Goal: Task Accomplishment & Management: Manage account settings

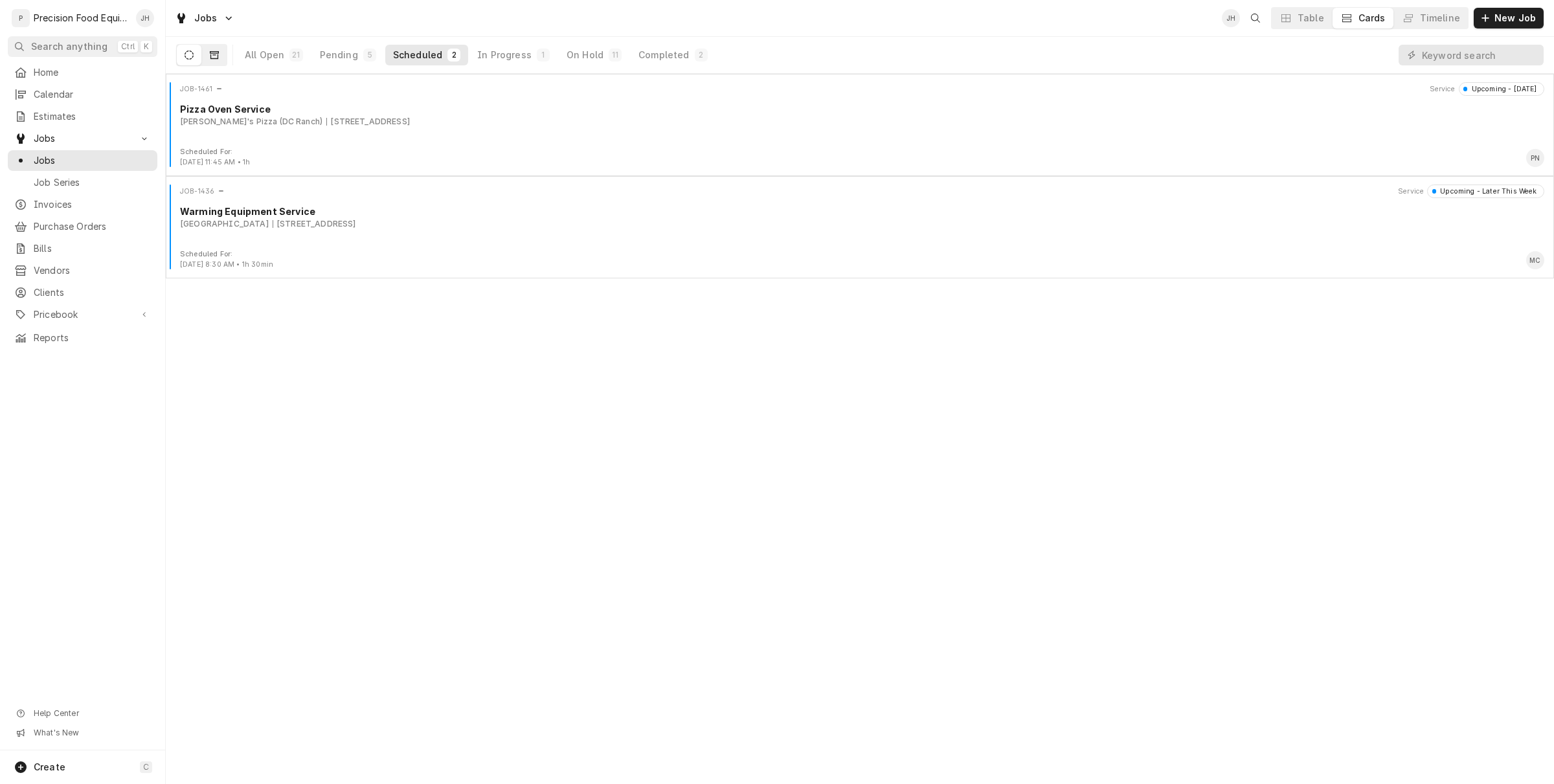
drag, startPoint x: 220, startPoint y: 46, endPoint x: 211, endPoint y: 62, distance: 18.4
click at [218, 50] on button "Dynamic Content Wrapper" at bounding box center [214, 55] width 25 height 21
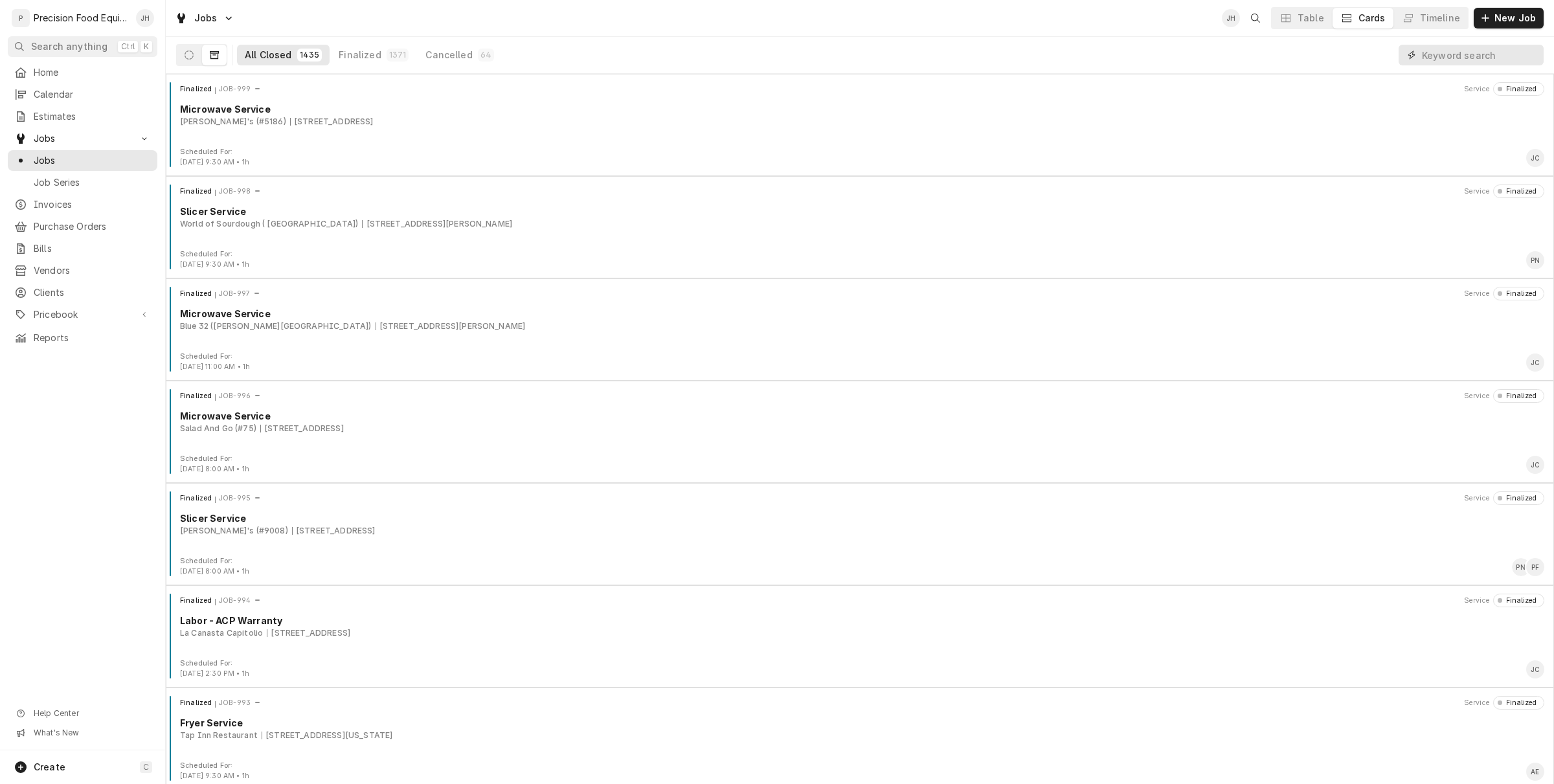
click at [1448, 54] on input "Dynamic Content Wrapper" at bounding box center [1480, 55] width 115 height 21
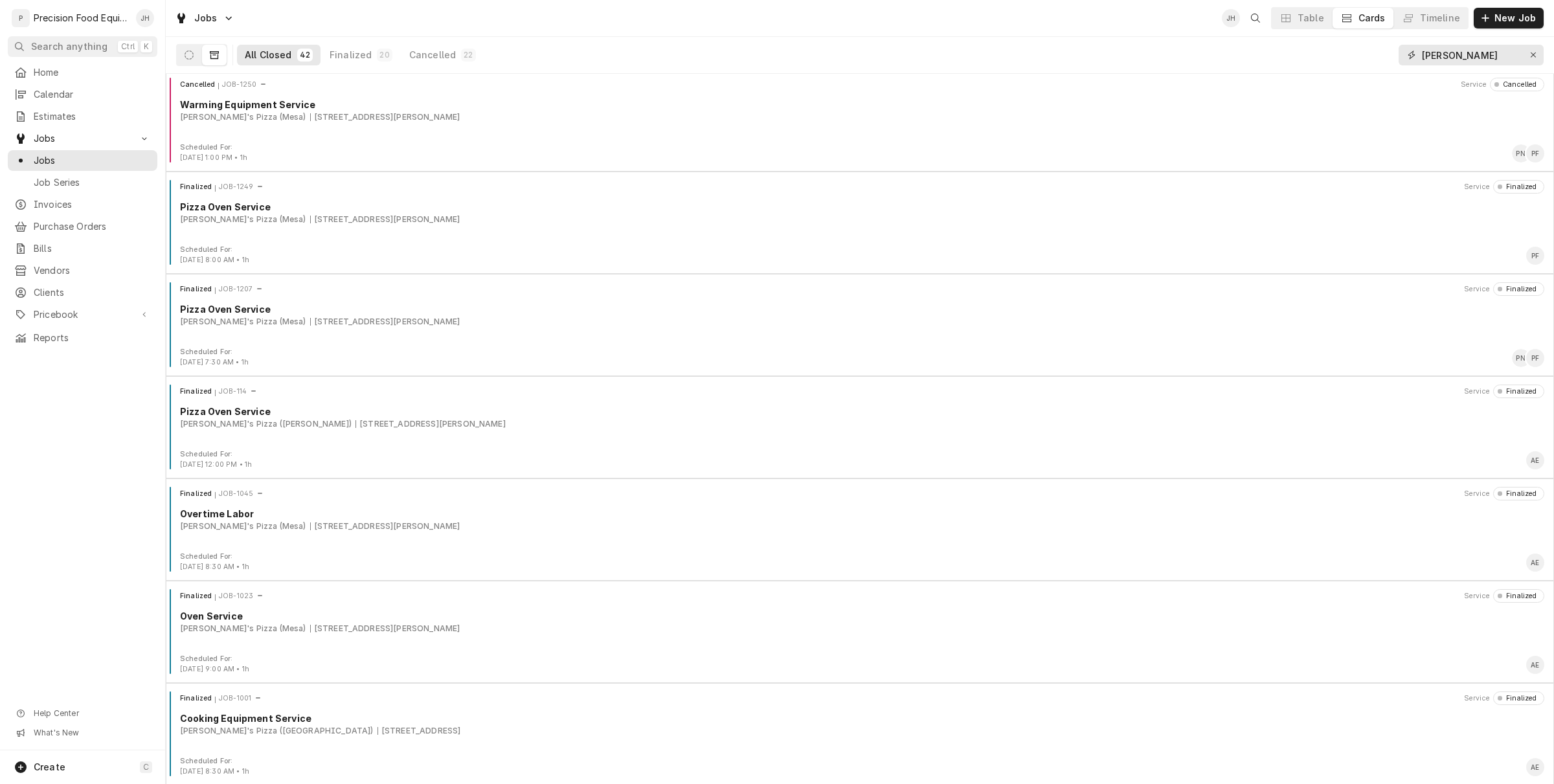
scroll to position [3585, 0]
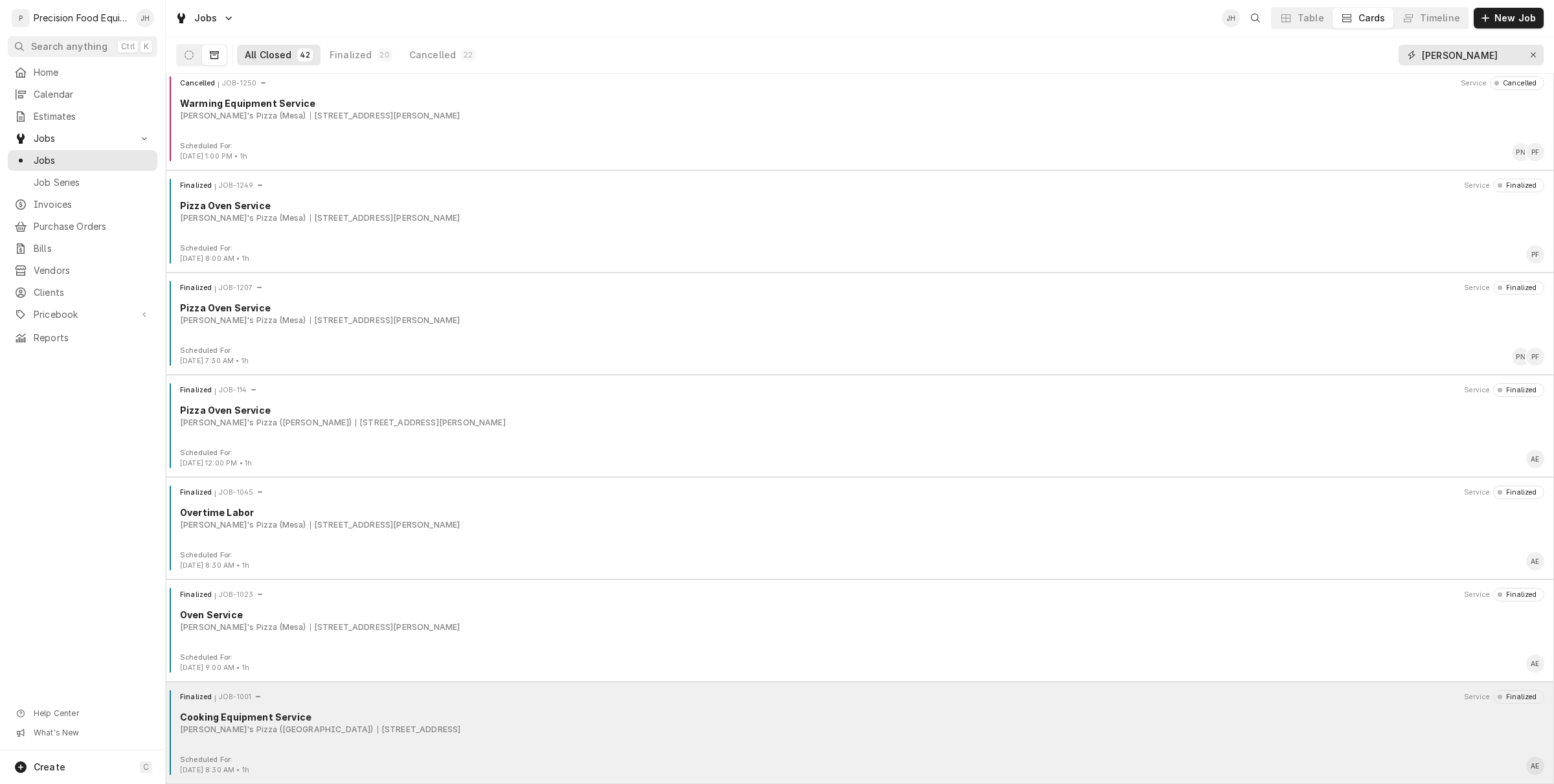
type input "vito"
click at [416, 726] on div "18221 N Pima Rd, Scottsdale, AZ 85255" at bounding box center [419, 730] width 84 height 12
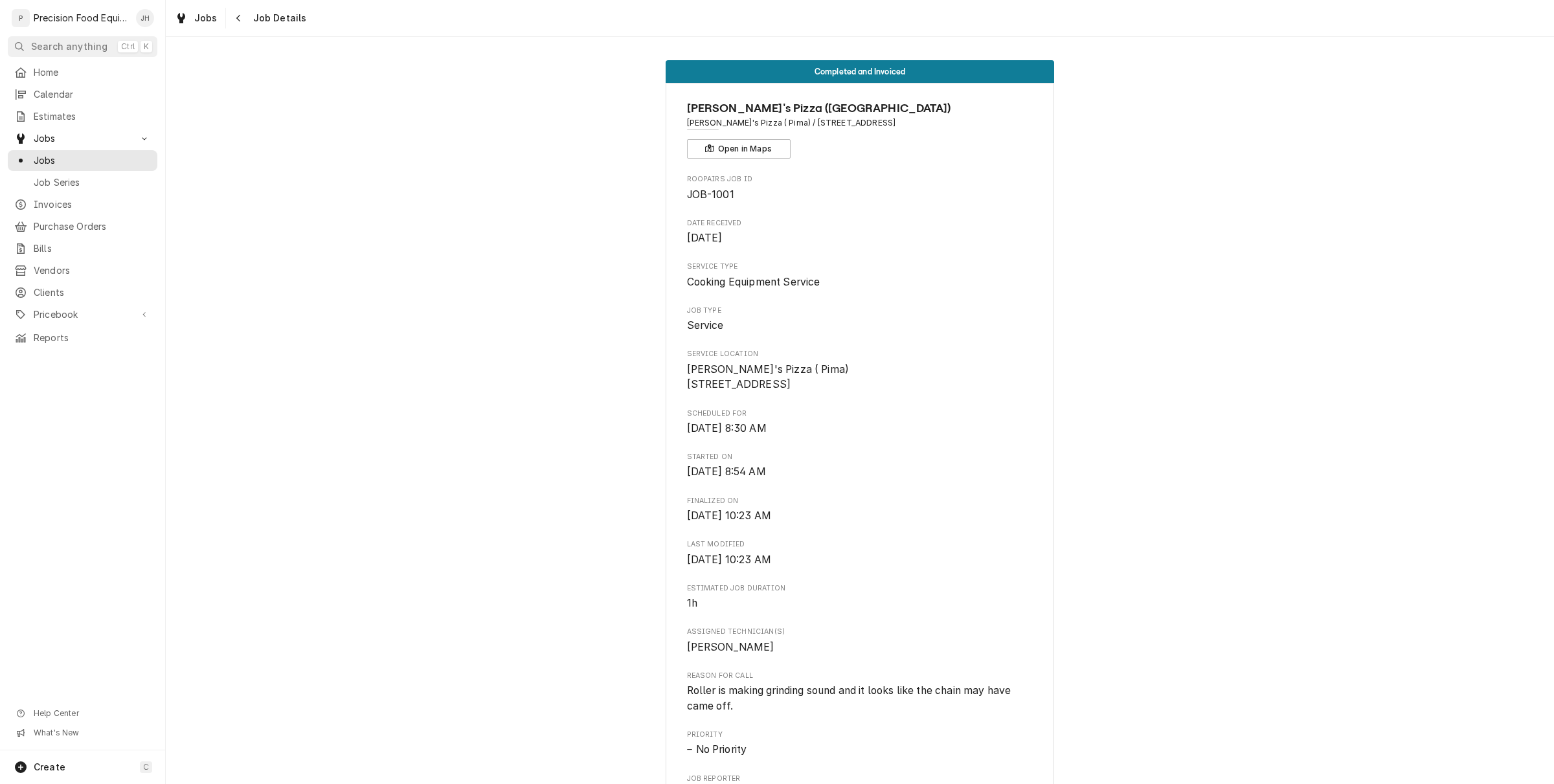
scroll to position [662, 0]
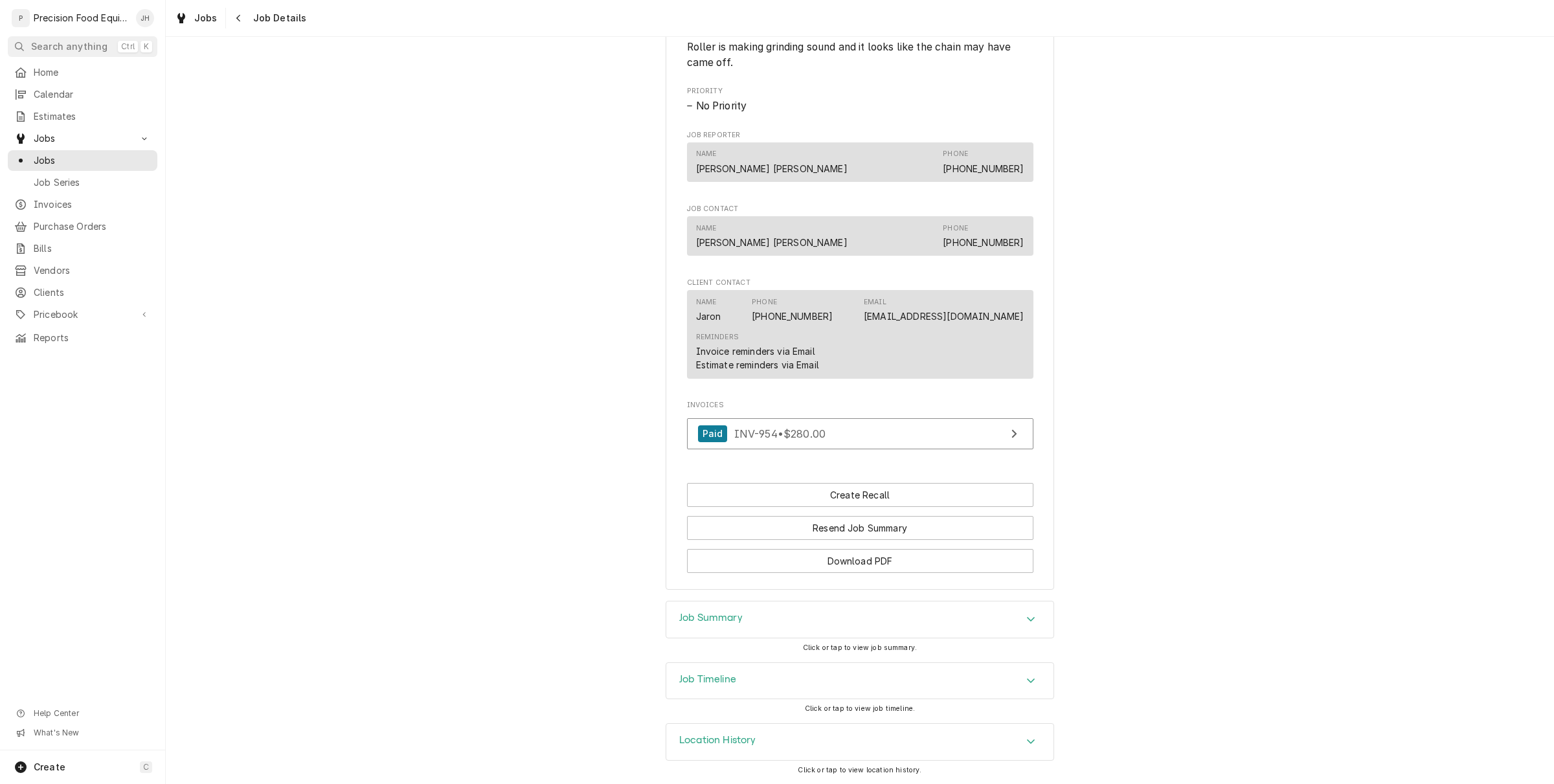
click at [787, 669] on div "Job Timeline" at bounding box center [860, 681] width 387 height 36
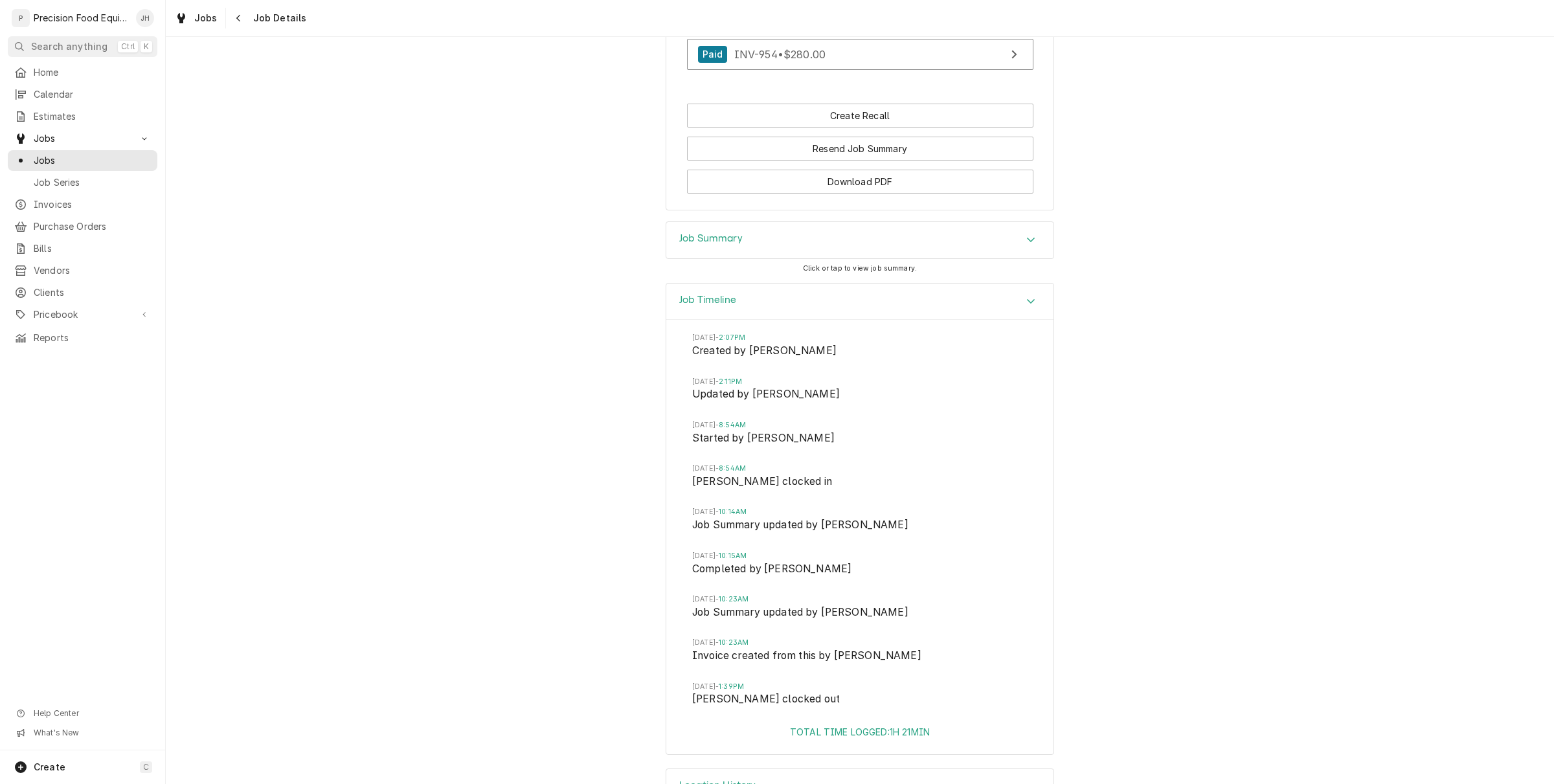
scroll to position [1086, 0]
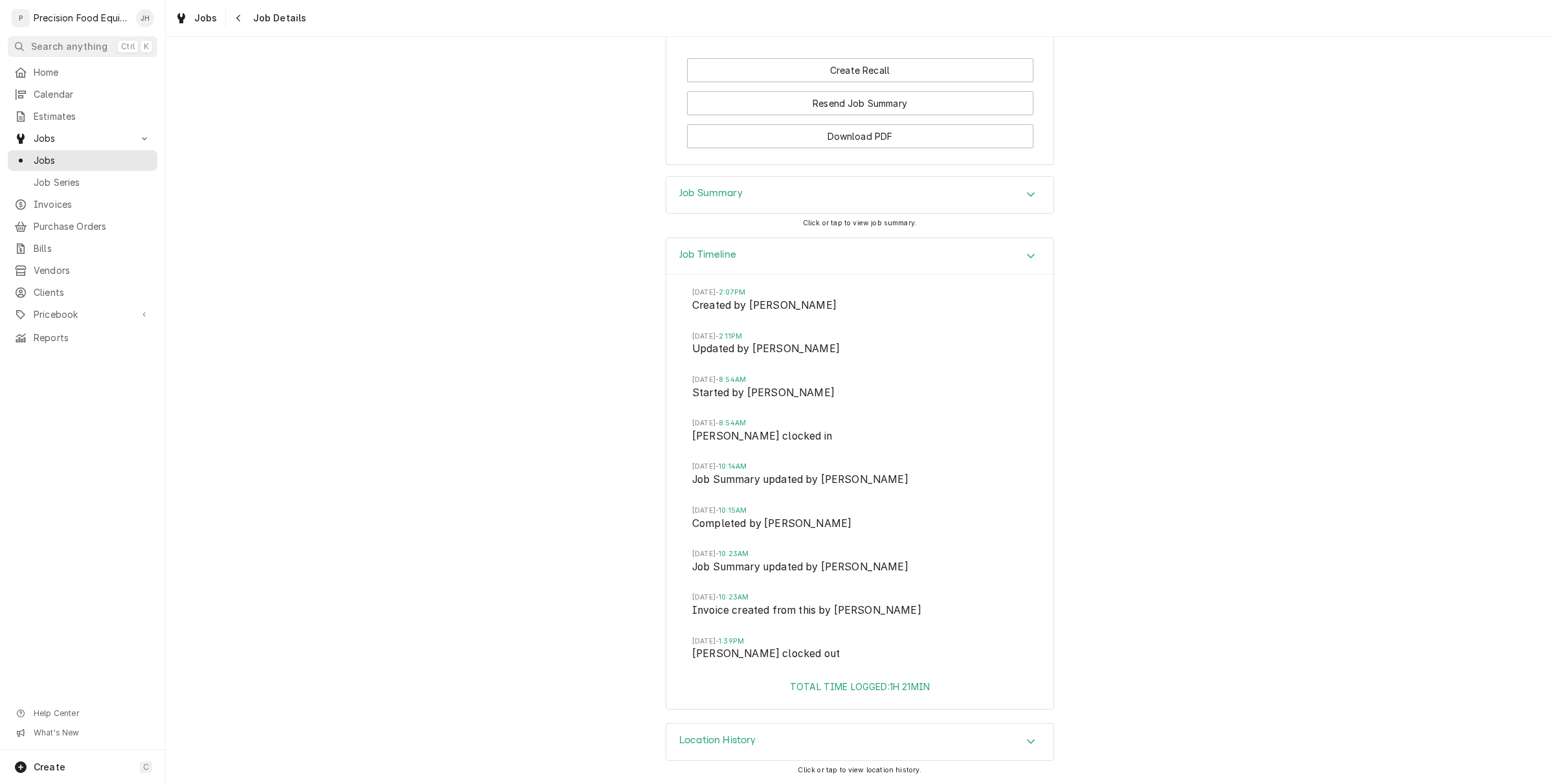
click at [817, 191] on div "Job Summary" at bounding box center [860, 195] width 387 height 36
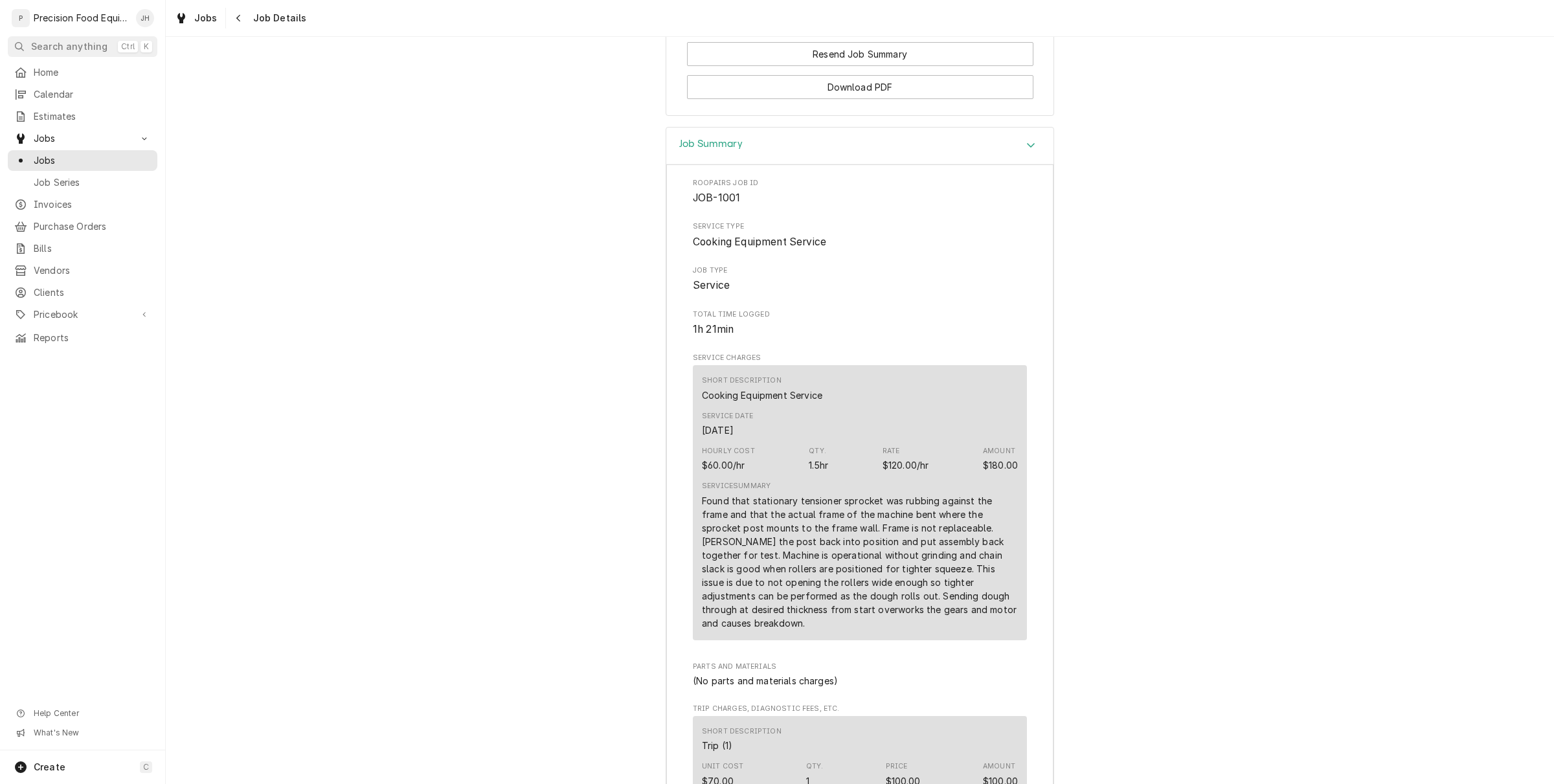
scroll to position [843, 0]
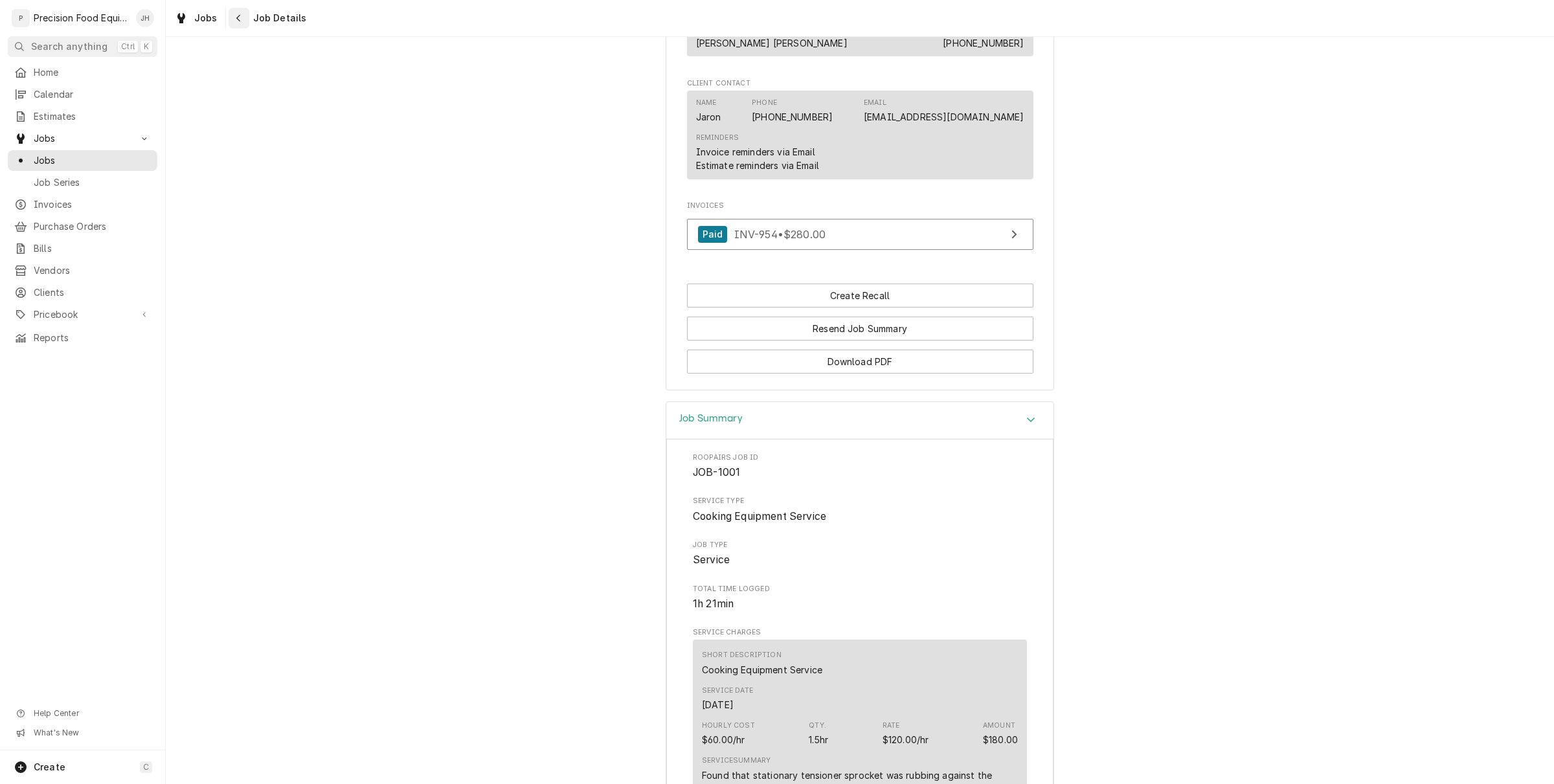
click at [237, 24] on div "Navigate back" at bounding box center [238, 18] width 13 height 13
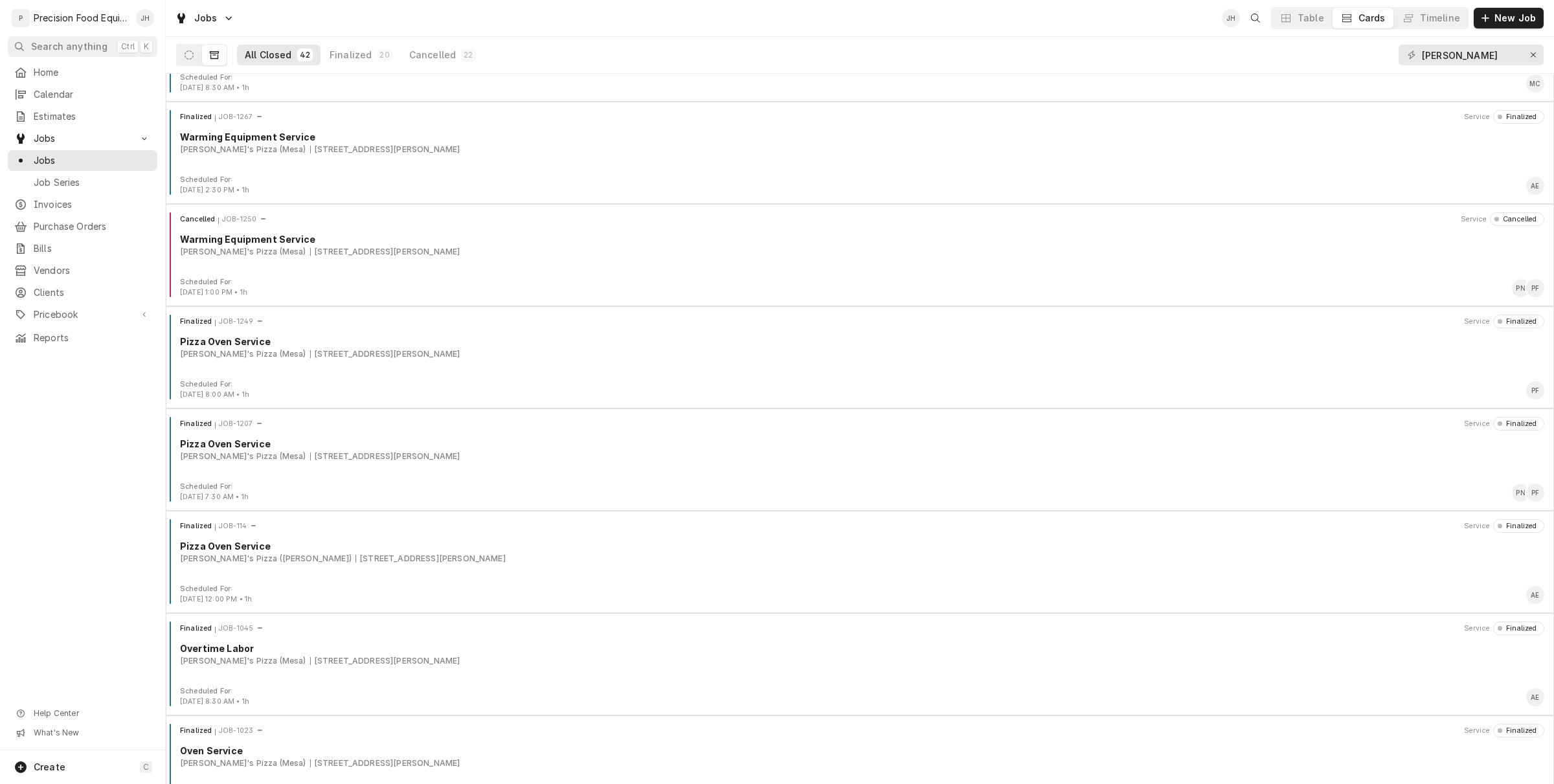
scroll to position [3585, 0]
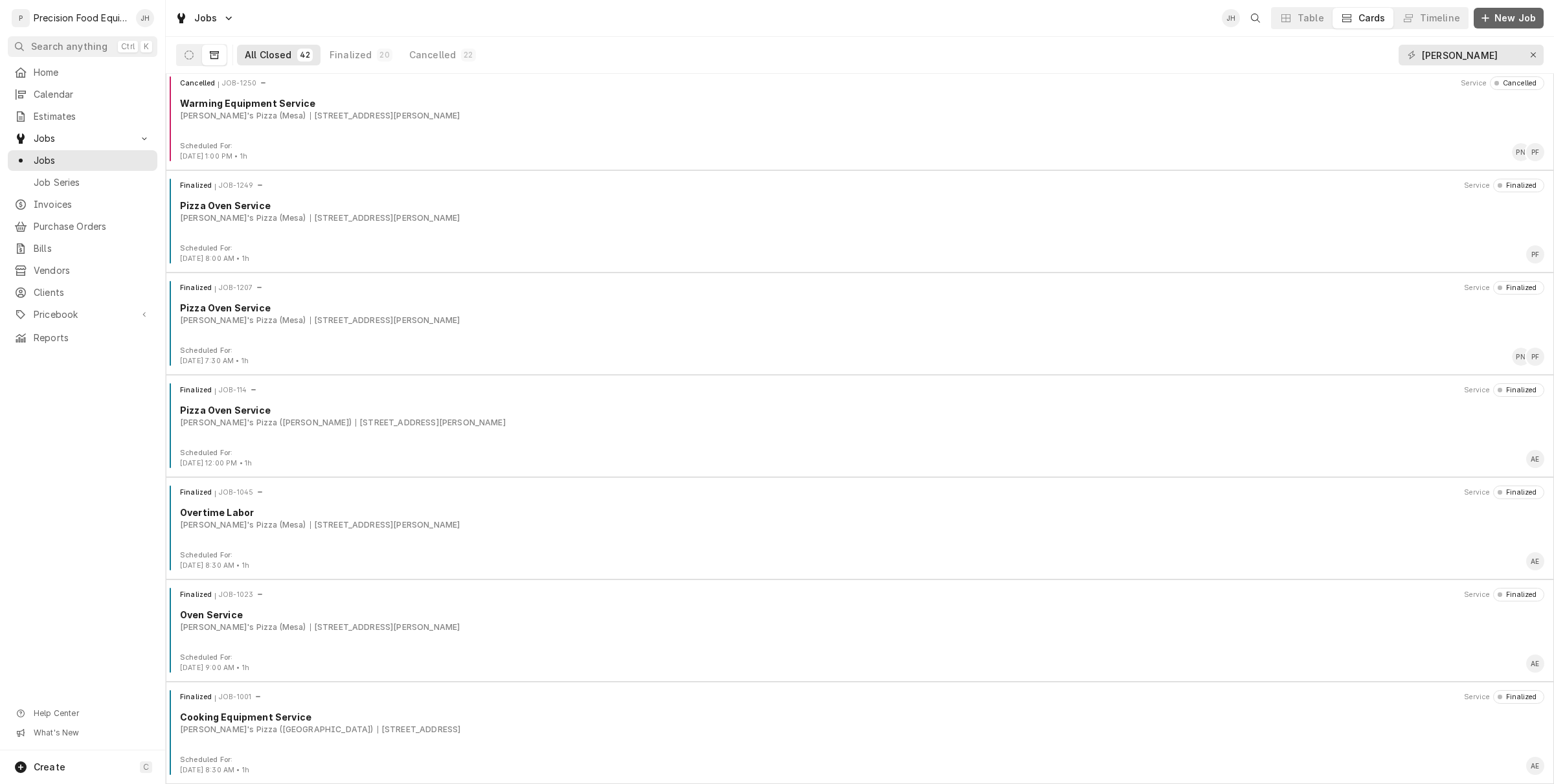
click at [1500, 21] on span "New Job" at bounding box center [1515, 18] width 46 height 13
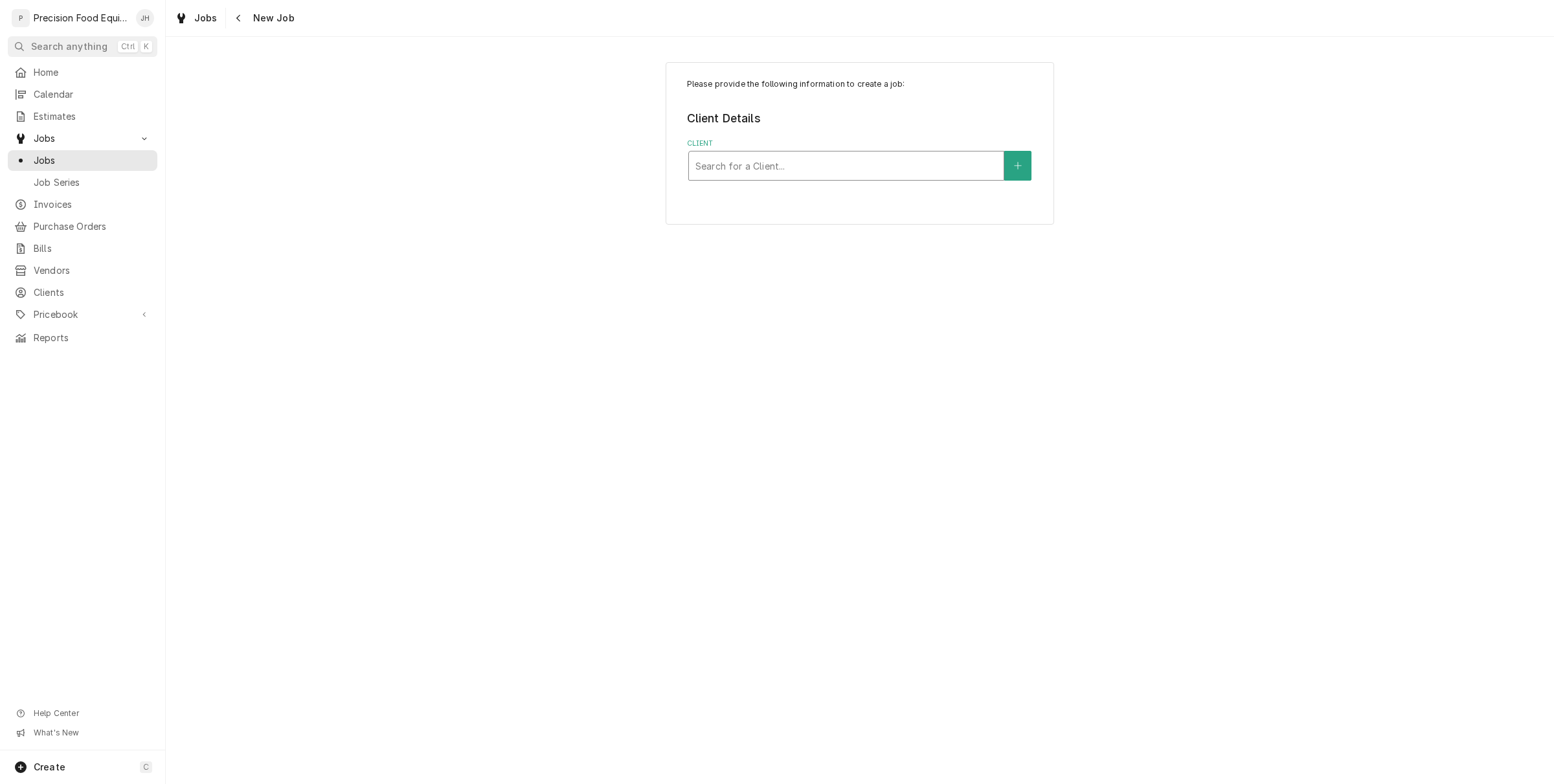
click at [855, 165] on div "Client" at bounding box center [846, 165] width 302 height 23
type input "broken"
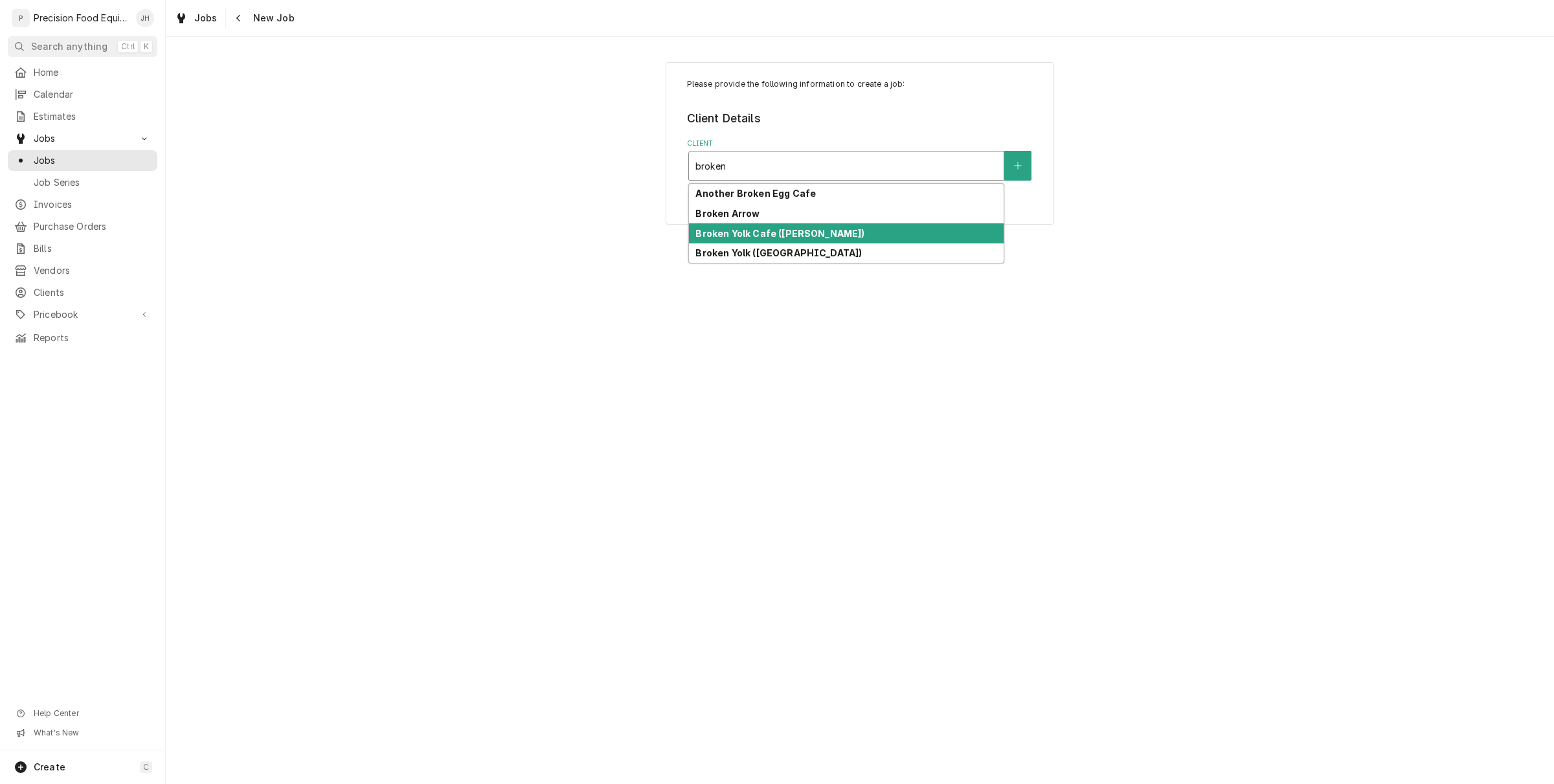
click at [842, 241] on div "Broken Yolk Cafe (Chandler)" at bounding box center [846, 233] width 315 height 20
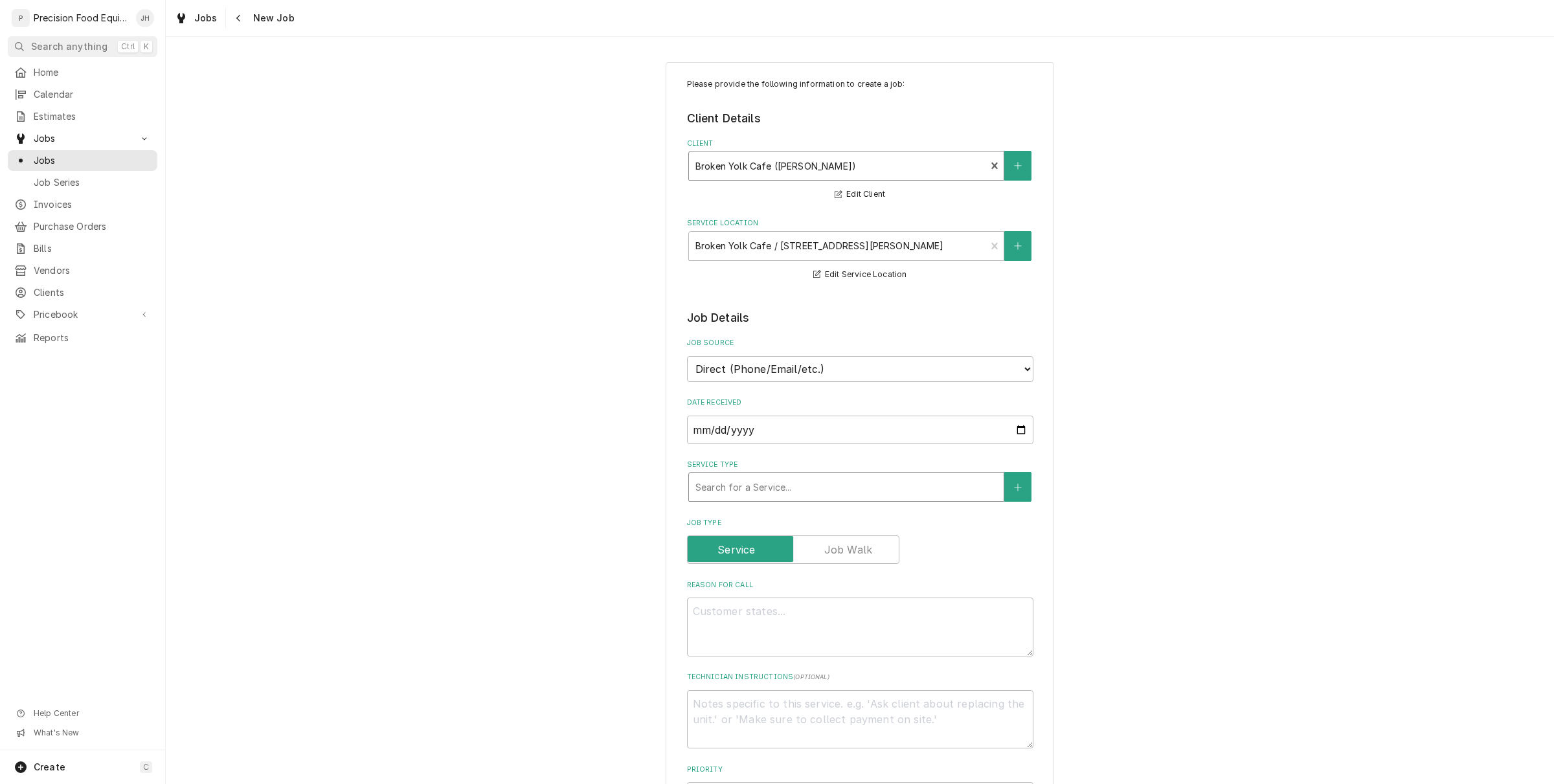
click at [858, 497] on div "Service Type" at bounding box center [846, 487] width 302 height 23
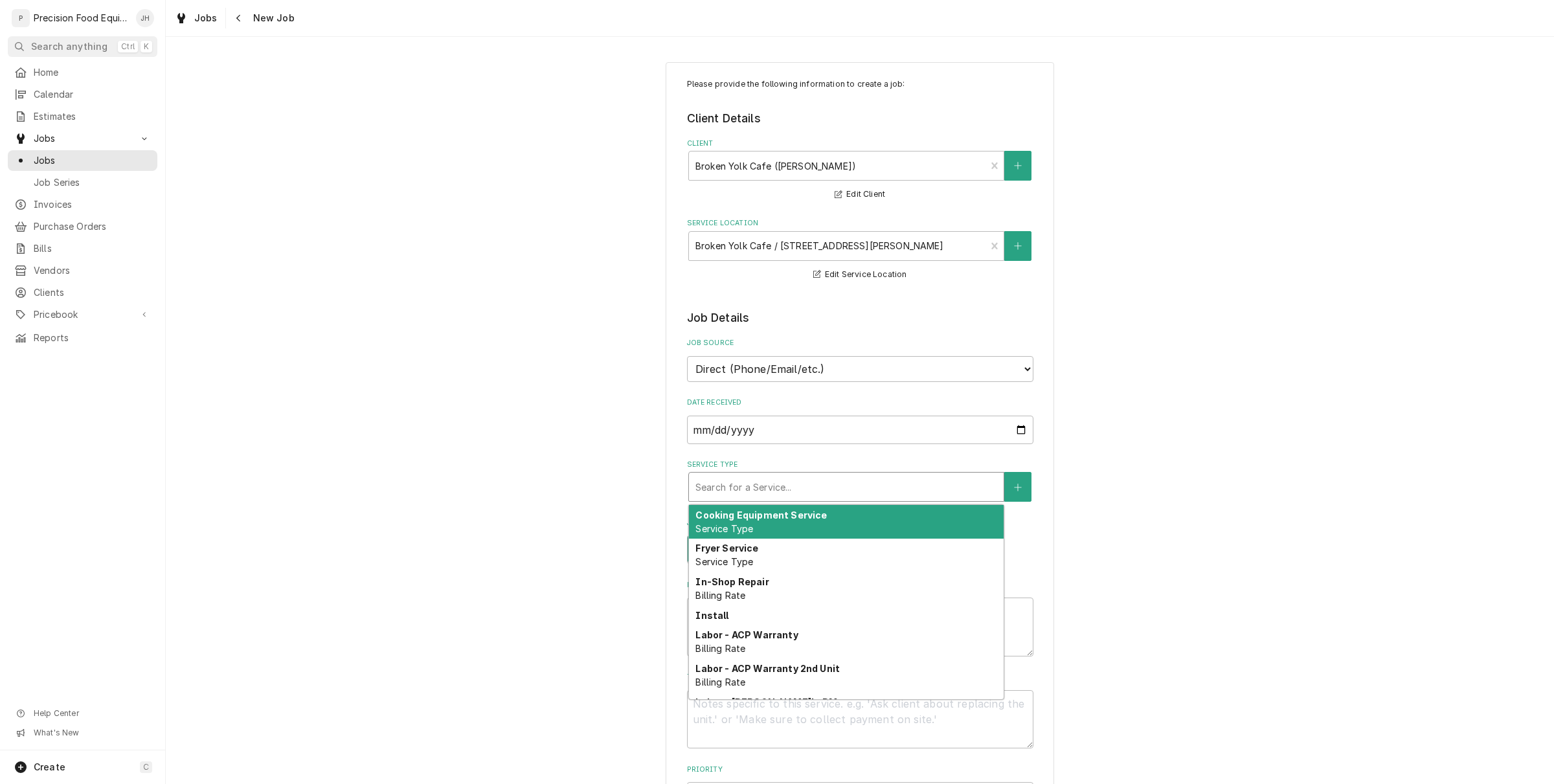
click at [840, 509] on div "Cooking Equipment Service Service Type" at bounding box center [846, 521] width 315 height 34
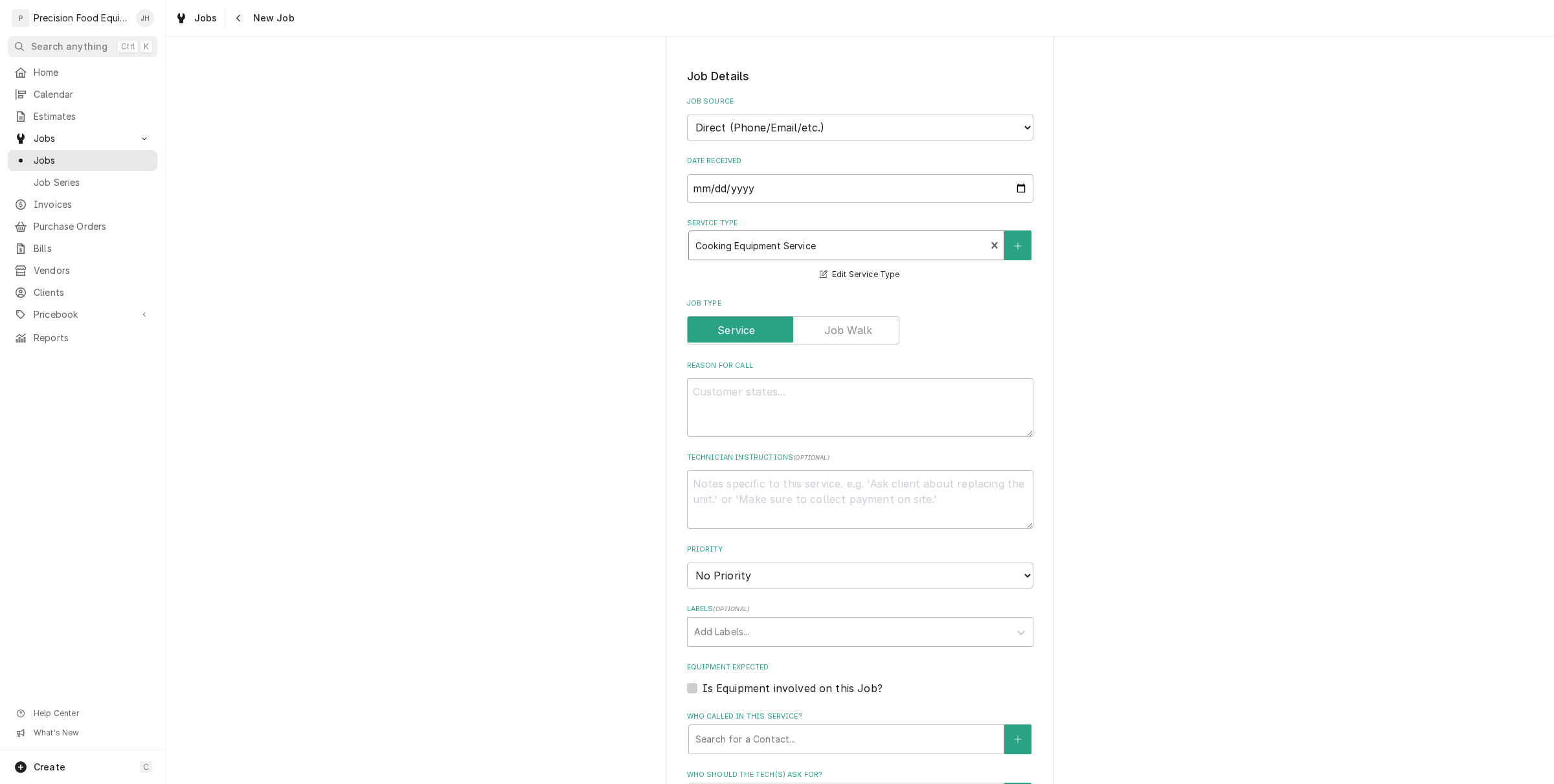
scroll to position [243, 0]
click at [877, 414] on textarea "Reason For Call" at bounding box center [860, 406] width 347 height 59
type textarea "x"
type textarea "M"
type textarea "x"
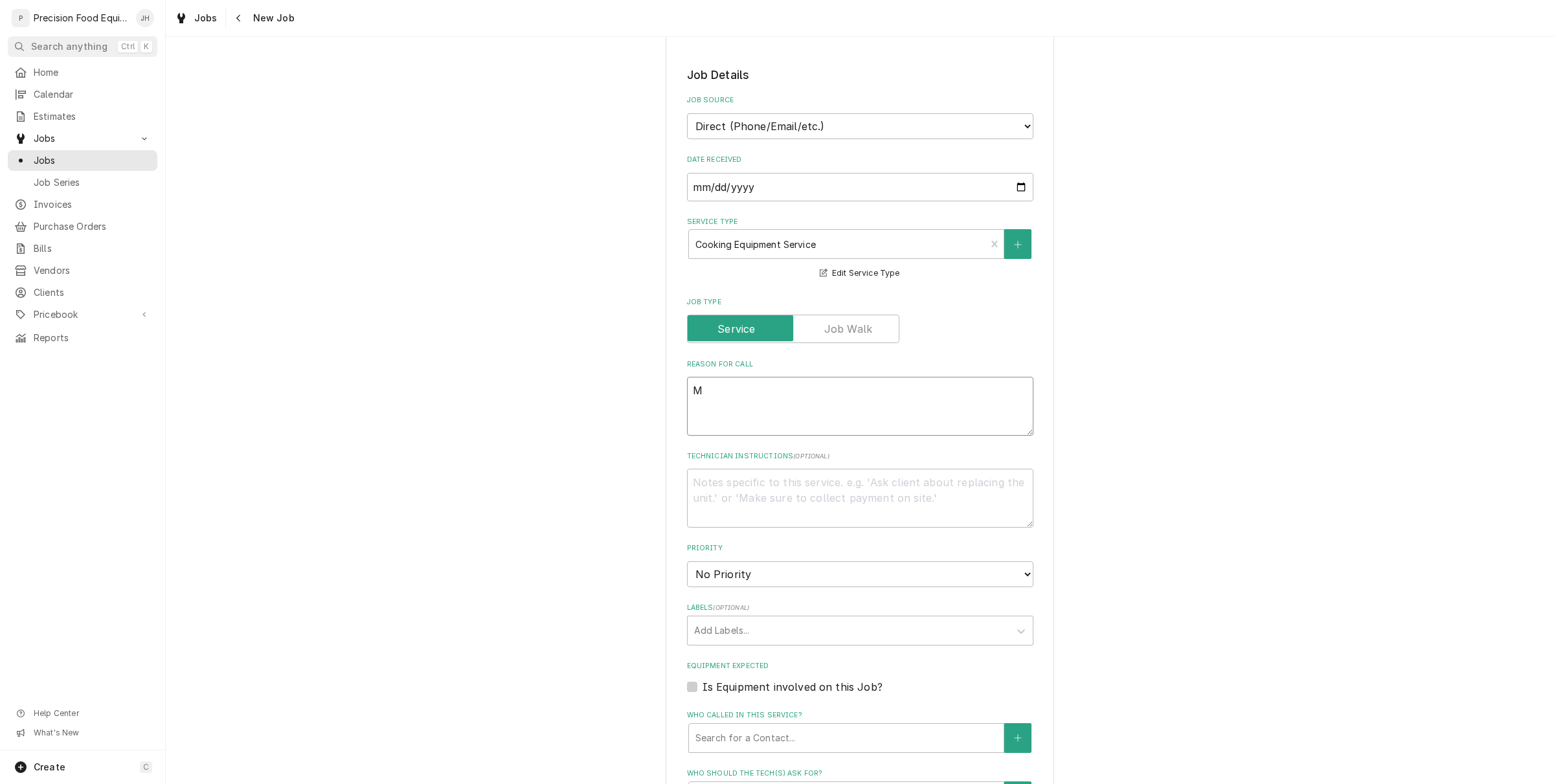
type textarea "Ma"
type textarea "x"
type textarea "Mar"
type textarea "x"
type textarea "Mars"
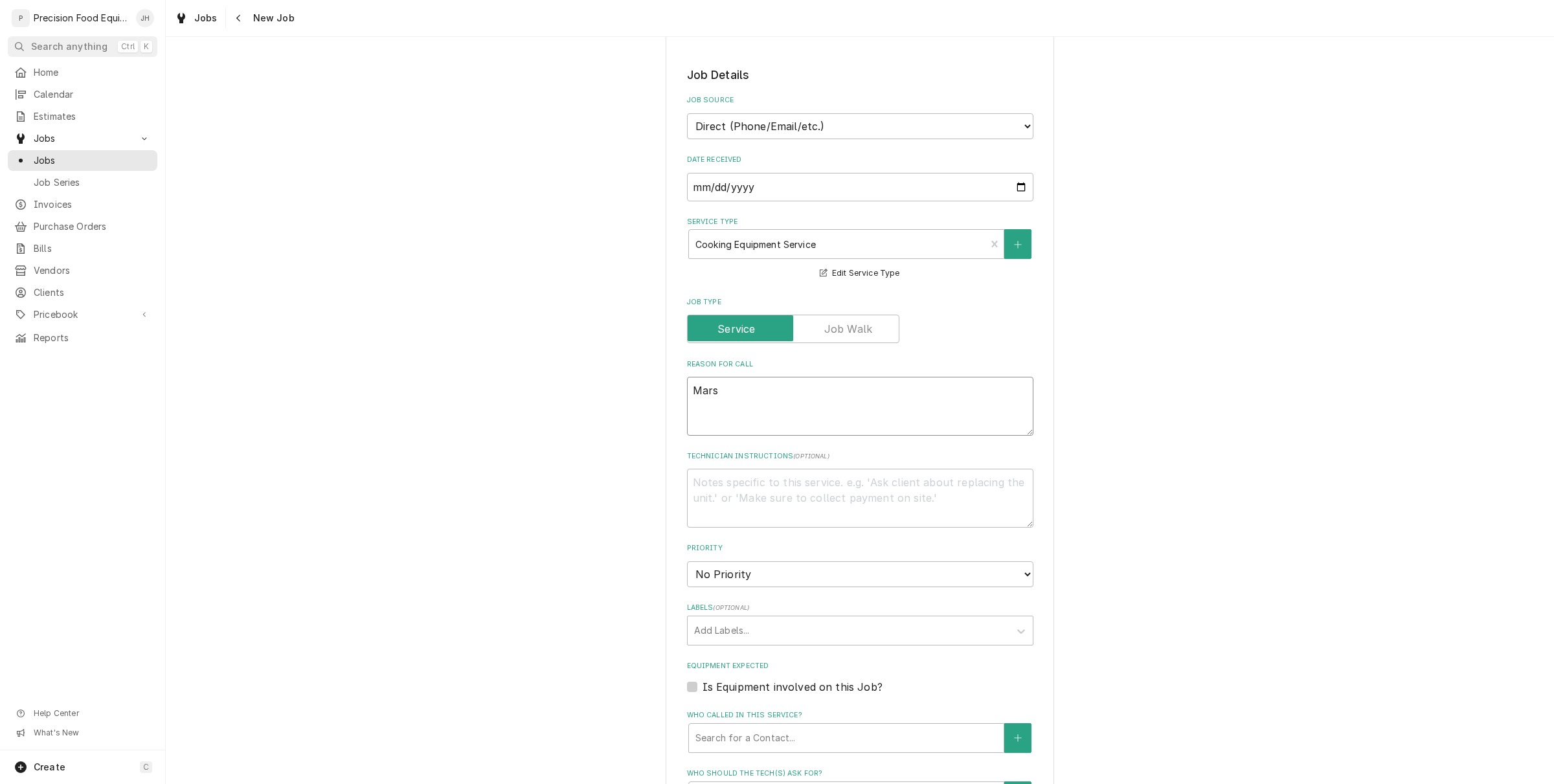
type textarea "x"
type textarea "Mars"
type textarea "x"
type textarea "Mars u"
type textarea "x"
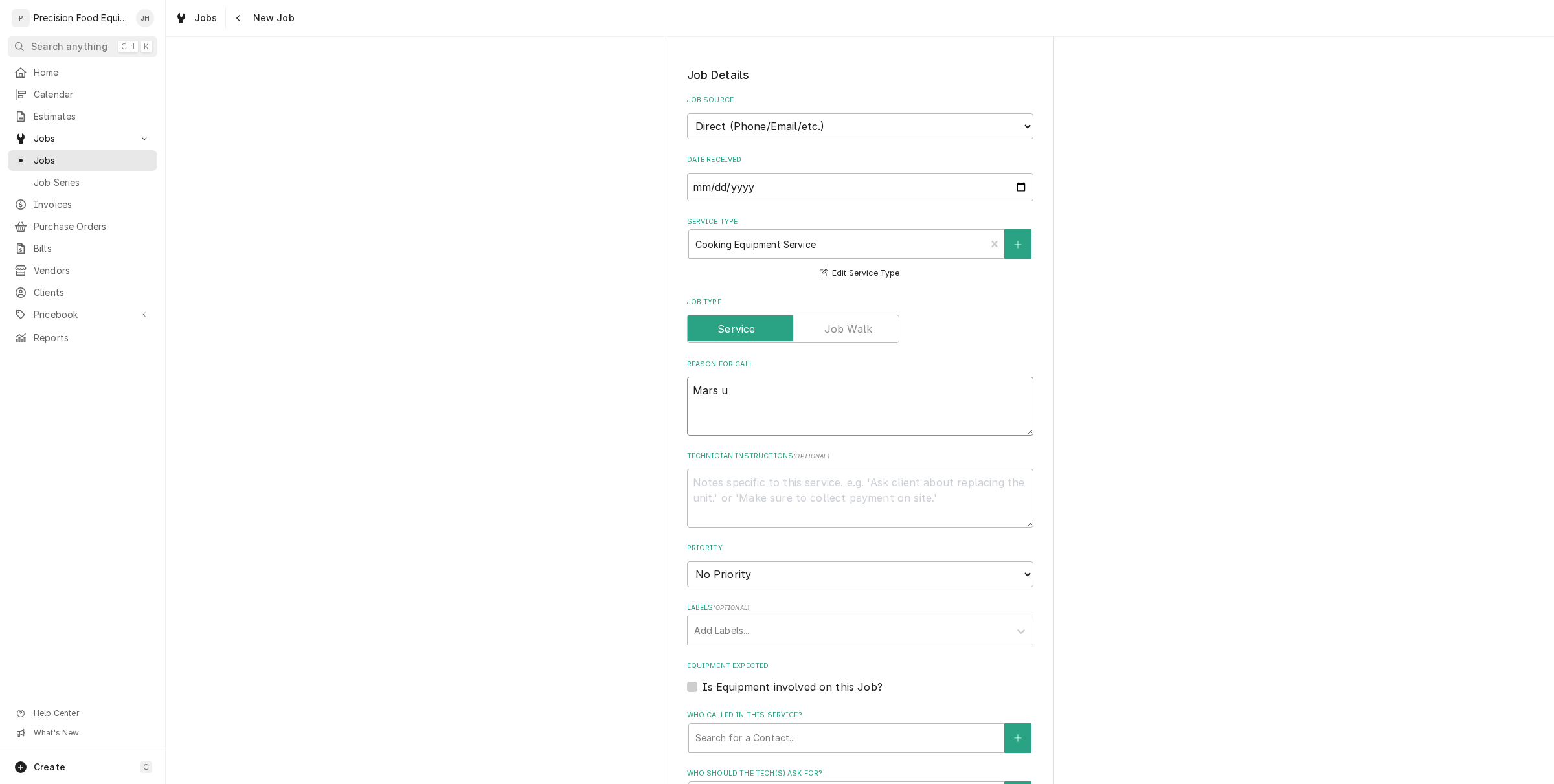
type textarea "Mars un"
type textarea "x"
type textarea "Mars uni"
type textarea "x"
type textarea "Mars unit"
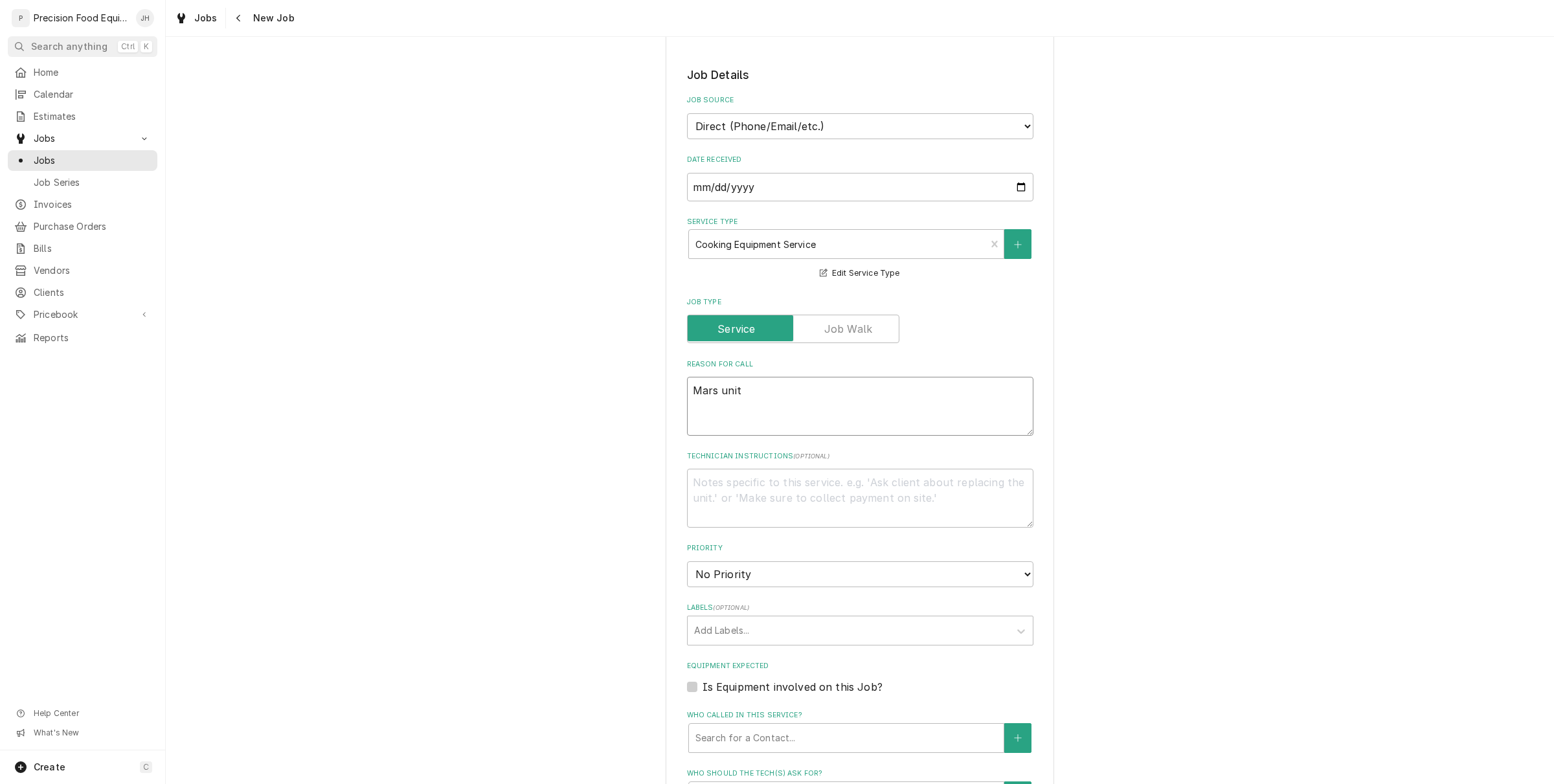
type textarea "x"
type textarea "Mars unit th"
type textarea "x"
type textarea "Mars unit the"
type textarea "x"
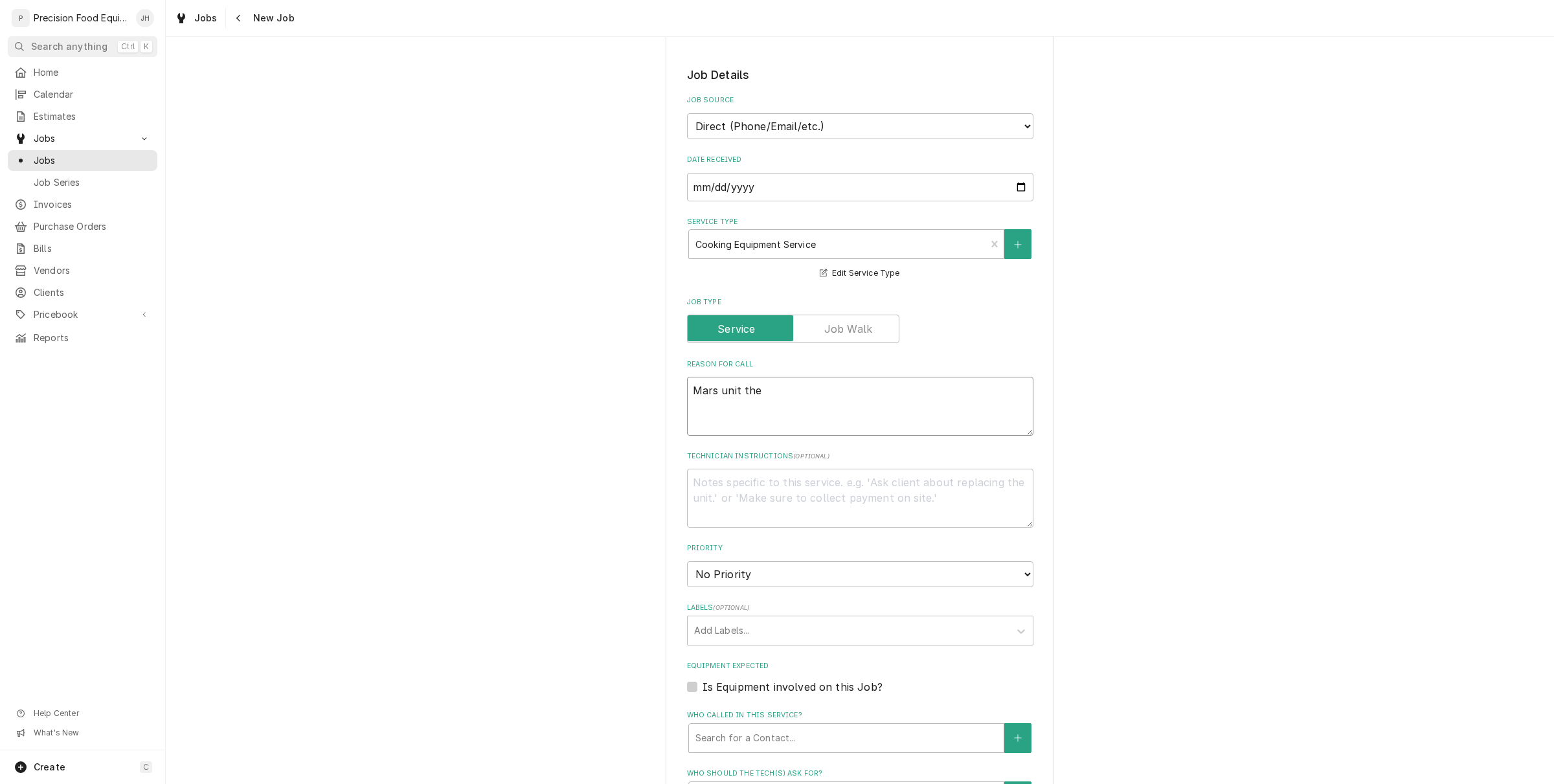
type textarea "Mars unit they"
type textarea "x"
type textarea "Mars unit they"
type textarea "x"
type textarea "Mars unit they a"
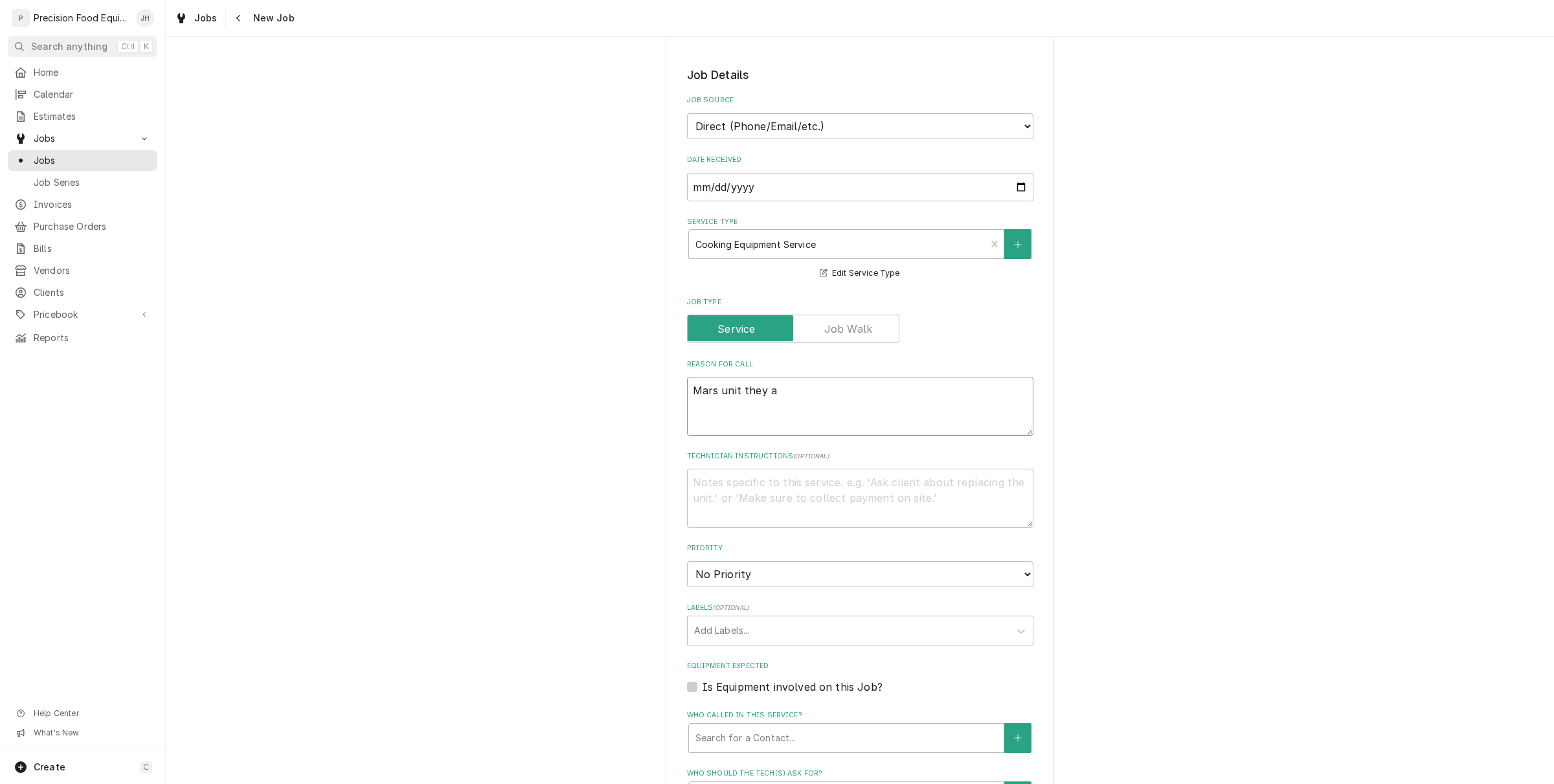
type textarea "x"
type textarea "Mars unit they ar"
type textarea "x"
type textarea "Mars unit they are"
type textarea "x"
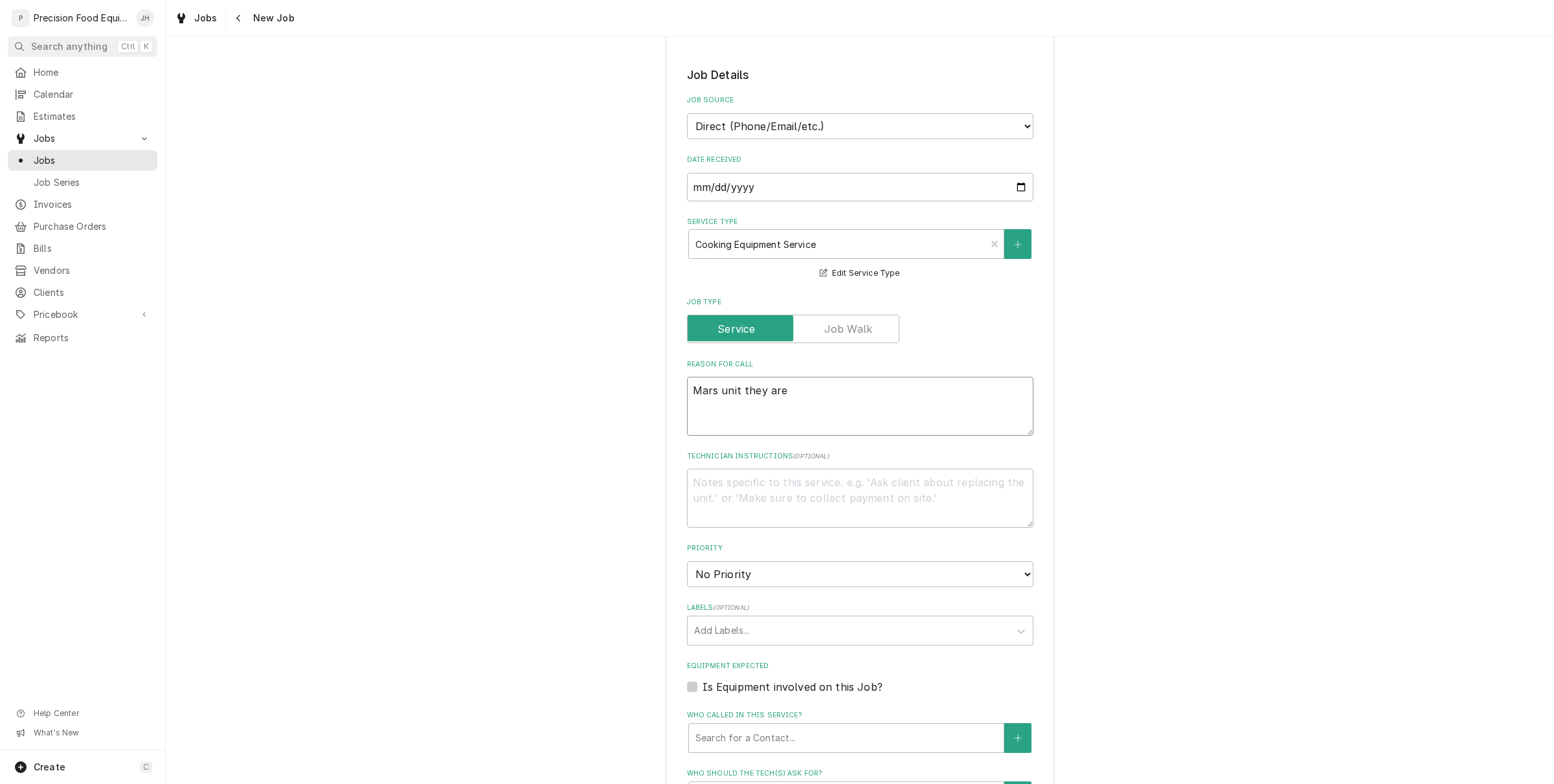
type textarea "Mars unit they are w"
type textarea "x"
type textarea "Mars unit they are wa"
type textarea "x"
type textarea "Mars unit they are want"
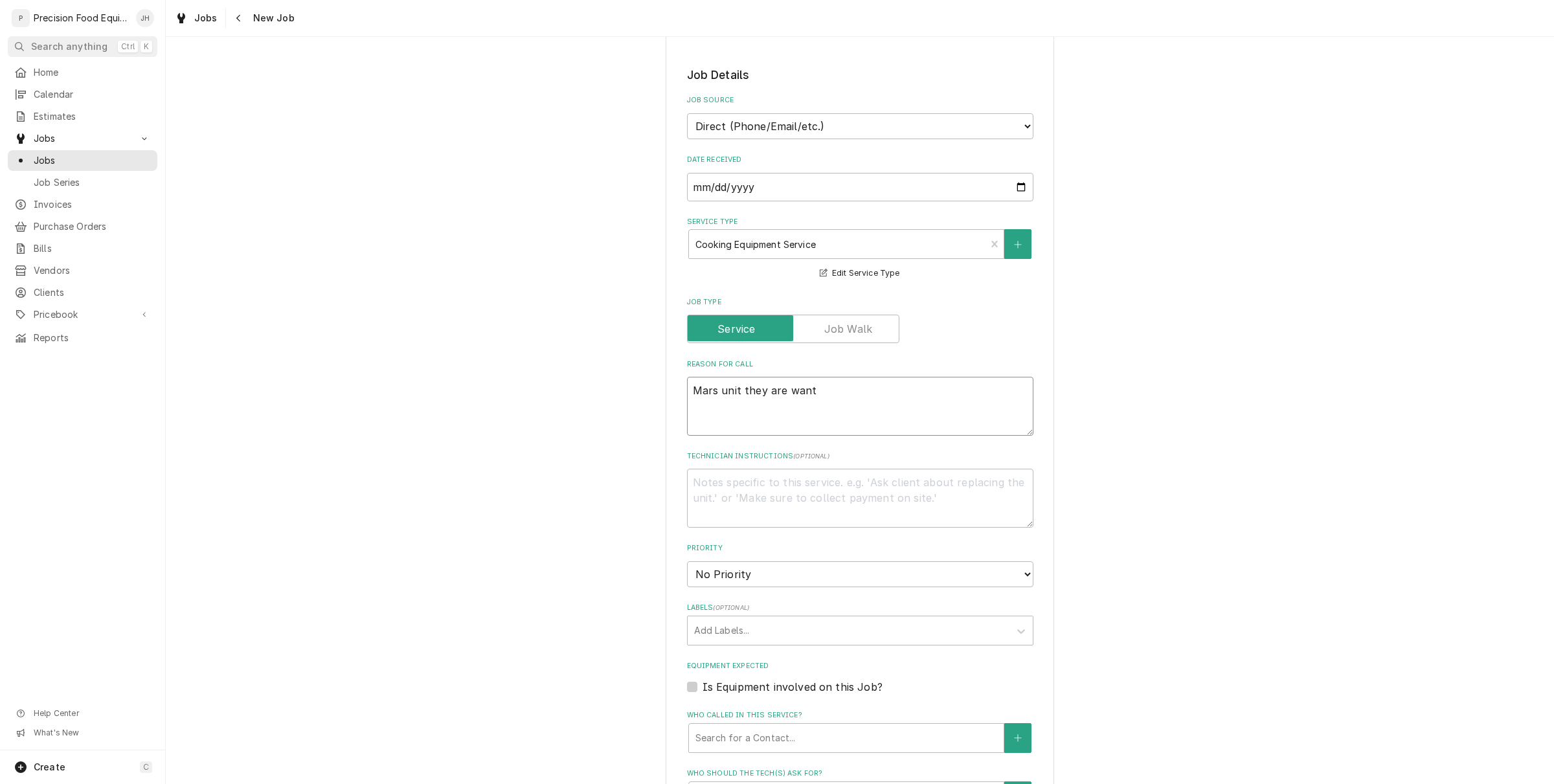
type textarea "x"
type textarea "Mars unit they are wante"
type textarea "x"
type textarea "Mars unit they are want"
type textarea "x"
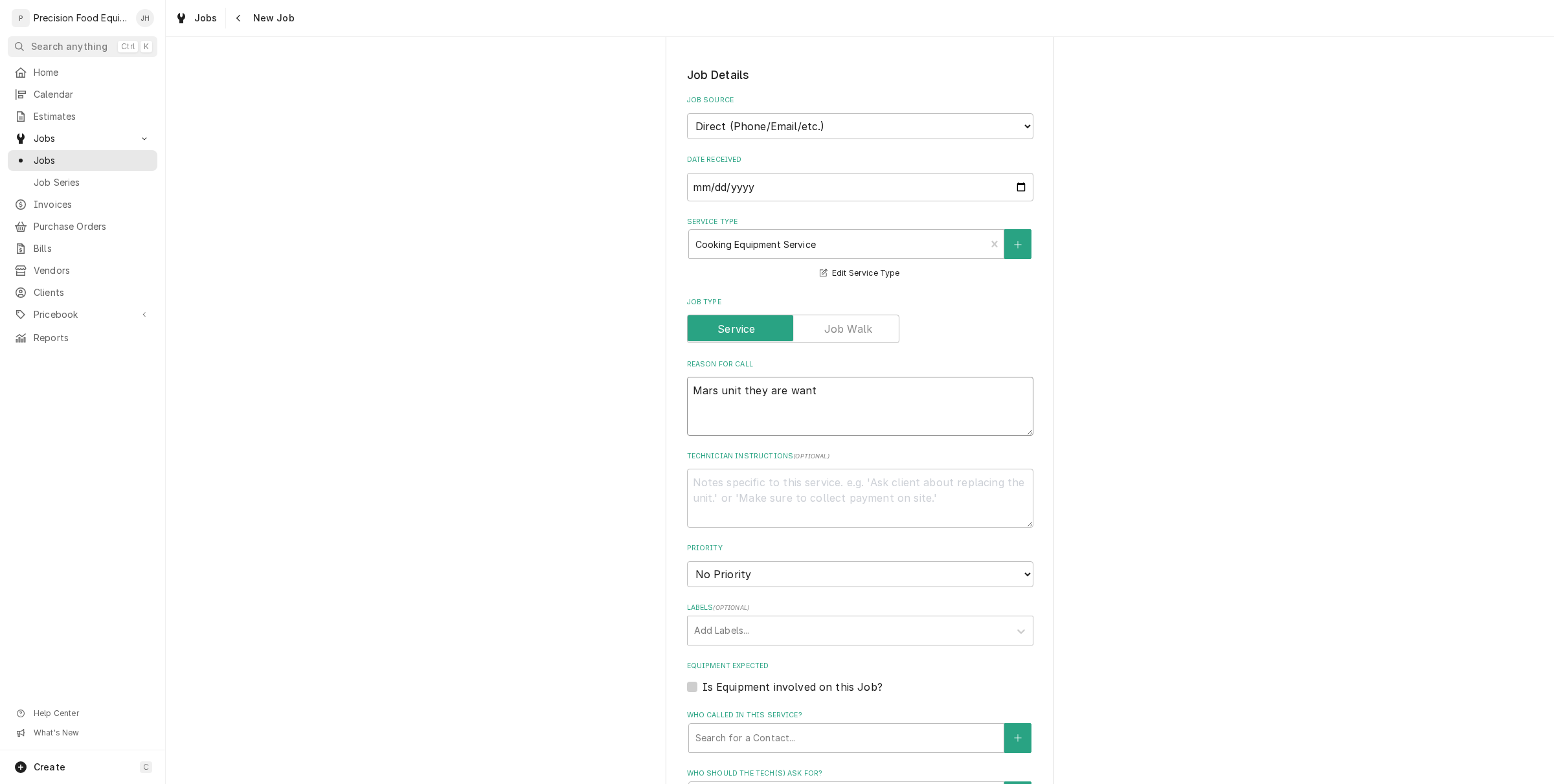
type textarea "Mars unit they are wanti"
type textarea "x"
type textarea "Mars unit they are wantin"
type textarea "x"
type textarea "Mars unit they are wanting"
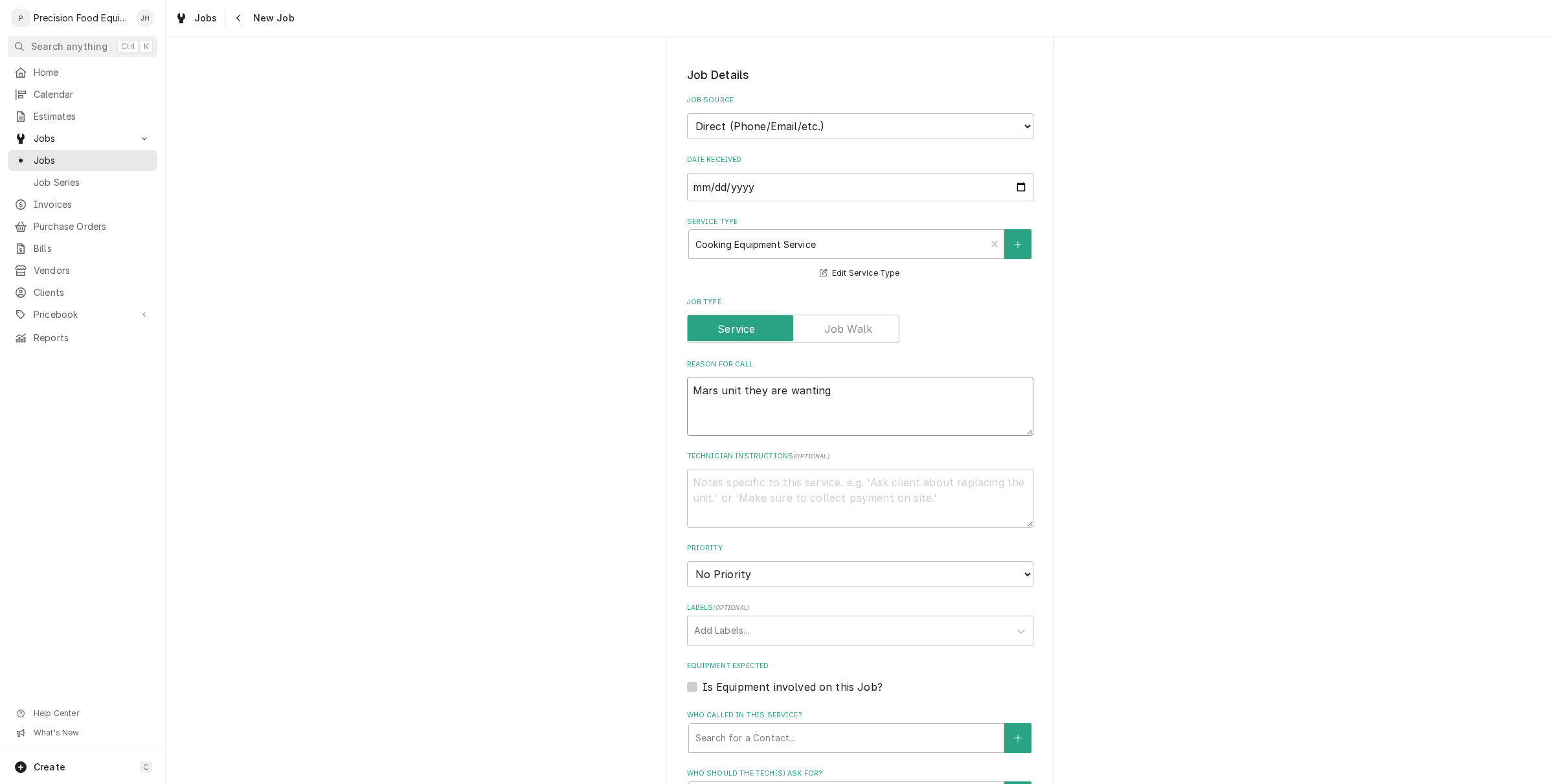
type textarea "x"
type textarea "Mars unit they are wanting"
type textarea "x"
type textarea "Mars unit they are wanting di"
type textarea "x"
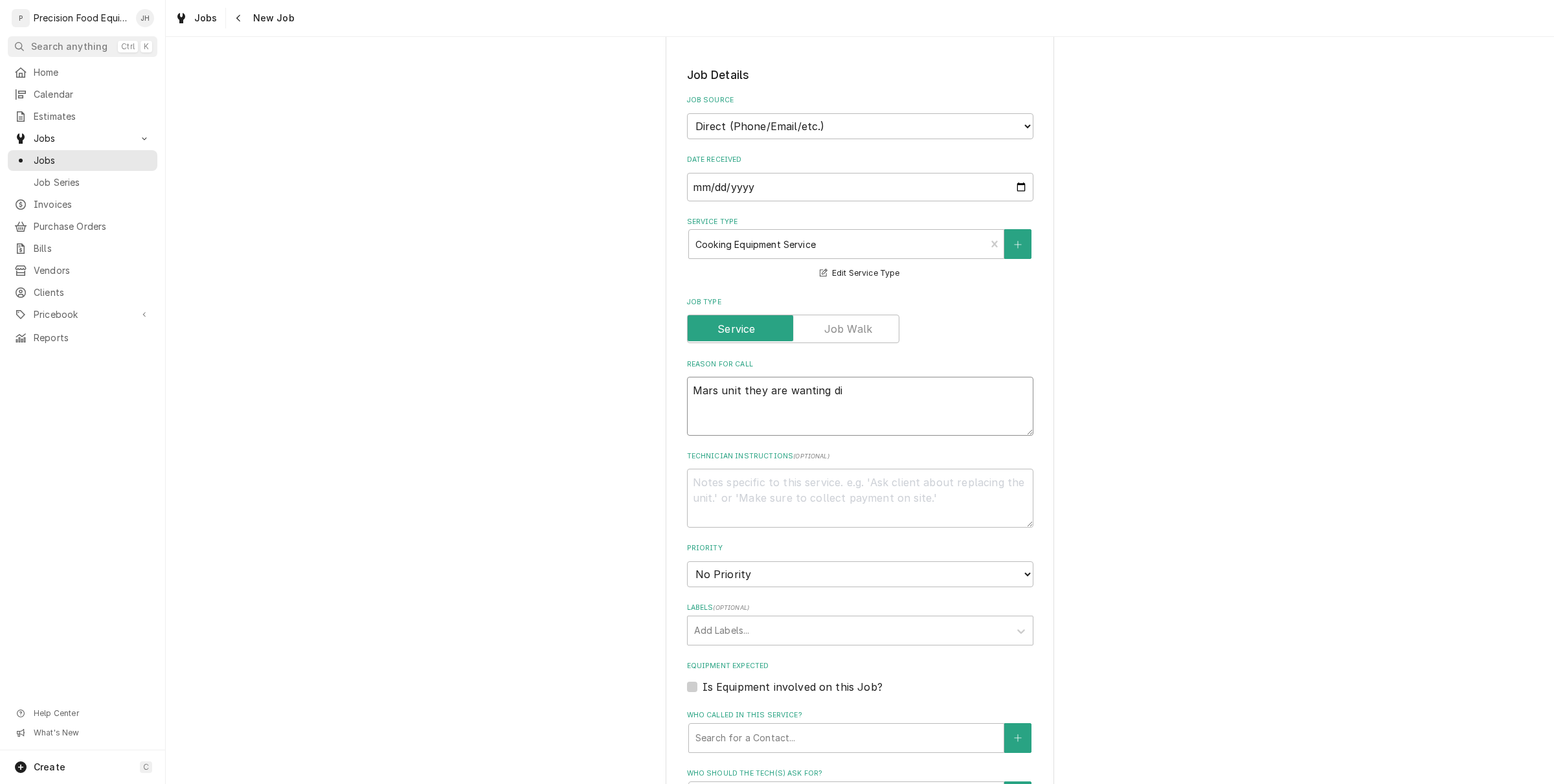
type textarea "Mars unit they are wanting dis"
type textarea "x"
type textarea "Mars unit they are wanting disc"
type textarea "x"
type textarea "Mars unit they are wanting disco"
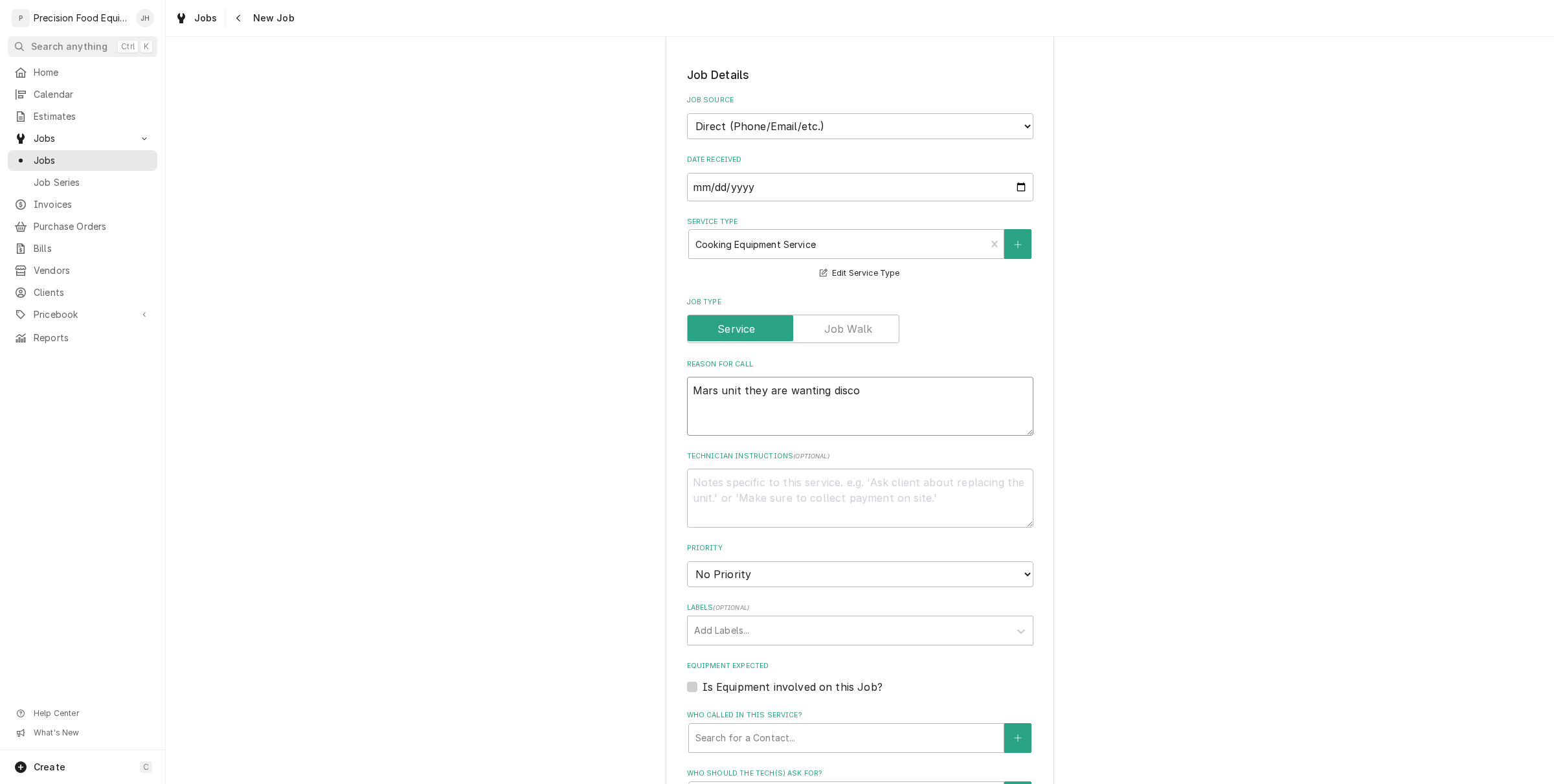
type textarea "x"
type textarea "Mars unit they are wanting discon"
type textarea "x"
type textarea "Mars unit they are wanting disconn"
type textarea "x"
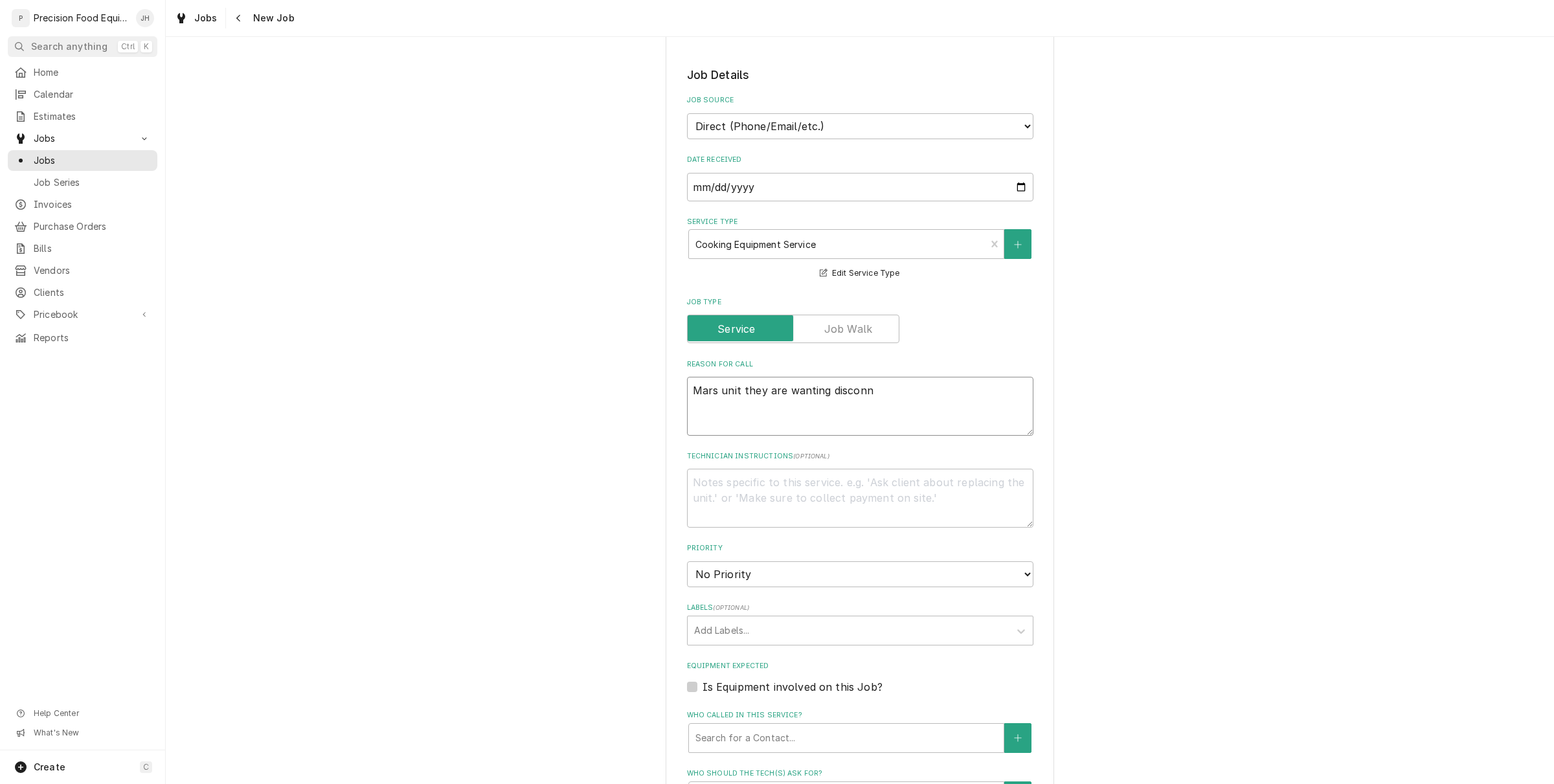
type textarea "Mars unit they are wanting disconne"
type textarea "x"
type textarea "Mars unit they are wanting disconn"
type textarea "x"
type textarea "Mars unit they are wanting discon"
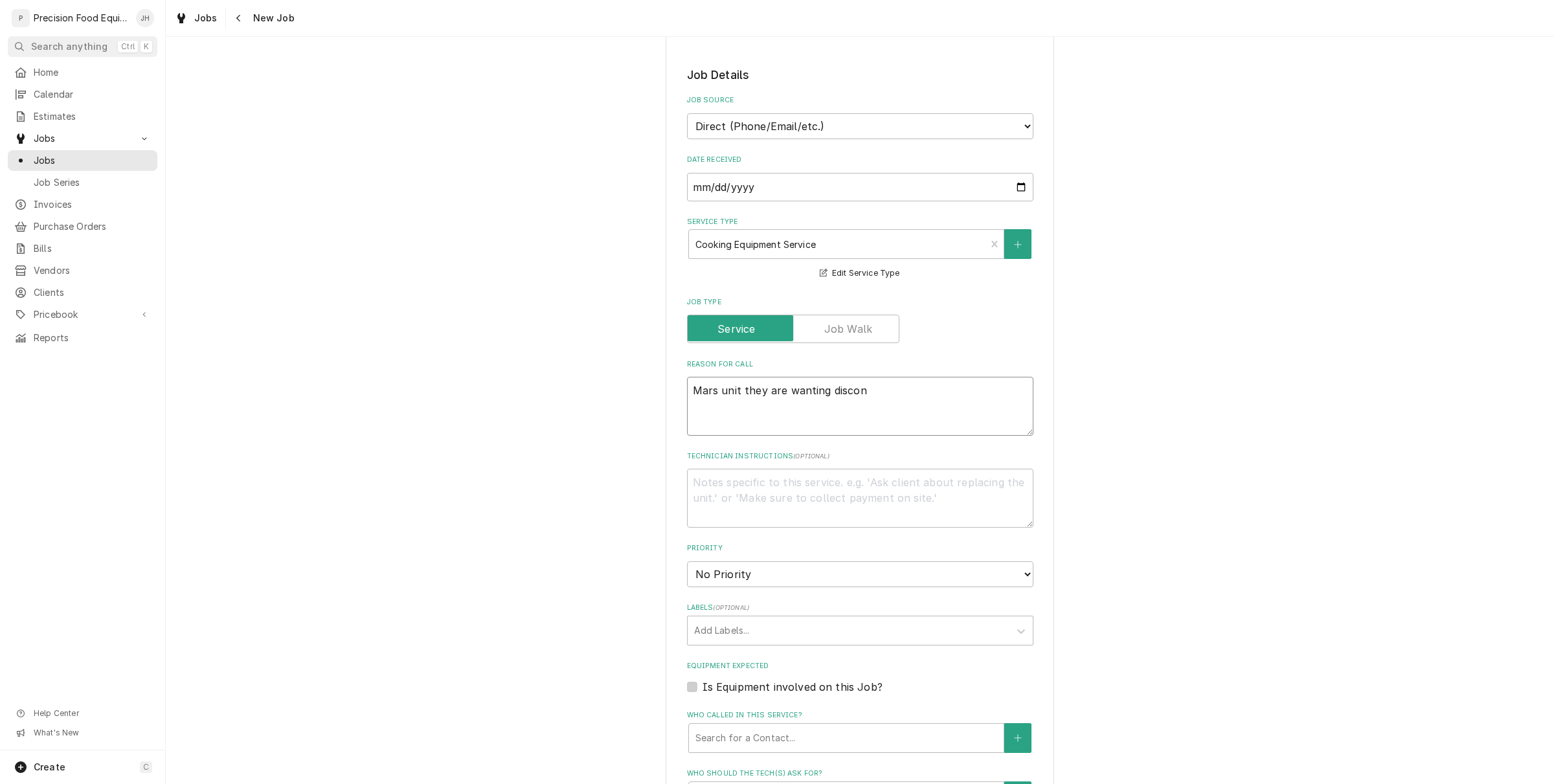
type textarea "x"
type textarea "Mars unit they are wanting discone"
type textarea "x"
type textarea "Mars unit they are wanting disconec"
type textarea "x"
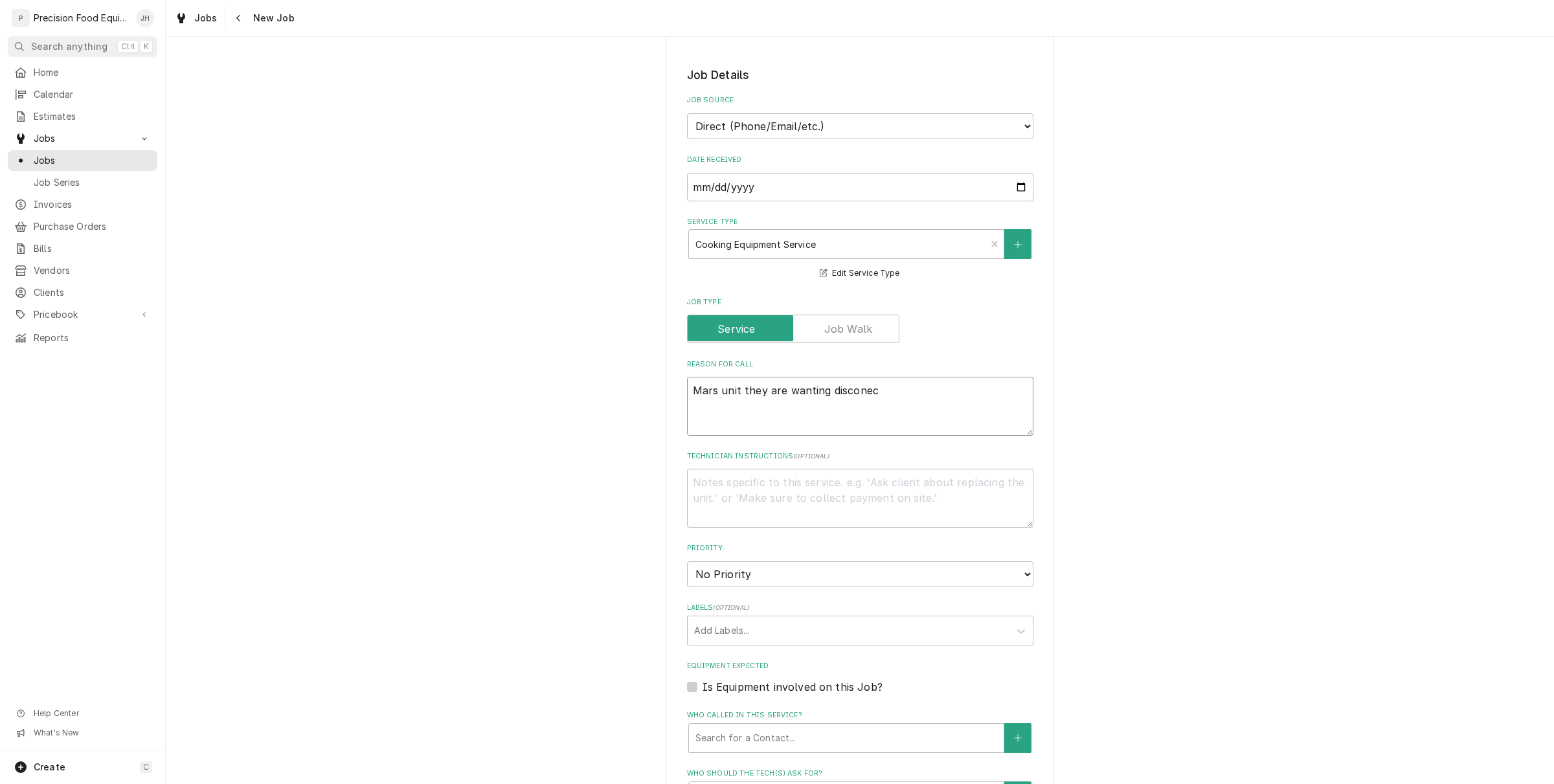
type textarea "Mars unit they are wanting disconect"
type textarea "x"
type textarea "Mars unit they are wanting disconecte"
type textarea "x"
type textarea "Mars unit they are wanting disconected"
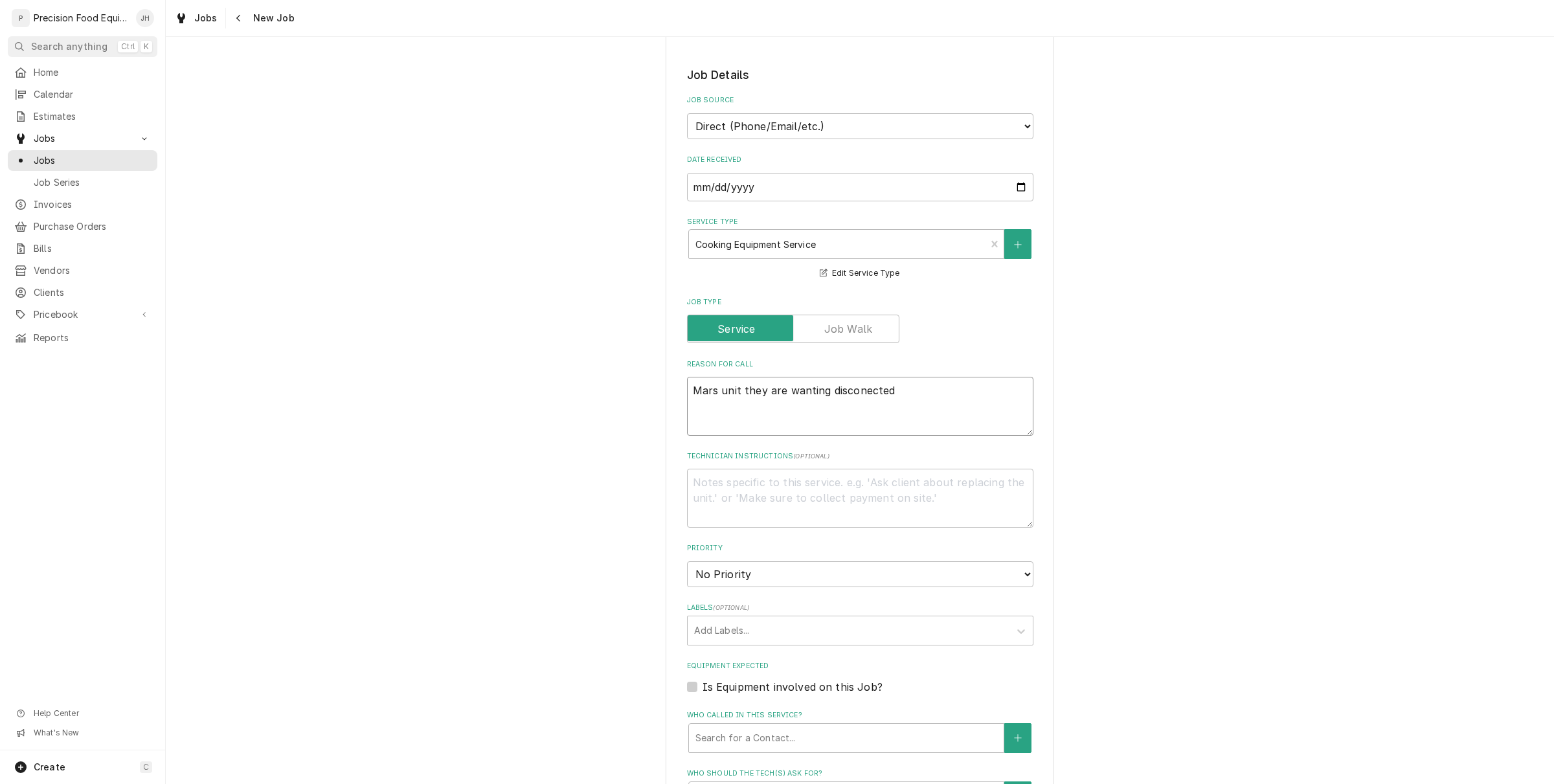
type textarea "x"
type textarea "Mars unit they are wanting disconected"
click at [866, 389] on textarea "Mars unit they are wanting disconected" at bounding box center [860, 406] width 347 height 59
type textarea "x"
type textarea "Mars unit they are wanting disconnected"
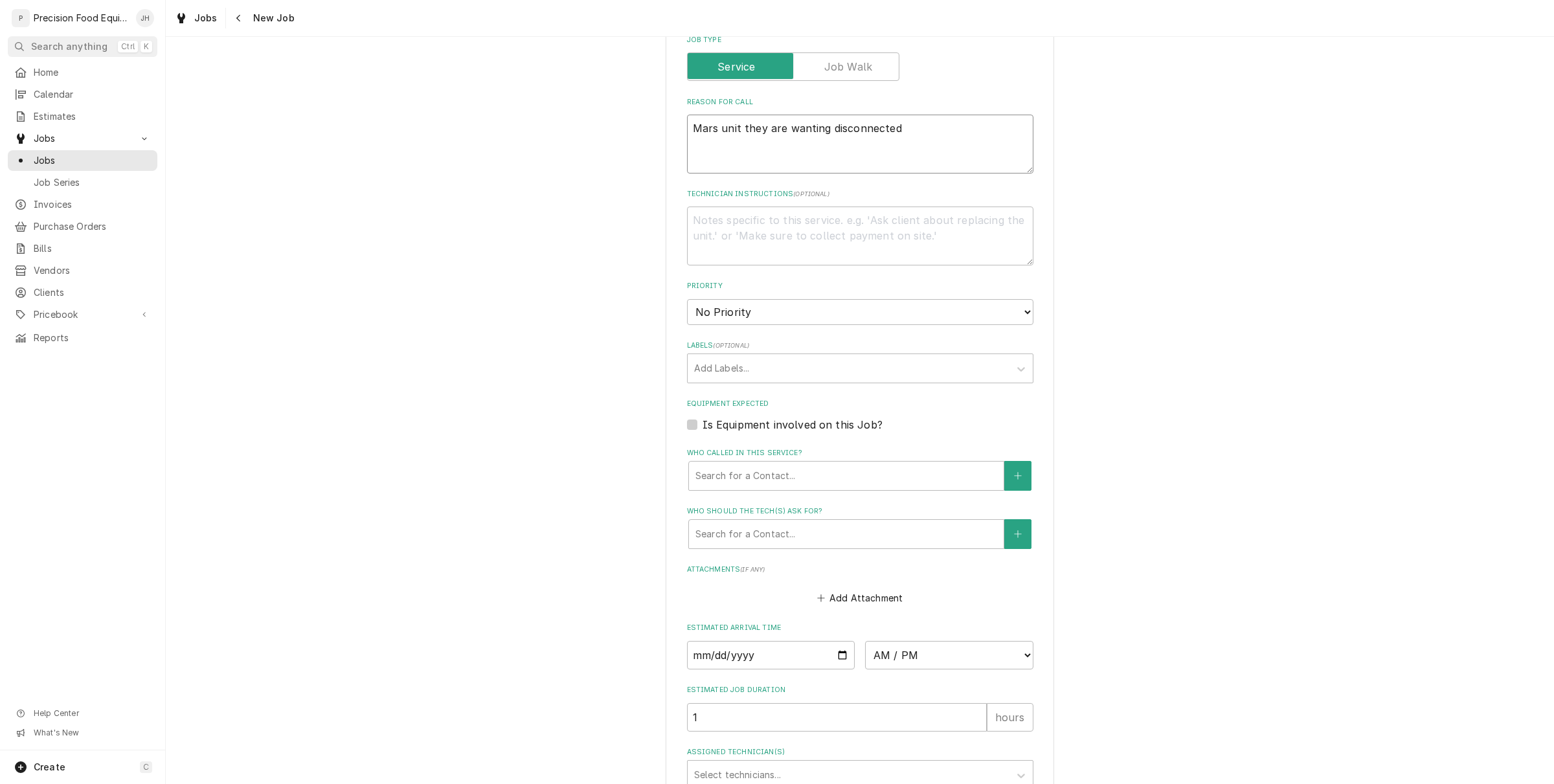
type textarea "x"
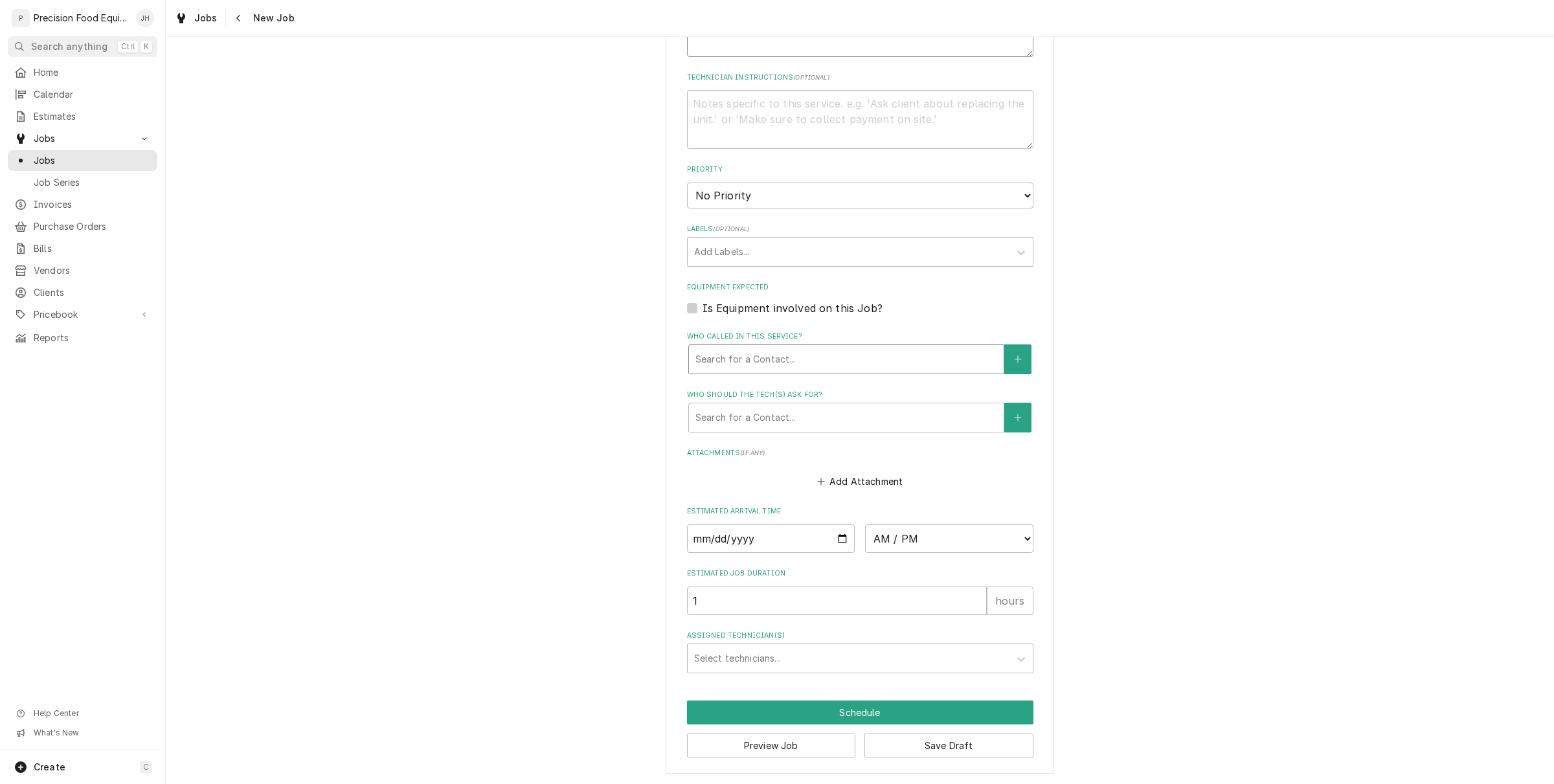
type textarea "Mars unit they are wanting disconnected"
click at [839, 361] on div "Who called in this service?" at bounding box center [846, 359] width 302 height 23
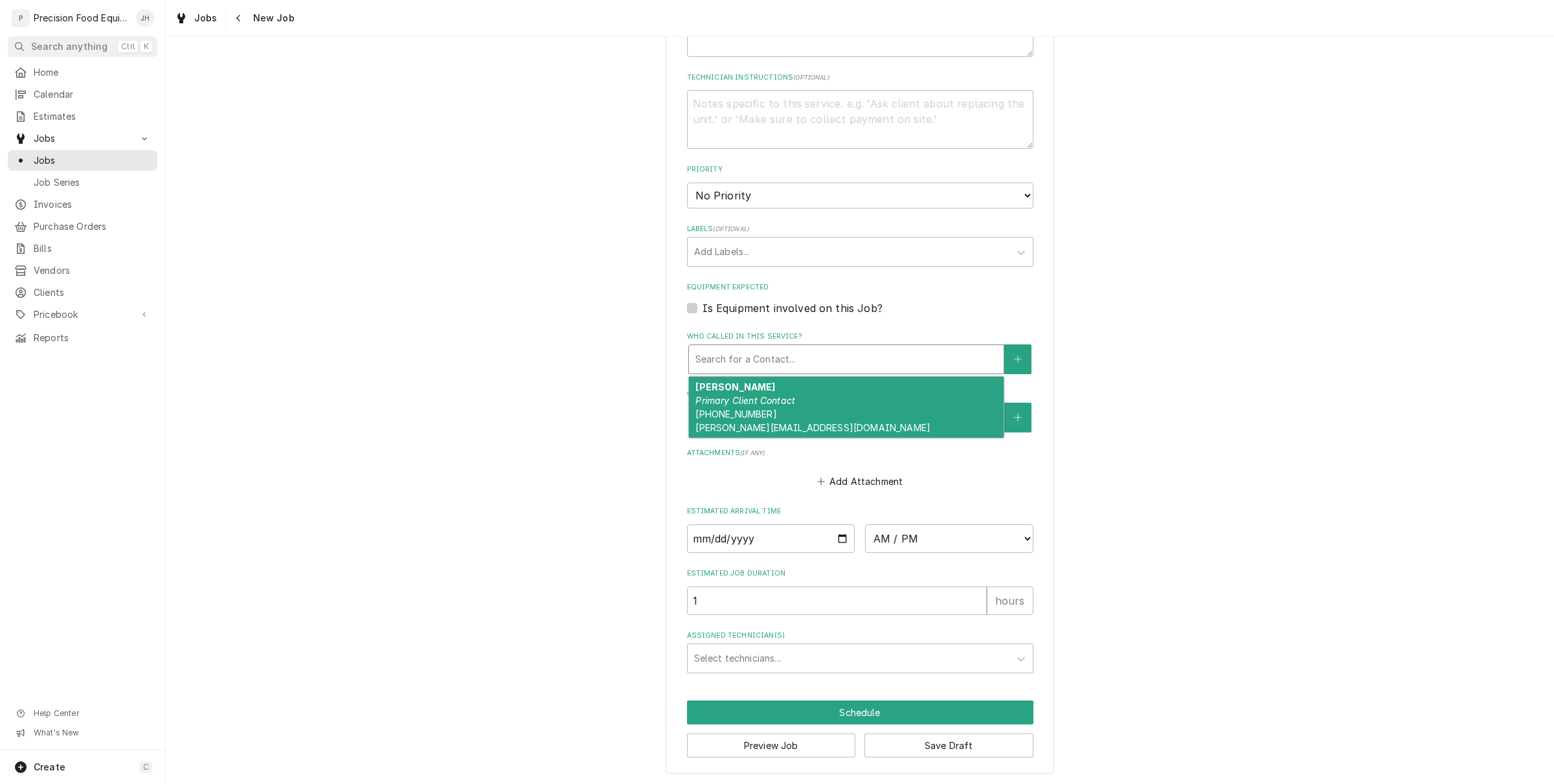
click at [827, 390] on div "Jessica Primary Client Contact (480) 201-7718 jessica.hudnel@yahoo.com" at bounding box center [846, 407] width 315 height 61
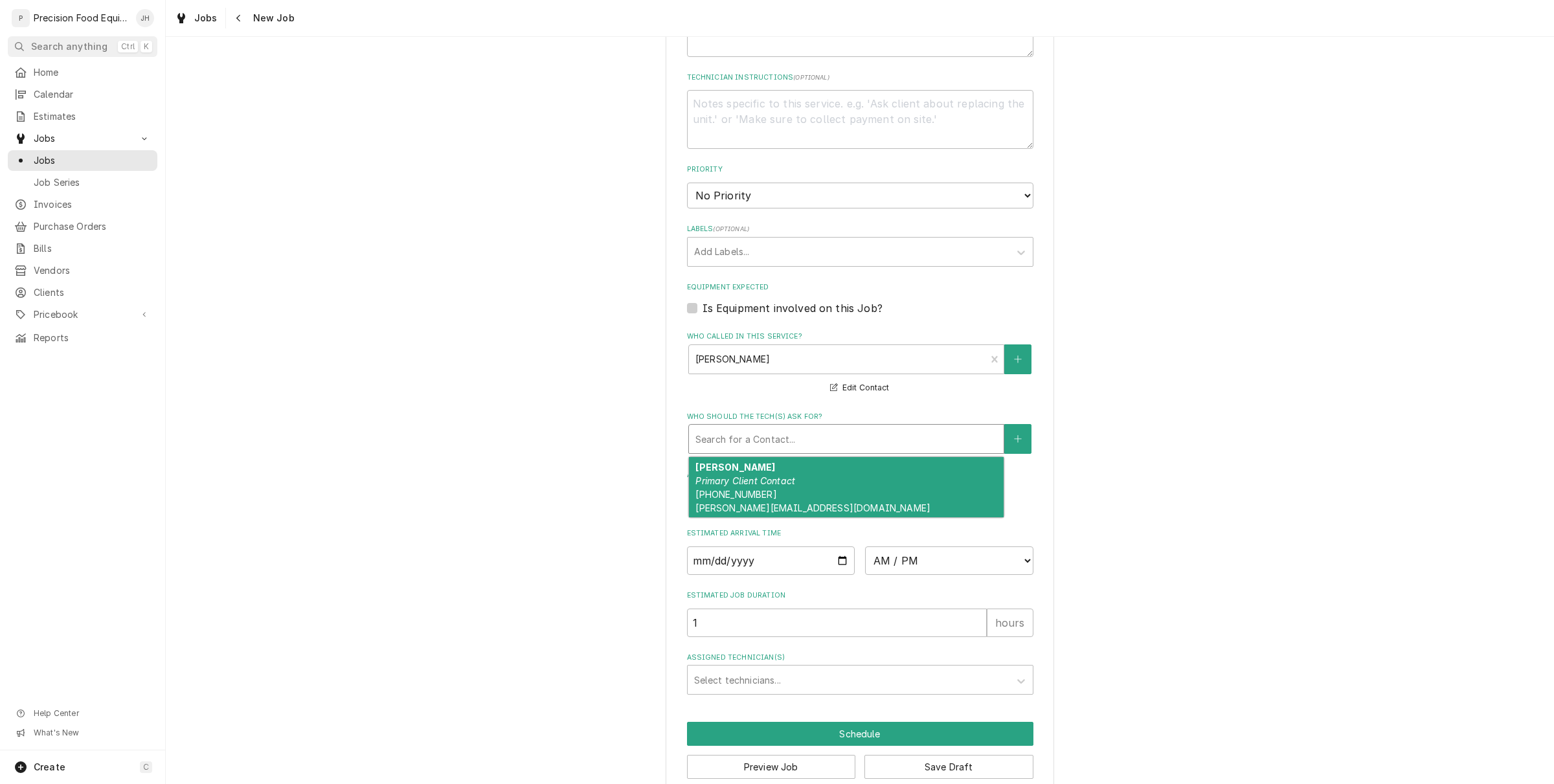
click at [824, 433] on div "Who should the tech(s) ask for?" at bounding box center [846, 439] width 302 height 23
click at [795, 514] on div "Jessica Primary Client Contact (480) 201-7718 jessica.hudnel@yahoo.com" at bounding box center [846, 487] width 315 height 61
type textarea "x"
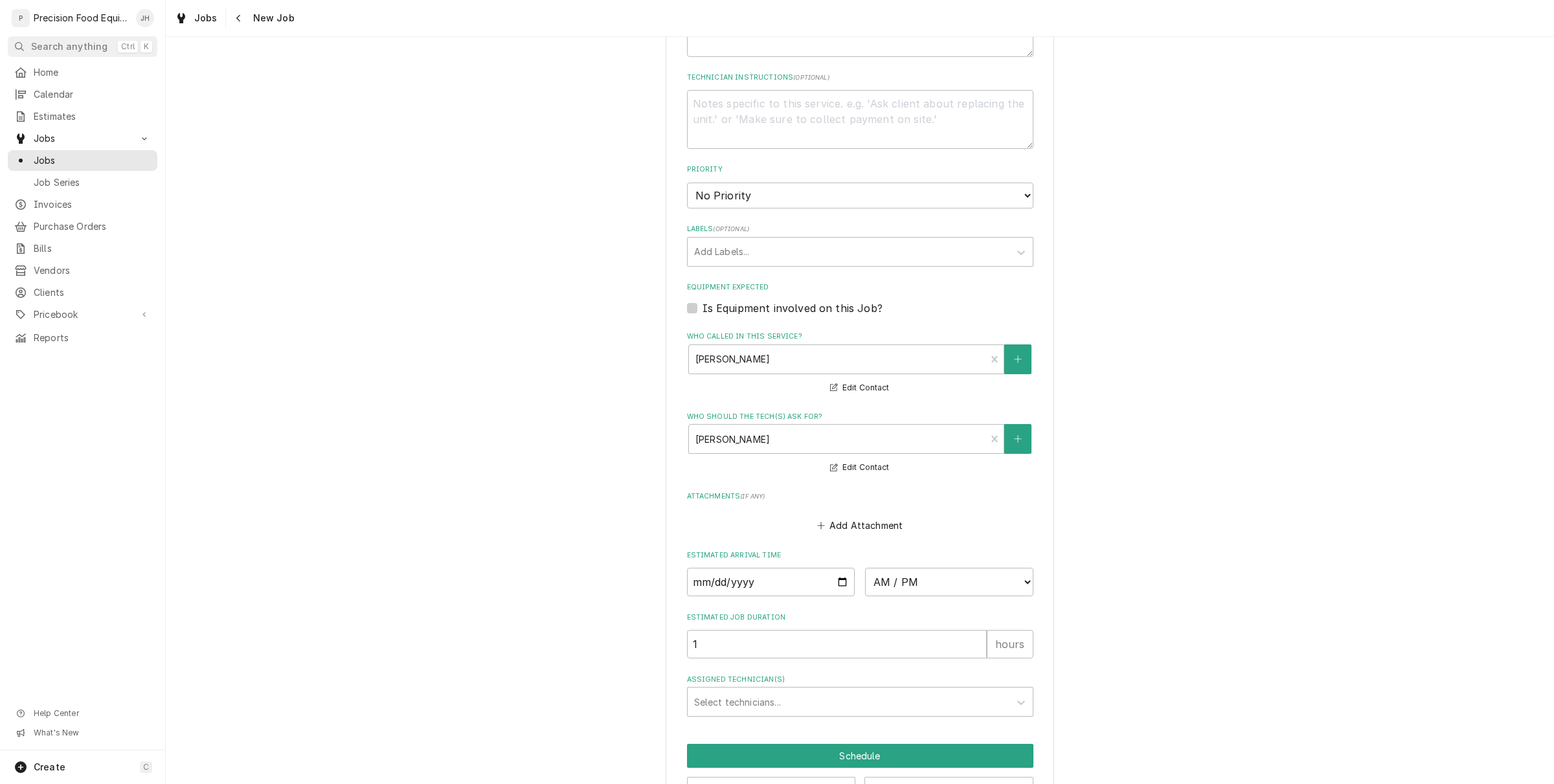
click at [847, 568] on div "AM / PM 6:00 AM 6:15 AM 6:30 AM 6:45 AM 7:00 AM 7:15 AM 7:30 AM 7:45 AM 8:00 AM…" at bounding box center [860, 582] width 347 height 28
click at [824, 590] on input "Date" at bounding box center [771, 582] width 169 height 28
click at [830, 581] on input "Date" at bounding box center [771, 582] width 169 height 28
type input "2025-09-12"
click at [942, 583] on select "AM / PM 6:00 AM 6:15 AM 6:30 AM 6:45 AM 7:00 AM 7:15 AM 7:30 AM 7:45 AM 8:00 AM…" at bounding box center [949, 582] width 169 height 28
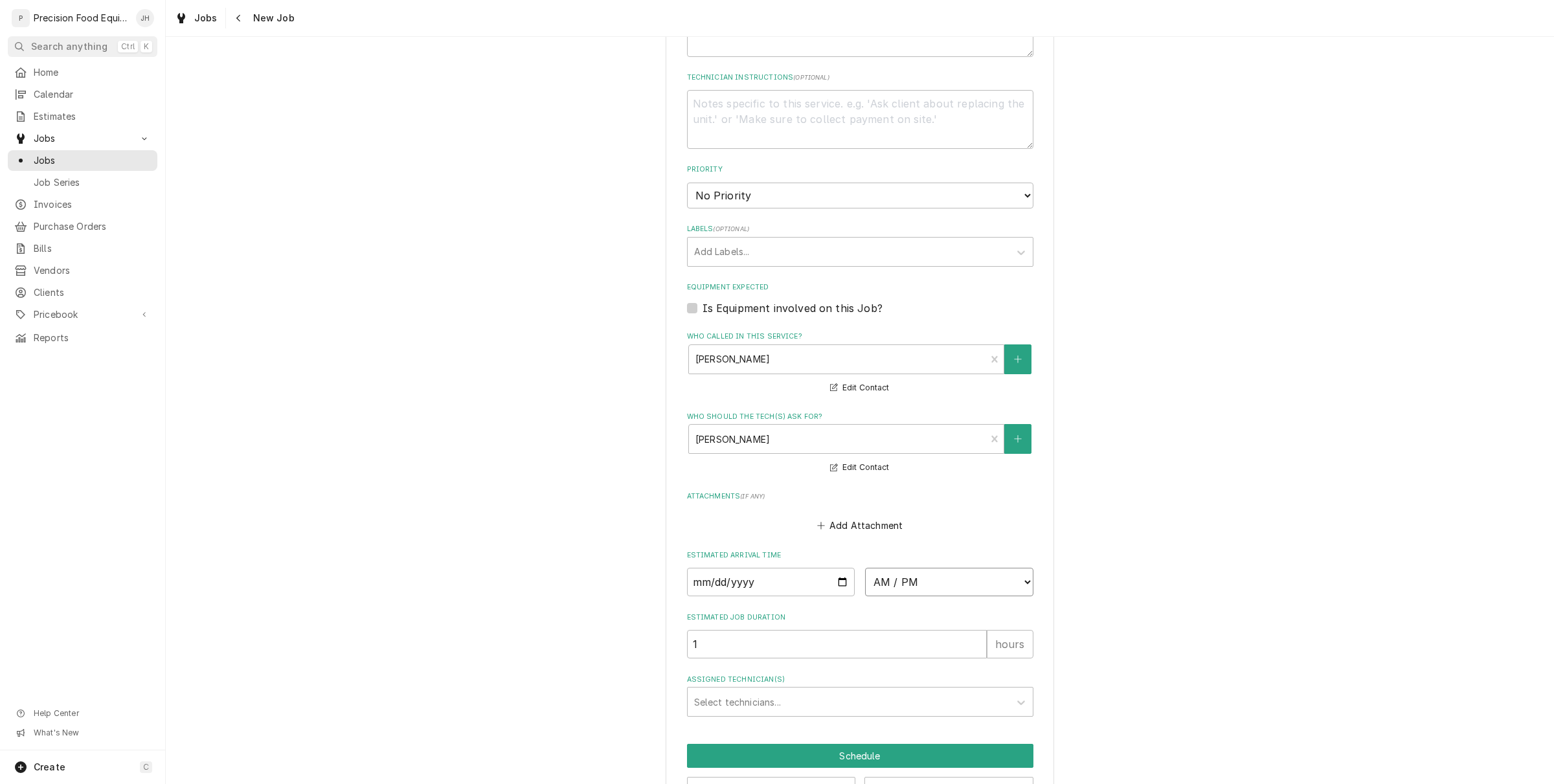
type textarea "x"
select select "09:30:00"
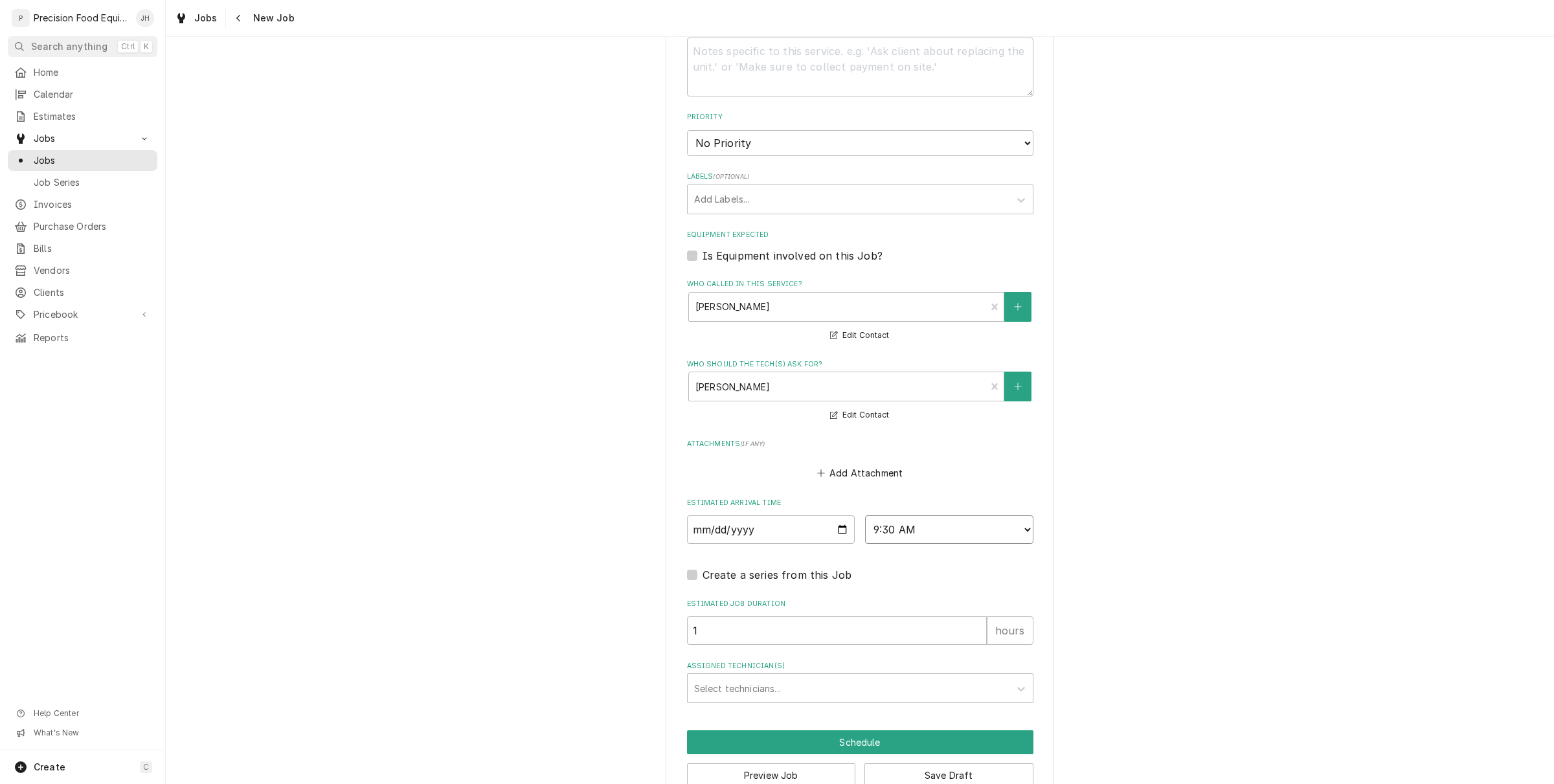
scroll to position [704, 0]
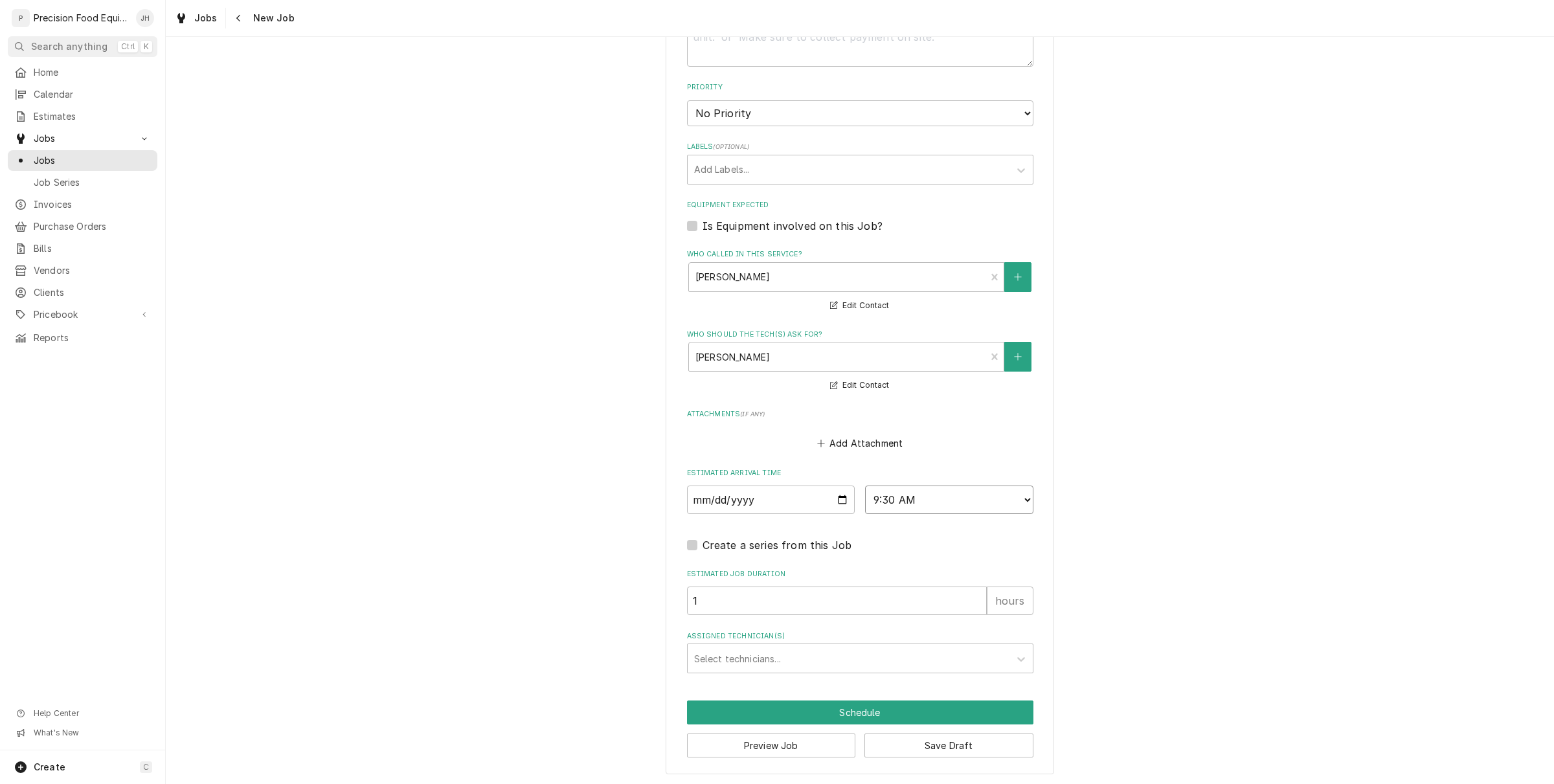
type textarea "x"
click at [949, 482] on div "Estimated Arrival Time 2025-09-12 AM / PM 6:00 AM 6:15 AM 6:30 AM 6:45 AM 7:00 …" at bounding box center [860, 490] width 347 height 46
click at [944, 499] on select "AM / PM 6:00 AM 6:15 AM 6:30 AM 6:45 AM 7:00 AM 7:15 AM 7:30 AM 7:45 AM 8:00 AM…" at bounding box center [949, 499] width 169 height 28
select select "11:00:00"
click at [865, 485] on select "AM / PM 6:00 AM 6:15 AM 6:30 AM 6:45 AM 7:00 AM 7:15 AM 7:30 AM 7:45 AM 8:00 AM…" at bounding box center [949, 499] width 169 height 28
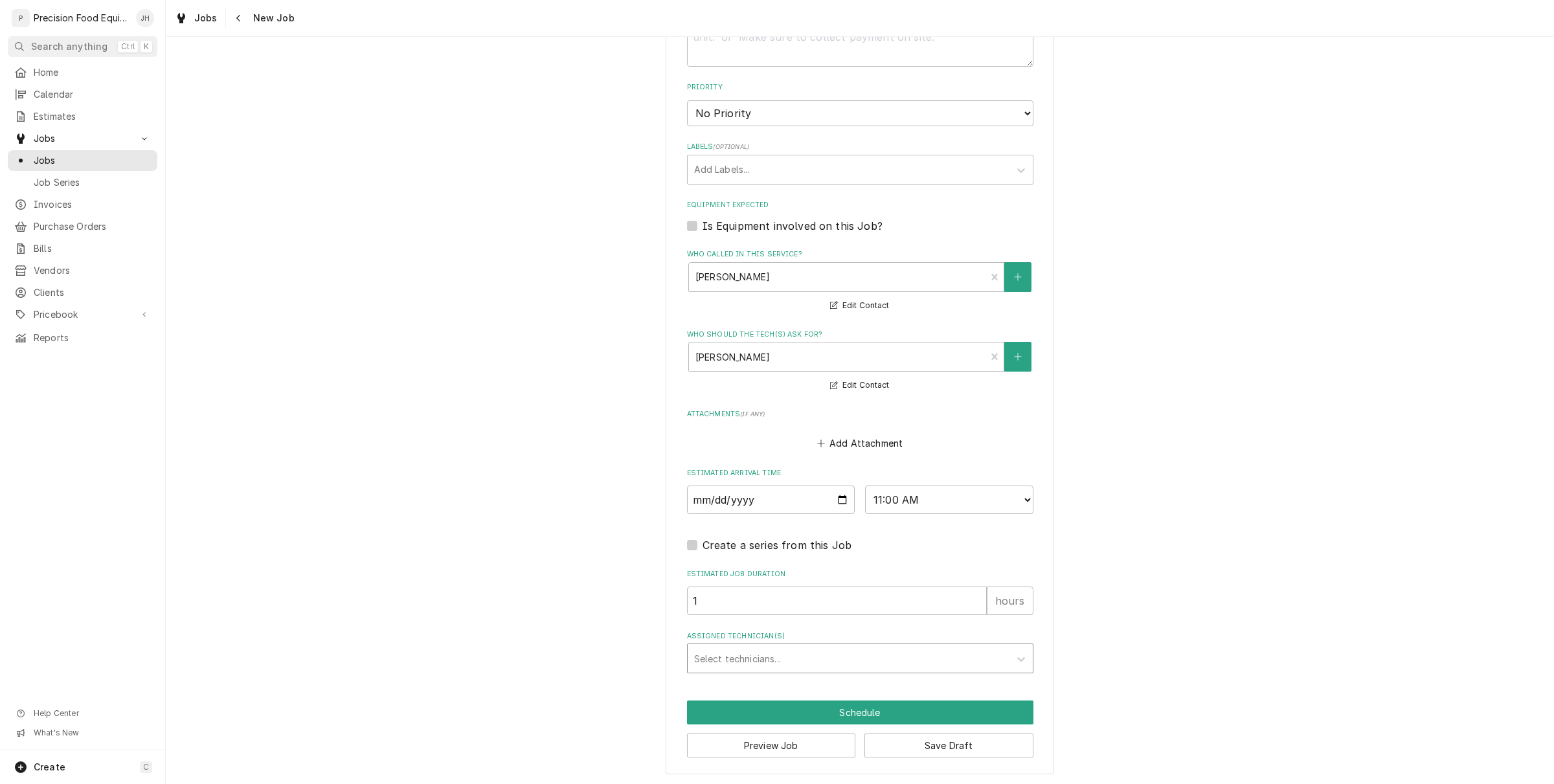
click at [819, 672] on div "Please provide the following information to create a job: Client Details Client…" at bounding box center [860, 66] width 389 height 1416
click at [819, 671] on div "Select technicians..." at bounding box center [860, 658] width 347 height 30
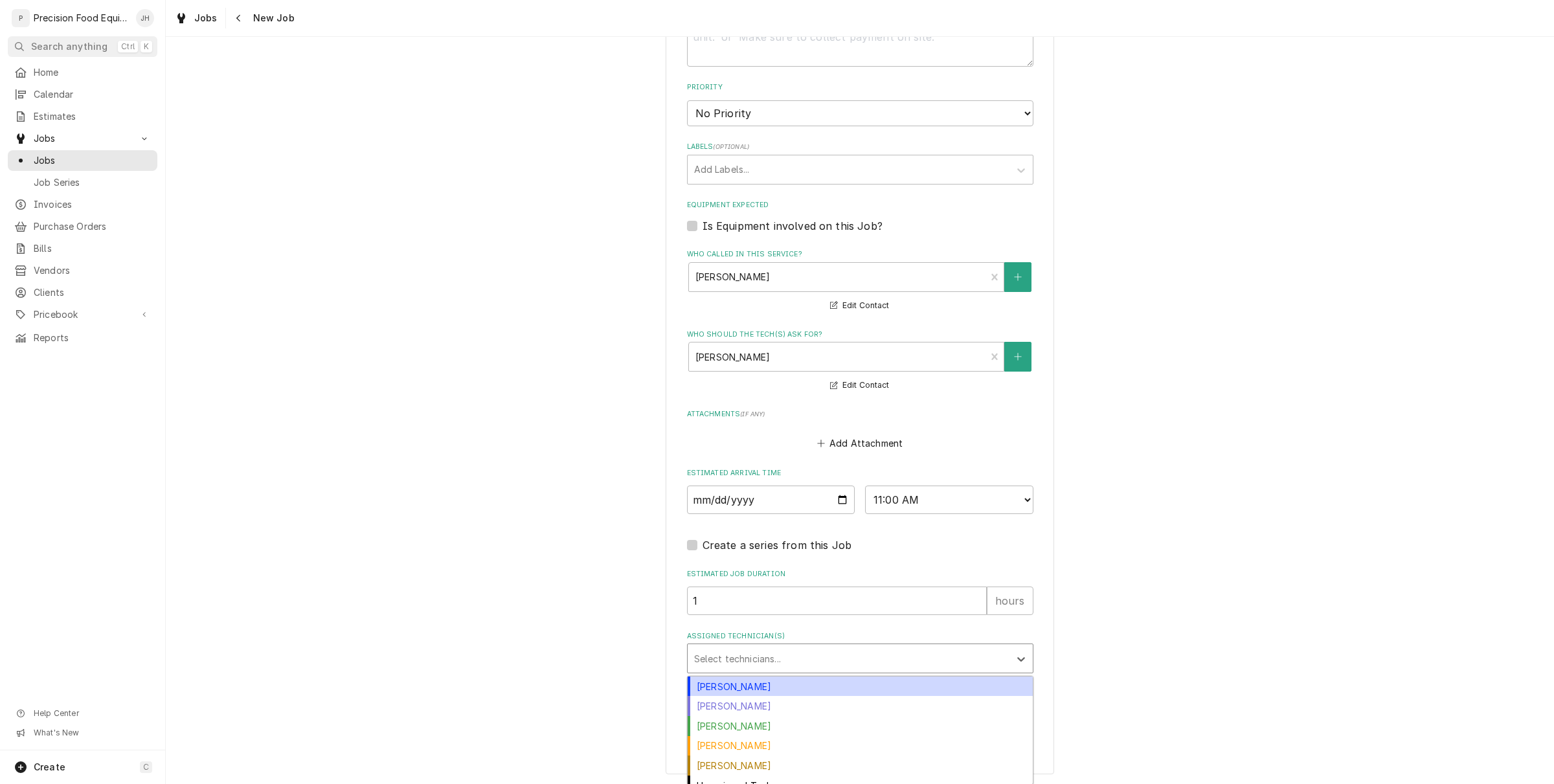
scroll to position [10, 0]
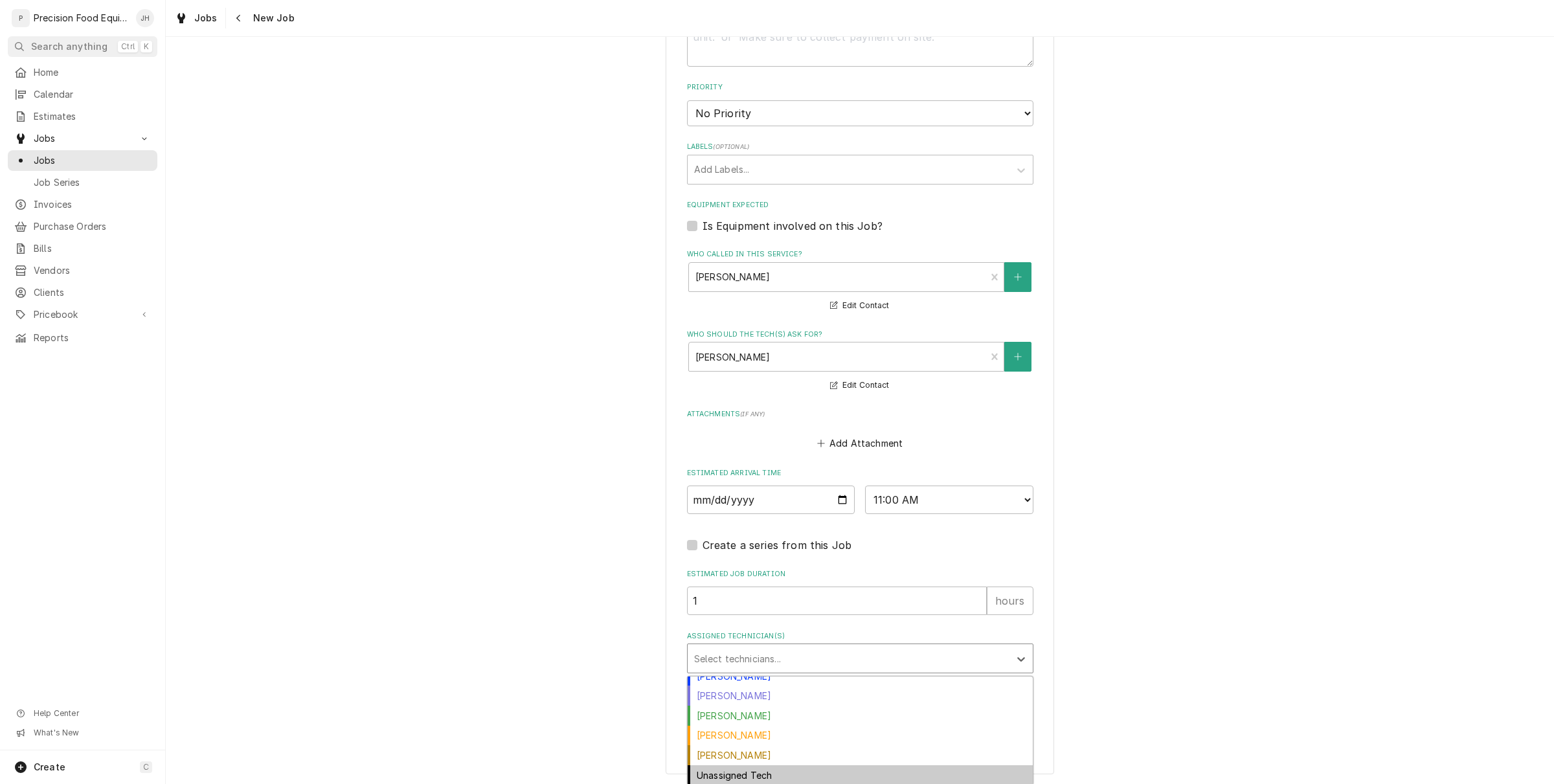
click at [713, 779] on div "Unassigned Tech" at bounding box center [860, 775] width 345 height 20
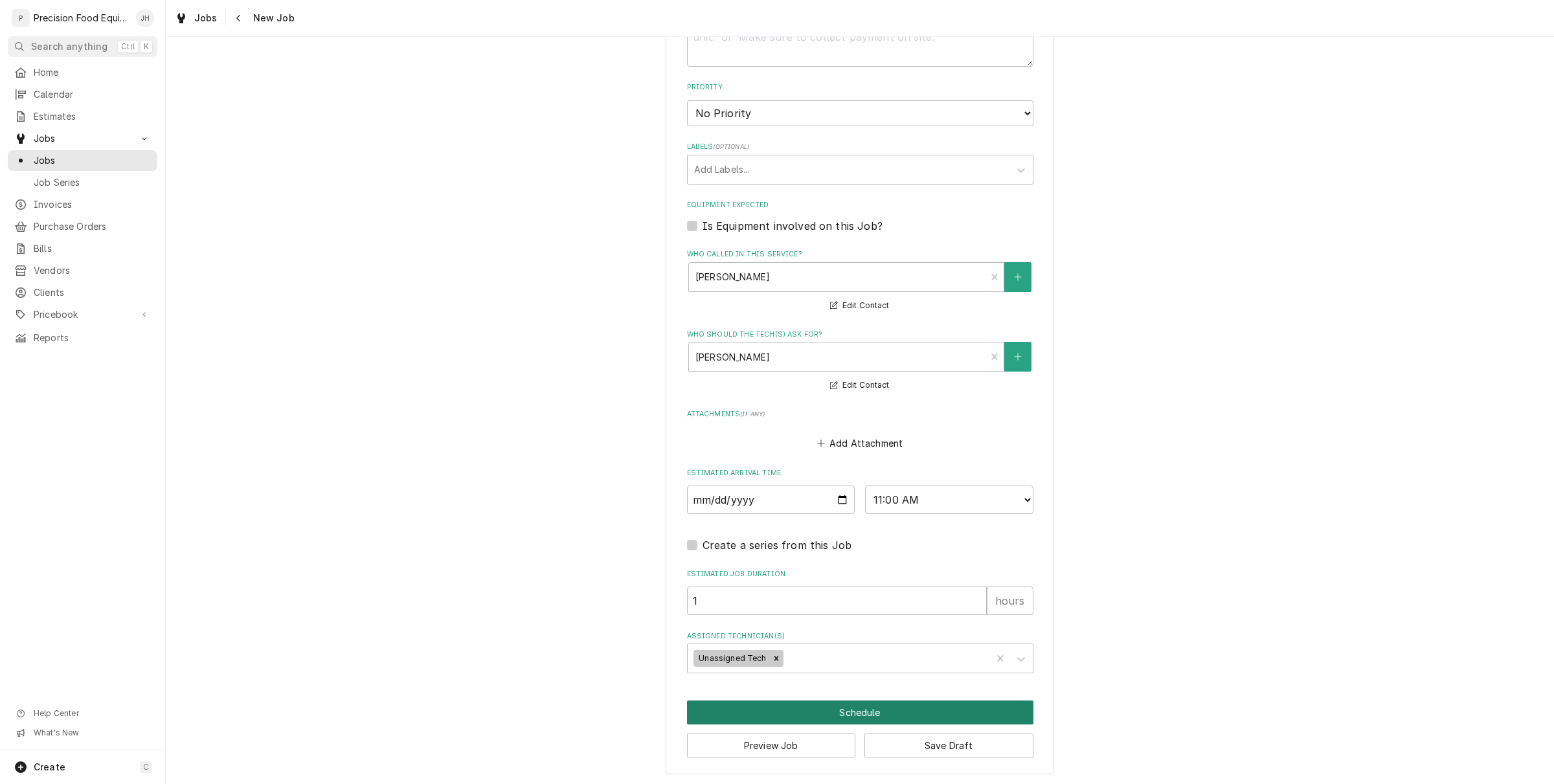
click at [840, 712] on button "Schedule" at bounding box center [860, 712] width 347 height 24
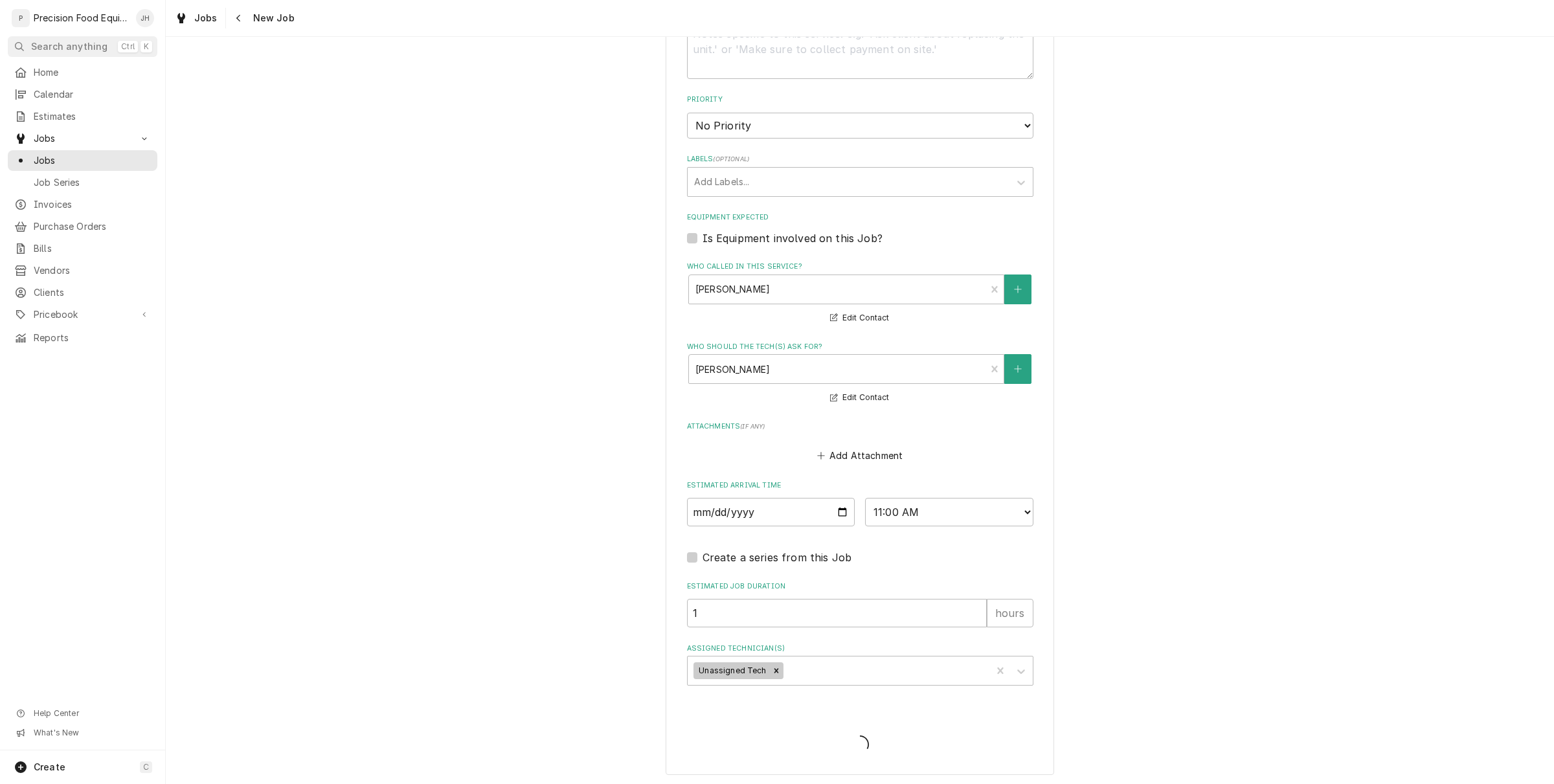
type textarea "x"
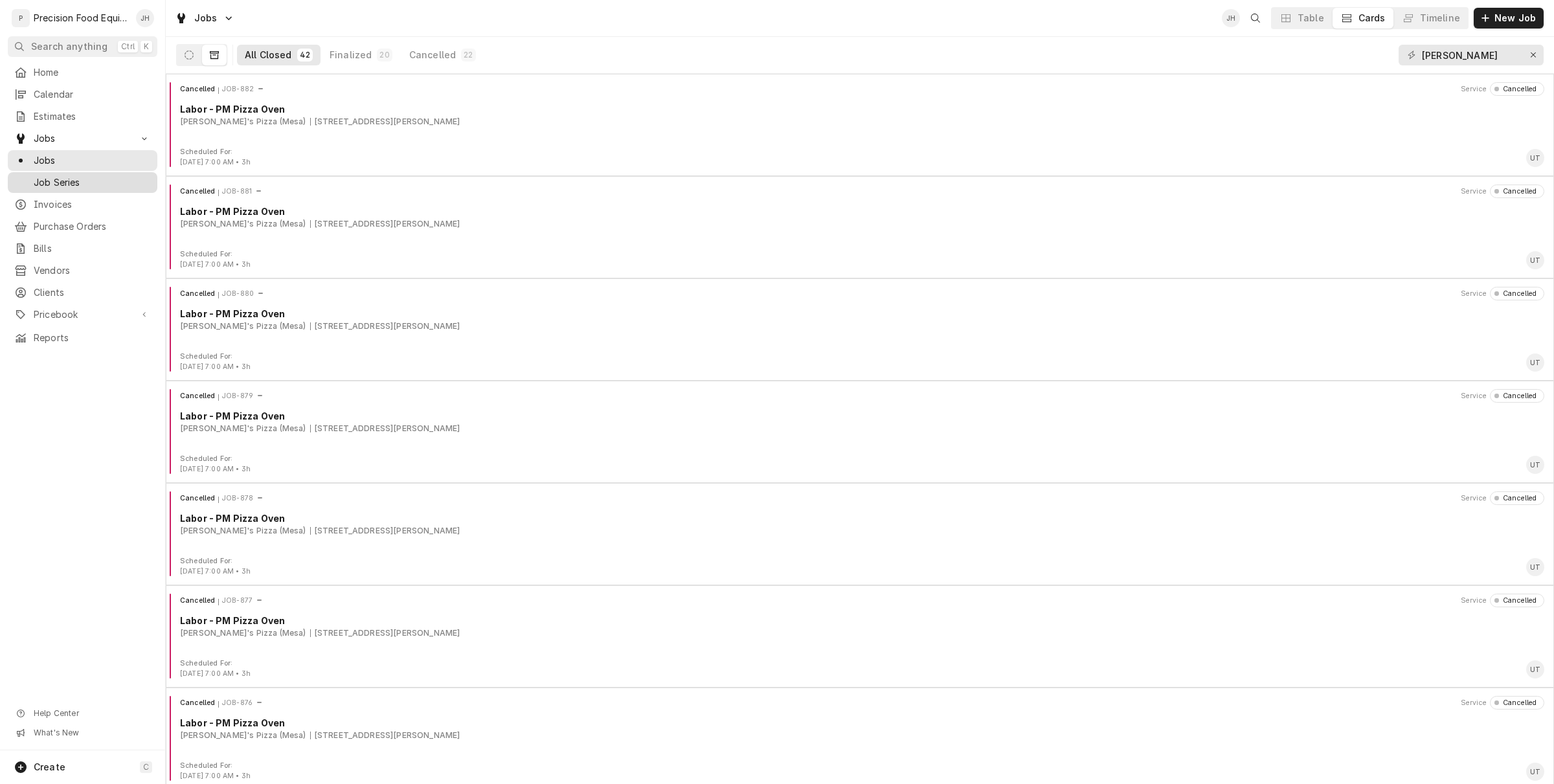
click at [56, 180] on span "Job Series" at bounding box center [92, 182] width 117 height 13
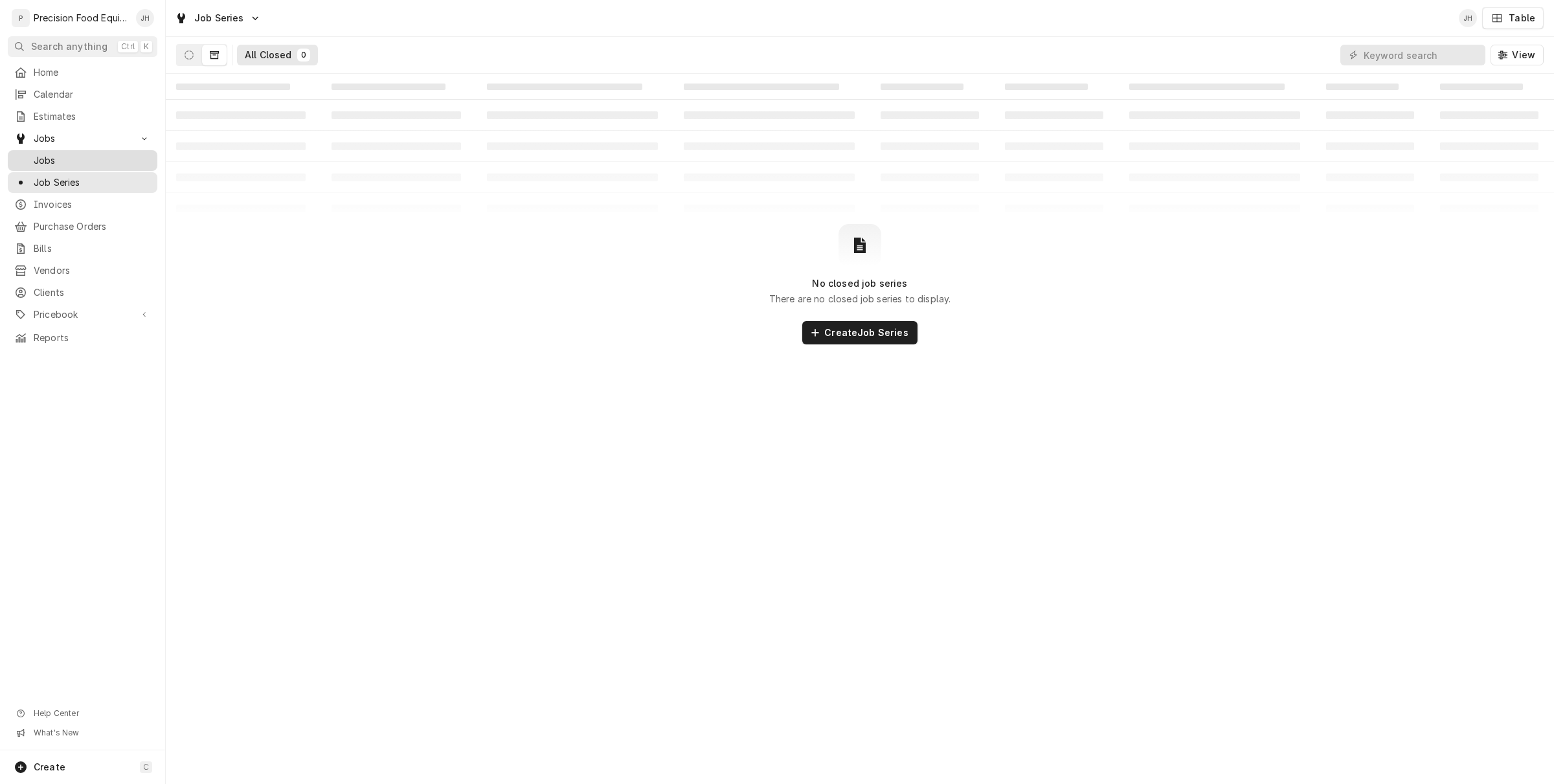
click at [34, 163] on span "Jobs" at bounding box center [92, 160] width 117 height 13
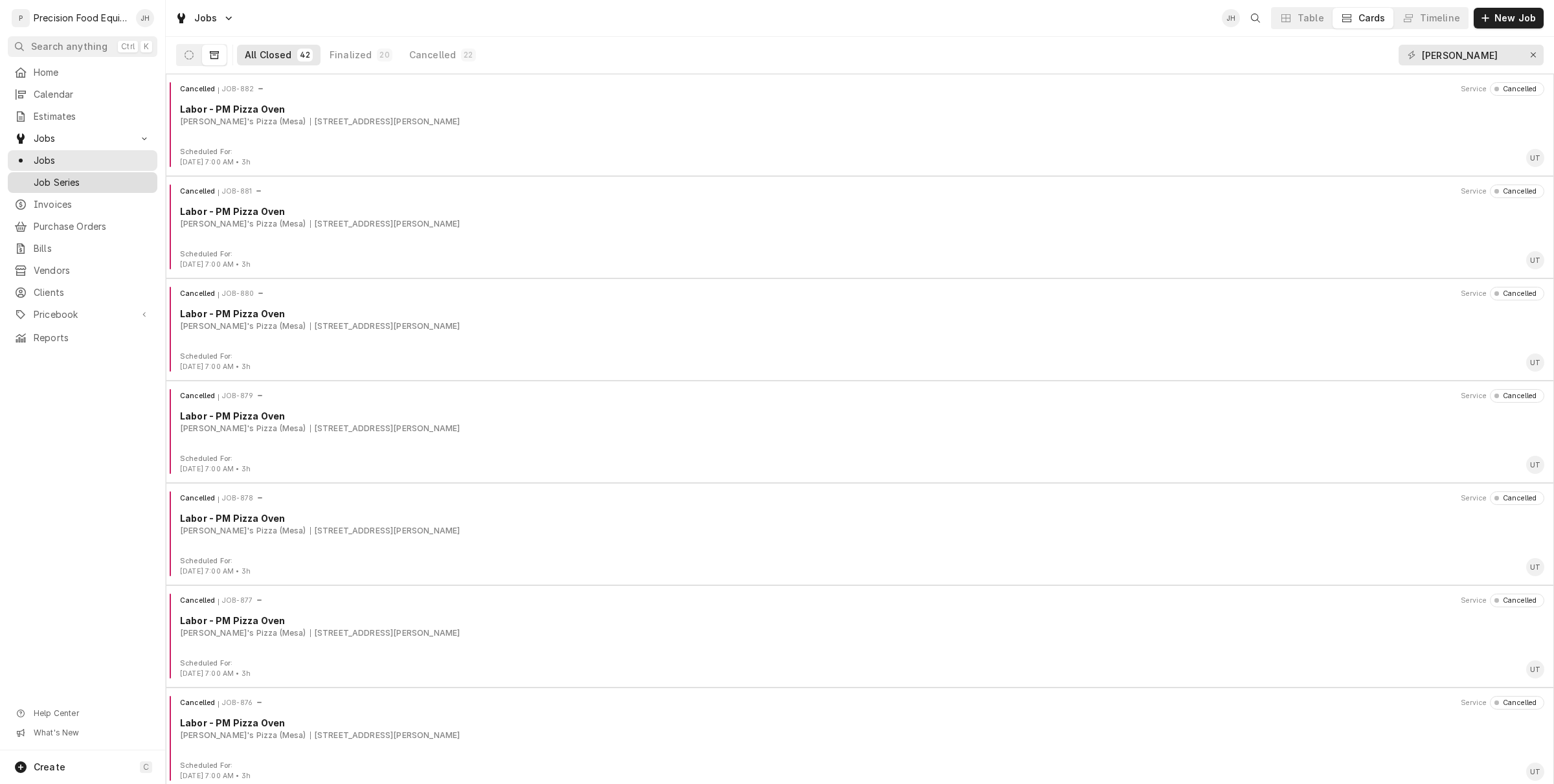
click at [62, 185] on span "Job Series" at bounding box center [92, 182] width 117 height 13
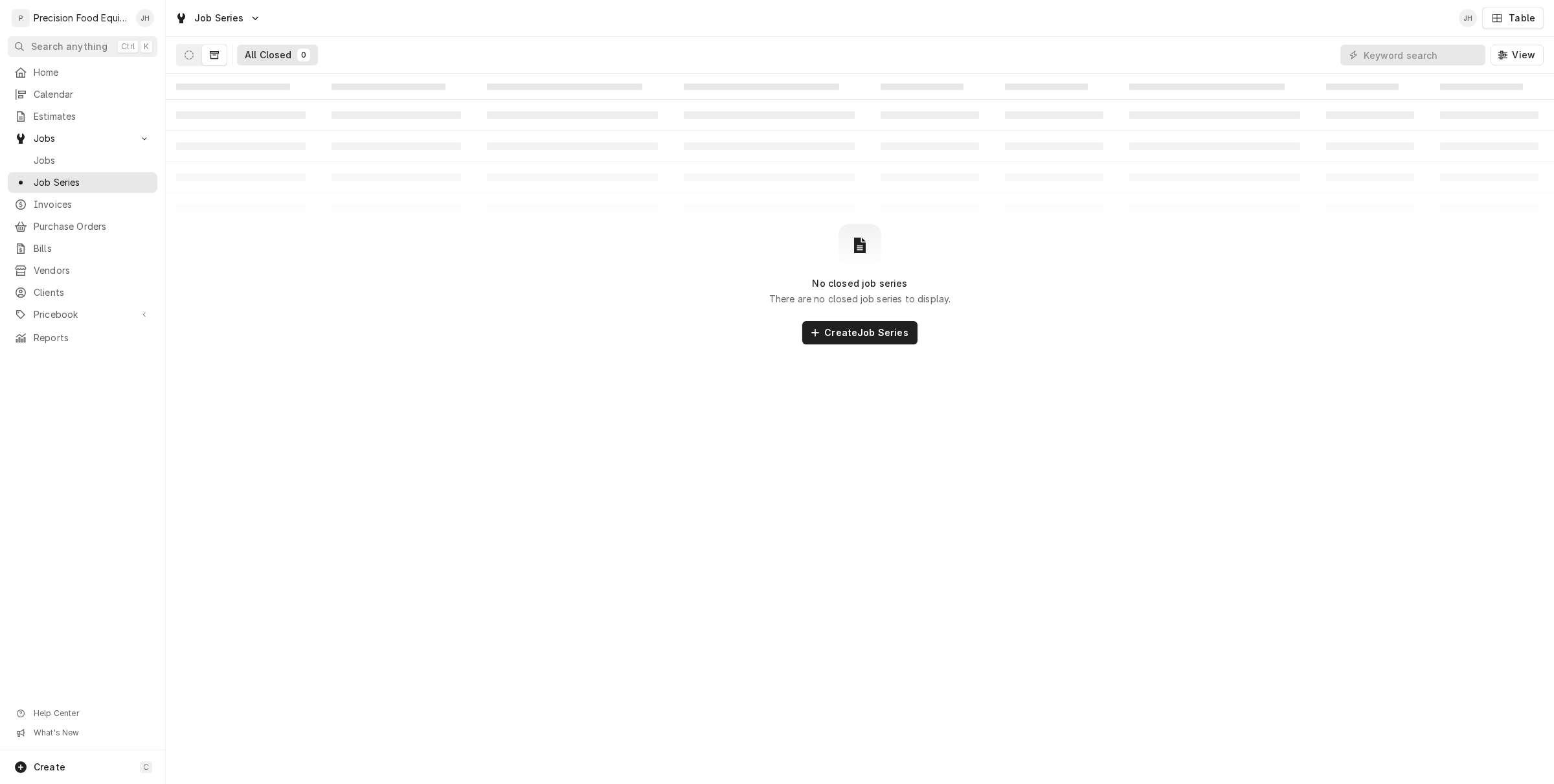
click at [185, 65] on div "Dynamic Content Wrapper" at bounding box center [201, 55] width 51 height 22
click at [185, 55] on icon "Dynamic Content Wrapper" at bounding box center [189, 55] width 9 height 9
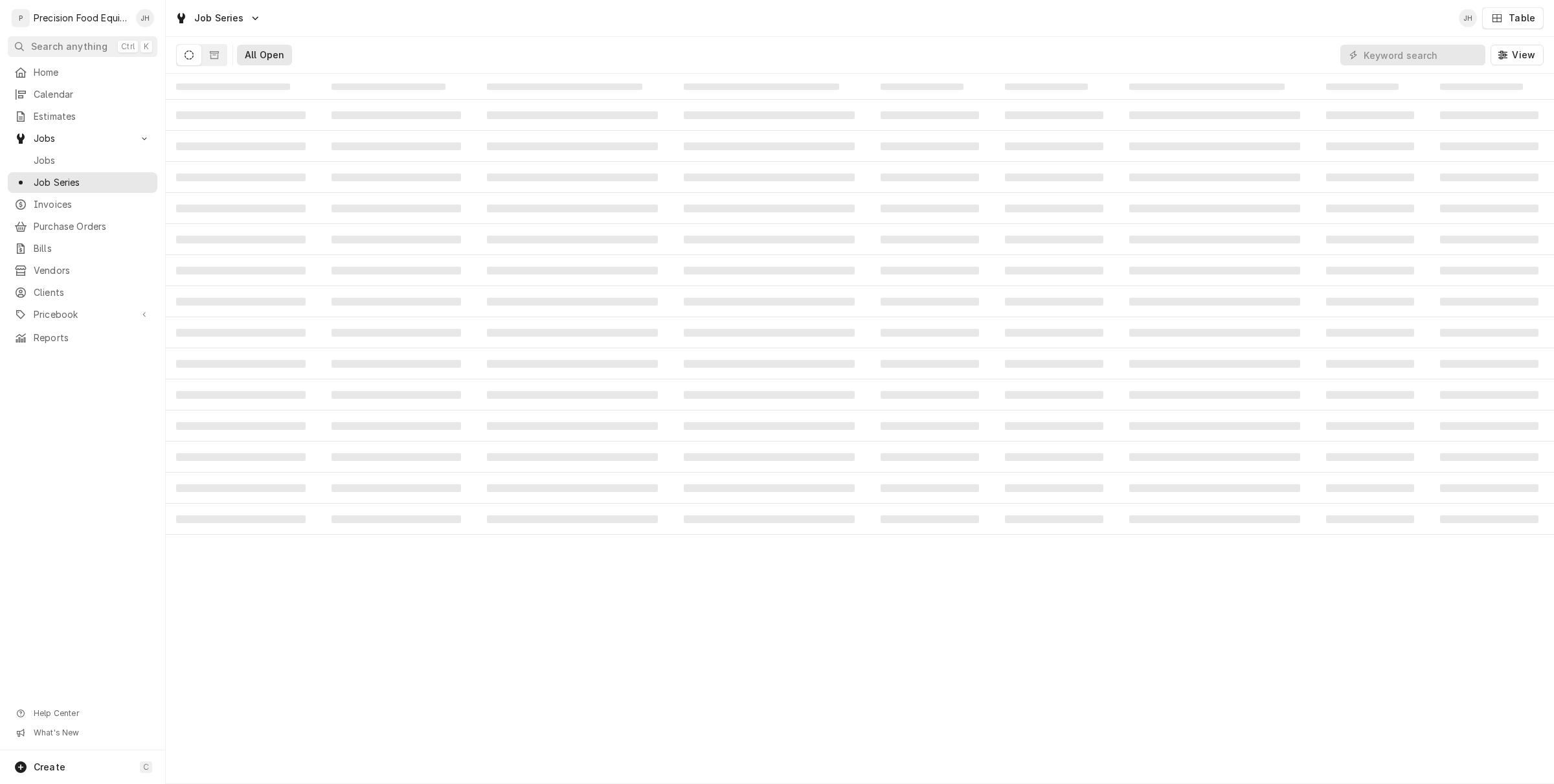
click at [185, 55] on icon "Dynamic Content Wrapper" at bounding box center [189, 55] width 9 height 9
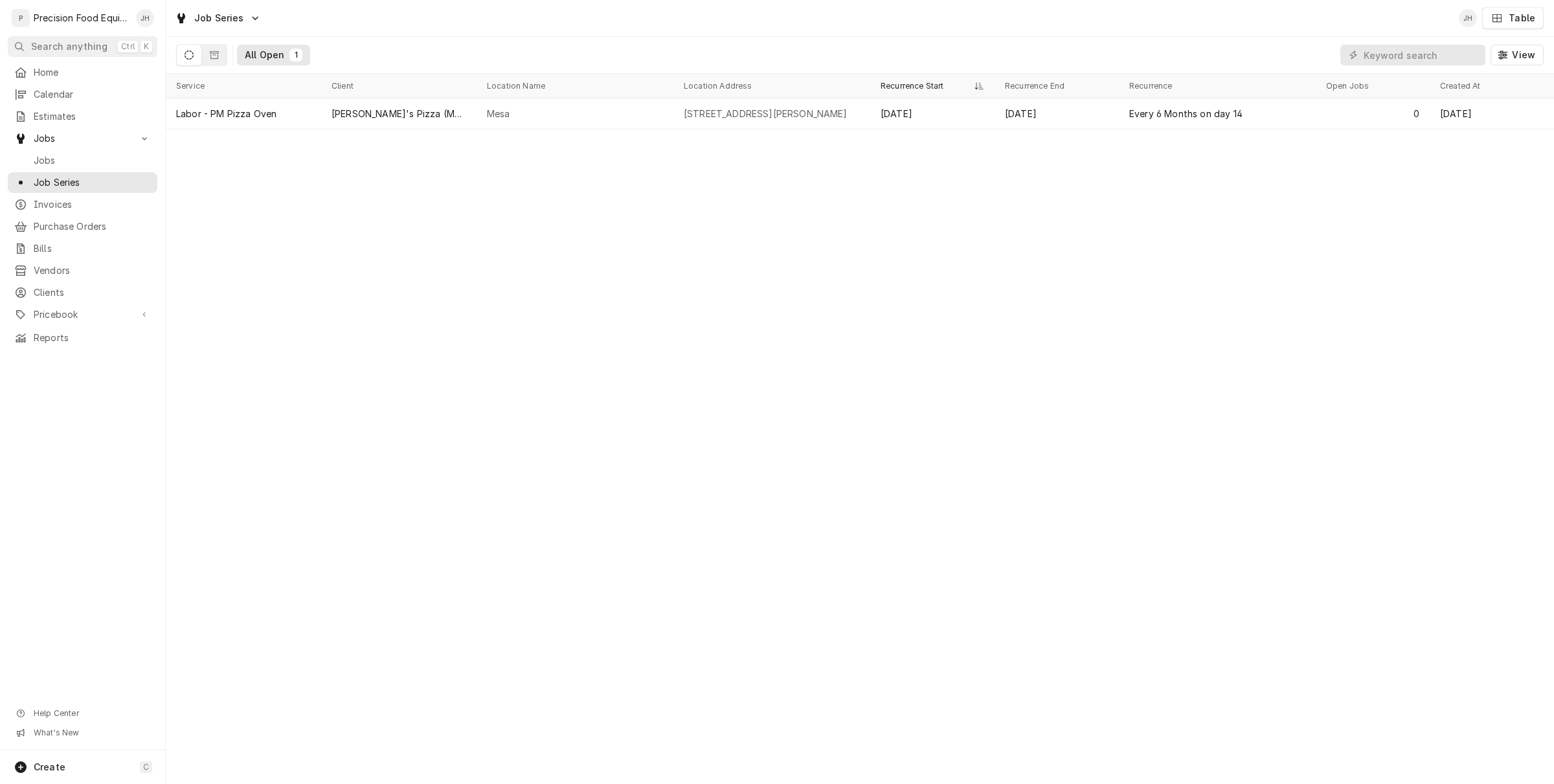
click at [189, 56] on icon "Dynamic Content Wrapper" at bounding box center [189, 55] width 9 height 9
click at [50, 149] on div "Jobs Jobs Job Series" at bounding box center [82, 160] width 150 height 64
click at [49, 160] on span "Jobs" at bounding box center [92, 160] width 117 height 13
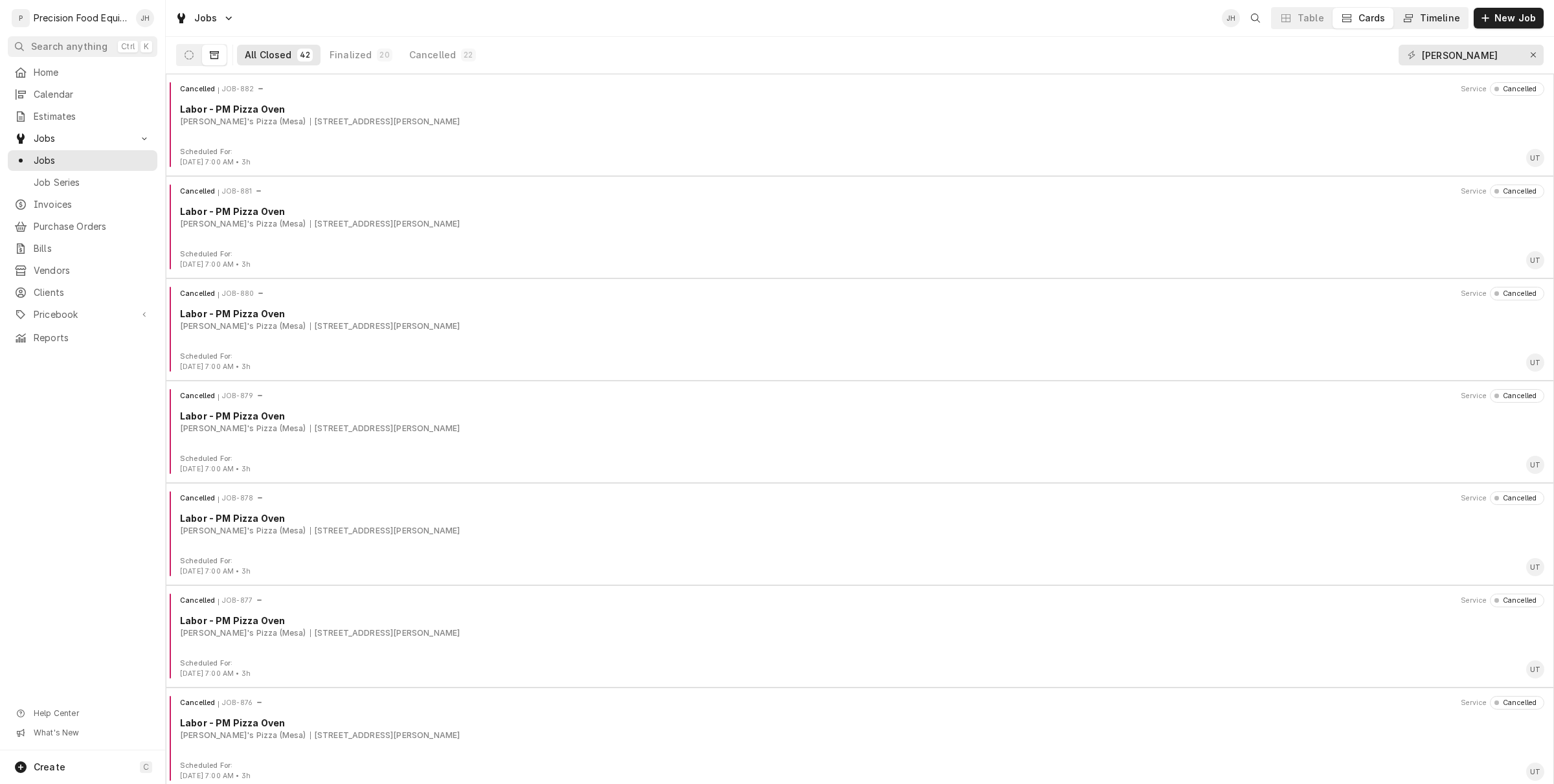
click at [1423, 17] on div "Timeline" at bounding box center [1440, 18] width 40 height 13
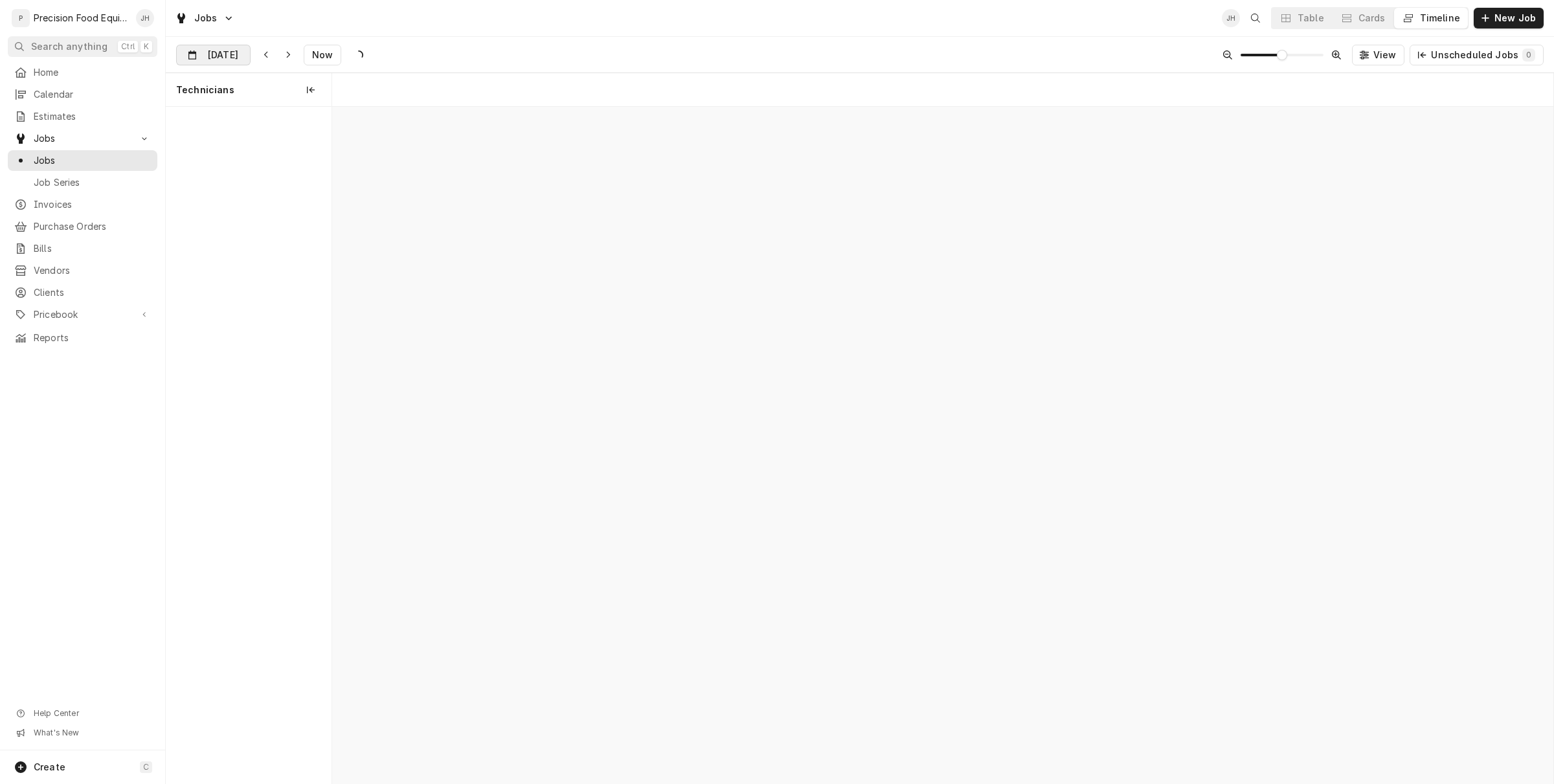
click at [181, 52] on input "Sep 11" at bounding box center [204, 58] width 55 height 25
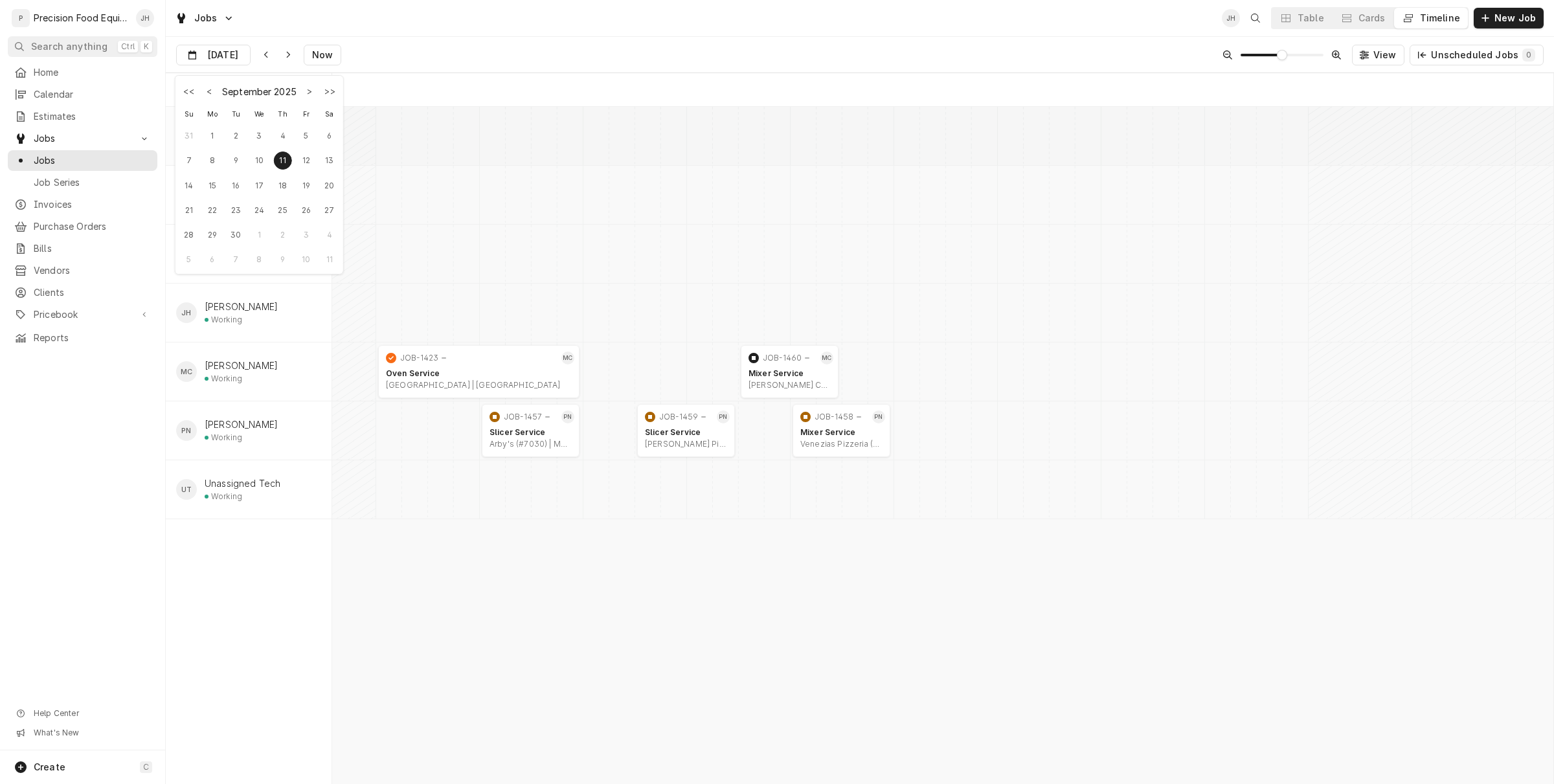
scroll to position [0, 24197]
click at [306, 162] on div "12" at bounding box center [306, 160] width 18 height 18
type input "Sep 12"
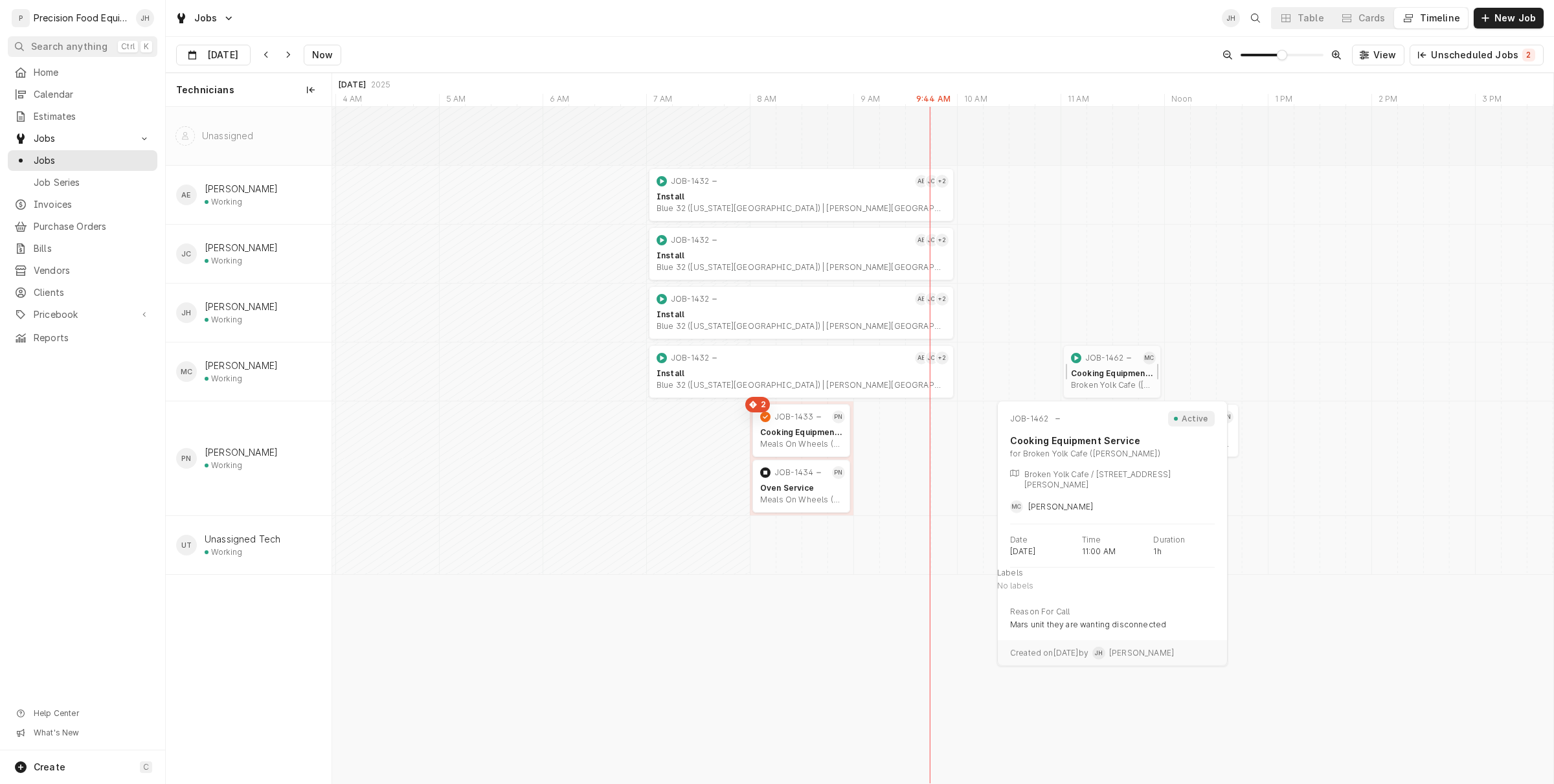
click at [1127, 368] on div "Cooking Equipment Service" at bounding box center [1112, 374] width 82 height 10
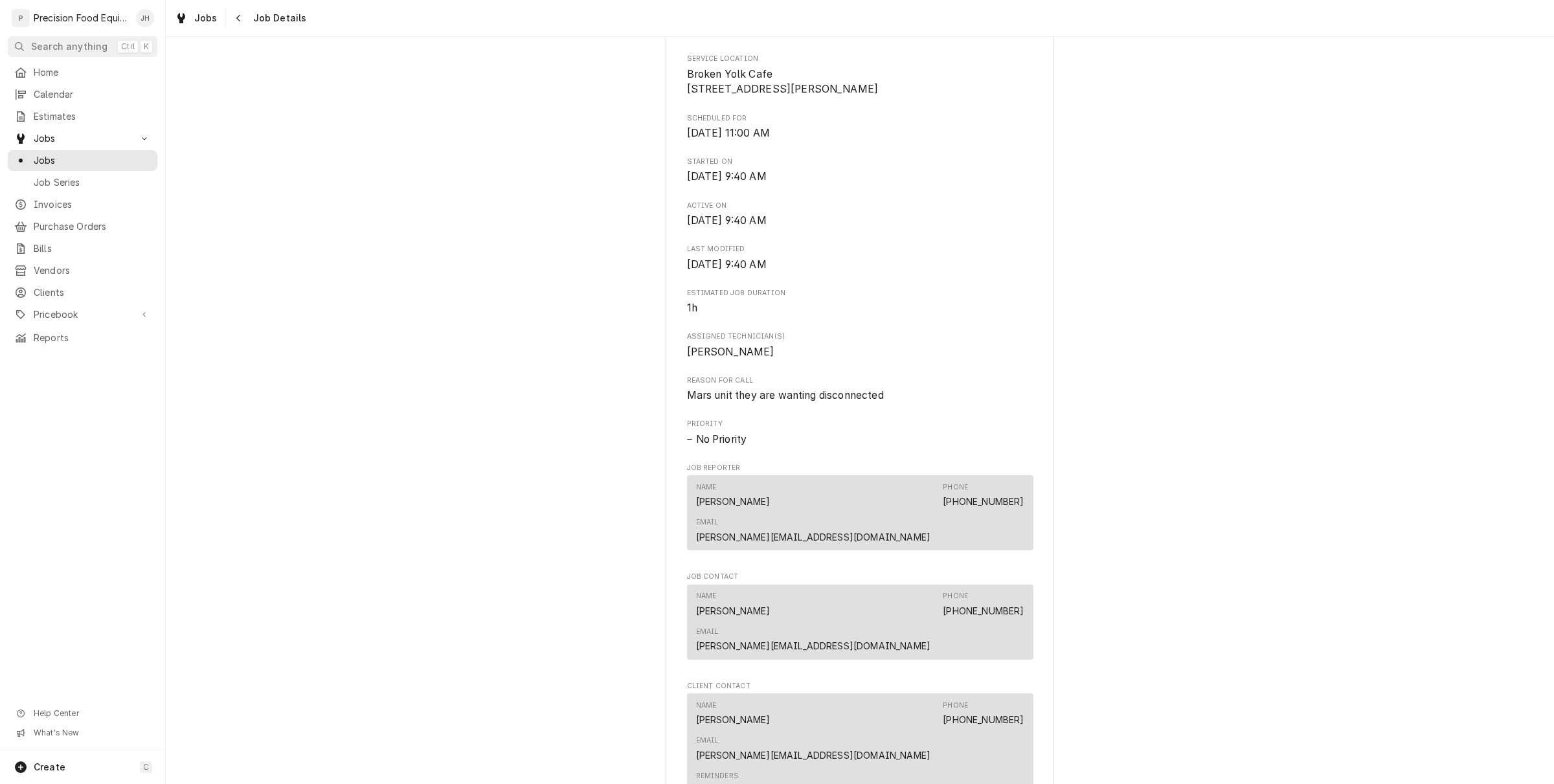
scroll to position [717, 0]
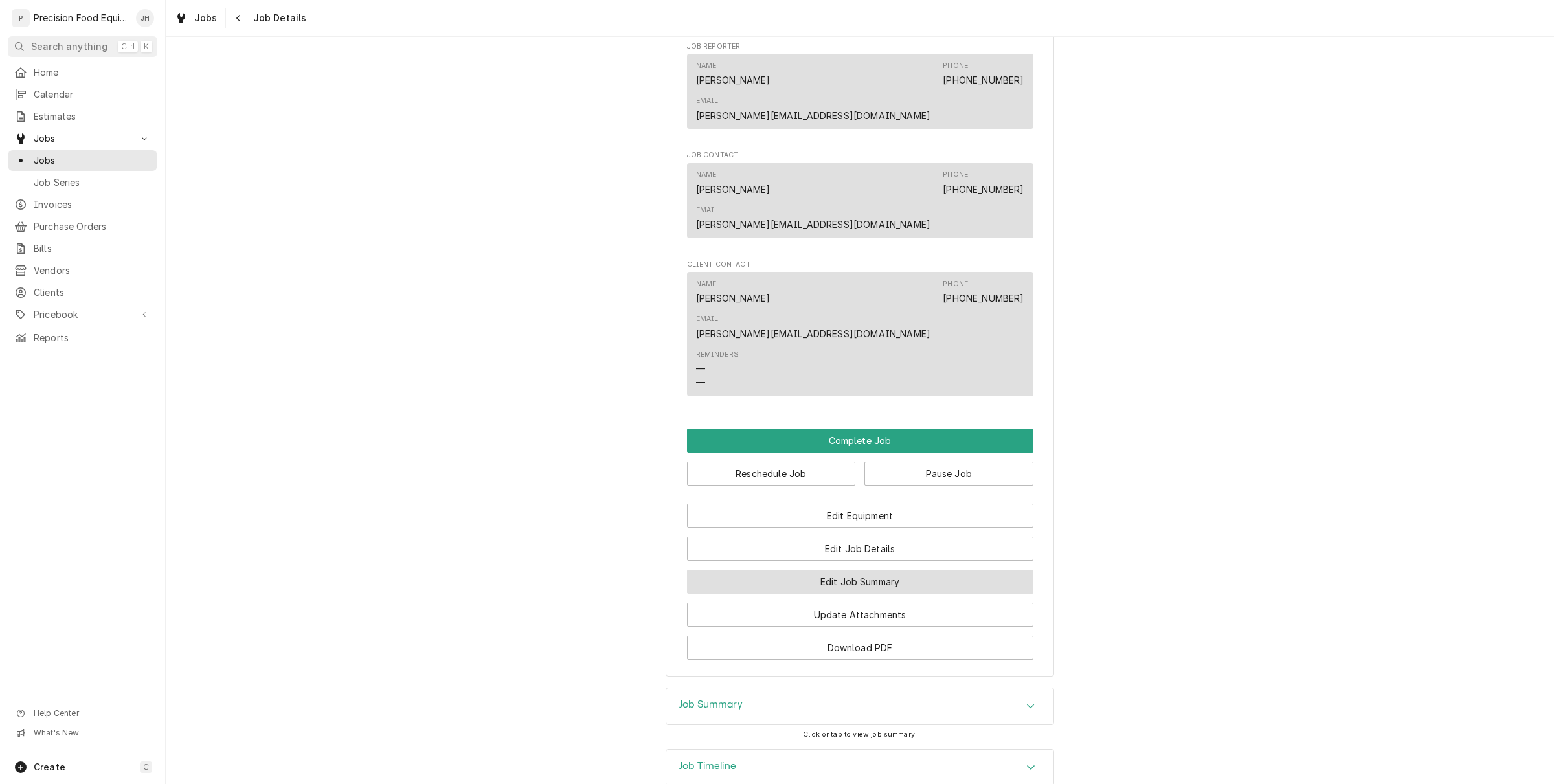
click at [817, 570] on button "Edit Job Summary" at bounding box center [860, 582] width 347 height 24
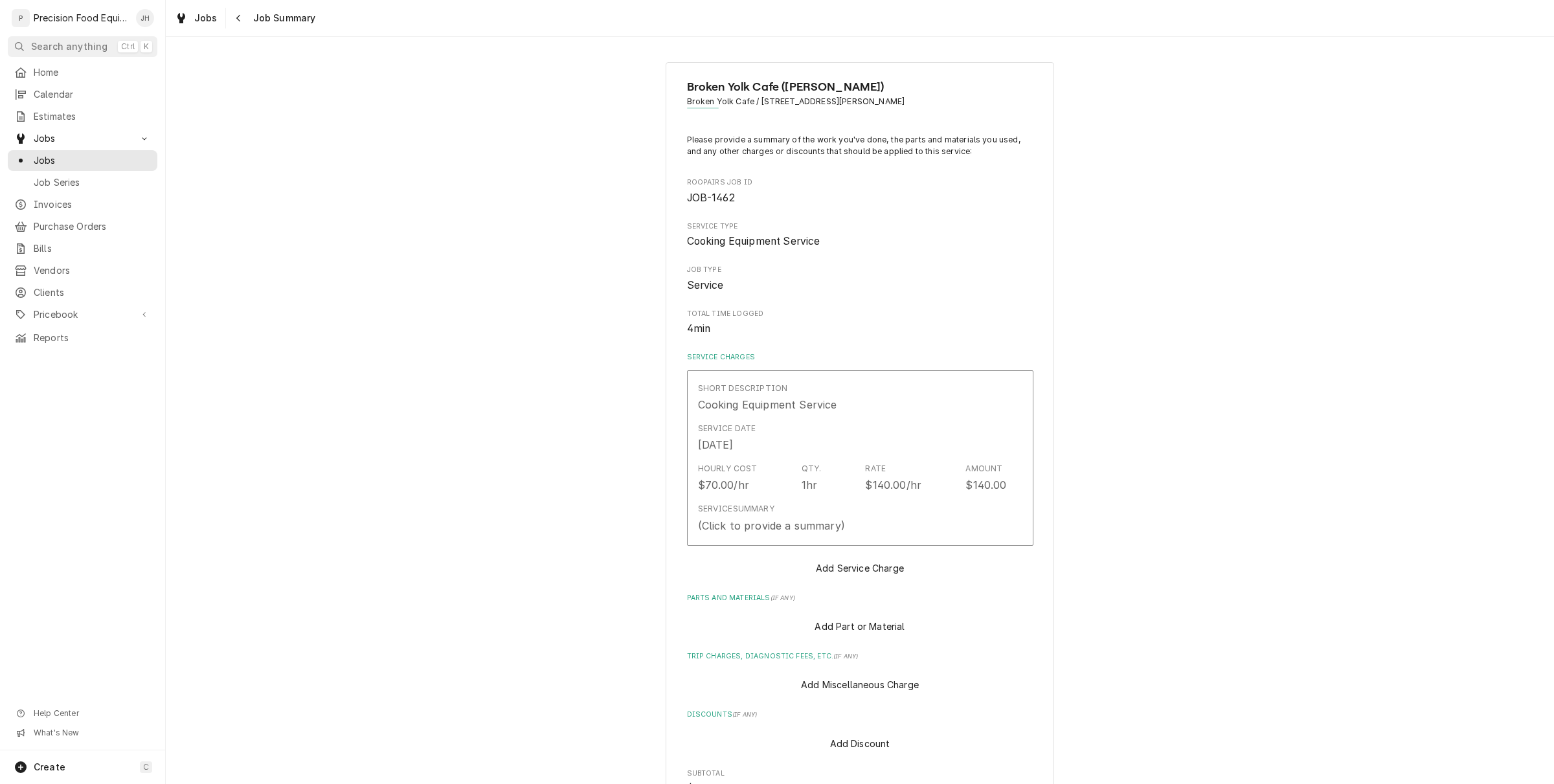
type textarea "x"
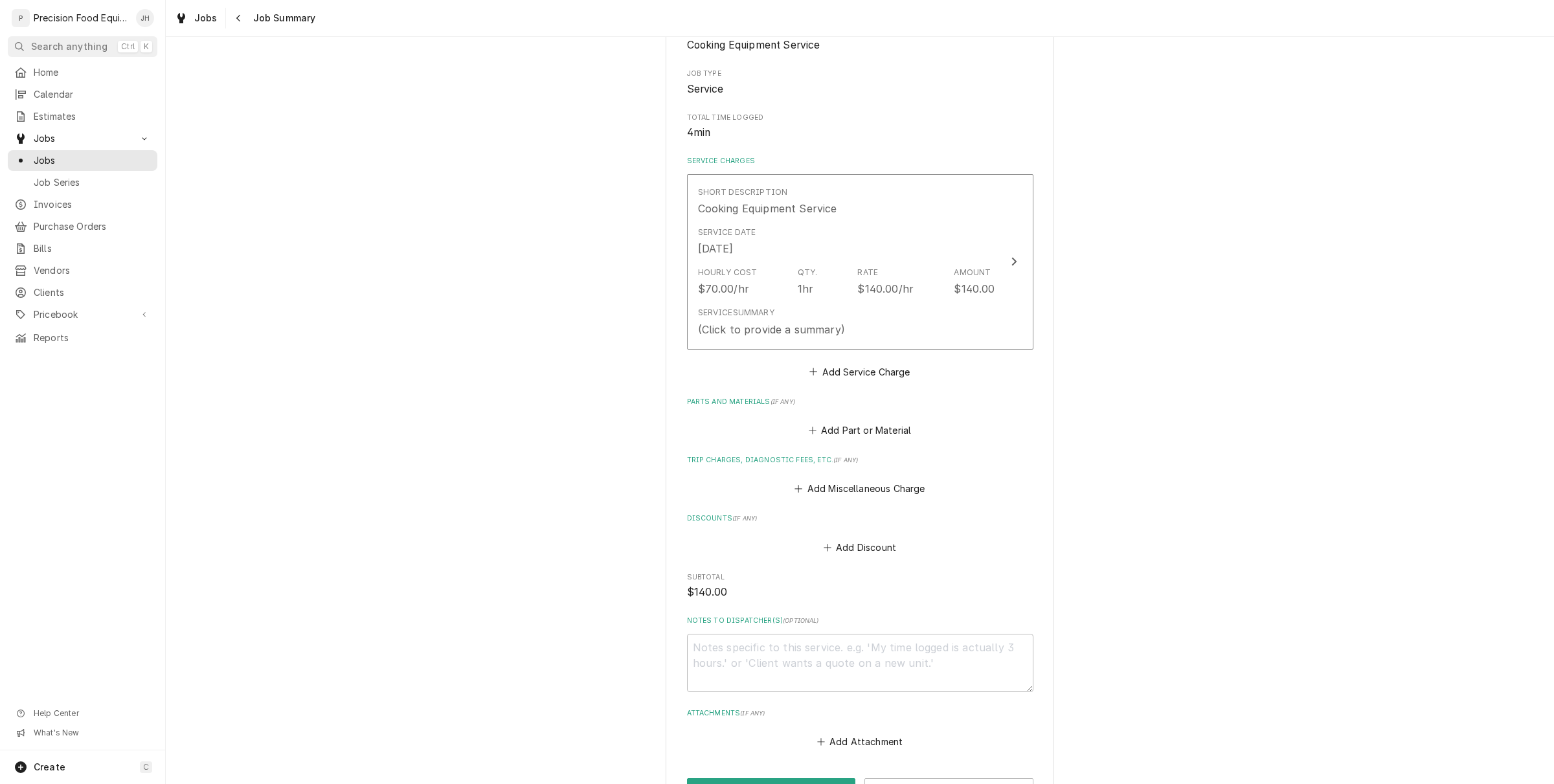
scroll to position [304, 0]
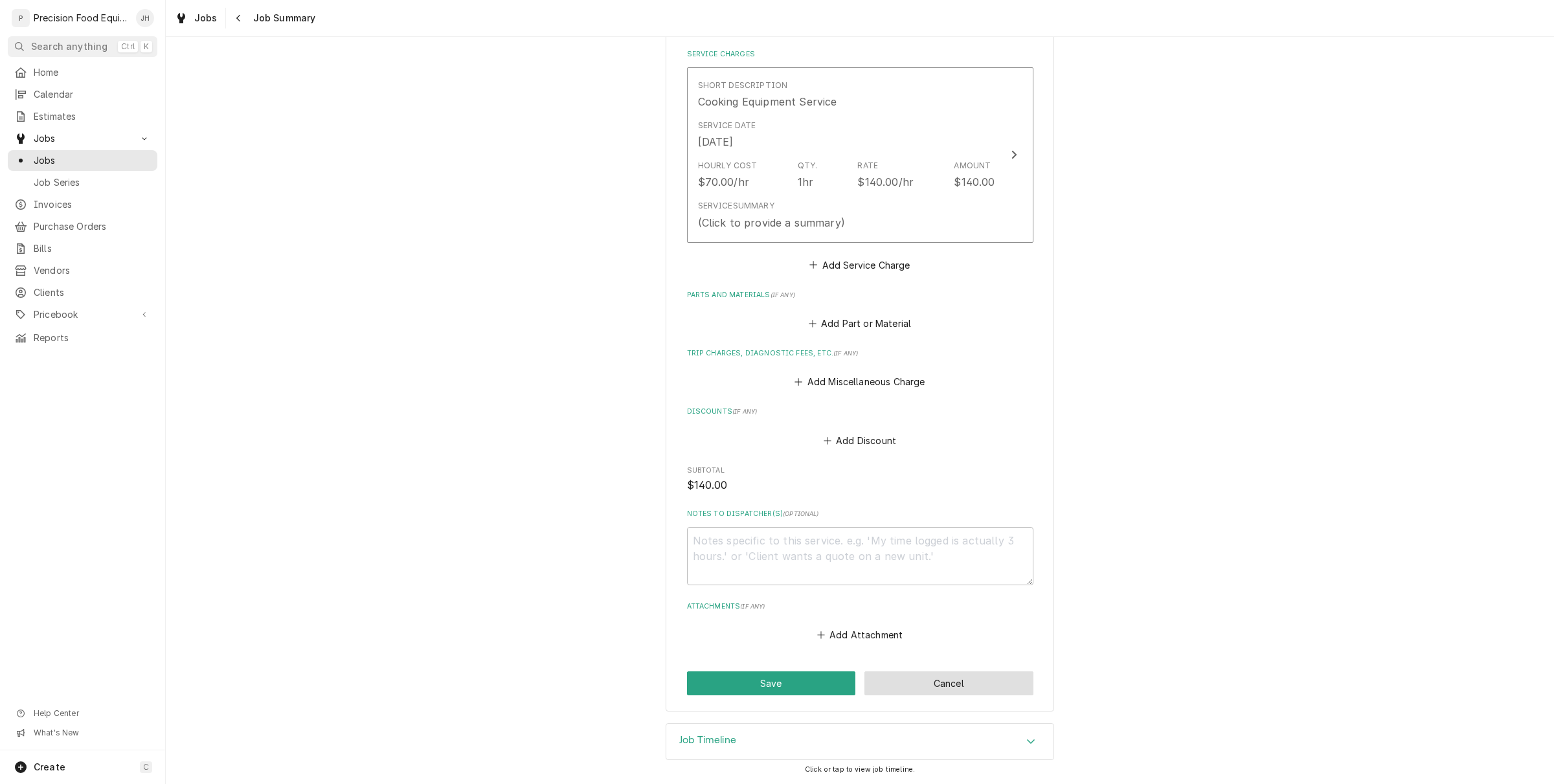
click at [930, 683] on button "Cancel" at bounding box center [949, 684] width 169 height 24
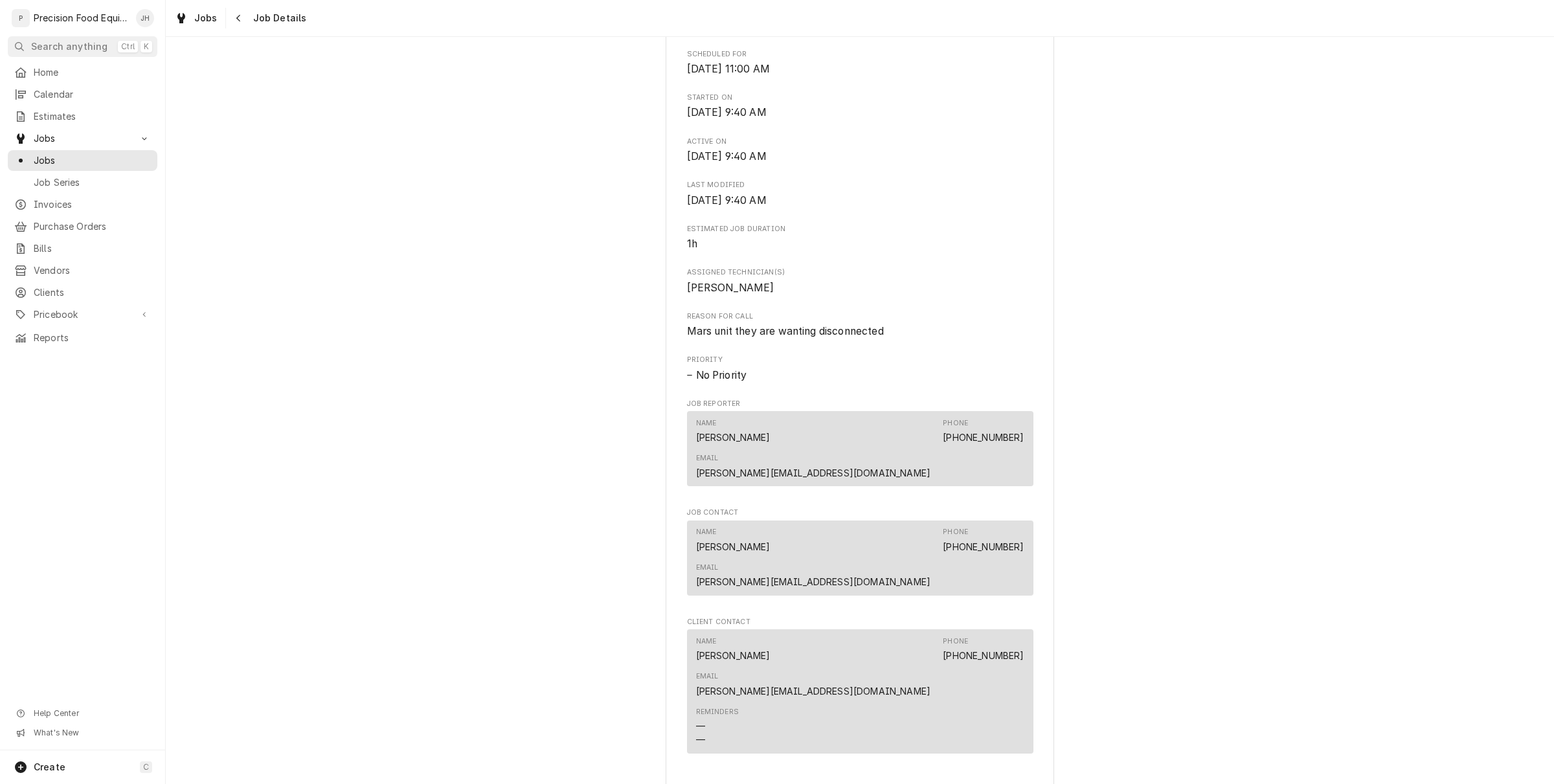
scroll to position [717, 0]
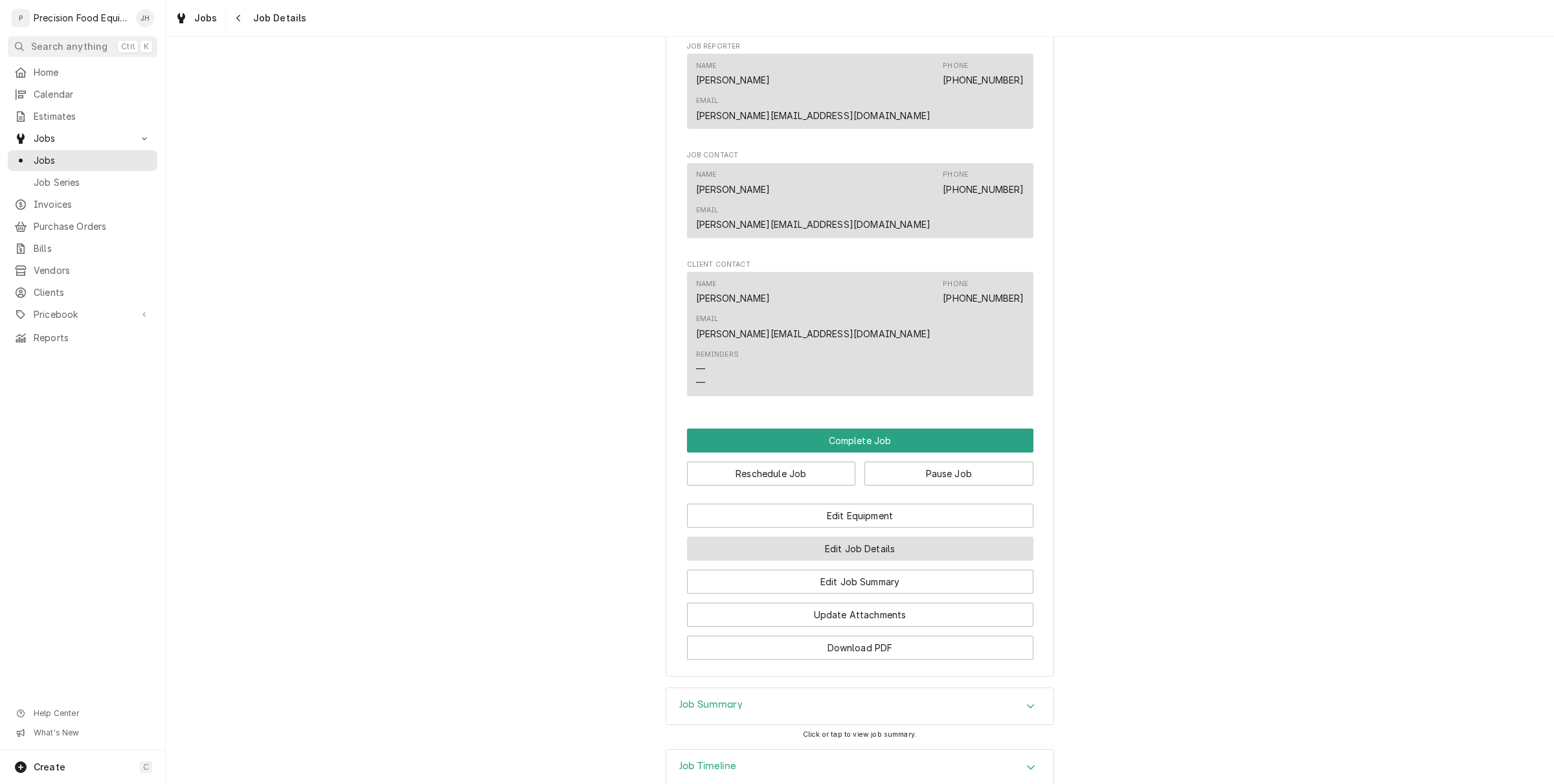
click at [853, 537] on button "Edit Job Details" at bounding box center [860, 549] width 347 height 24
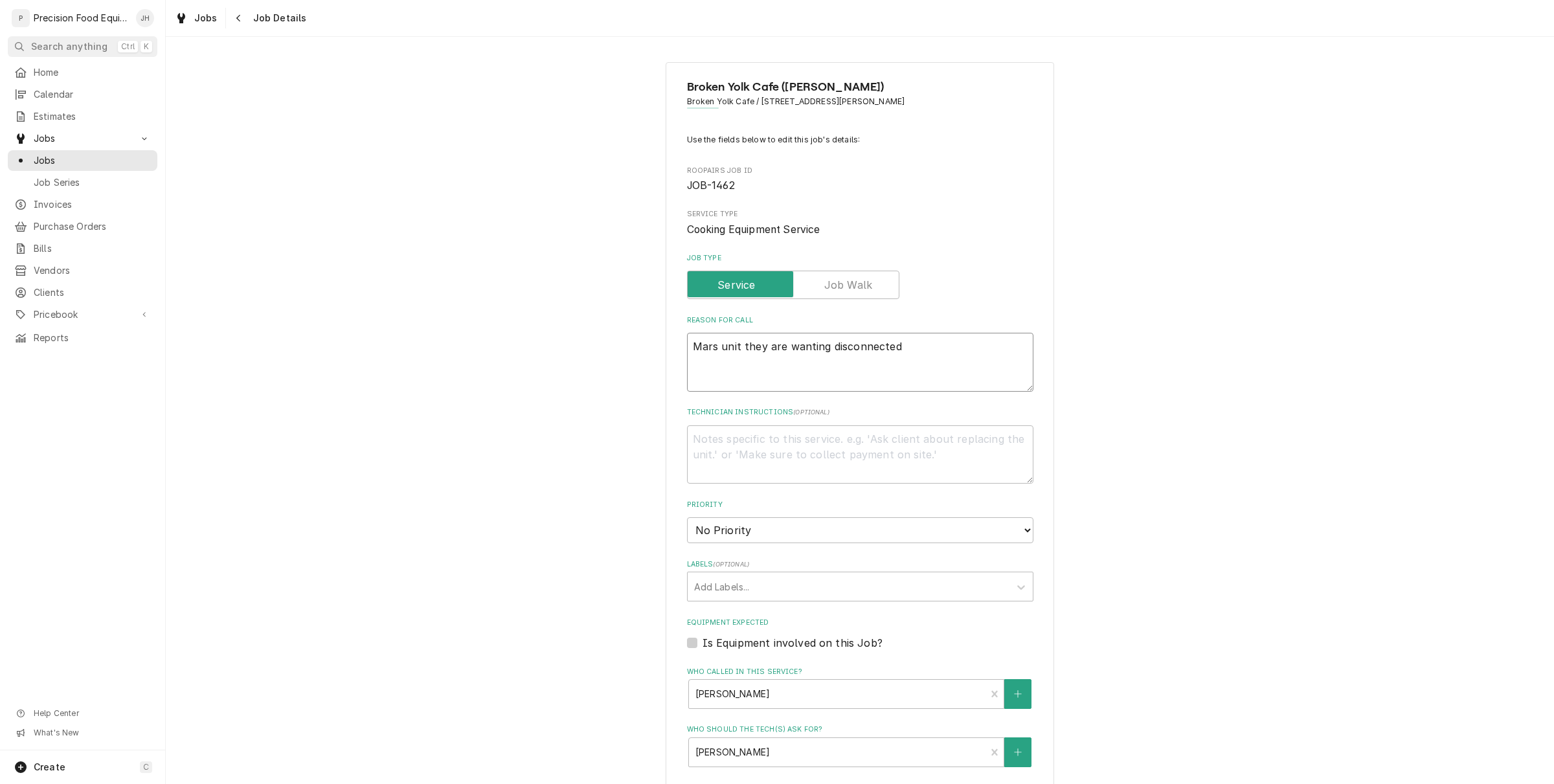
click at [782, 364] on textarea "Mars unit they are wanting disconnected" at bounding box center [860, 362] width 347 height 59
click at [855, 372] on textarea "Mars unit they are wanting disconnected" at bounding box center [860, 362] width 347 height 59
click at [816, 348] on textarea "Mars unit they are wanting disconnected" at bounding box center [860, 362] width 347 height 59
type textarea "x"
type textarea "Mars unit they are wanting disconnected"
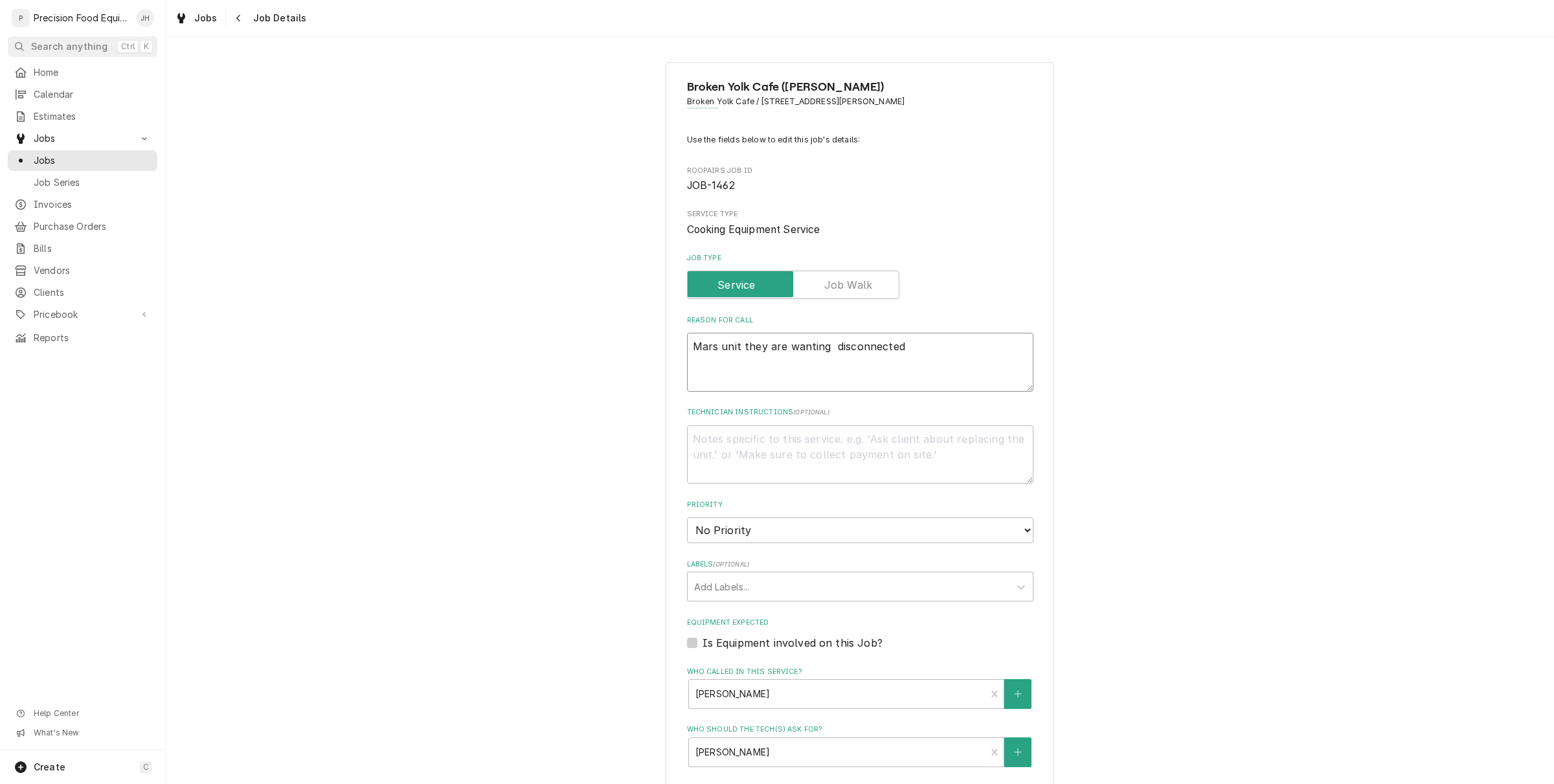
type textarea "x"
type textarea "Mars unit they are wanting i disconnected"
type textarea "x"
type textarea "Mars unit they are wanting it disconnected"
type textarea "x"
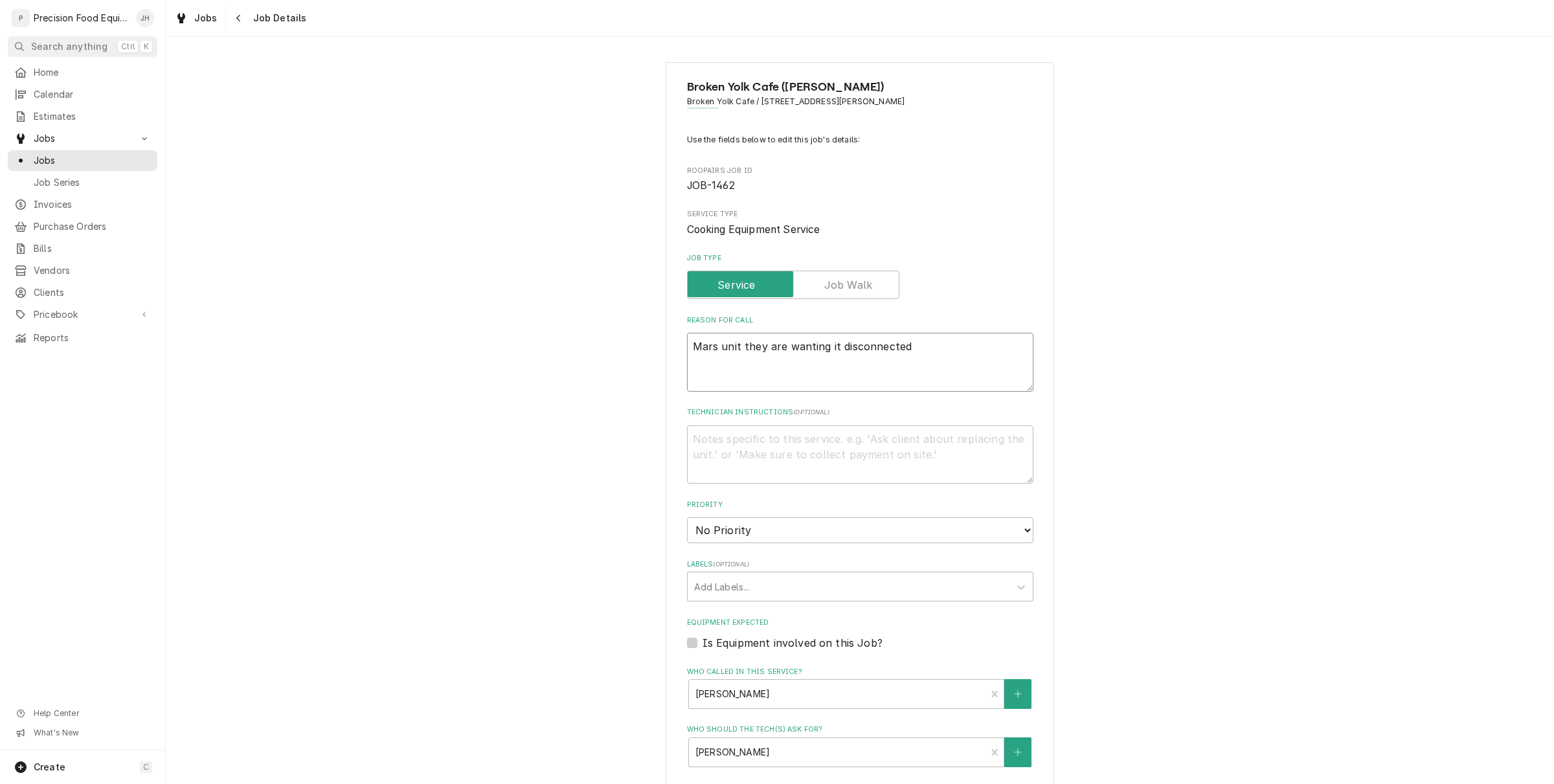
type textarea "Mars unit they are wanting it disconnected"
type textarea "x"
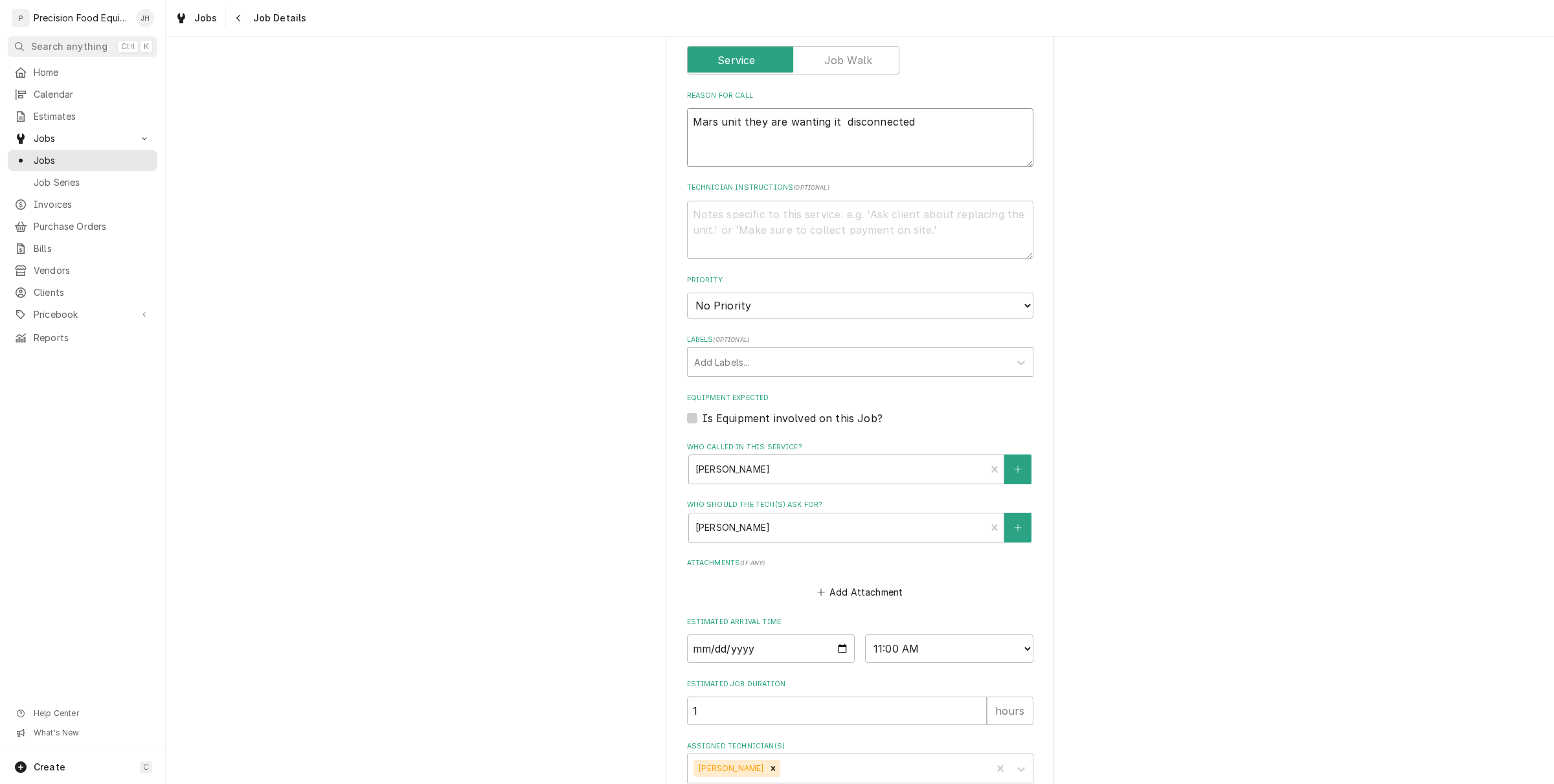
scroll to position [303, 0]
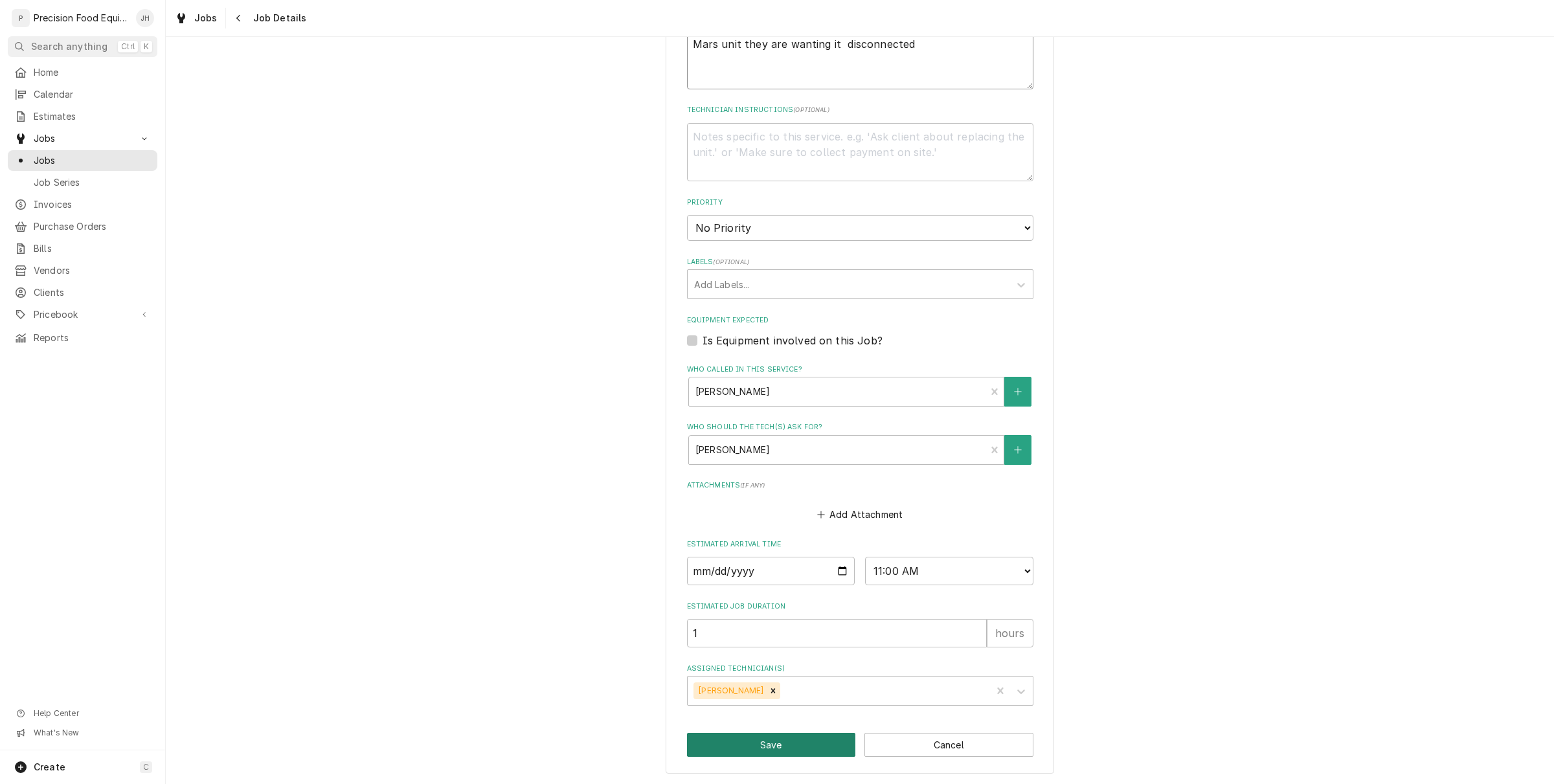
type textarea "Mars unit they are wanting it disconnected"
click at [765, 748] on button "Save" at bounding box center [771, 745] width 169 height 24
type textarea "x"
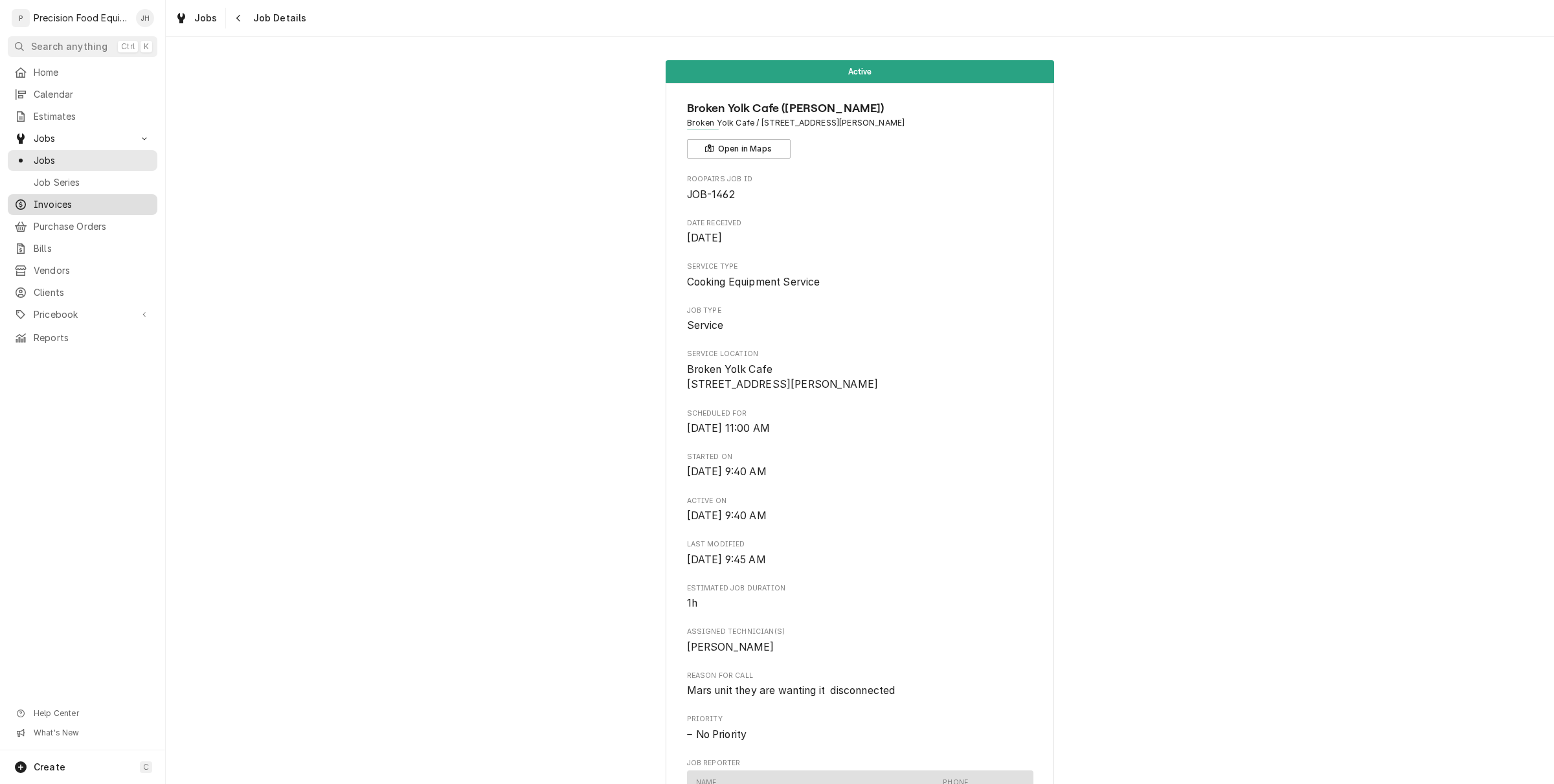
click at [49, 198] on span "Invoices" at bounding box center [92, 204] width 117 height 13
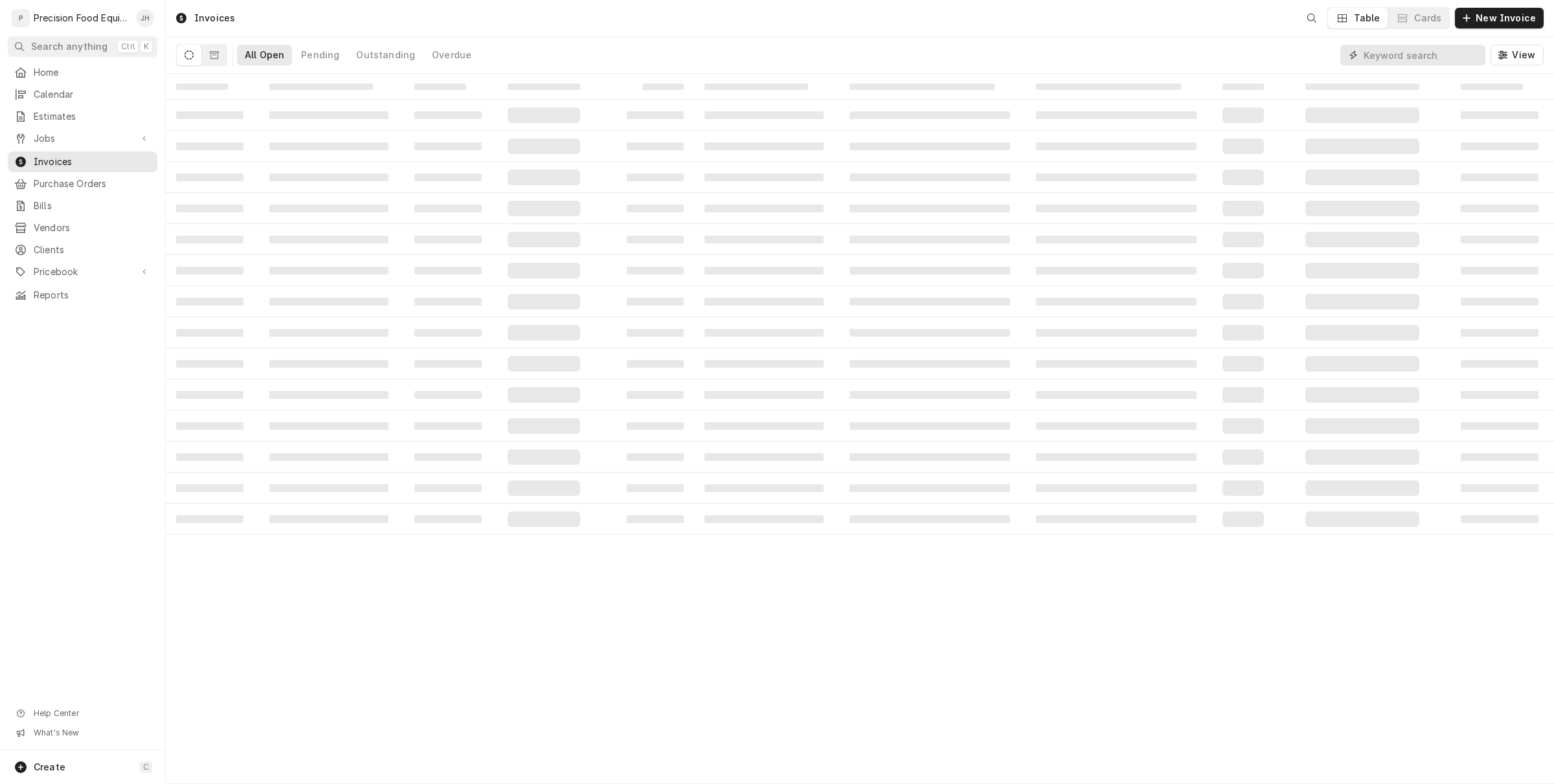
click at [1412, 47] on input "Dynamic Content Wrapper" at bounding box center [1421, 55] width 115 height 21
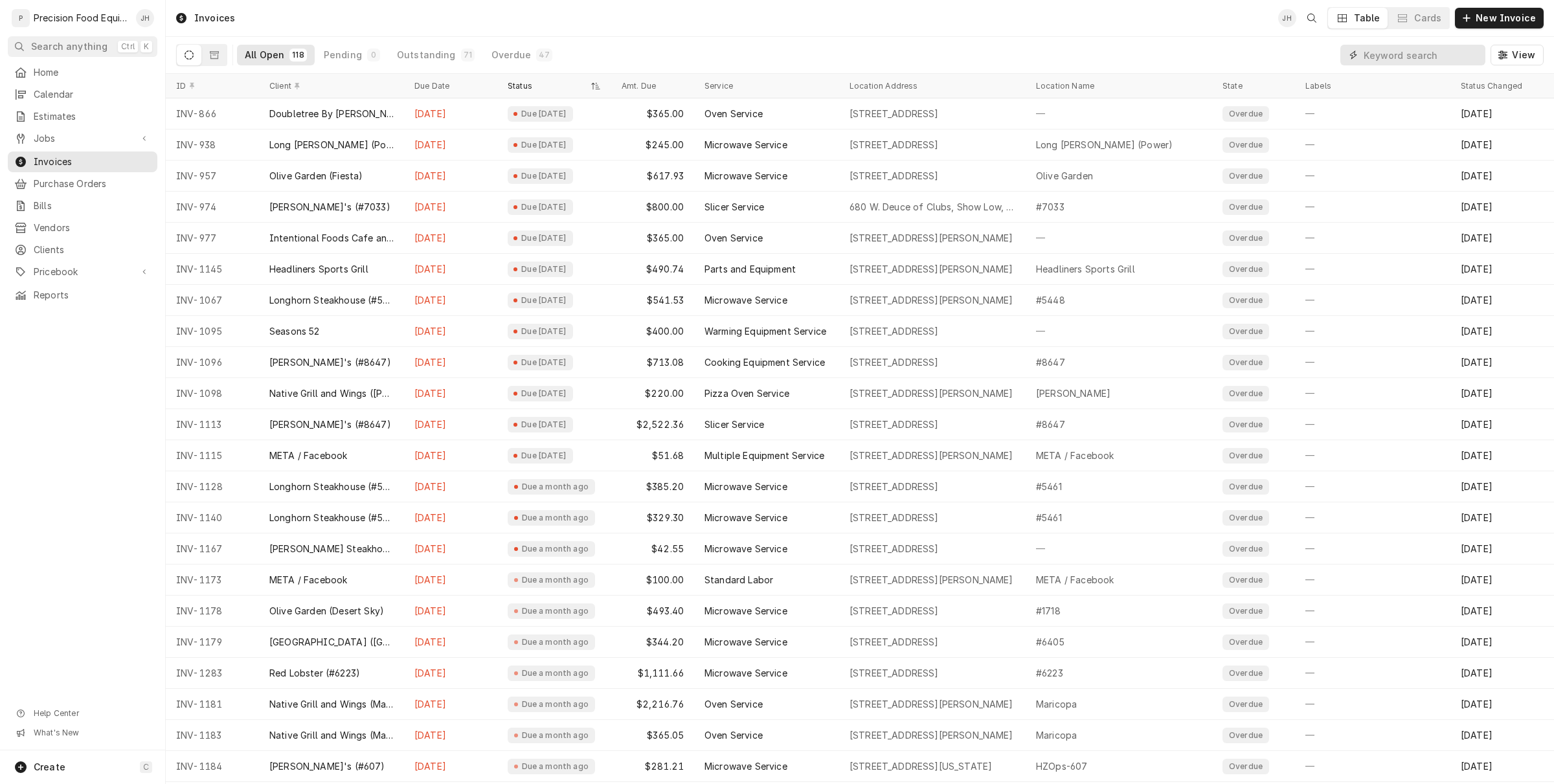
paste input "1184"
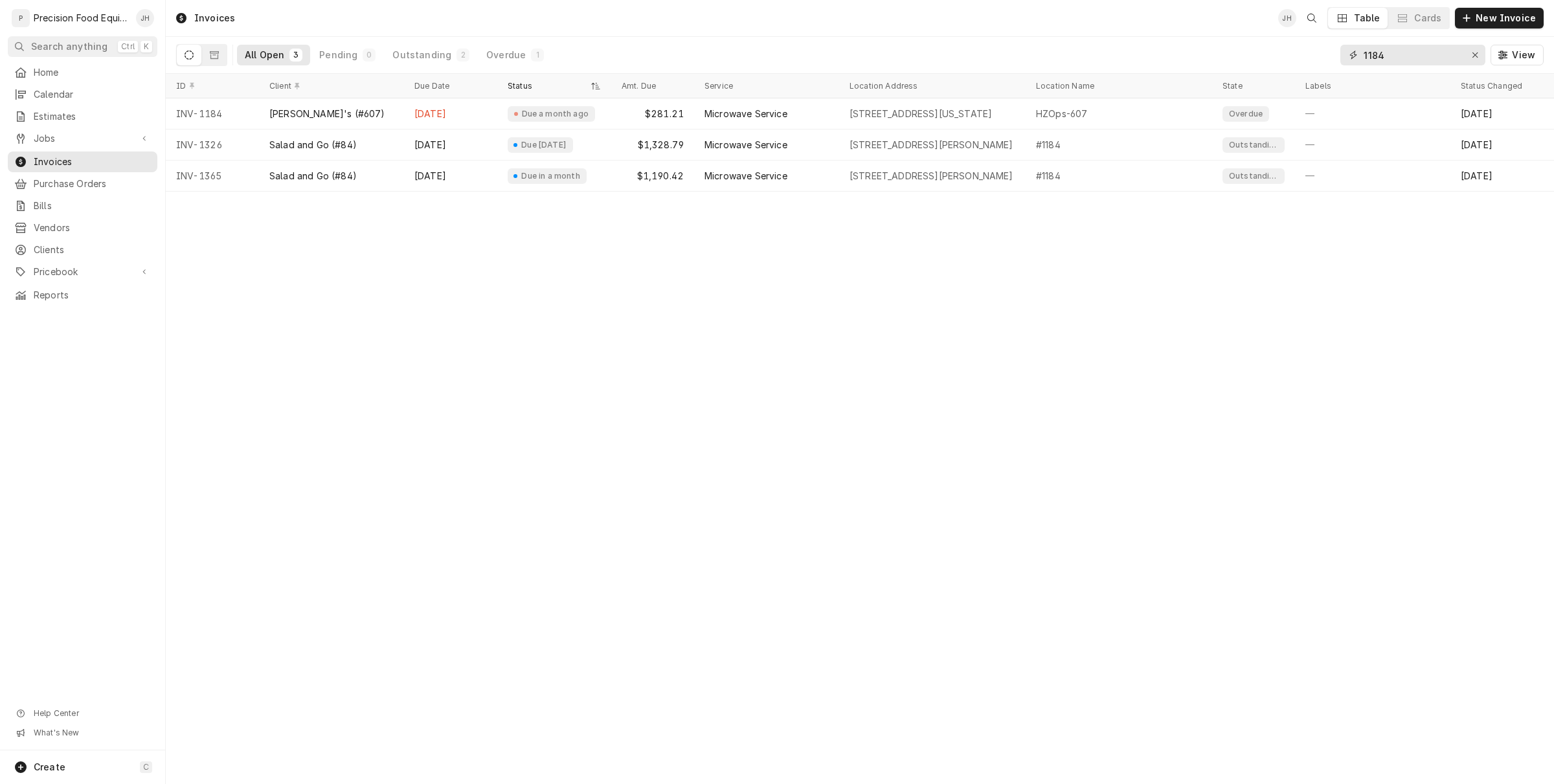
click at [1433, 54] on input "1184" at bounding box center [1412, 55] width 97 height 21
paste input "1184"
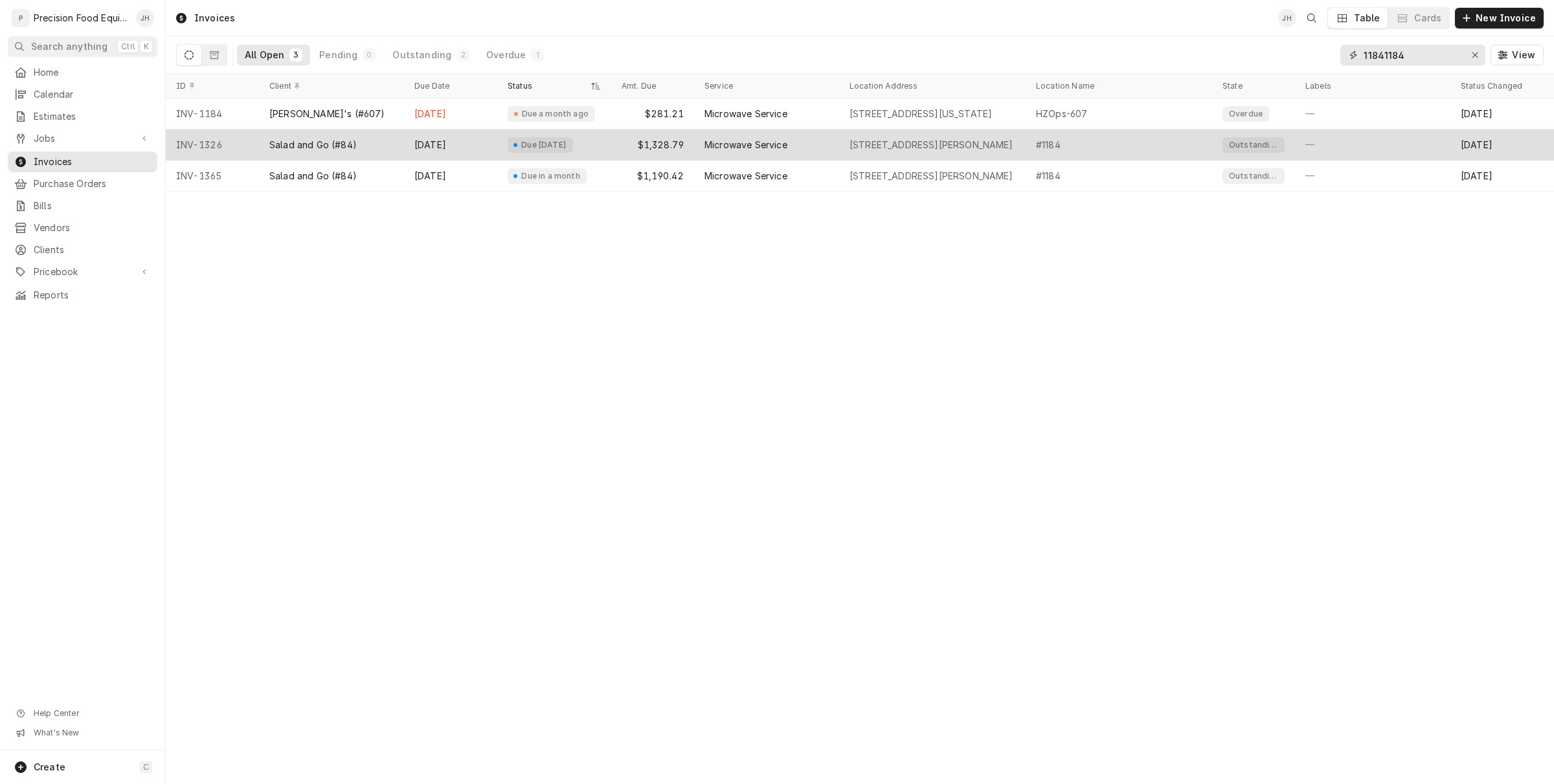
type input "11841184"
click at [1415, 151] on div "—" at bounding box center [1372, 145] width 155 height 31
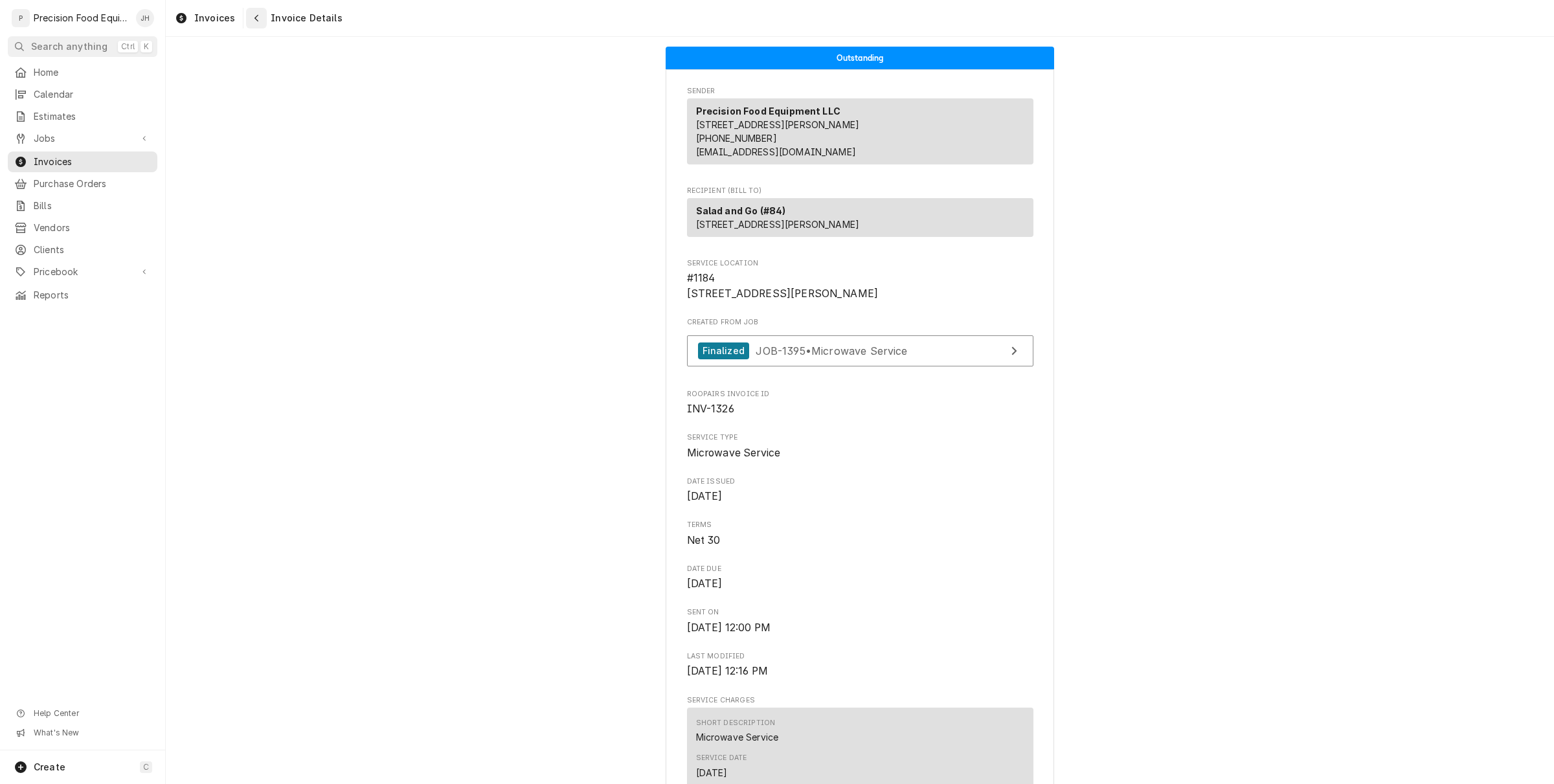
click at [250, 22] on div "Navigate back" at bounding box center [256, 18] width 13 height 13
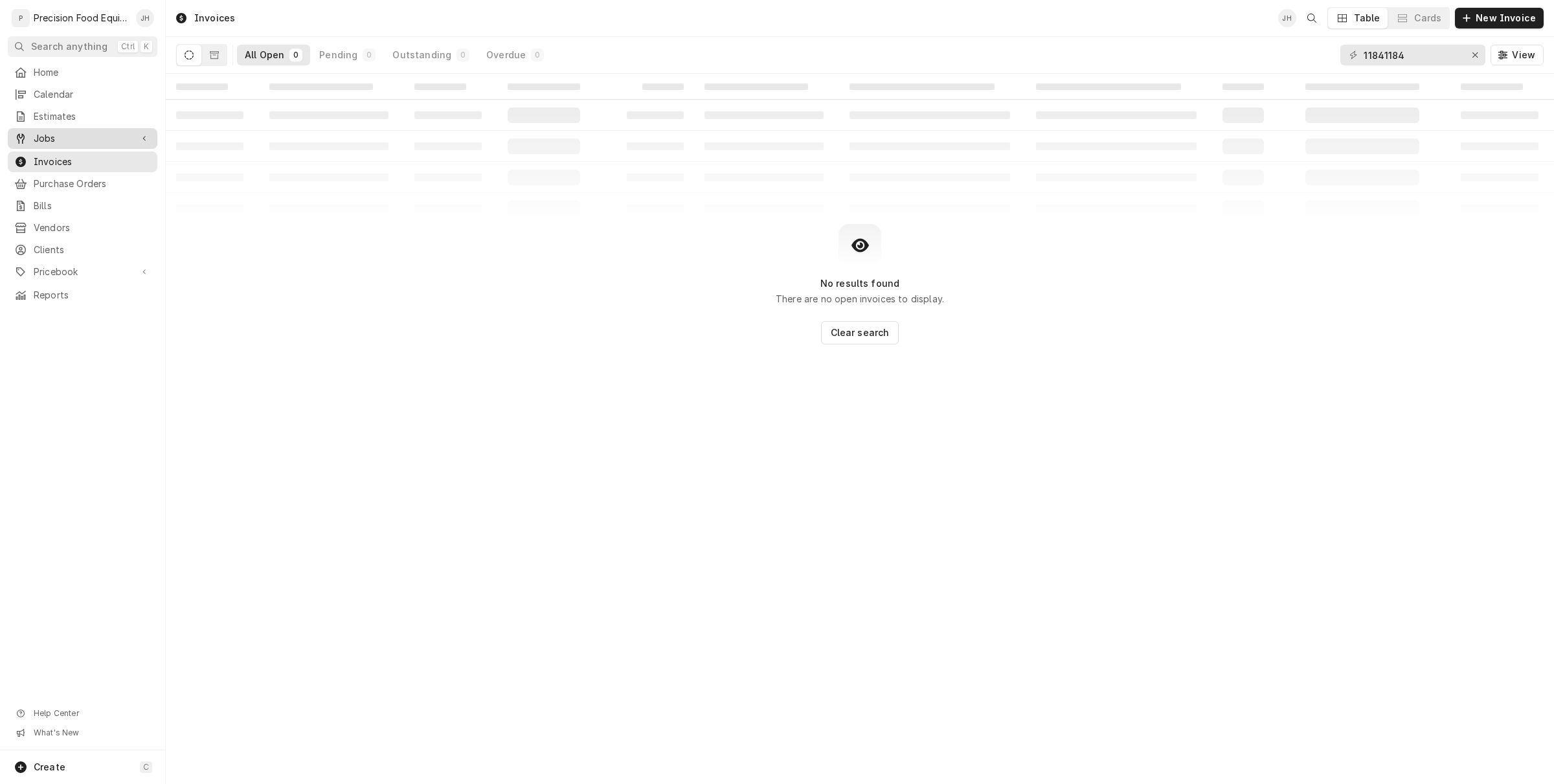
click at [73, 138] on span "Jobs" at bounding box center [82, 138] width 98 height 13
click at [68, 165] on span "Jobs" at bounding box center [92, 160] width 117 height 13
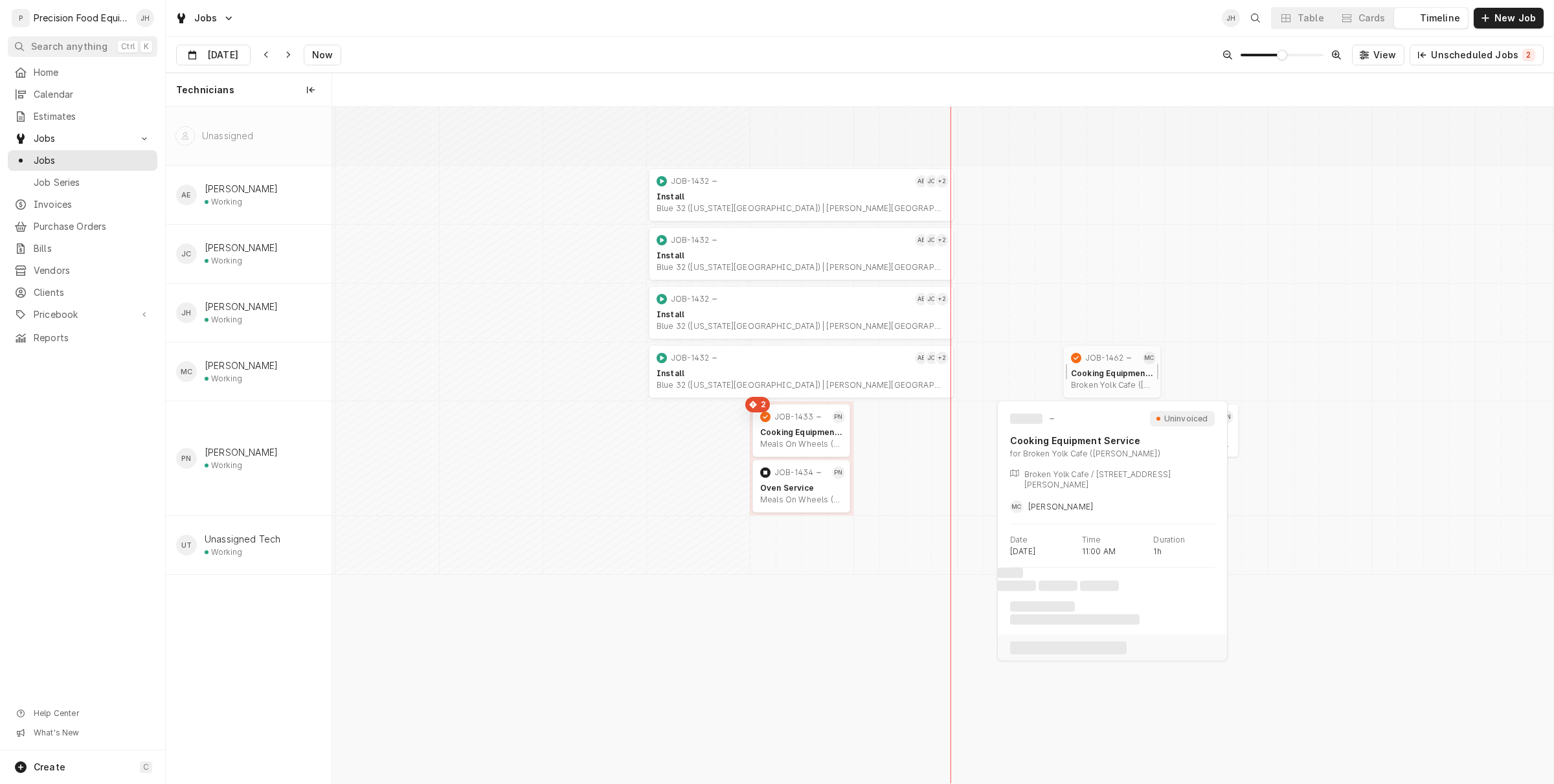
scroll to position [0, 24186]
click at [71, 199] on span "Invoices" at bounding box center [92, 204] width 117 height 13
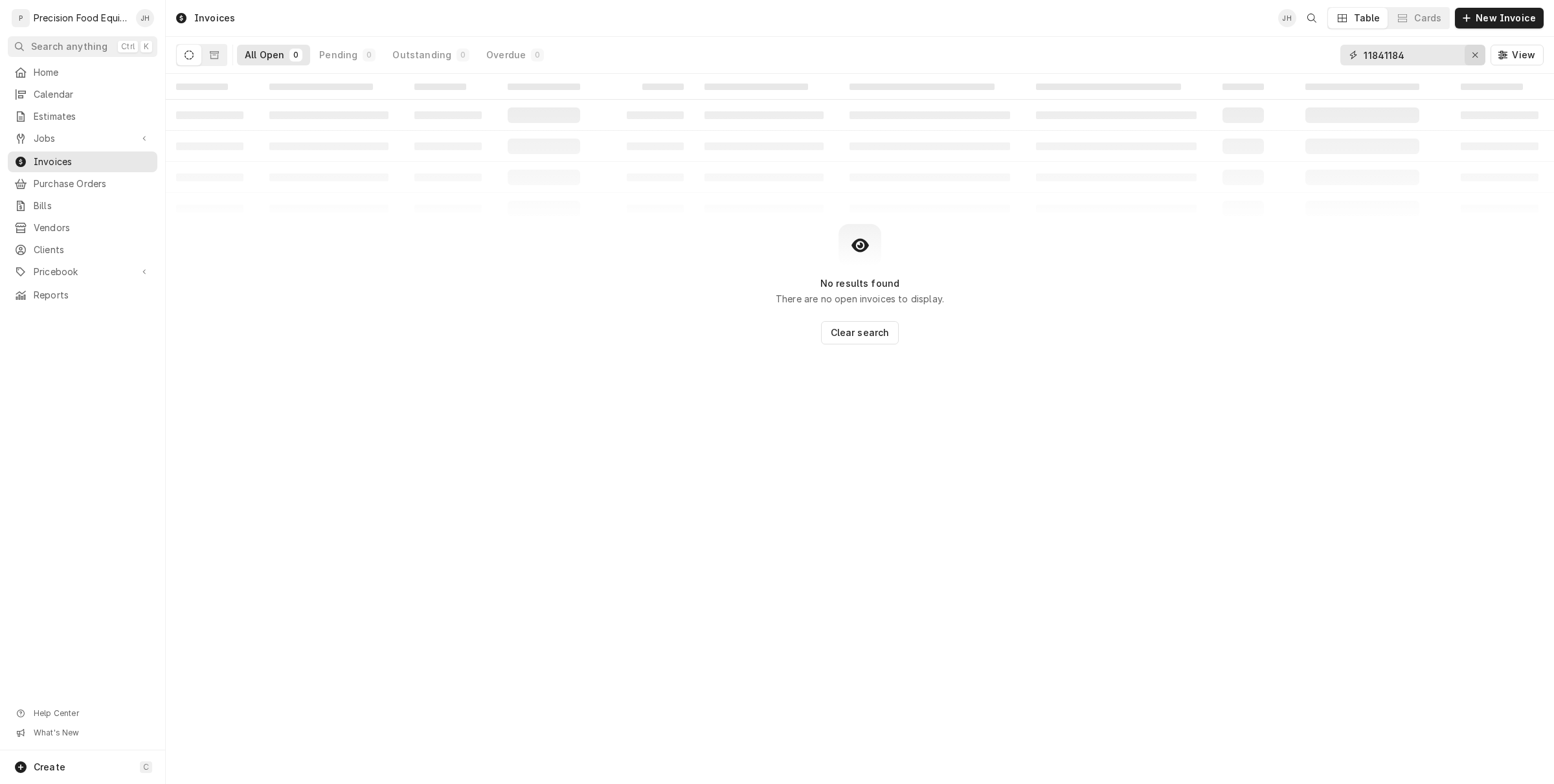
click at [1468, 58] on button "Erase input" at bounding box center [1475, 55] width 21 height 21
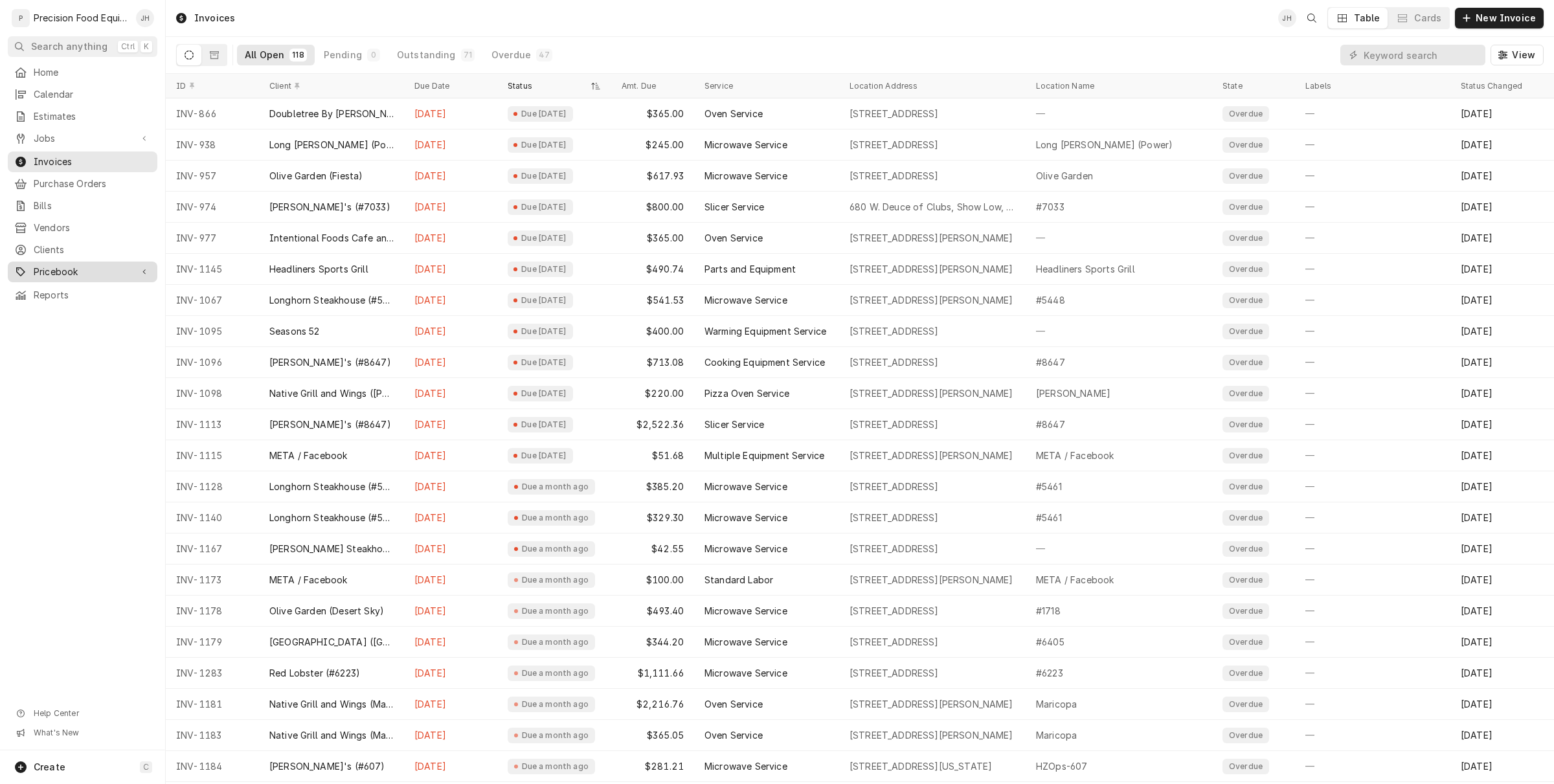
click at [64, 275] on span "Pricebook" at bounding box center [82, 271] width 98 height 13
click at [85, 135] on span "Jobs" at bounding box center [82, 138] width 98 height 13
click at [72, 157] on span "Jobs" at bounding box center [92, 160] width 117 height 13
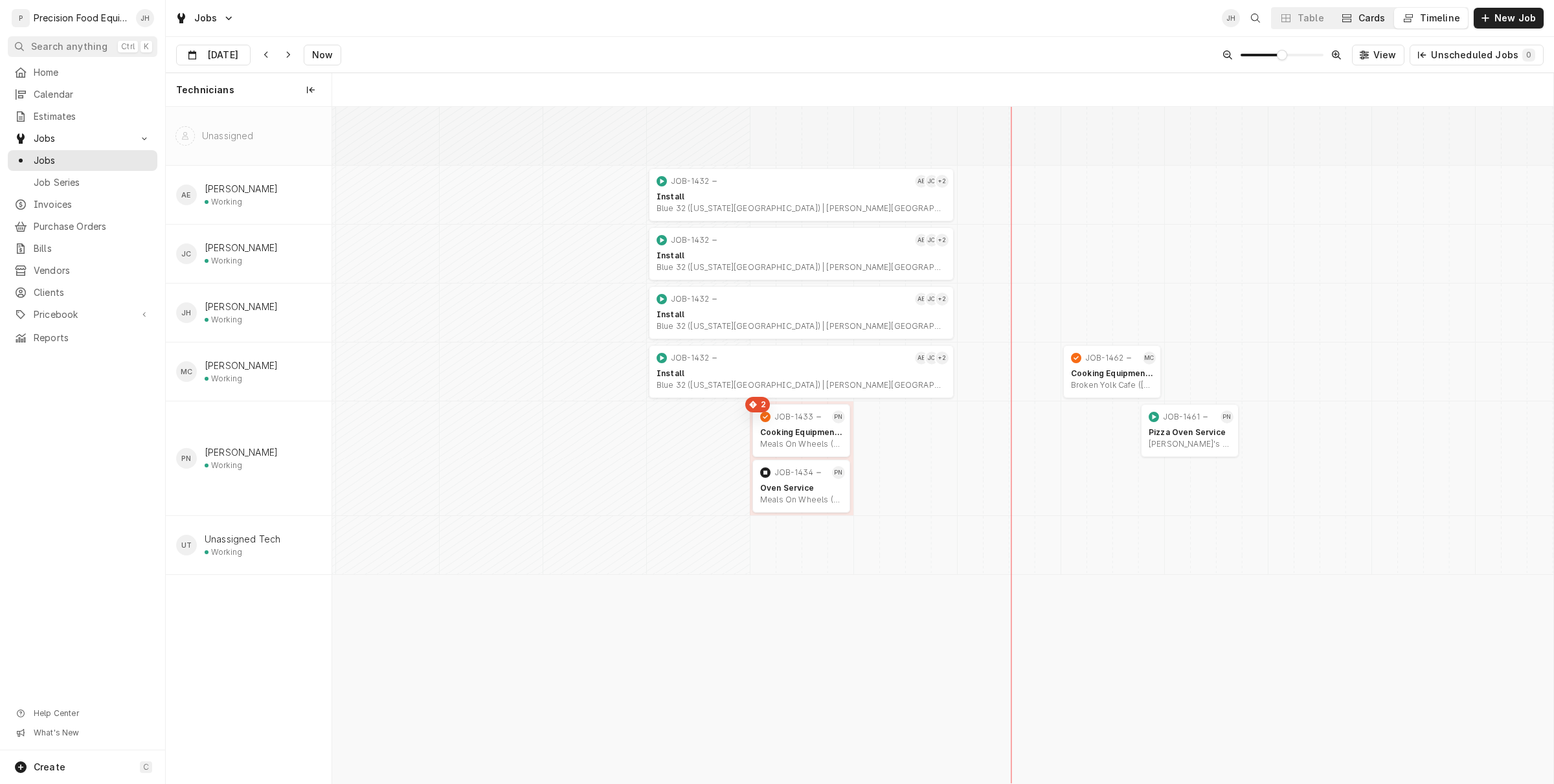
scroll to position [0, 24186]
click at [1370, 24] on button "Cards" at bounding box center [1362, 18] width 61 height 21
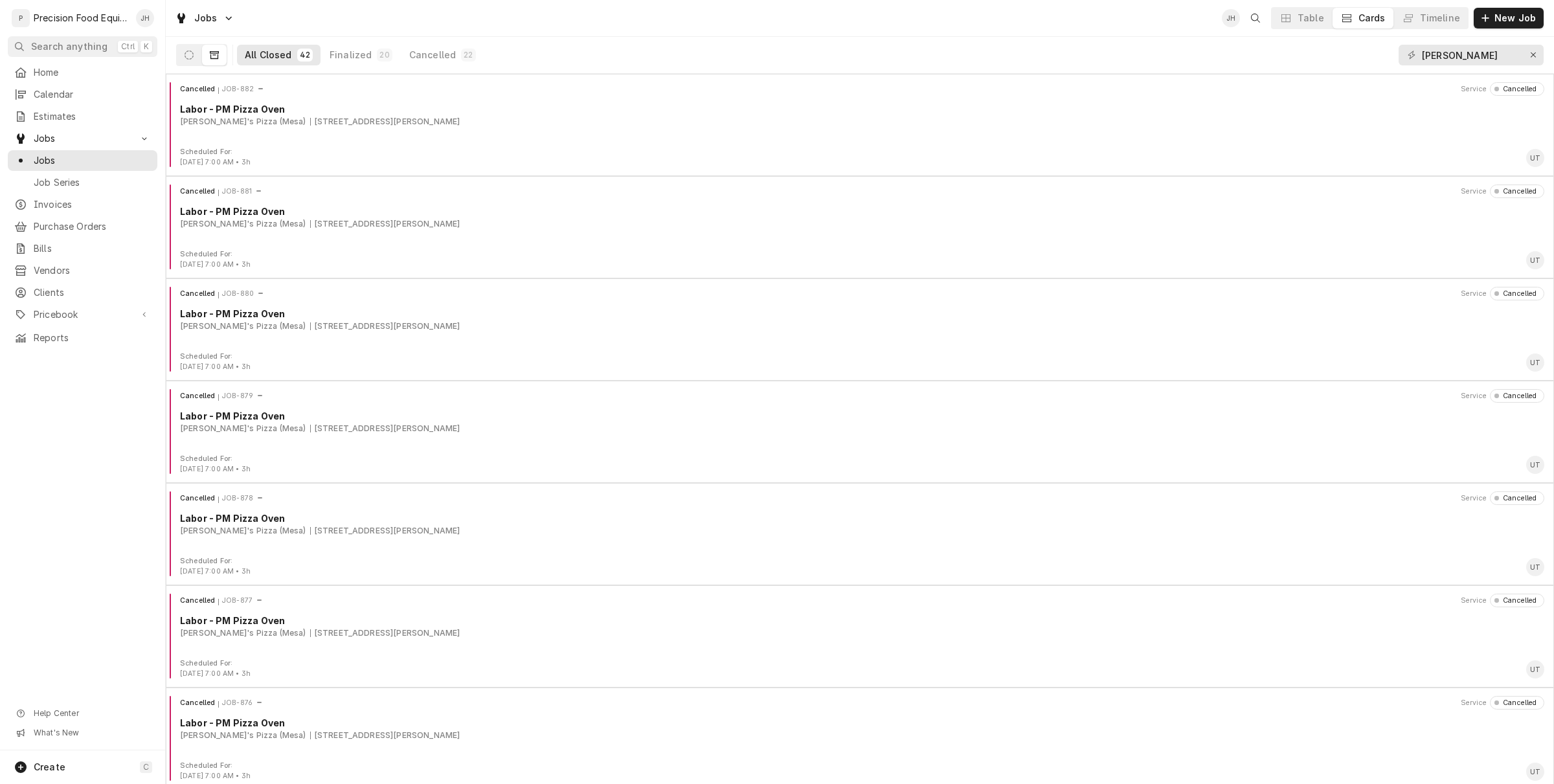
scroll to position [313, 0]
click at [184, 58] on icon "Dynamic Content Wrapper" at bounding box center [189, 55] width 9 height 9
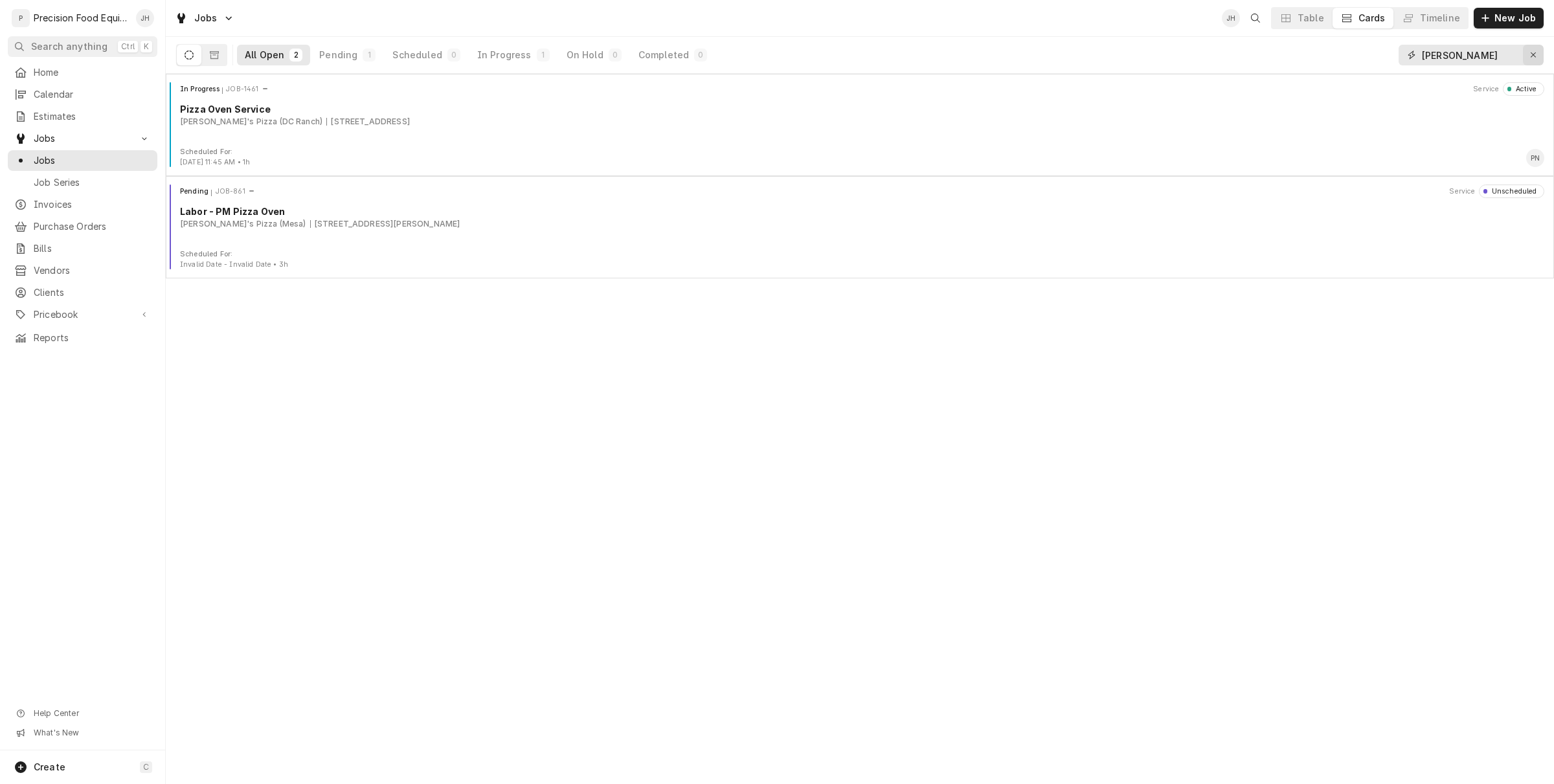
click at [1525, 55] on button "Erase input" at bounding box center [1533, 55] width 21 height 21
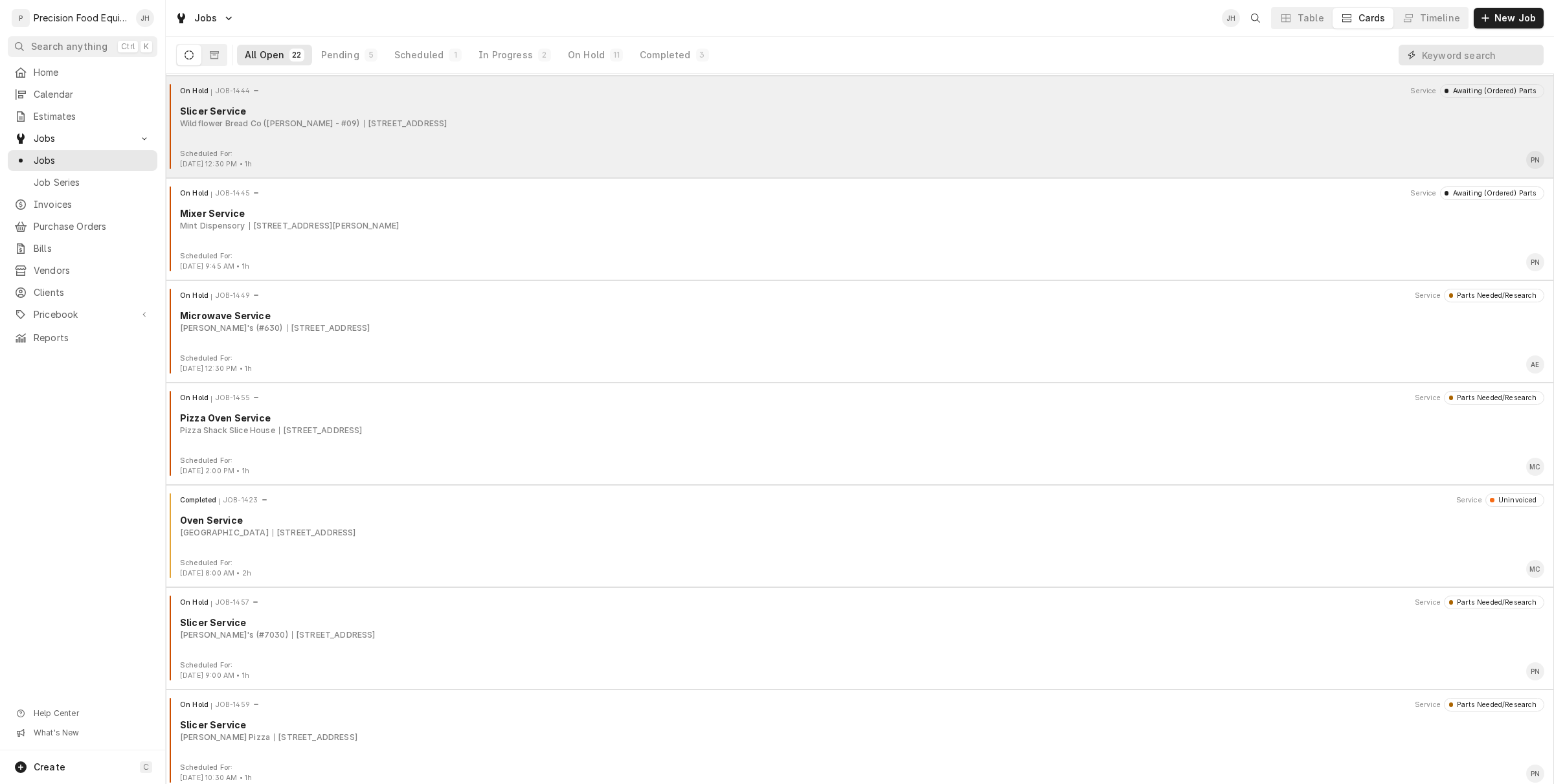
scroll to position [404, 0]
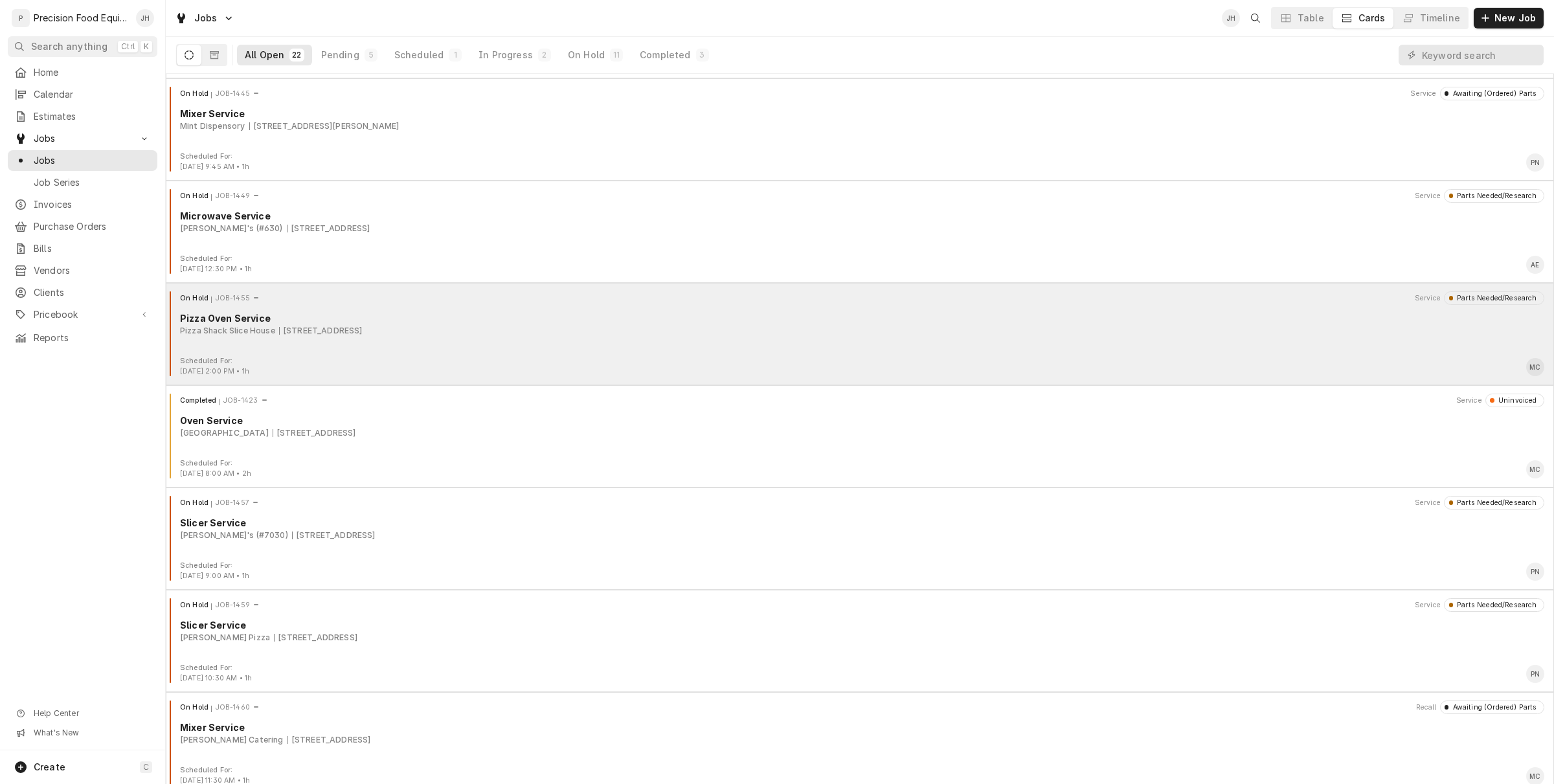
click at [547, 343] on div "On Hold JOB-1455 Service Parts Needed/Research Pizza Oven Service Pizza Shack S…" at bounding box center [860, 323] width 1378 height 64
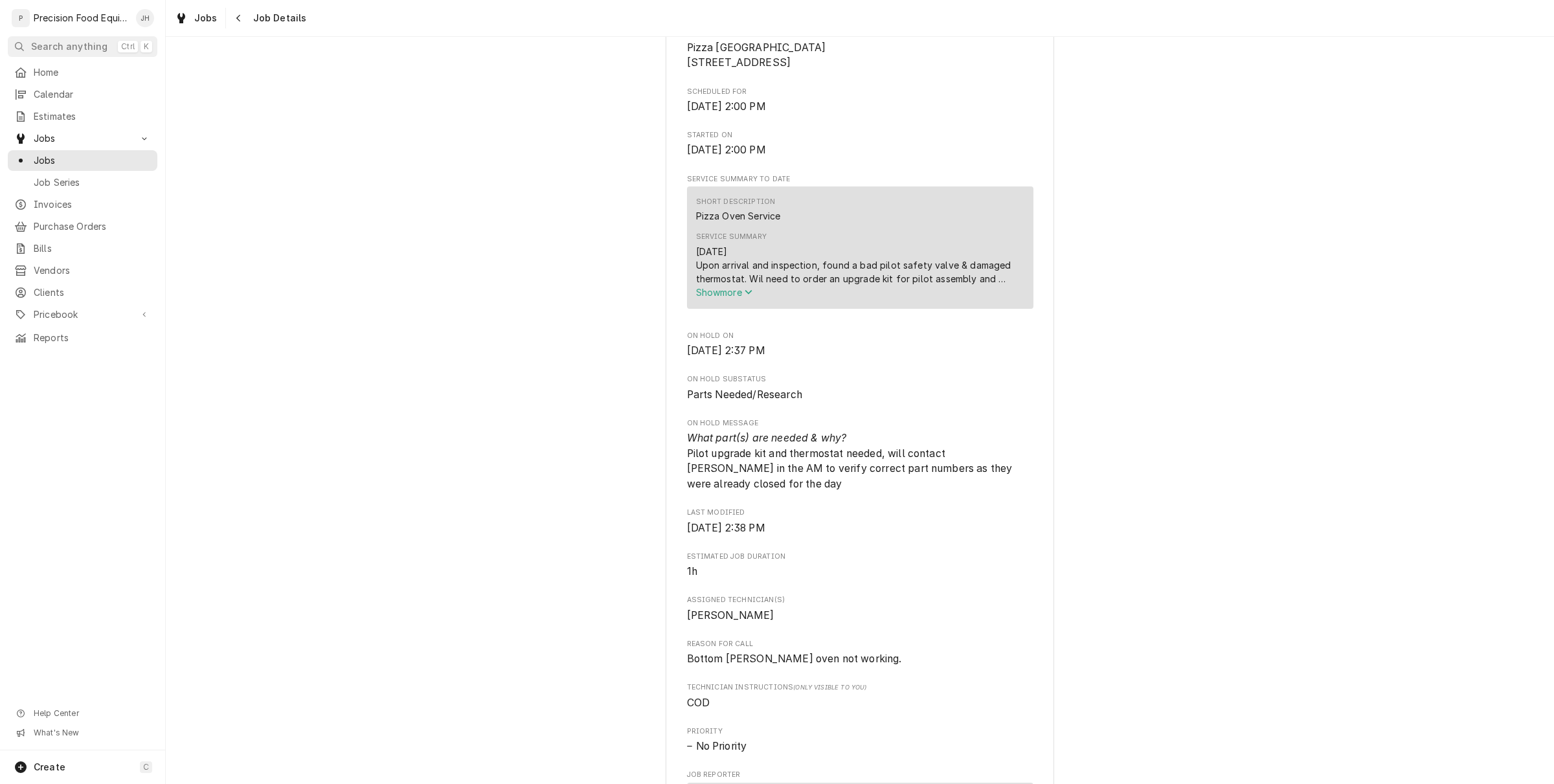
scroll to position [323, 0]
click at [738, 296] on span "Show more" at bounding box center [724, 290] width 57 height 11
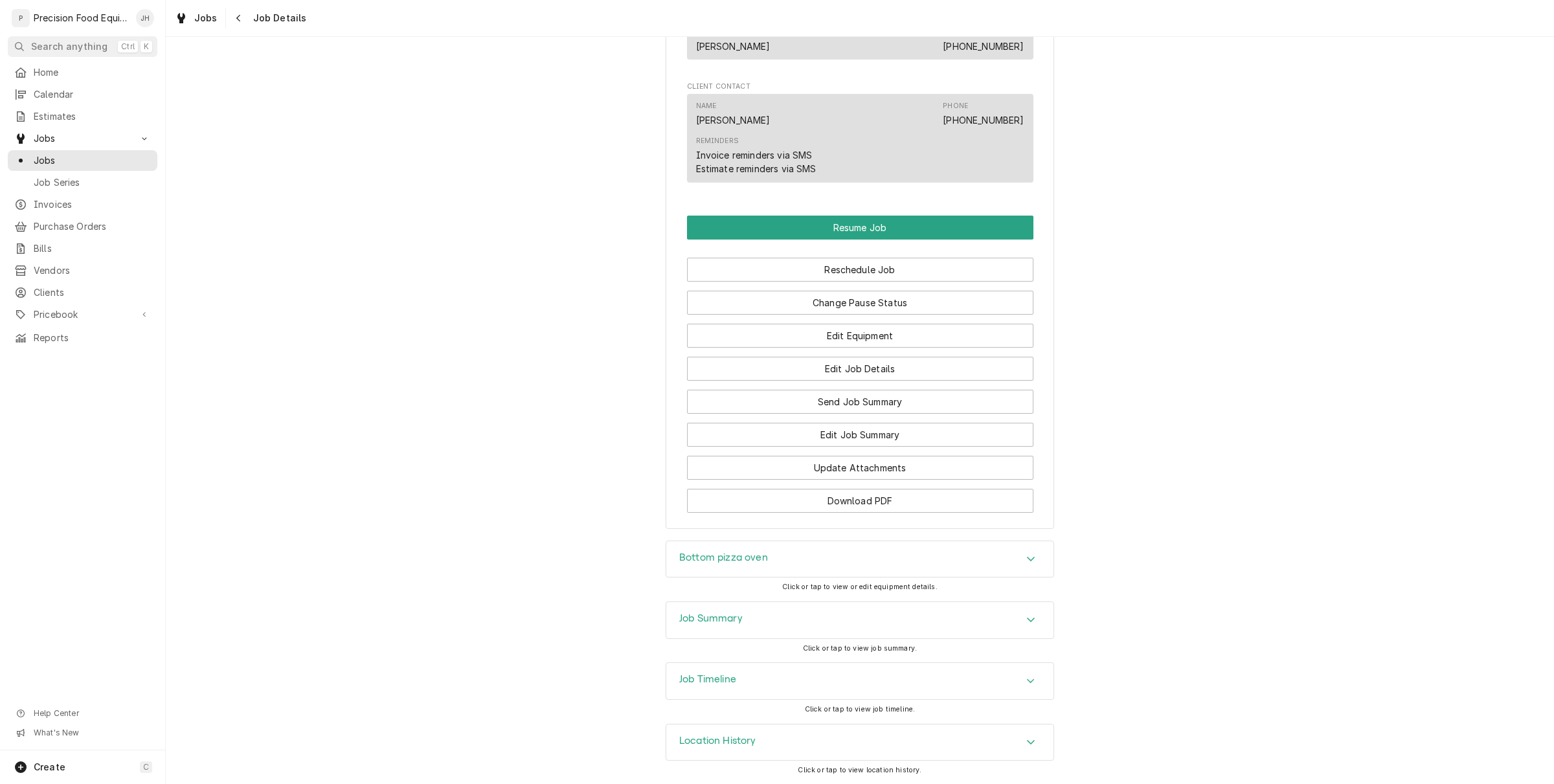
scroll to position [1192, 0]
click at [772, 687] on div "Job Timeline" at bounding box center [860, 680] width 387 height 36
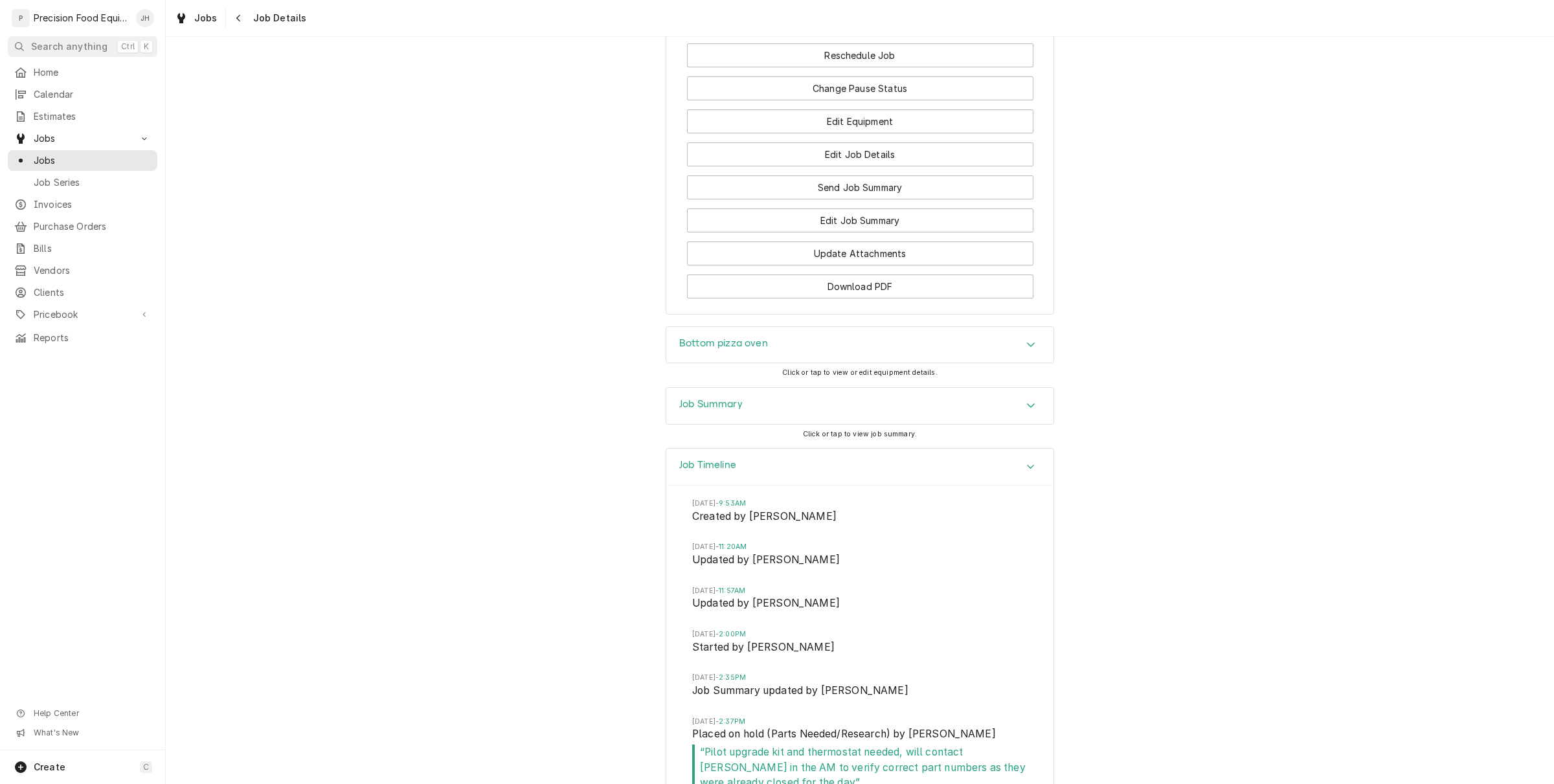
scroll to position [1575, 0]
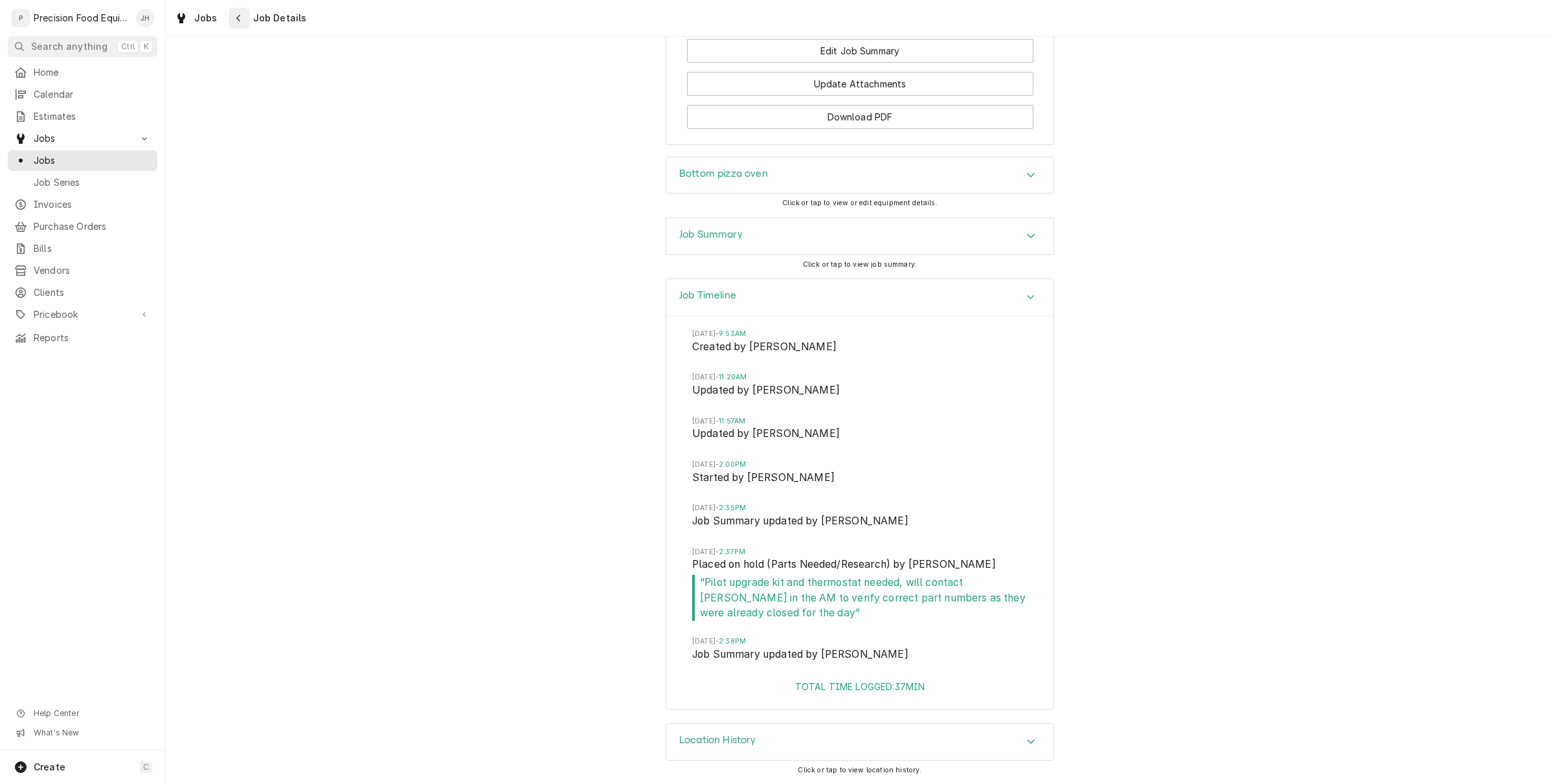
click at [234, 22] on div "Navigate back" at bounding box center [238, 18] width 13 height 13
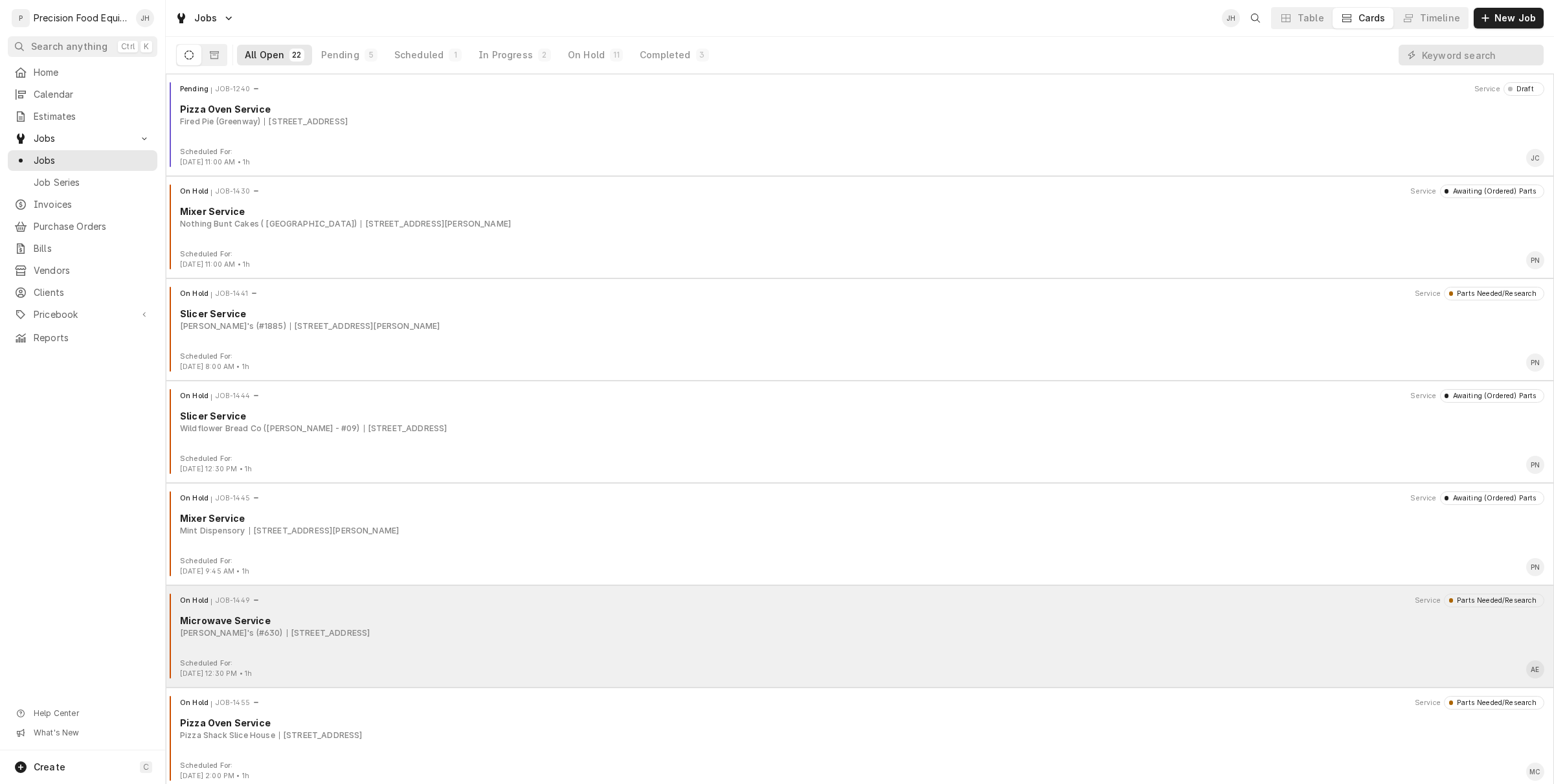
scroll to position [243, 0]
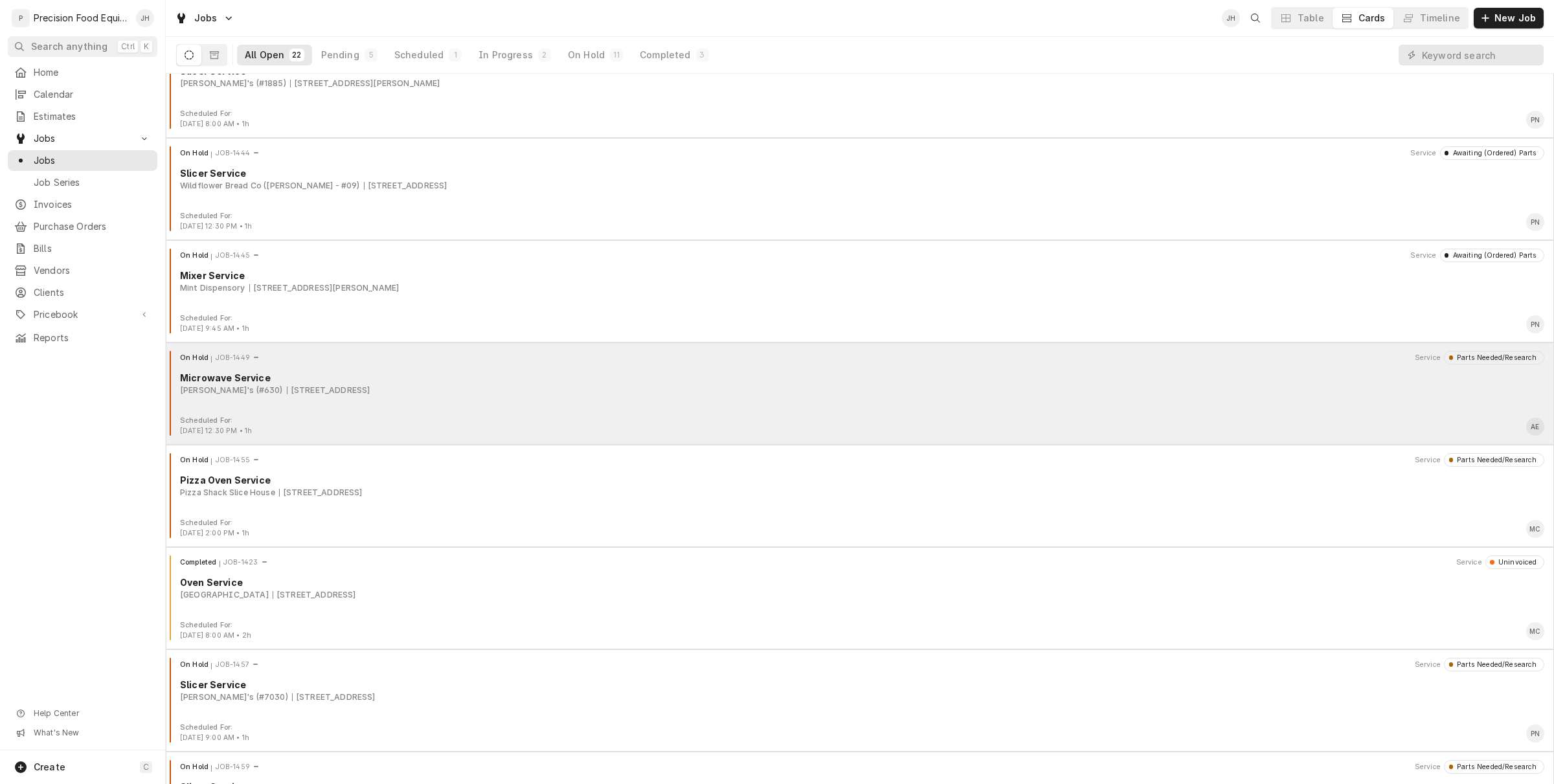
click at [652, 386] on div "Popeye's (#630) 5930 West Northern Ave, Glendale, AZ 85301" at bounding box center [862, 391] width 1365 height 12
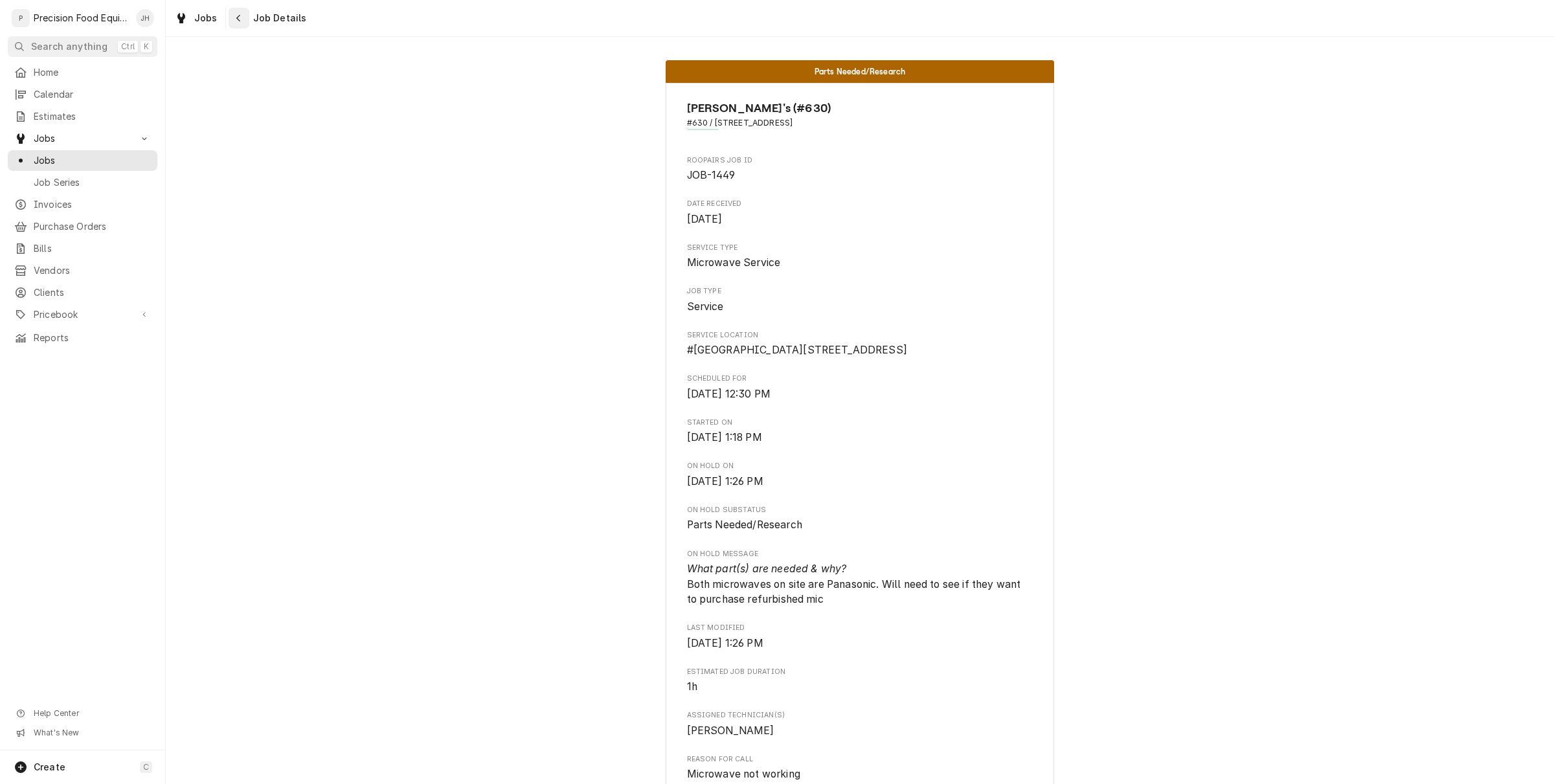
click at [243, 13] on button "Navigate back" at bounding box center [239, 18] width 21 height 21
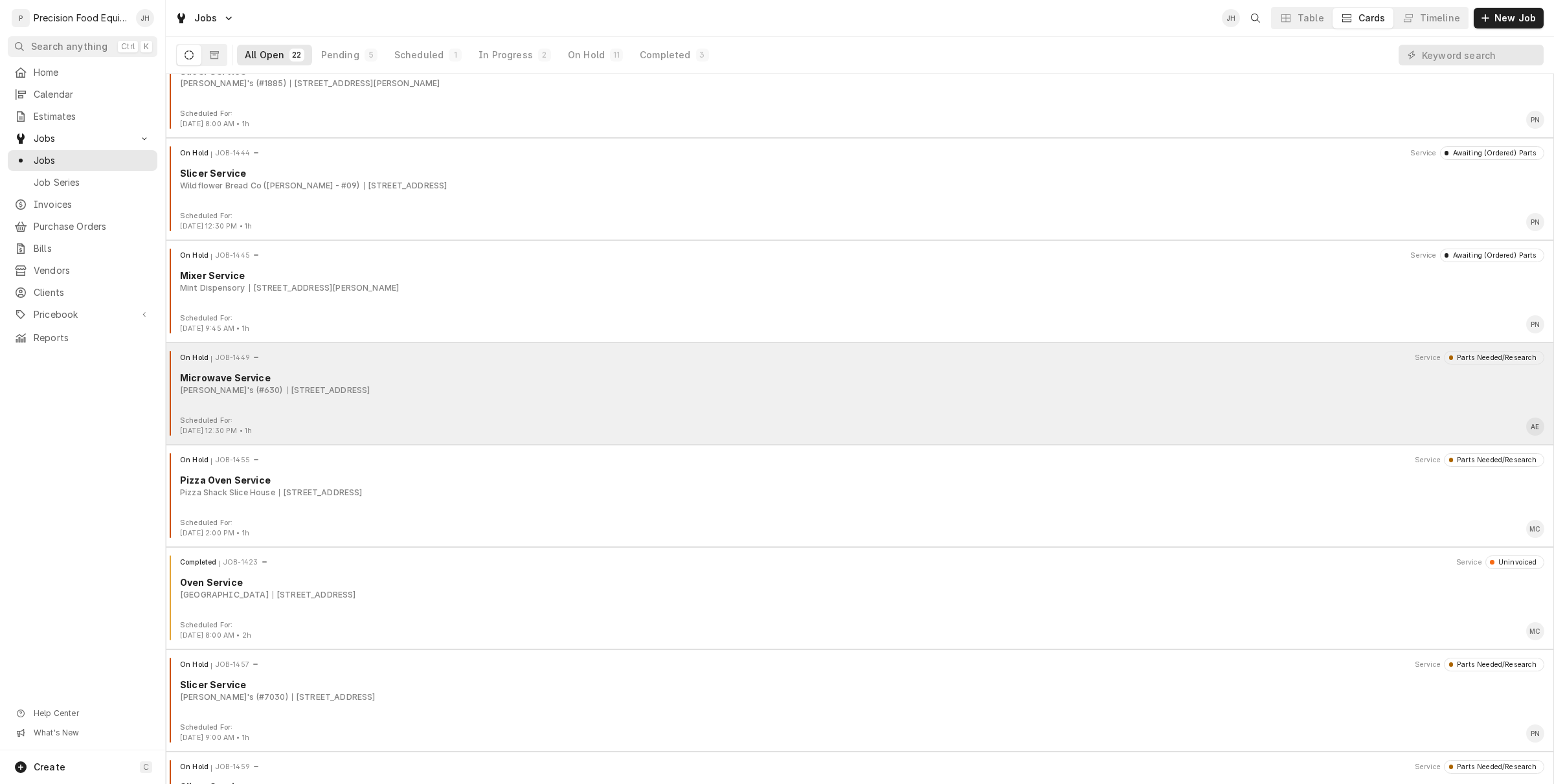
scroll to position [323, 0]
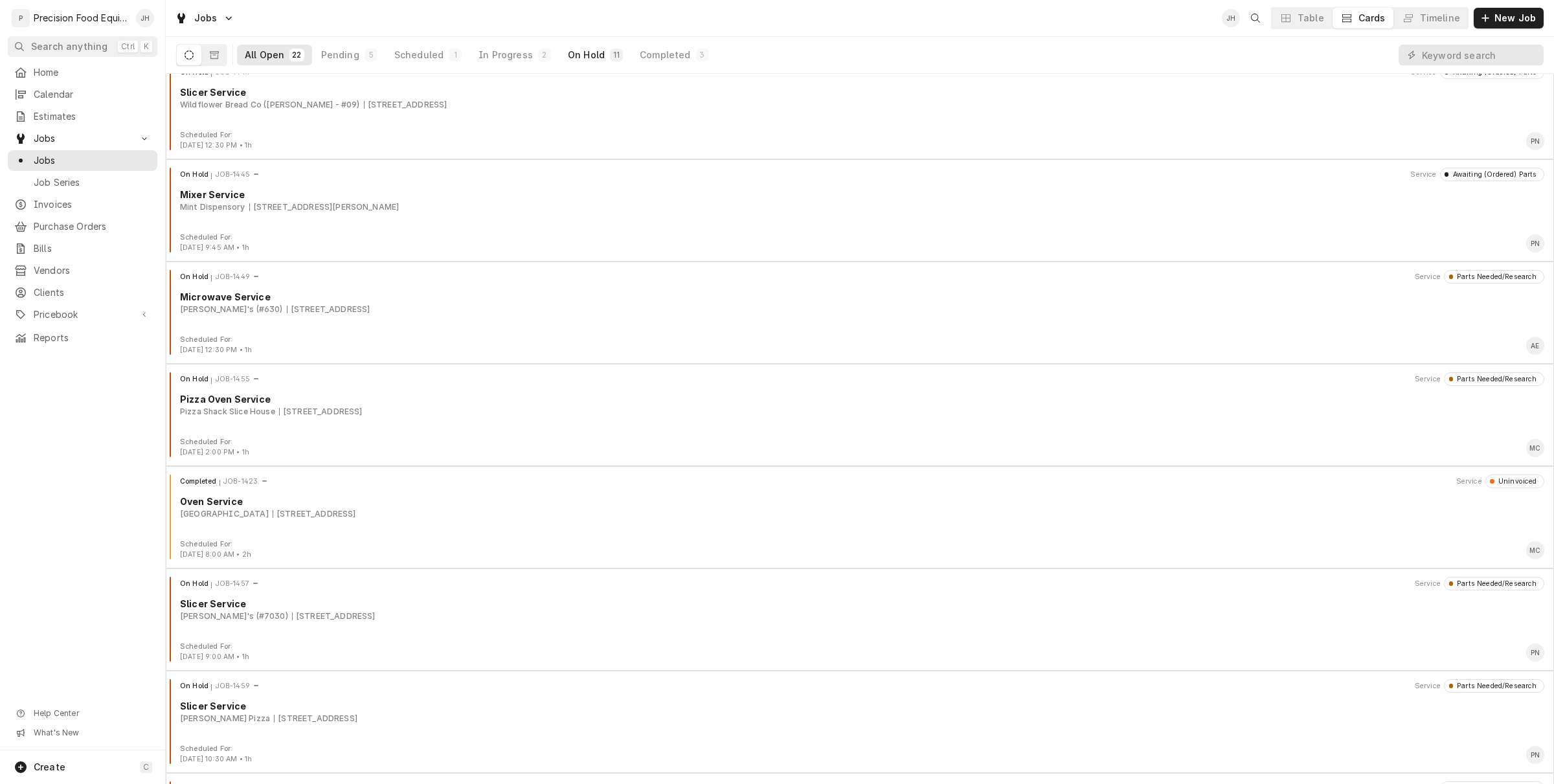
click at [586, 50] on div "On Hold" at bounding box center [586, 55] width 37 height 13
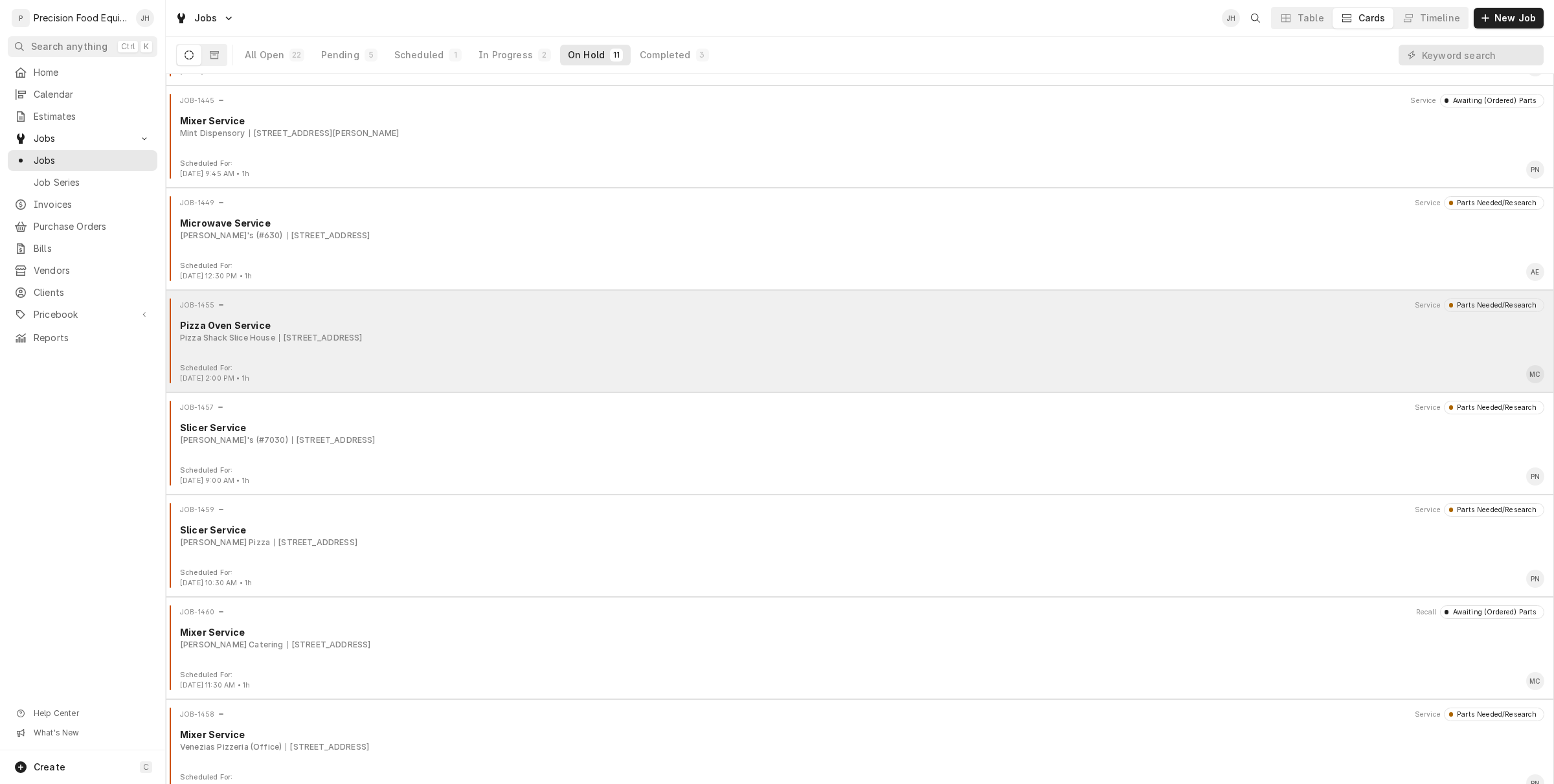
scroll to position [404, 0]
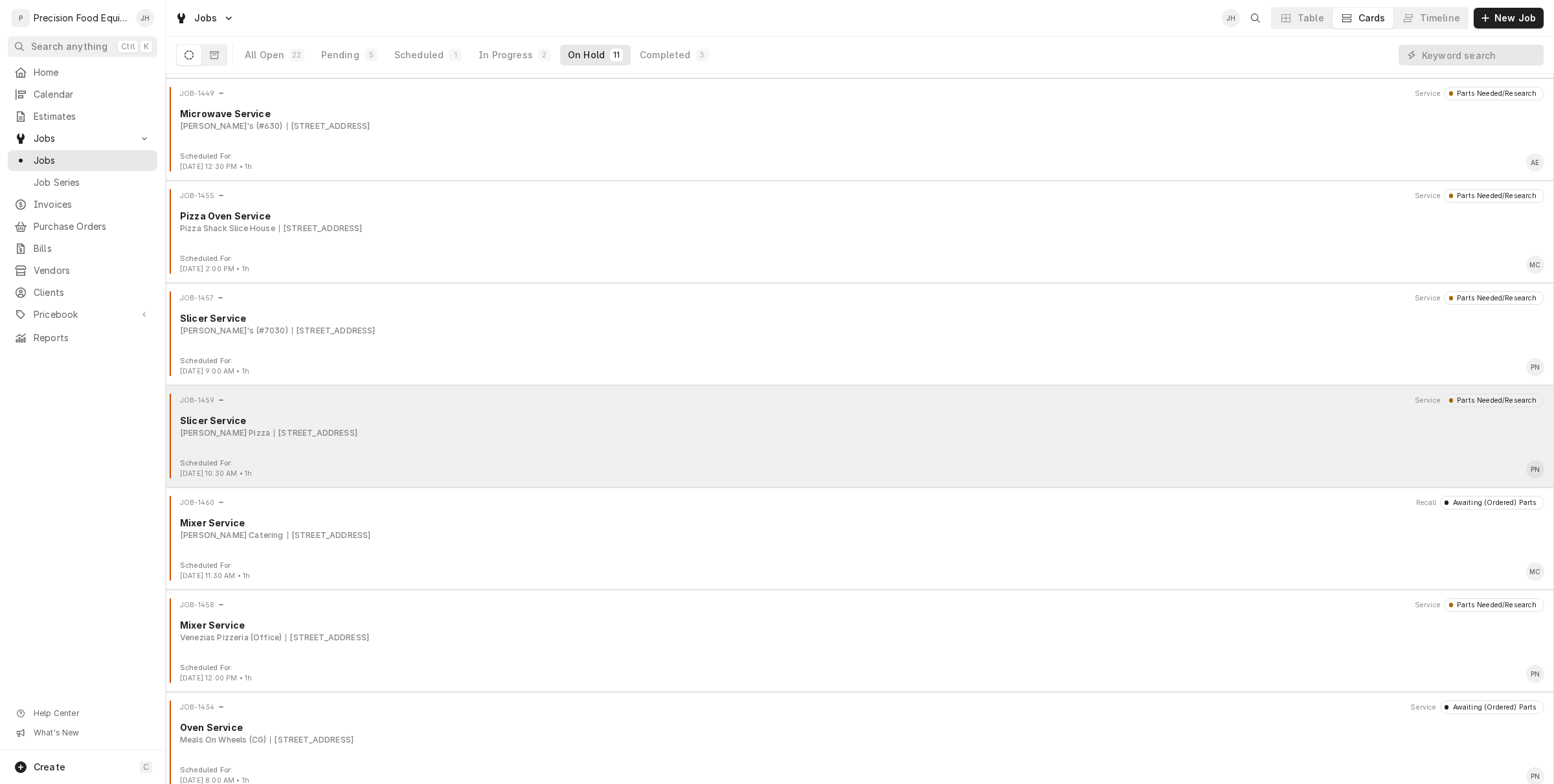
click at [636, 442] on div "JOB-1459 Service Parts Needed/Research Slicer Service Spinato's Pizza 1920 E 5t…" at bounding box center [860, 426] width 1378 height 64
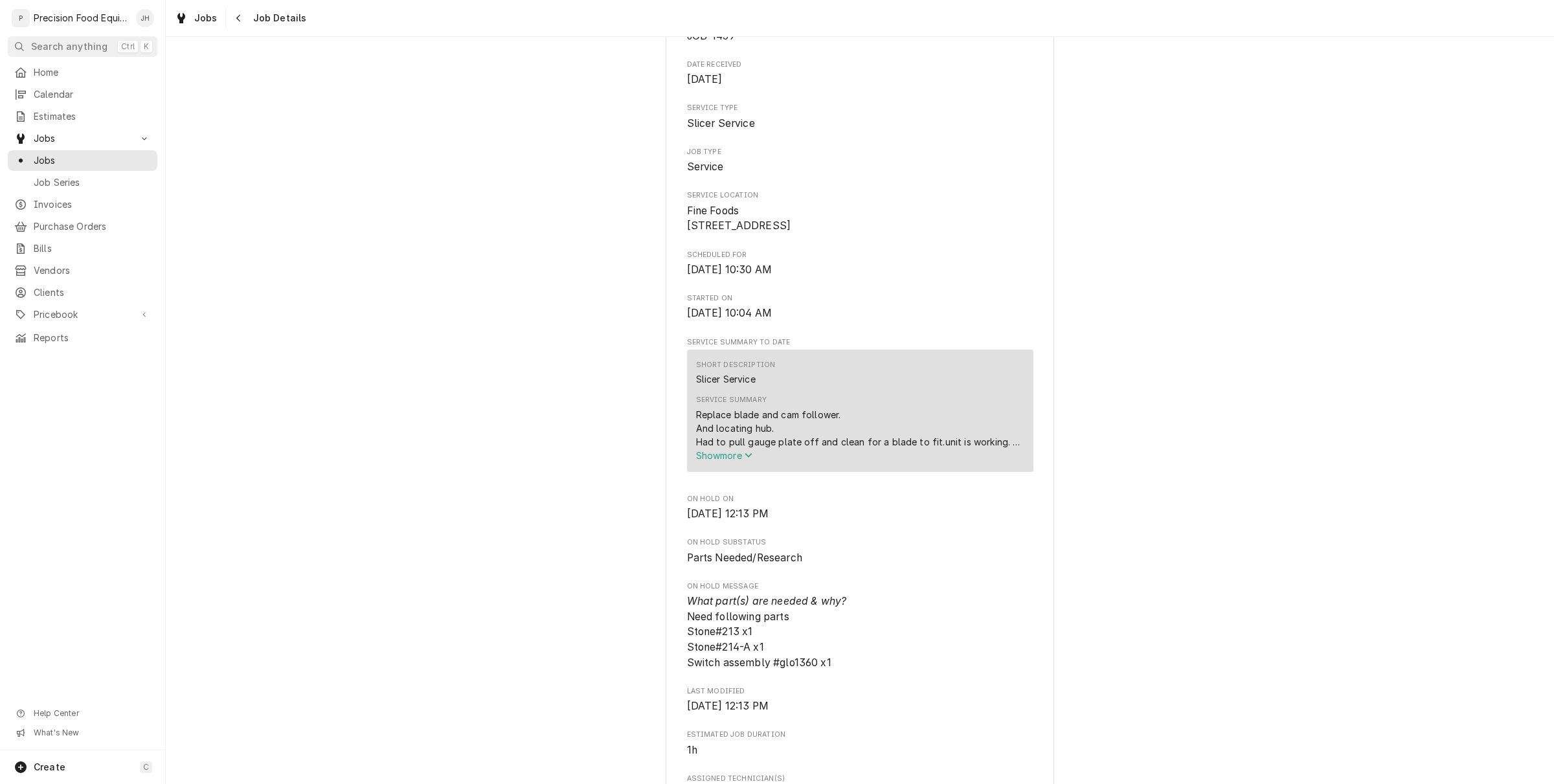
scroll to position [162, 0]
click at [727, 458] on span "Show more" at bounding box center [724, 452] width 57 height 11
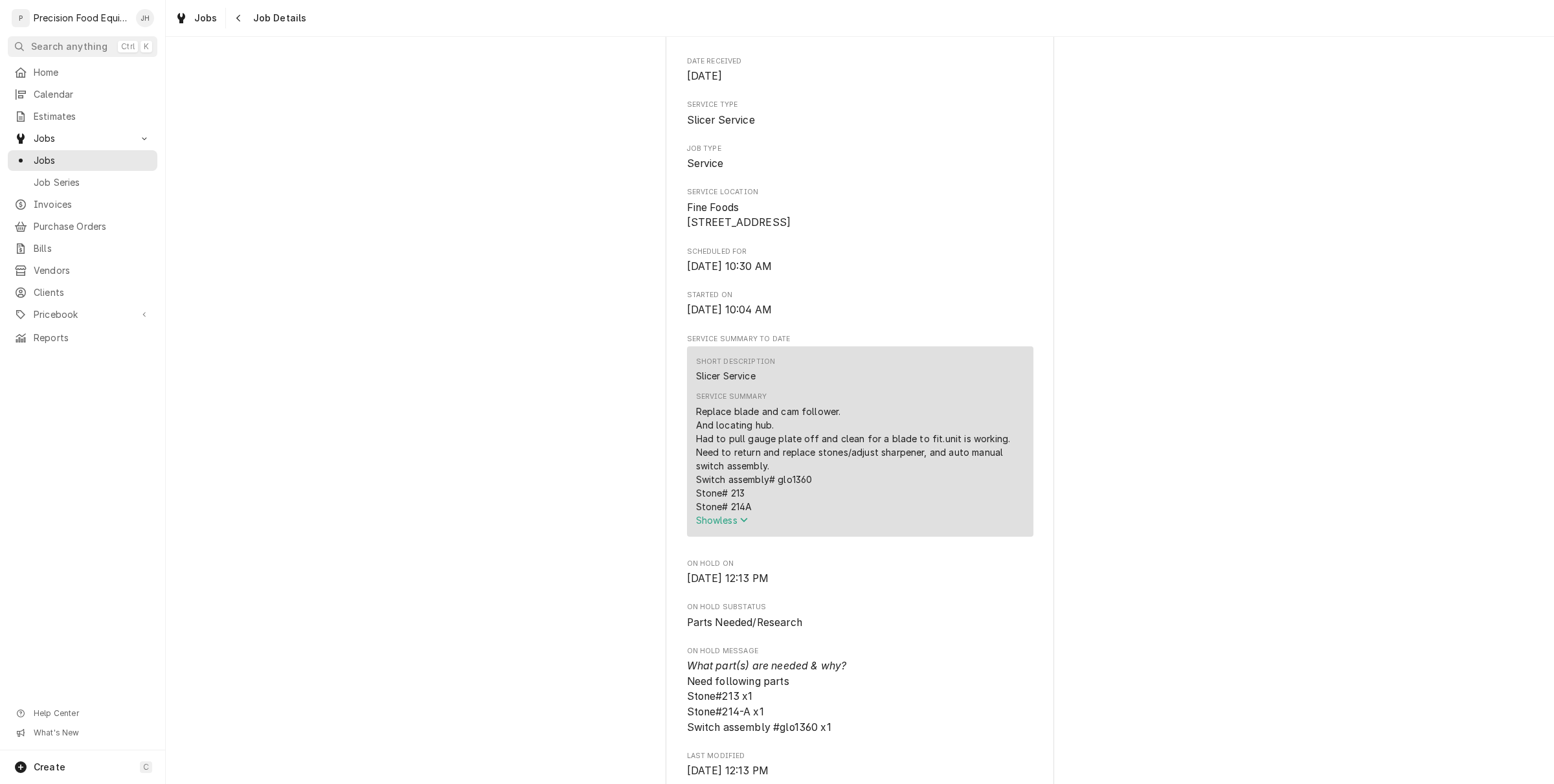
scroll to position [243, 0]
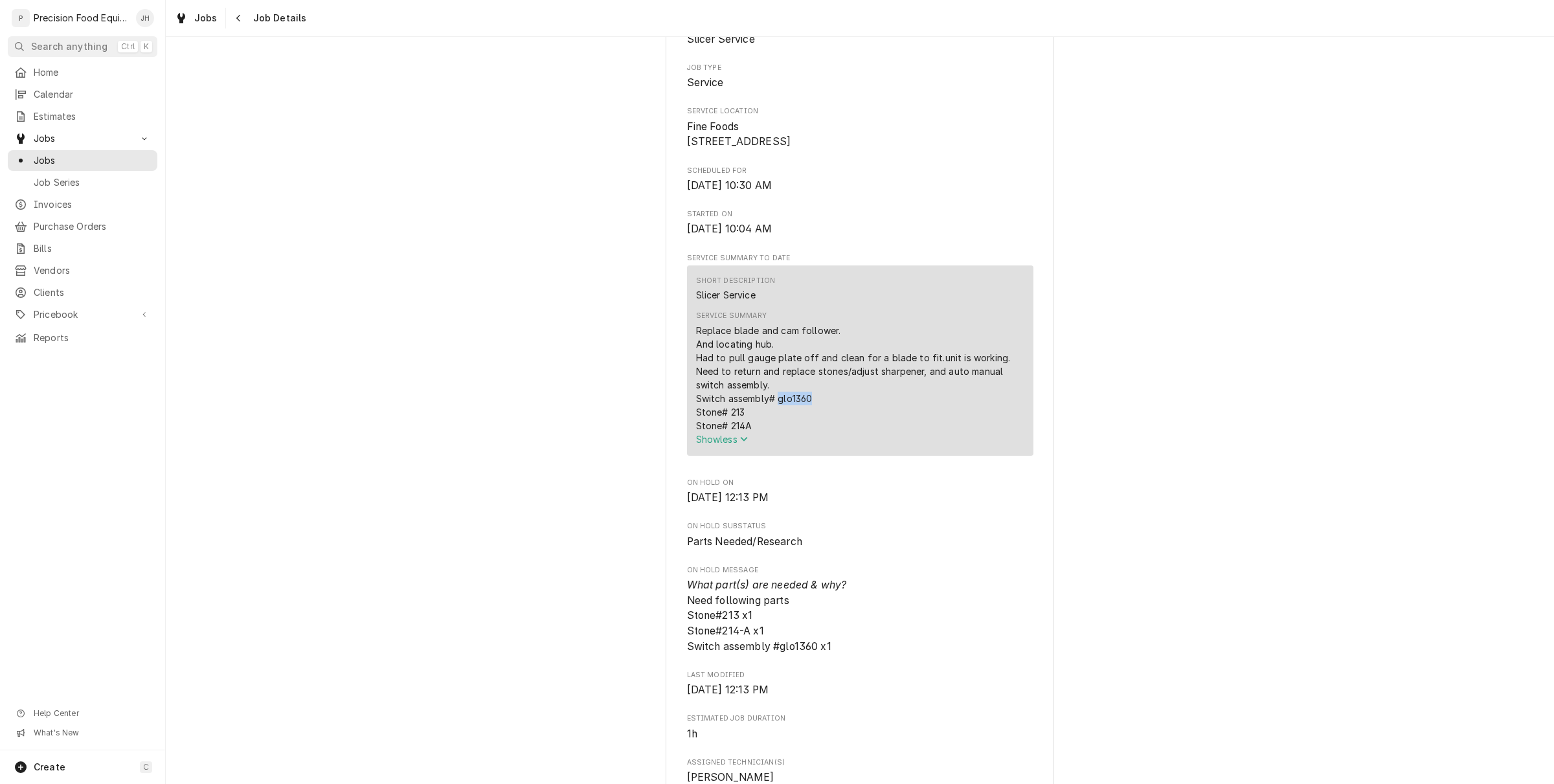
drag, startPoint x: 805, startPoint y: 411, endPoint x: 772, endPoint y: 413, distance: 33.1
click at [772, 413] on div "Replace blade and cam follower. And locating hub. Had to pull gauge plate off a…" at bounding box center [860, 377] width 328 height 109
drag, startPoint x: 843, startPoint y: 407, endPoint x: 836, endPoint y: 385, distance: 23.1
click at [843, 418] on div "Replace blade and cam follower. And locating hub. Had to pull gauge plate off a…" at bounding box center [860, 377] width 328 height 109
click at [840, 409] on div "Replace blade and cam follower. And locating hub. Had to pull gauge plate off a…" at bounding box center [860, 377] width 328 height 109
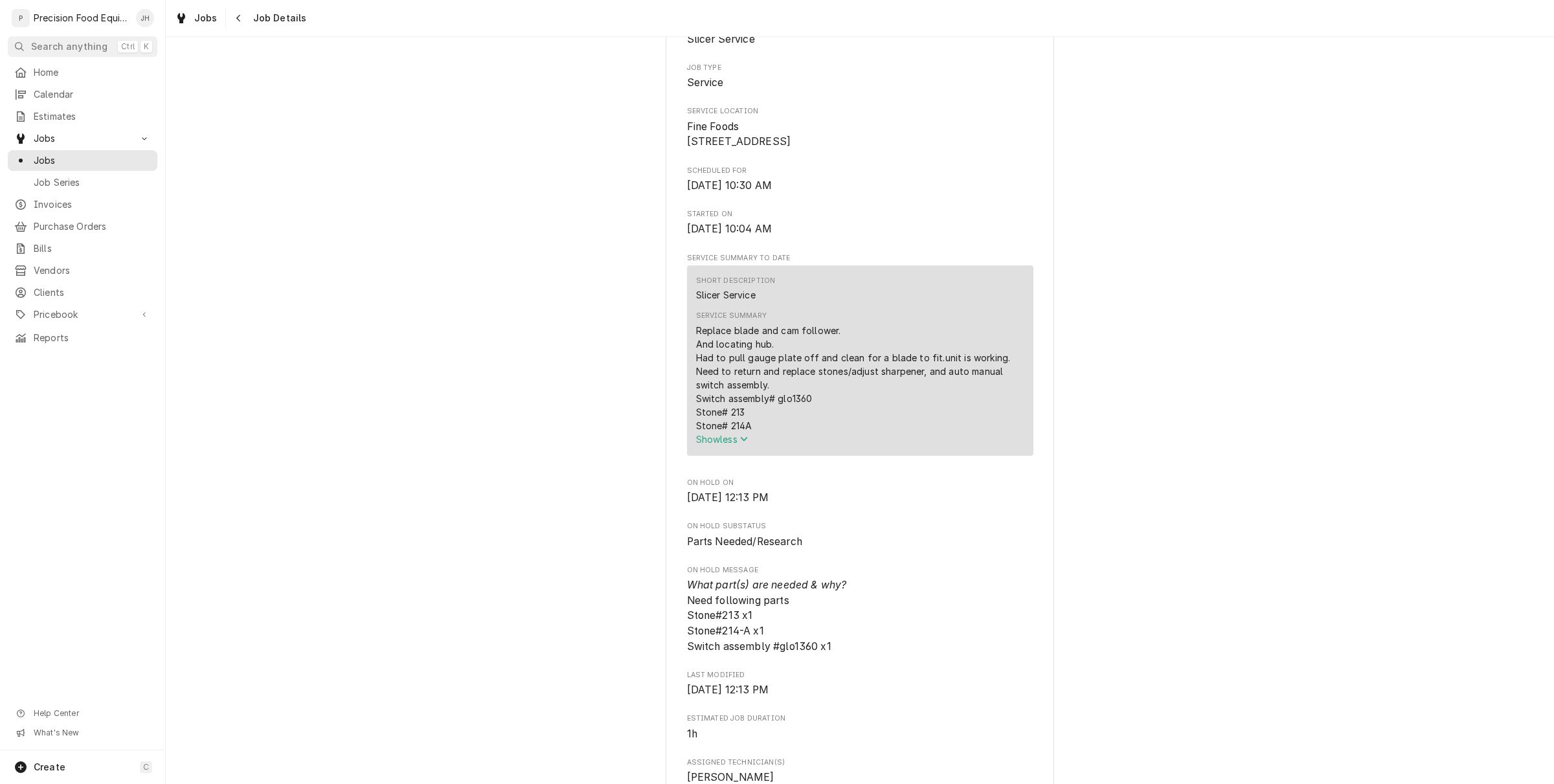
click at [795, 422] on div "Replace blade and cam follower. And locating hub. Had to pull gauge plate off a…" at bounding box center [860, 377] width 328 height 109
click at [801, 413] on div "Replace blade and cam follower. And locating hub. Had to pull gauge plate off a…" at bounding box center [860, 377] width 328 height 109
drag, startPoint x: 804, startPoint y: 413, endPoint x: 785, endPoint y: 419, distance: 19.9
click at [785, 419] on div "Replace blade and cam follower. And locating hub. Had to pull gauge plate off a…" at bounding box center [860, 377] width 328 height 109
copy div "1360"
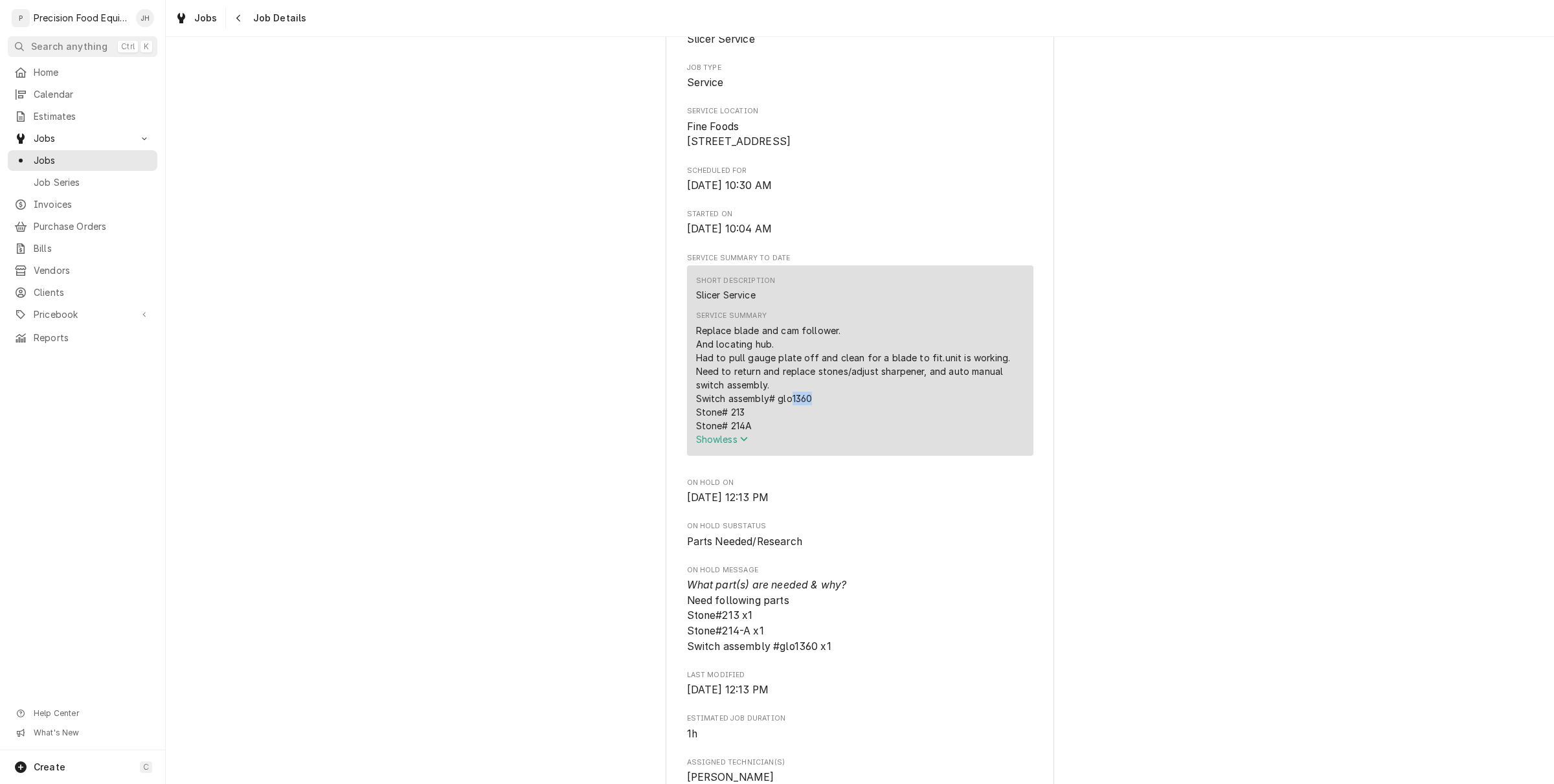
click at [820, 446] on button "Show less" at bounding box center [860, 440] width 328 height 13
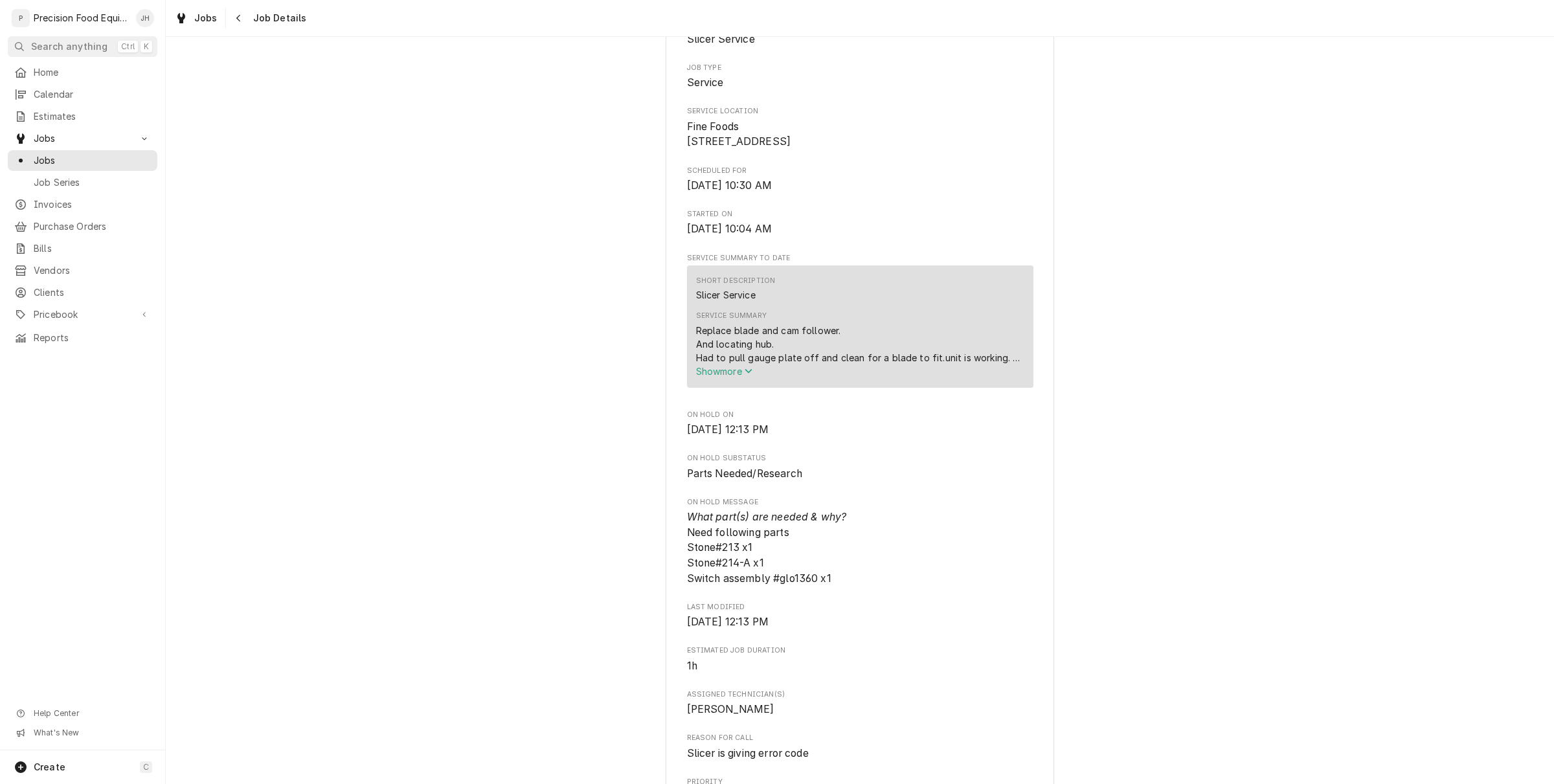
click at [738, 377] on span "Show more" at bounding box center [724, 371] width 57 height 11
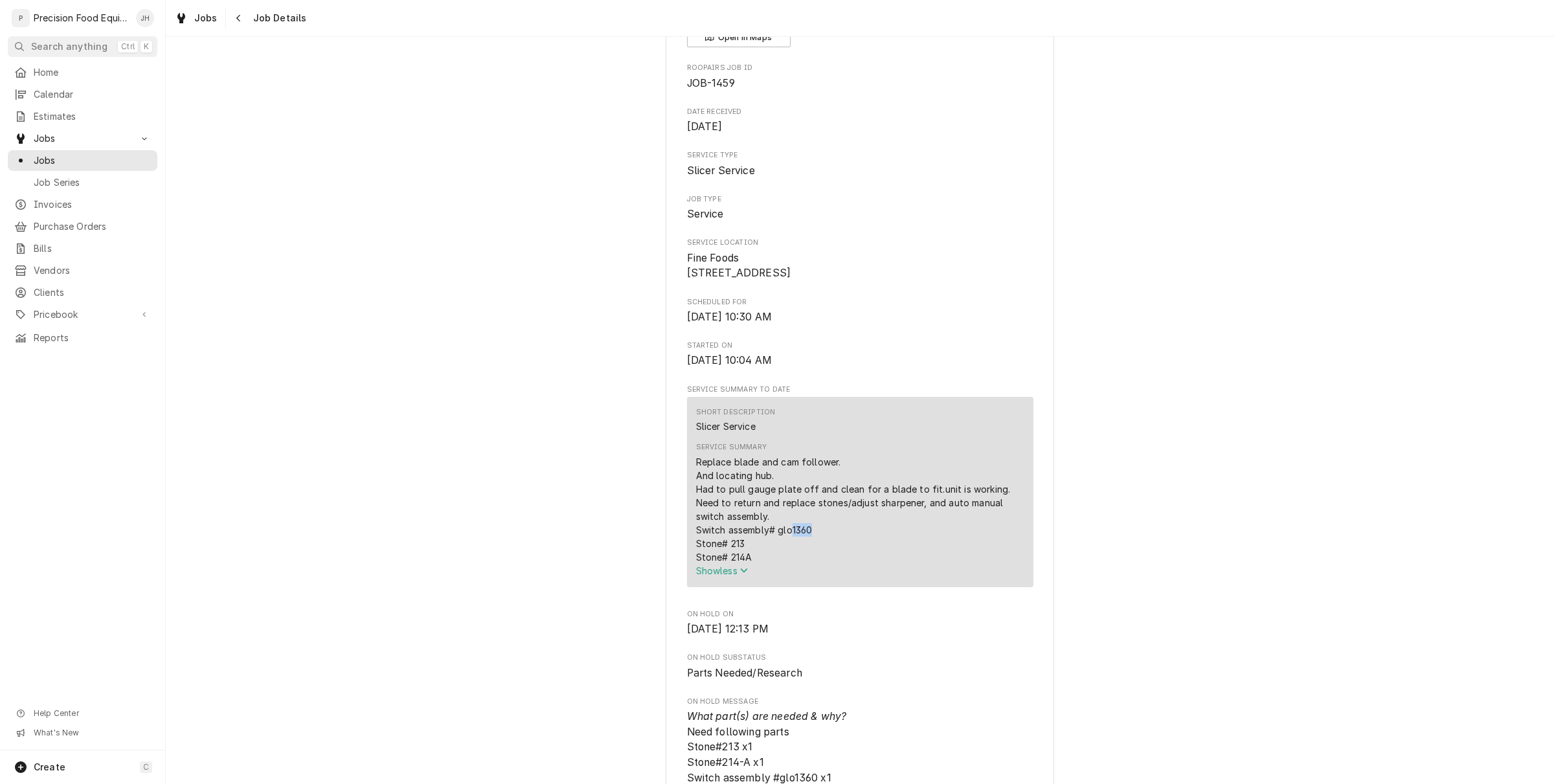
scroll to position [0, 0]
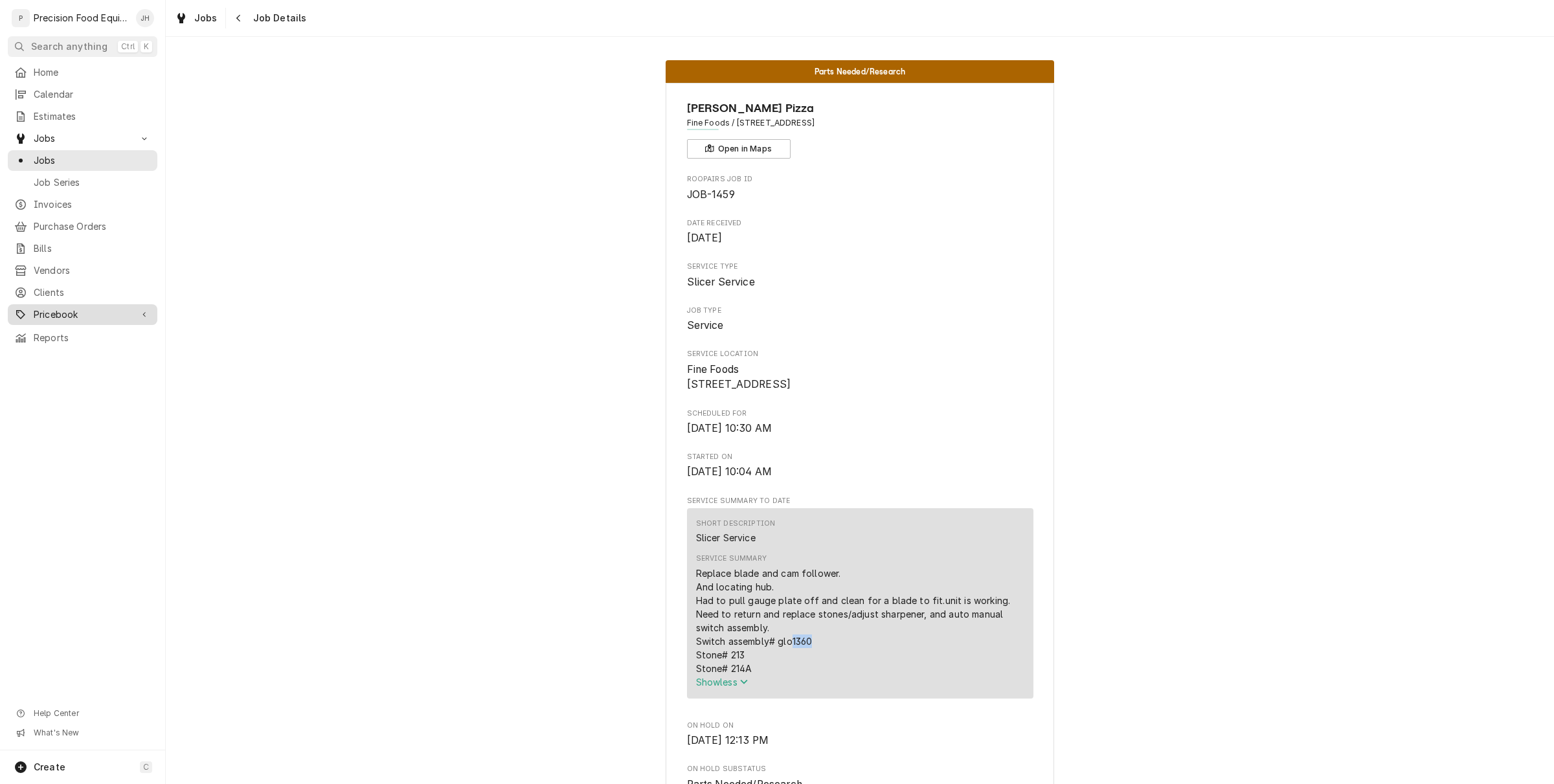
click at [64, 309] on span "Pricebook" at bounding box center [82, 314] width 98 height 13
click at [79, 358] on span "Parts & Materials" at bounding box center [92, 358] width 117 height 13
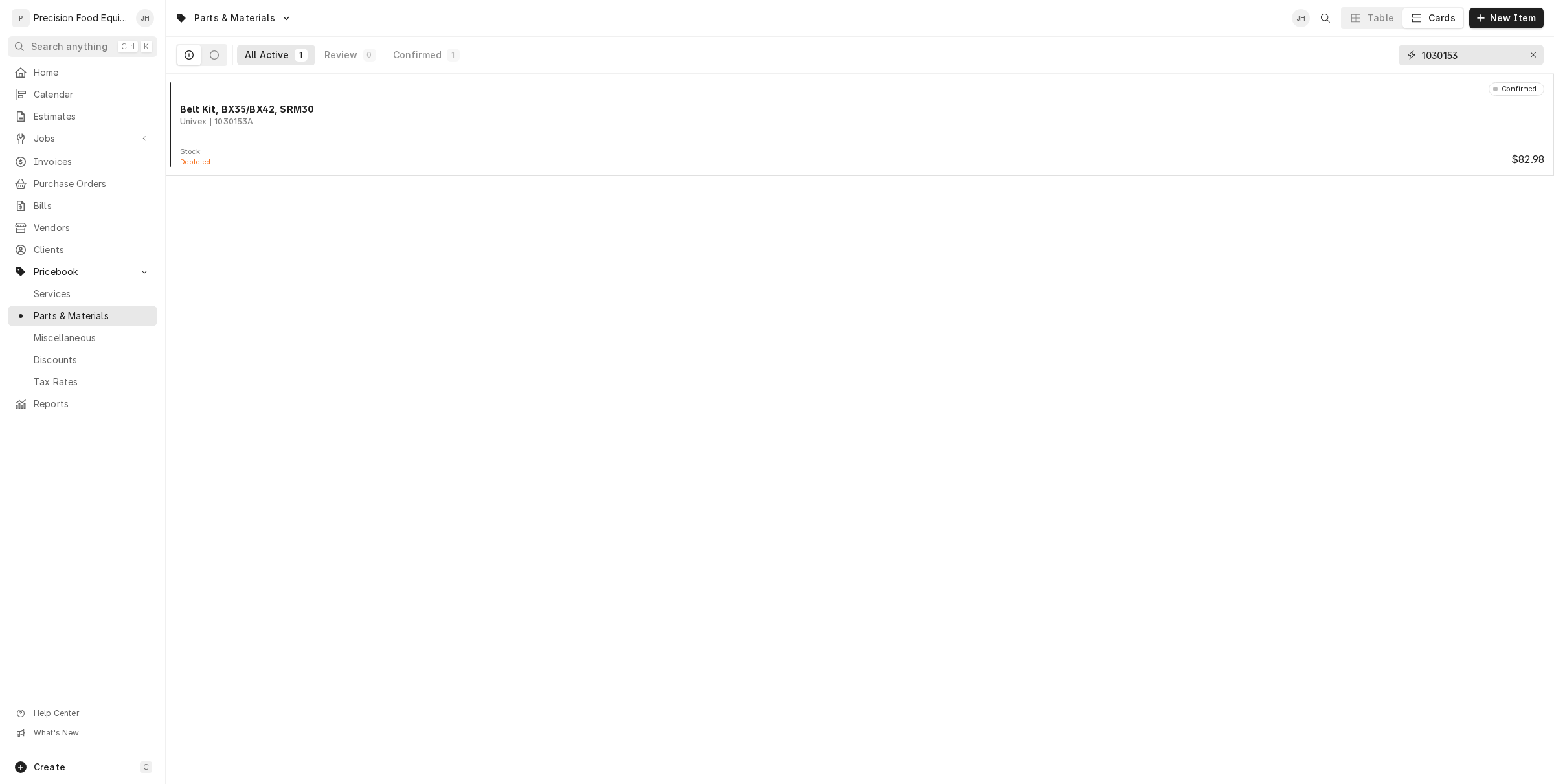
drag, startPoint x: 1473, startPoint y: 58, endPoint x: 1109, endPoint y: 58, distance: 364.0
click at [1109, 56] on div "All Active 1 Review 0 Confirmed 1 1030153" at bounding box center [860, 55] width 1368 height 36
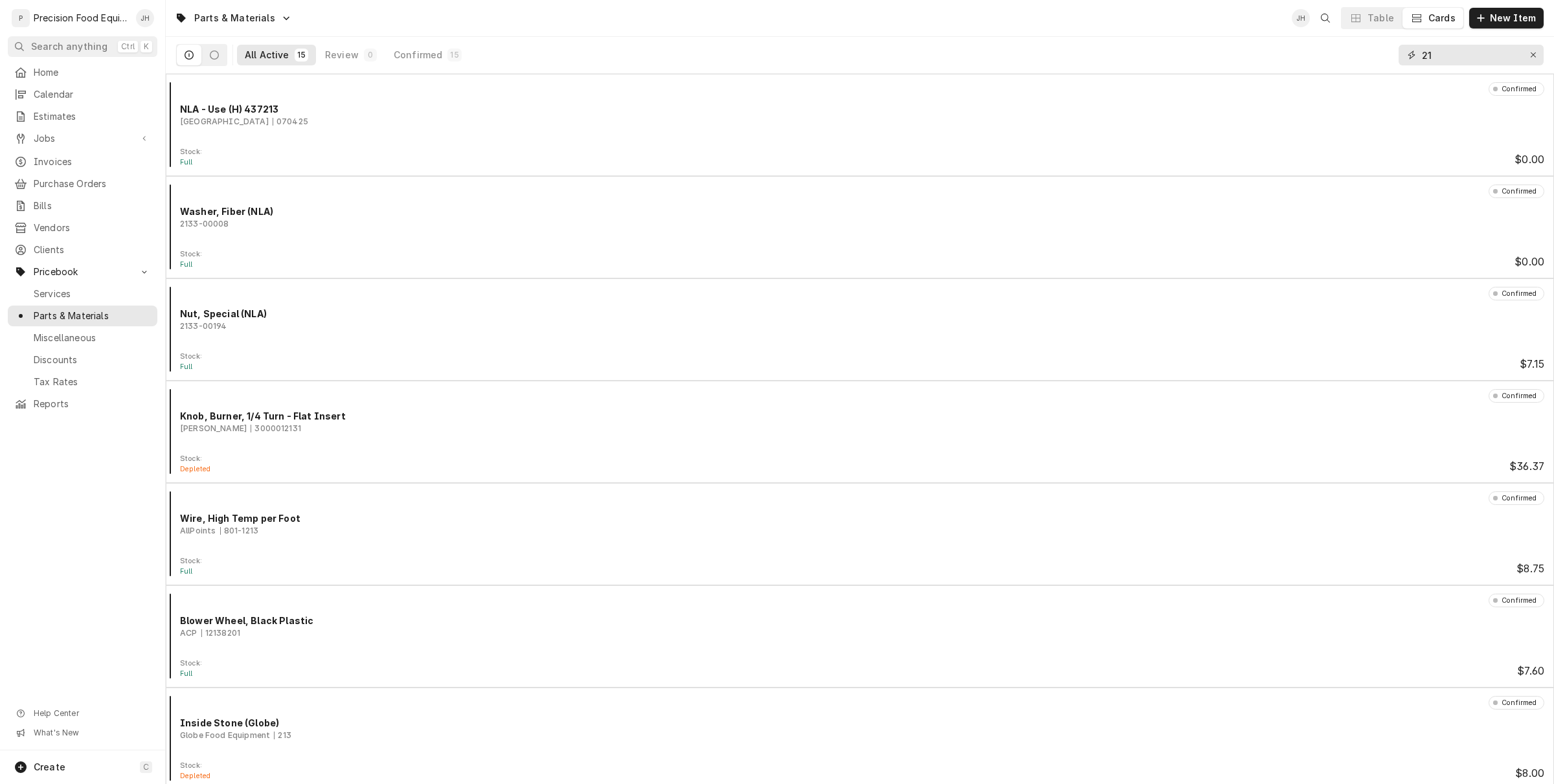
type input "2"
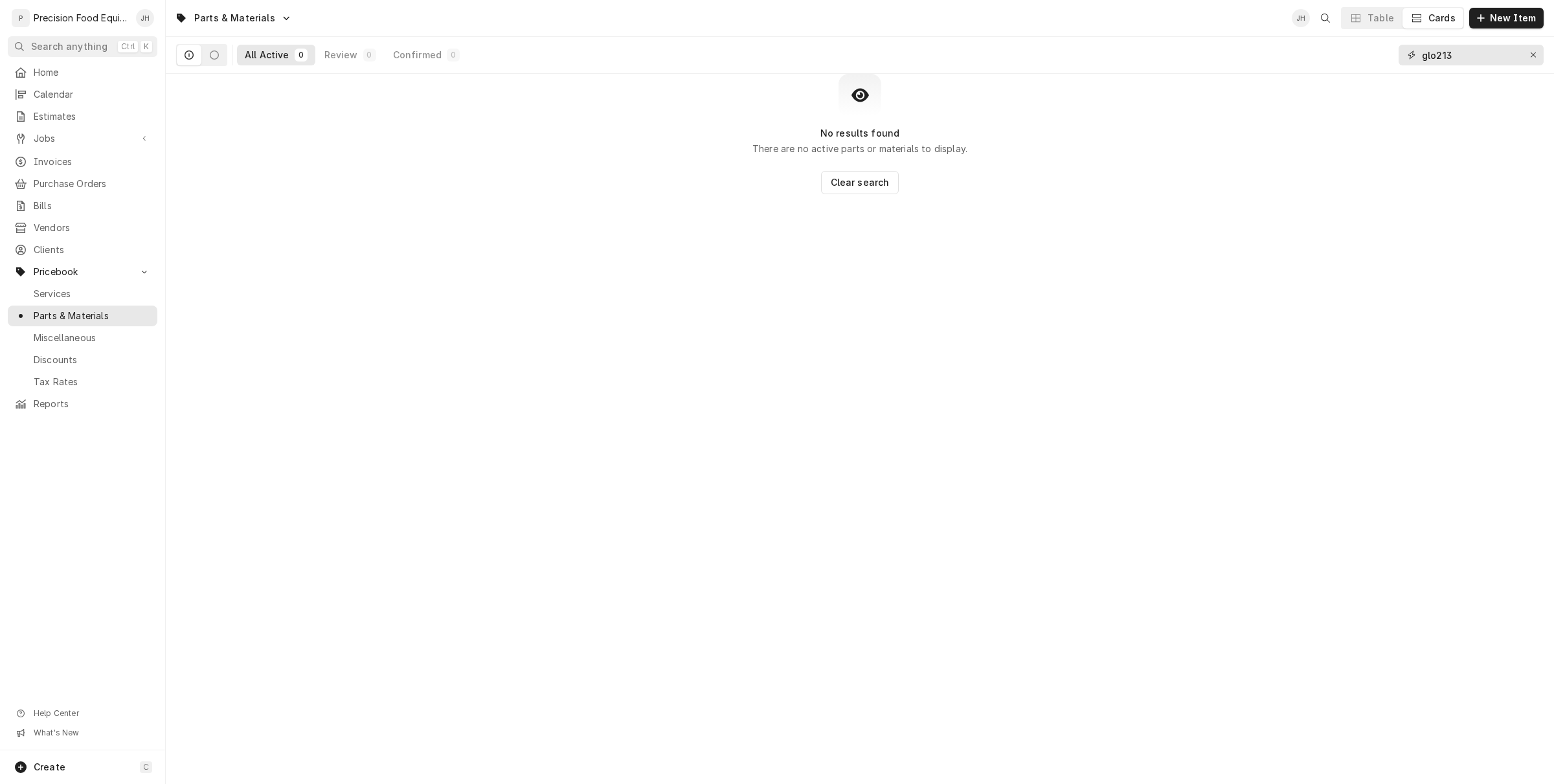
click at [1457, 64] on input "glo213" at bounding box center [1471, 55] width 97 height 21
drag, startPoint x: 1460, startPoint y: 63, endPoint x: 1212, endPoint y: 115, distance: 253.4
click at [1212, 115] on div "Parts & Materials JH Table Cards New Item All Active 0 Review 0 Confirmed 0 glo…" at bounding box center [860, 392] width 1388 height 784
type input "213 stone"
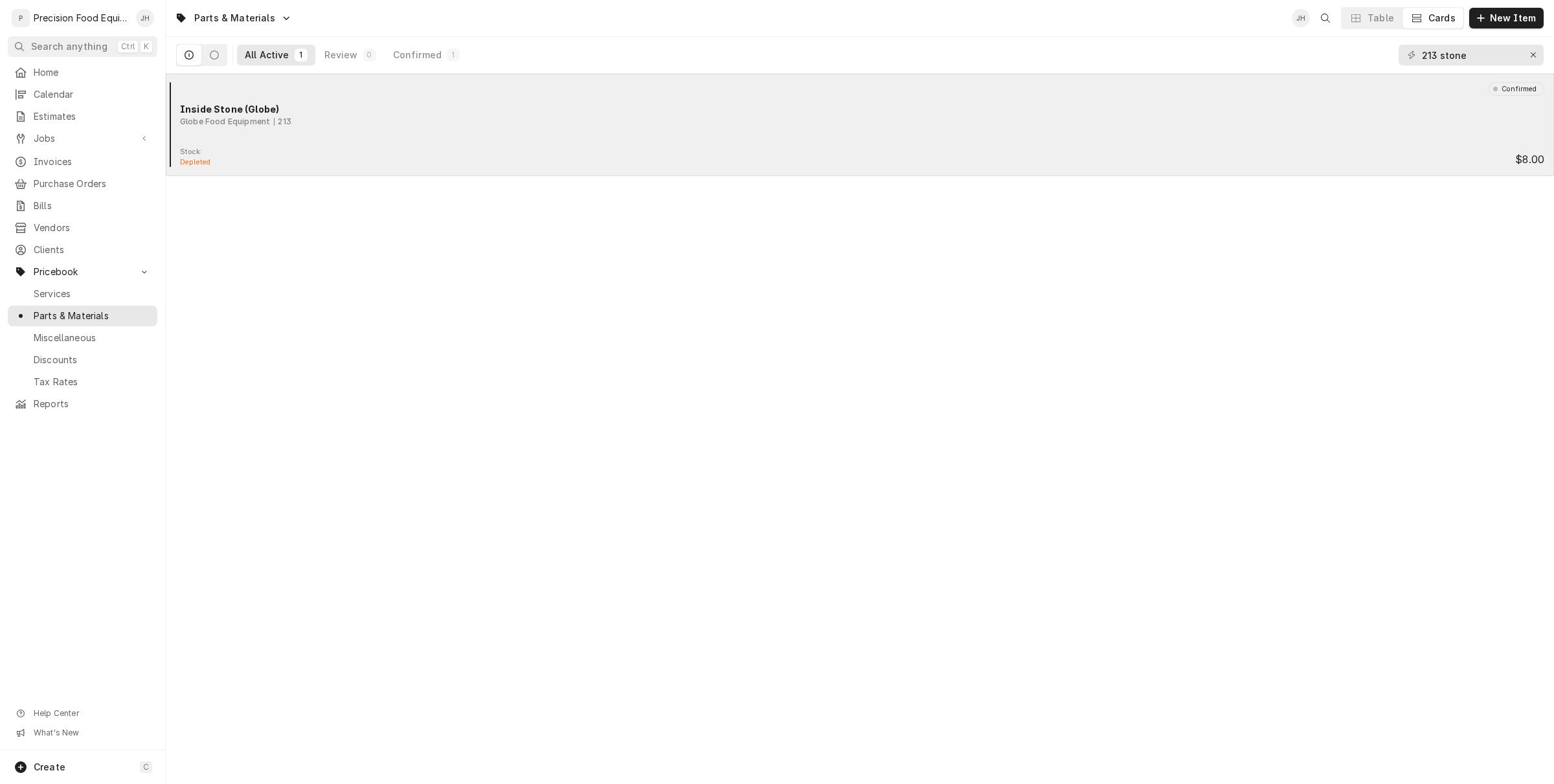
click at [426, 125] on div "Globe Food Equipment 213" at bounding box center [862, 122] width 1365 height 12
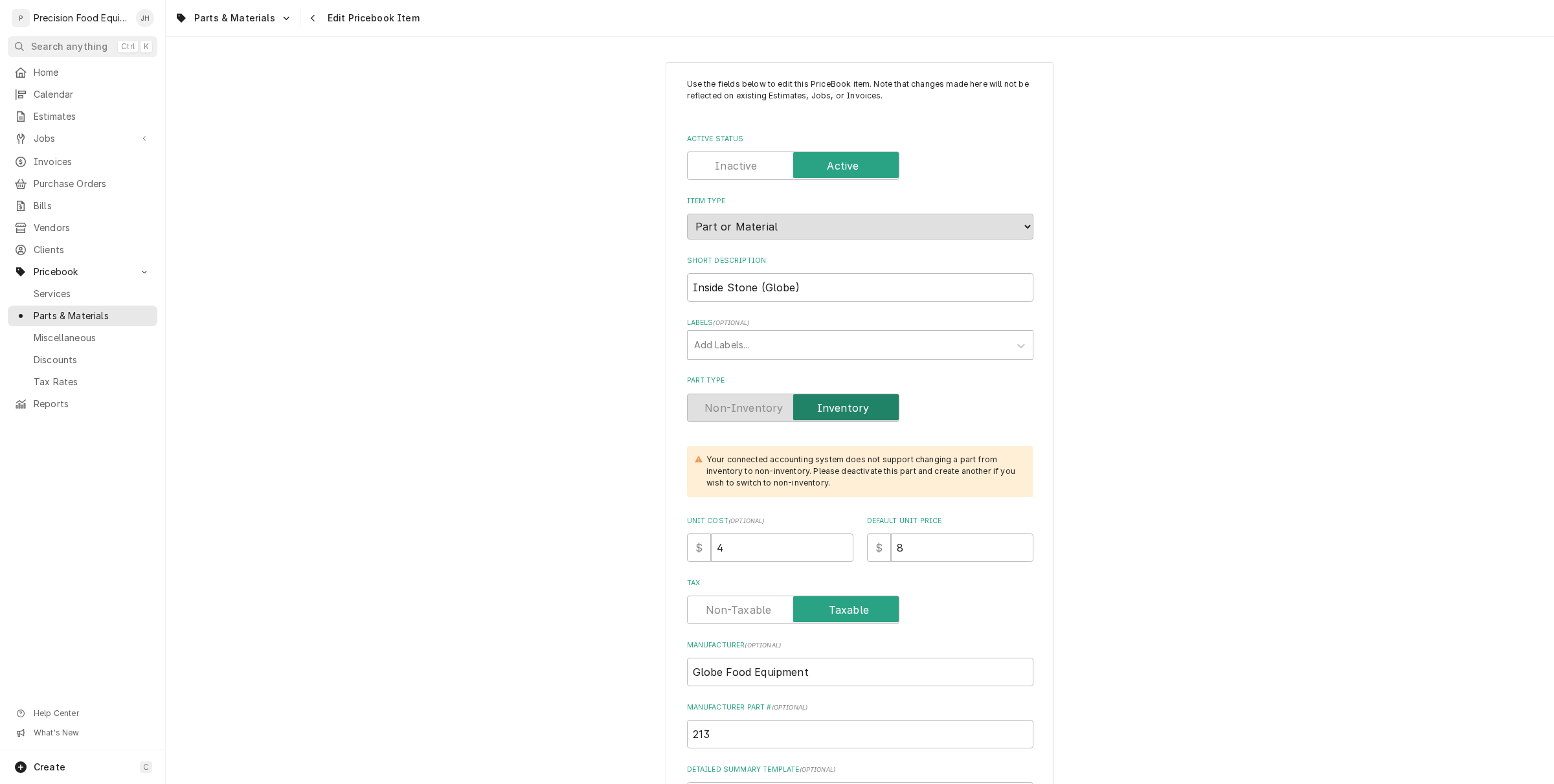
type textarea "x"
click at [307, 16] on div "Navigate back" at bounding box center [313, 18] width 13 height 13
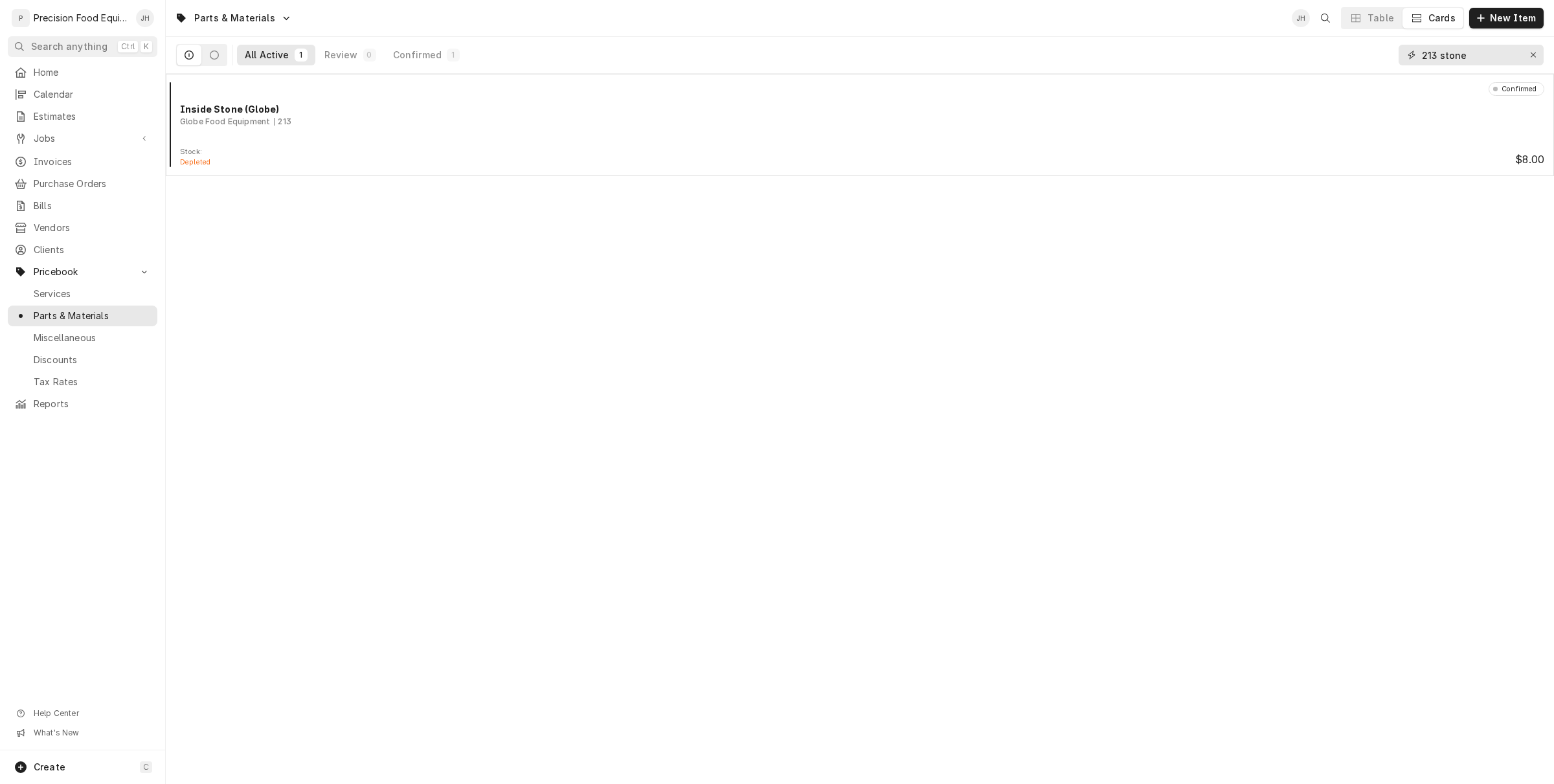
drag, startPoint x: 1487, startPoint y: 56, endPoint x: 908, endPoint y: 4, distance: 581.3
click at [914, 1] on div "Parts & Materials JH Table Cards New Item All Active 1 Review 0 Confirmed 1 213…" at bounding box center [860, 37] width 1388 height 74
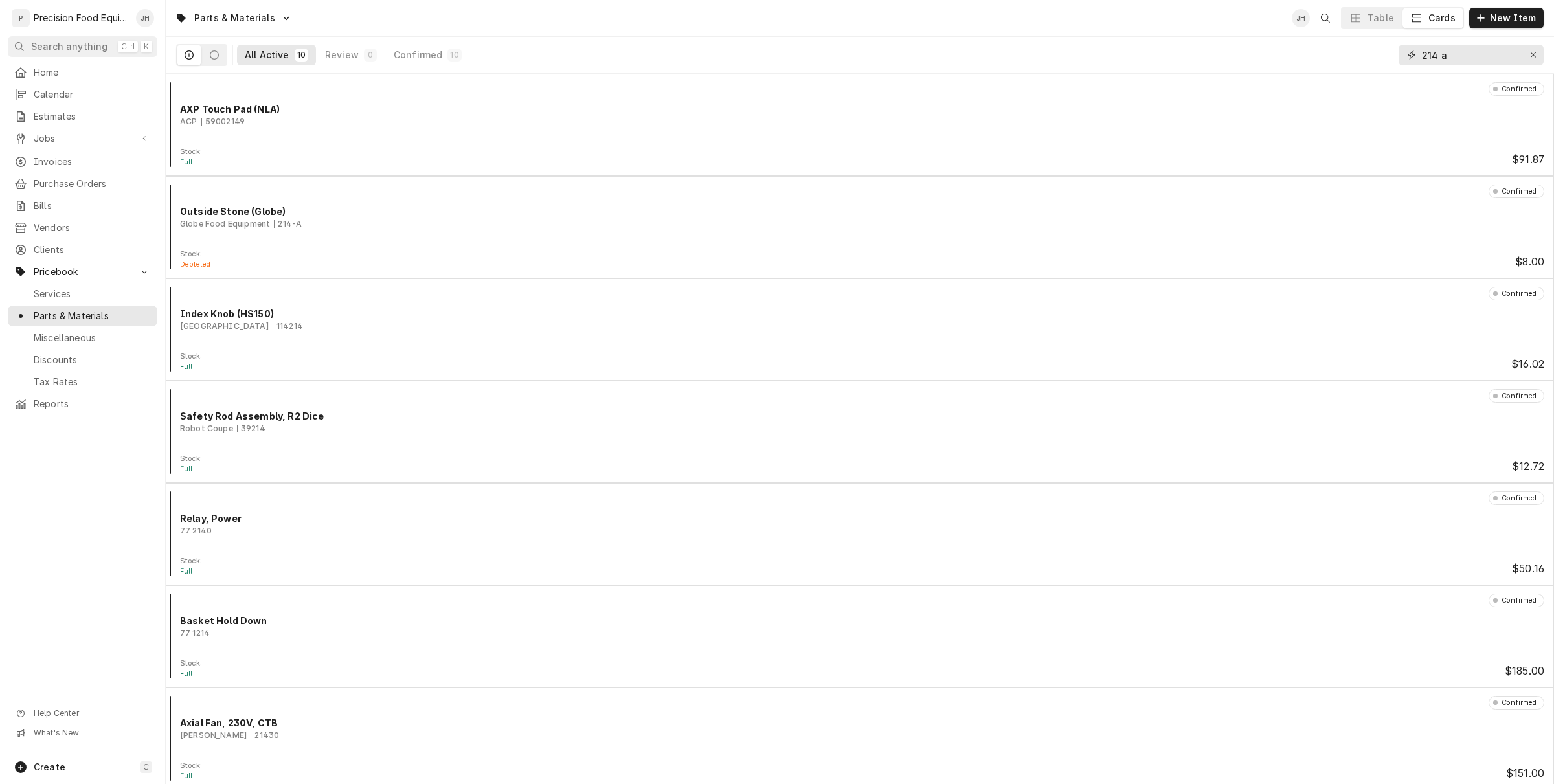
click at [1457, 58] on input "214 a" at bounding box center [1471, 55] width 97 height 21
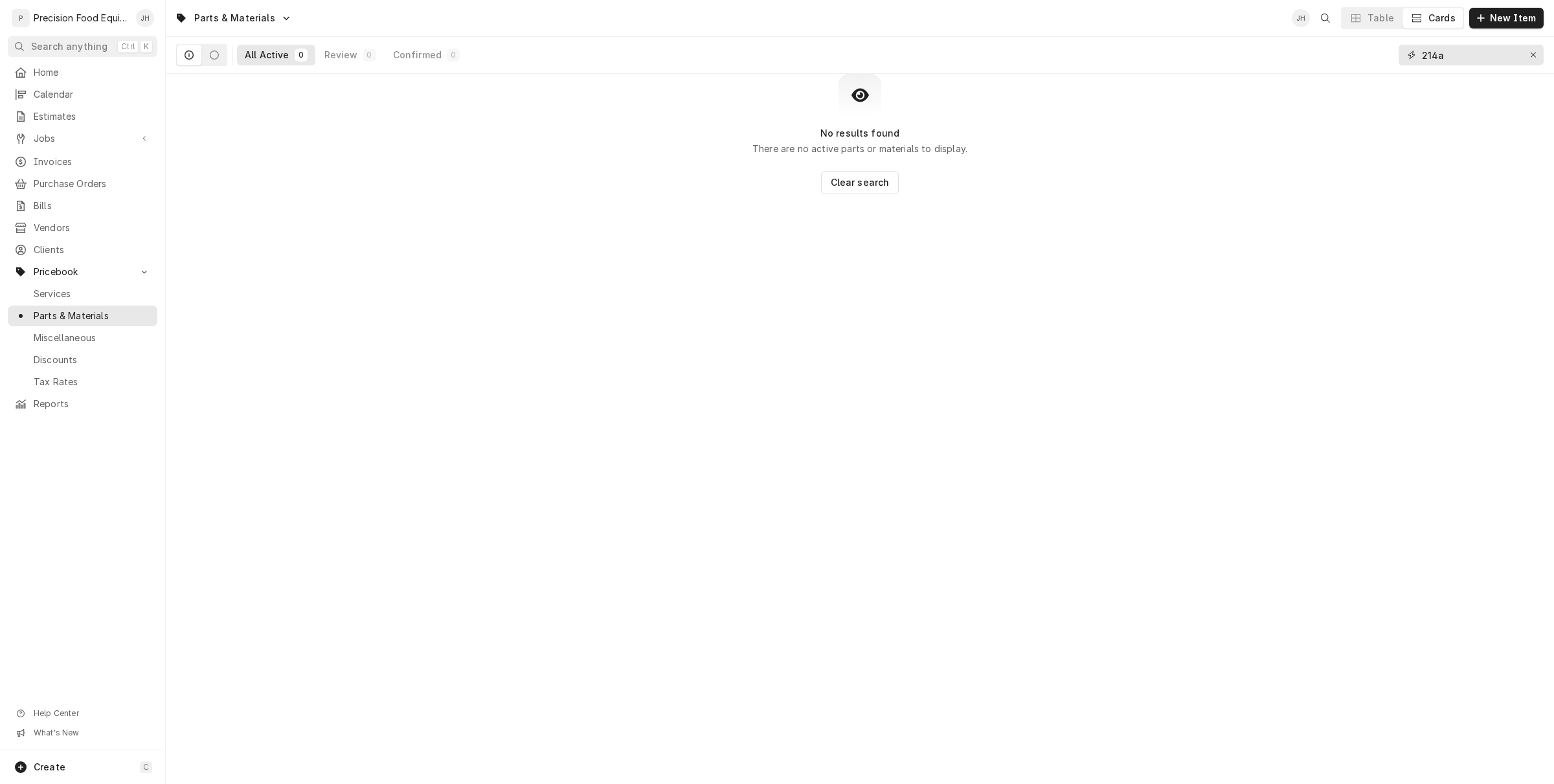
drag, startPoint x: 1489, startPoint y: 62, endPoint x: 1322, endPoint y: 85, distance: 168.6
click at [1323, 84] on div "Parts & Materials JH Table Cards New Item All Active 0 Review 0 Confirmed 0 214…" at bounding box center [860, 392] width 1388 height 784
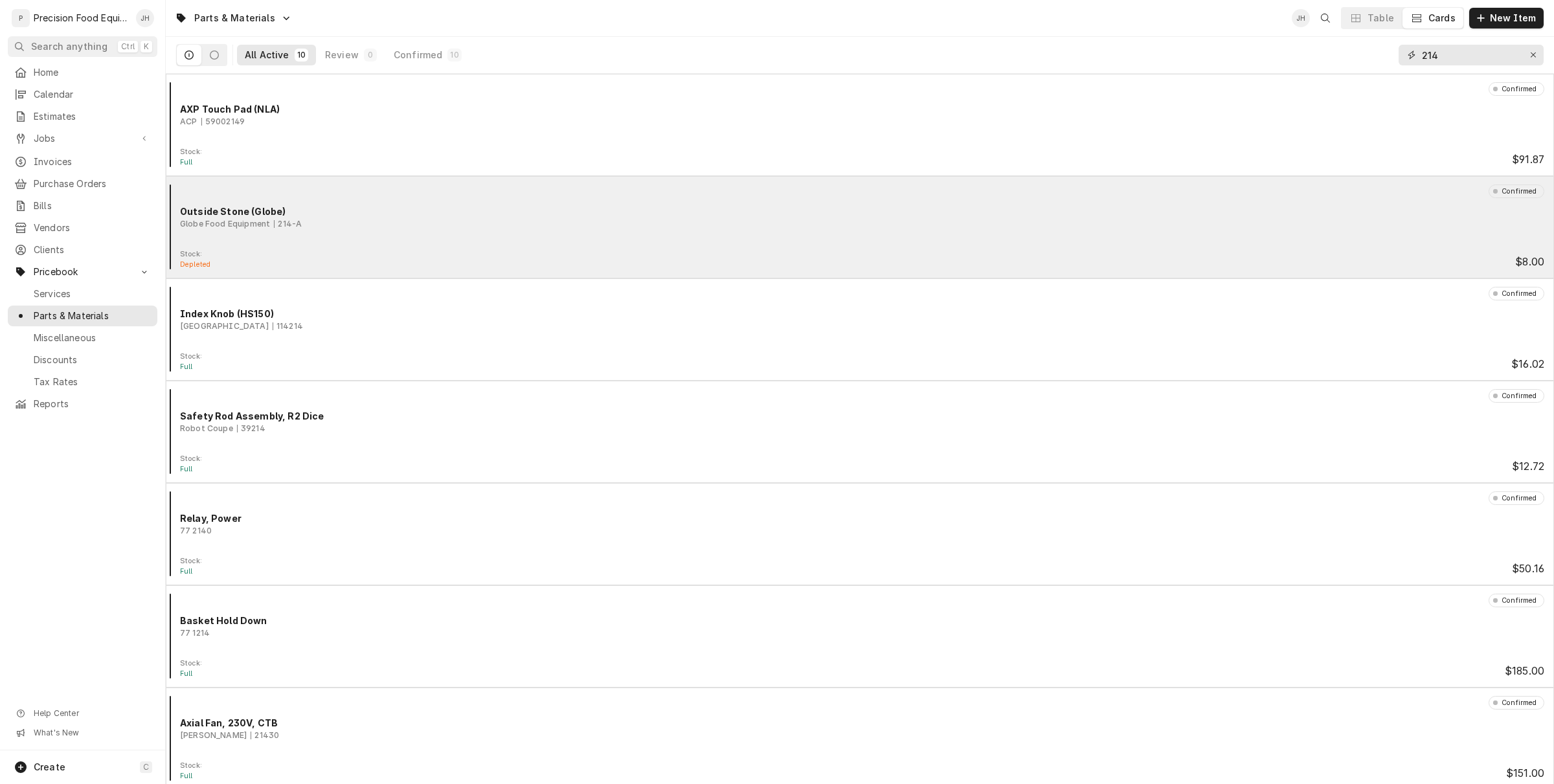
type input "214"
click at [595, 240] on div "Confirmed Outside Stone (Globe) Globe Food Equipment 214-A" at bounding box center [860, 216] width 1378 height 64
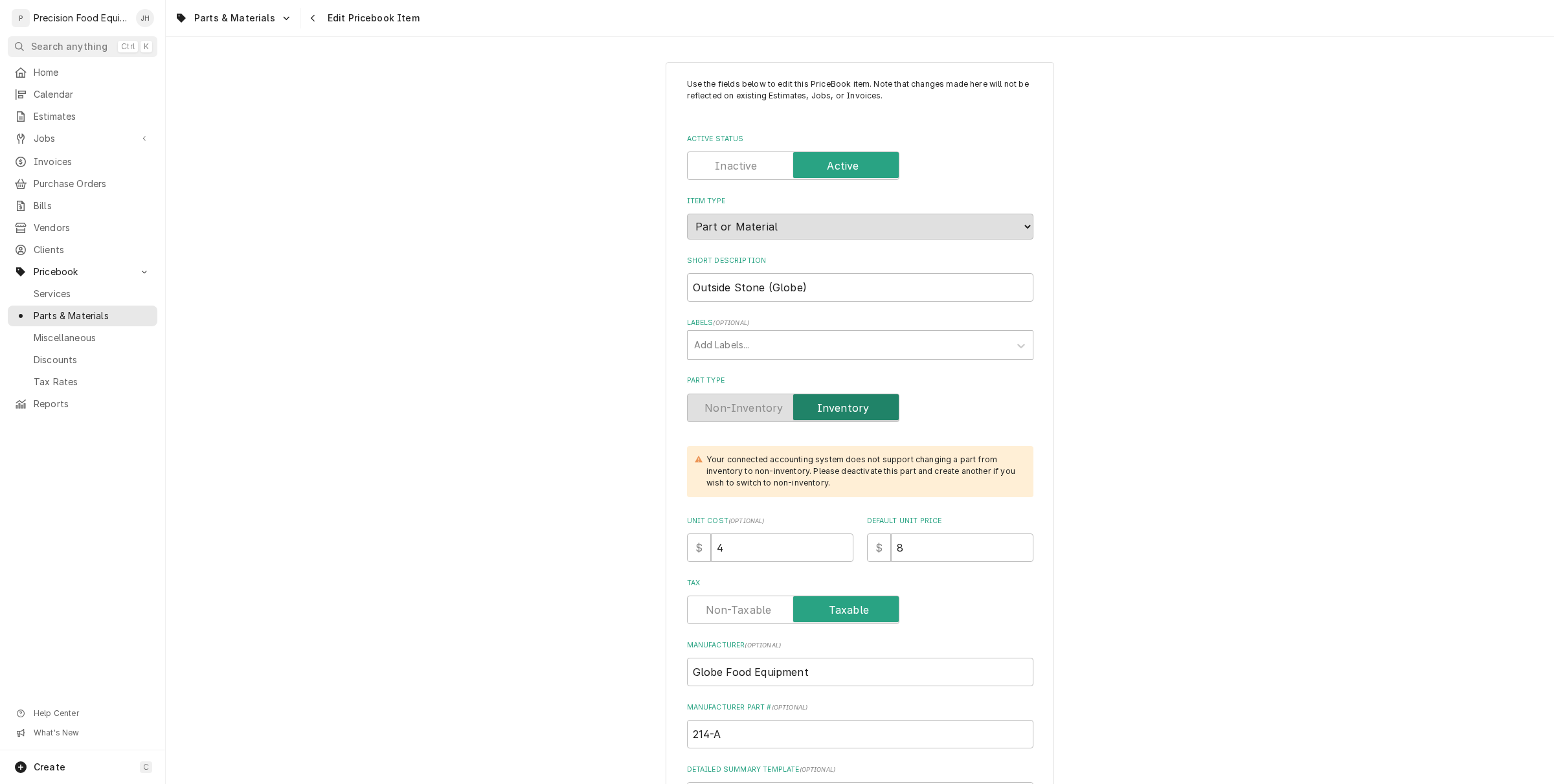
type textarea "x"
click at [314, 16] on div "Navigate back" at bounding box center [313, 18] width 13 height 13
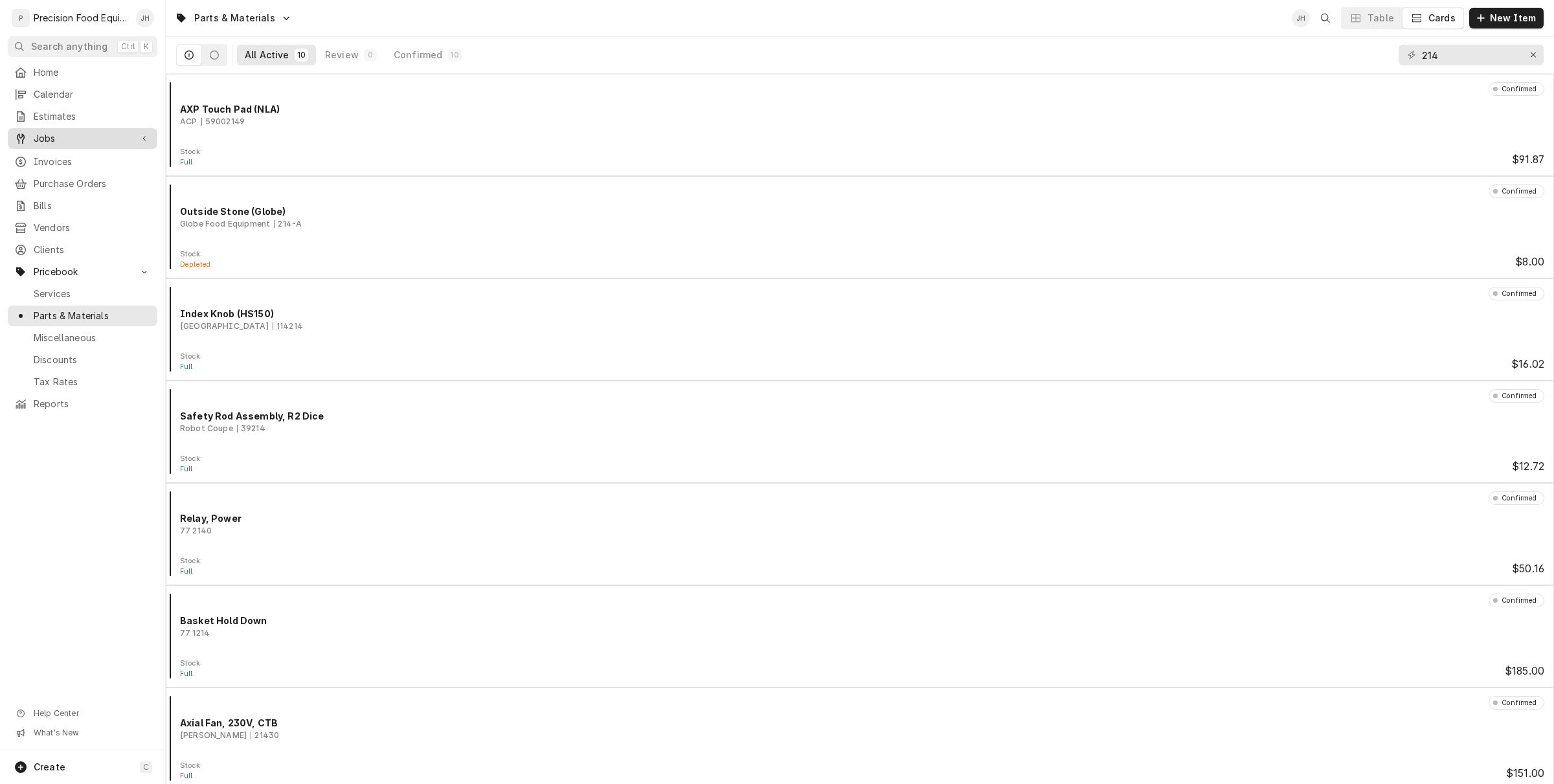
click at [64, 141] on span "Jobs" at bounding box center [82, 138] width 98 height 13
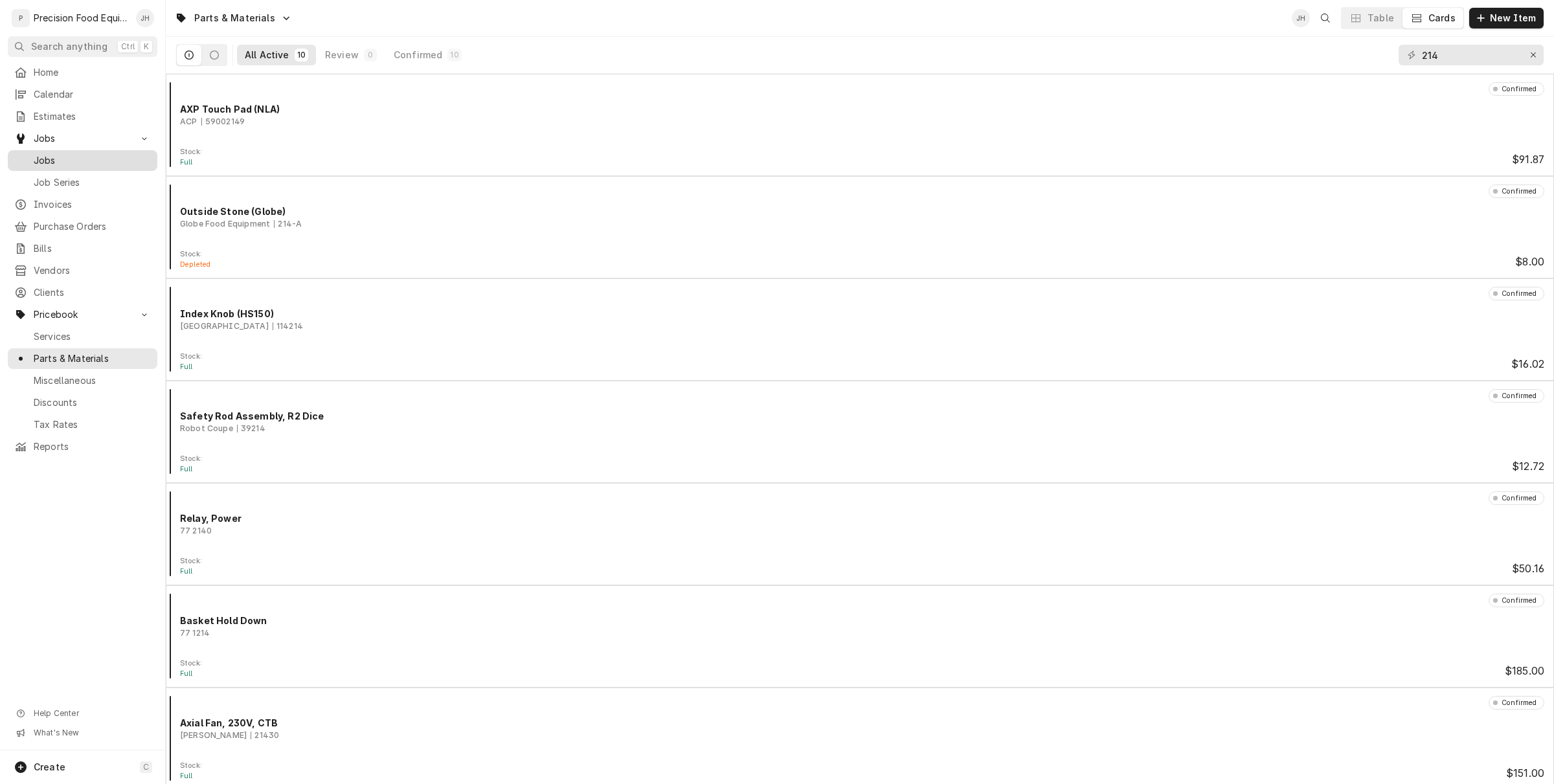
click at [76, 159] on span "Jobs" at bounding box center [92, 160] width 117 height 13
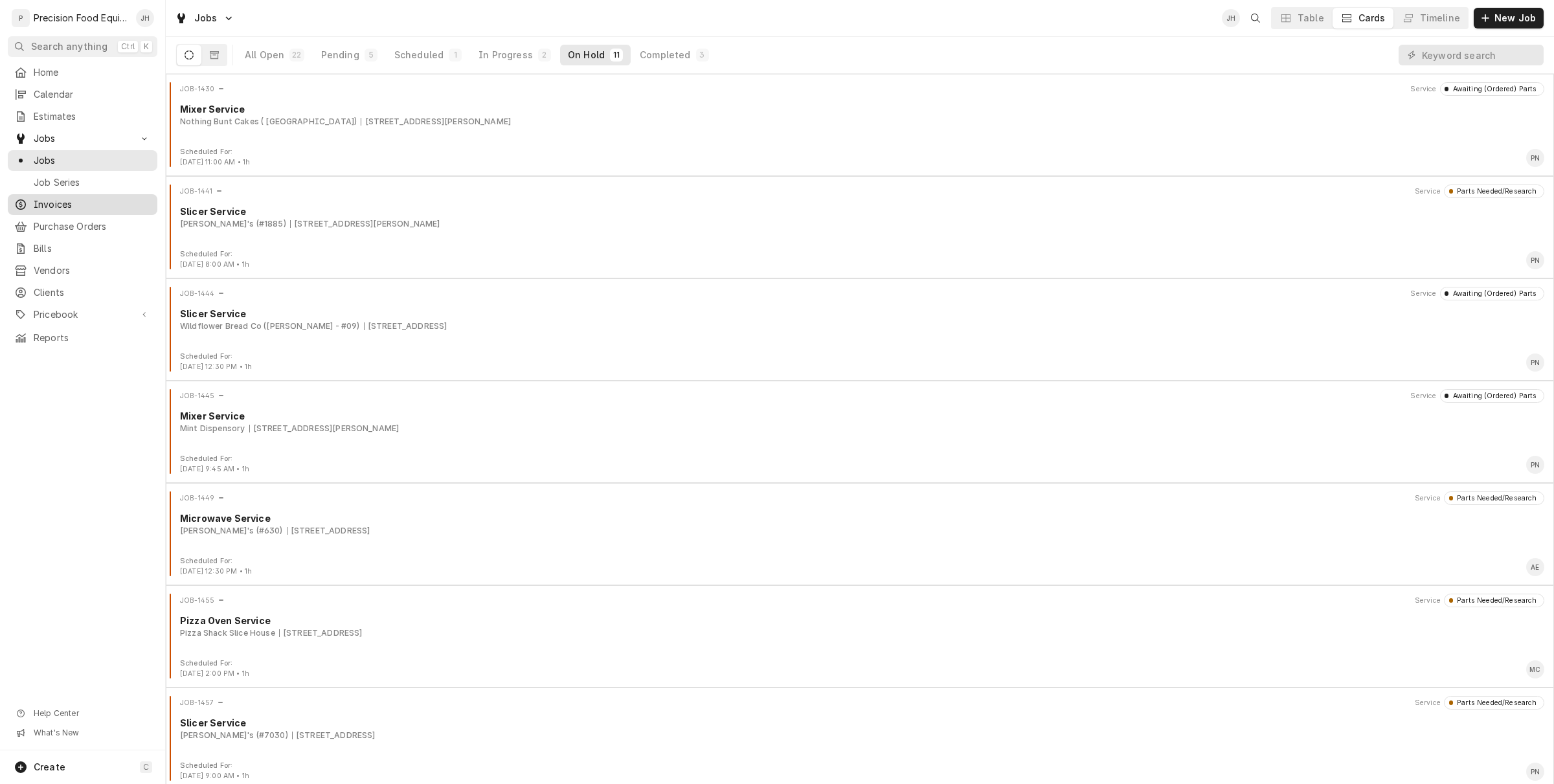
click at [106, 209] on span "Invoices" at bounding box center [92, 204] width 117 height 13
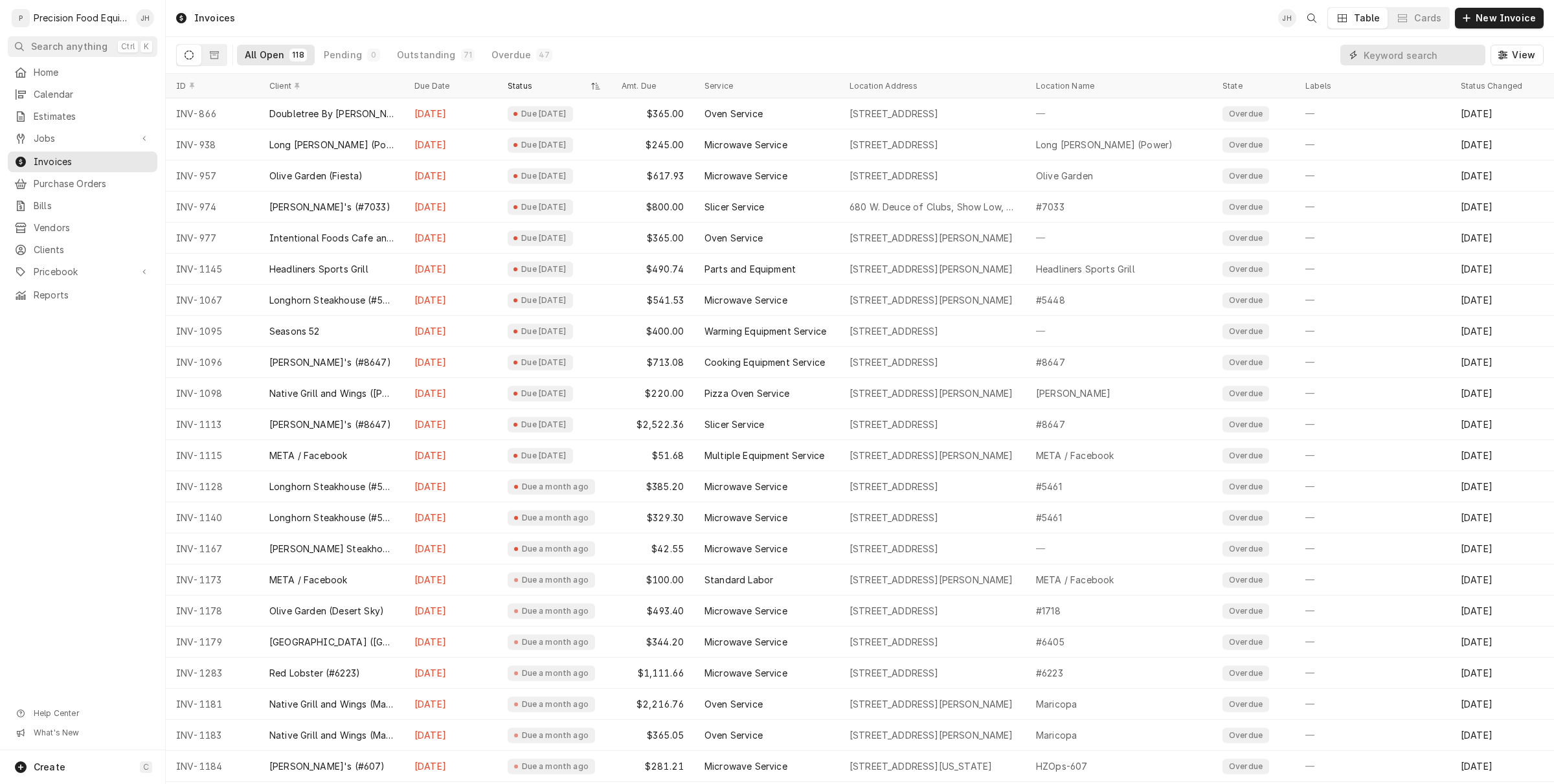
click at [1403, 61] on input "Dynamic Content Wrapper" at bounding box center [1421, 55] width 115 height 21
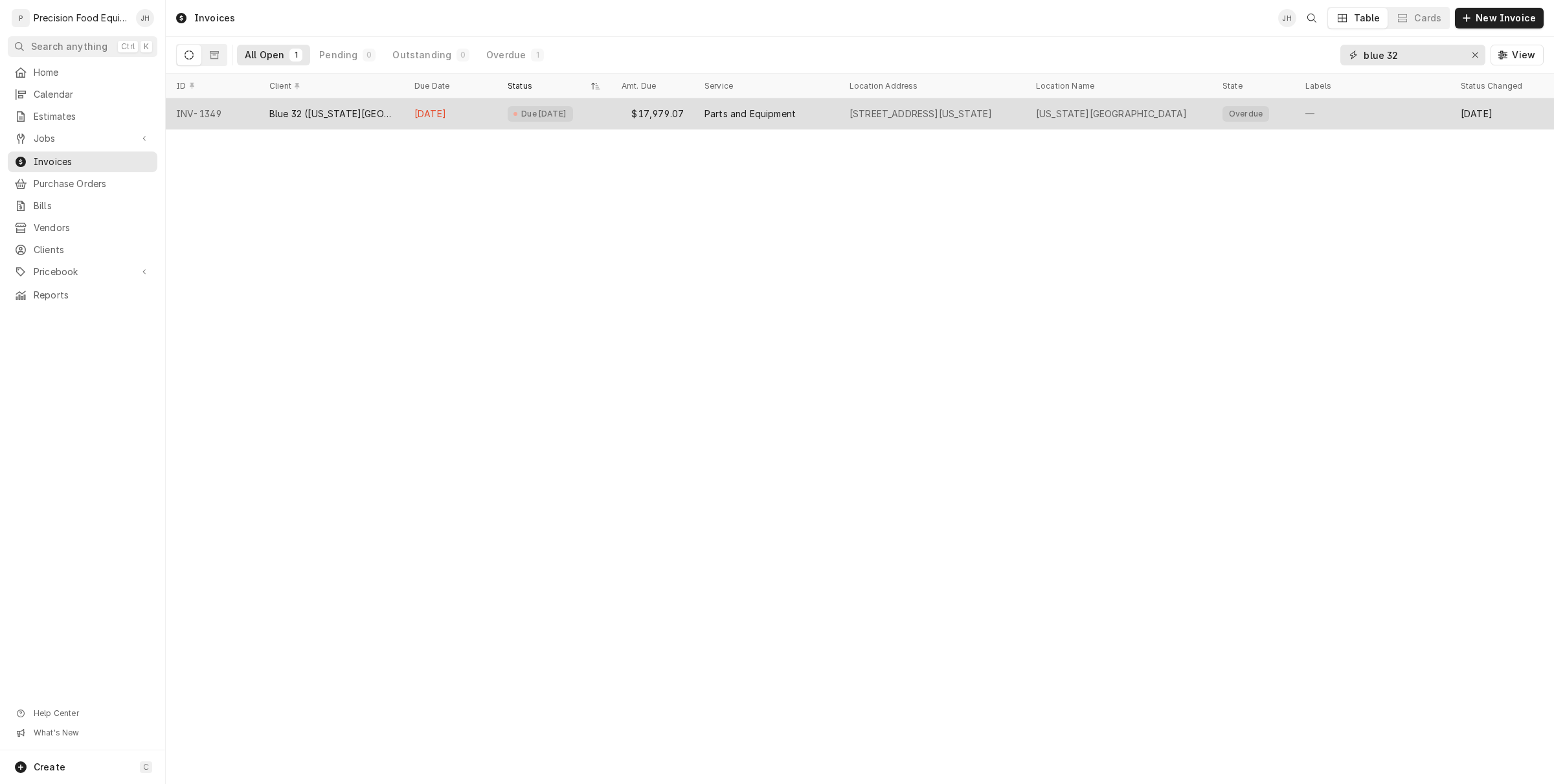
type input "blue 32"
click at [702, 107] on div "Parts and Equipment" at bounding box center [767, 113] width 145 height 31
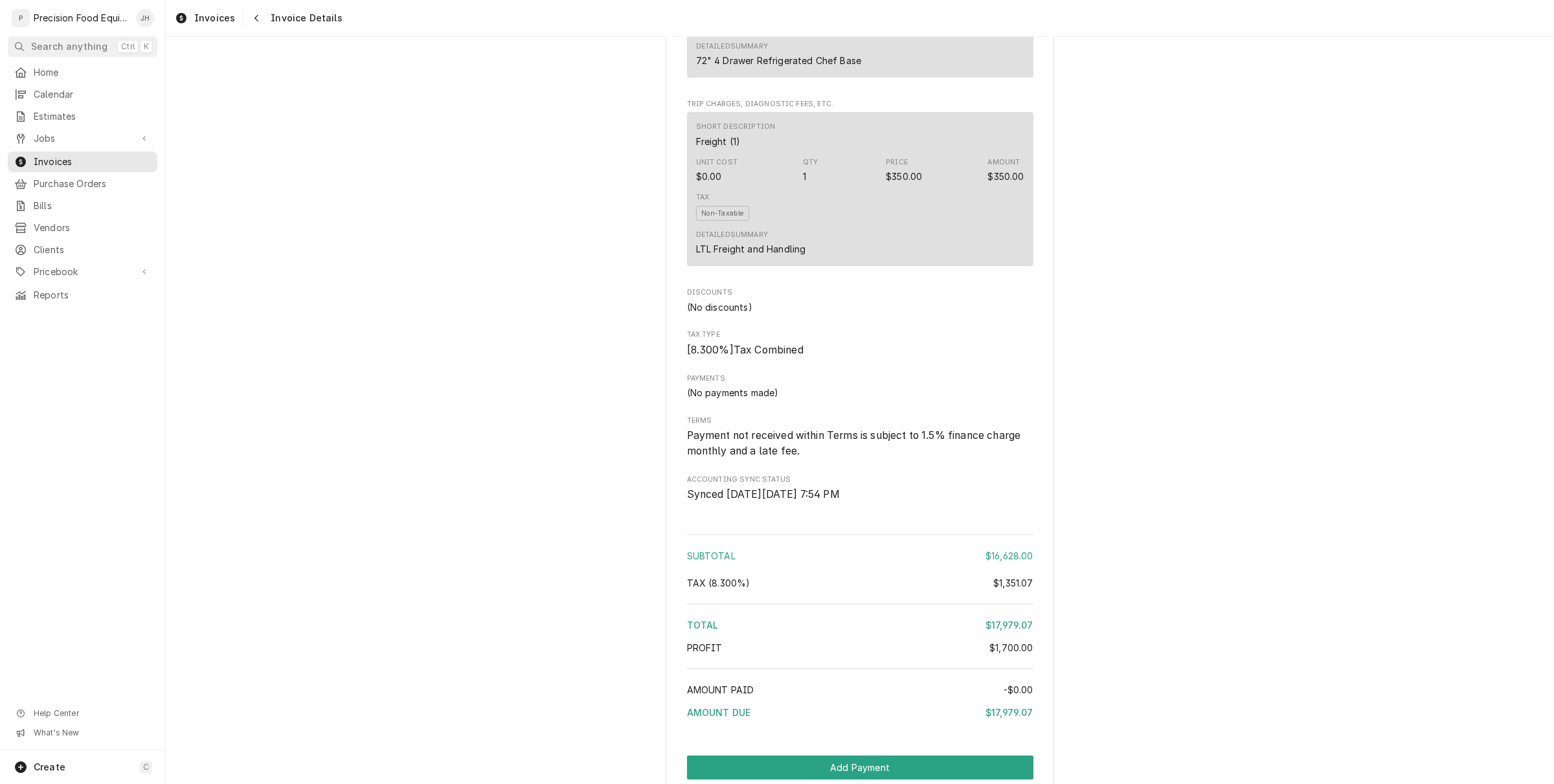
scroll to position [1339, 0]
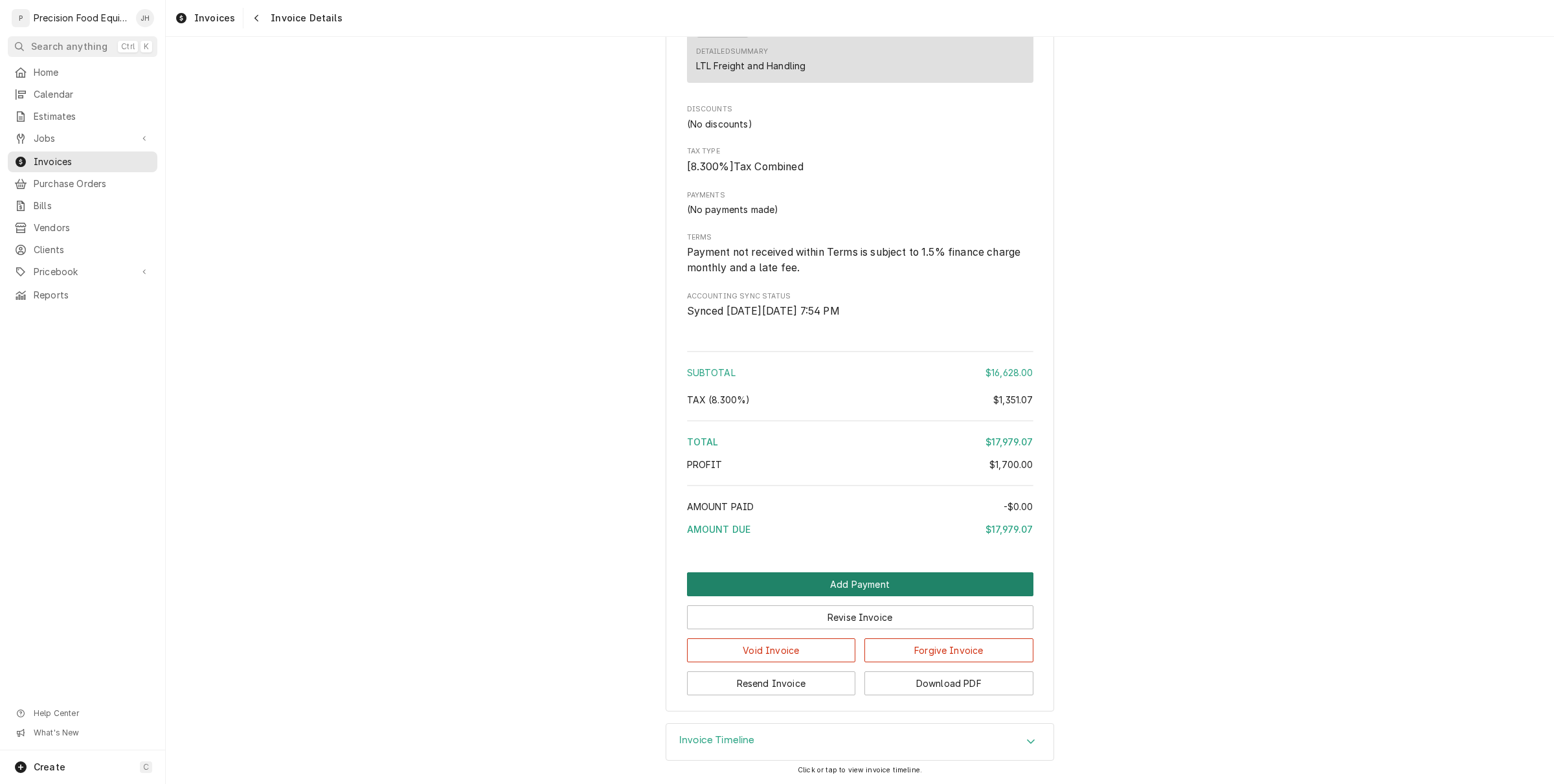
click at [864, 576] on button "Add Payment" at bounding box center [860, 584] width 347 height 24
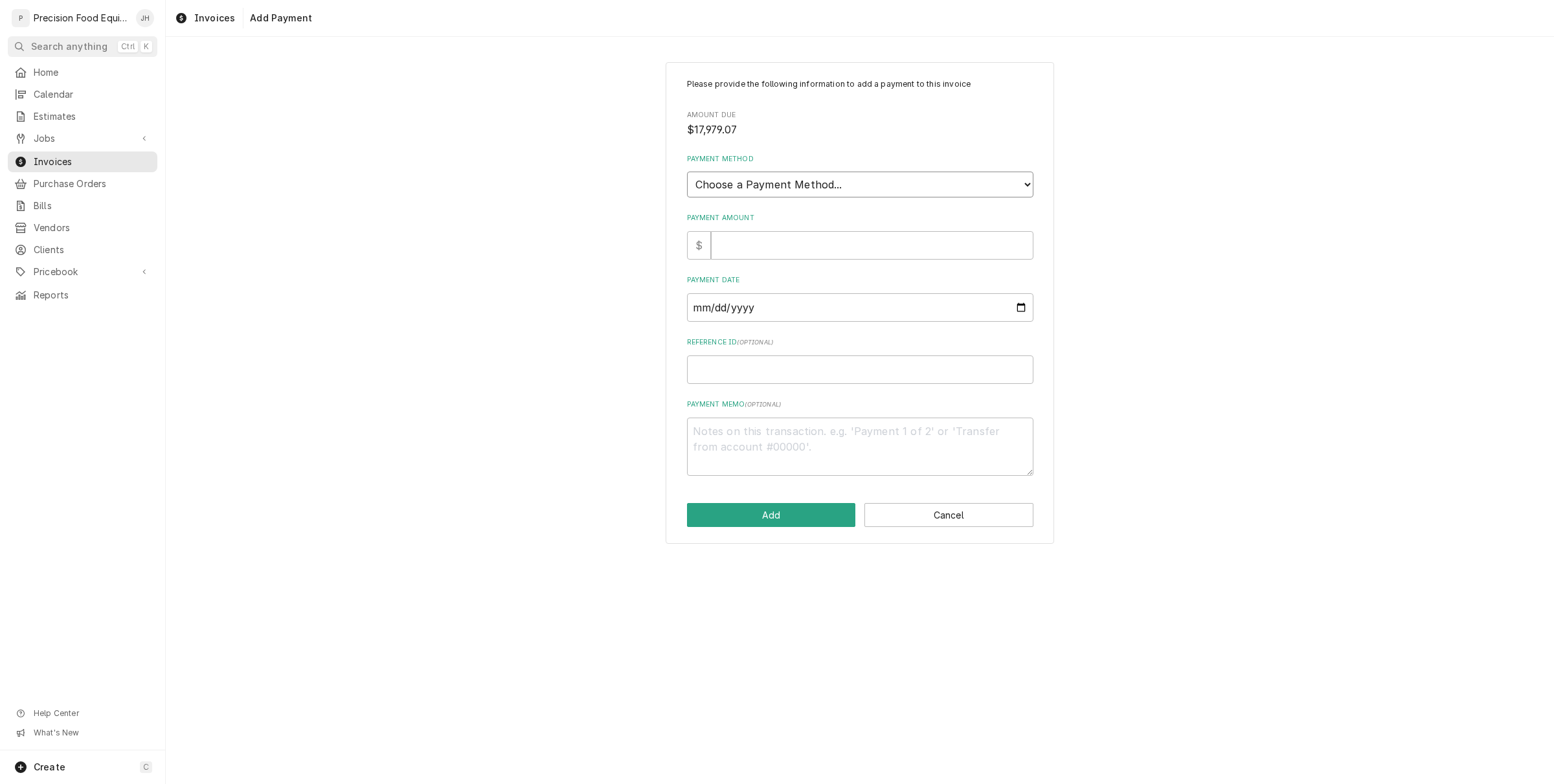
click at [944, 180] on select "Choose a Payment Method... Cash Check Credit/Debit Card ACH/eCheck Other" at bounding box center [860, 184] width 347 height 26
select select "2"
click at [687, 171] on select "Choose a Payment Method... Cash Check Credit/Debit Card ACH/eCheck Other" at bounding box center [860, 184] width 347 height 26
click at [856, 243] on input "Payment Amount" at bounding box center [872, 246] width 323 height 28
type textarea "x"
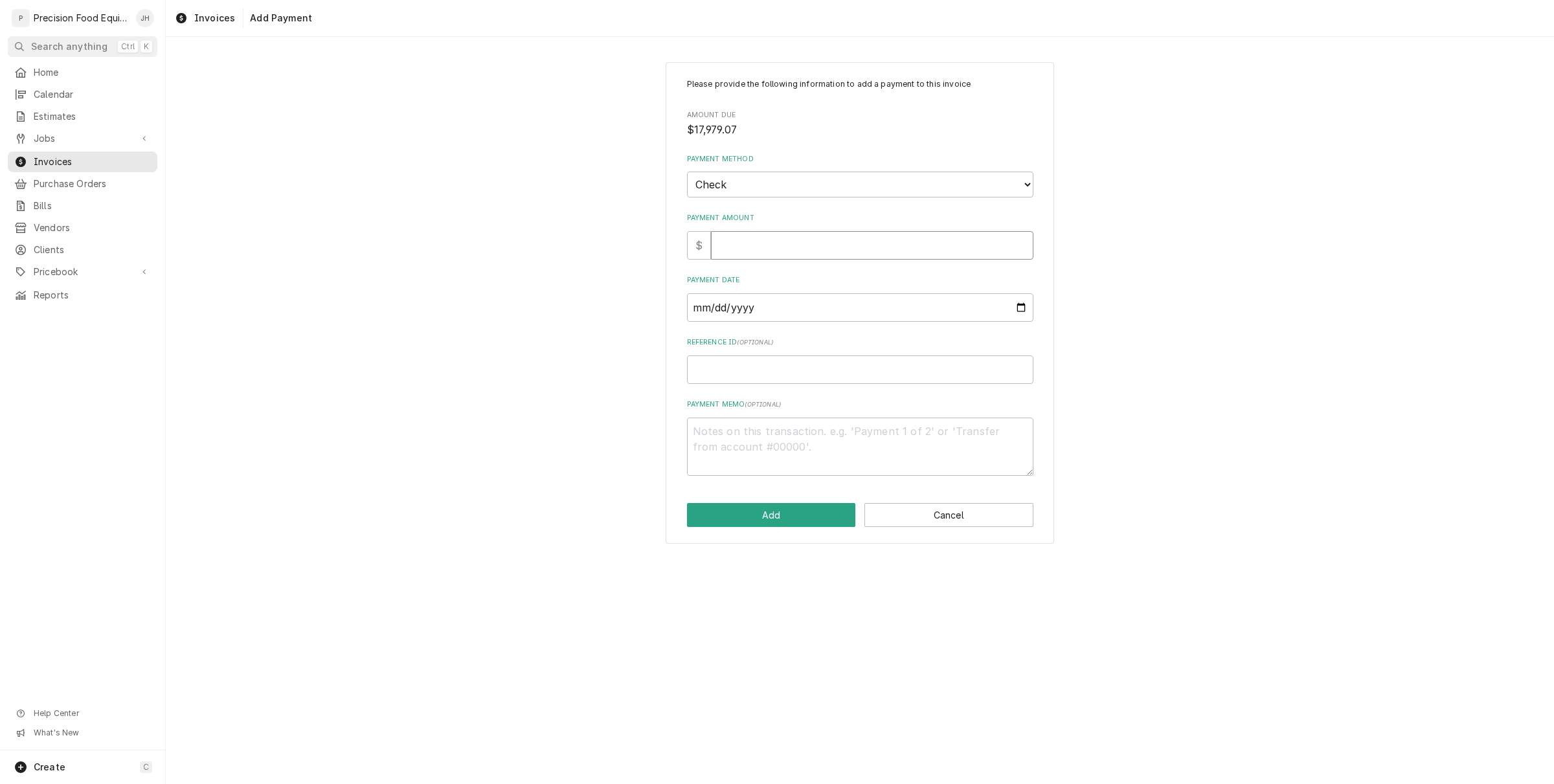
type input "1"
type textarea "x"
type input "17"
type textarea "x"
type input "179"
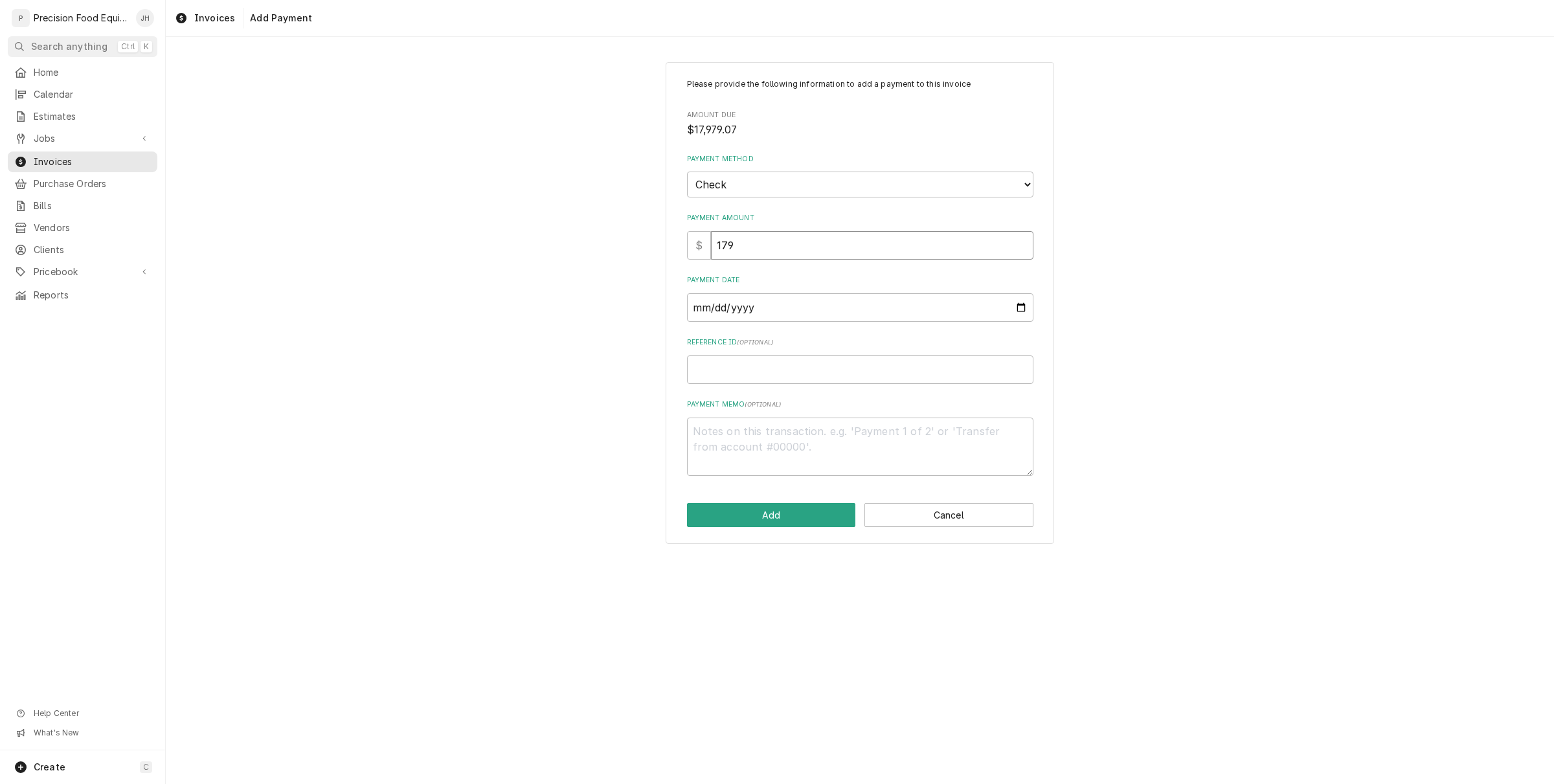
type textarea "x"
type input "1797"
type textarea "x"
type input "17979"
type textarea "x"
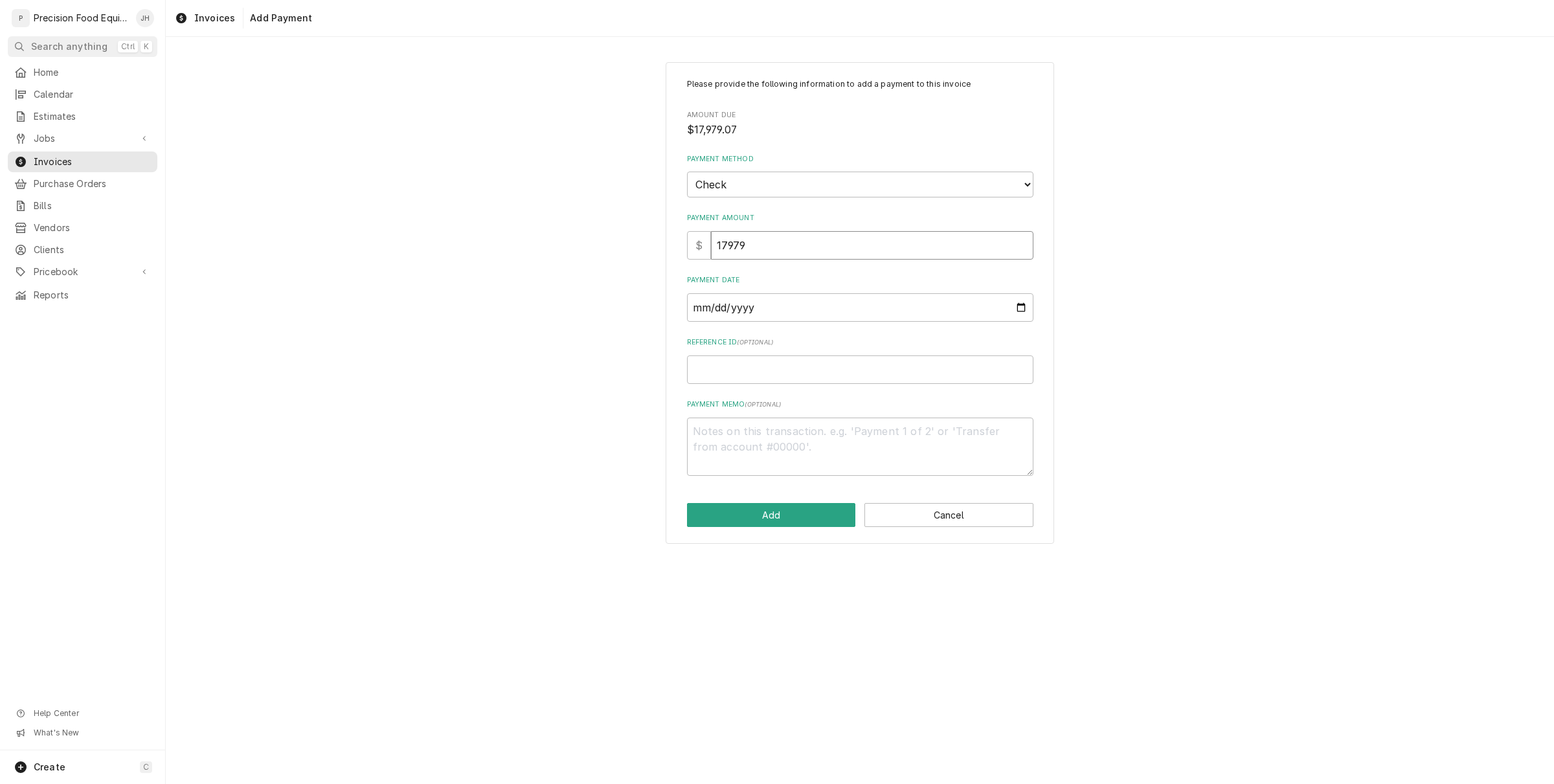
type input "17979.1"
type textarea "x"
type input "17979"
type textarea "x"
type input "17979.0"
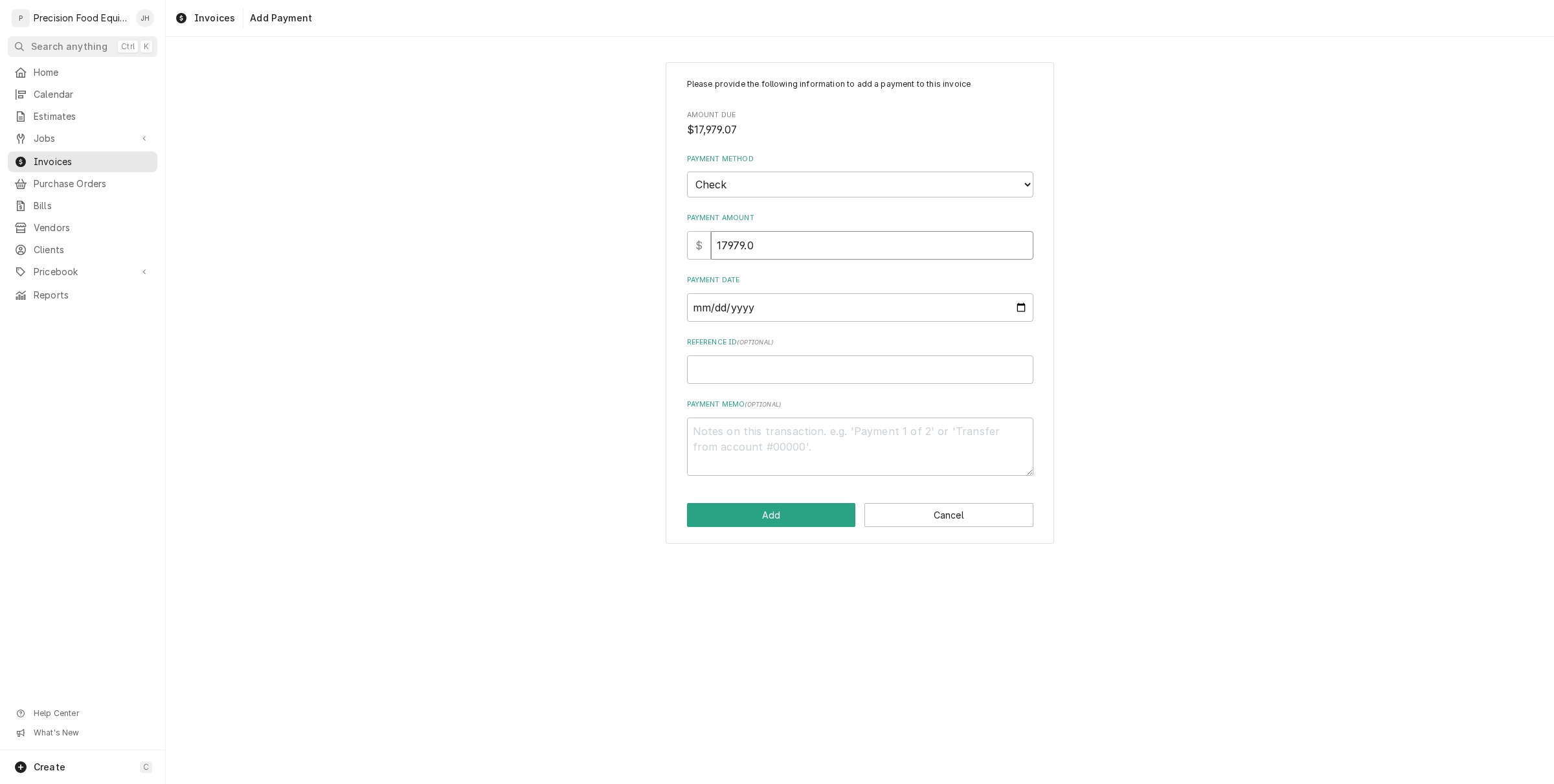
type textarea "x"
type input "17979.07"
click at [820, 308] on input "Payment Date" at bounding box center [860, 308] width 347 height 28
click at [1023, 309] on input "Payment Date" at bounding box center [860, 308] width 347 height 28
type input "2025-09-12"
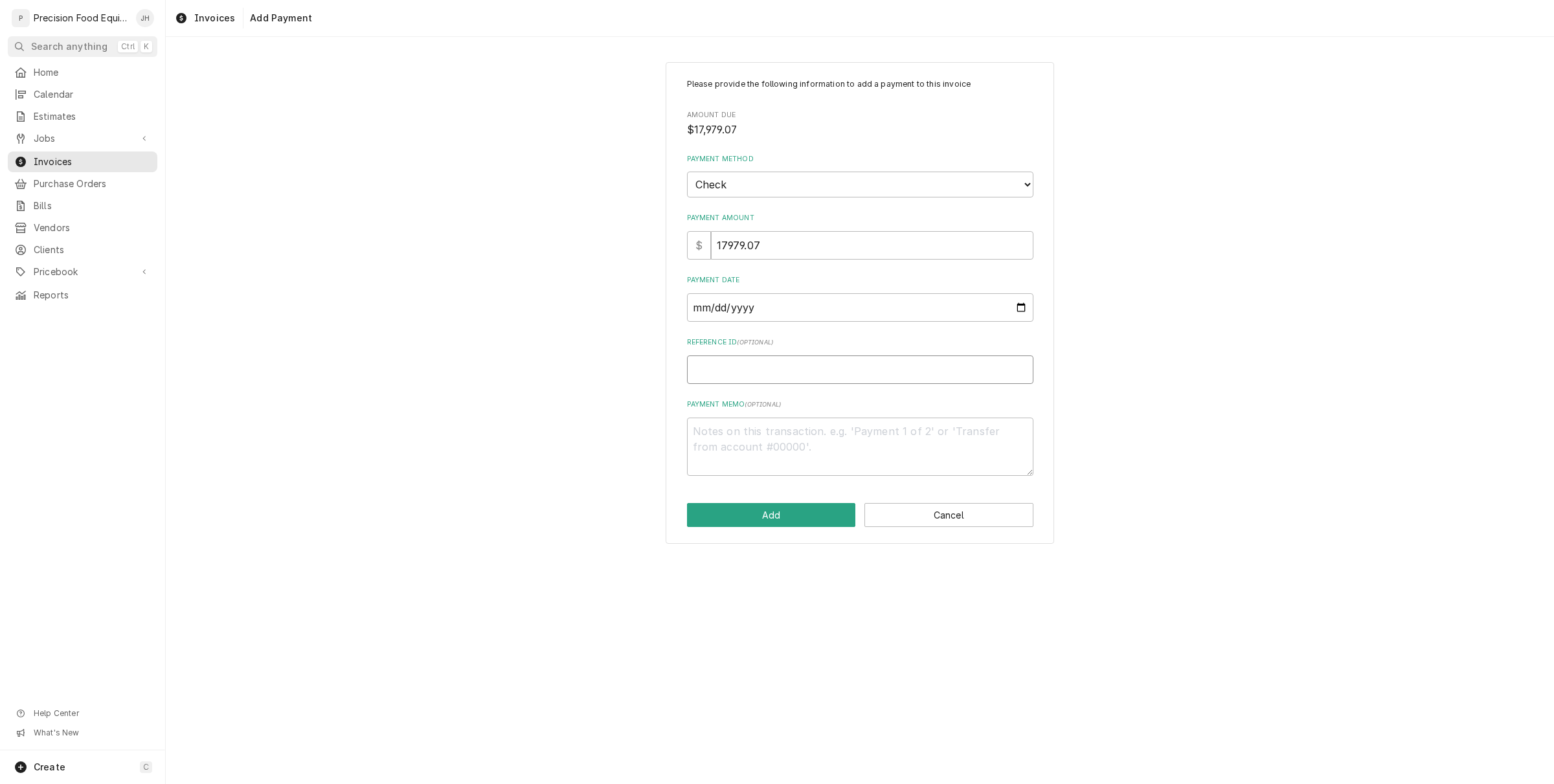
click at [864, 362] on input "Reference ID ( optional )" at bounding box center [860, 370] width 347 height 28
type textarea "x"
type input "5"
type textarea "x"
type input "52"
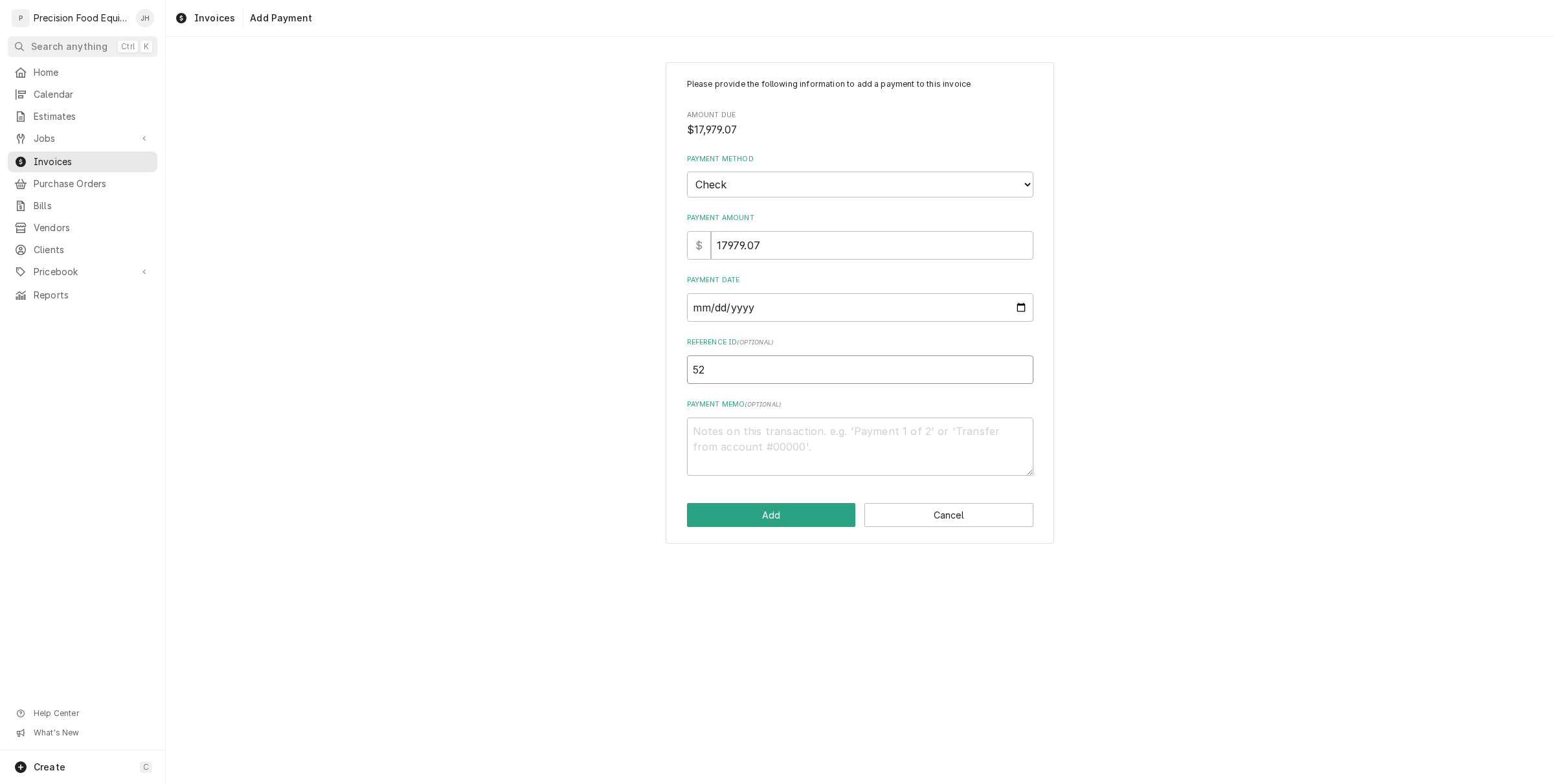
type textarea "x"
type input "523"
type textarea "x"
type input "5234"
click at [793, 403] on label "Payment Memo ( optional )" at bounding box center [860, 404] width 347 height 10
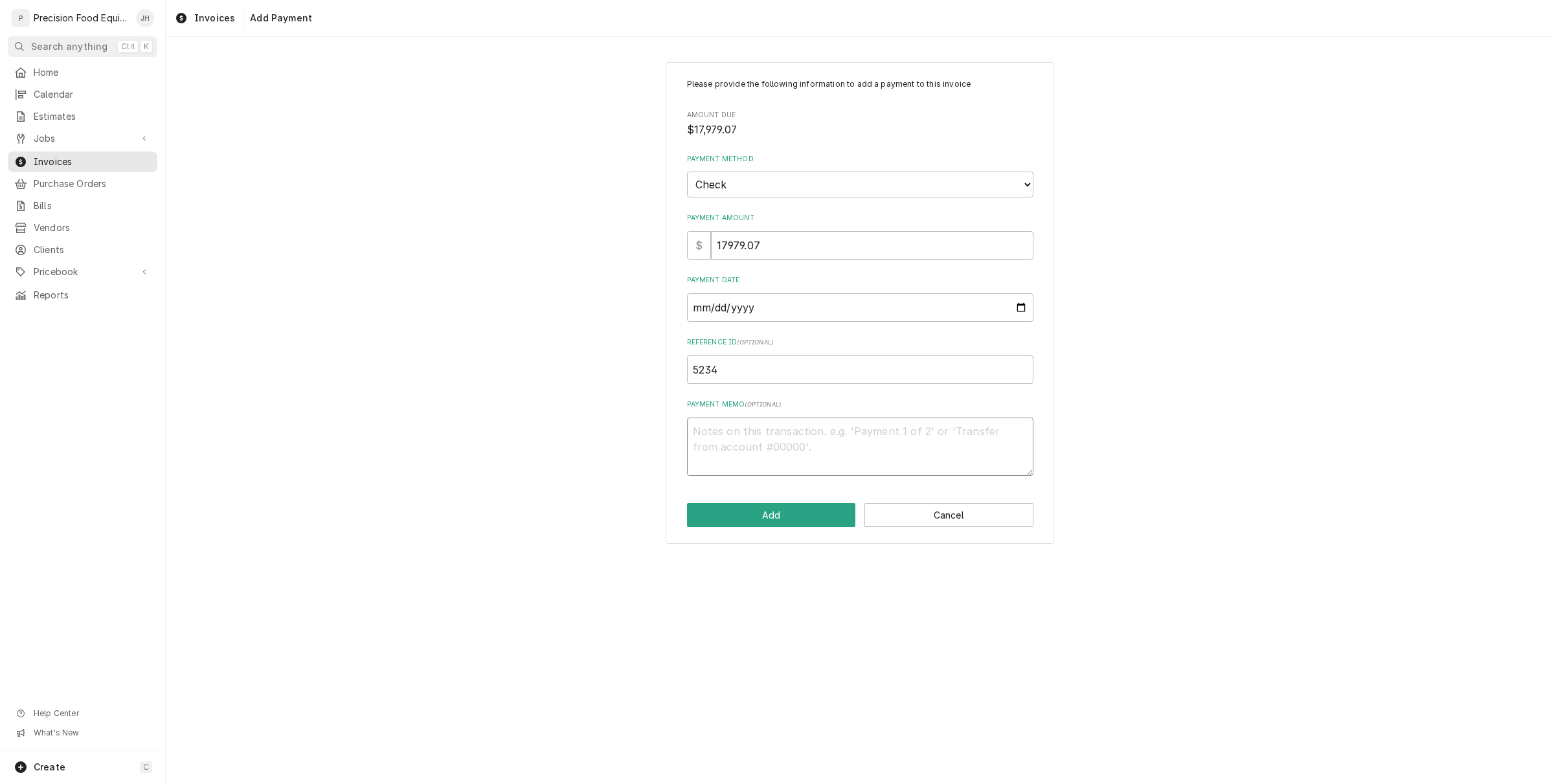
click at [793, 418] on textarea "Payment Memo ( optional )" at bounding box center [860, 447] width 347 height 59
click at [785, 428] on textarea "Payment Memo ( optional )" at bounding box center [860, 447] width 347 height 59
click at [724, 246] on input "17979.07" at bounding box center [872, 246] width 323 height 28
click at [785, 246] on input "17979.07" at bounding box center [872, 246] width 323 height 28
click at [820, 518] on button "Add" at bounding box center [771, 515] width 169 height 24
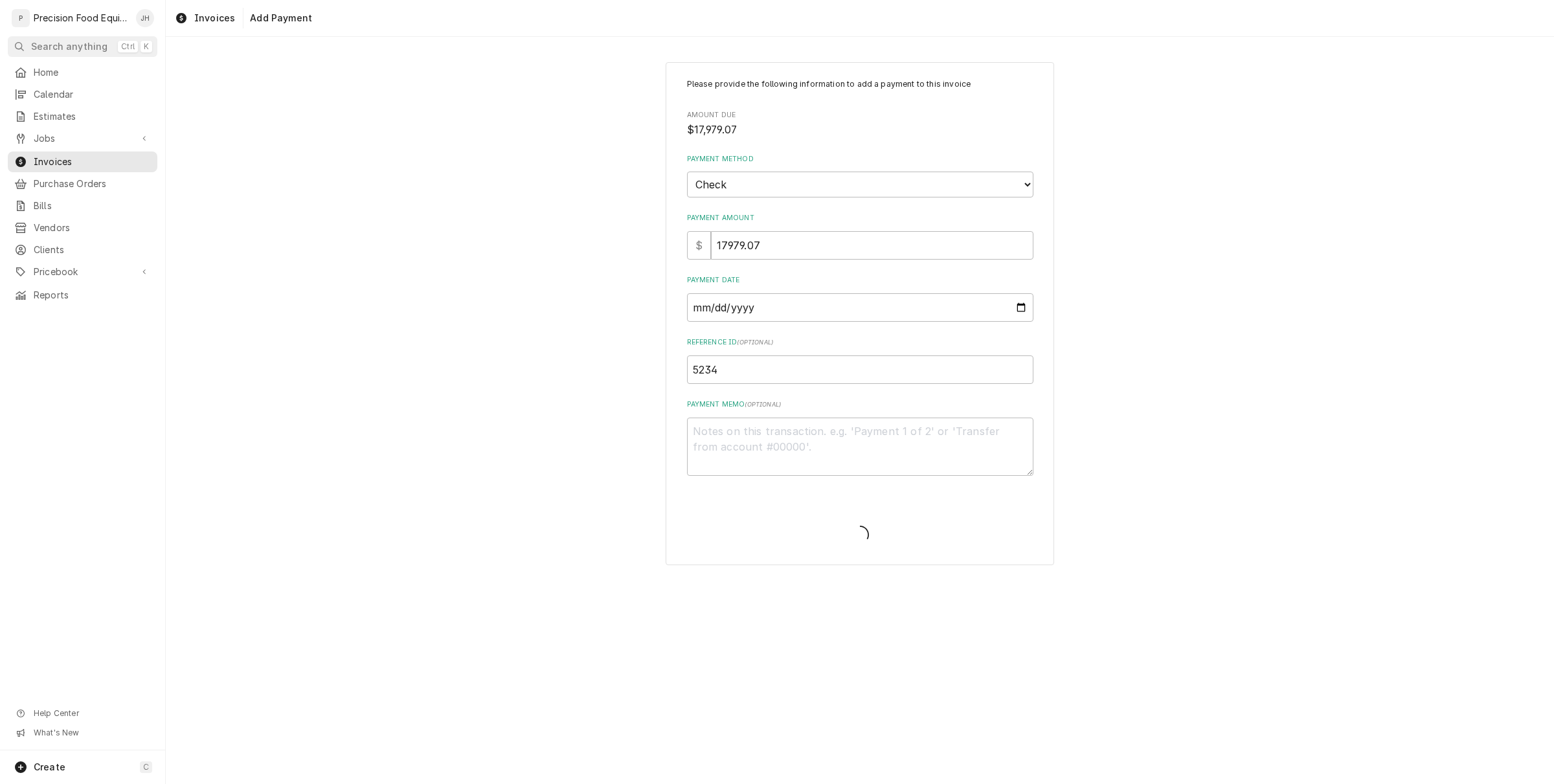
type textarea "x"
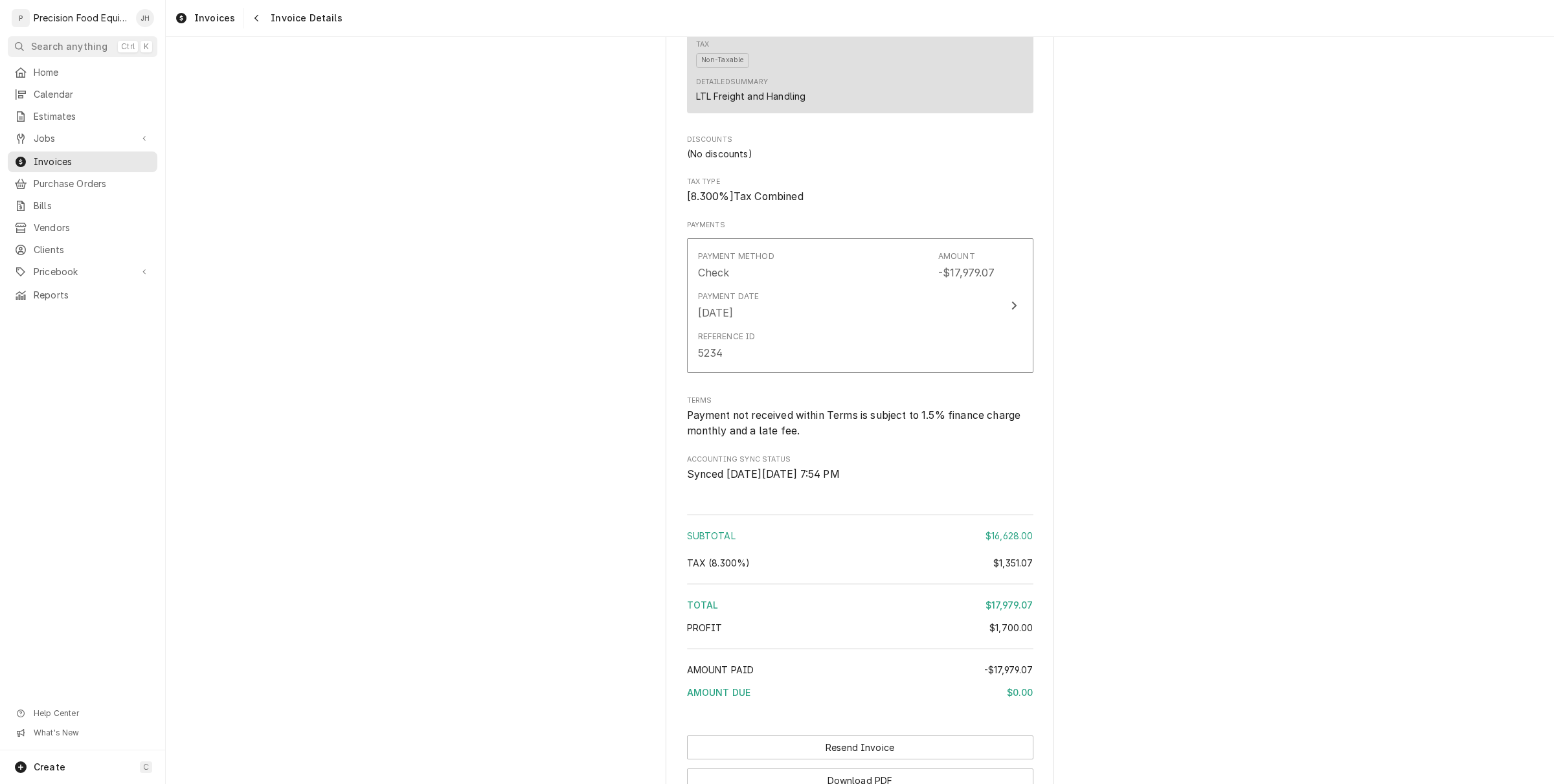
scroll to position [1449, 0]
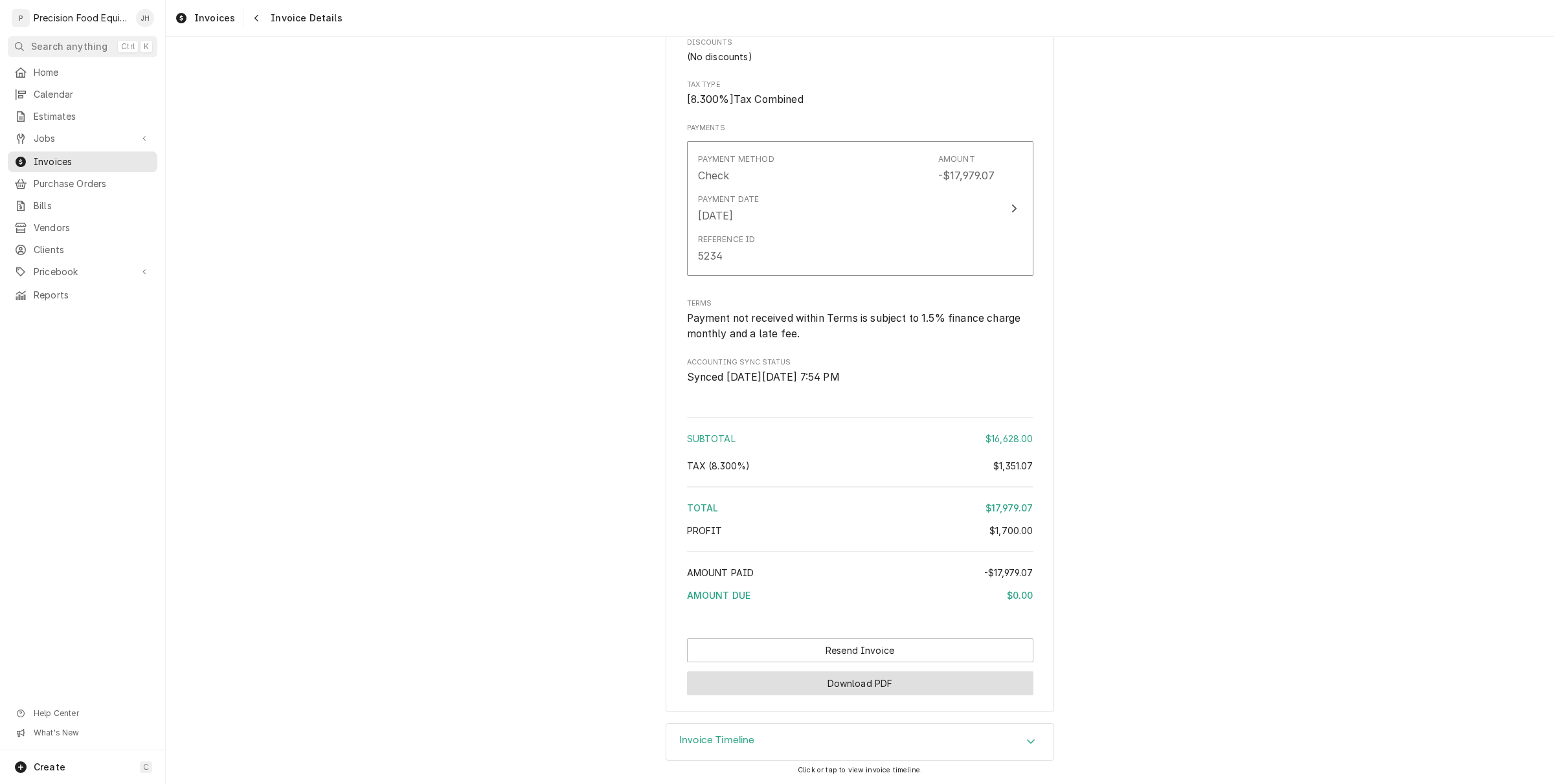
click at [898, 686] on button "Download PDF" at bounding box center [860, 684] width 347 height 24
click at [863, 687] on button "Download PDF" at bounding box center [860, 684] width 347 height 24
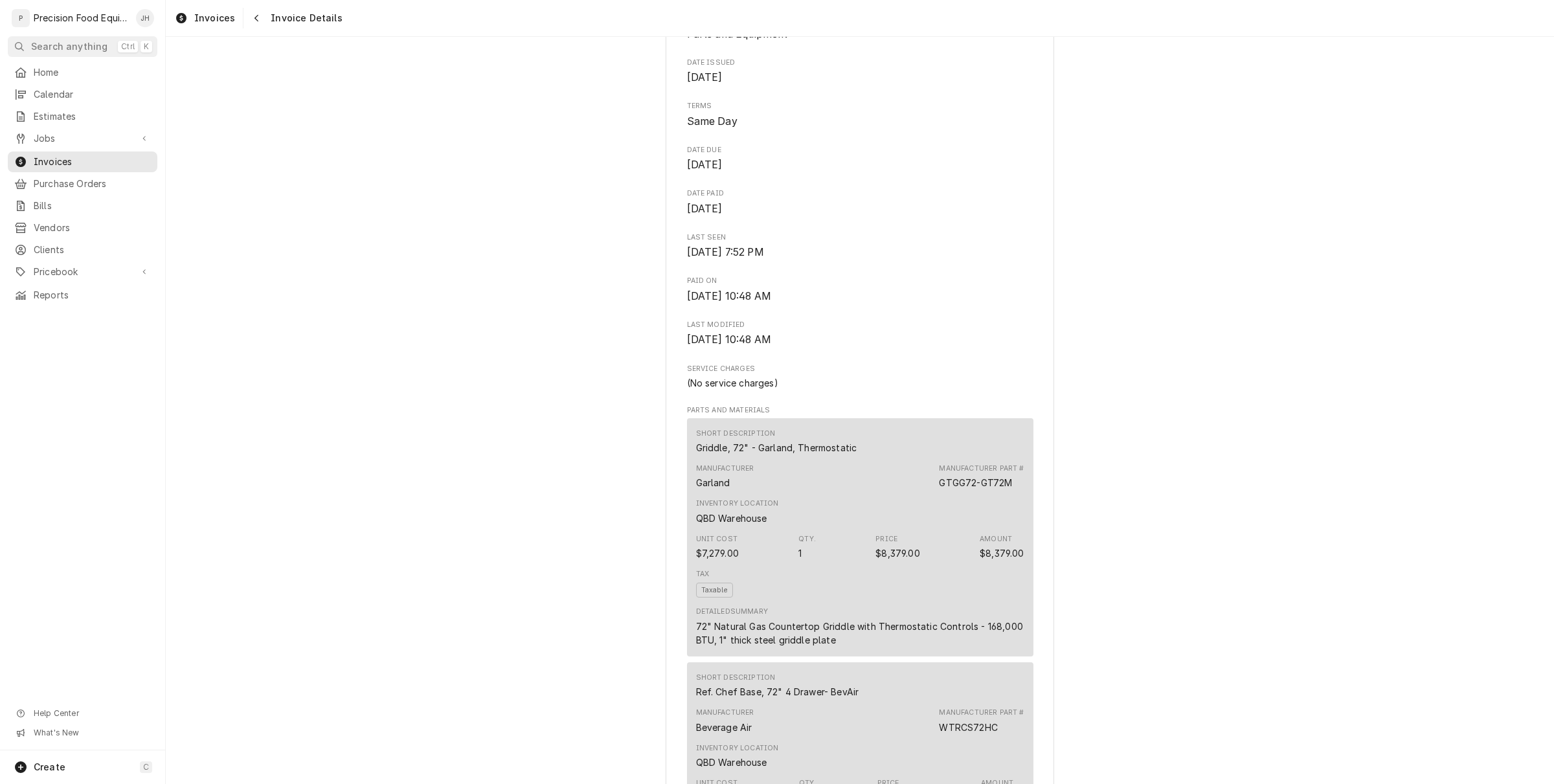
scroll to position [0, 0]
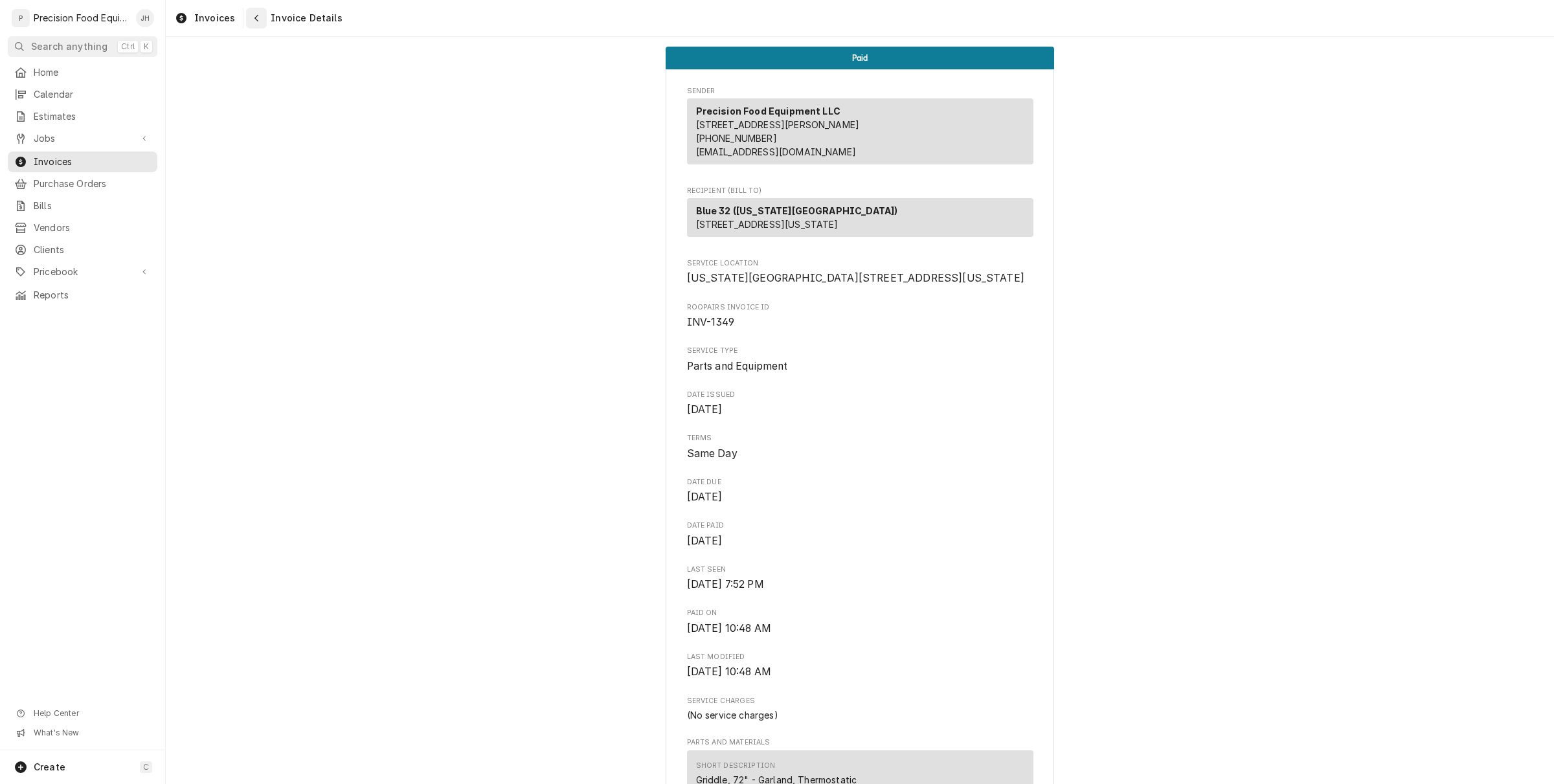
click at [254, 15] on icon "Navigate back" at bounding box center [257, 18] width 6 height 9
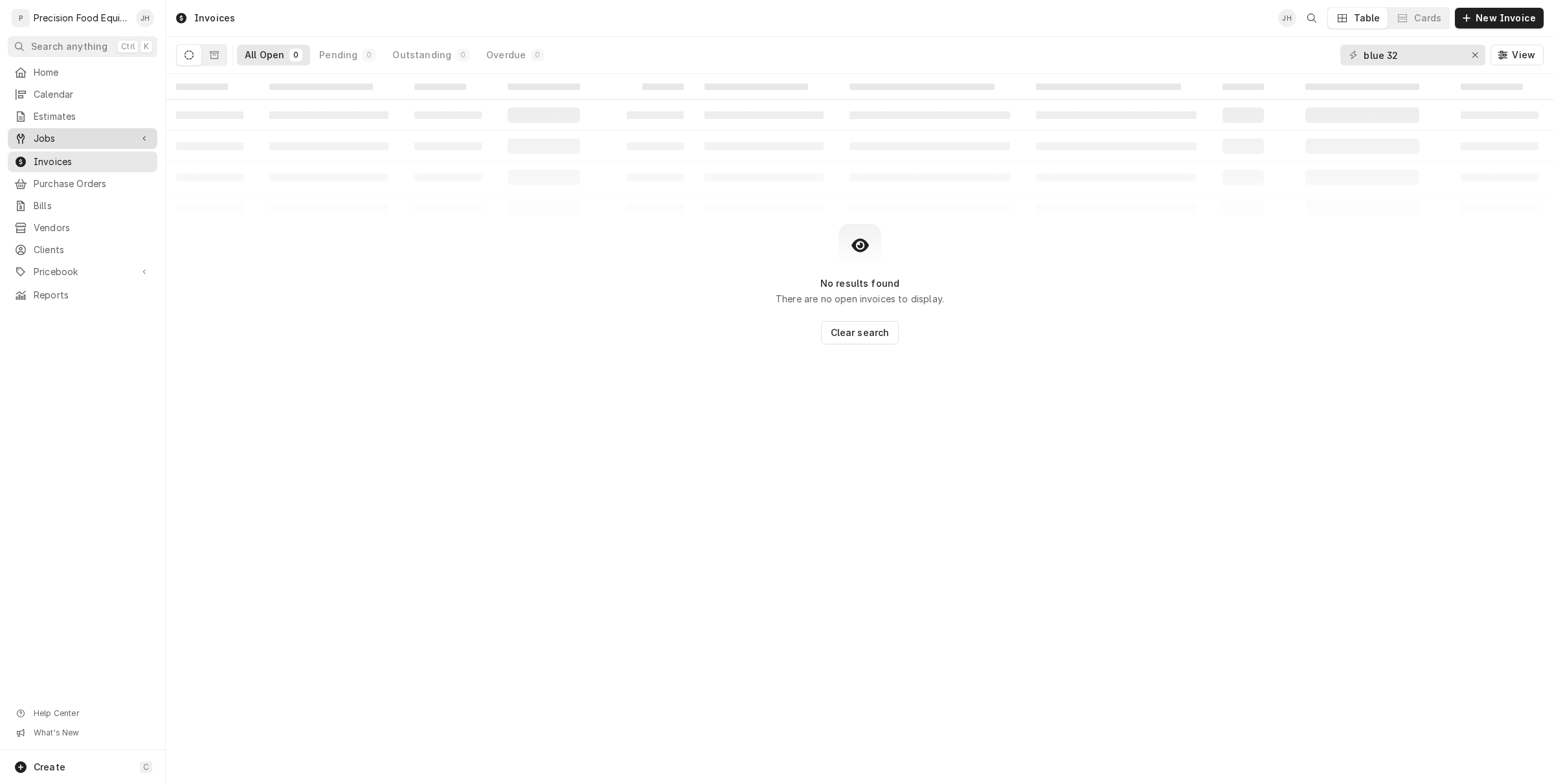
click at [49, 132] on span "Jobs" at bounding box center [82, 138] width 98 height 13
click at [63, 205] on span "Invoices" at bounding box center [92, 204] width 117 height 13
click at [40, 142] on span "Jobs" at bounding box center [82, 138] width 98 height 13
click at [74, 157] on span "Jobs" at bounding box center [92, 160] width 117 height 13
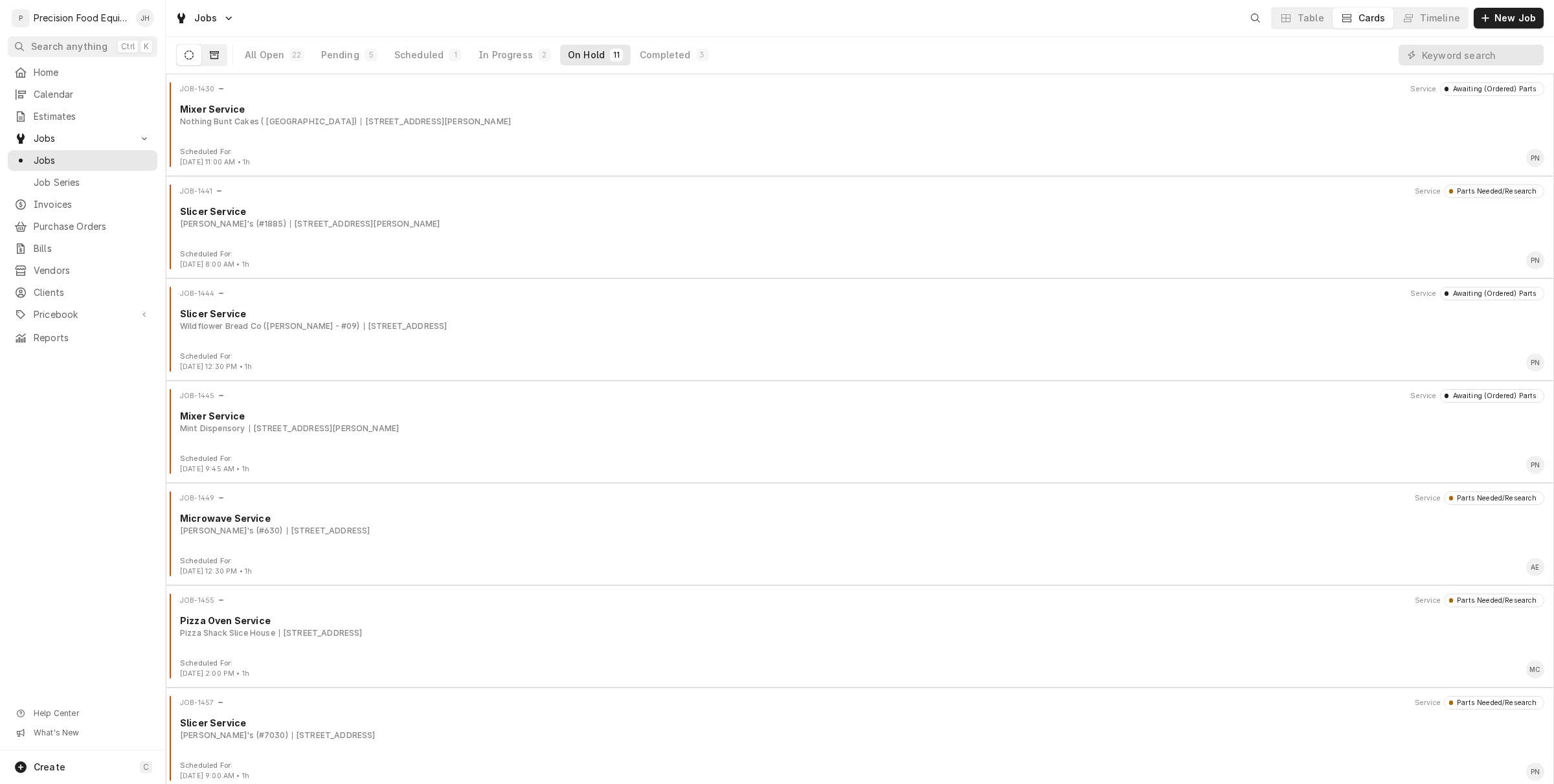
click at [207, 58] on button "Dynamic Content Wrapper" at bounding box center [214, 55] width 25 height 21
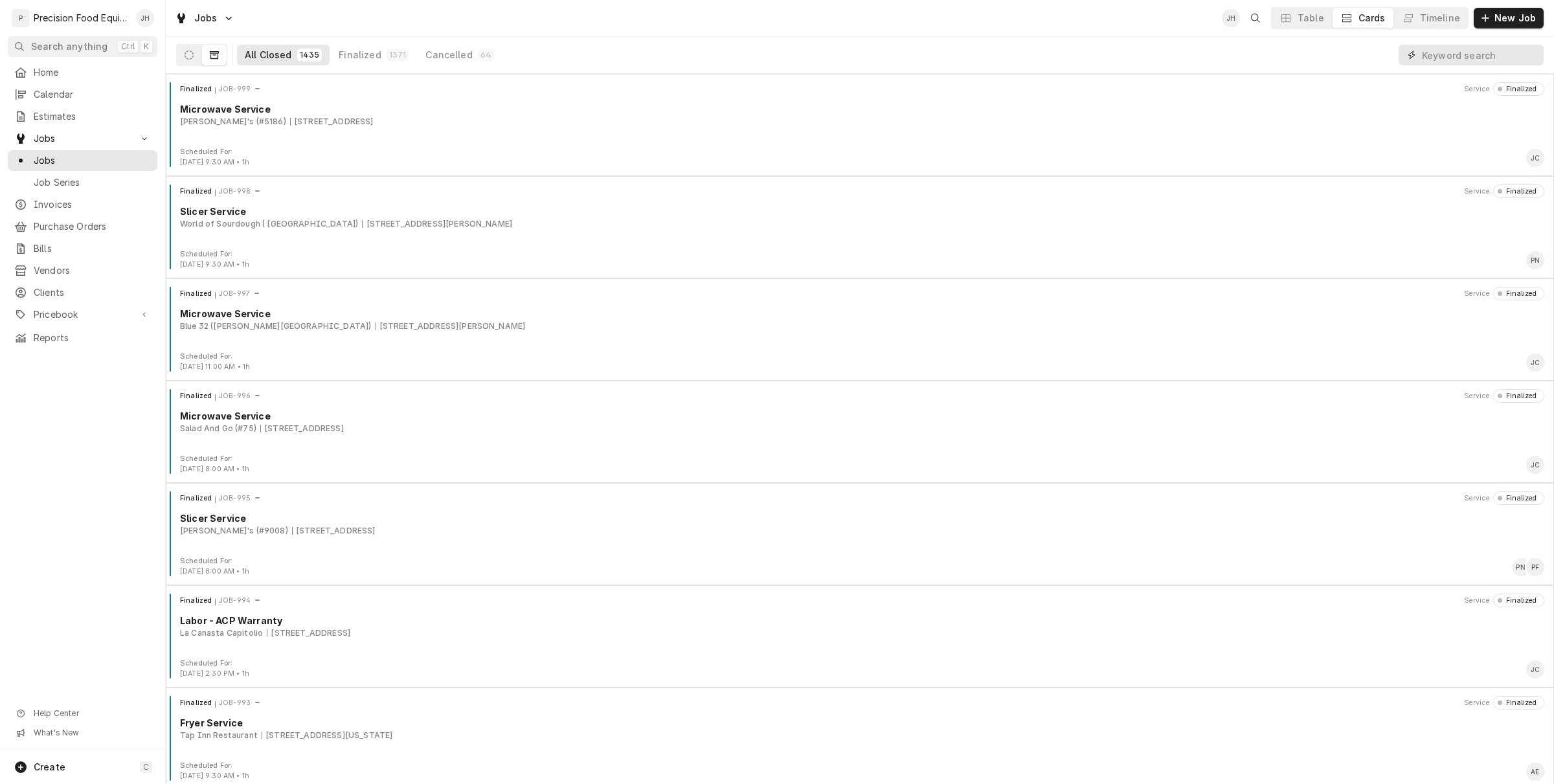
click at [1465, 54] on input "Dynamic Content Wrapper" at bounding box center [1480, 55] width 115 height 21
type input "blue 32"
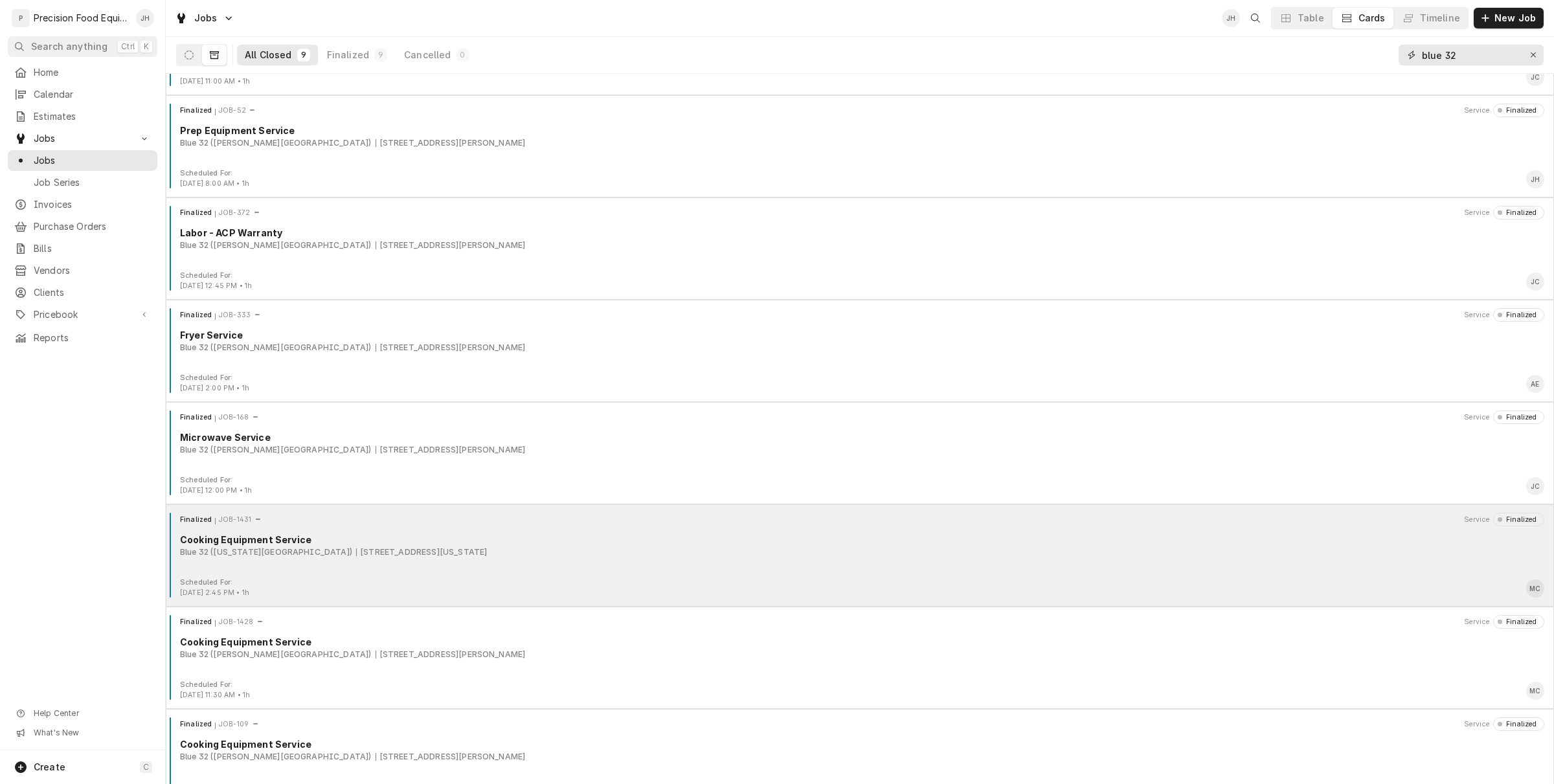
scroll to position [162, 0]
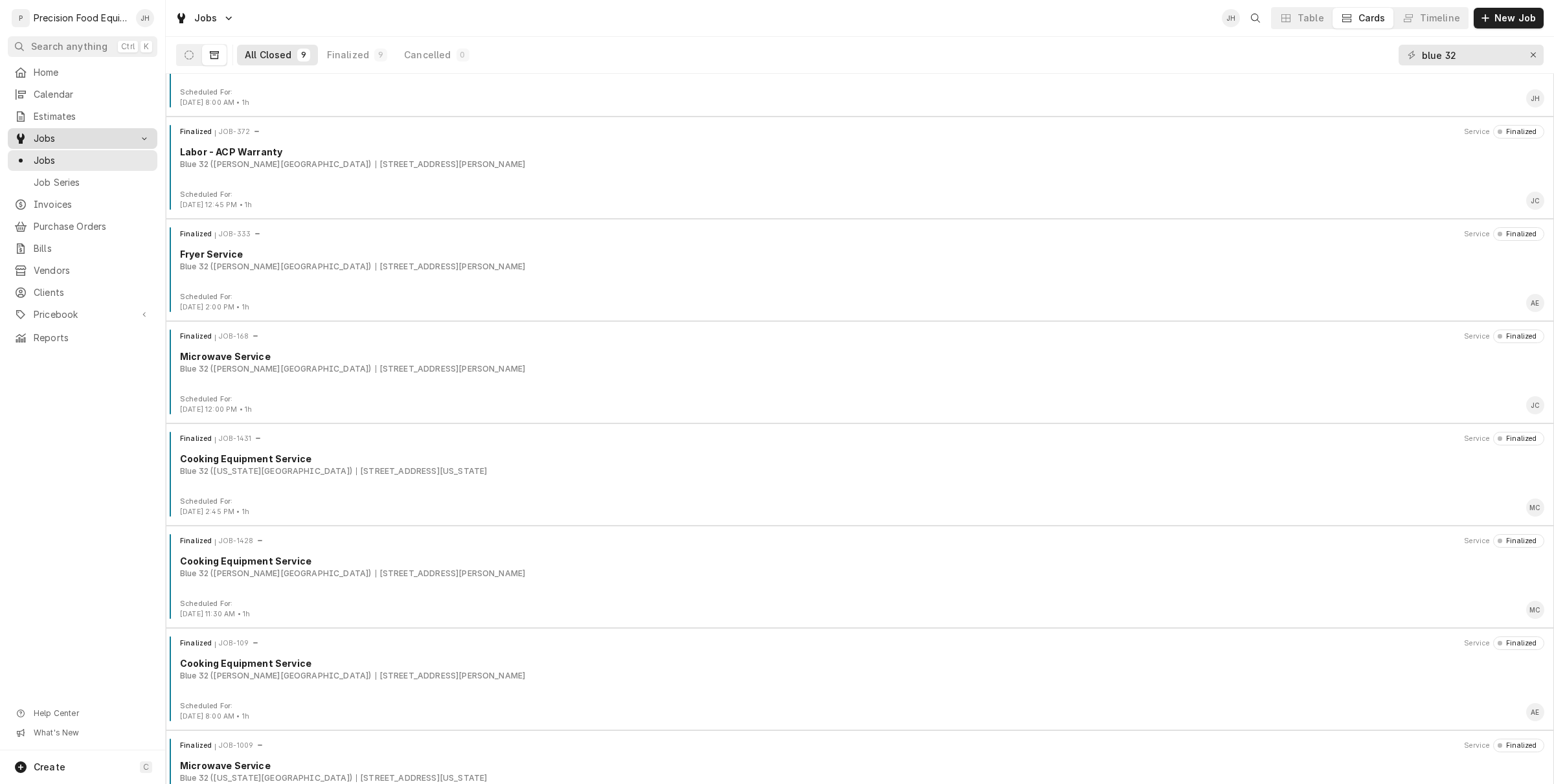
click at [57, 131] on div "Jobs" at bounding box center [82, 139] width 145 height 16
click at [74, 143] on span "Jobs" at bounding box center [82, 138] width 98 height 13
click at [179, 66] on div "All Closed 9 Finalized 9 Cancelled 0" at bounding box center [326, 55] width 300 height 36
click at [186, 50] on icon "Dynamic Content Wrapper" at bounding box center [189, 55] width 9 height 9
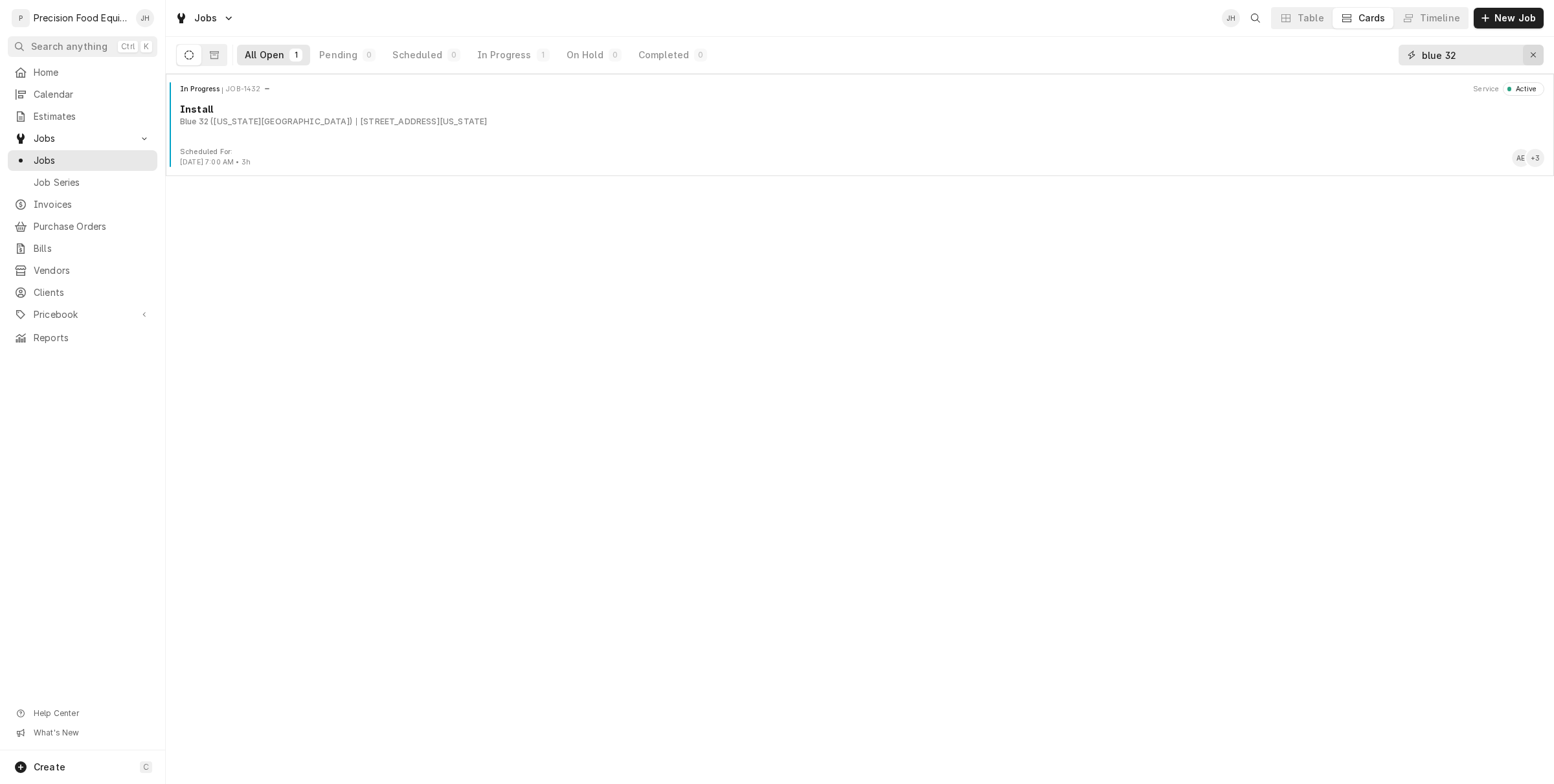
click at [1535, 63] on button "Erase input" at bounding box center [1533, 55] width 21 height 21
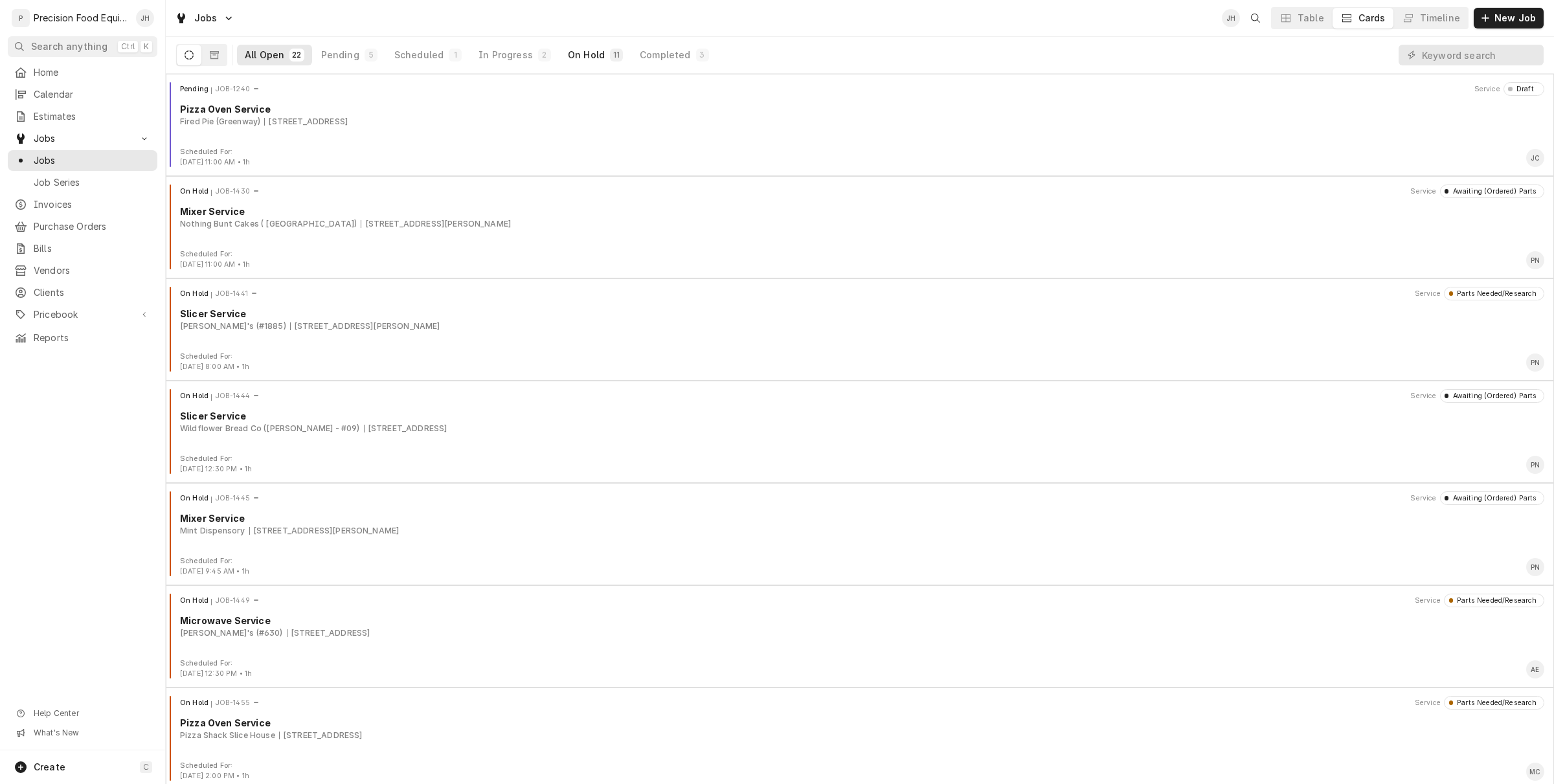
click at [571, 55] on div "On Hold" at bounding box center [586, 55] width 37 height 13
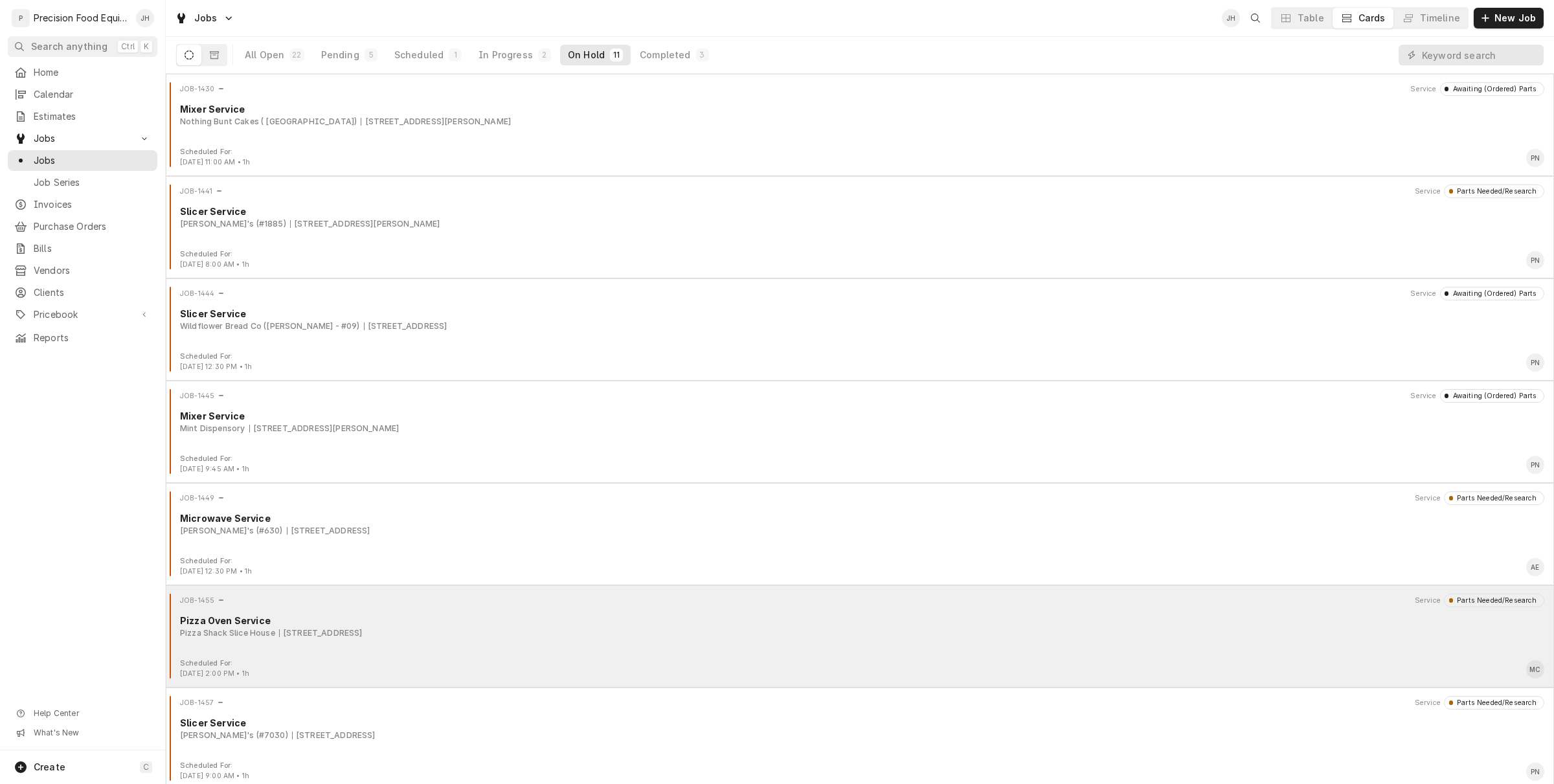
click at [668, 654] on div "JOB-1455 Service Parts Needed/Research Pizza Oven Service Pizza Shack Slice Hou…" at bounding box center [860, 626] width 1378 height 64
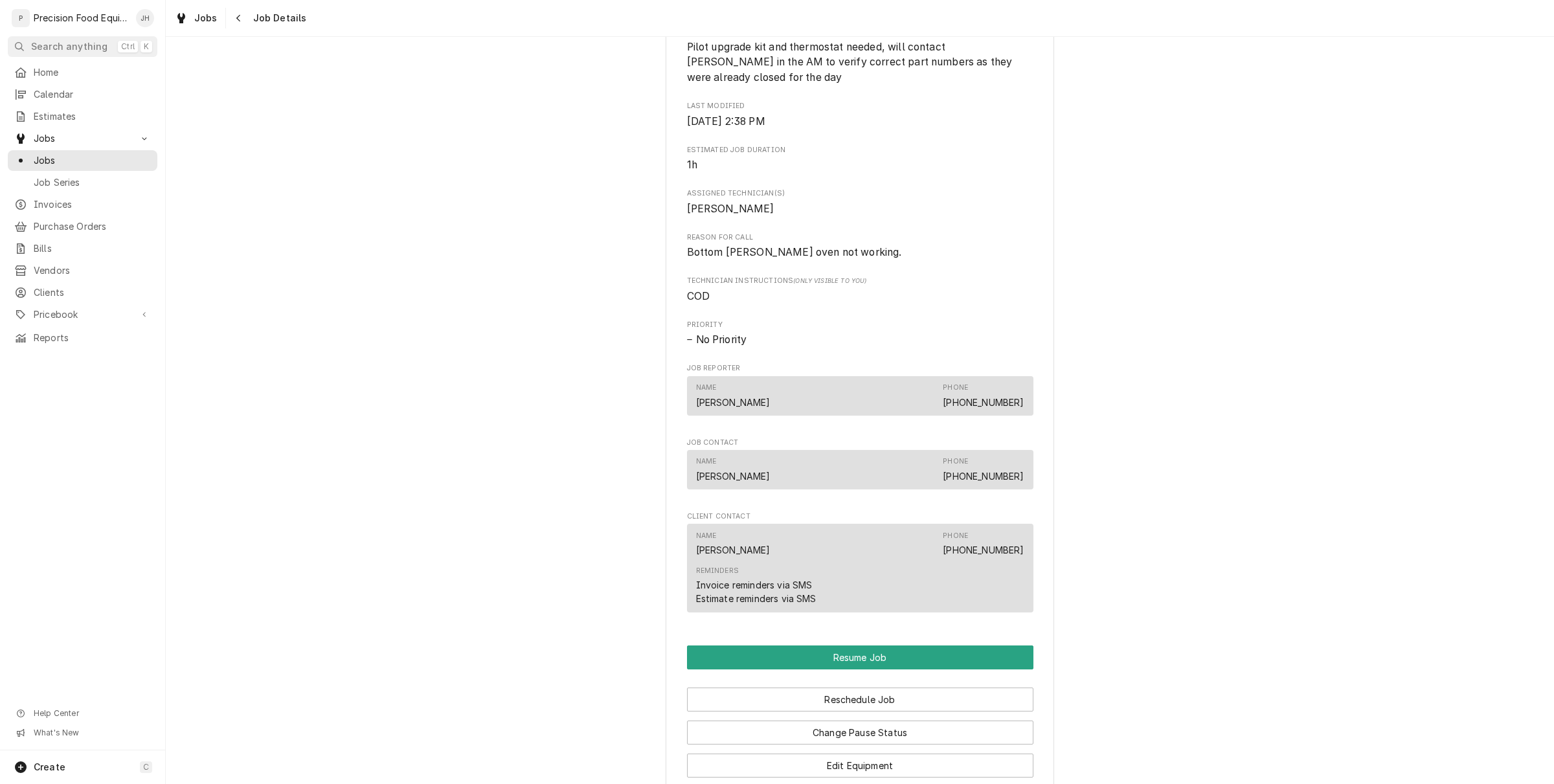
scroll to position [1178, 0]
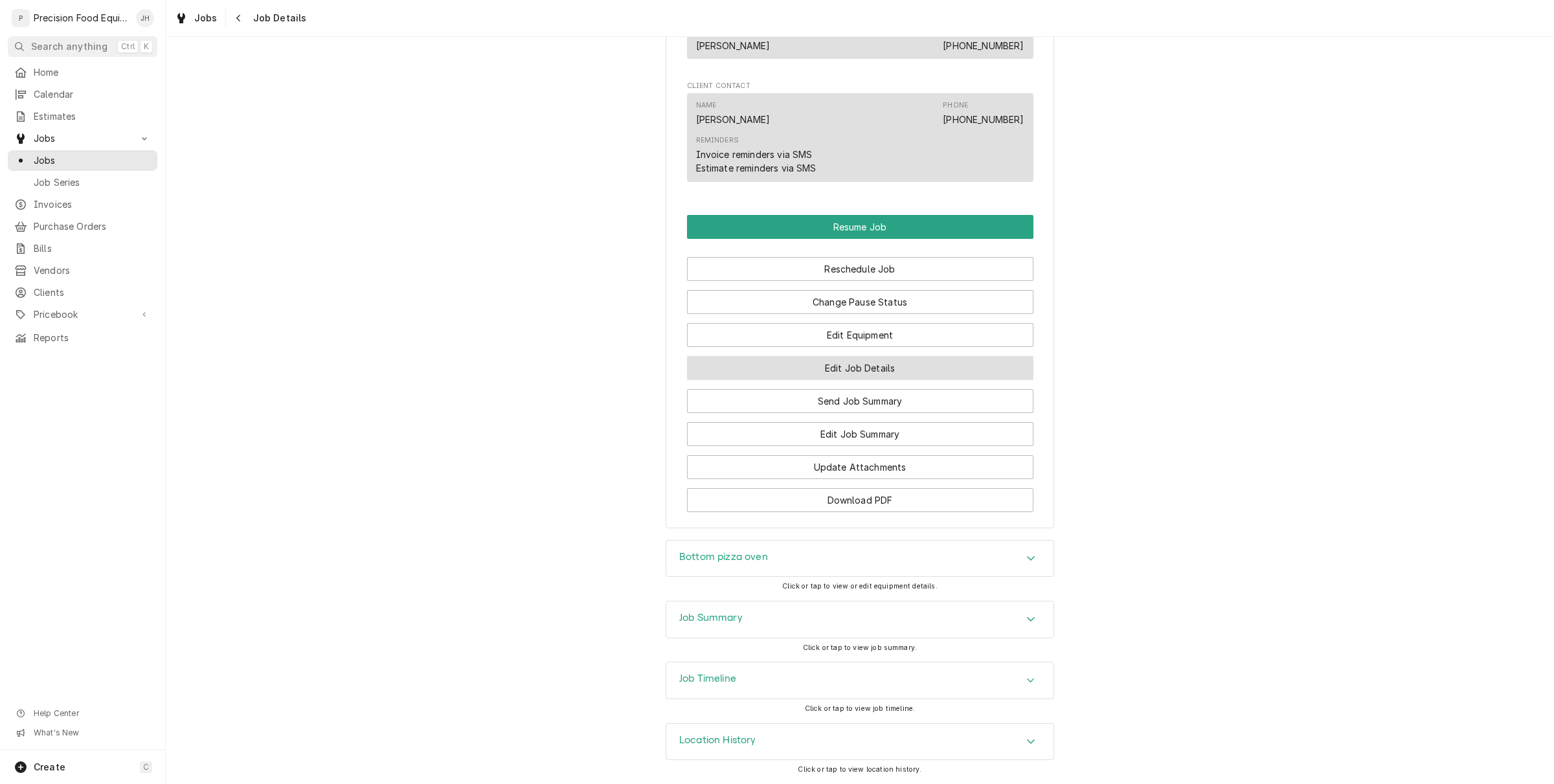
click at [820, 374] on button "Edit Job Details" at bounding box center [860, 368] width 347 height 24
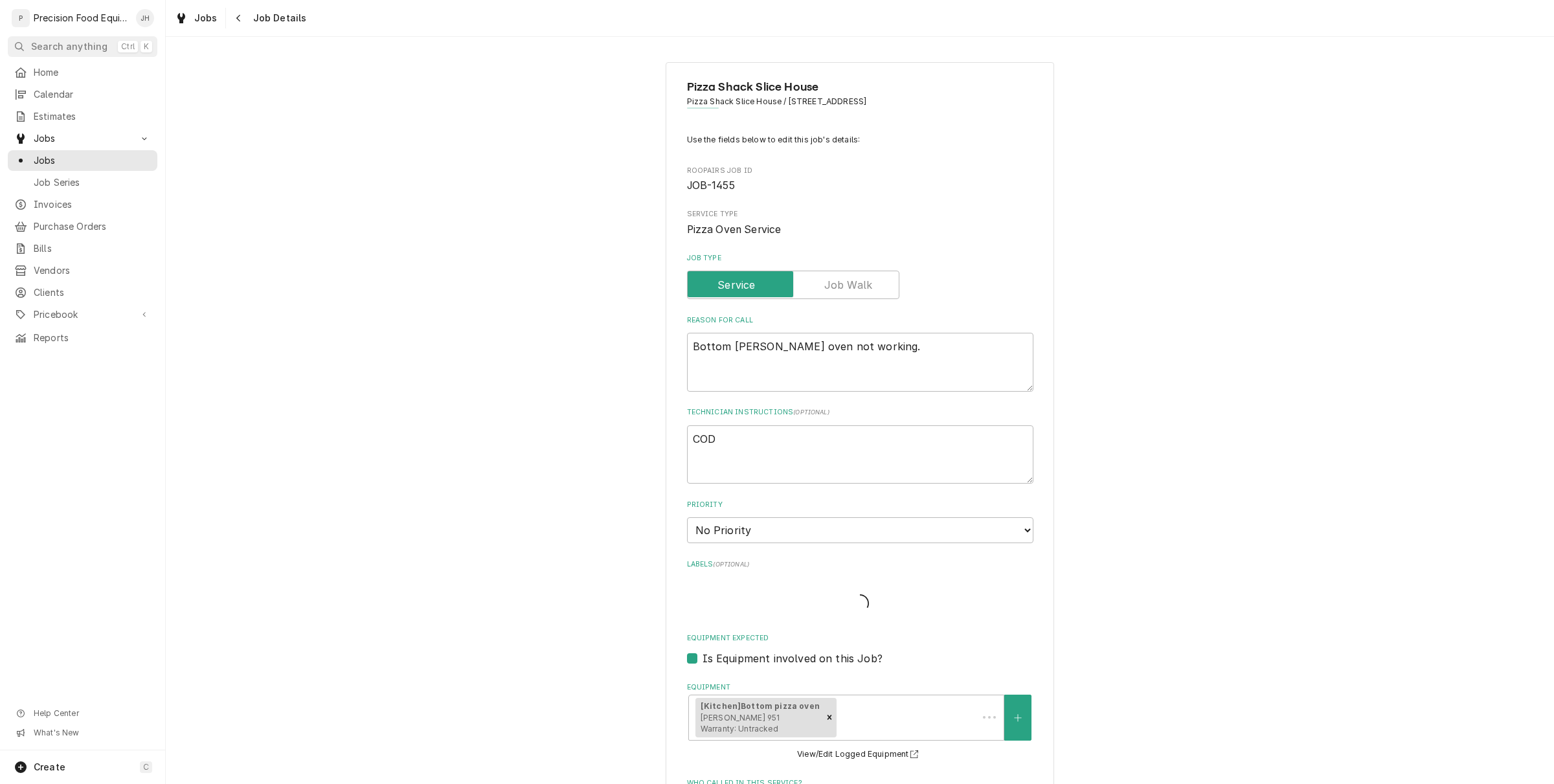
type textarea "x"
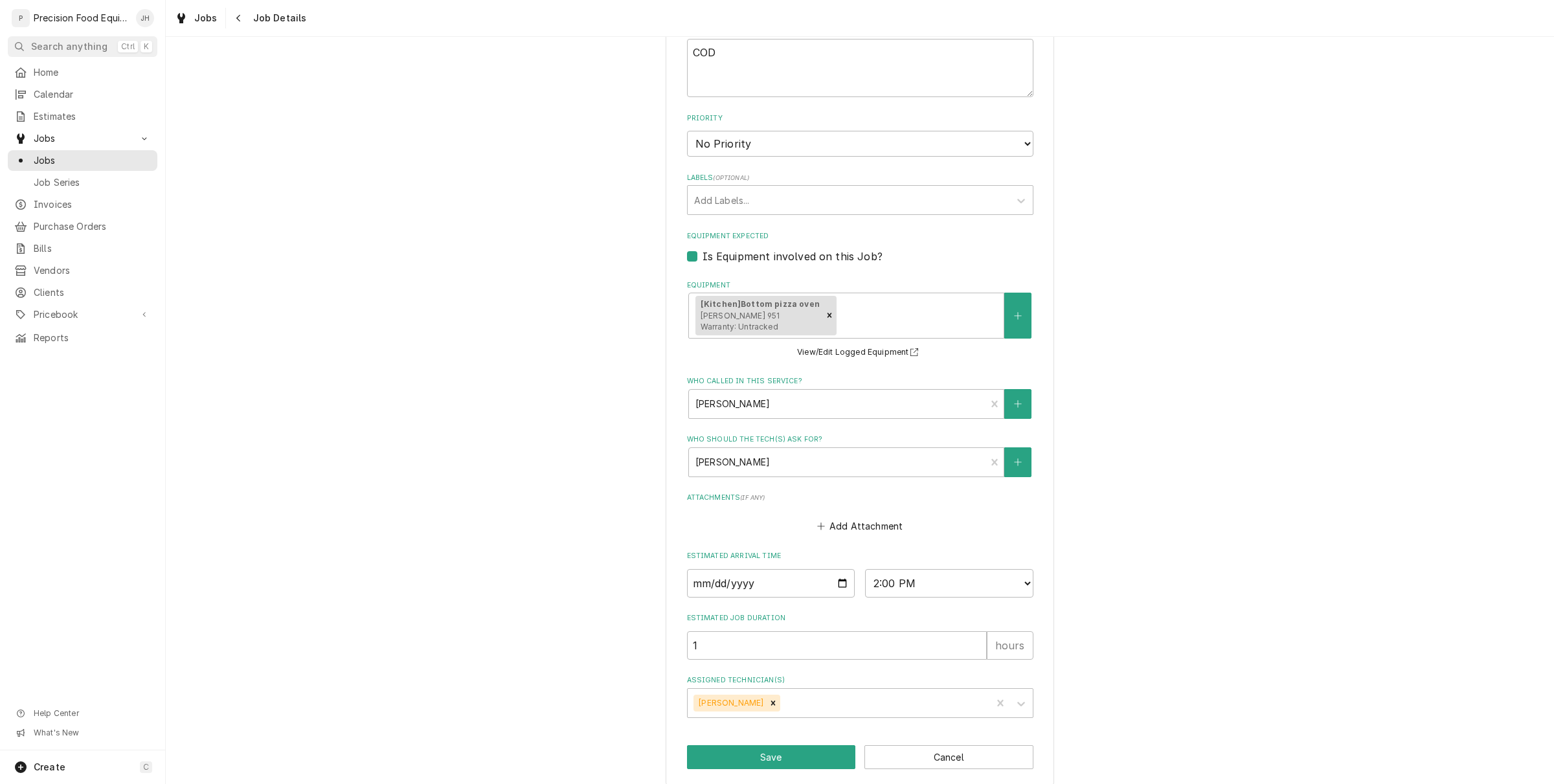
scroll to position [399, 0]
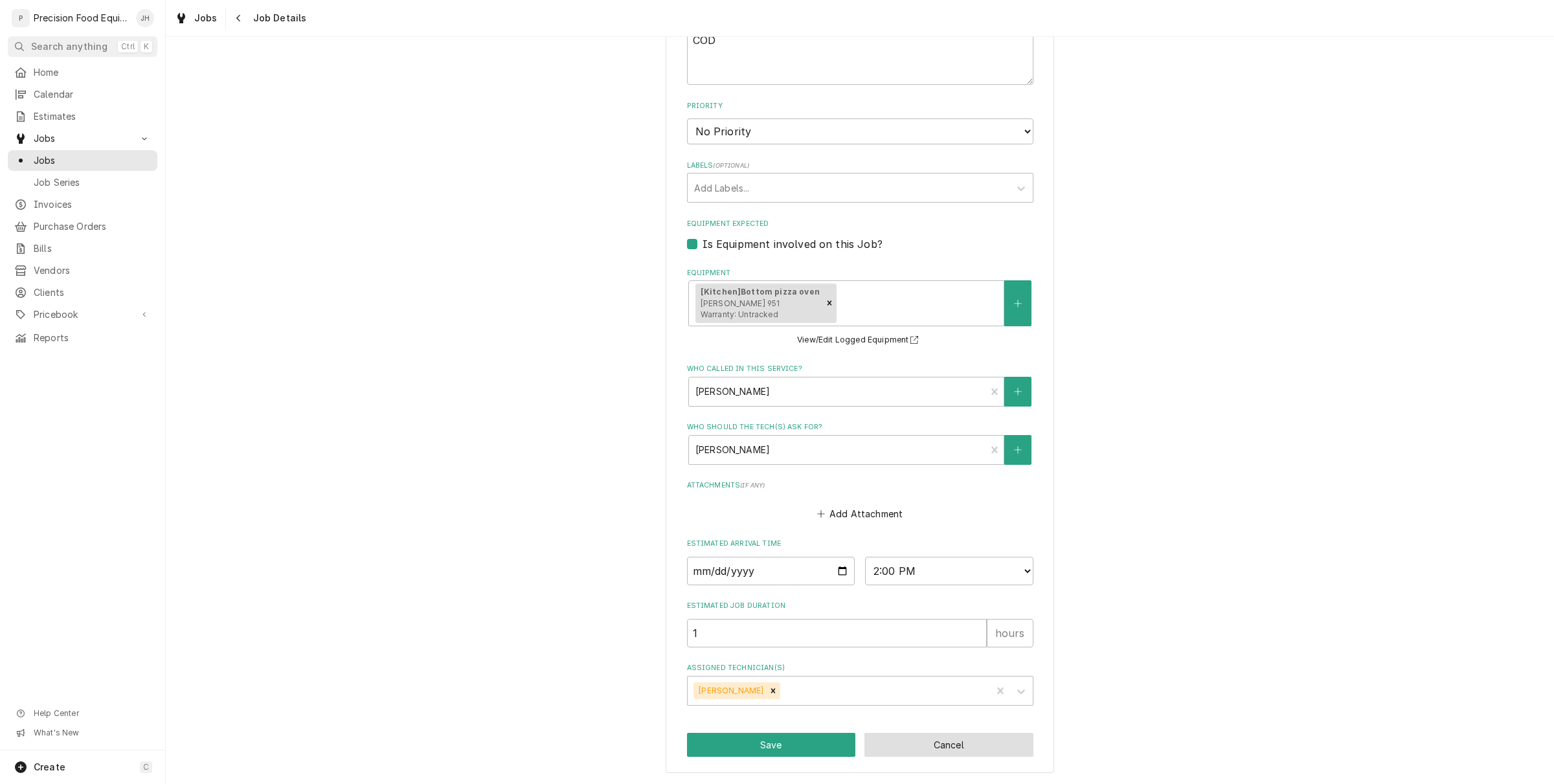
click at [938, 746] on button "Cancel" at bounding box center [949, 745] width 169 height 24
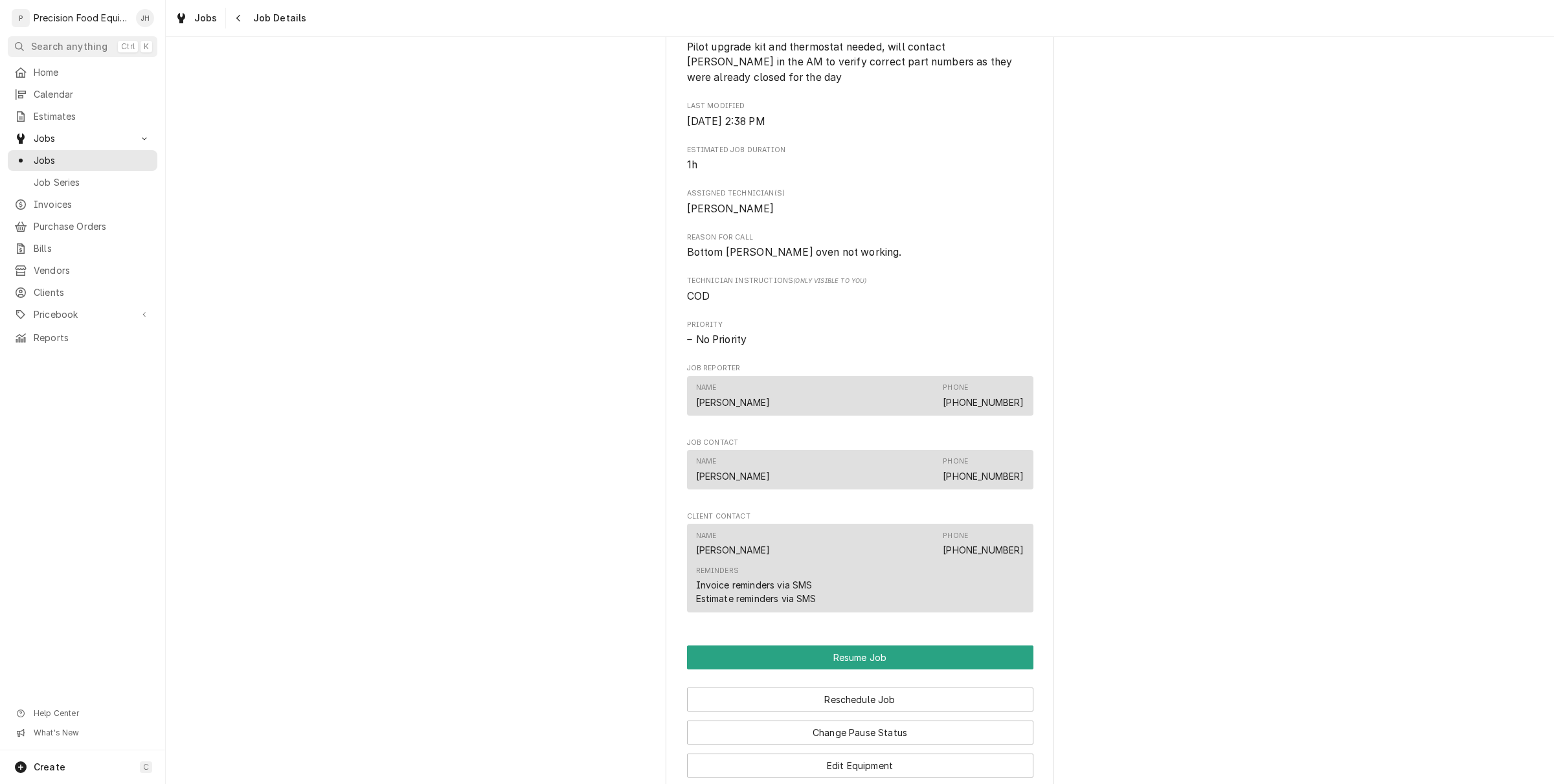
scroll to position [1178, 0]
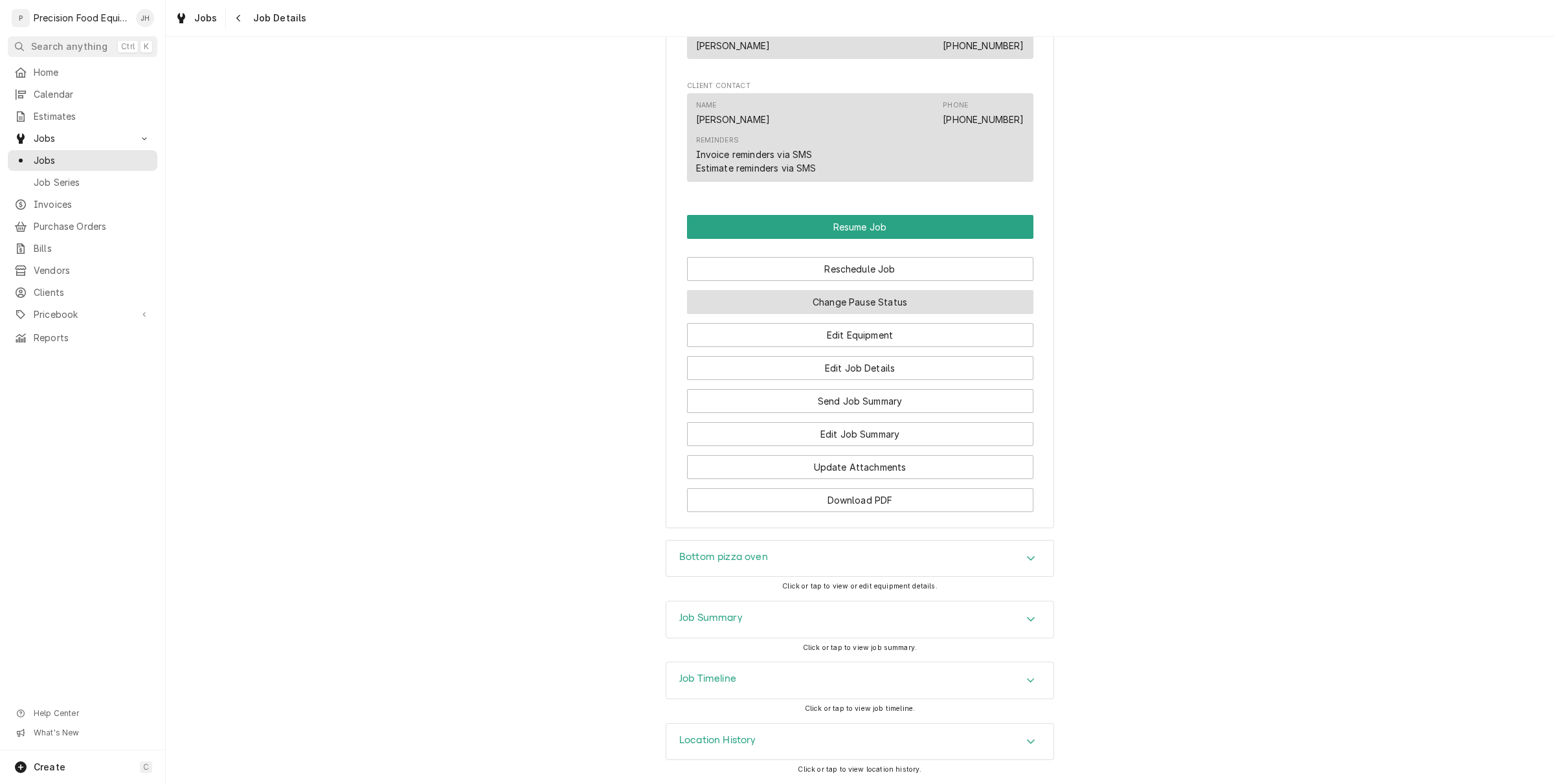
click at [891, 294] on button "Change Pause Status" at bounding box center [860, 302] width 347 height 24
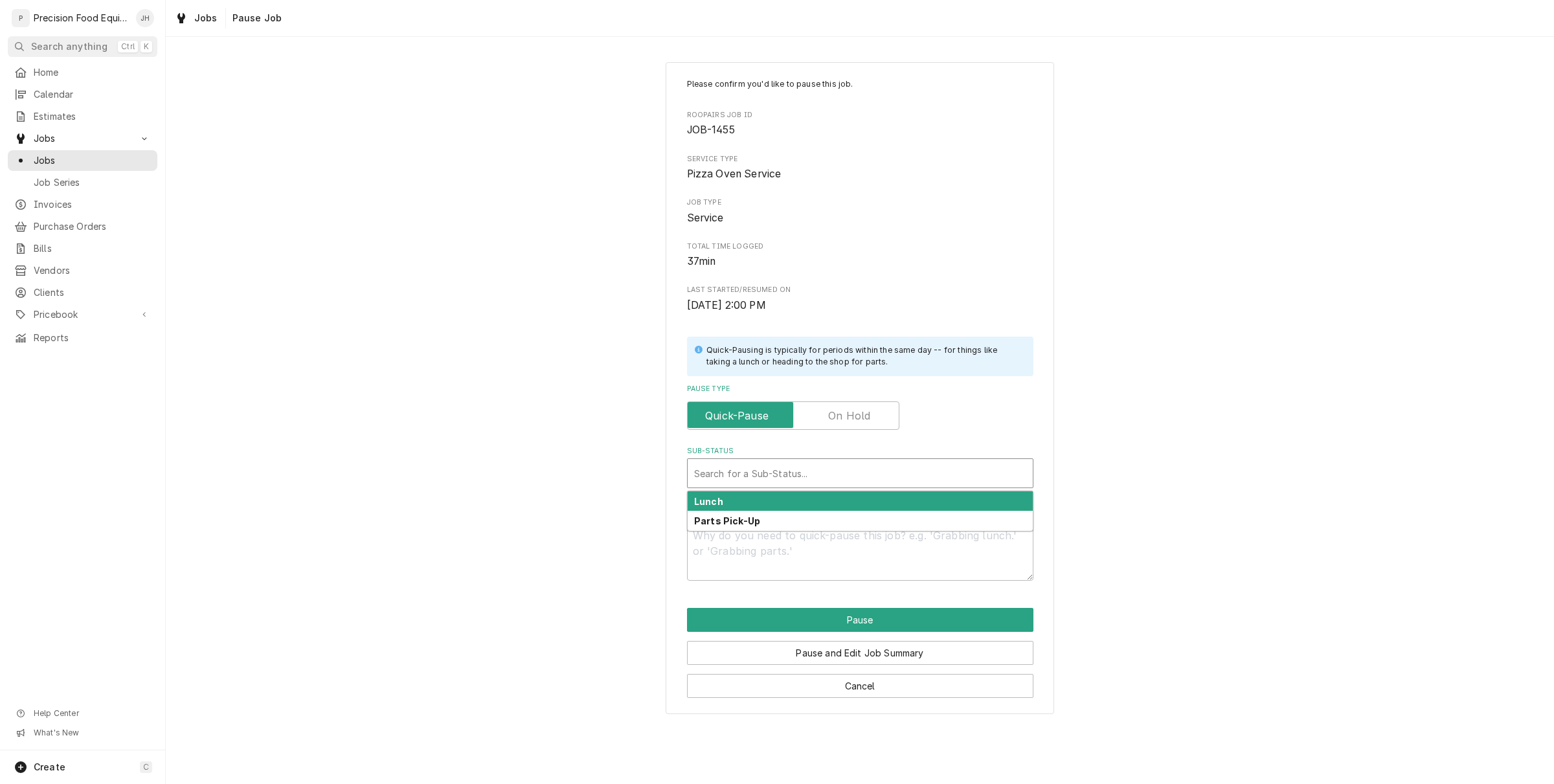
type textarea "x"
click at [825, 476] on div "Sub-Status" at bounding box center [861, 472] width 333 height 23
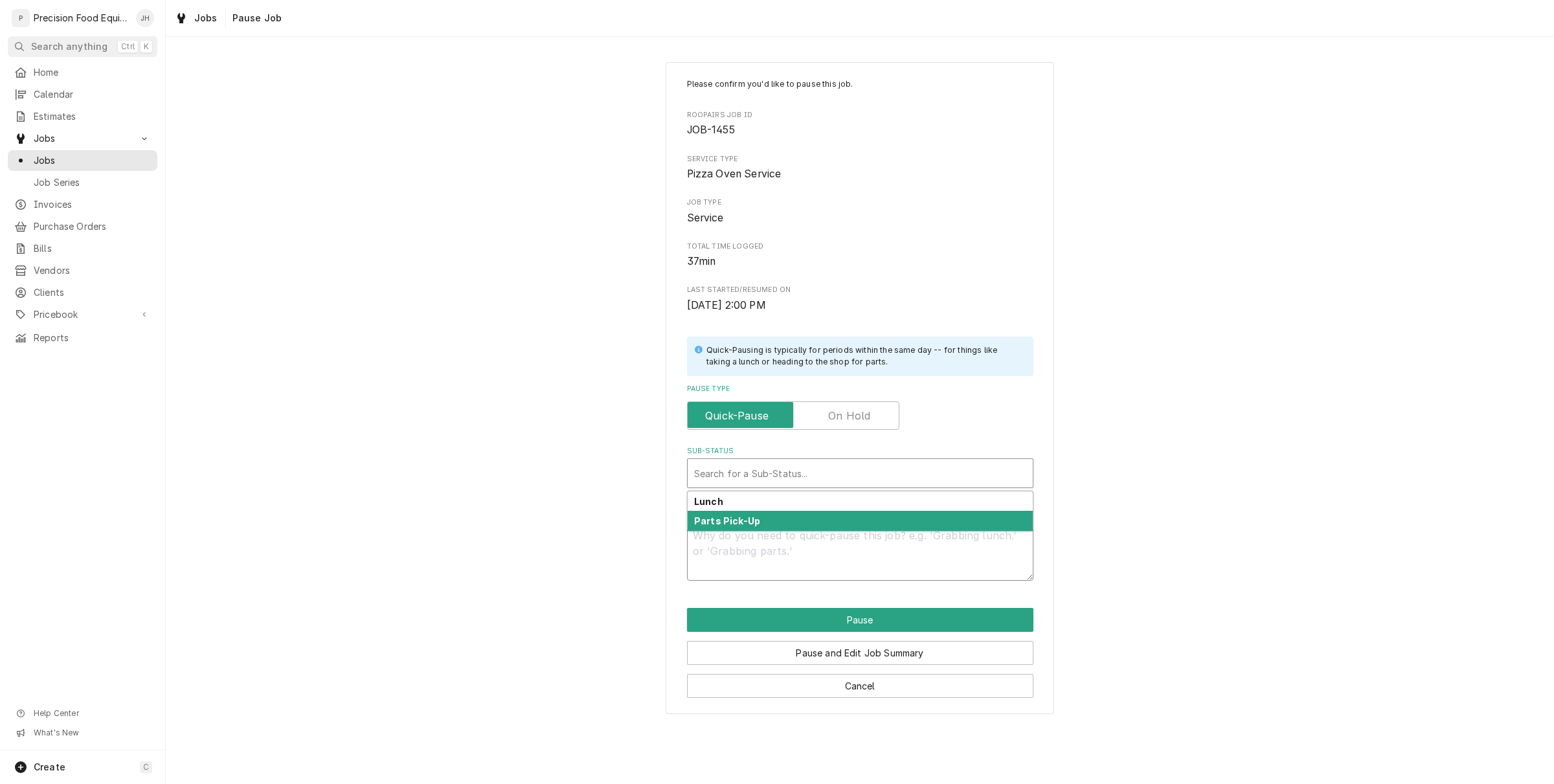
click at [816, 574] on textarea "Pause Reason ( optional )" at bounding box center [860, 551] width 347 height 59
click at [850, 416] on label "Pause Type" at bounding box center [793, 416] width 213 height 28
click at [850, 416] on input "Pause Type" at bounding box center [793, 416] width 201 height 28
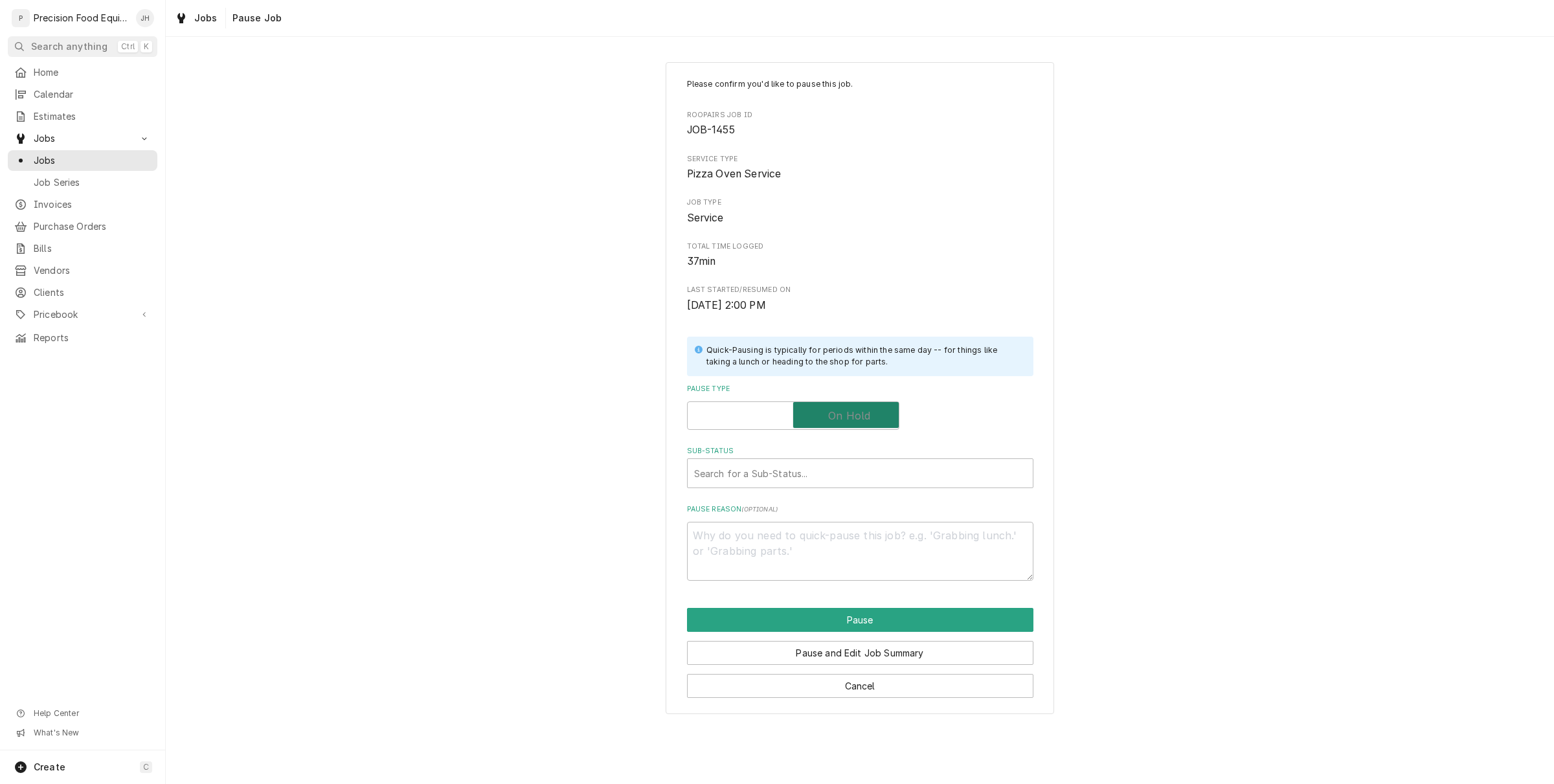
checkbox input "true"
click at [866, 471] on div "Sub-Status" at bounding box center [861, 472] width 333 height 23
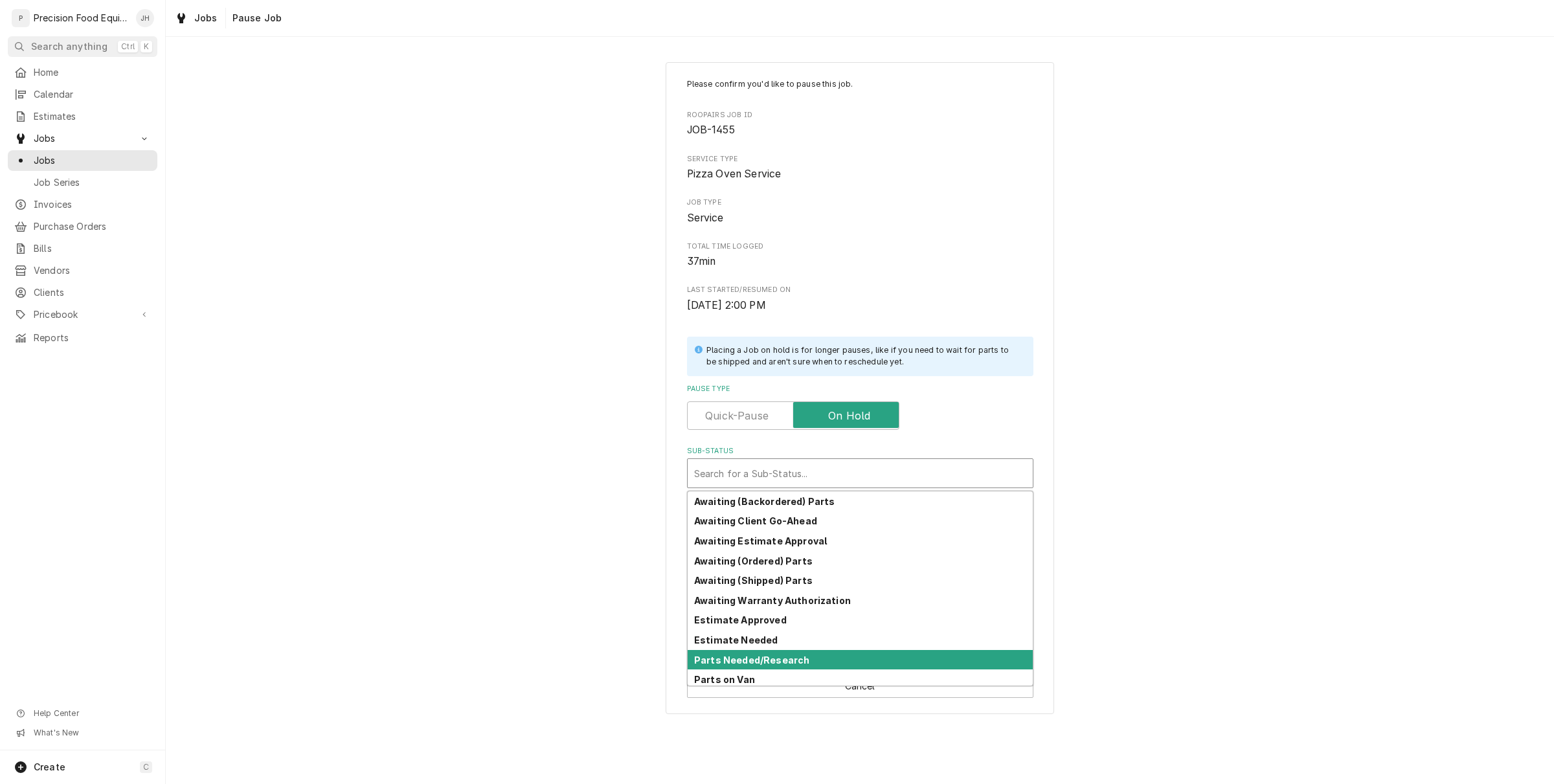
scroll to position [63, 0]
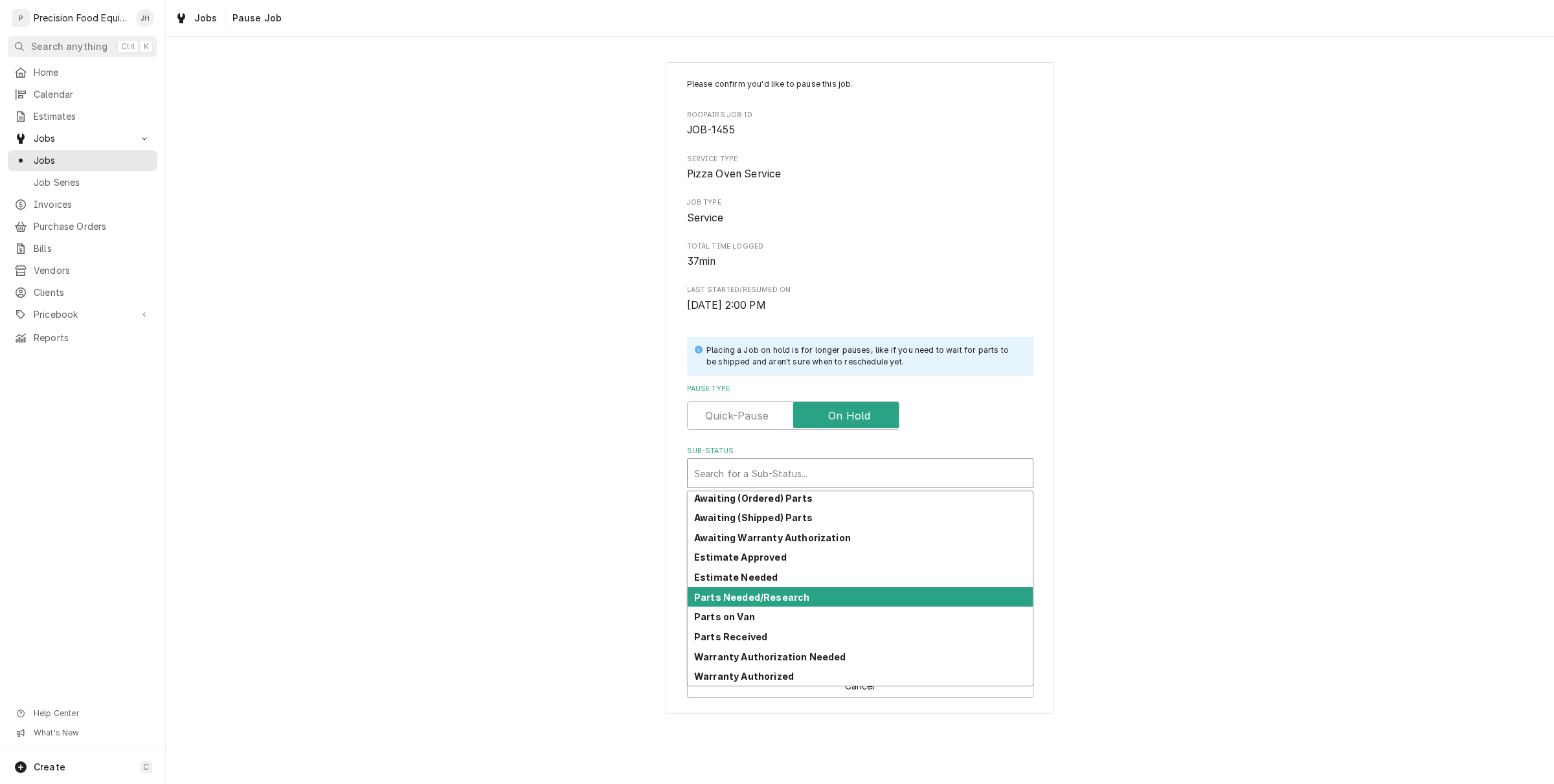
click at [813, 604] on div "Parts Needed/Research" at bounding box center [860, 597] width 345 height 20
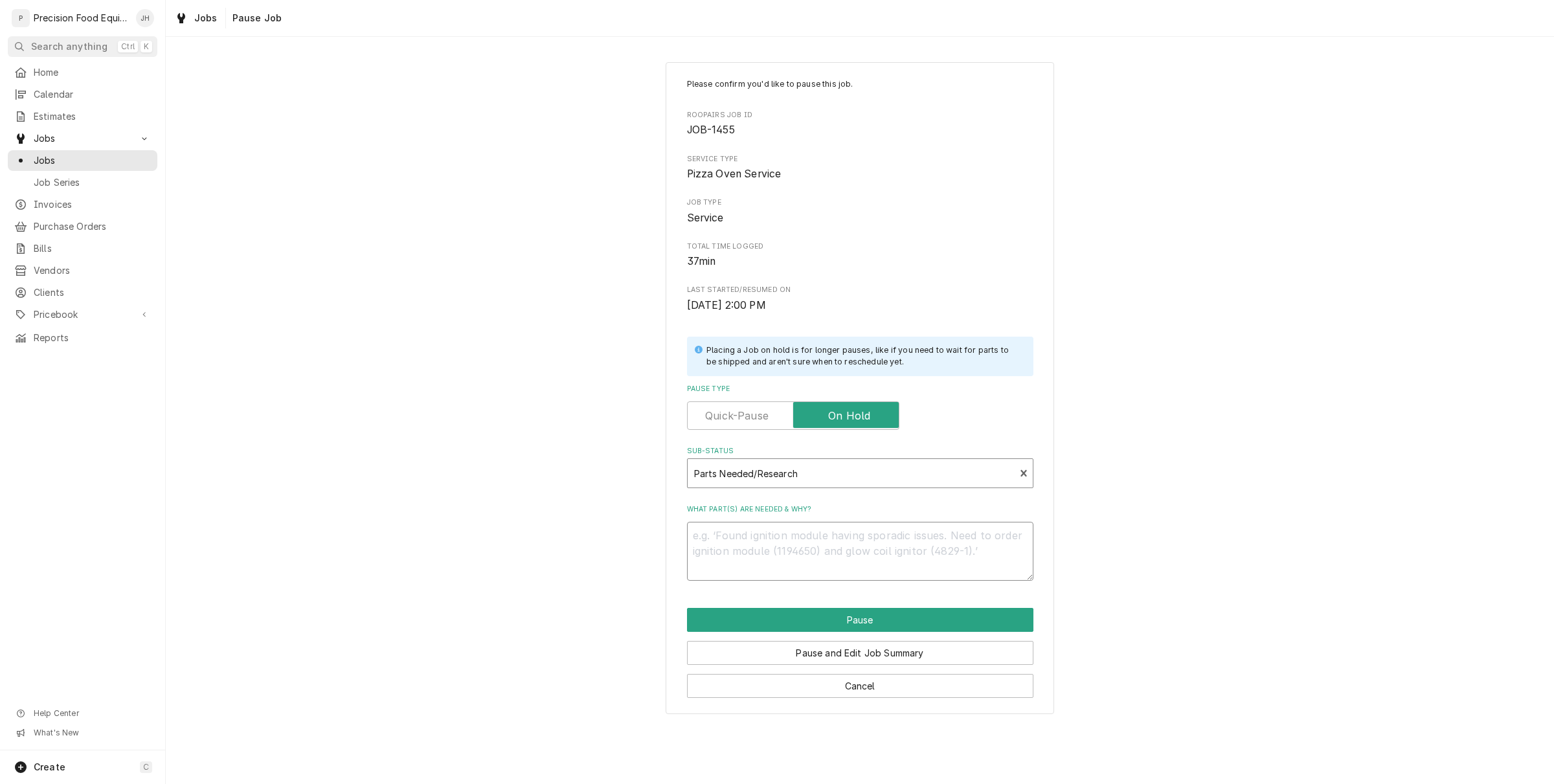
click at [816, 536] on textarea "What part(s) are needed & why?" at bounding box center [860, 551] width 347 height 59
type textarea "x"
type textarea "I"
type textarea "x"
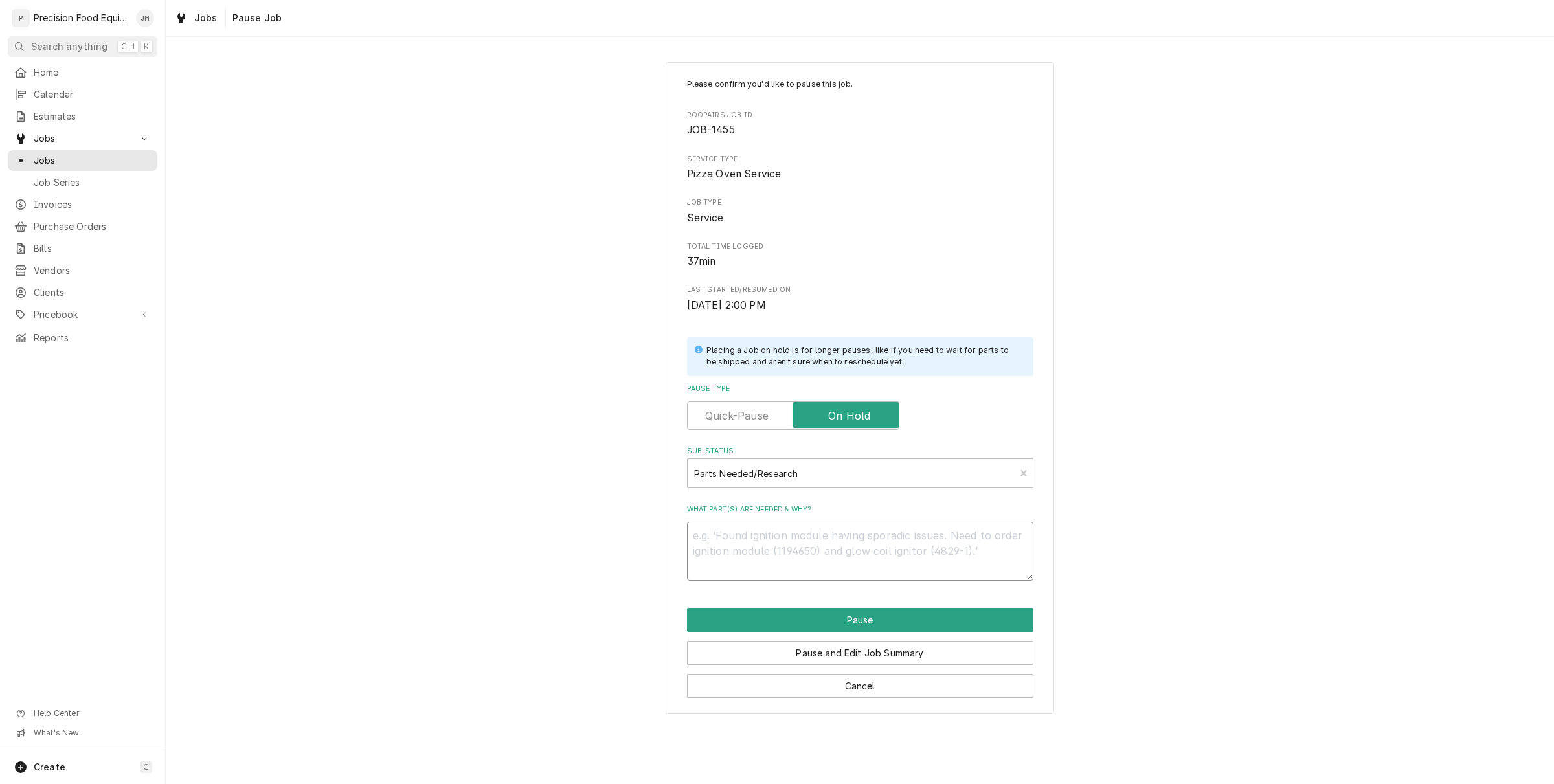
type textarea "P"
type textarea "x"
type textarea "Pi"
type textarea "x"
type textarea "Pil"
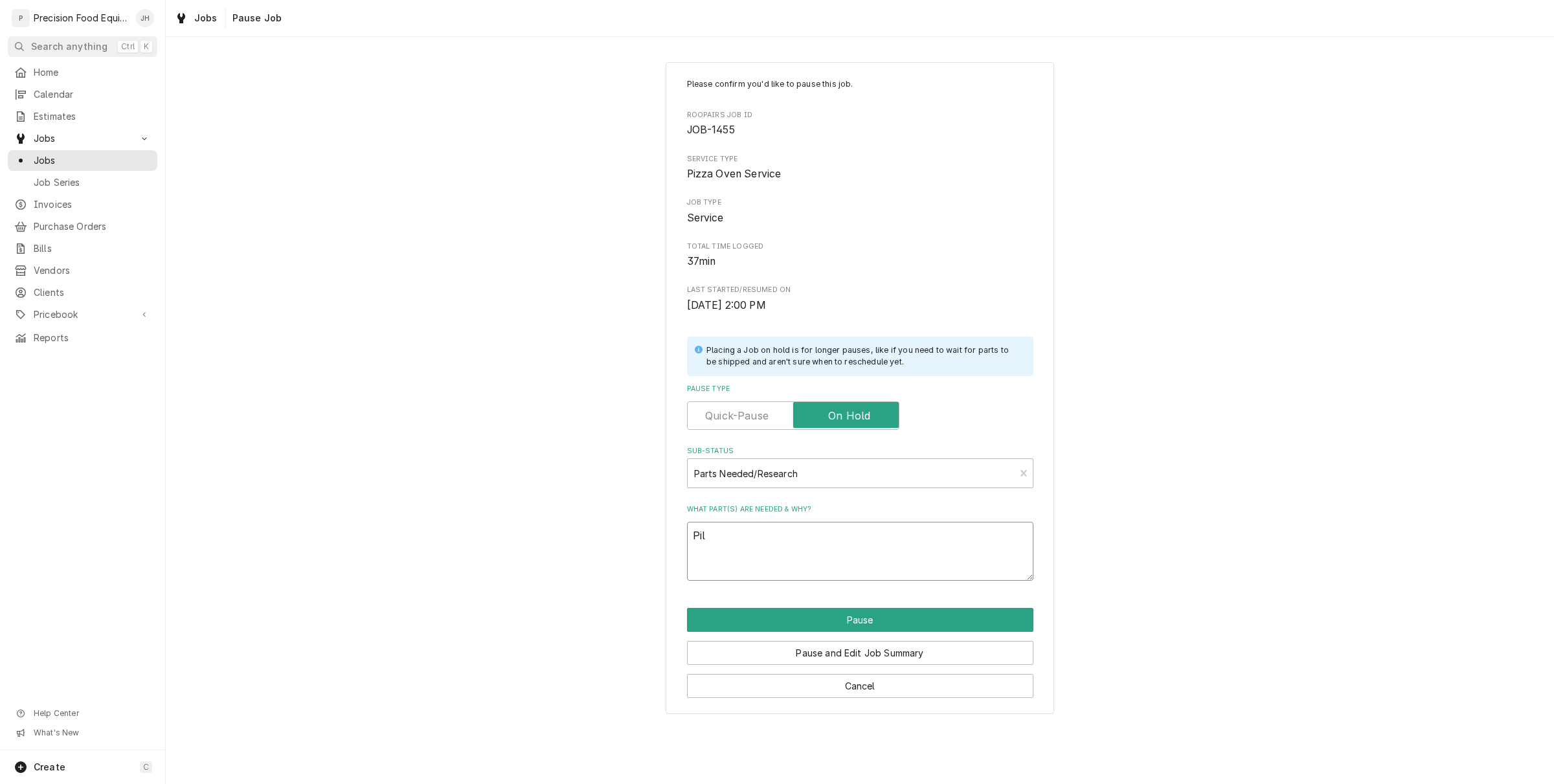
type textarea "x"
type textarea "Pilo"
type textarea "x"
type textarea "Pilot"
type textarea "x"
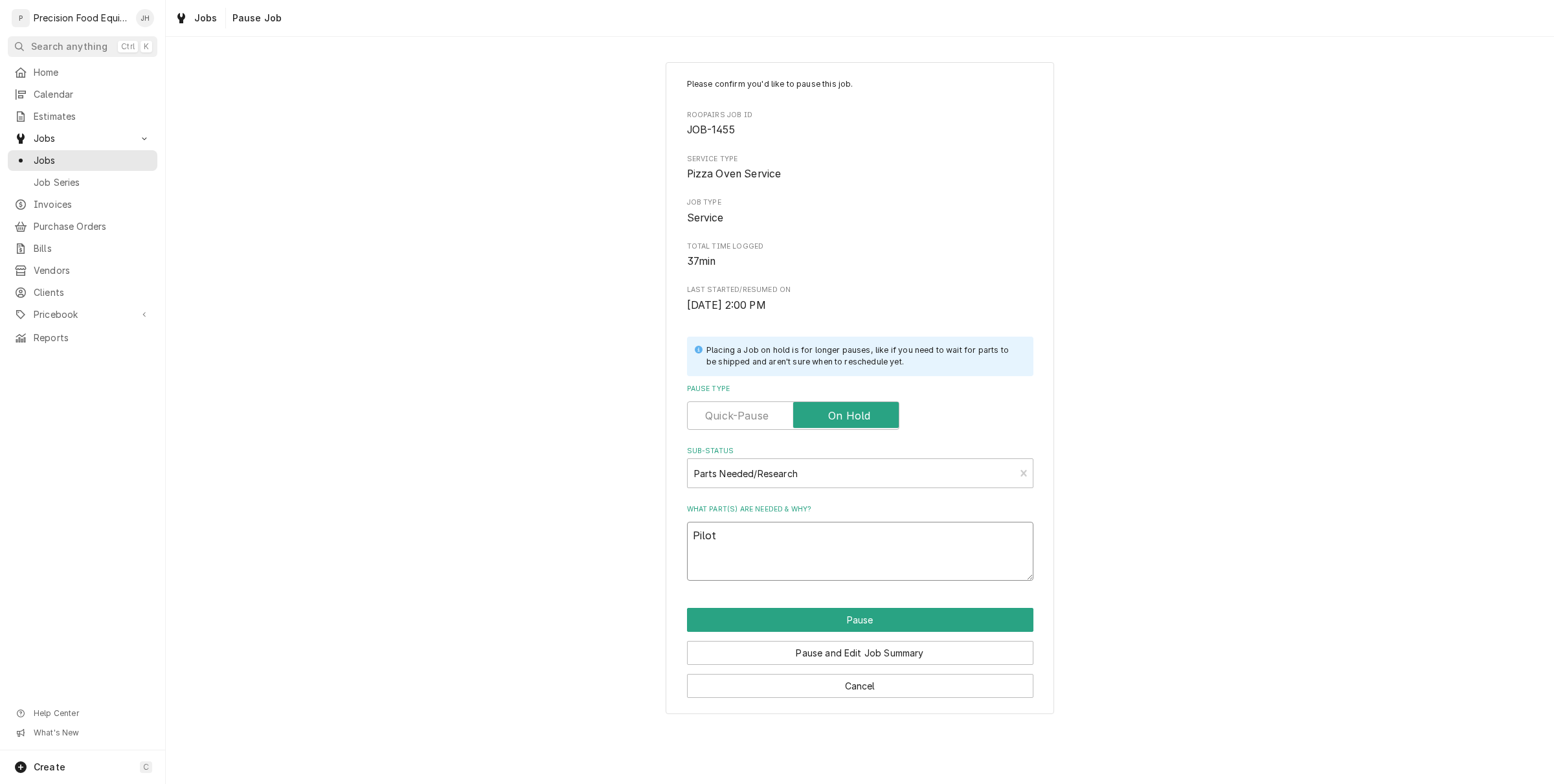
type textarea "Pilot"
type textarea "x"
type textarea "Pilot K"
type textarea "x"
type textarea "Pilot Ki"
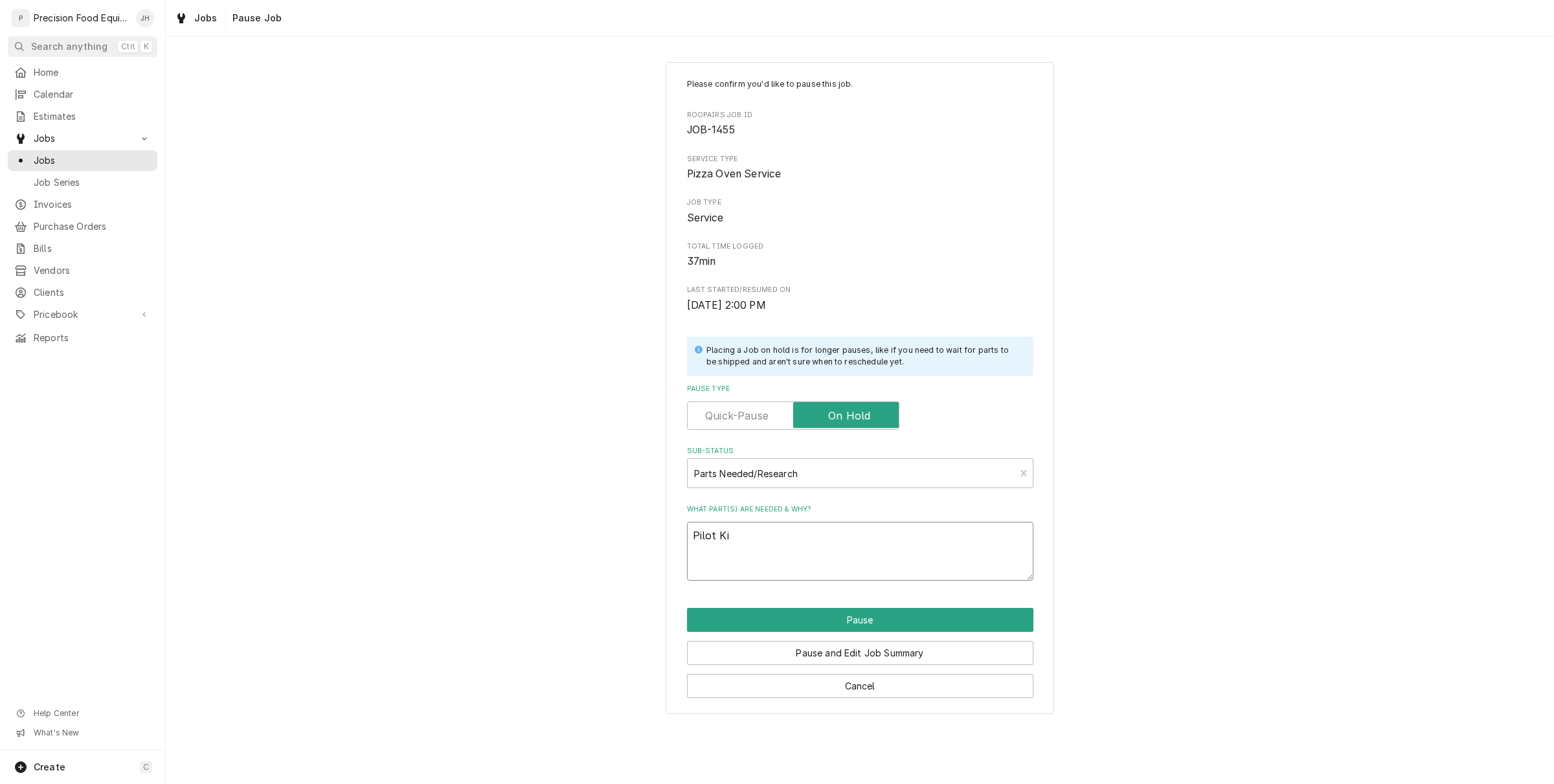
type textarea "x"
type textarea "Pilot Kit"
type textarea "x"
type textarea "Pilot Kit"
type textarea "x"
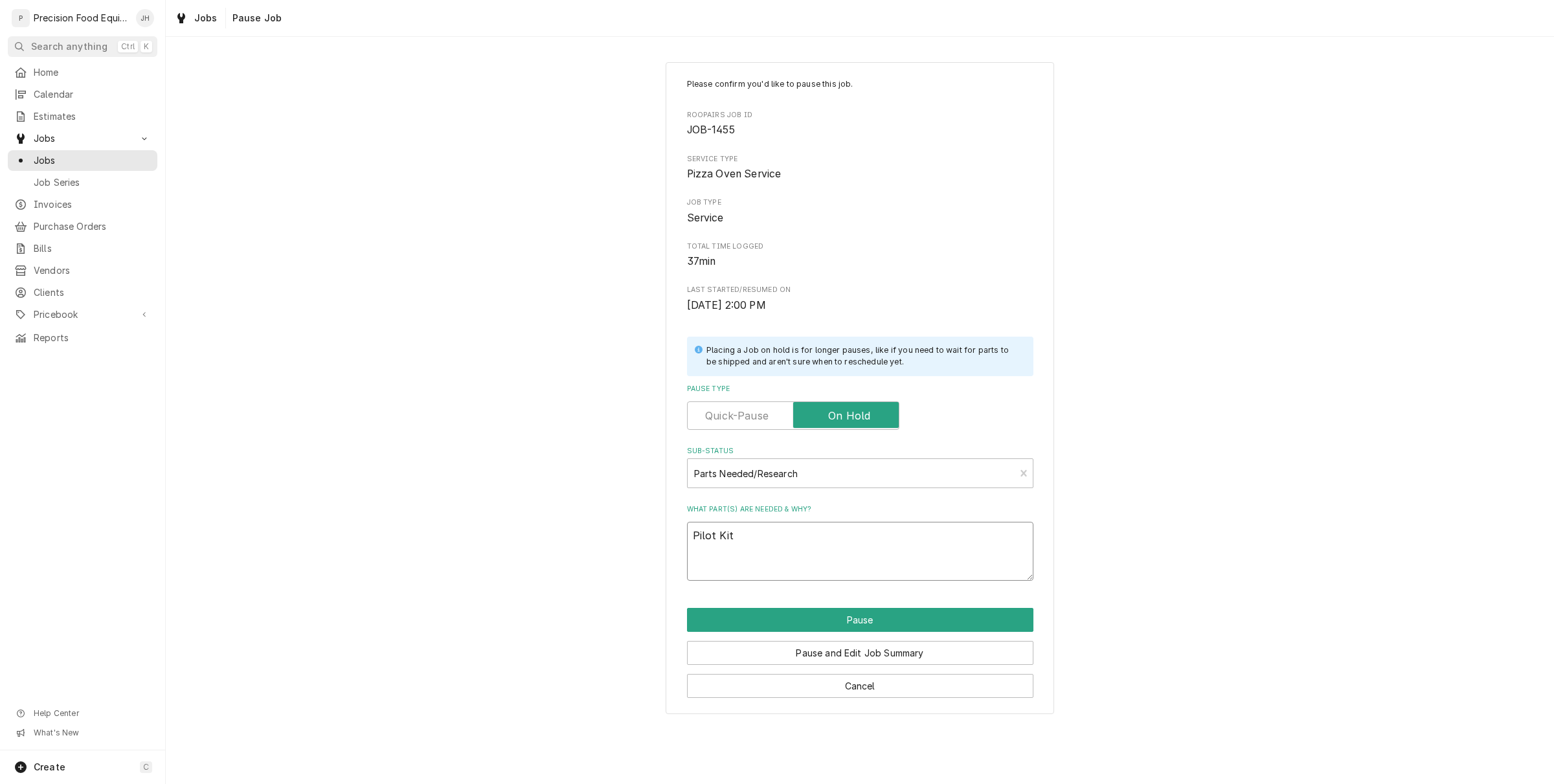
type textarea "Pilot Kit 5"
type textarea "x"
type textarea "Pilot Kit 52"
type textarea "x"
type textarea "Pilot Kit 523"
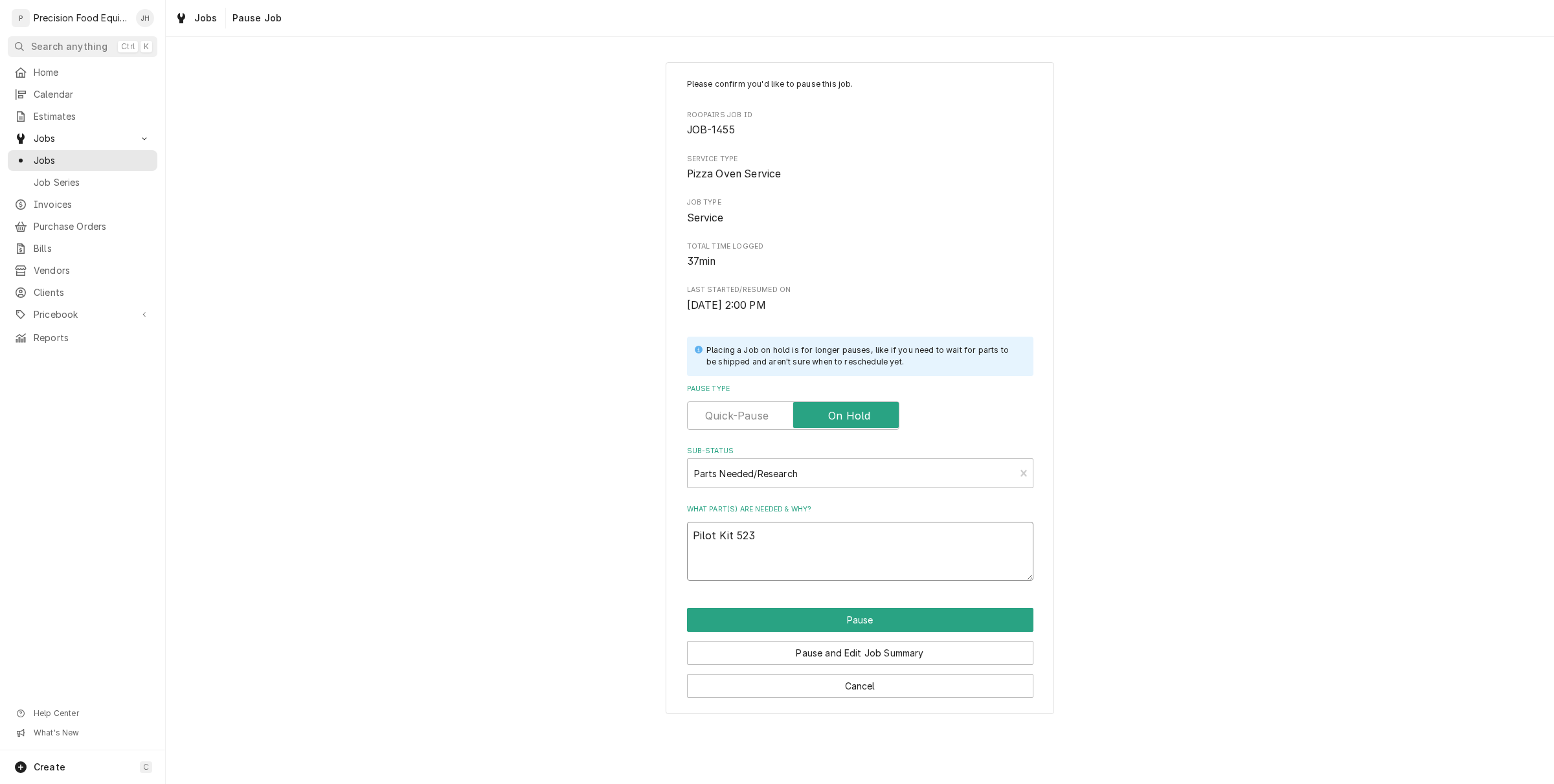
type textarea "x"
type textarea "Pilot Kit 5230"
type textarea "x"
type textarea "Pilot Kit 52301"
type textarea "x"
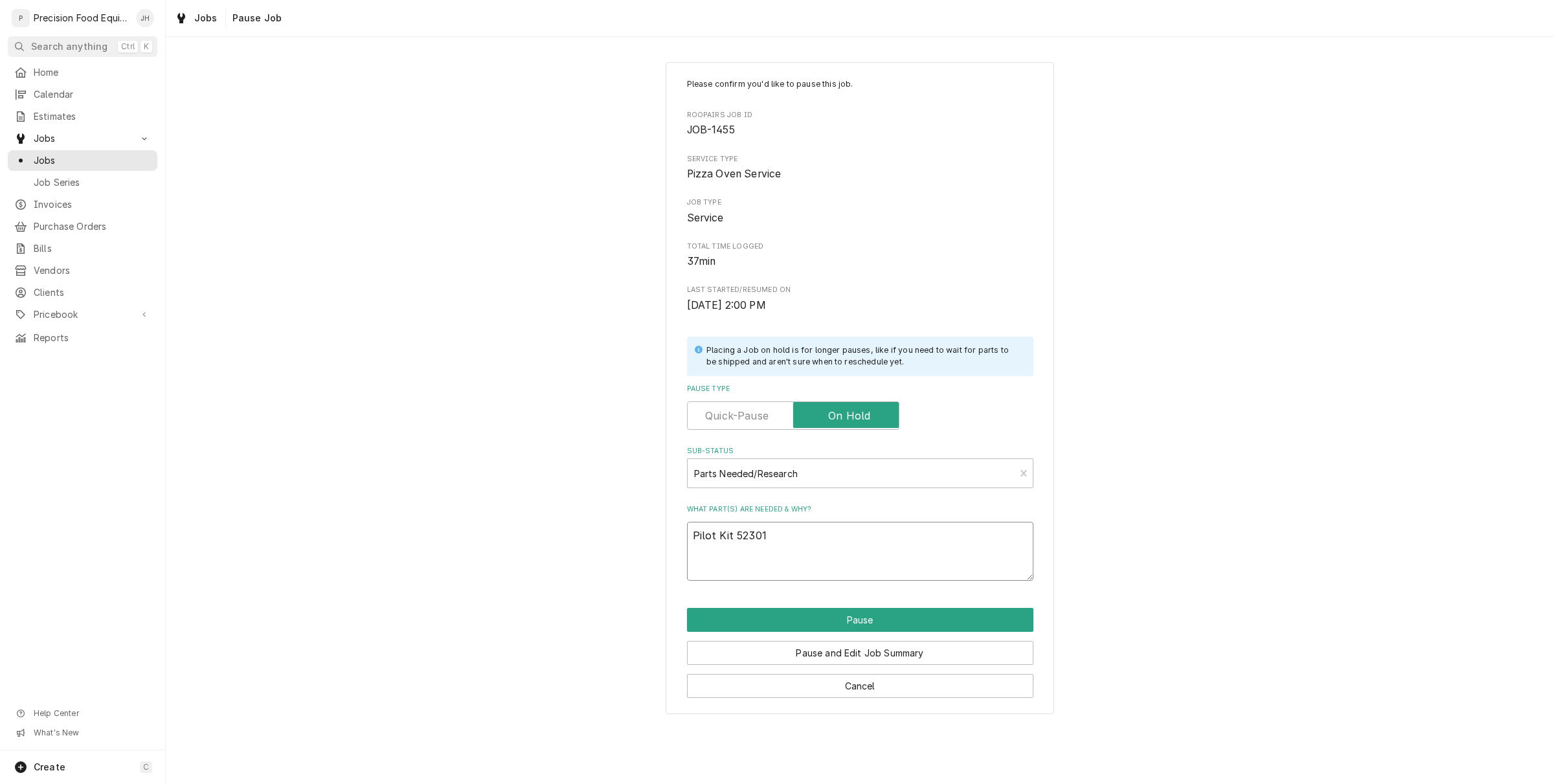
type textarea "Pilot Kit 5230"
type textarea "x"
type textarea "Pilot Kit 523"
type textarea "x"
type textarea "Pilot Kit 52"
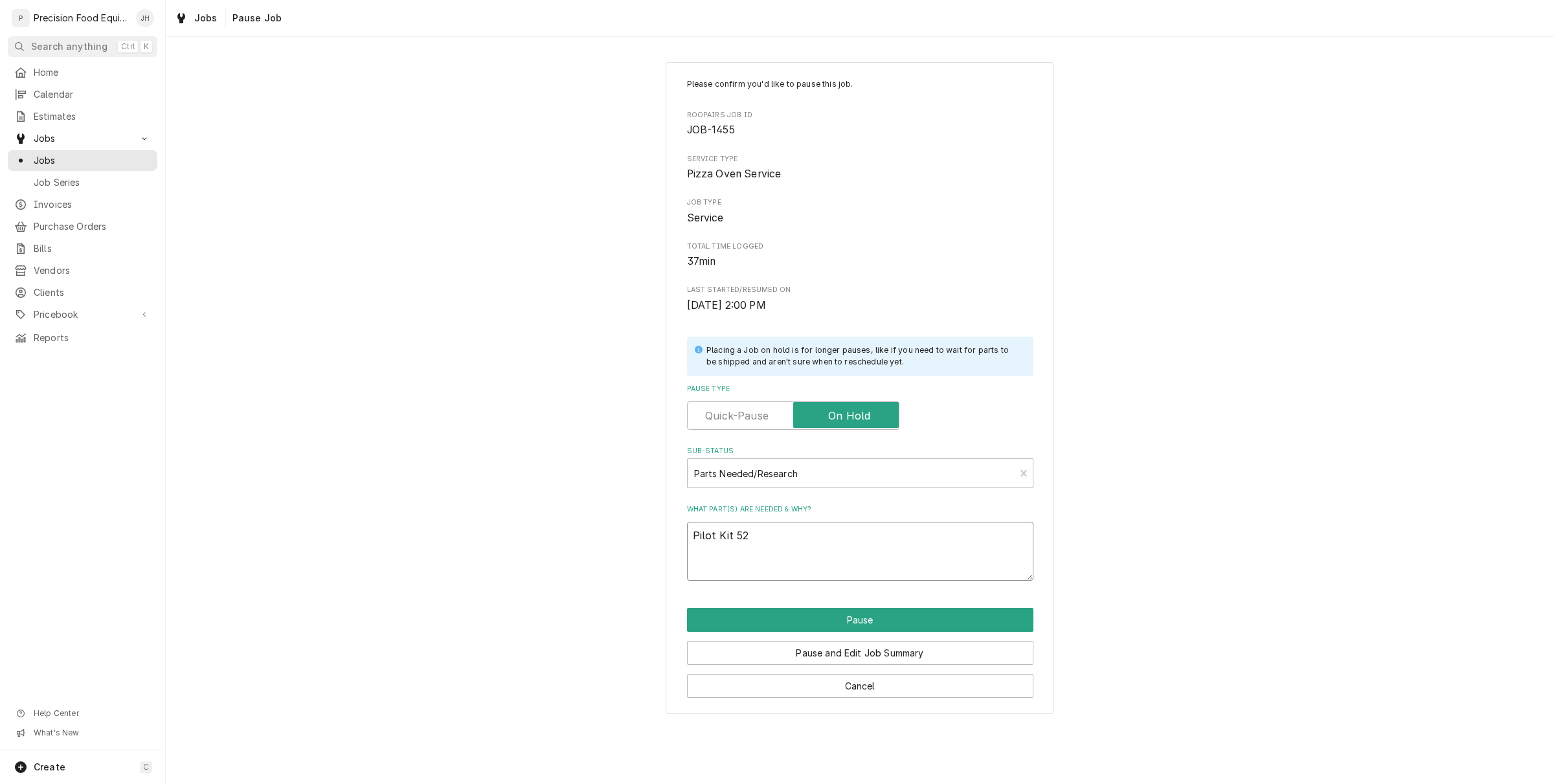
type textarea "x"
type textarea "Pilot Kit 5"
type textarea "x"
type textarea "Pilot Kit"
type textarea "x"
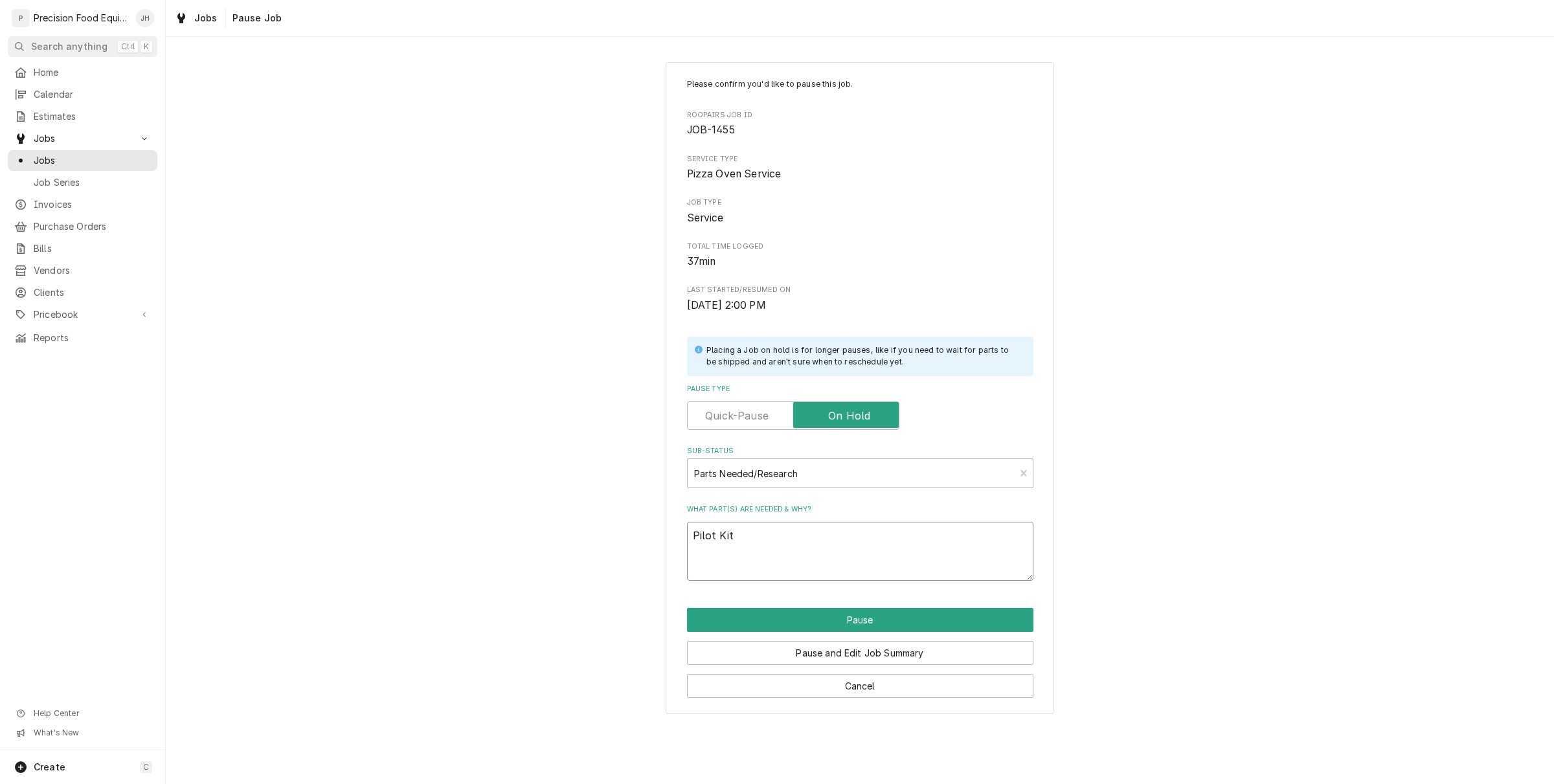
type textarea "Pilot Kit"
type textarea "x"
type textarea "Pilot Ki"
type textarea "x"
type textarea "Pilot K"
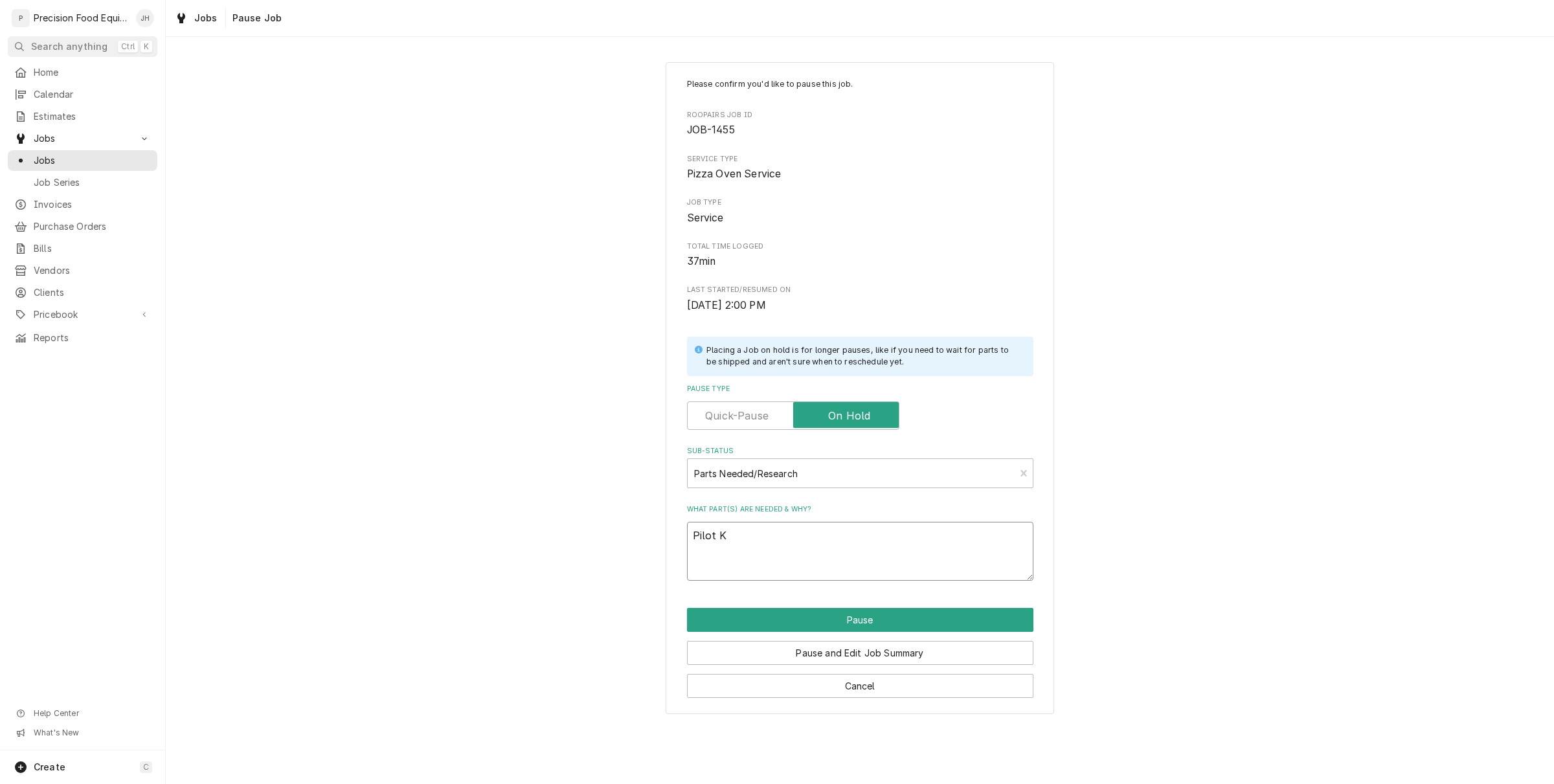
type textarea "x"
type textarea "Pilot"
type textarea "x"
type textarea "Pilot"
type textarea "x"
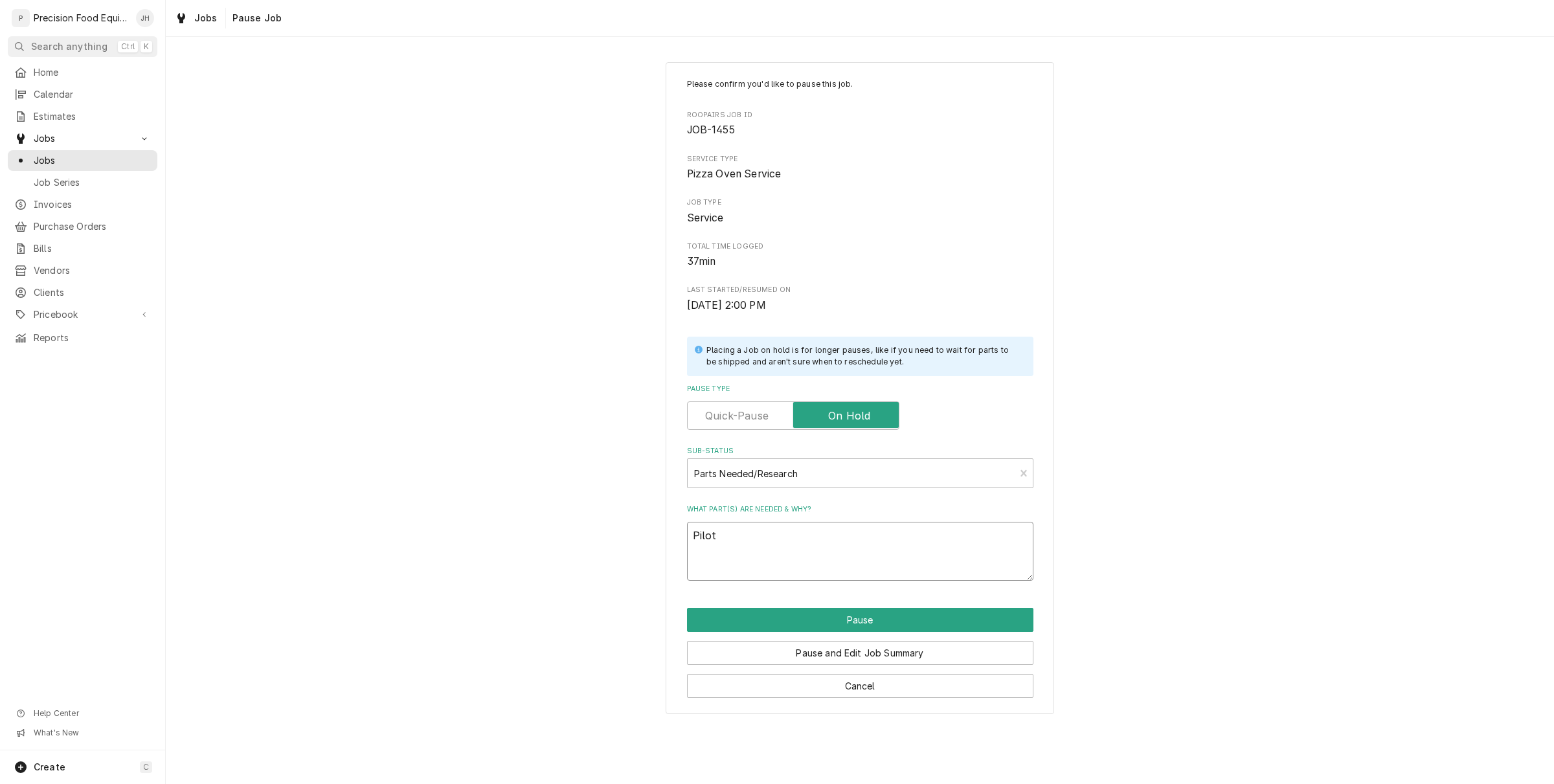
type textarea "Pilo"
type textarea "x"
type textarea "Pil"
type textarea "x"
type textarea "Pi"
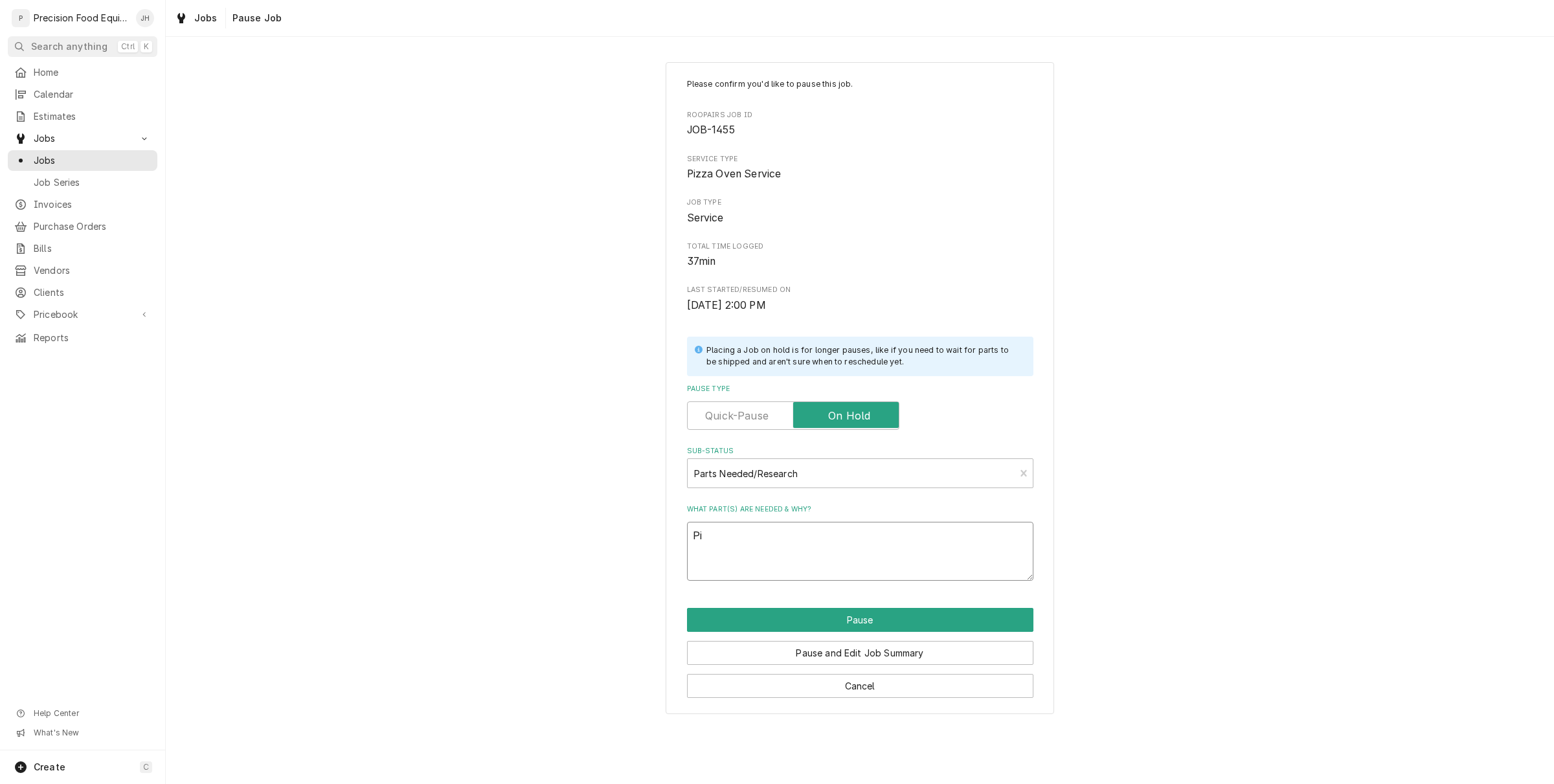
type textarea "x"
type textarea "P"
type textarea "x"
type textarea "S"
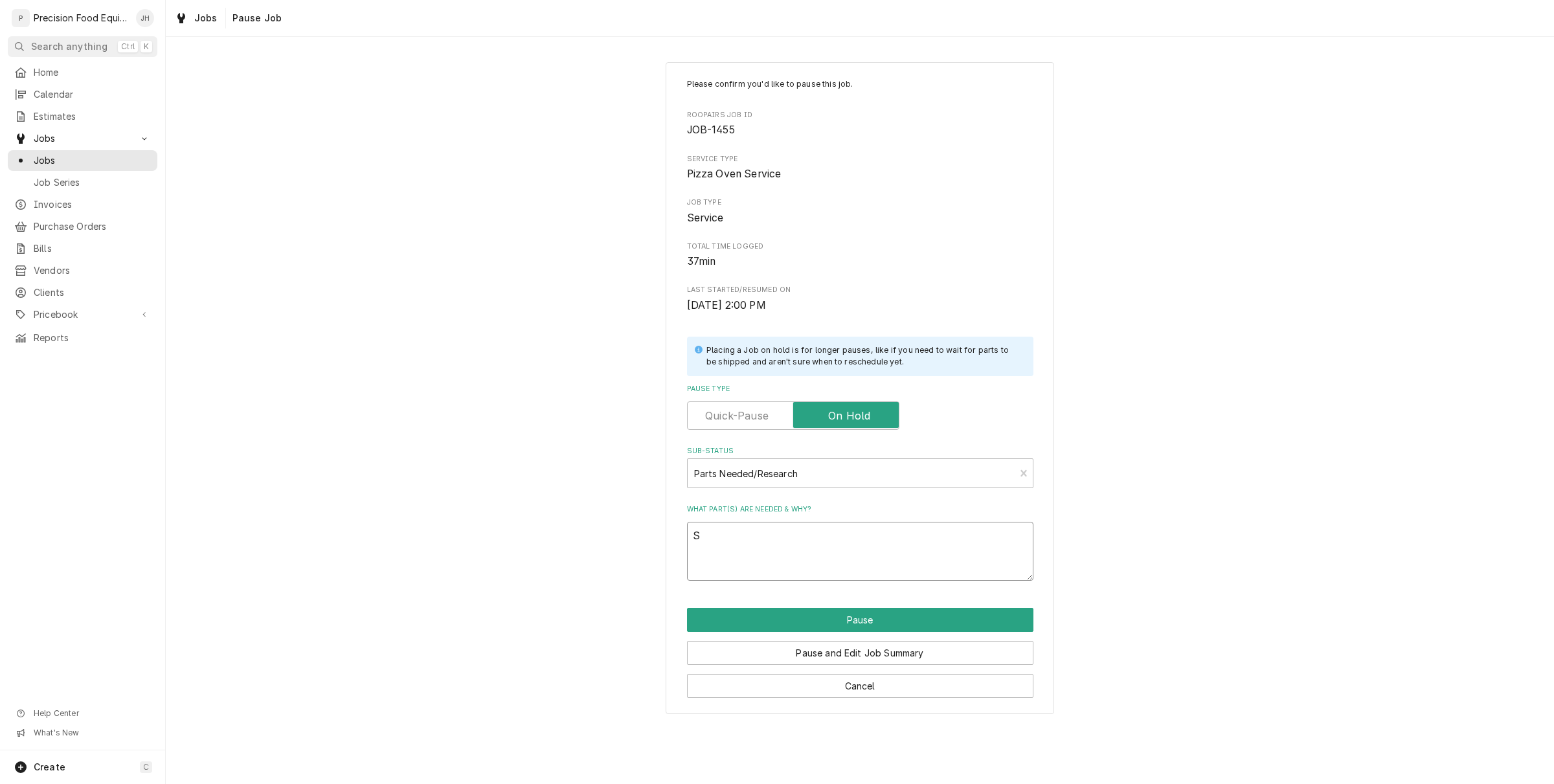
type textarea "x"
type textarea "Sa"
type textarea "x"
type textarea "Saf"
type textarea "x"
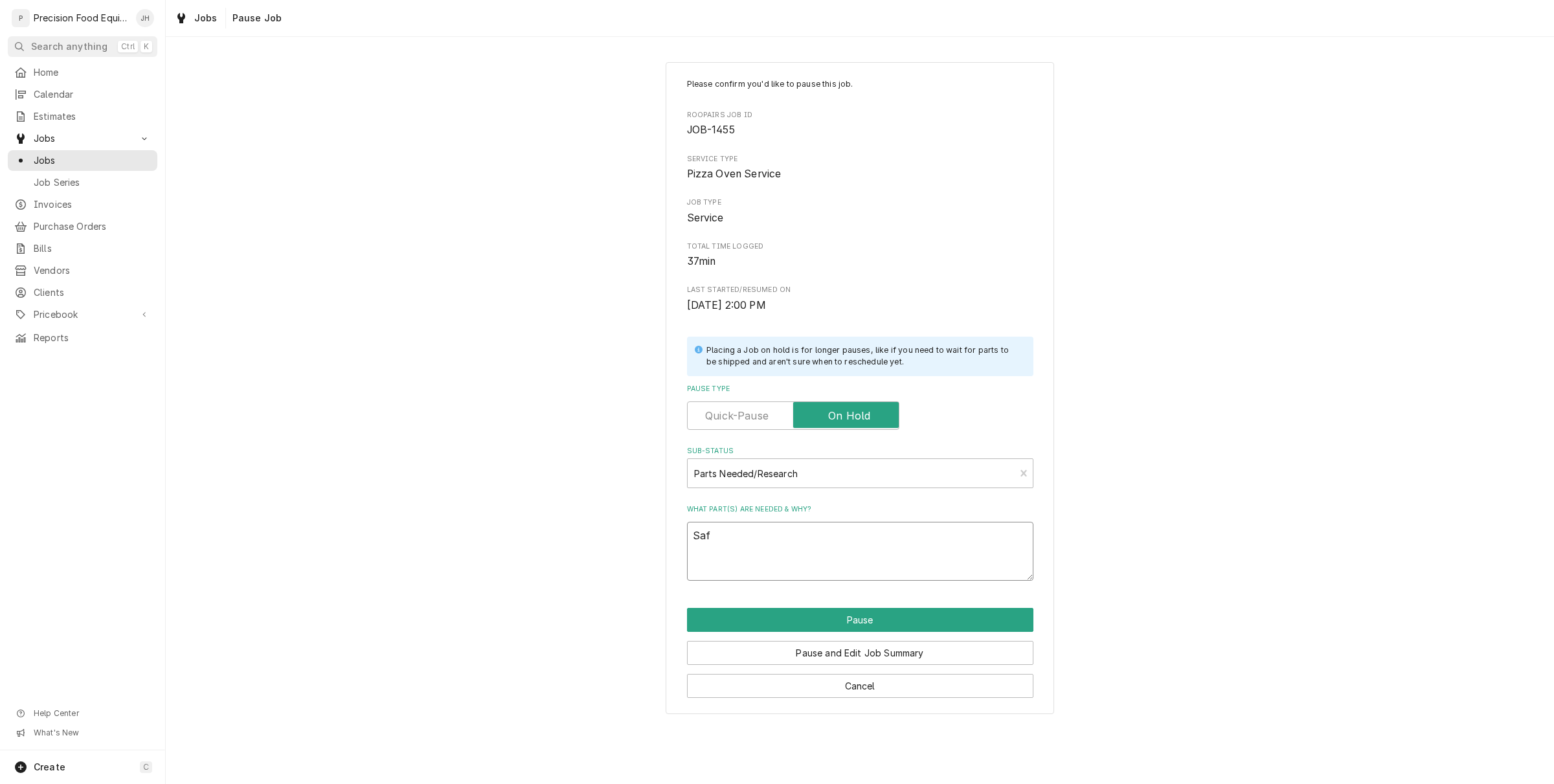
type textarea "Safe"
type textarea "x"
type textarea "Safet"
type textarea "x"
type textarea "Safety"
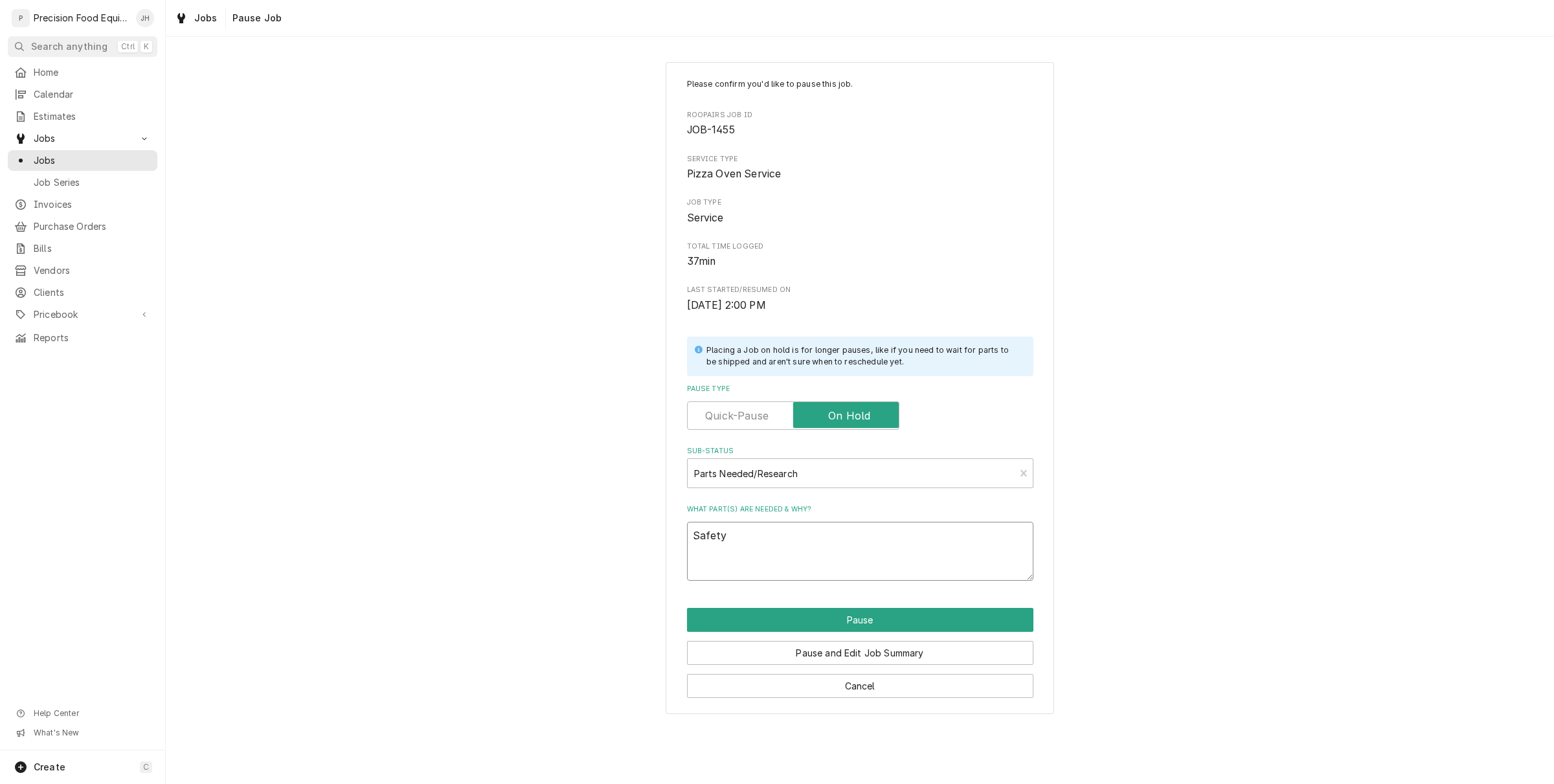
type textarea "x"
type textarea "Safety"
type textarea "x"
type textarea "Safety P"
type textarea "x"
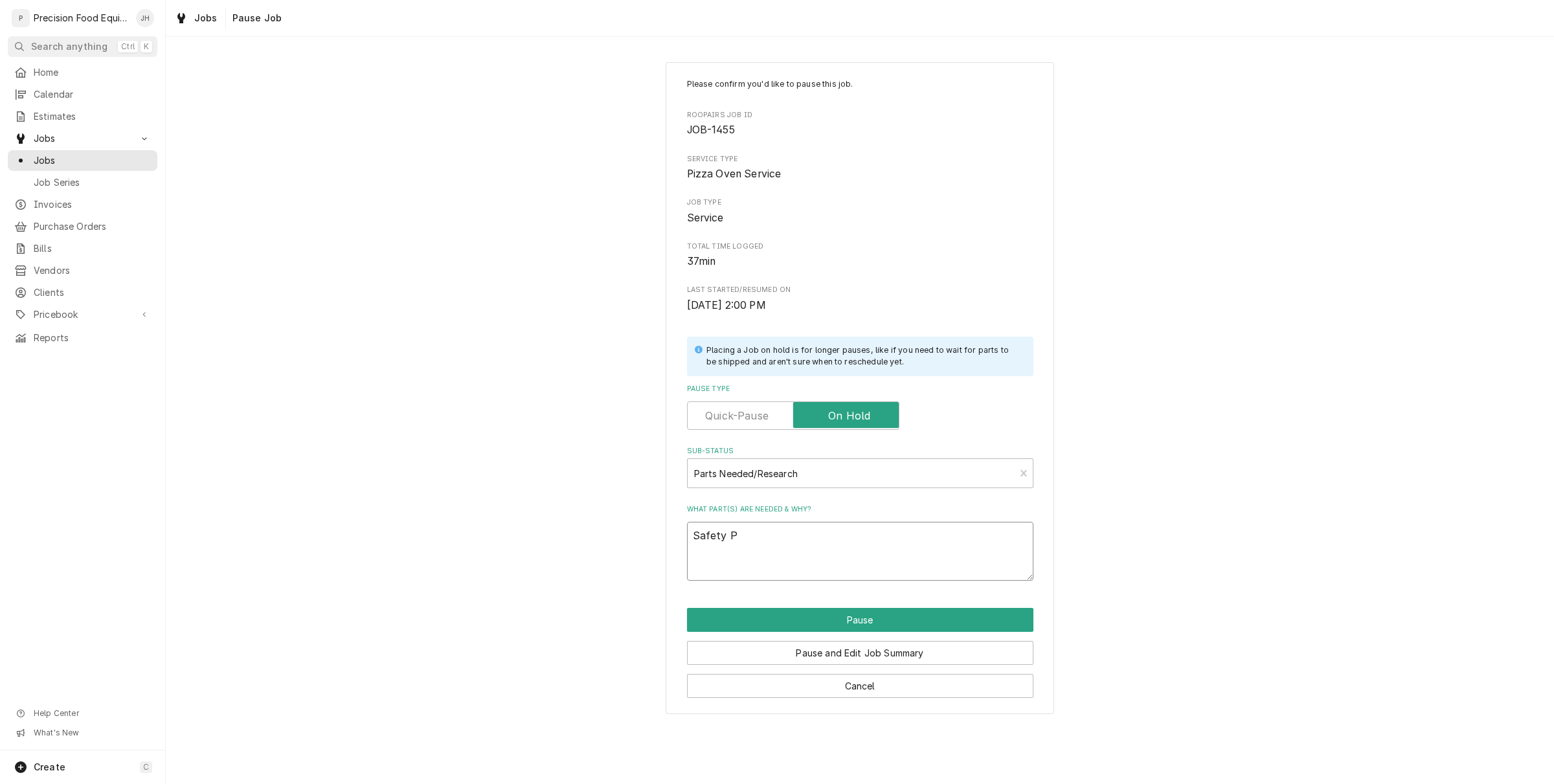
type textarea "Safety Pi"
type textarea "x"
type textarea "Safety Pio"
type textarea "x"
type textarea "Safety Piol"
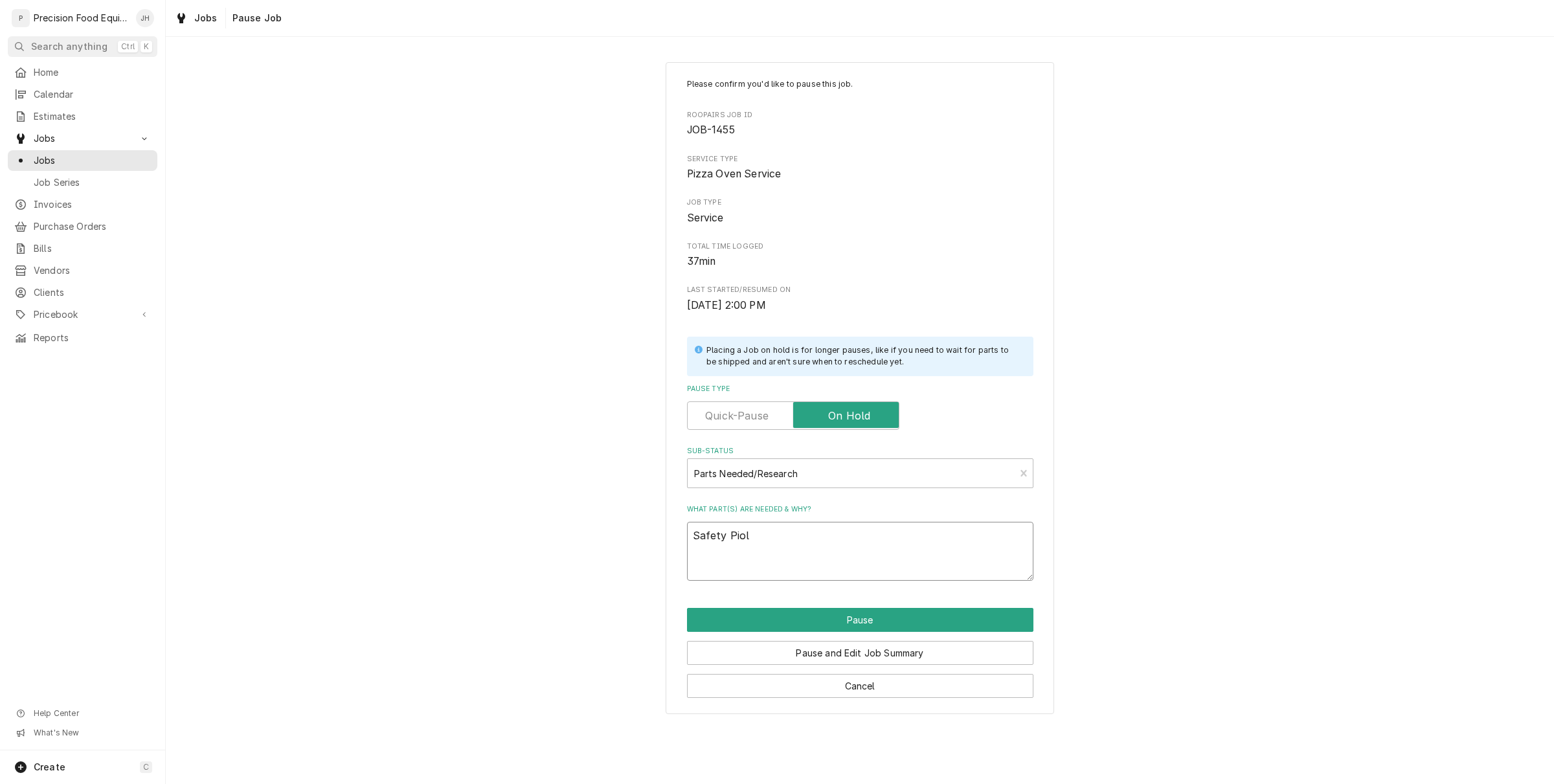
type textarea "x"
type textarea "Safety Pio"
type textarea "x"
type textarea "Safety Pi"
type textarea "x"
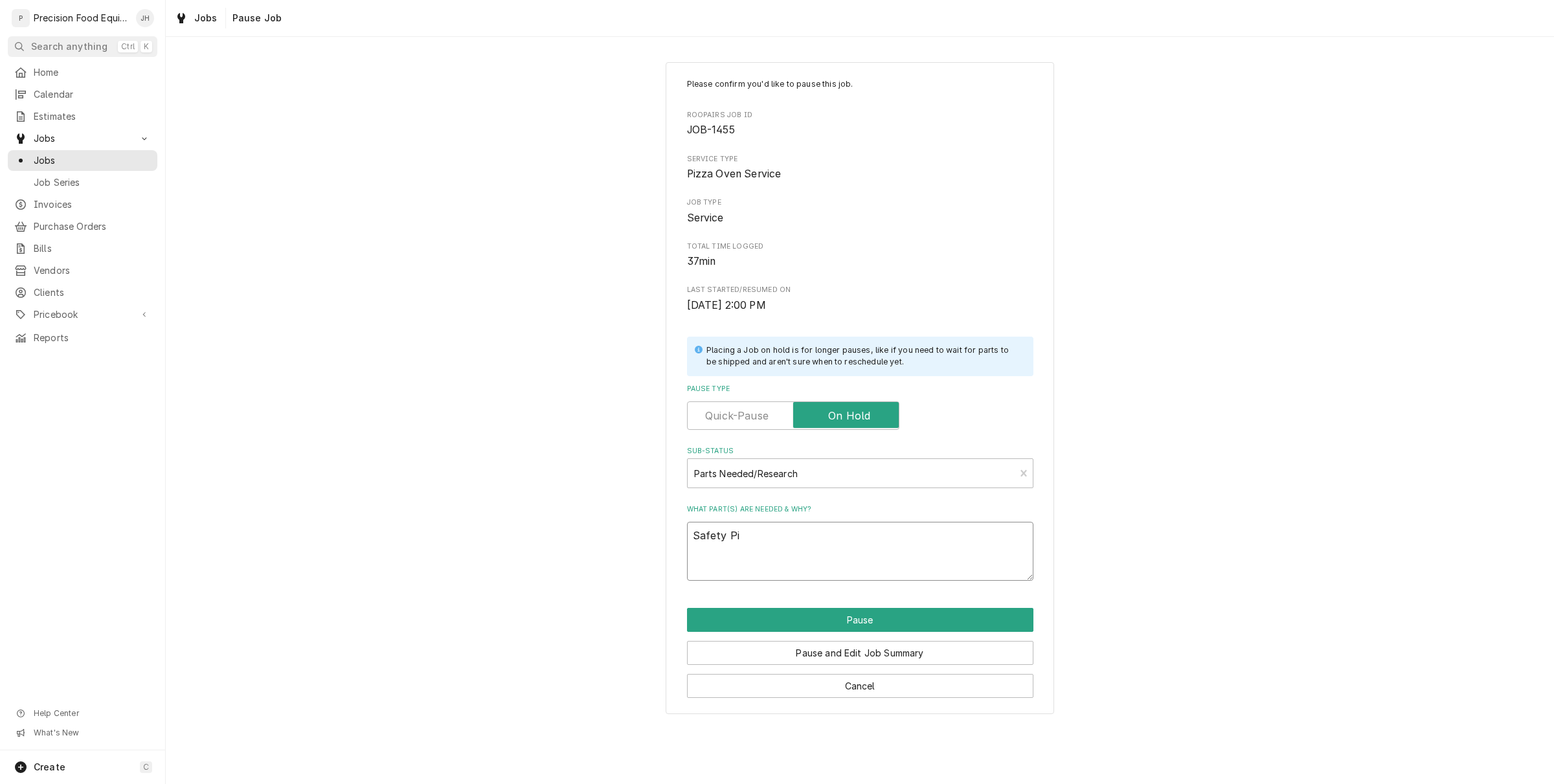
type textarea "Safety Pil"
type textarea "x"
type textarea "Safety Pilo"
type textarea "x"
type textarea "Safety Pilot"
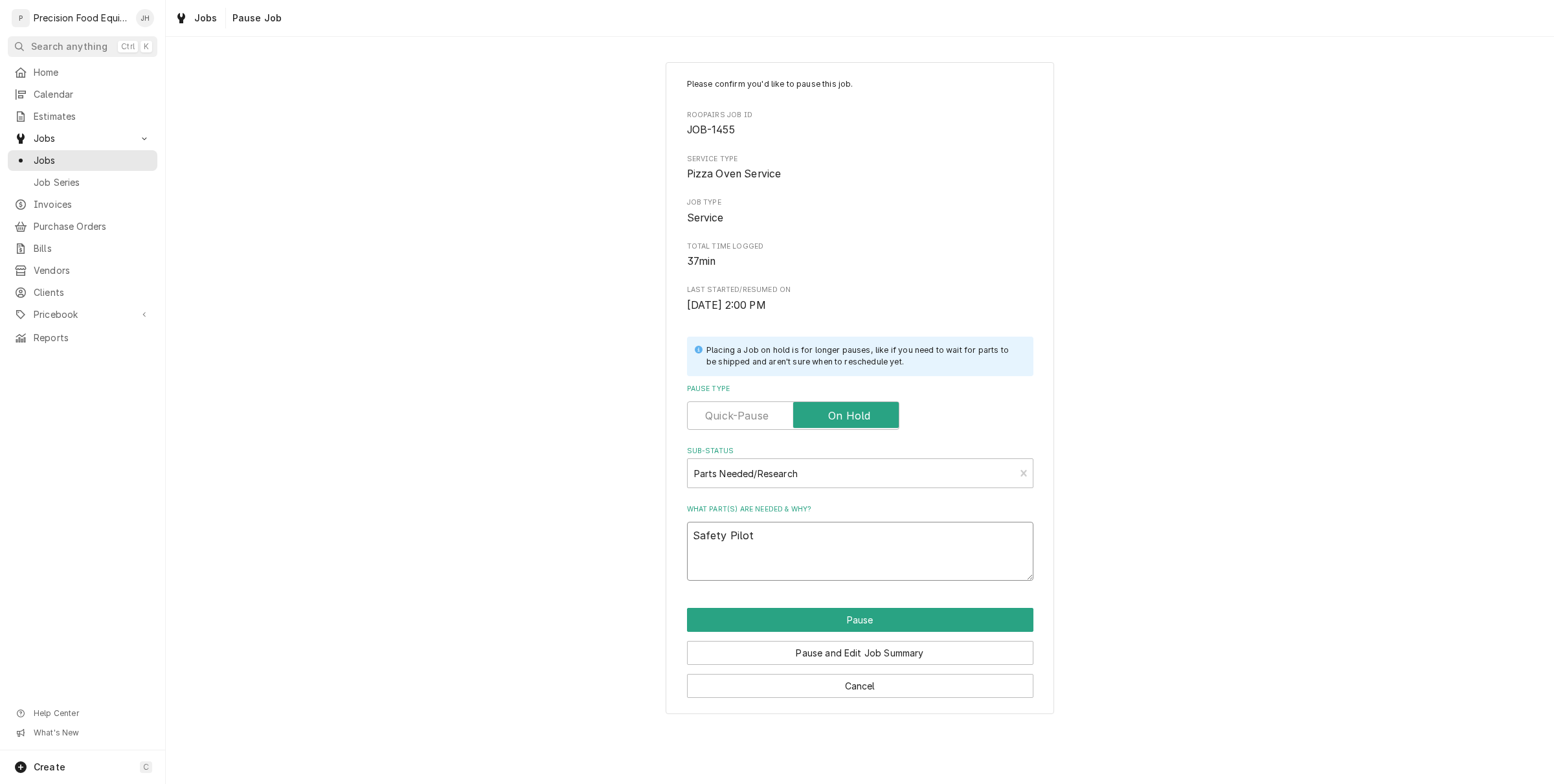
type textarea "x"
type textarea "Safety Pilot"
type textarea "x"
type textarea "Safety Pilot K"
type textarea "x"
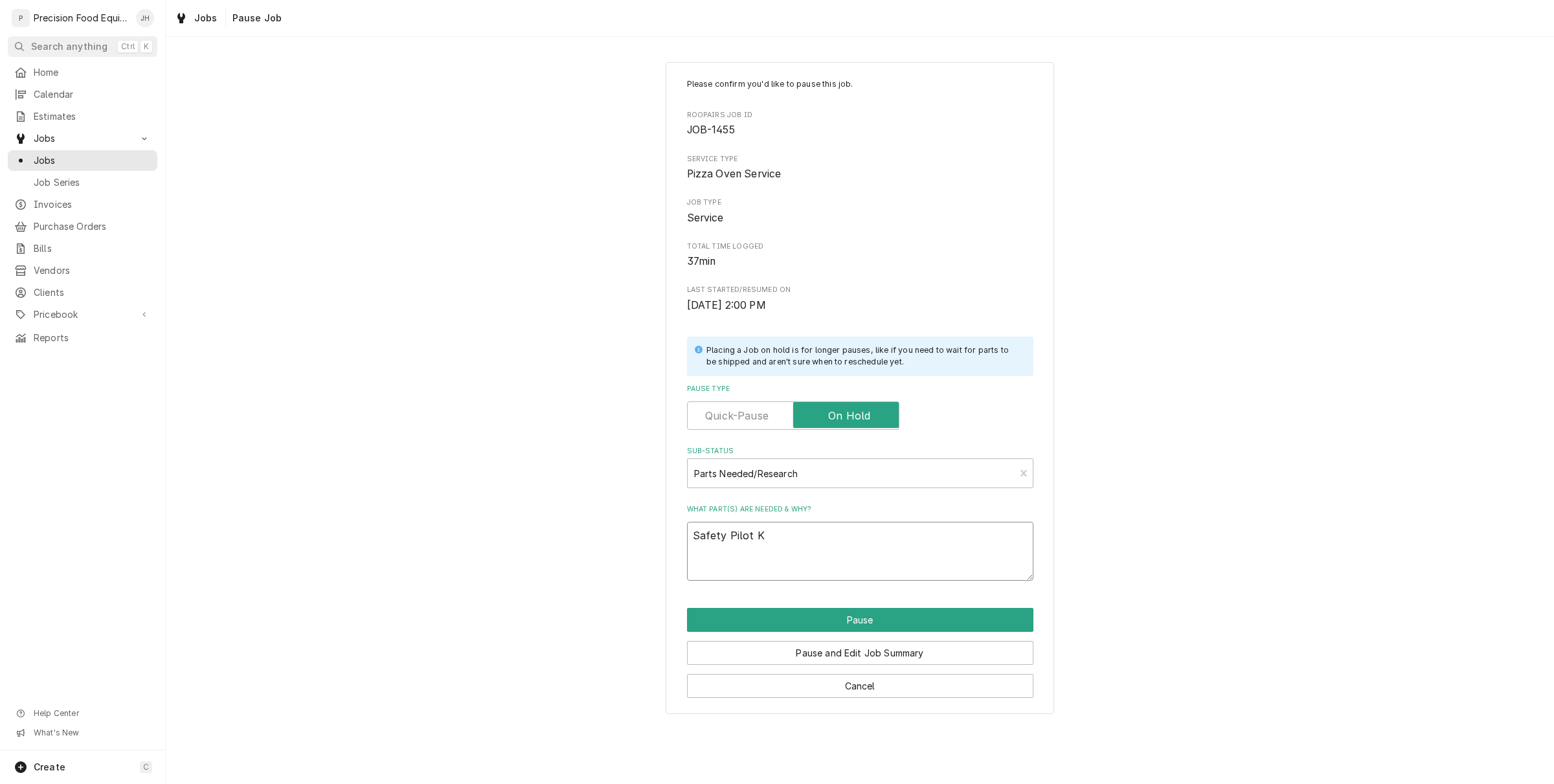
type textarea "Safety Pilot Ki"
type textarea "x"
type textarea "Safety Pilot Kit"
type textarea "x"
type textarea "Safety Pilot Kit 5"
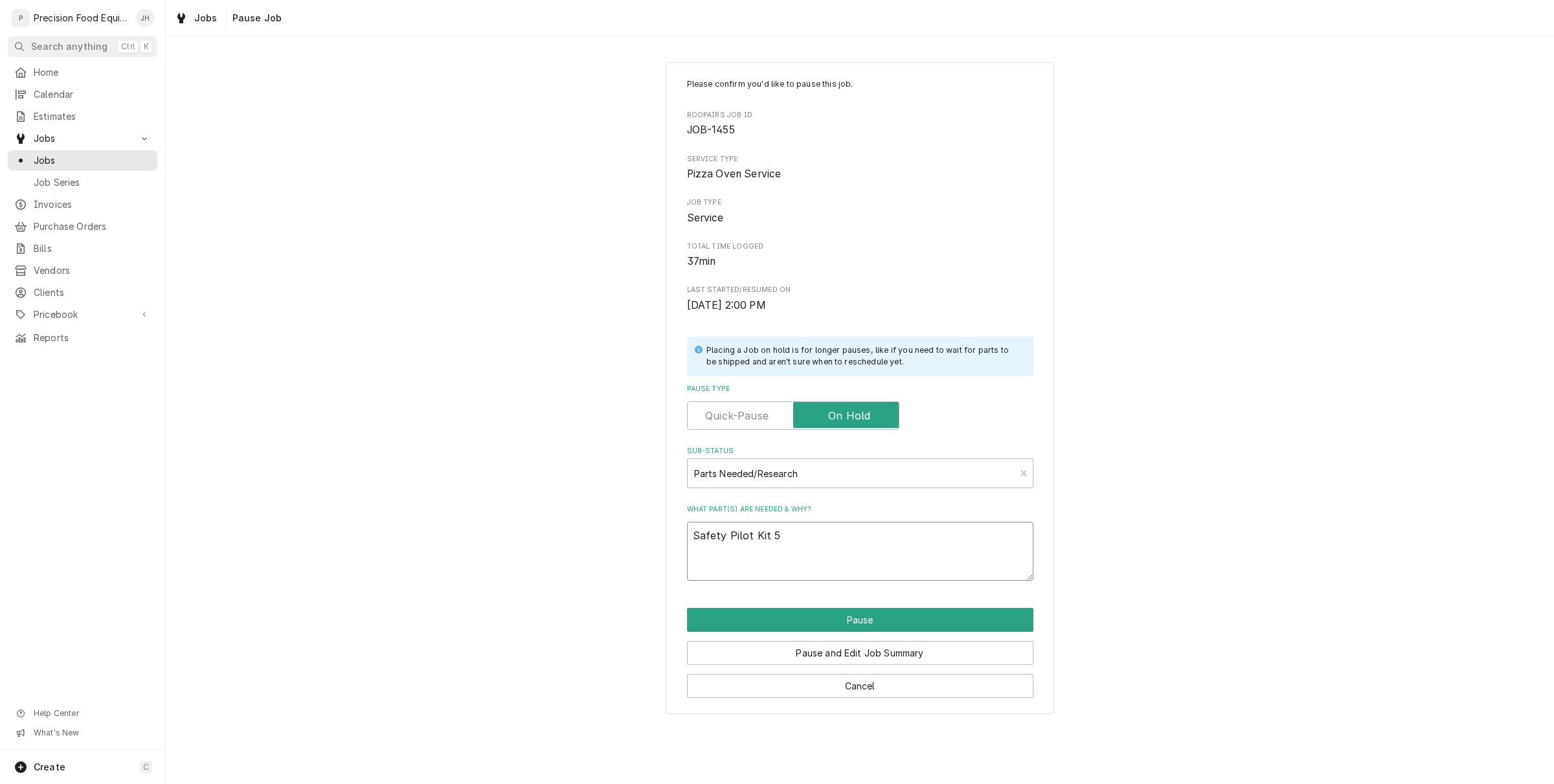
type textarea "x"
type textarea "Safety Pilot Kit 52"
type textarea "x"
type textarea "Safety Pilot Kit 523"
type textarea "x"
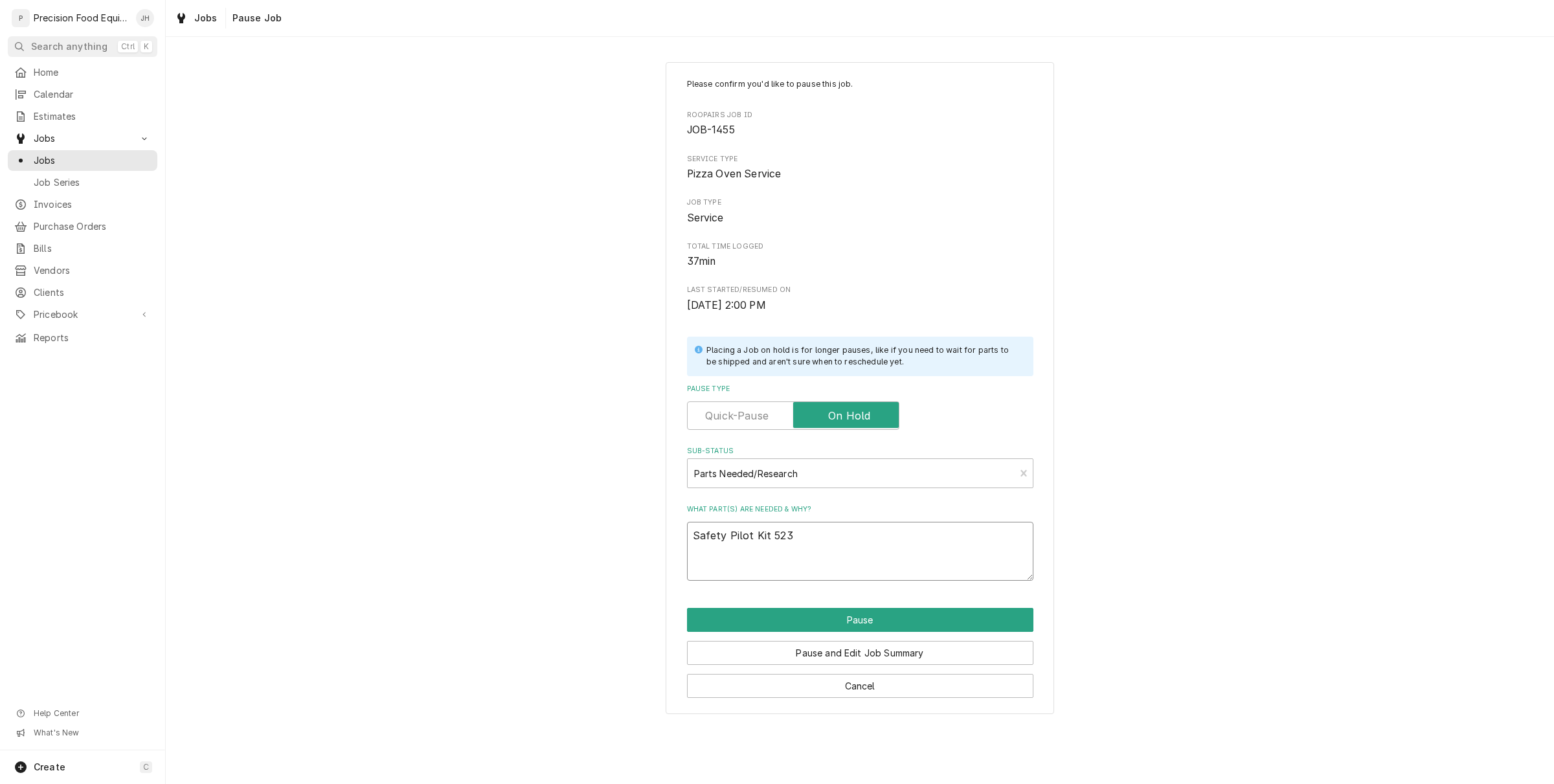
type textarea "Safety Pilot Kit 5230"
type textarea "x"
type textarea "Safety Pilot Kit 52301"
type textarea "x"
type textarea "Safety Pilot Kit 52301"
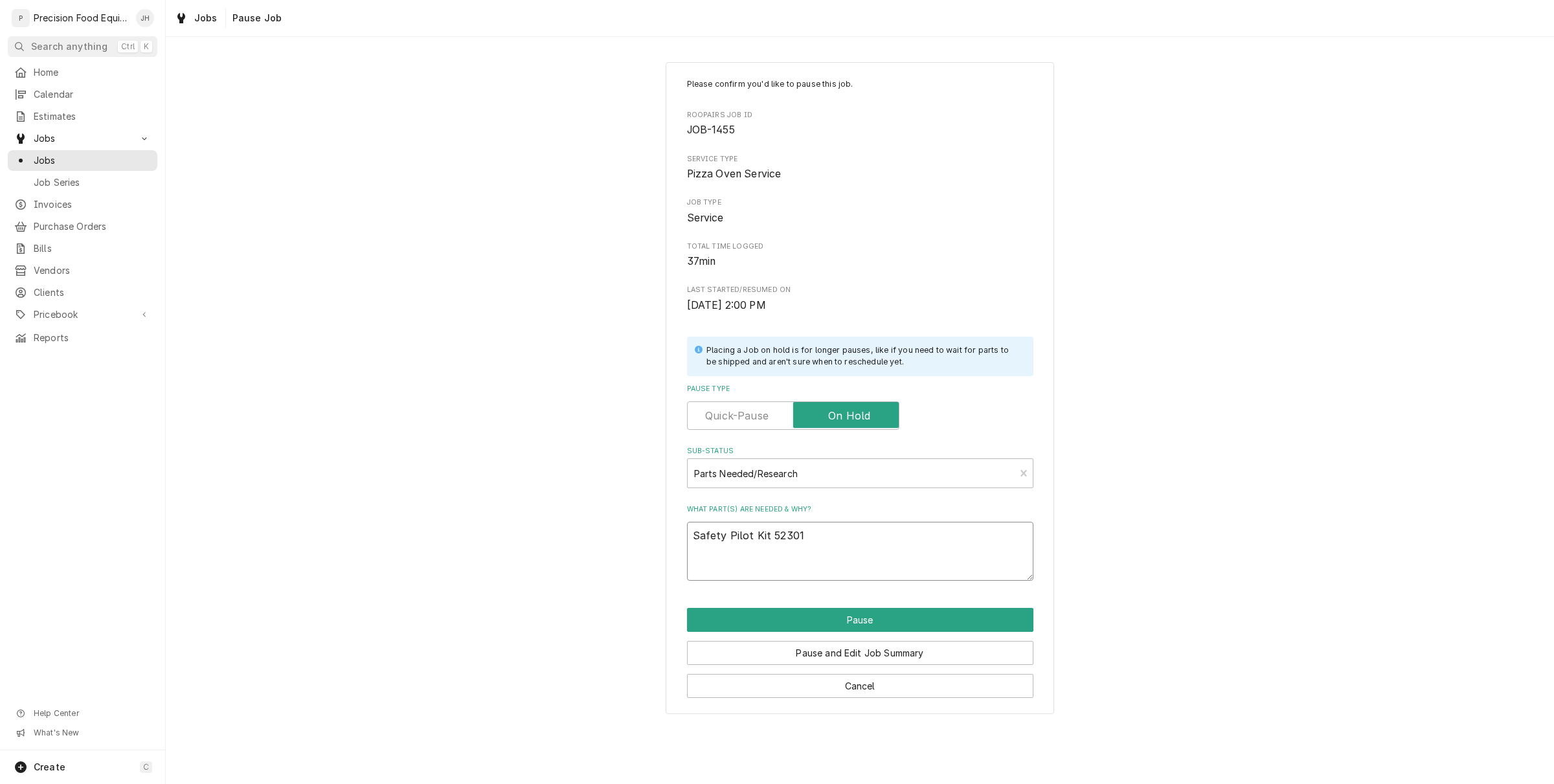
type textarea "x"
type textarea "Safety Pilot Kit 52301 T"
type textarea "x"
type textarea "Safety Pilot Kit 52301 Th"
type textarea "x"
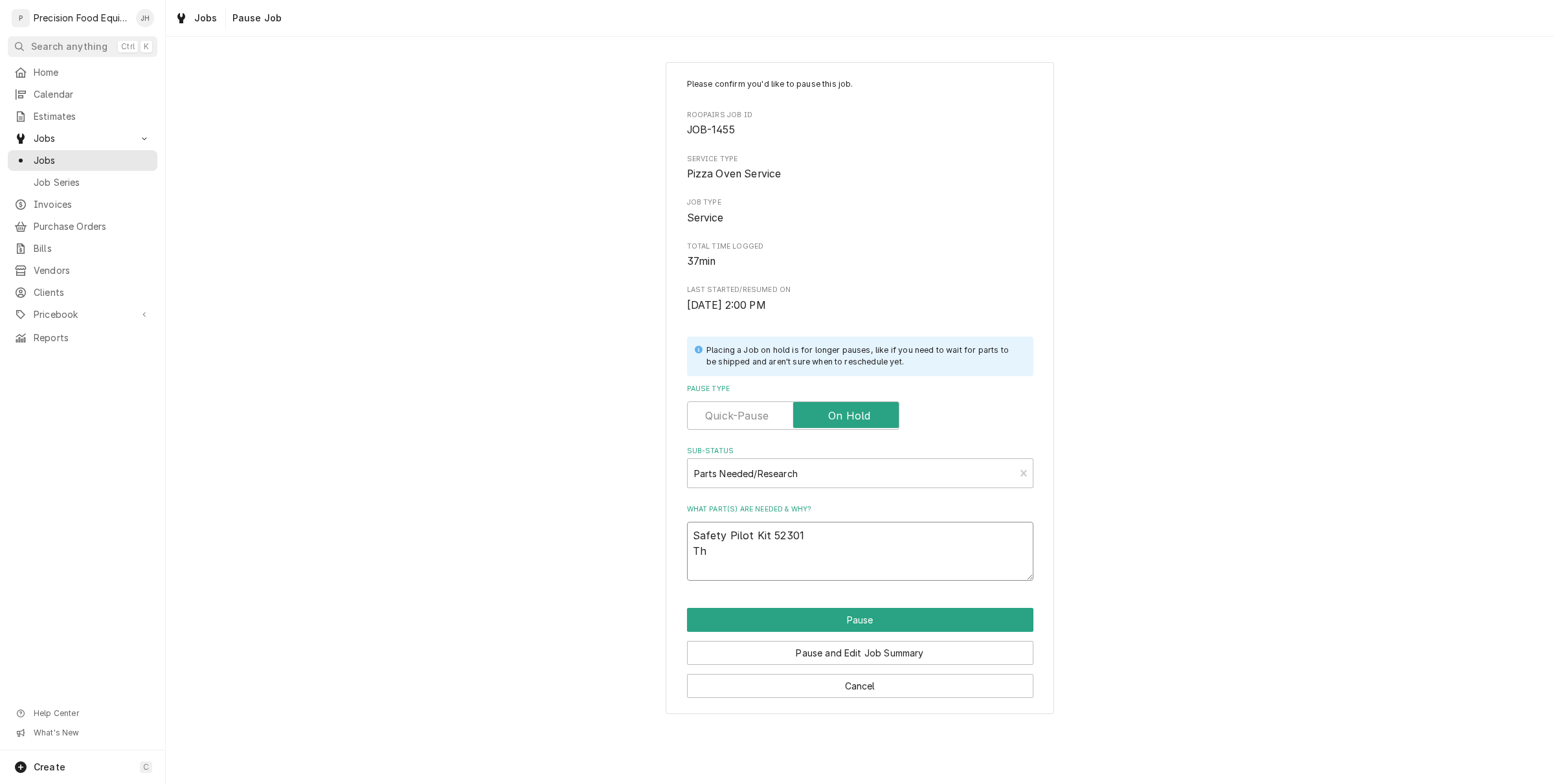
type textarea "Safety Pilot Kit 52301 The"
type textarea "x"
type textarea "Safety Pilot Kit 52301 Ther"
type textarea "x"
type textarea "Safety Pilot Kit 52301 Therm"
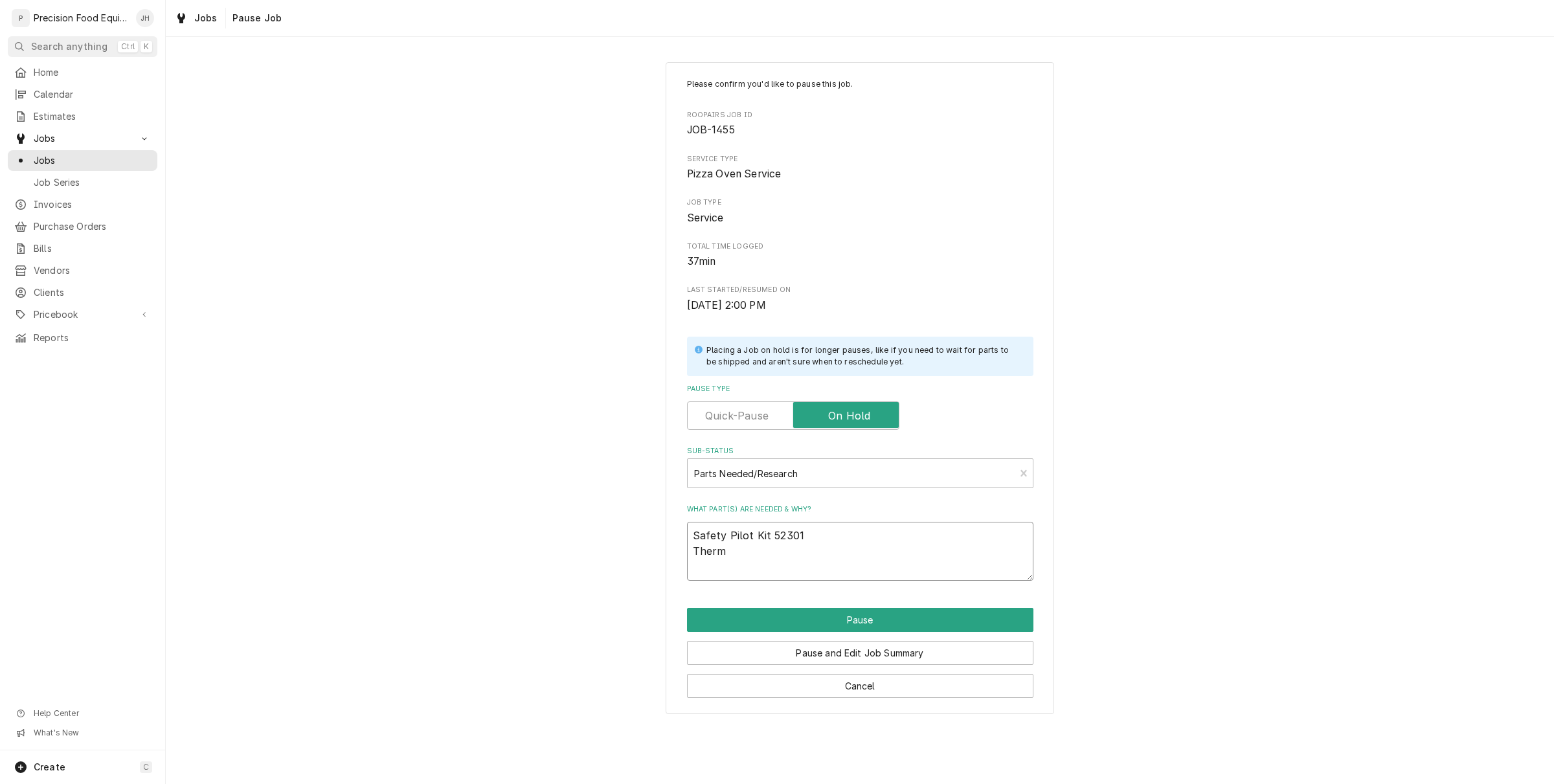
type textarea "x"
type textarea "Safety Pilot Kit 52301 Thermo"
type textarea "x"
type textarea "Safety Pilot Kit 52301 Thermos"
type textarea "x"
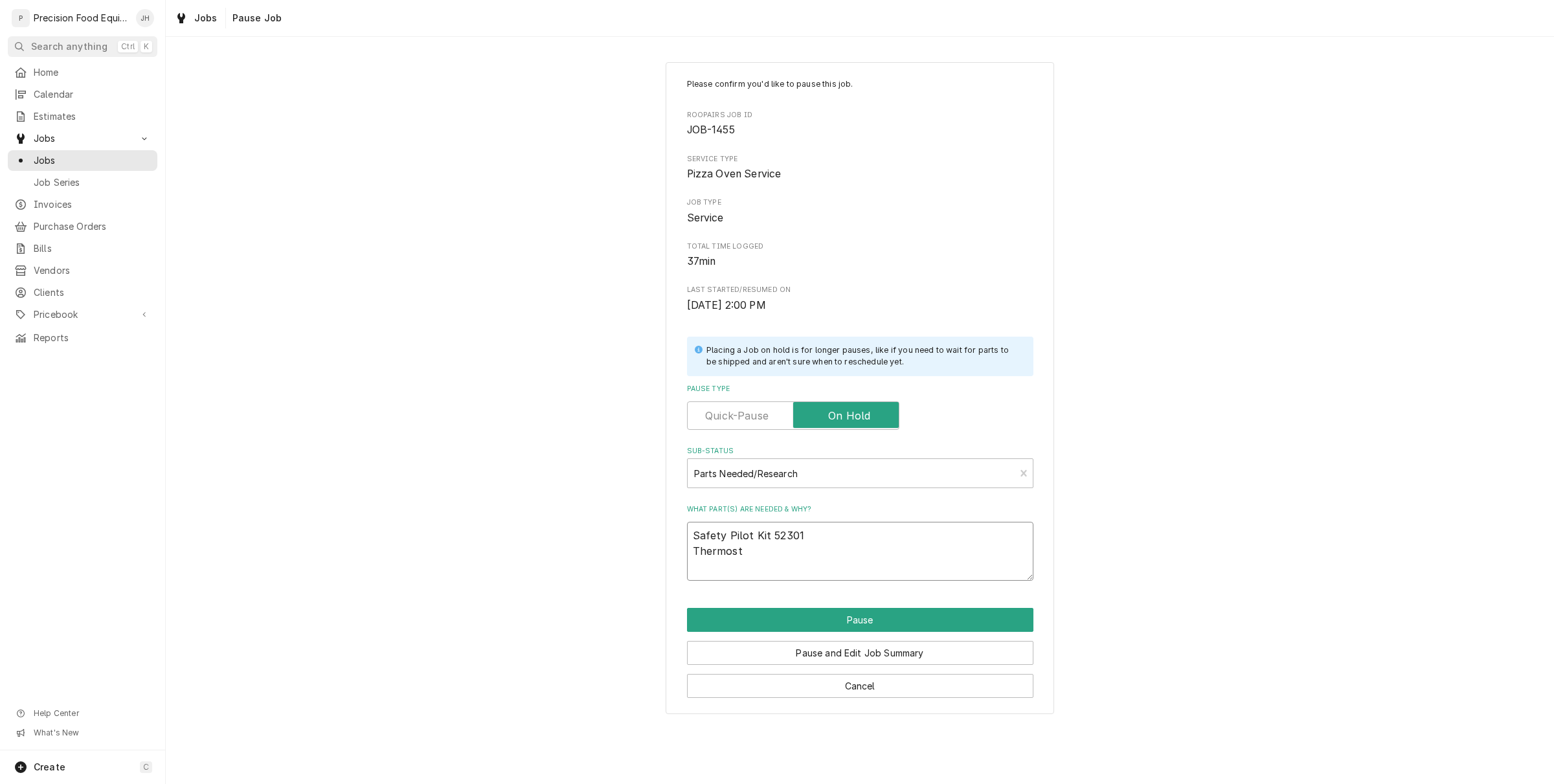
type textarea "Safety Pilot Kit 52301 Thermosta"
type textarea "x"
type textarea "Safety Pilot Kit 52301 Thermostat"
type textarea "x"
type textarea "Safety Pilot Kit 52301 Thermostate"
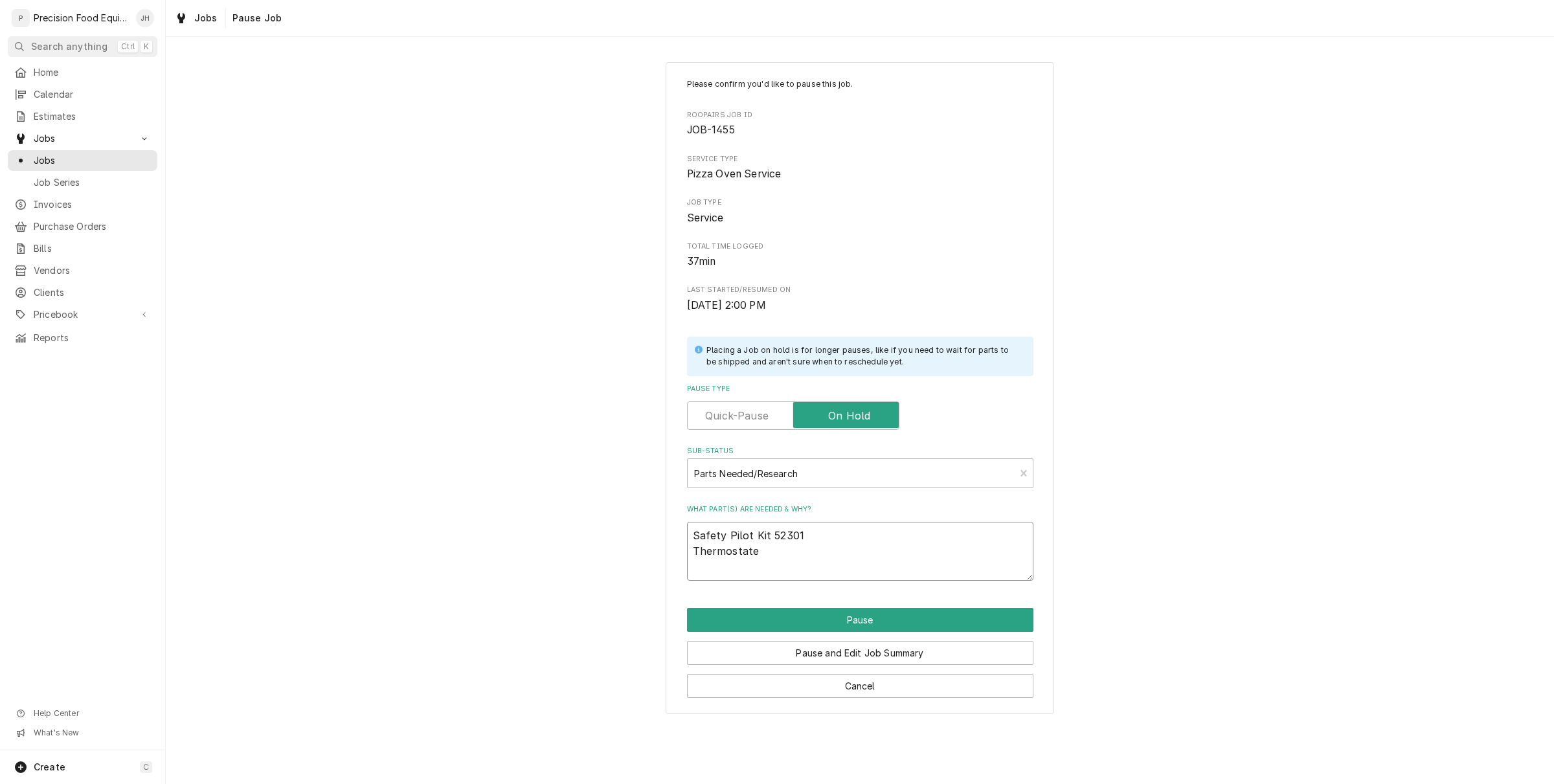
type textarea "x"
type textarea "Safety Pilot Kit 52301 Thermostate"
type textarea "x"
type textarea "Safety Pilot Kit 52301 Thermostate 1"
type textarea "x"
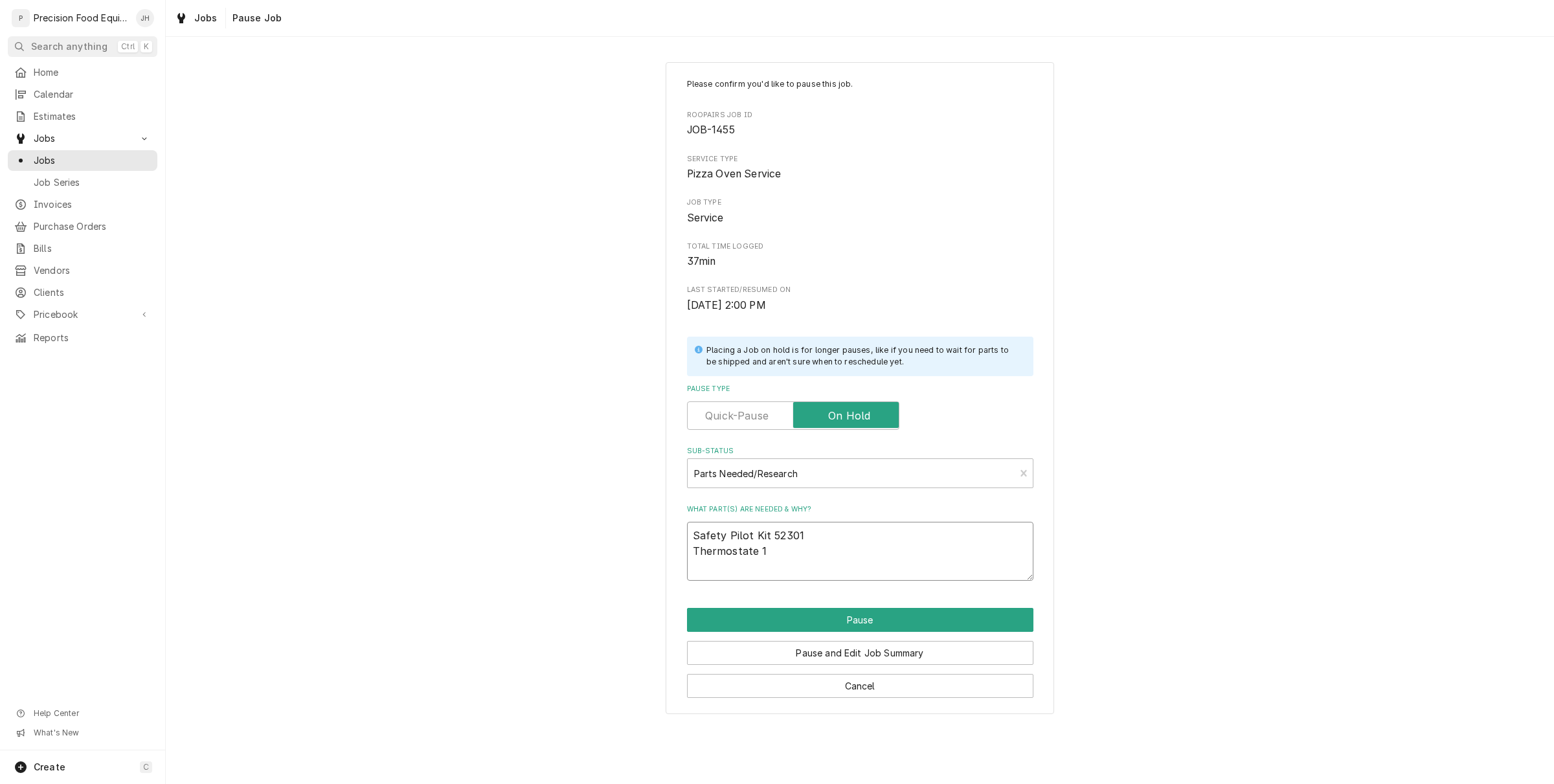
type textarea "Safety Pilot Kit 52301 Thermostate 11"
type textarea "x"
type textarea "Safety Pilot Kit 52301 Thermostate 115"
type textarea "x"
type textarea "Safety Pilot Kit 52301 Thermostate 1152"
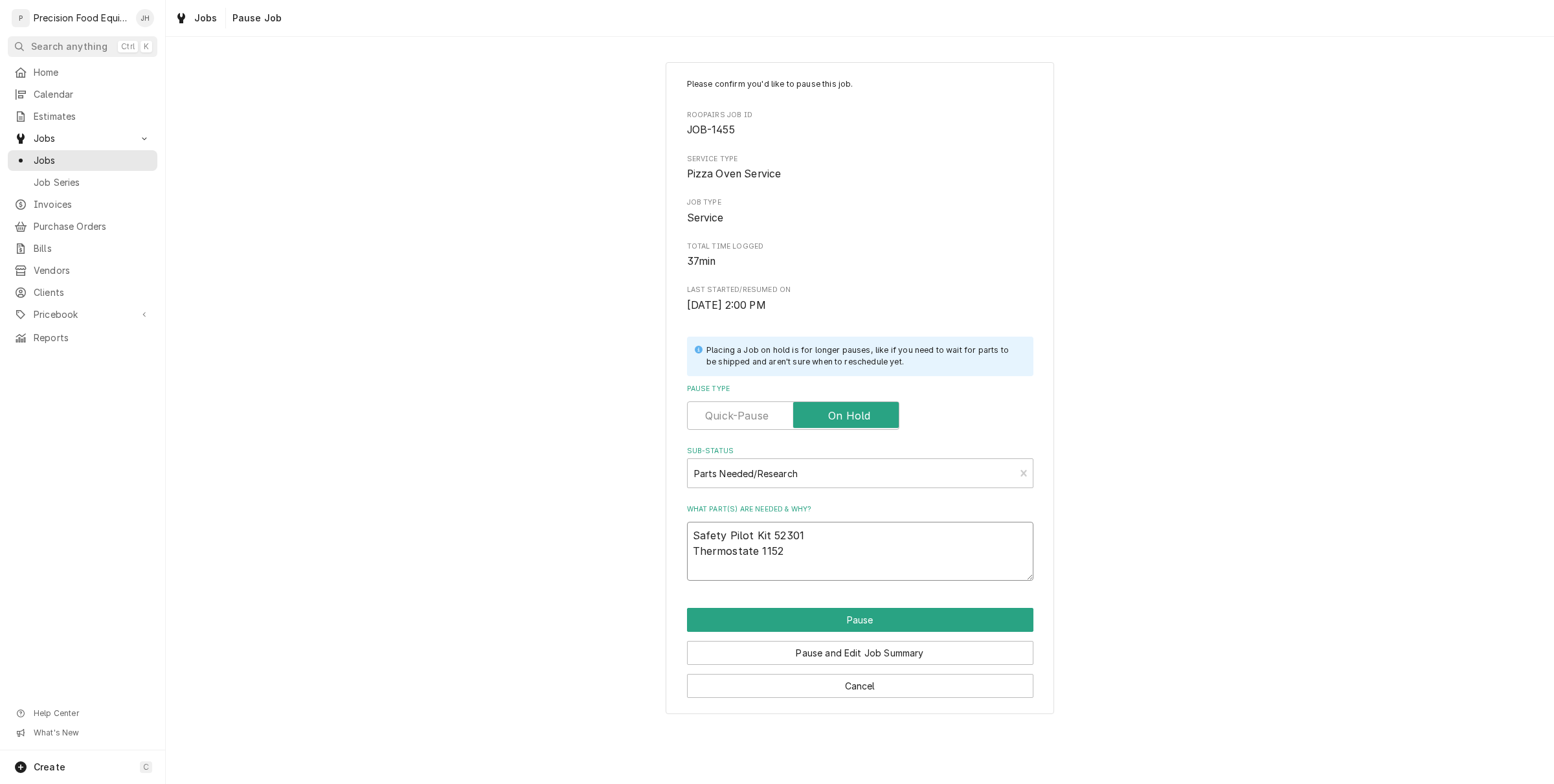
type textarea "x"
type textarea "Safety Pilot Kit 52301 Thermostate 11527"
type textarea "x"
type textarea "Safety Pilot Kit 52301 Thermostate 11527"
type textarea "x"
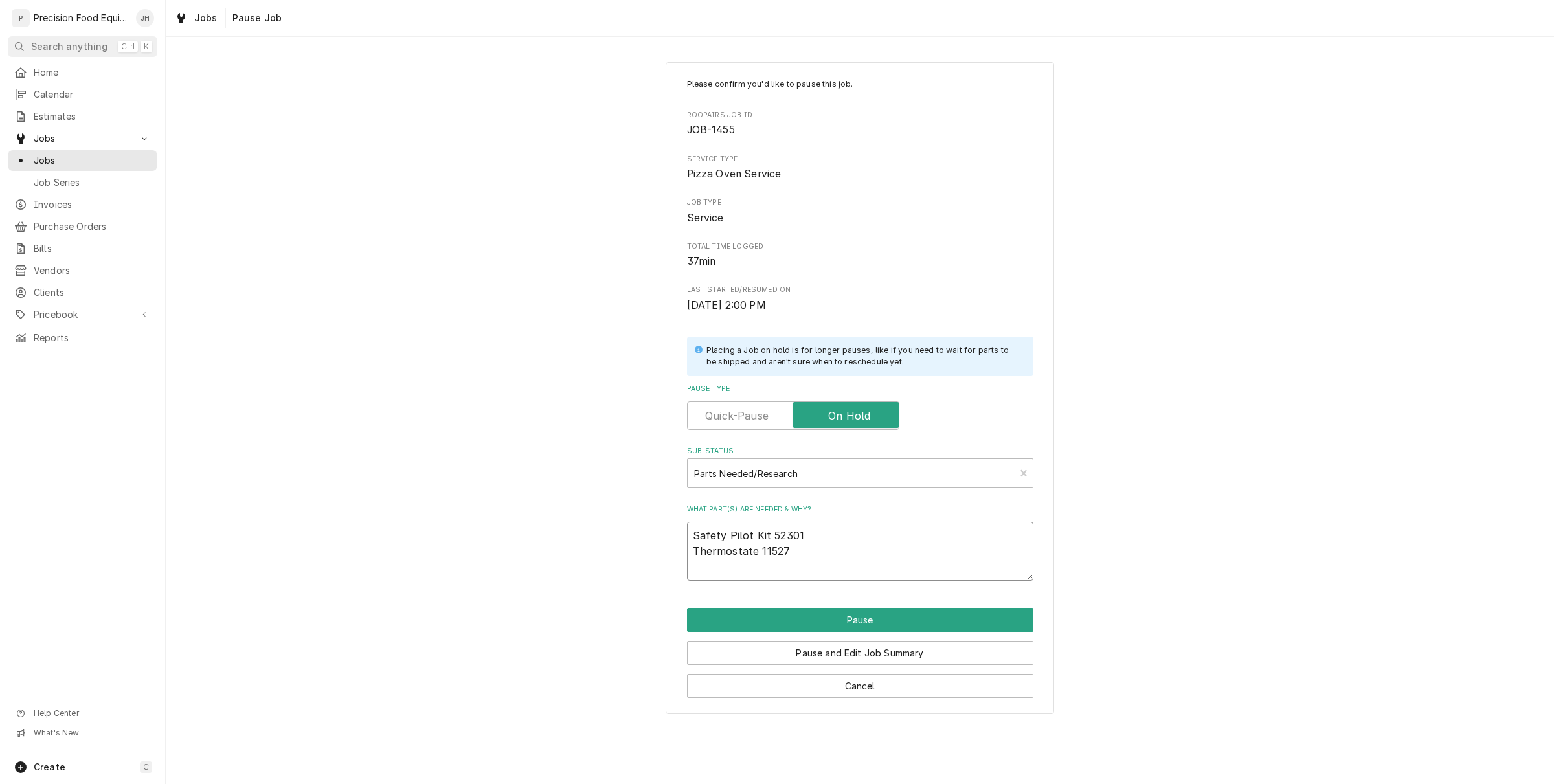
type textarea "Safety Pilot Kit 52301 Thermostate 11527 i"
type textarea "x"
type textarea "Safety Pilot Kit 52301 Thermostate 11527 it"
type textarea "x"
type textarea "Safety Pilot Kit 52301 Thermostate 11527 it"
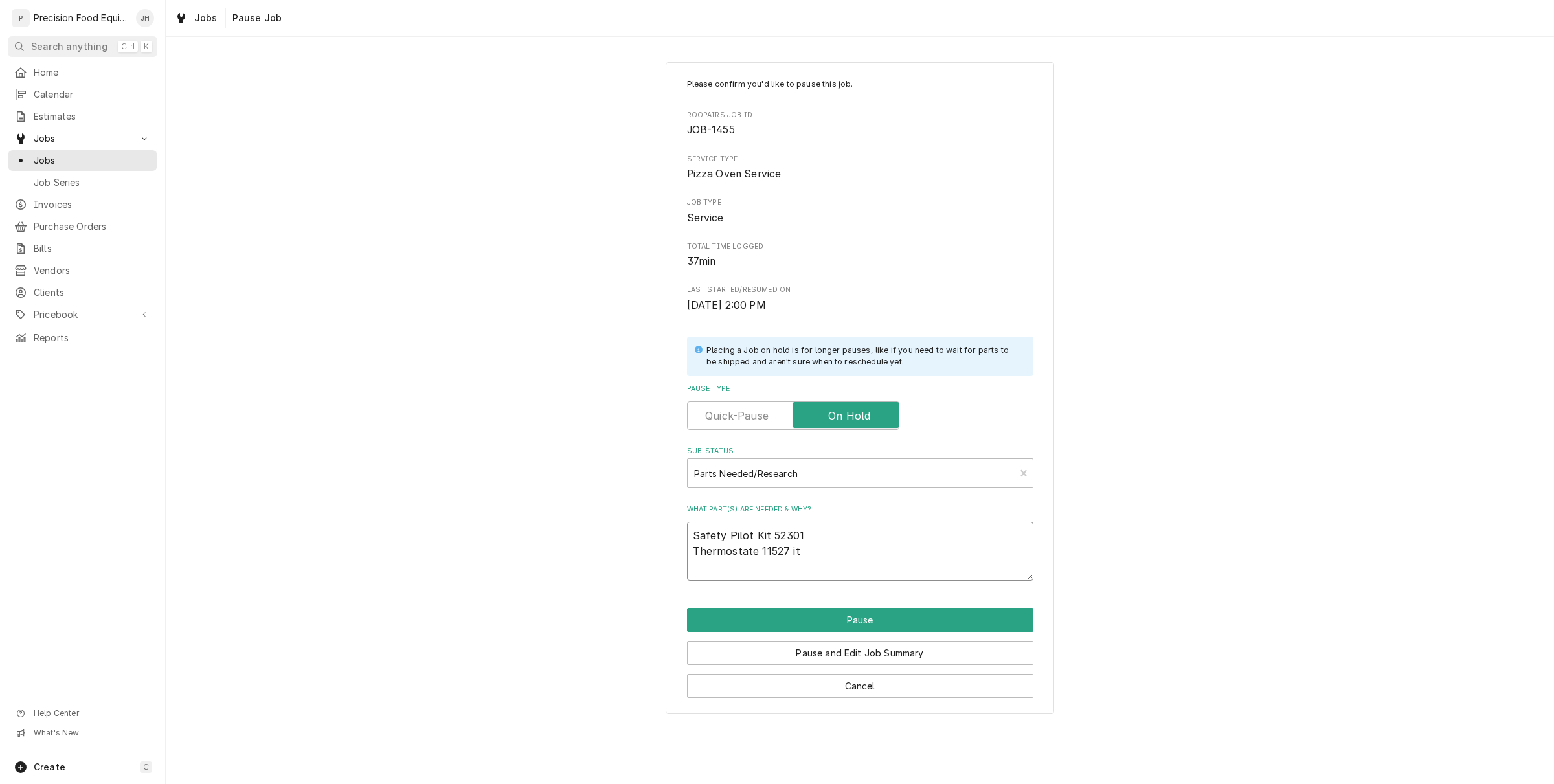
type textarea "x"
type textarea "Safety Pilot Kit 52301 Thermostate 11527 it g"
type textarea "x"
type textarea "Safety Pilot Kit 52301 Thermostate 11527 it go"
type textarea "x"
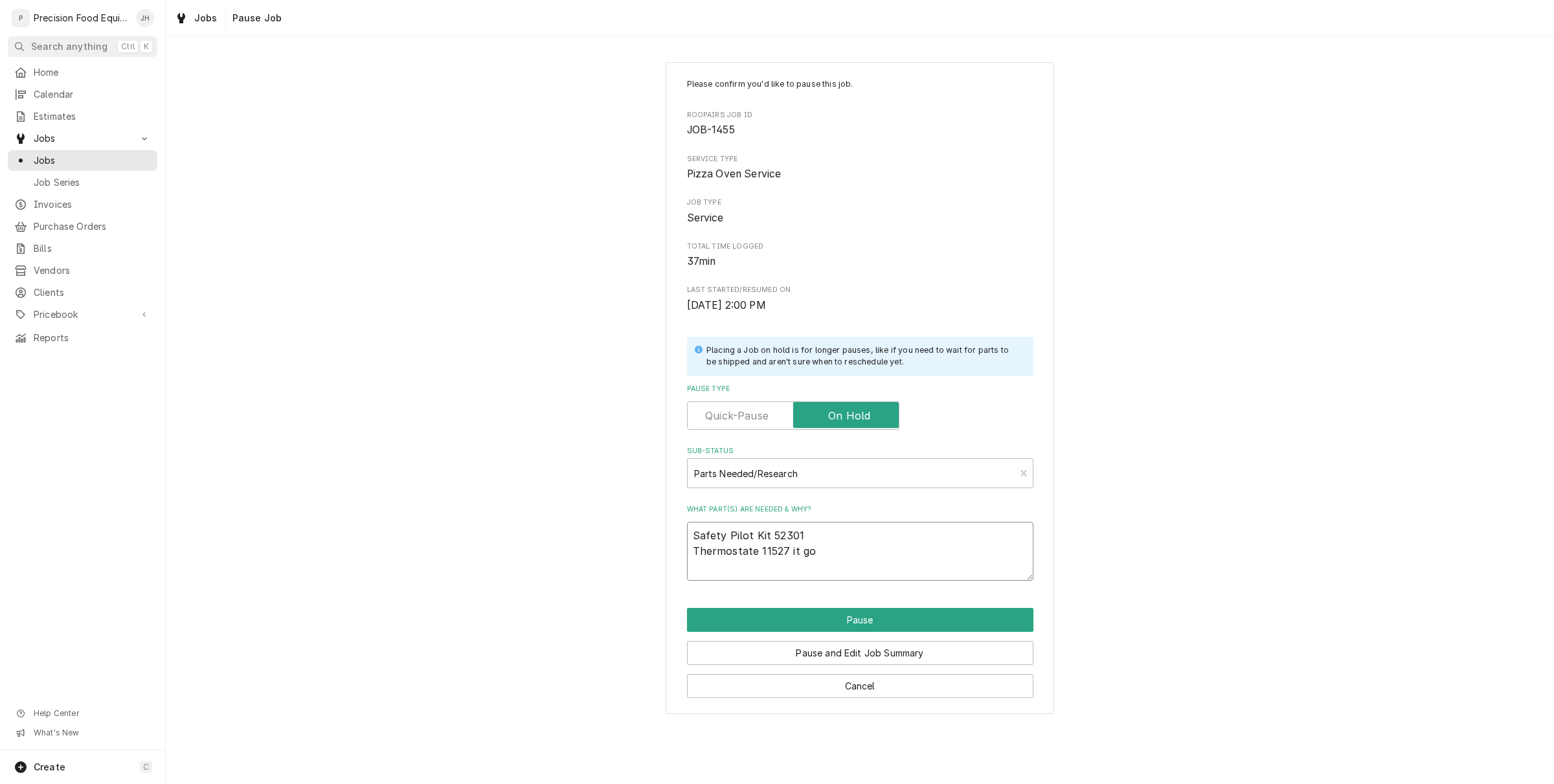
type textarea "Safety Pilot Kit 52301 Thermostate 11527 it goe"
type textarea "x"
type textarea "Safety Pilot Kit 52301 Thermostate 11527 it goes"
type textarea "x"
type textarea "Safety Pilot Kit 52301 Thermostate 11527 it goes"
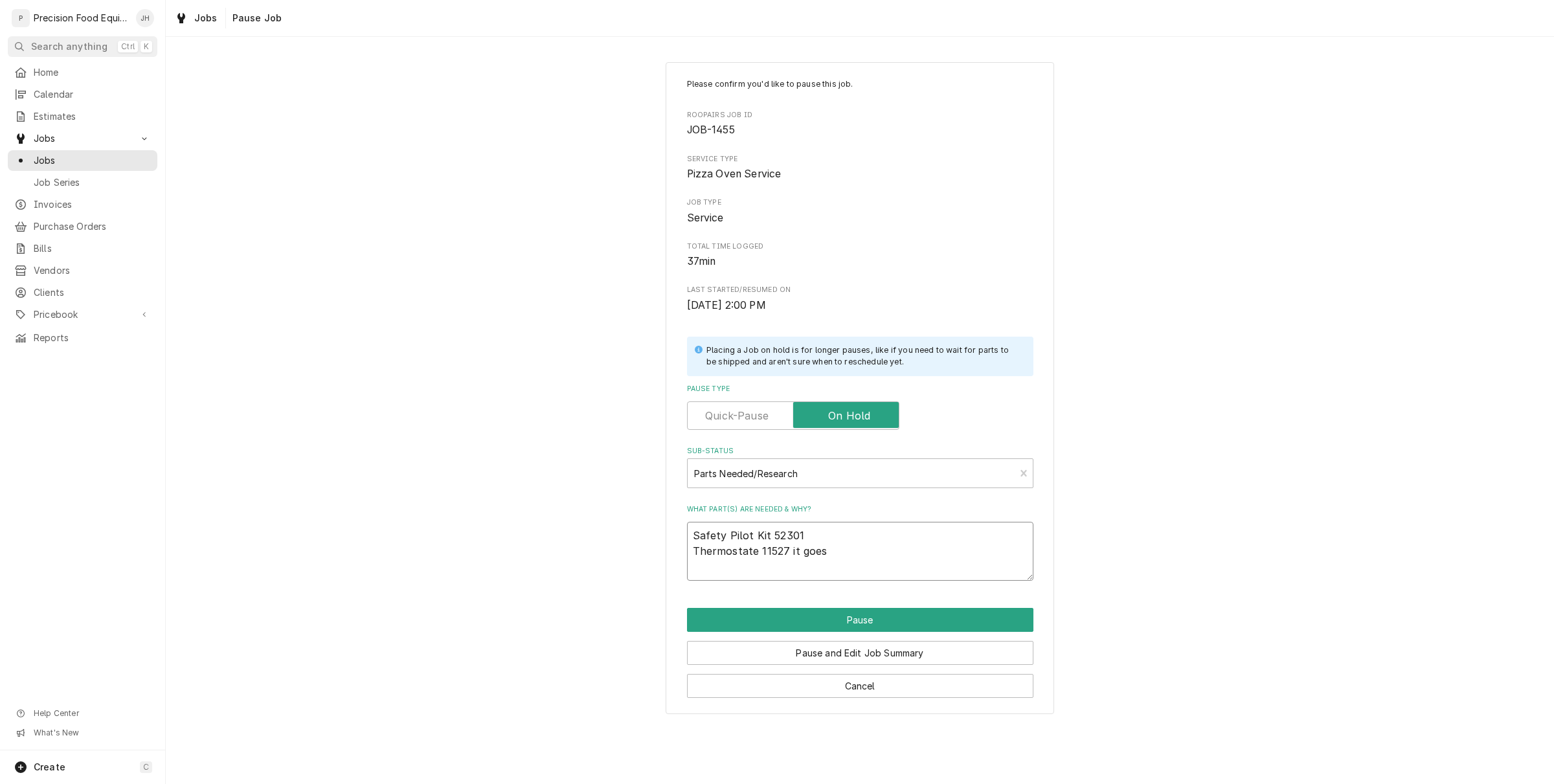
type textarea "x"
type textarea "Safety Pilot Kit 52301 Thermostate 11527 it goes u"
type textarea "x"
type textarea "Safety Pilot Kit 52301 Thermostate 11527 it goes up"
type textarea "x"
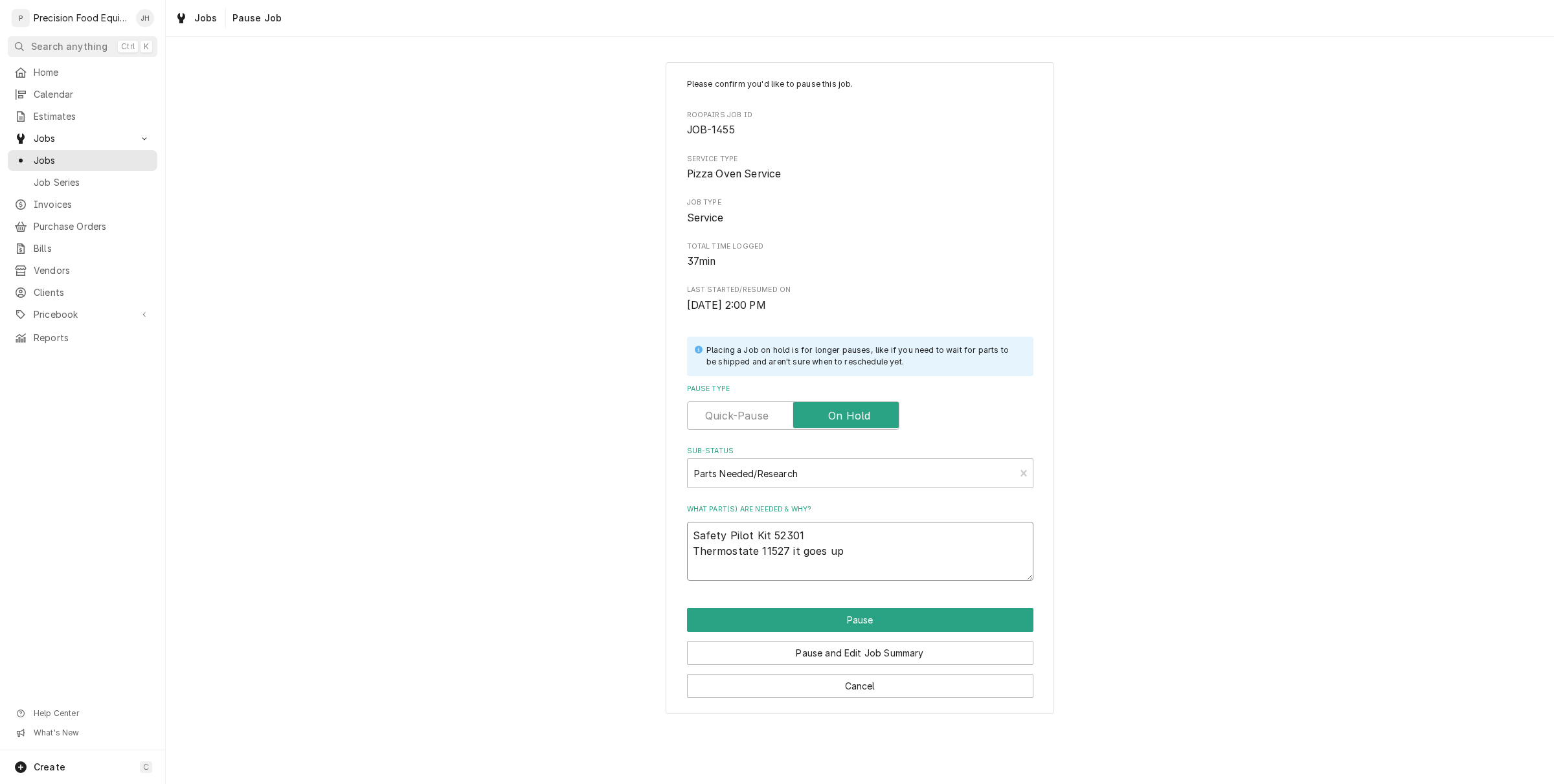
type textarea "Safety Pilot Kit 52301 Thermostate 11527 it goes up"
type textarea "x"
type textarea "Safety Pilot Kit 52301 Thermostate 11527 it goes up t"
type textarea "x"
type textarea "Safety Pilot Kit 52301 Thermostate 11527 it goes up to"
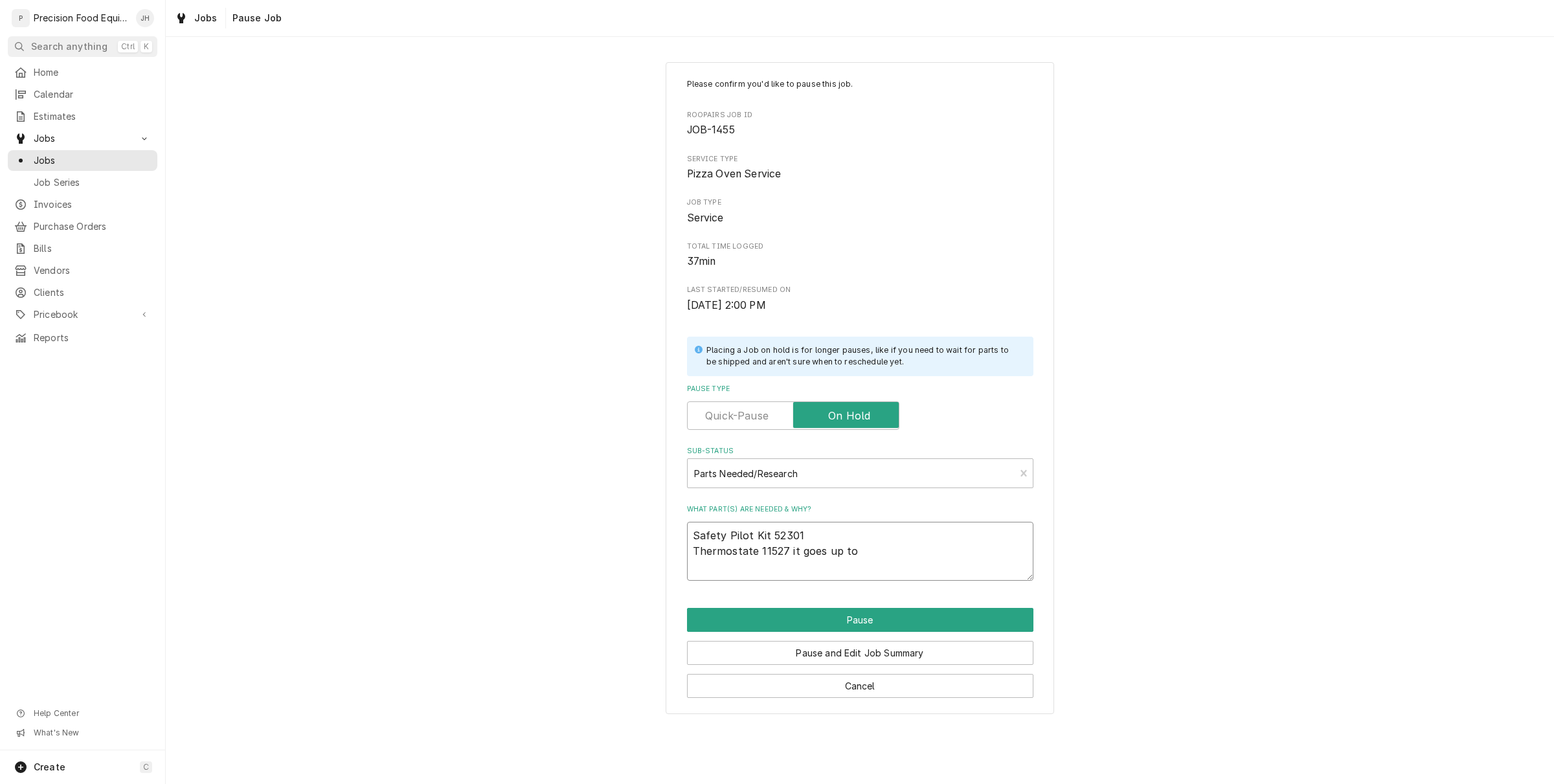
type textarea "x"
type textarea "Safety Pilot Kit 52301 Thermostate 11527 it goes up to"
type textarea "x"
type textarea "Safety Pilot Kit 52301 Thermostate 11527 it goes up to 6"
type textarea "x"
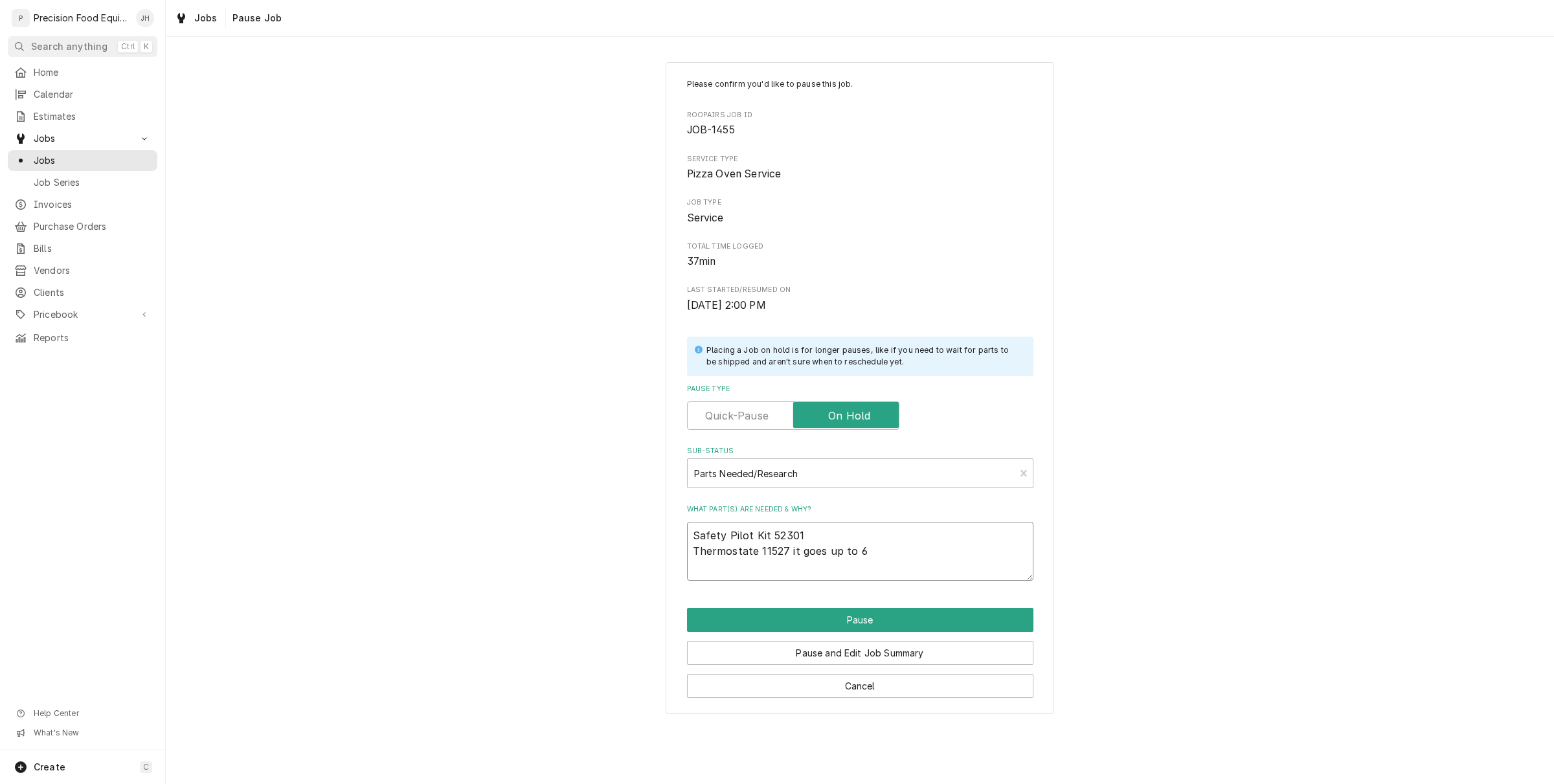
type textarea "Safety Pilot Kit 52301 Thermostate 11527 it goes up to 65"
type textarea "x"
type textarea "Safety Pilot Kit 52301 Thermostate 11527 it goes up to 650"
type textarea "x"
type textarea "Safety Pilot Kit 52301 Thermostate 11527 it goes up to 650"
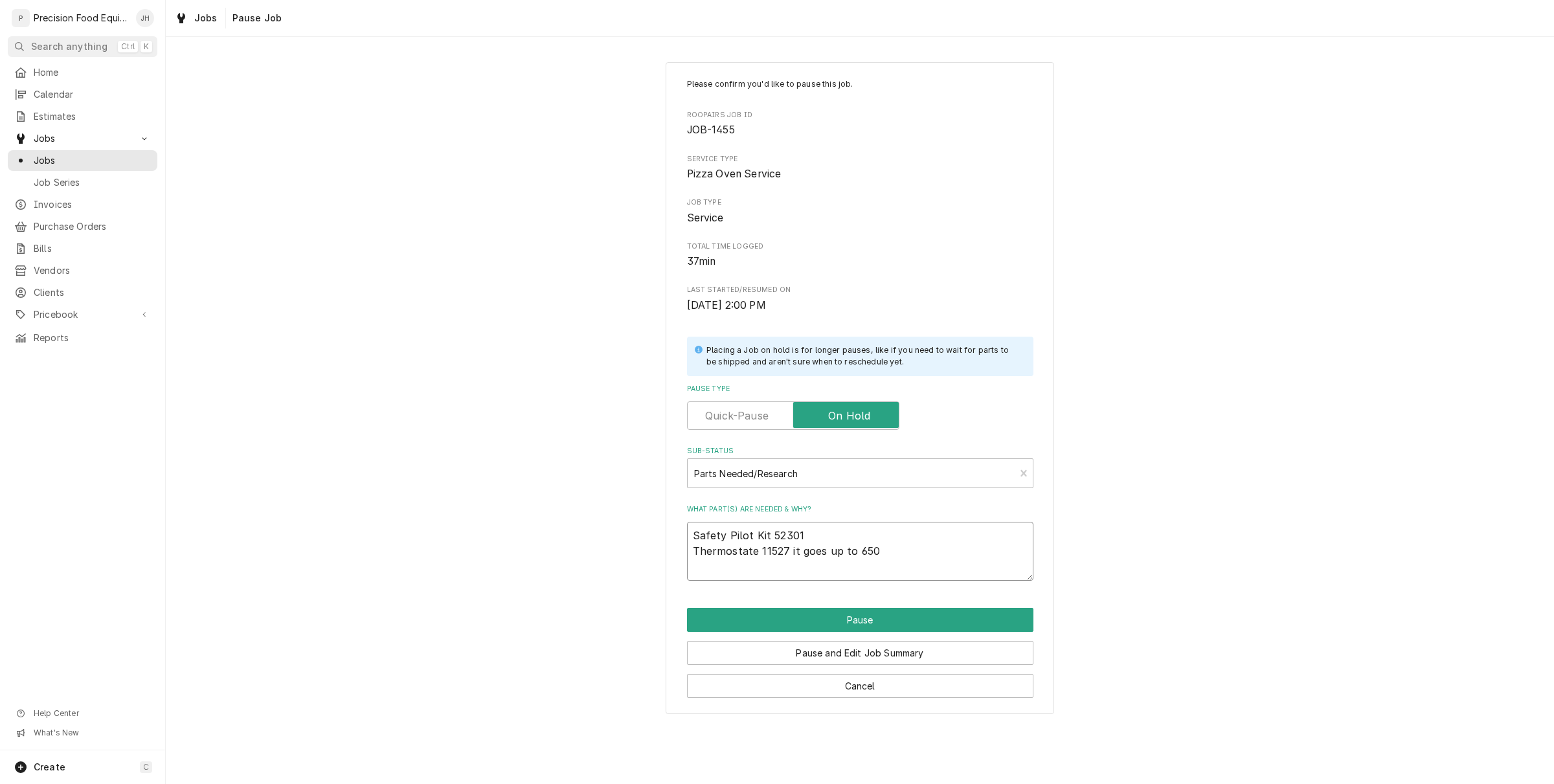
type textarea "x"
type textarea "Safety Pilot Kit 52301 Thermostate 11527 it goes up to 650 d"
type textarea "x"
type textarea "Safety Pilot Kit 52301 Thermostate 11527 it goes up to 650 de"
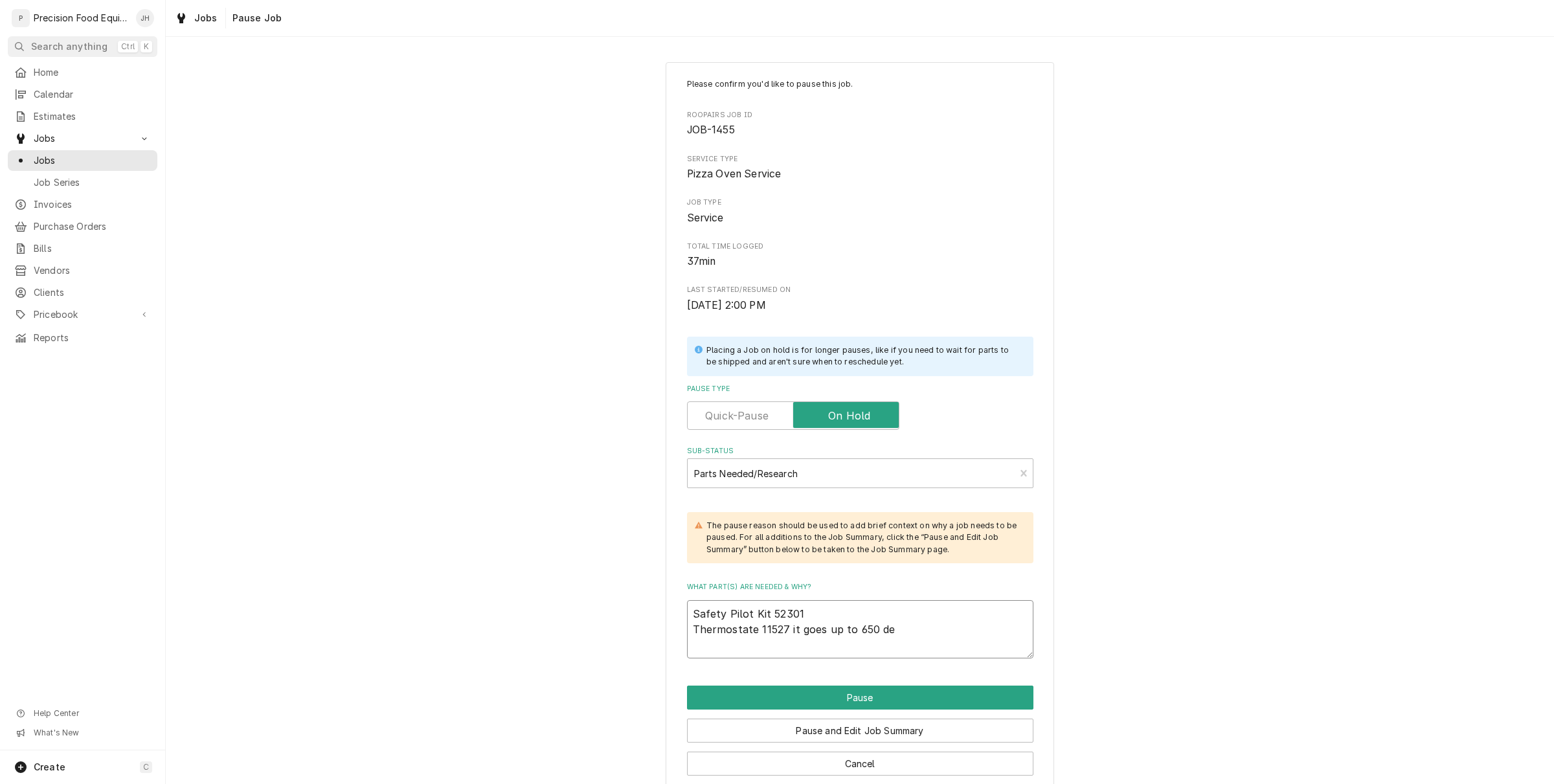
type textarea "x"
type textarea "Safety Pilot Kit 52301 Thermostate 11527 it goes up to 650 deg"
type textarea "x"
type textarea "Safety Pilot Kit 52301 Thermostate 11527 it goes up to 650 degr"
type textarea "x"
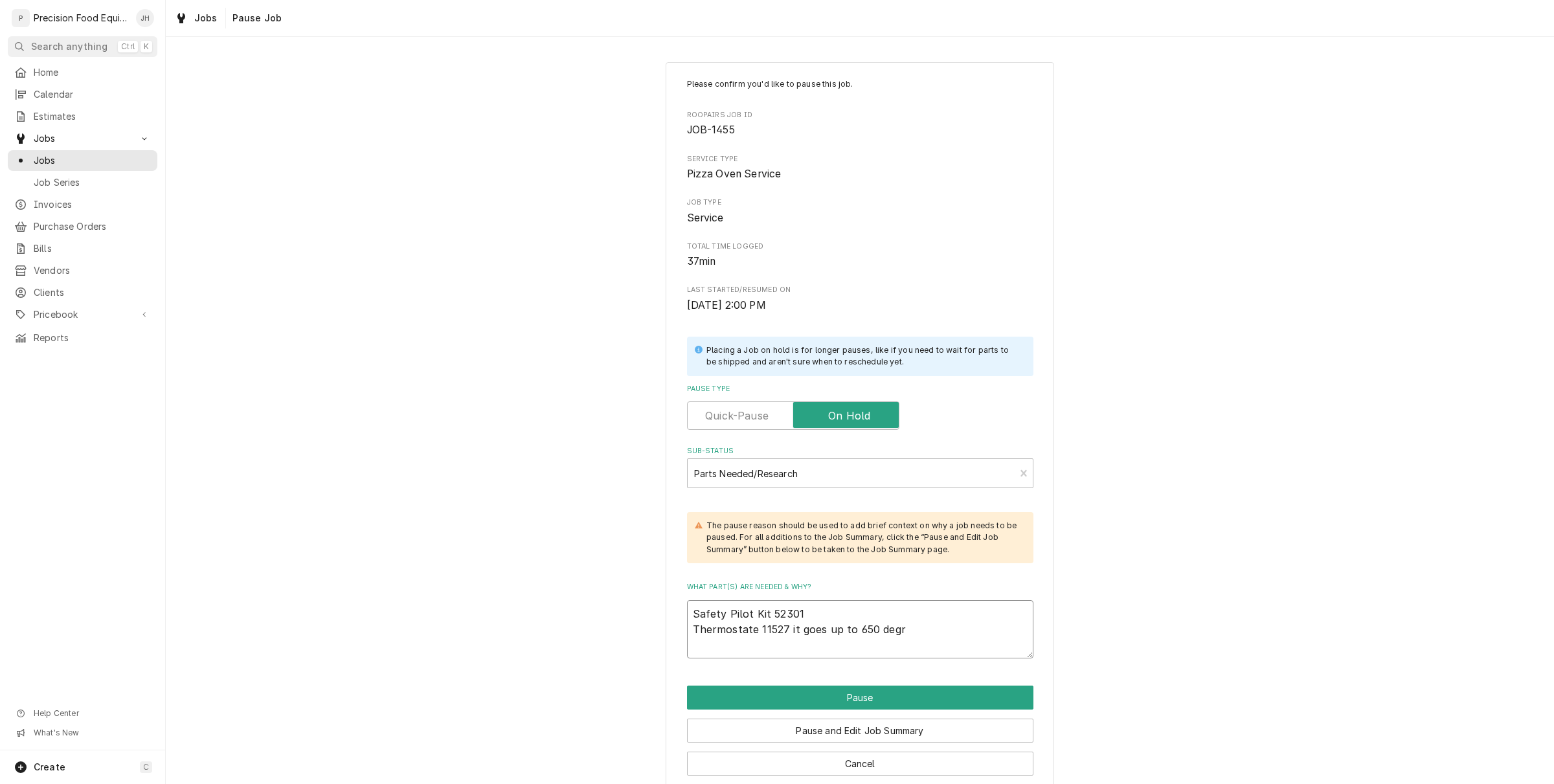
type textarea "Safety Pilot Kit 52301 Thermostate 11527 it goes up to 650 degre"
type textarea "x"
type textarea "Safety Pilot Kit 52301 Thermostate 11527 it goes up to 650 degree"
click at [871, 691] on button "Pause" at bounding box center [860, 698] width 347 height 24
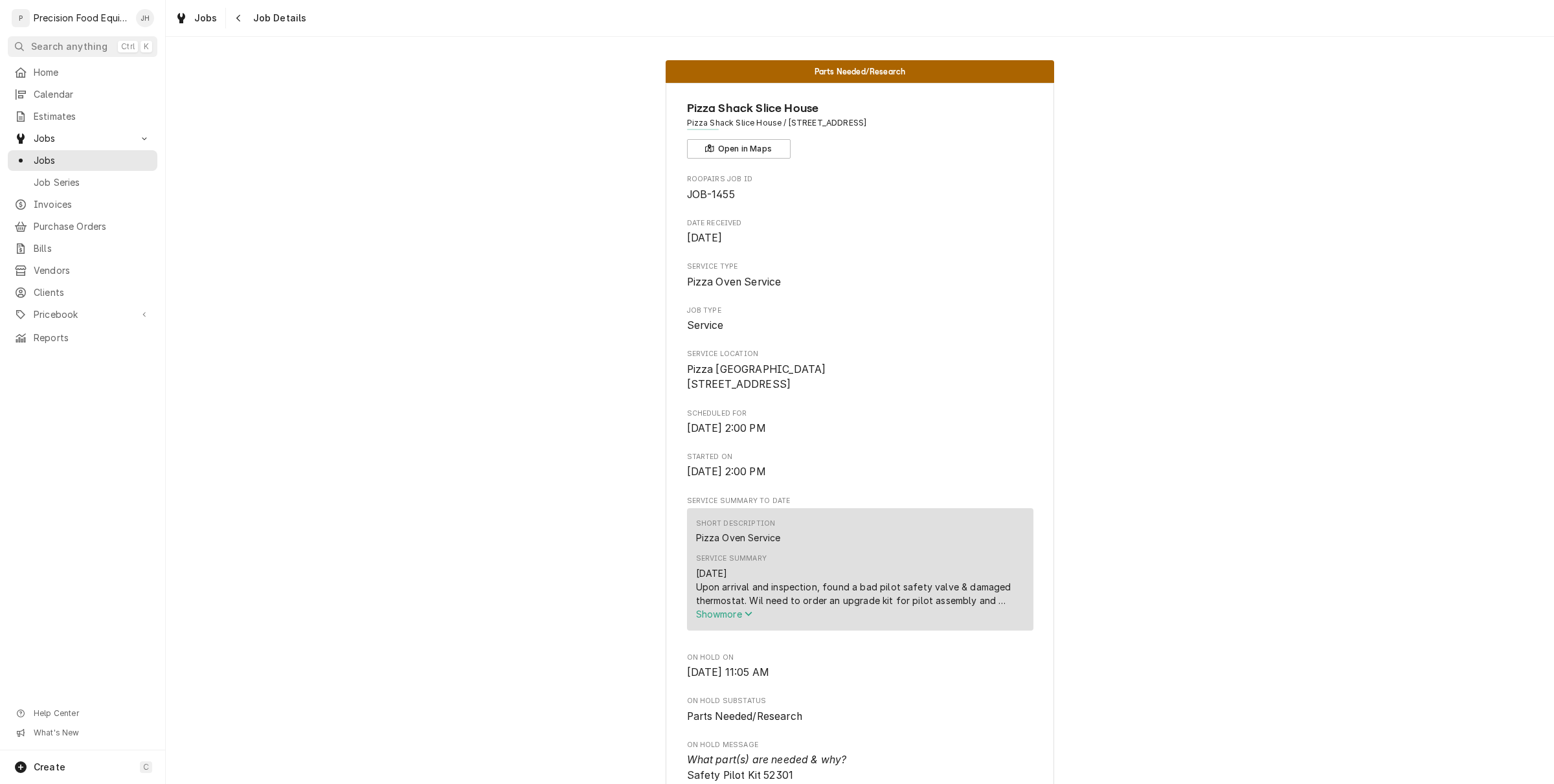
click at [737, 619] on span "Show more" at bounding box center [724, 614] width 57 height 11
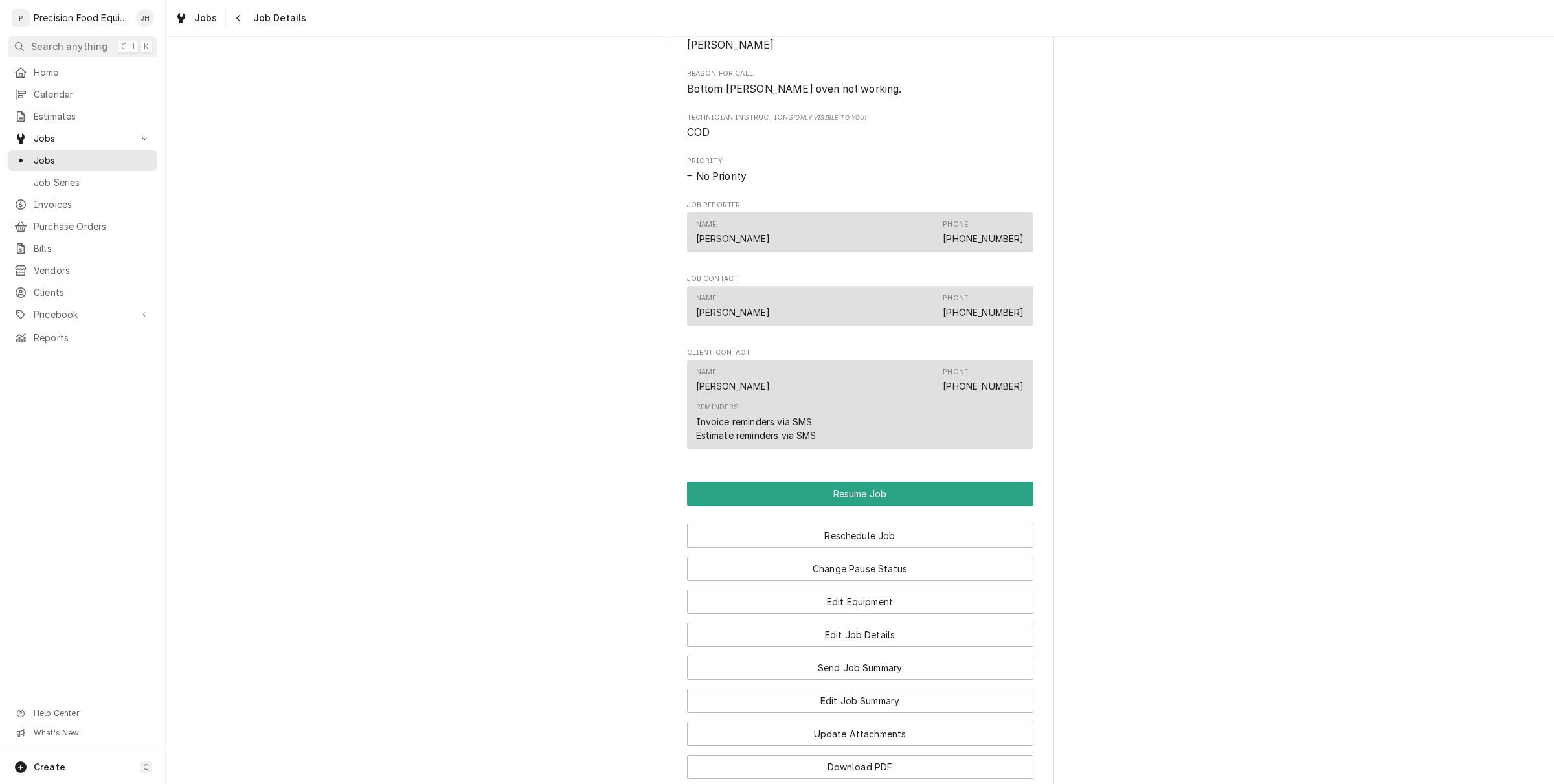
scroll to position [1176, 0]
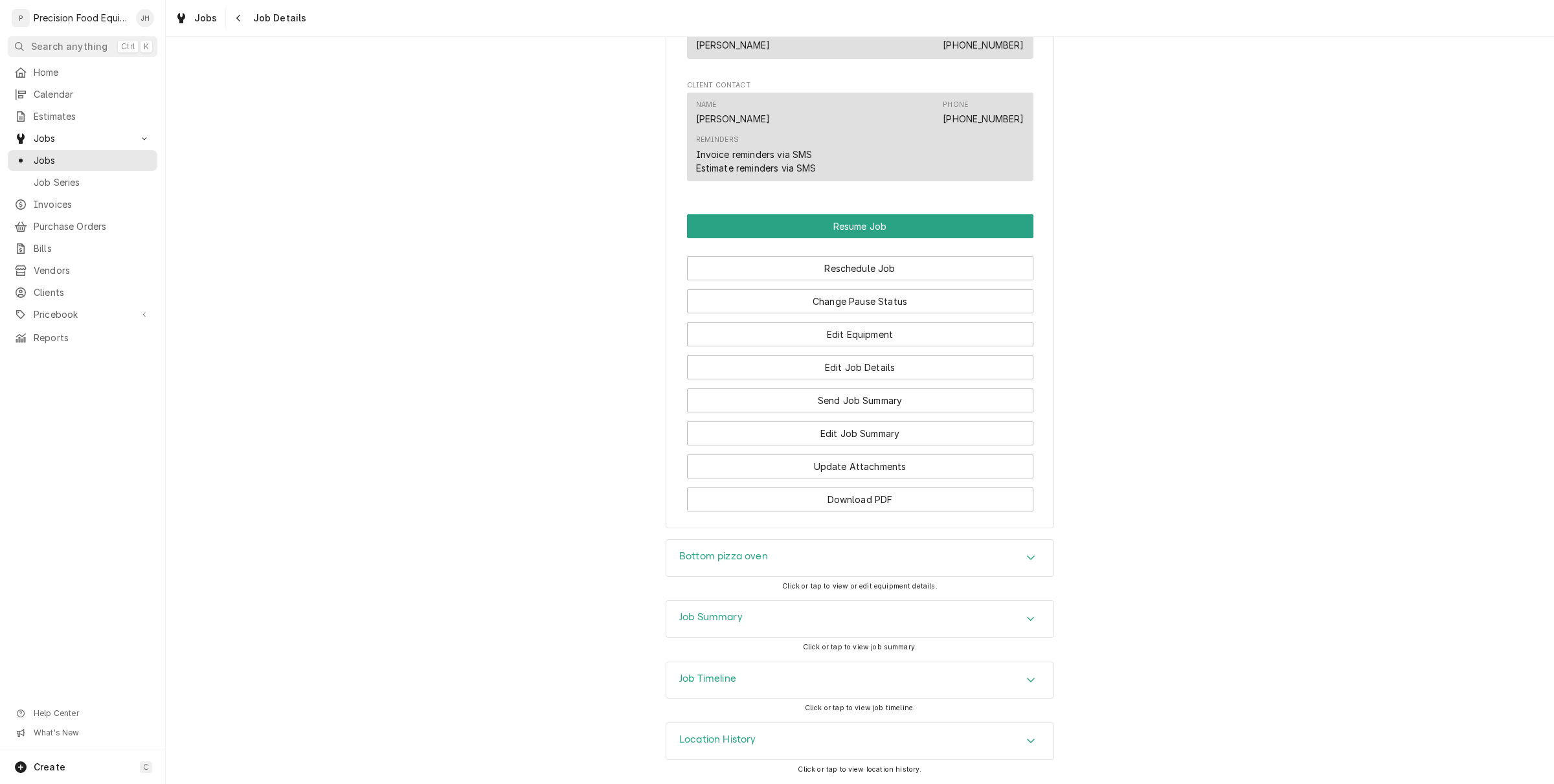
click at [769, 677] on div "Job Timeline" at bounding box center [860, 680] width 387 height 36
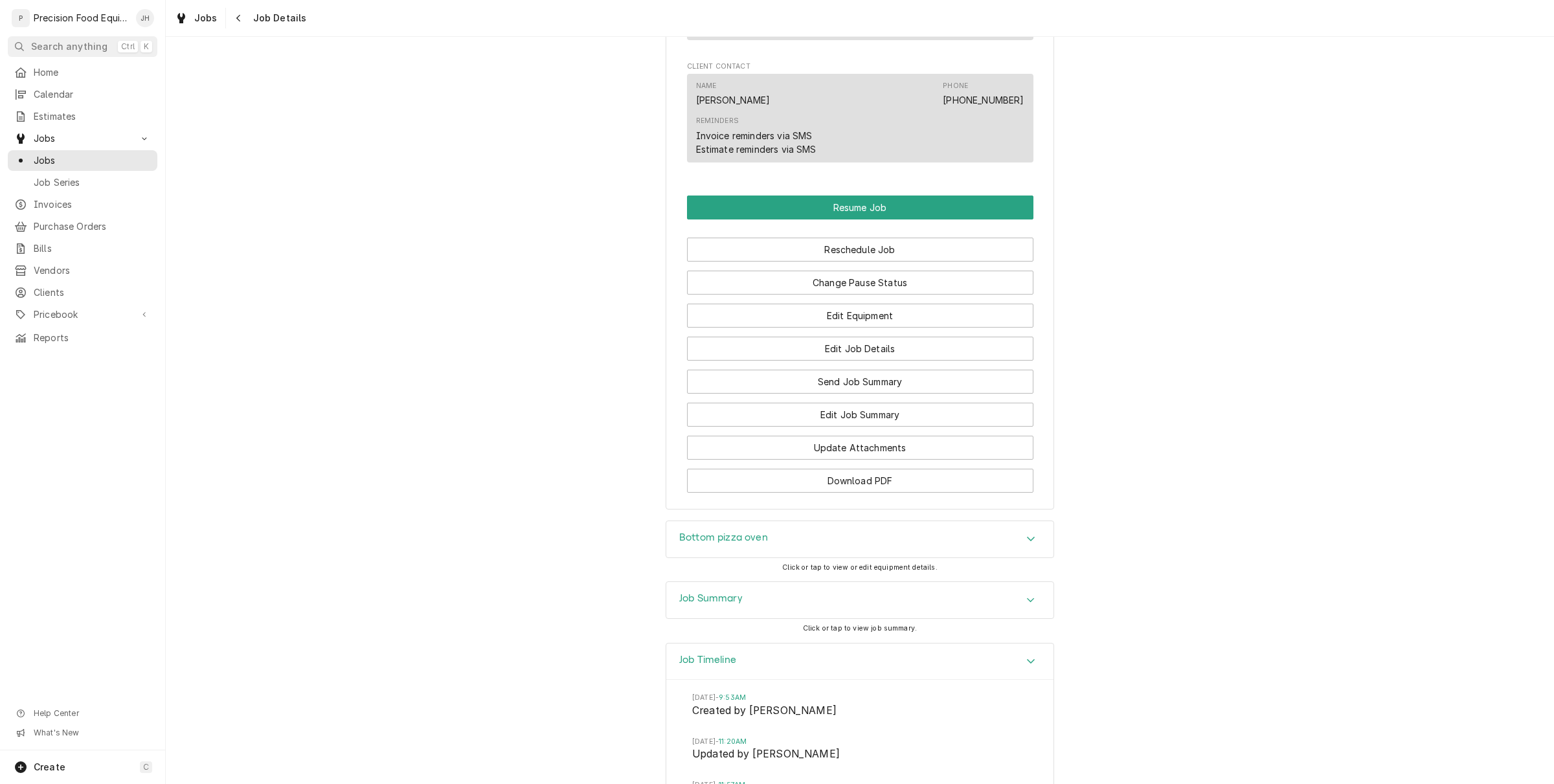
scroll to position [1635, 0]
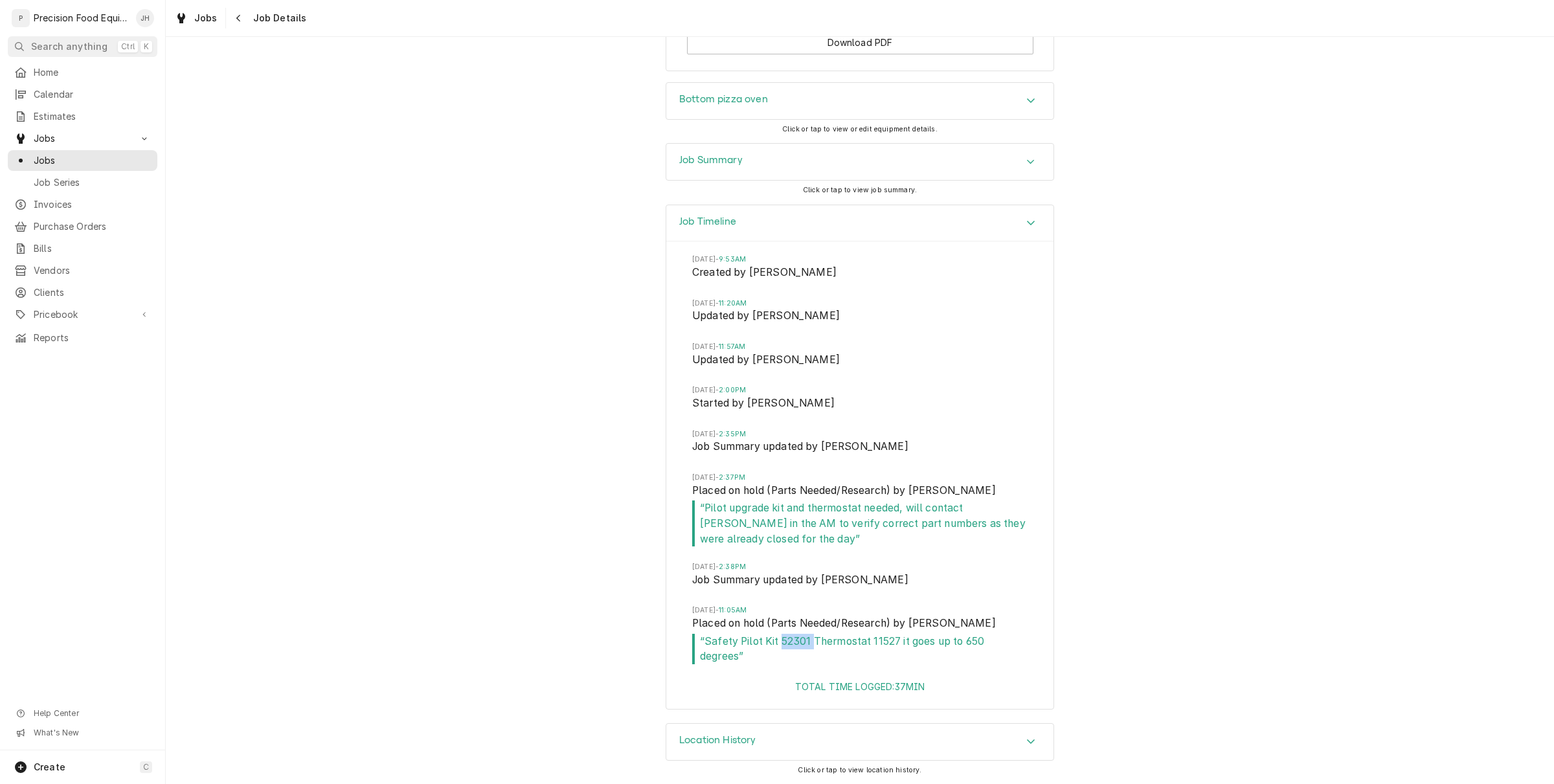
drag, startPoint x: 804, startPoint y: 639, endPoint x: 775, endPoint y: 642, distance: 29.2
click at [775, 642] on span "“ Safety Pilot Kit 52301 Thermostat 11527 it goes up to 650 degrees ”" at bounding box center [860, 648] width 336 height 31
copy span "52301"
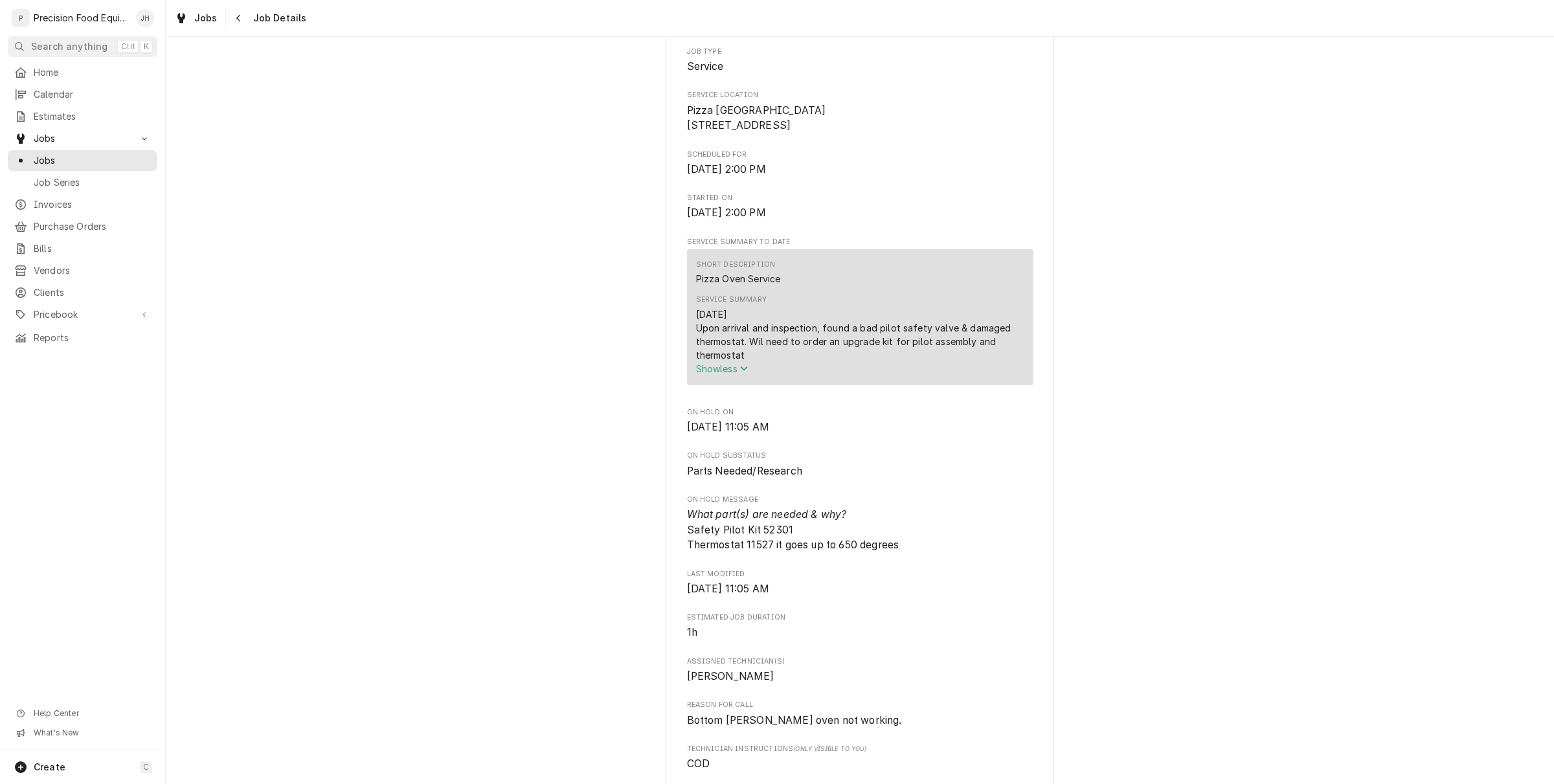
scroll to position [0, 0]
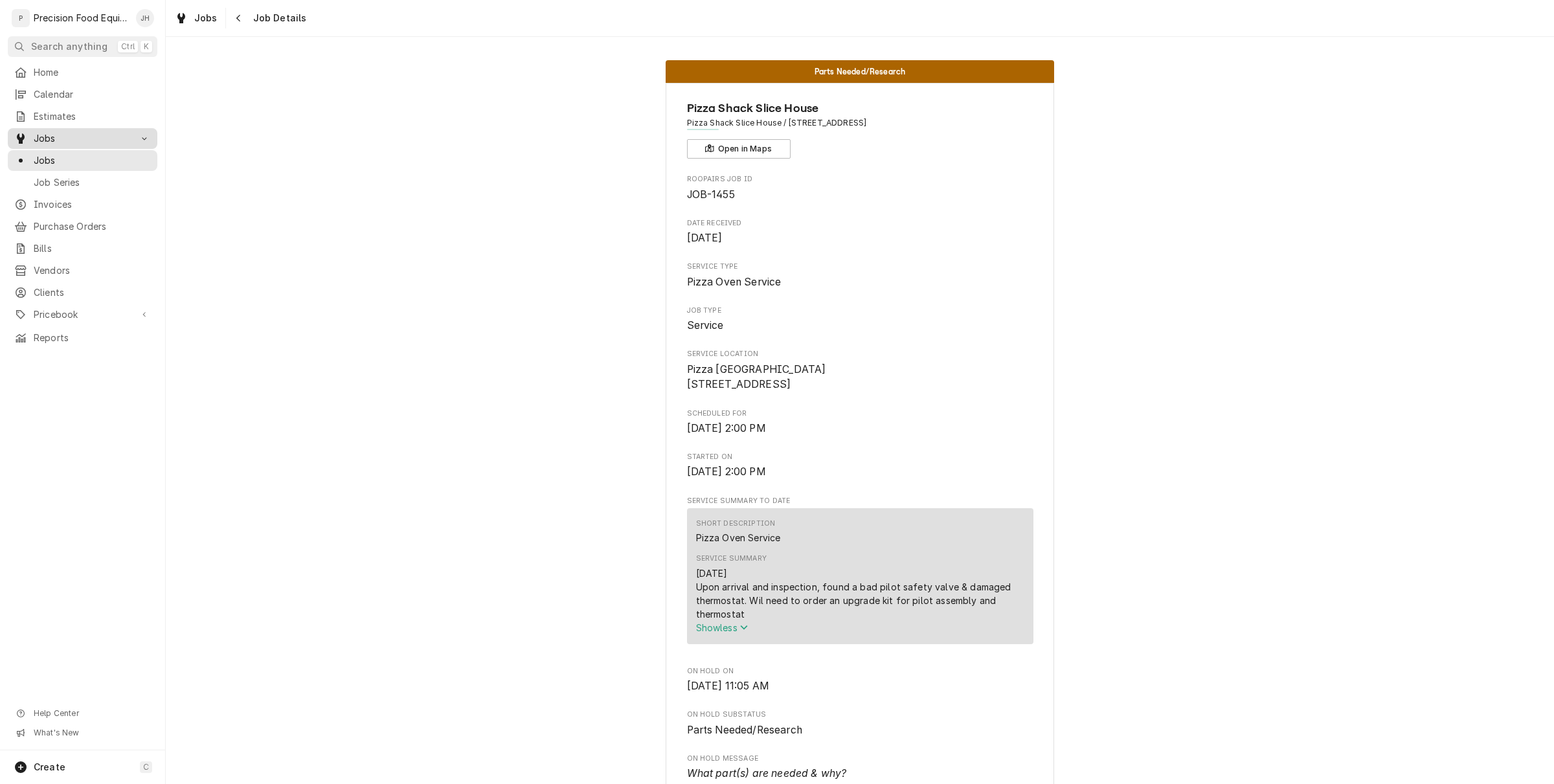
click at [50, 144] on span "Jobs" at bounding box center [82, 138] width 98 height 13
click at [58, 132] on span "Jobs" at bounding box center [82, 138] width 98 height 13
click at [50, 157] on span "Jobs" at bounding box center [92, 160] width 117 height 13
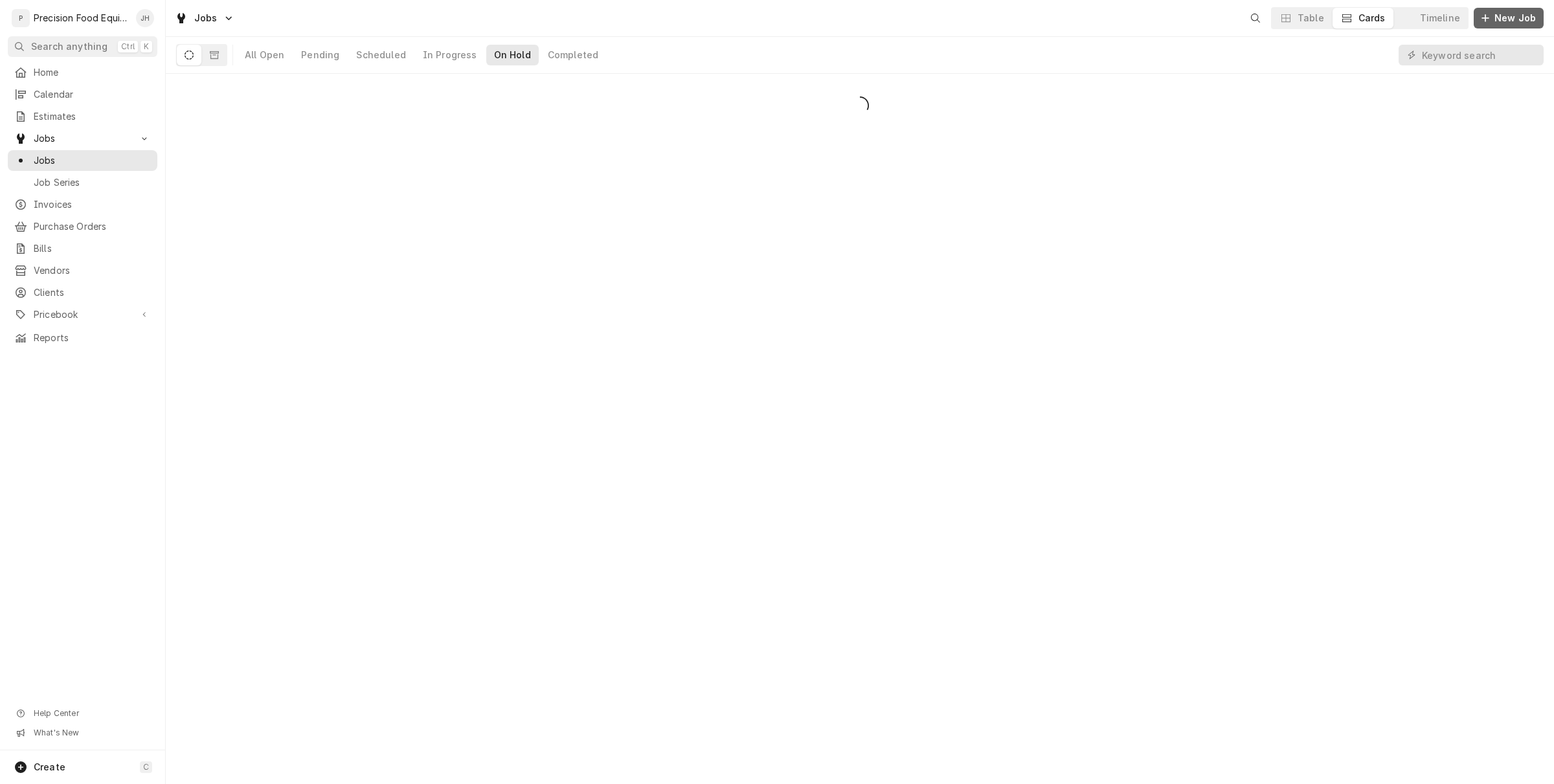
click at [1514, 22] on span "New Job" at bounding box center [1515, 18] width 46 height 13
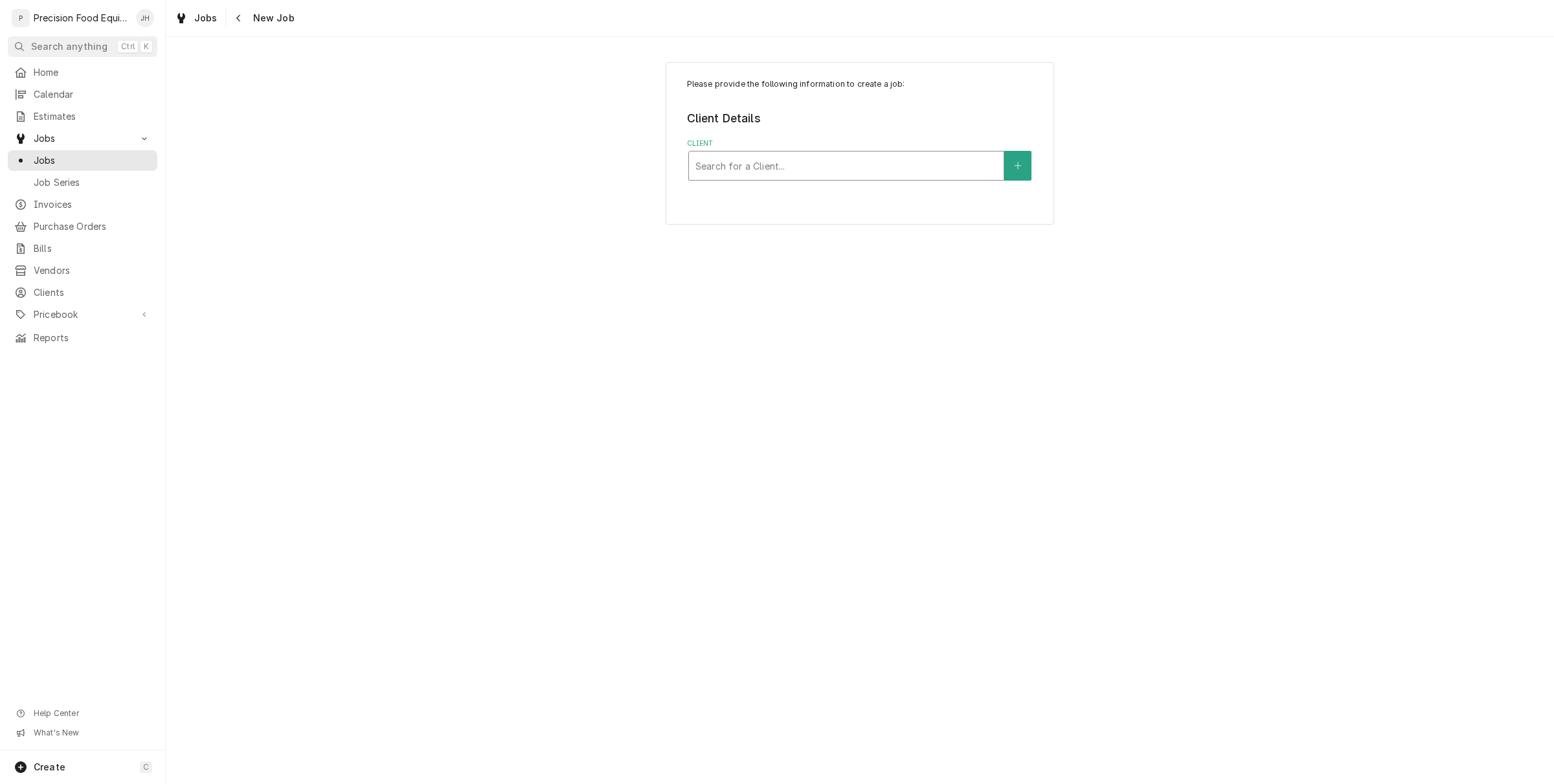
click at [828, 177] on div "Client" at bounding box center [846, 165] width 302 height 23
type input "12641"
click at [825, 189] on strong "Dairy Queen (Cave Creek Road)" at bounding box center [803, 193] width 214 height 11
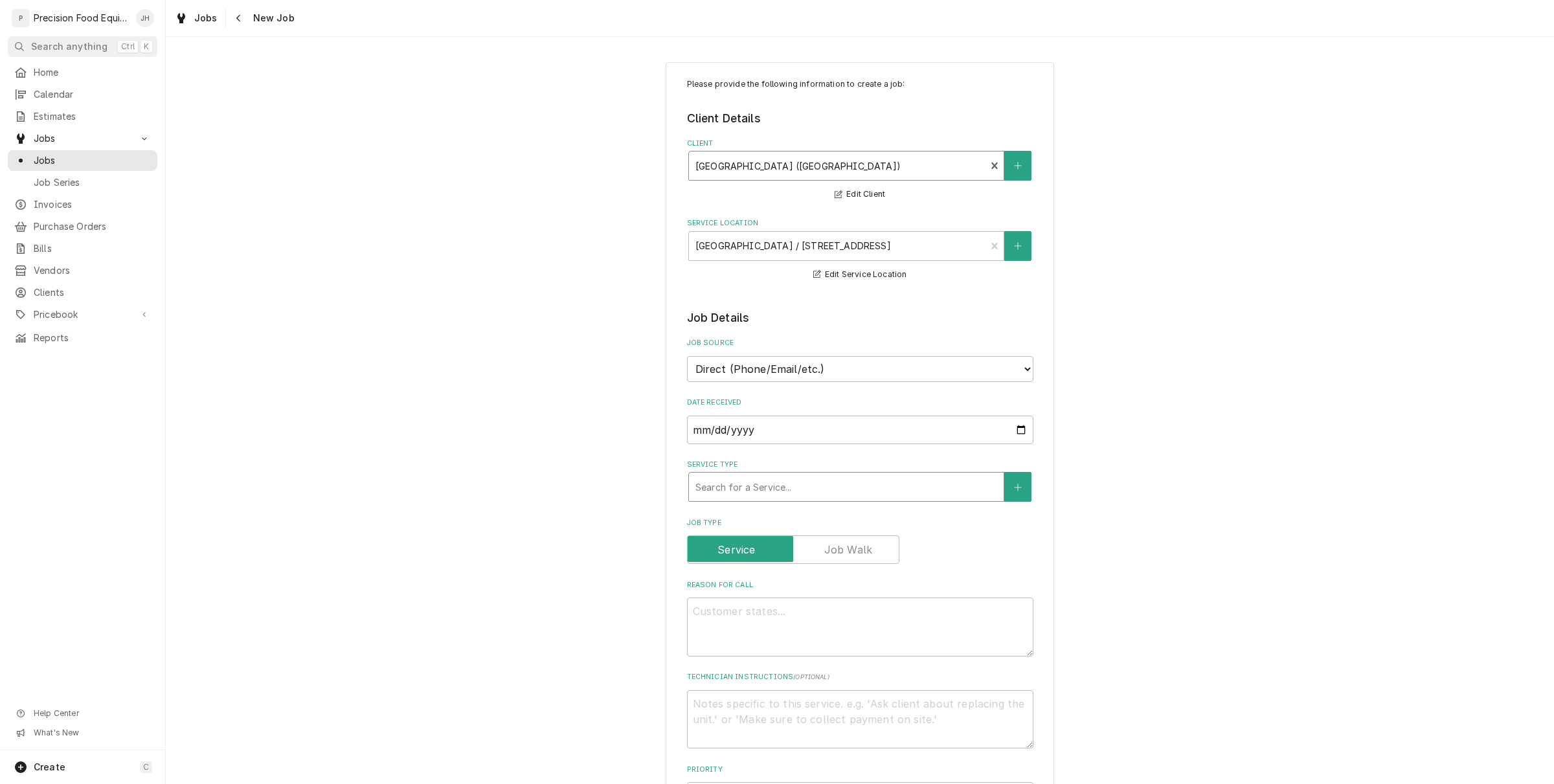
click at [842, 496] on div "Service Type" at bounding box center [846, 487] width 302 height 23
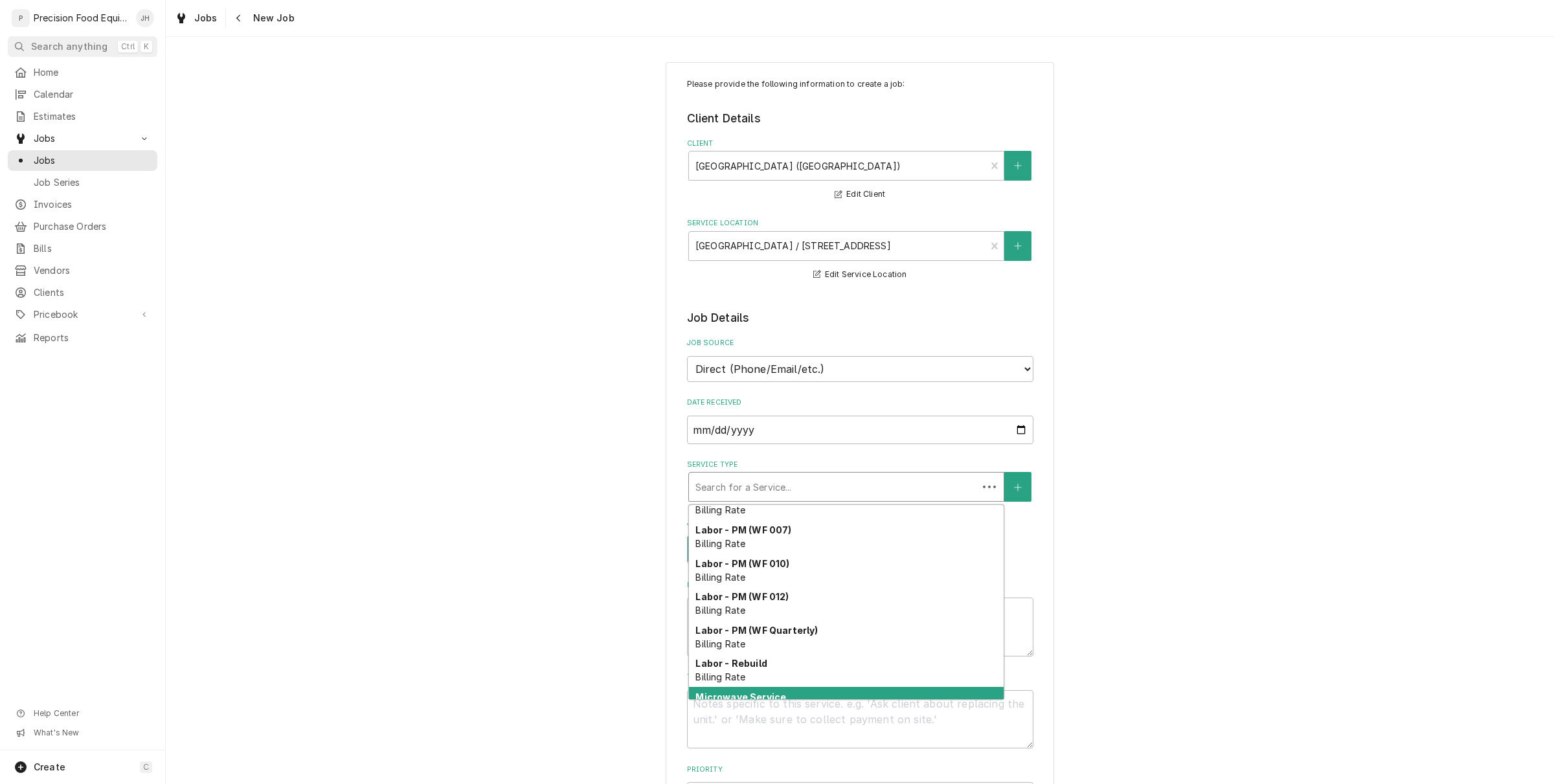
scroll to position [447, 0]
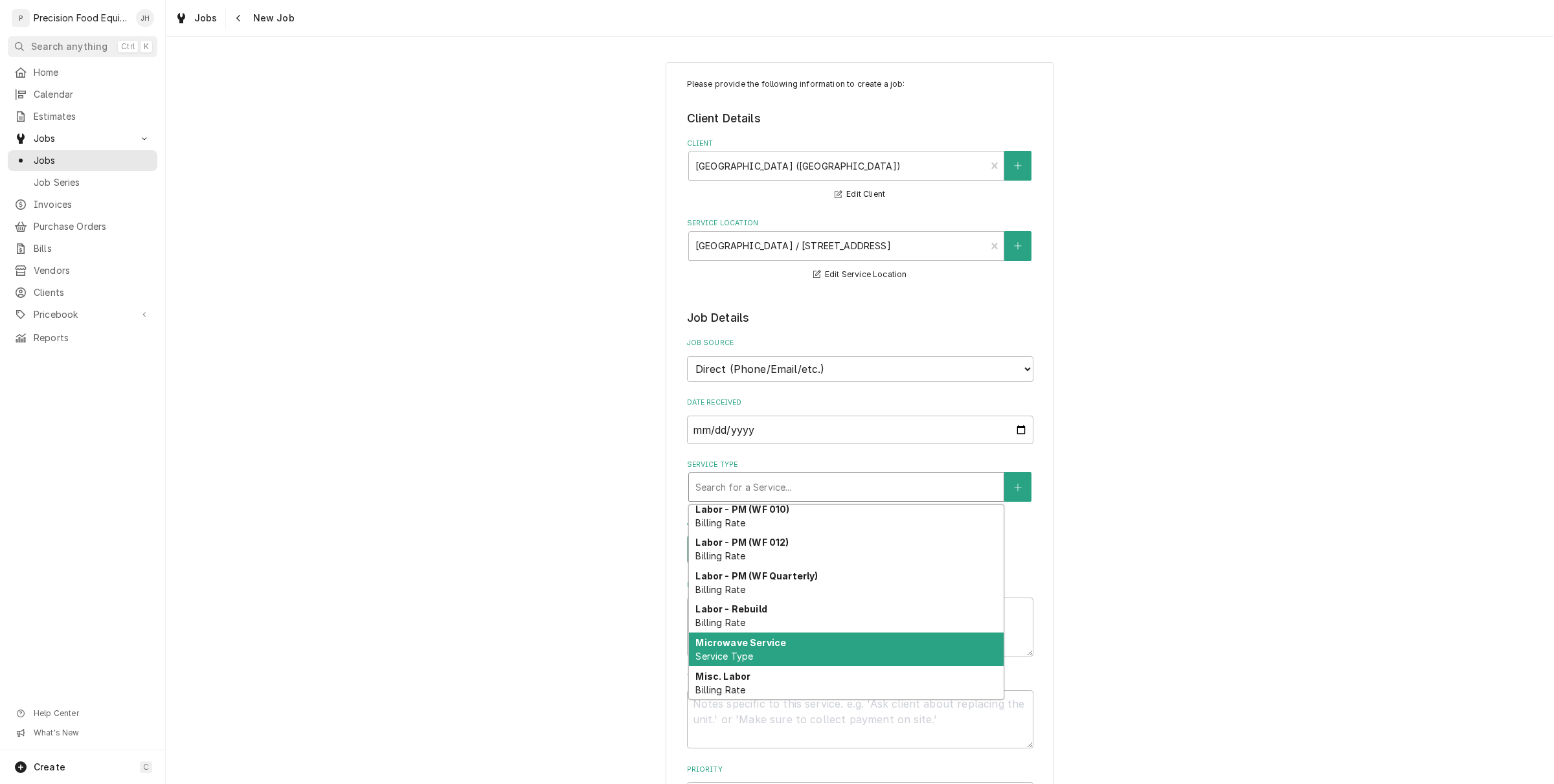
click at [808, 639] on div "Microwave Service Service Type" at bounding box center [846, 649] width 315 height 34
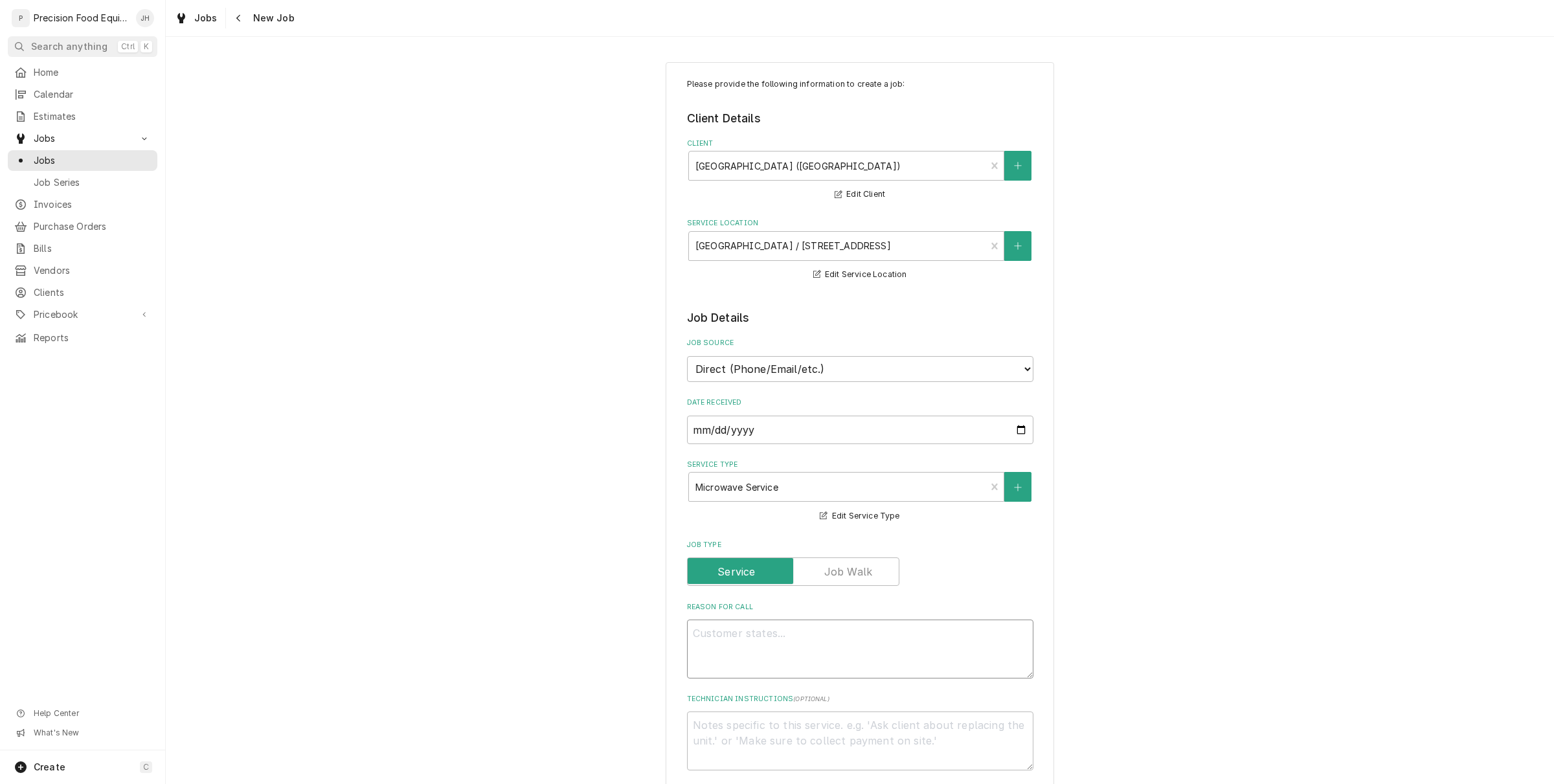
click at [814, 633] on textarea "Reason For Call" at bounding box center [860, 648] width 347 height 59
type textarea "x"
type textarea "M"
type textarea "x"
type textarea "Mic"
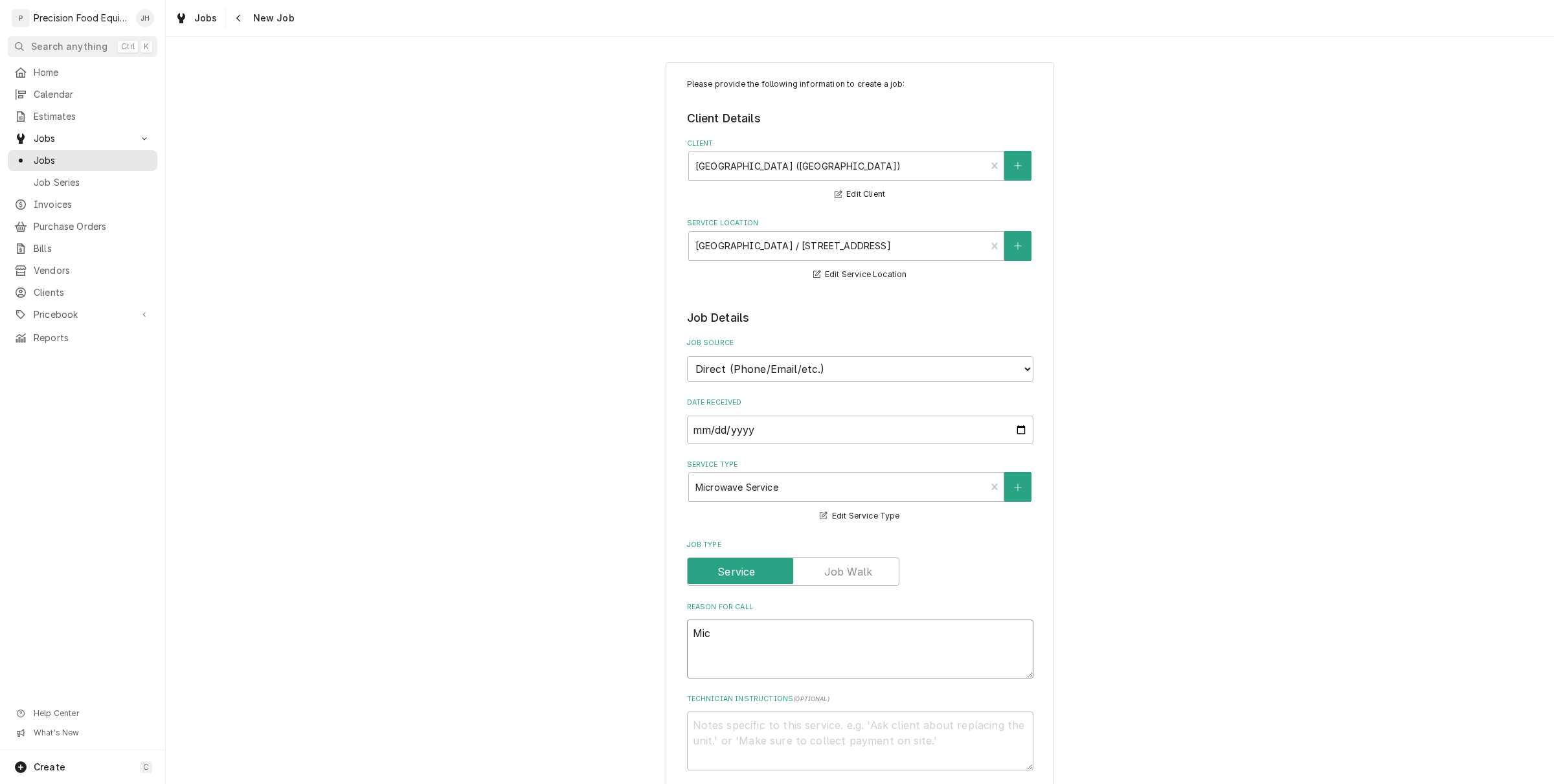
type textarea "x"
type textarea "Micr"
type textarea "x"
type textarea "Micra"
type textarea "x"
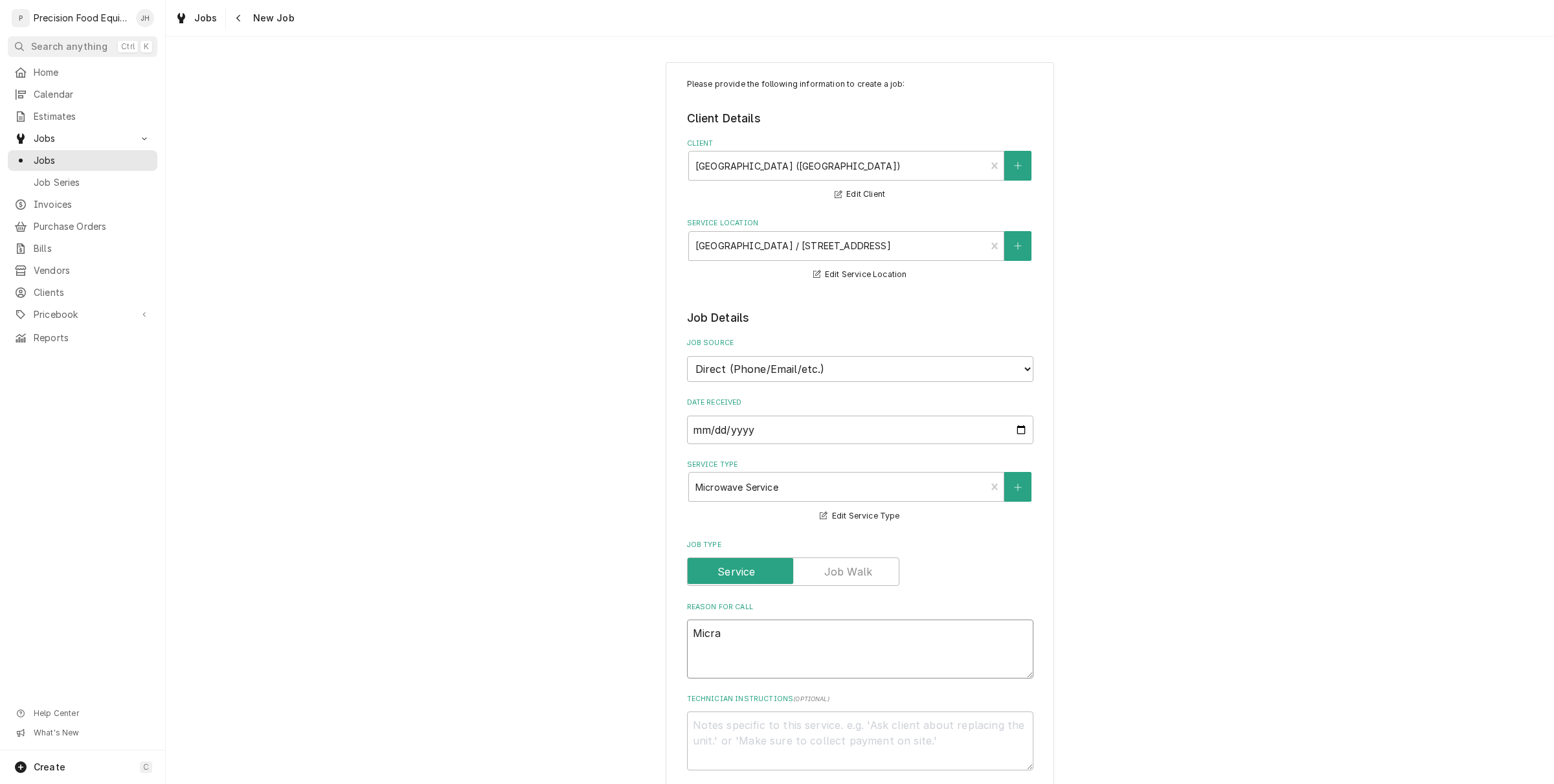
type textarea "Micr"
type textarea "x"
type textarea "Micro"
type textarea "x"
type textarea "Microw"
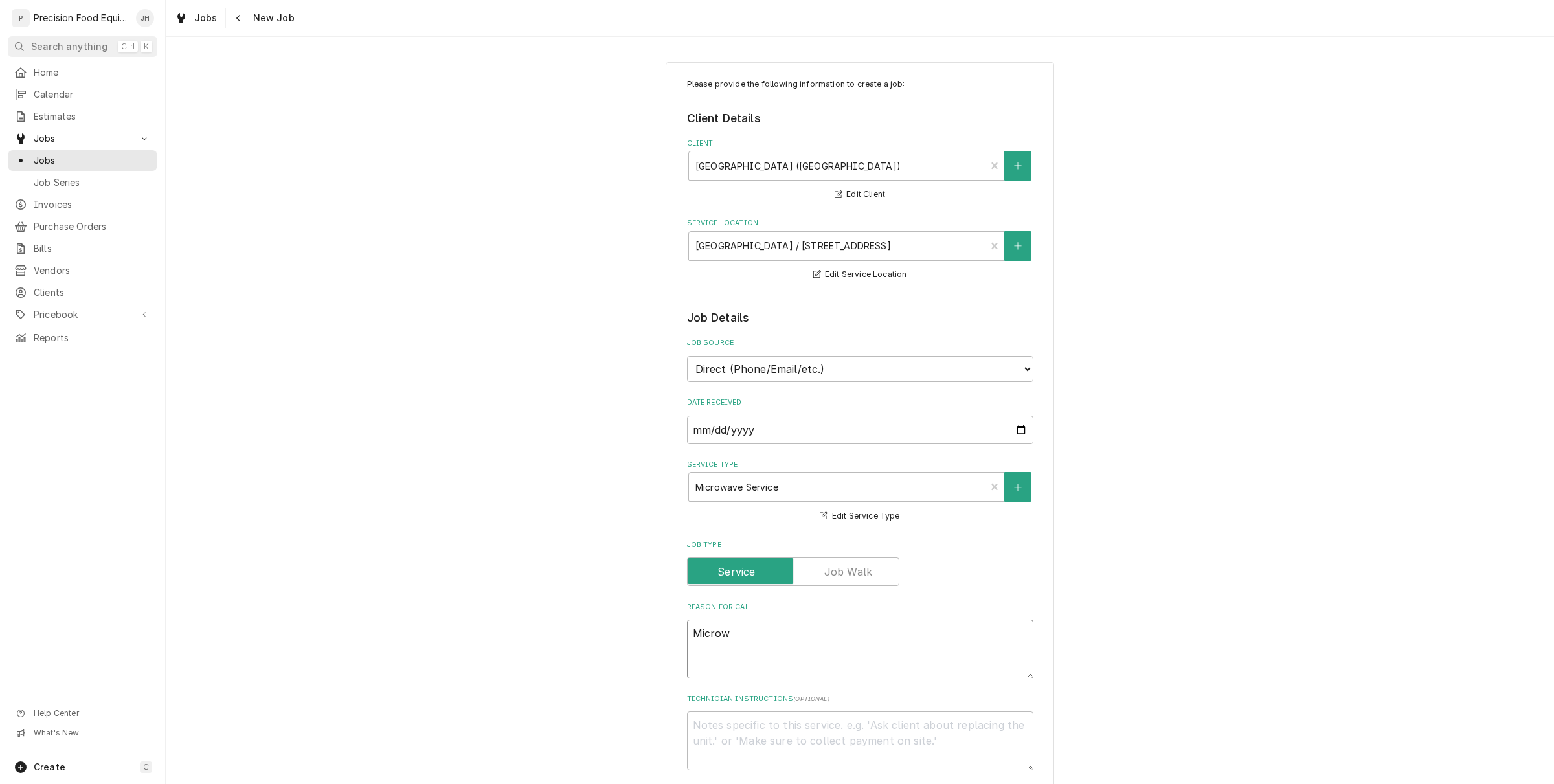
type textarea "x"
type textarea "Microwa"
type textarea "x"
type textarea "Microwav"
type textarea "x"
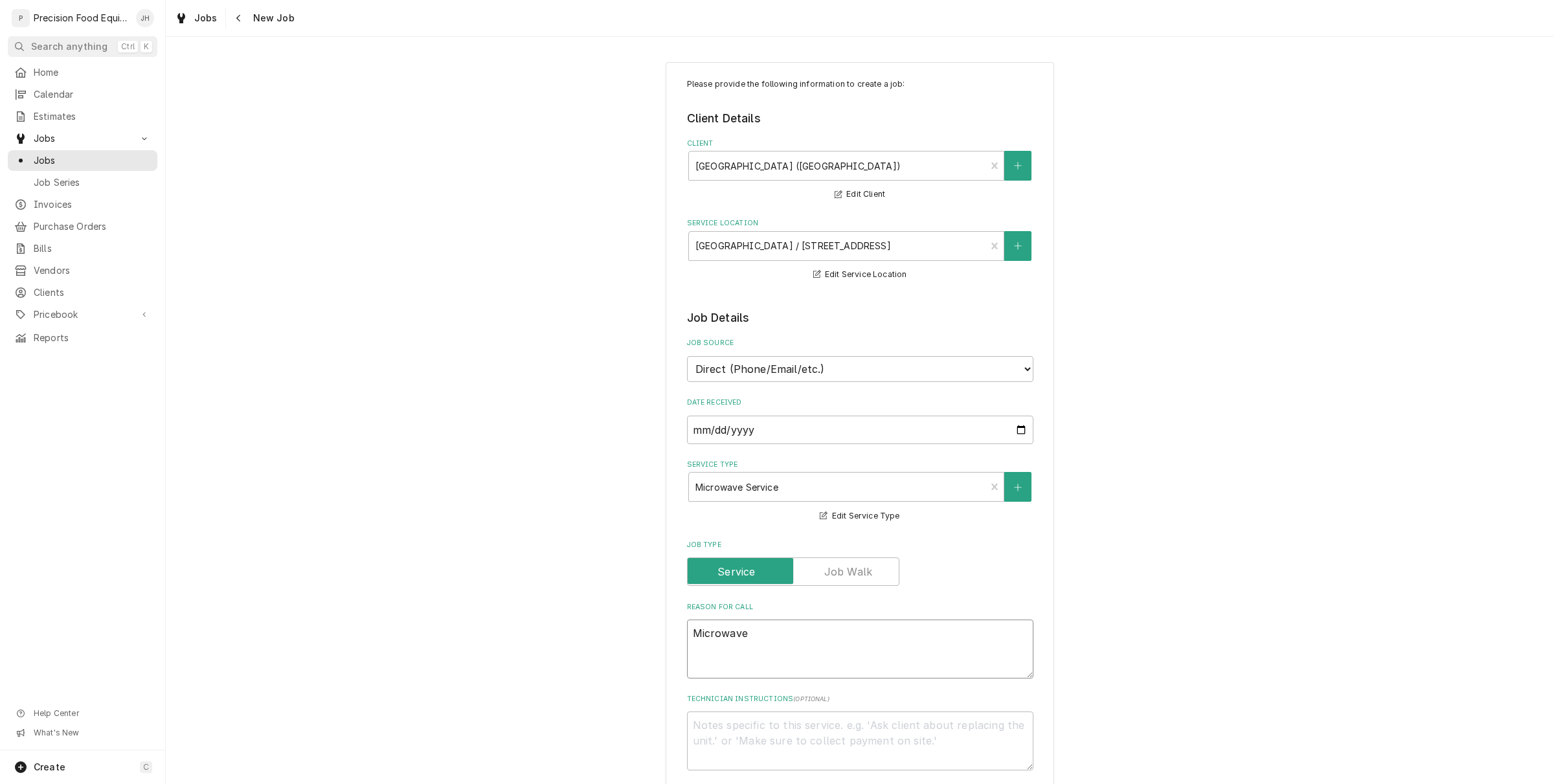
type textarea "Microwave"
type textarea "x"
type textarea "Microwave i"
type textarea "x"
type textarea "Microwave is"
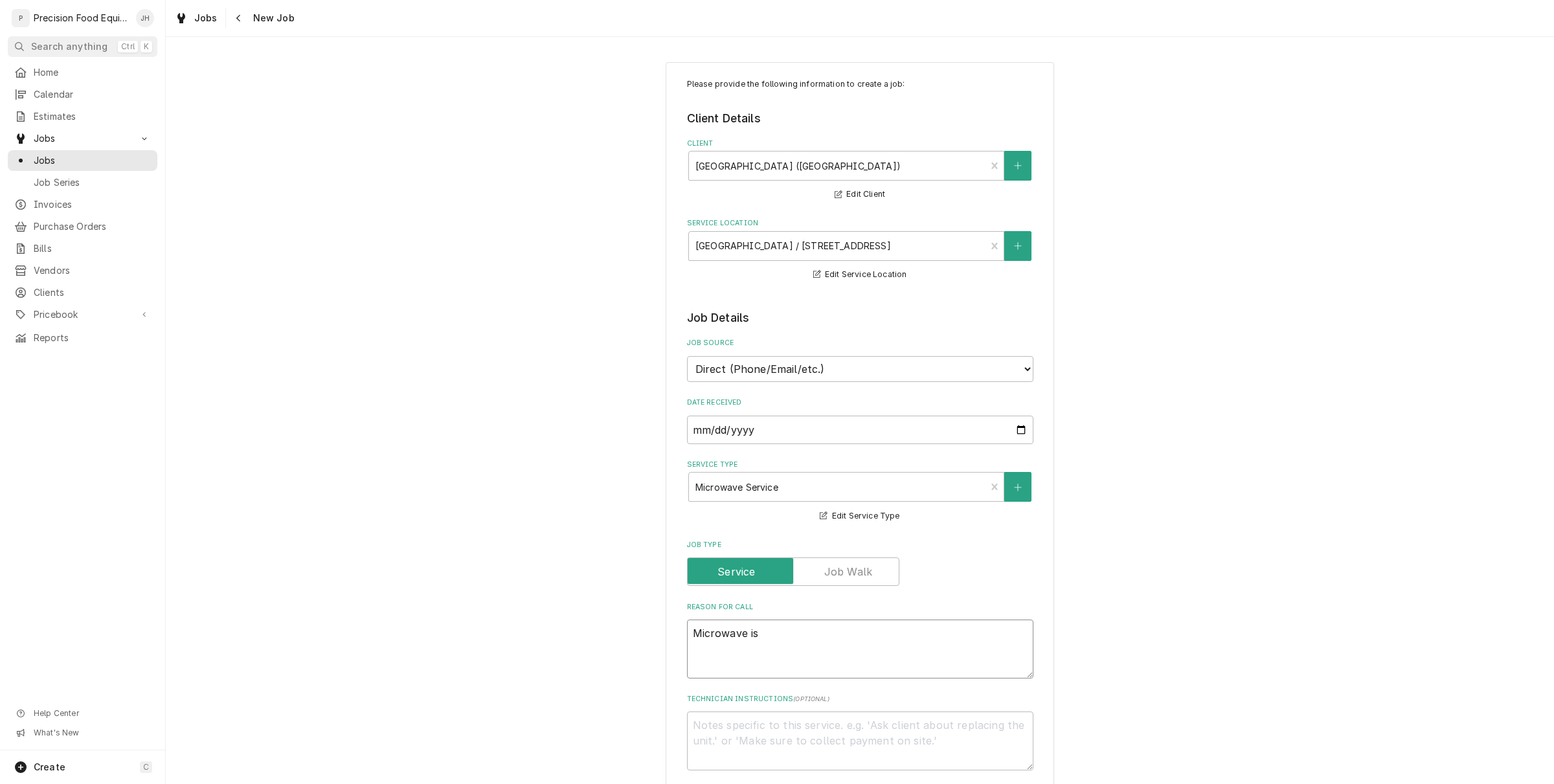
type textarea "x"
type textarea "Microwave is n"
type textarea "x"
type textarea "Microwave is no"
type textarea "x"
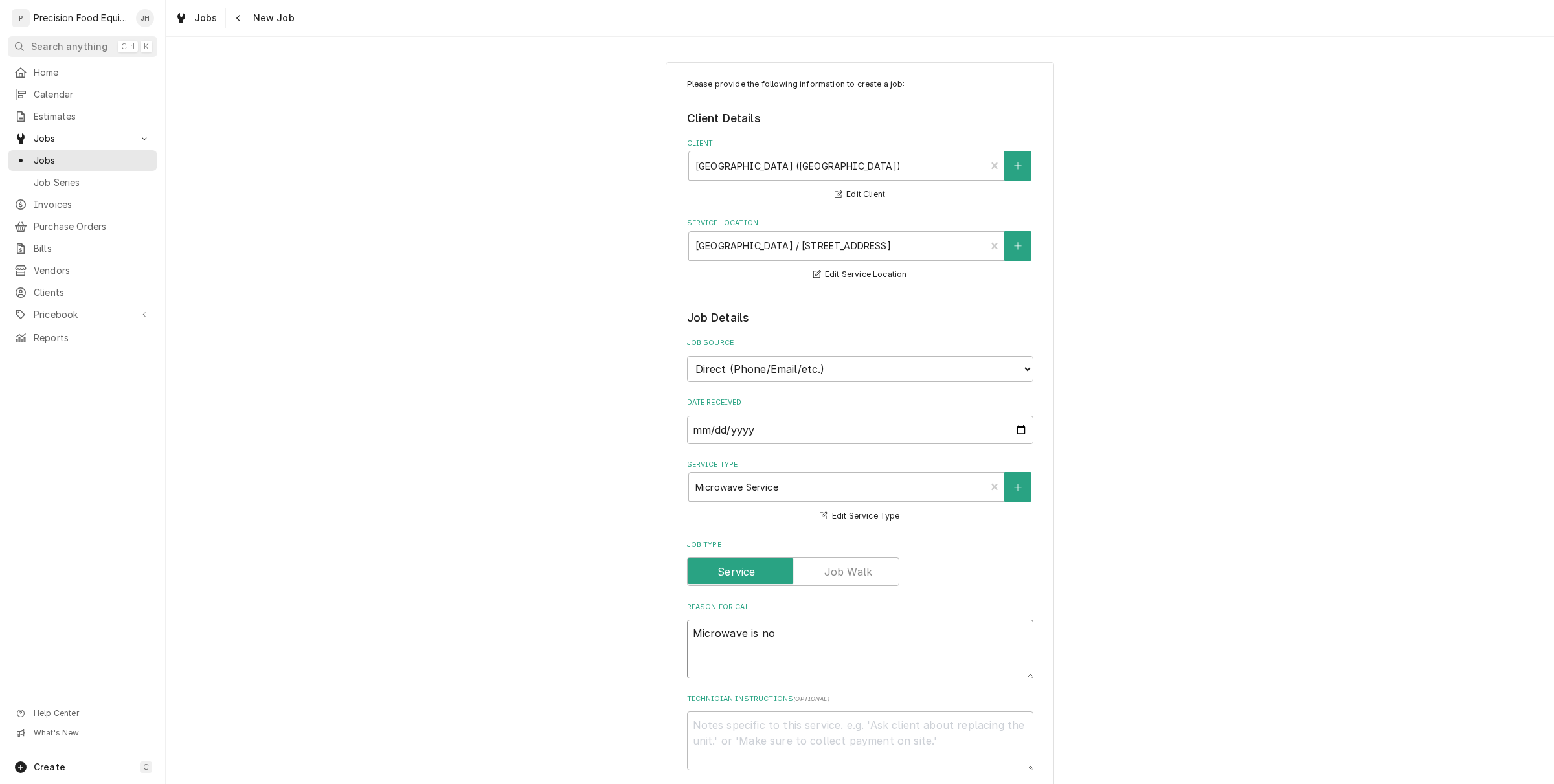
type textarea "Microwave is not"
type textarea "x"
type textarea "Microwave is not"
type textarea "x"
type textarea "Microwave is not c"
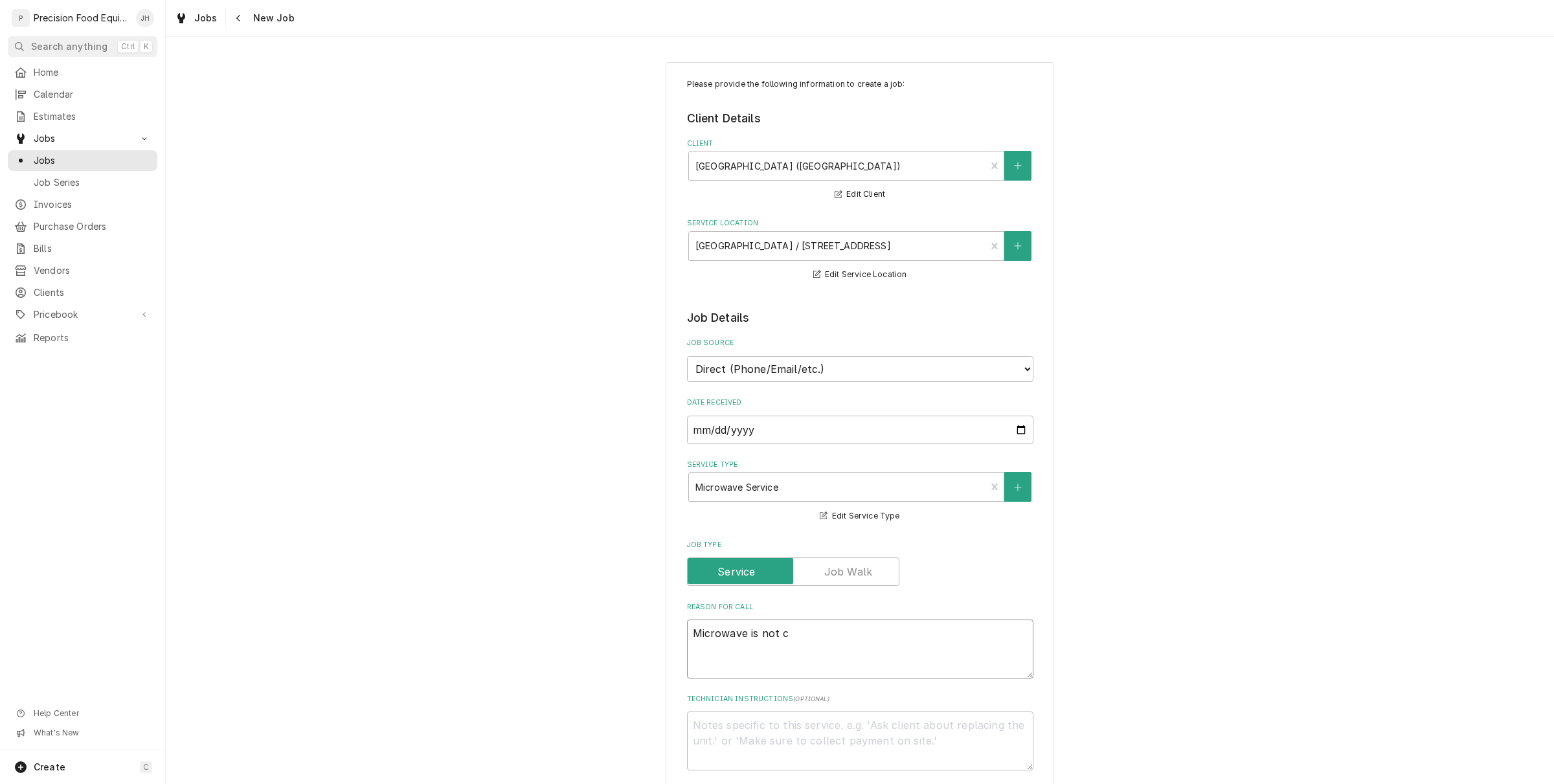
type textarea "x"
type textarea "Microwave is not cl"
type textarea "x"
type textarea "Microwave is not clo"
type textarea "x"
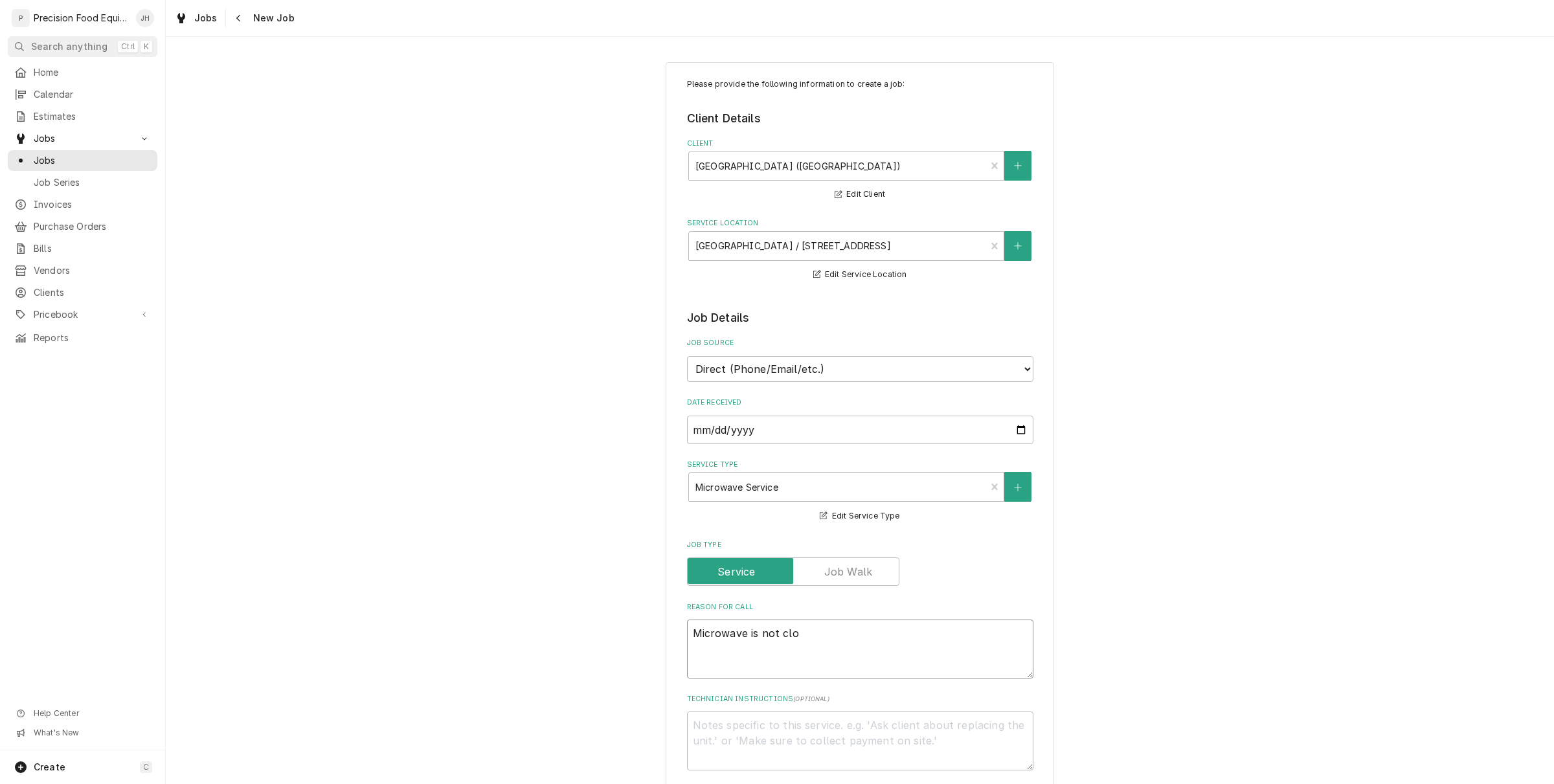
type textarea "Microwave is not clos"
type textarea "x"
type textarea "Microwave is not closi"
type textarea "x"
type textarea "Microwave is not closin"
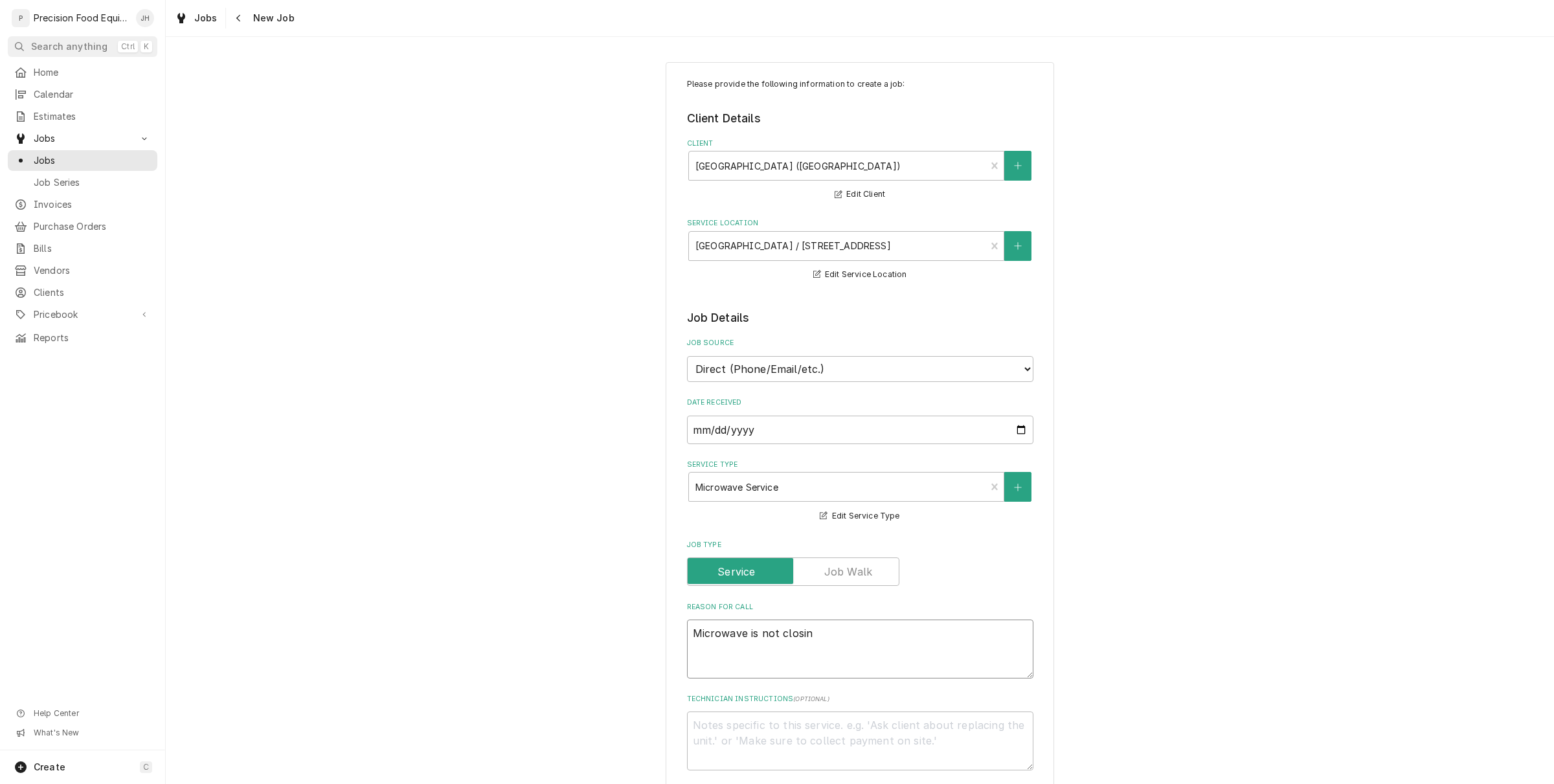
type textarea "x"
type textarea "Microwave is not closing"
type textarea "x"
type textarea "Microwave is not closing an"
type textarea "x"
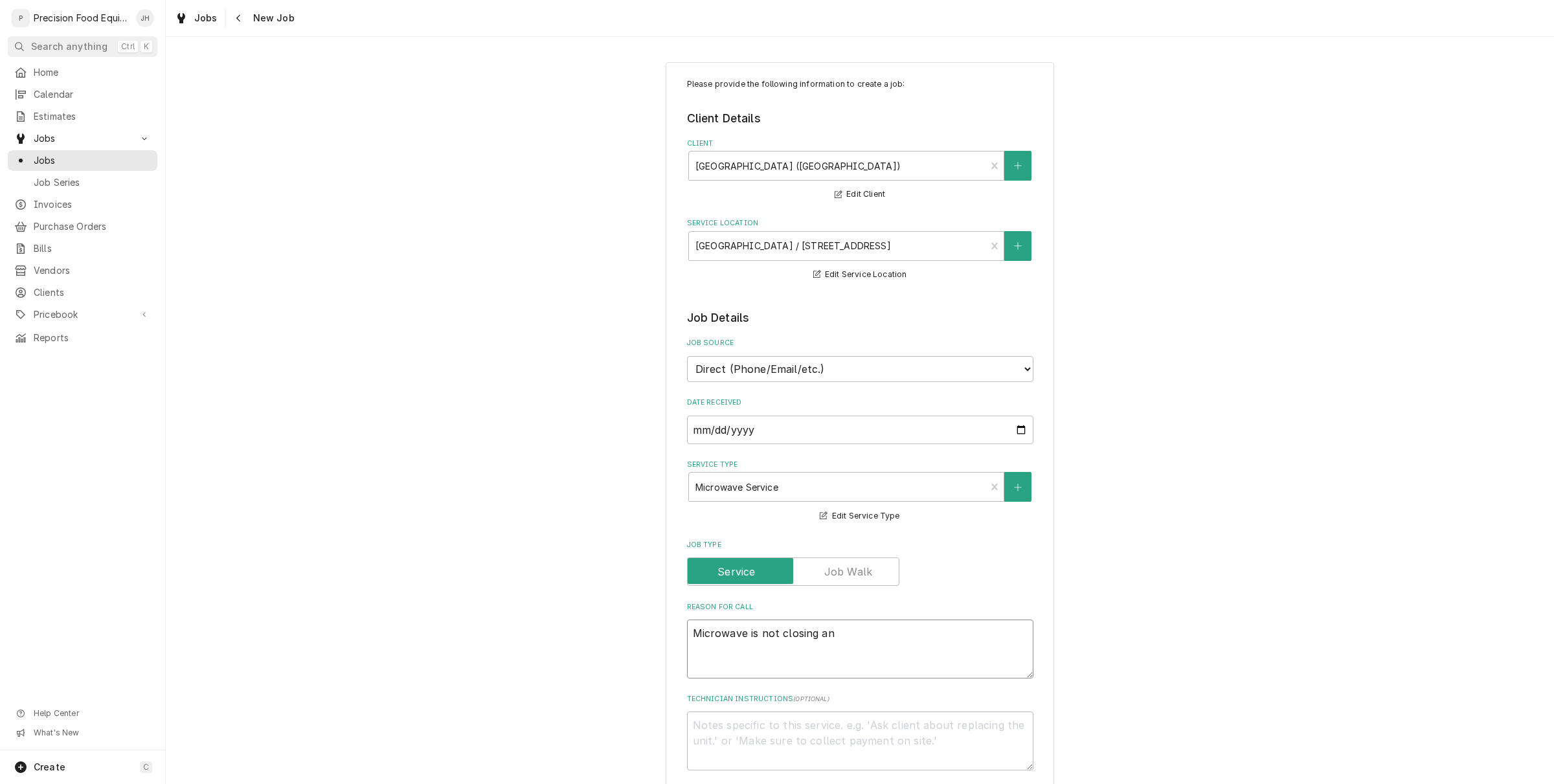
type textarea "Microwave is not closing and"
type textarea "x"
type textarea "Microwave is not closing and"
type textarea "x"
type textarea "Microwave is not closing and t"
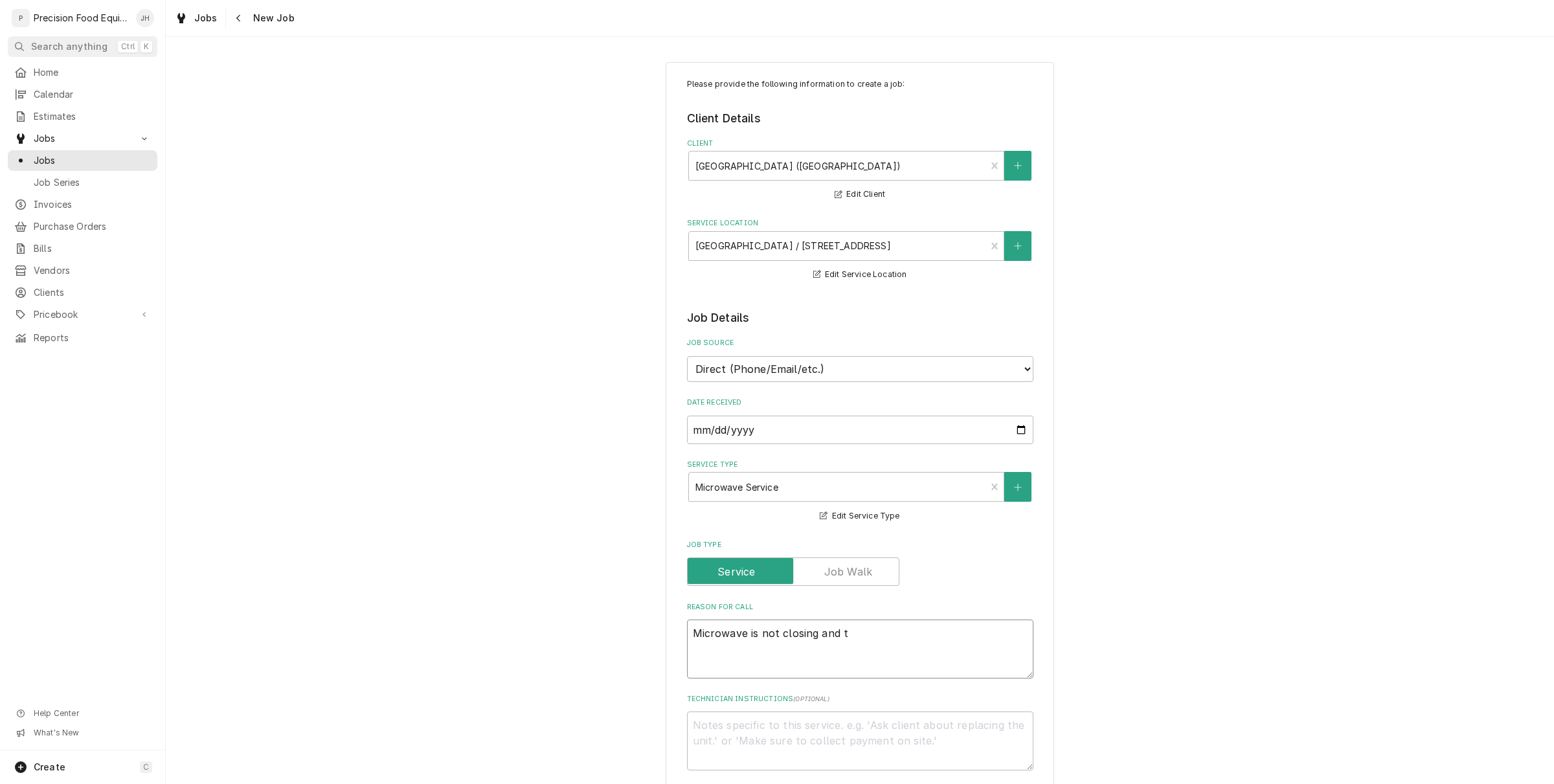
type textarea "x"
type textarea "Microwave is not closing and th"
type textarea "x"
type textarea "Microwave is not closing and the"
type textarea "x"
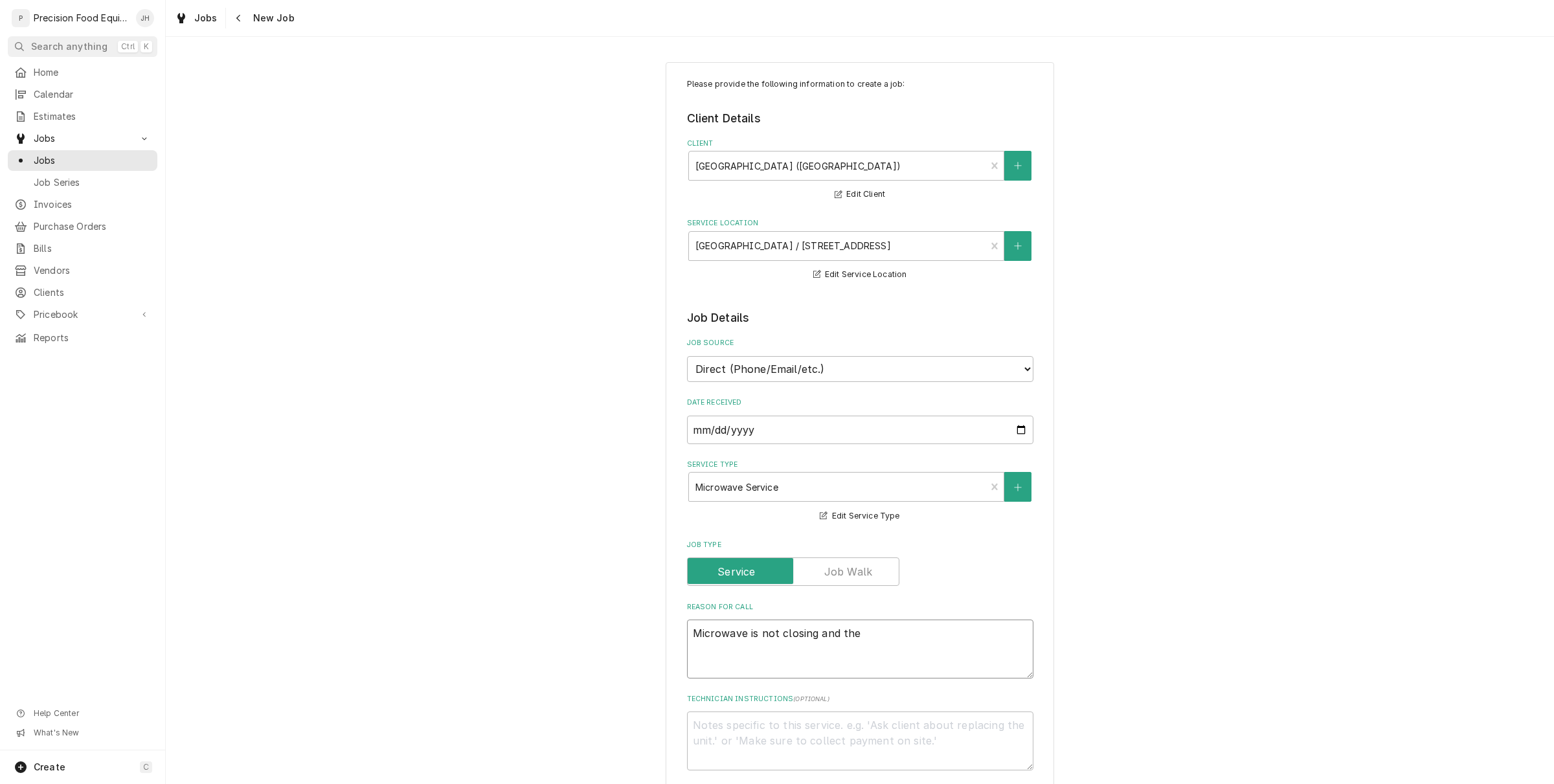
type textarea "Microwave is not closing and the"
type textarea "x"
type textarea "Microwave is not closing and the e"
type textarea "x"
type textarea "Microwave is not closing and the er"
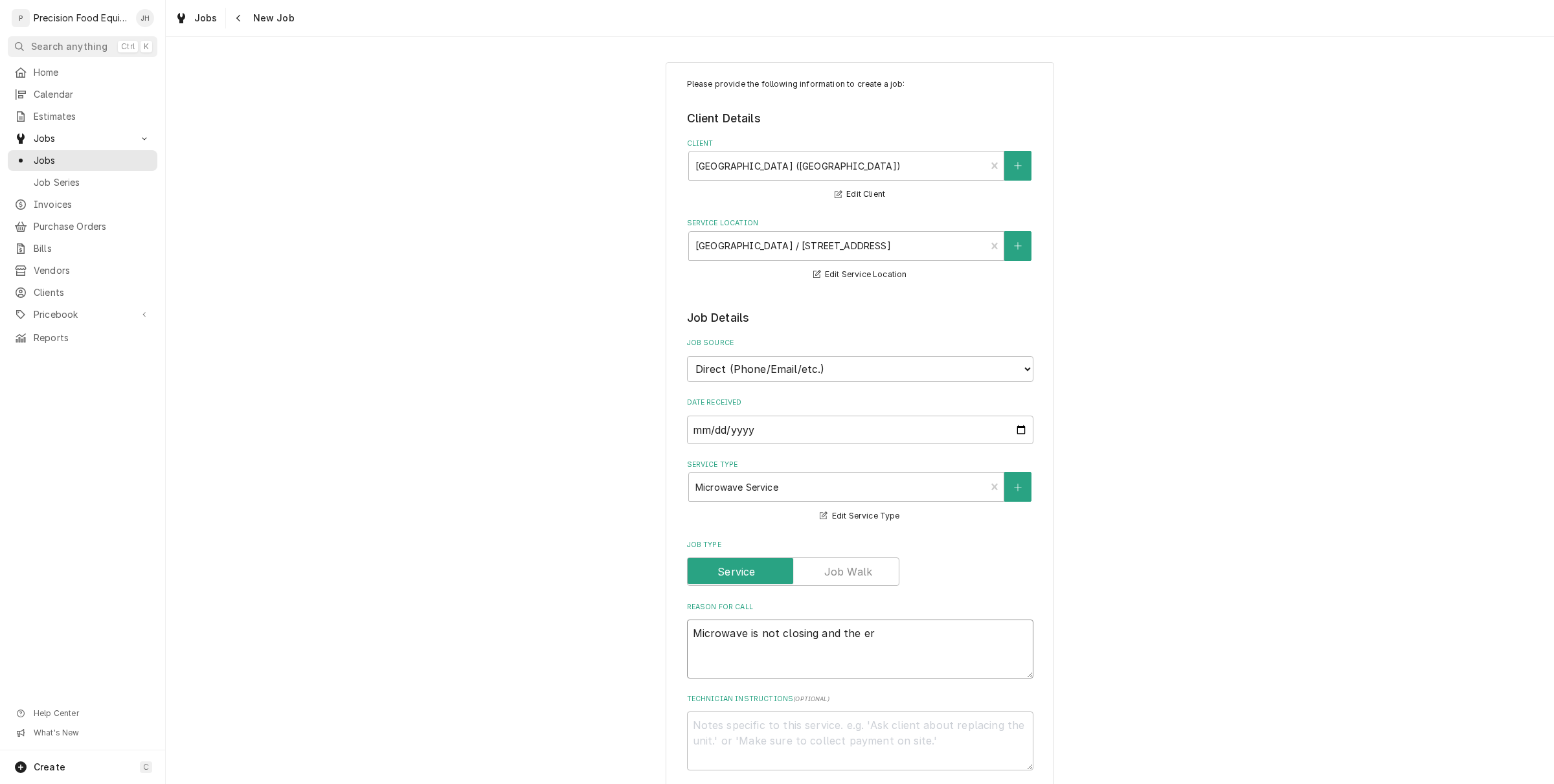
type textarea "x"
type textarea "Microwave is not closing and the err"
type textarea "x"
type textarea "Microwave is not closing and the erro"
type textarea "x"
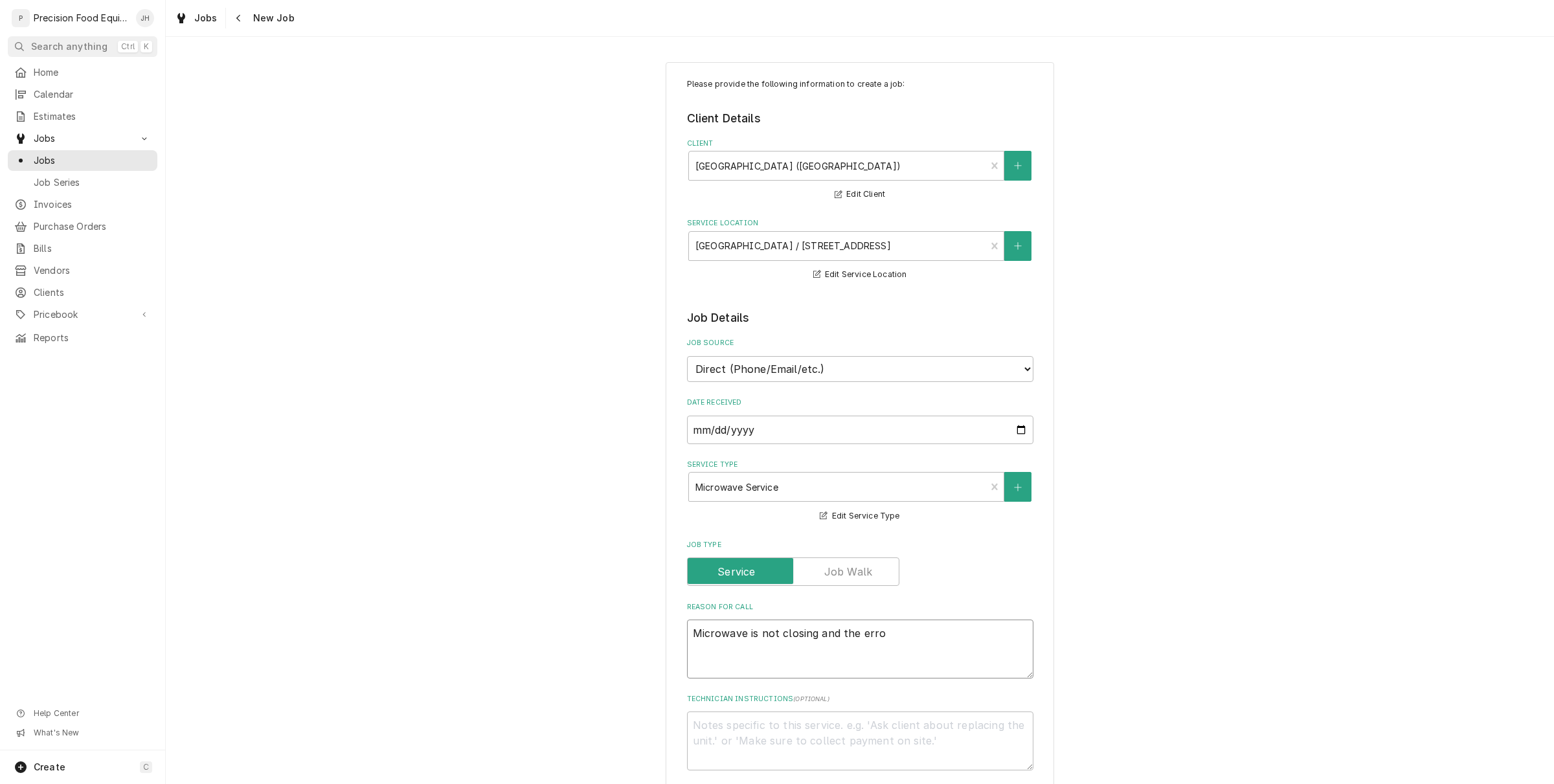
type textarea "Microwave is not closing and the erro"
type textarea "x"
type textarea "Microwave is not closing and the erro j"
type textarea "x"
type textarea "Microwave is not closing and the erro ju"
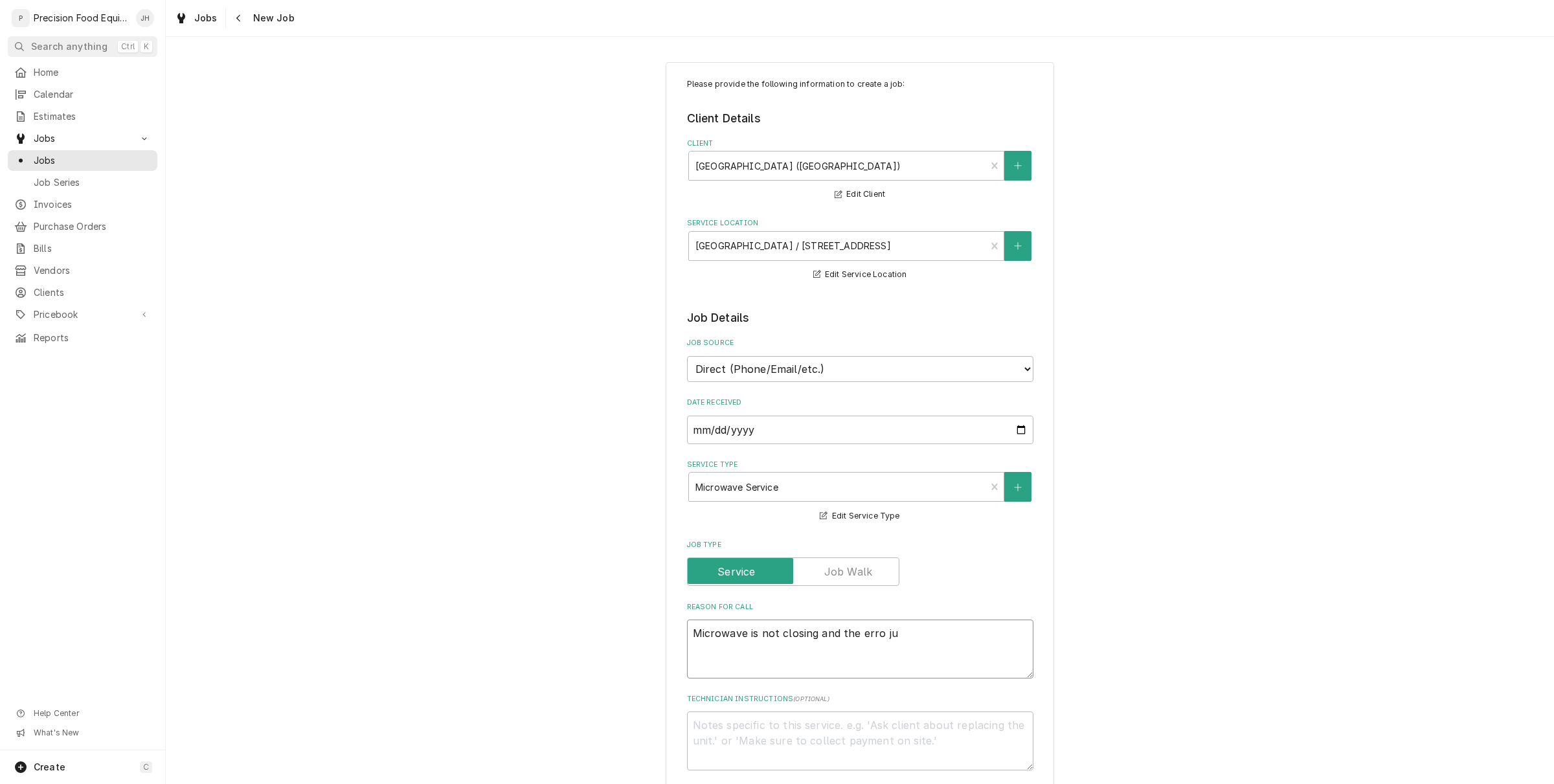
type textarea "x"
type textarea "Microwave is not closing and the erro jus"
type textarea "x"
type textarea "Microwave is not closing and the erro just"
type textarea "x"
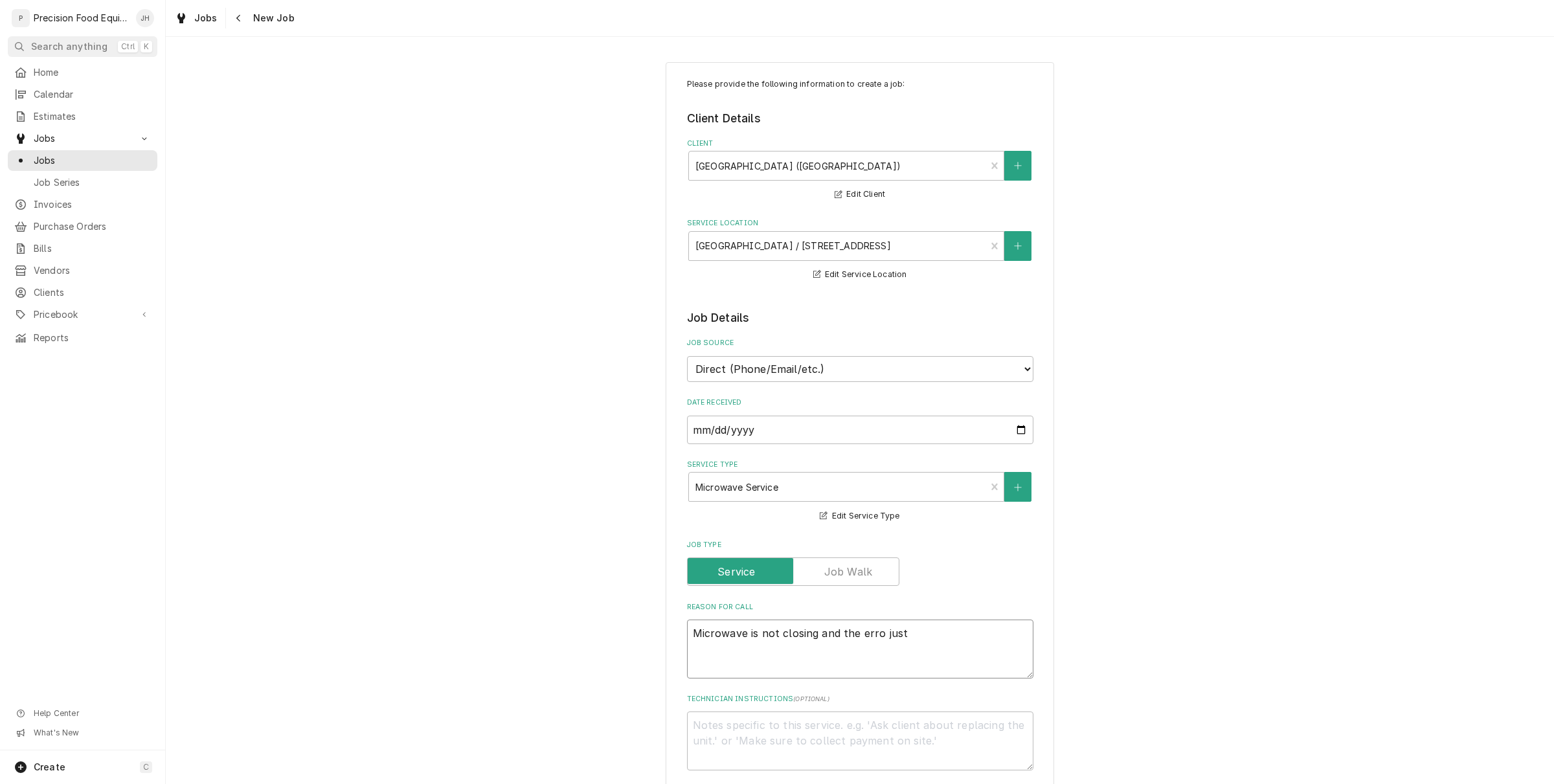
type textarea "Microwave is not closing and the erro just"
type textarea "x"
type textarea "Microwave is not closing and the erro just s"
type textarea "x"
type textarea "Microwave is not closing and the erro just sa"
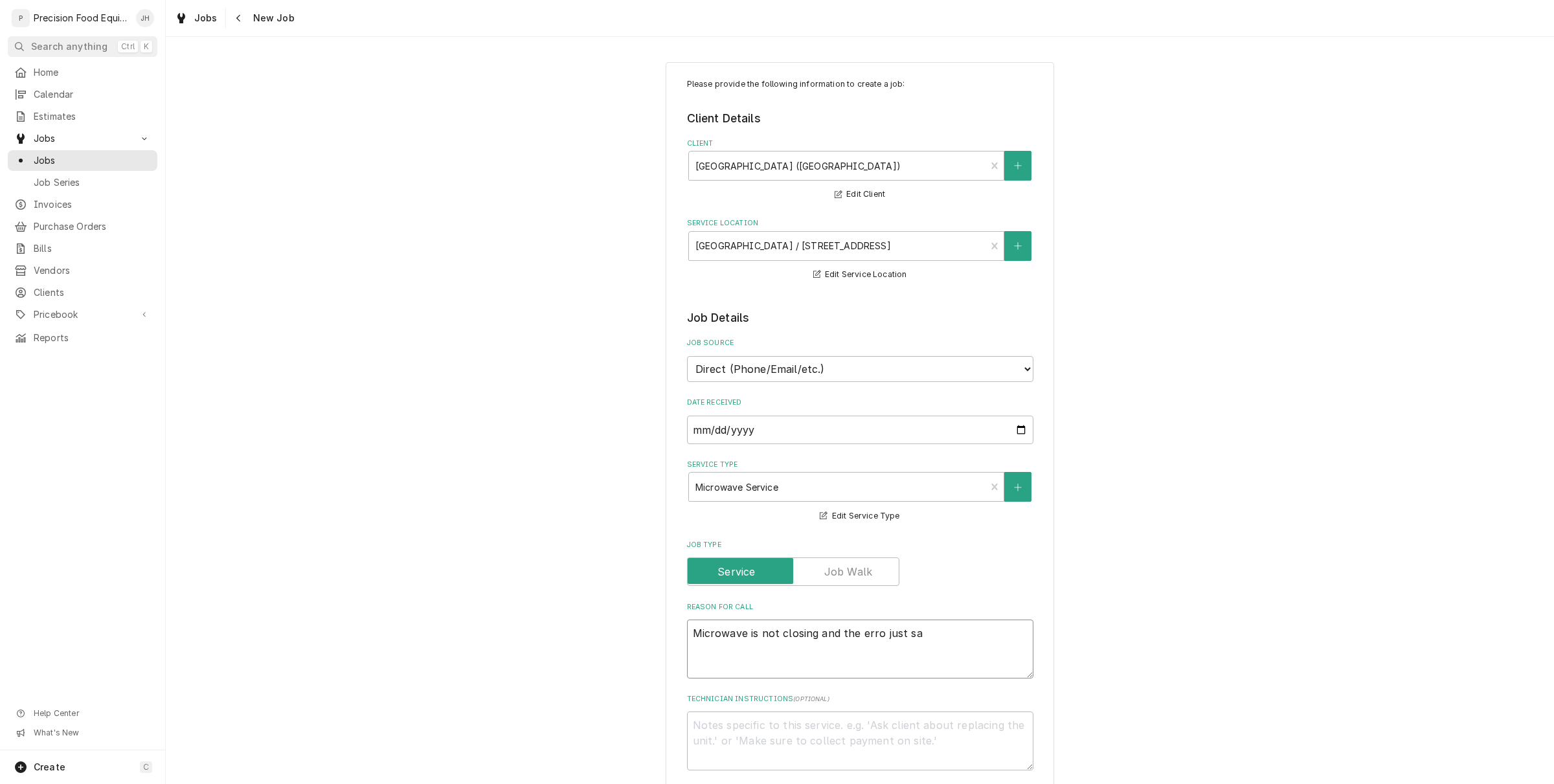
type textarea "x"
type textarea "Microwave is not closing and the erro just say"
type textarea "x"
type textarea "Microwave is not closing and the erro just sa"
type textarea "x"
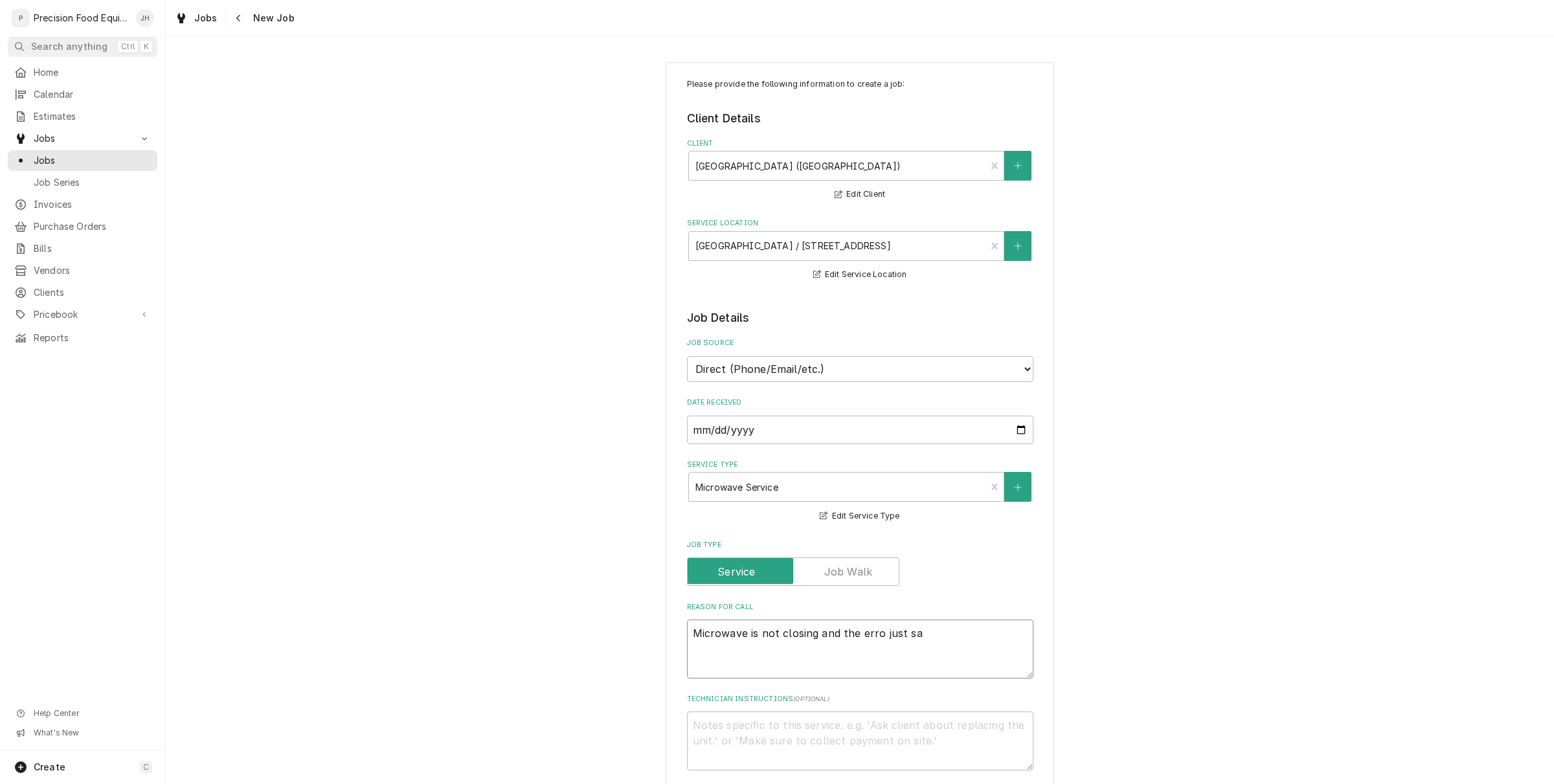
type textarea "Microwave is not closing and the erro just s"
type textarea "x"
type textarea "Microwave is not closing and the erro just"
type textarea "x"
type textarea "Microwave is not closing and the erro just"
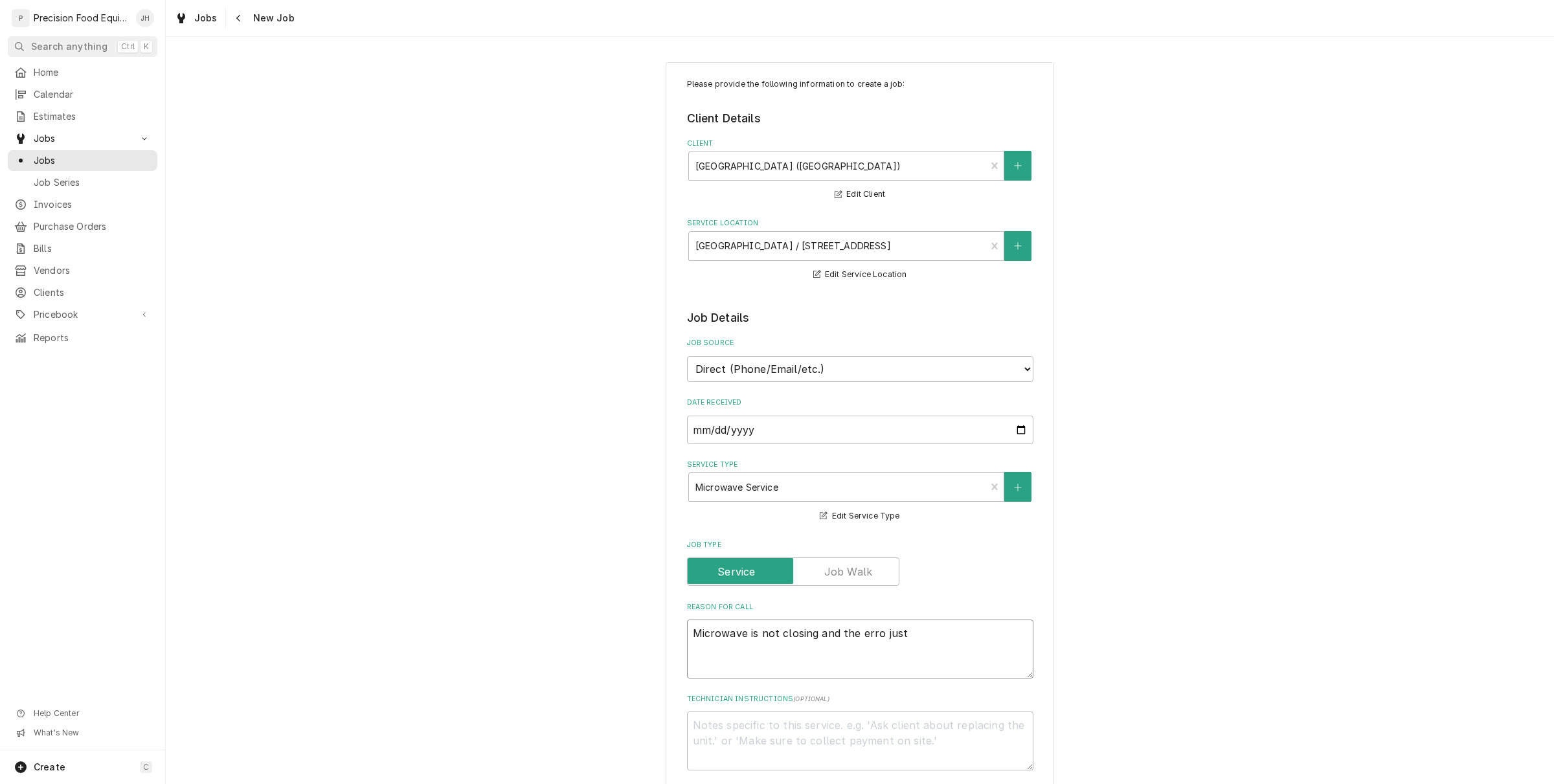
type textarea "x"
type textarea "Microwave is not closing and the erro jus"
type textarea "x"
type textarea "Microwave is not closing and the erro ju"
type textarea "x"
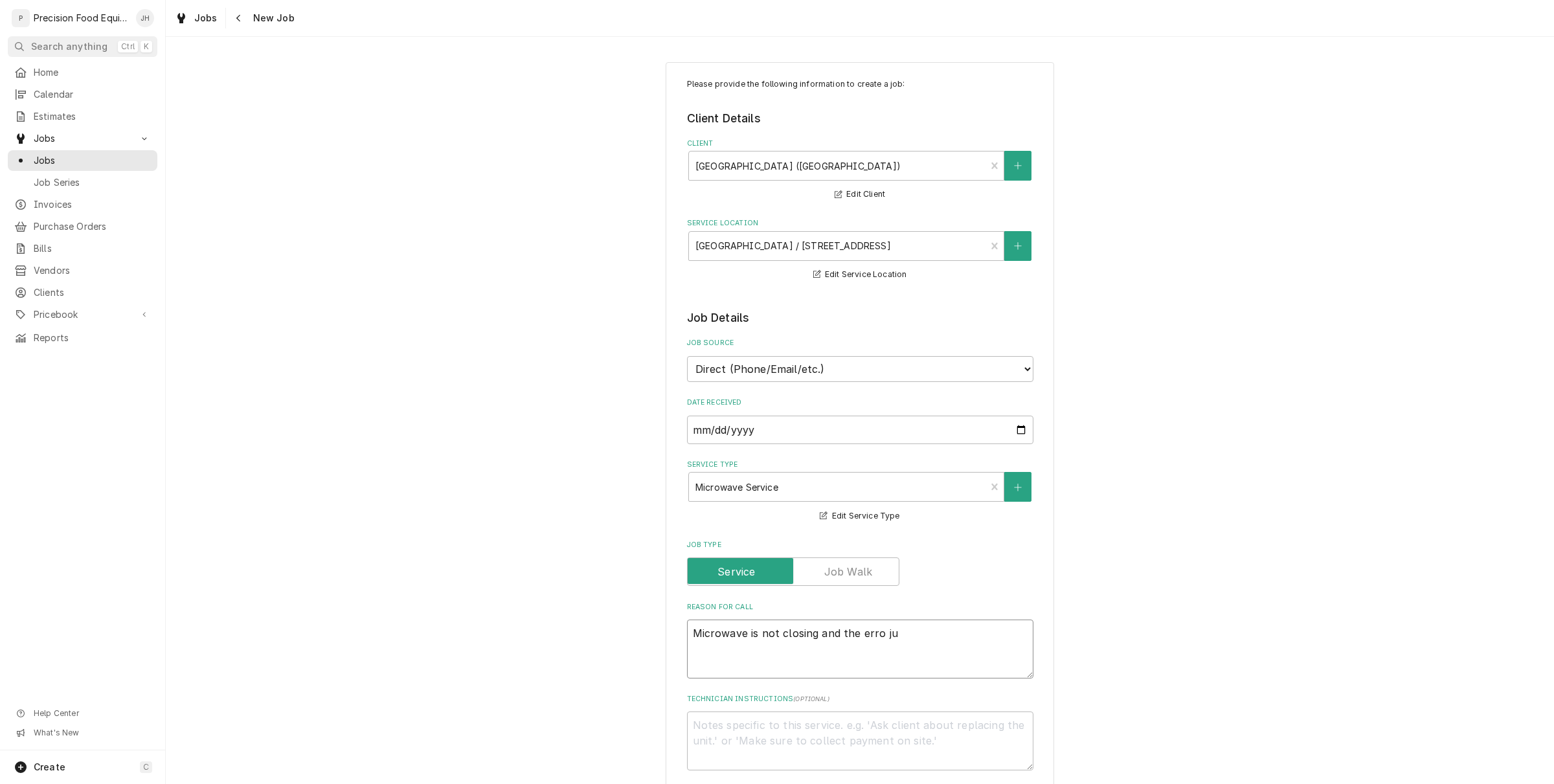
type textarea "Microwave is not closing and the erro j"
type textarea "x"
type textarea "Microwave is not closing and the erro"
type textarea "x"
type textarea "Microwave is not closing and the erro"
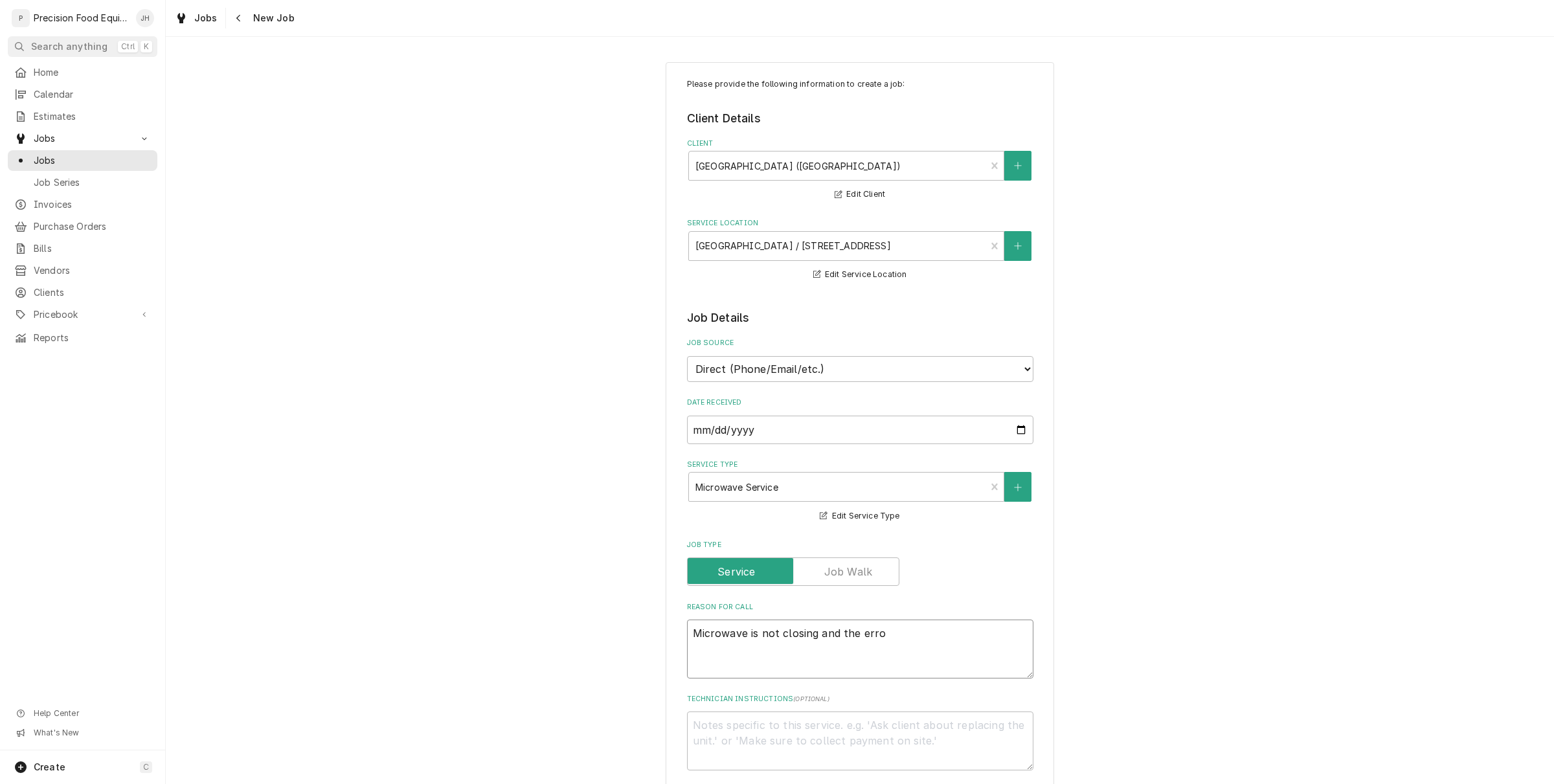
type textarea "x"
type textarea "Microwave is not closing and the error"
type textarea "x"
type textarea "Microwave is not closing and the error"
type textarea "x"
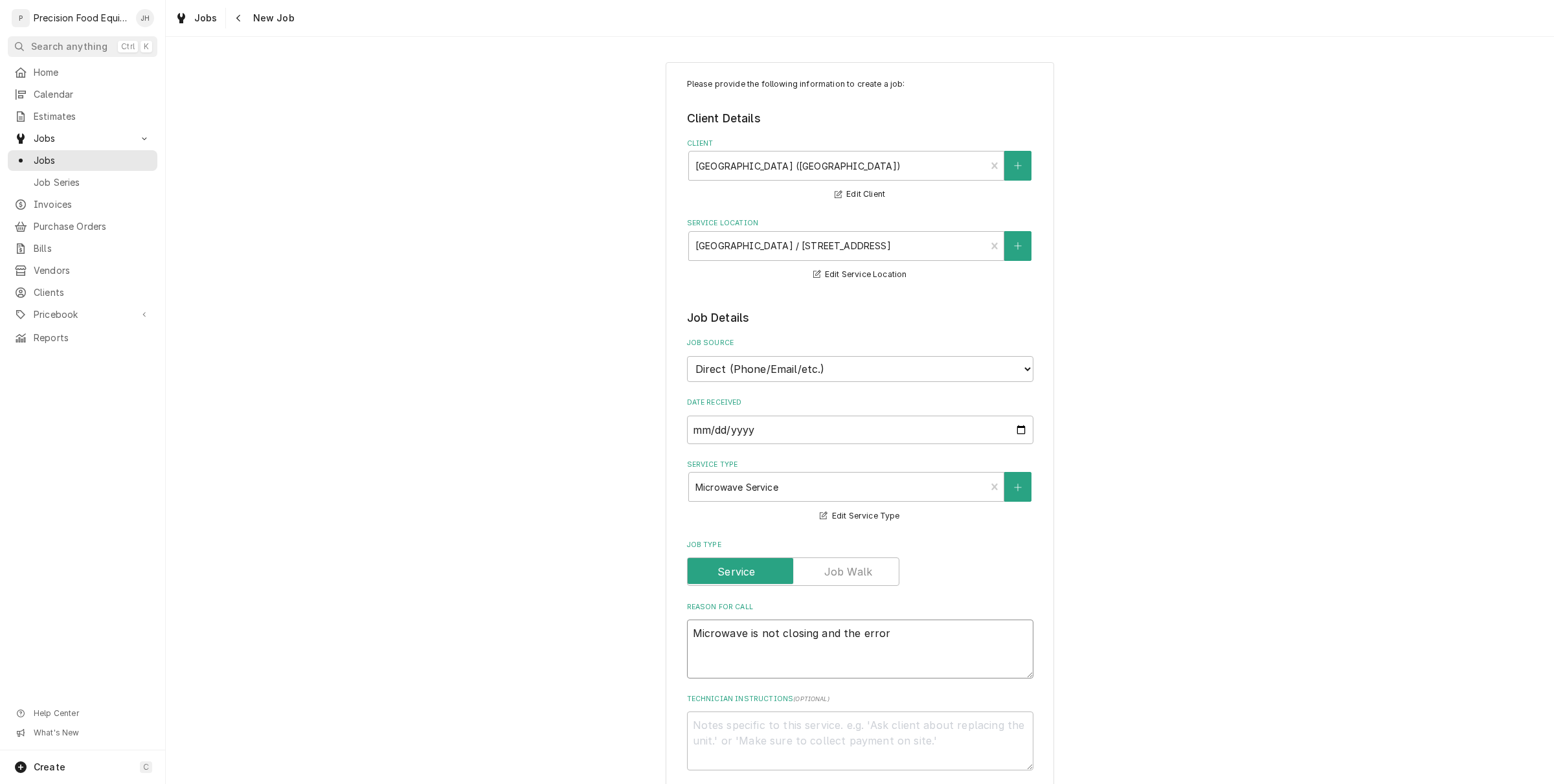
type textarea "Microwave is not closing and the error s"
type textarea "x"
type textarea "Microwave is not closing and the error sa"
type textarea "x"
type textarea "Microwave is not closing and the error say"
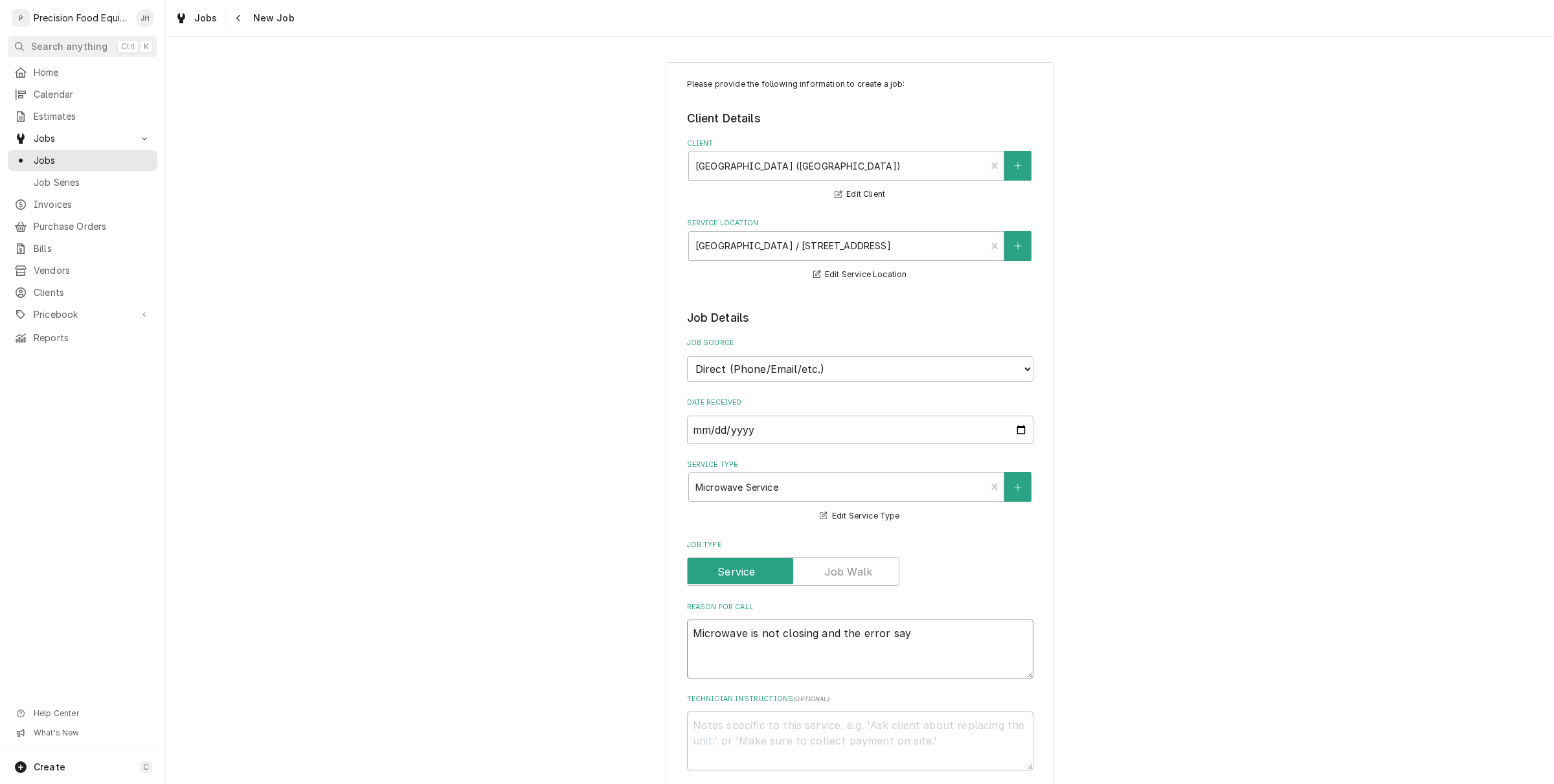
type textarea "x"
type textarea "Microwave is not closing and the error says"
type textarea "x"
type textarea "Microwave is not closing and the error says"
type textarea "x"
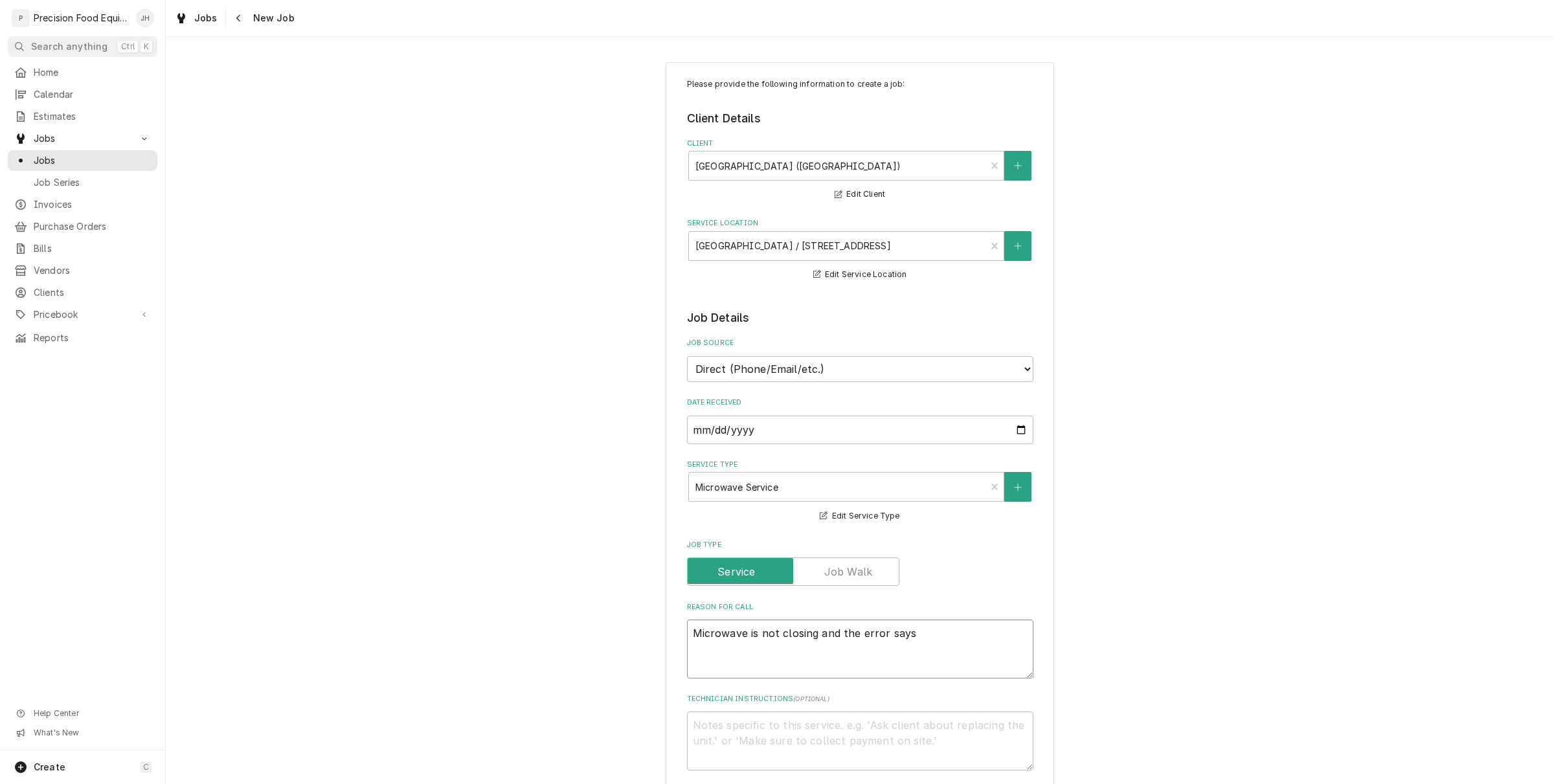
type textarea "Microwave is not closing and the error says d"
type textarea "x"
type textarea "Microwave is not closing and the error says do"
type textarea "x"
type textarea "Microwave is not closing and the error says door"
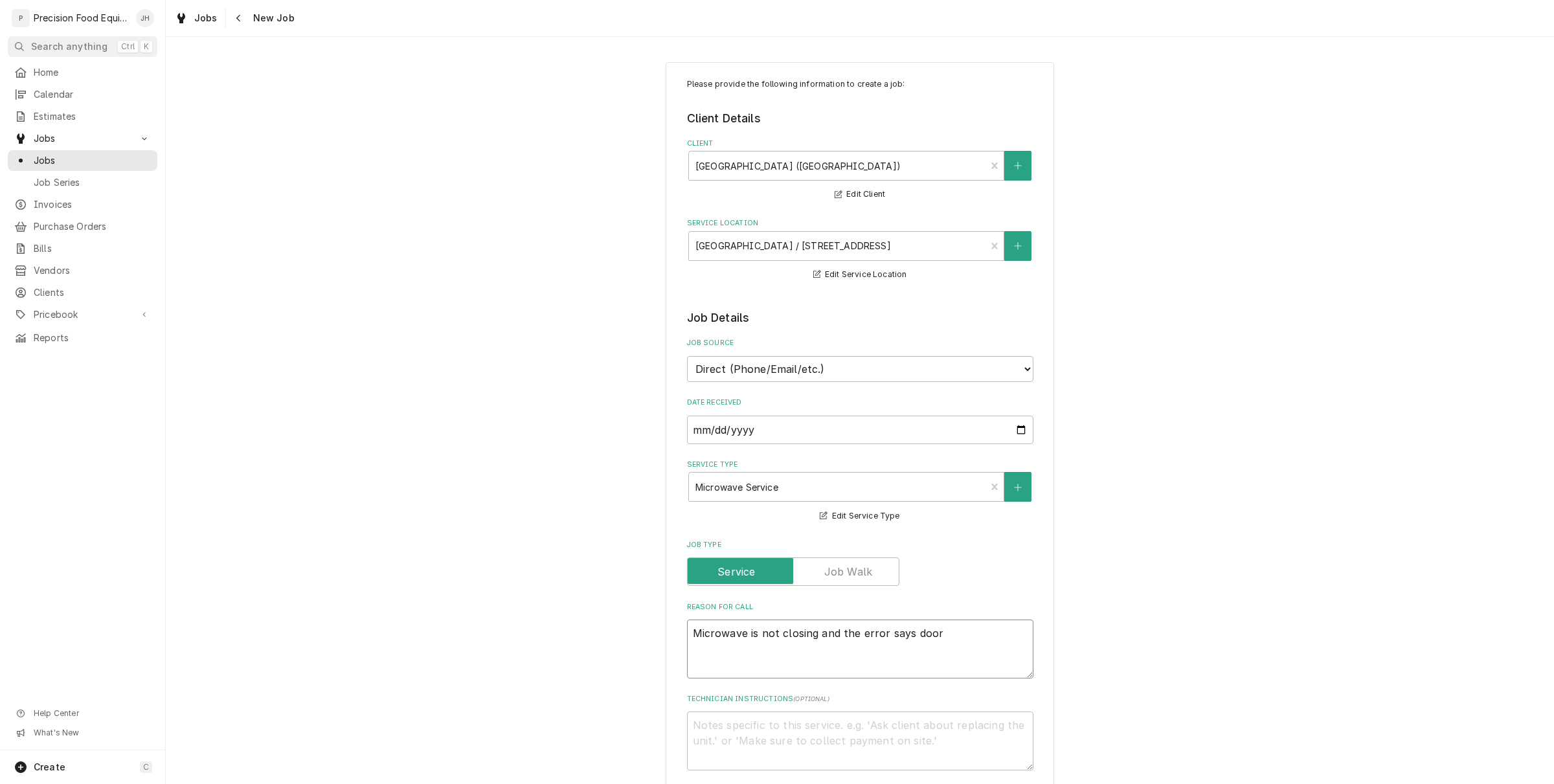
type textarea "x"
type textarea "Microwave is not closing and the error says door"
type textarea "x"
type textarea "Microwave is not closing and the error says door"
type textarea "x"
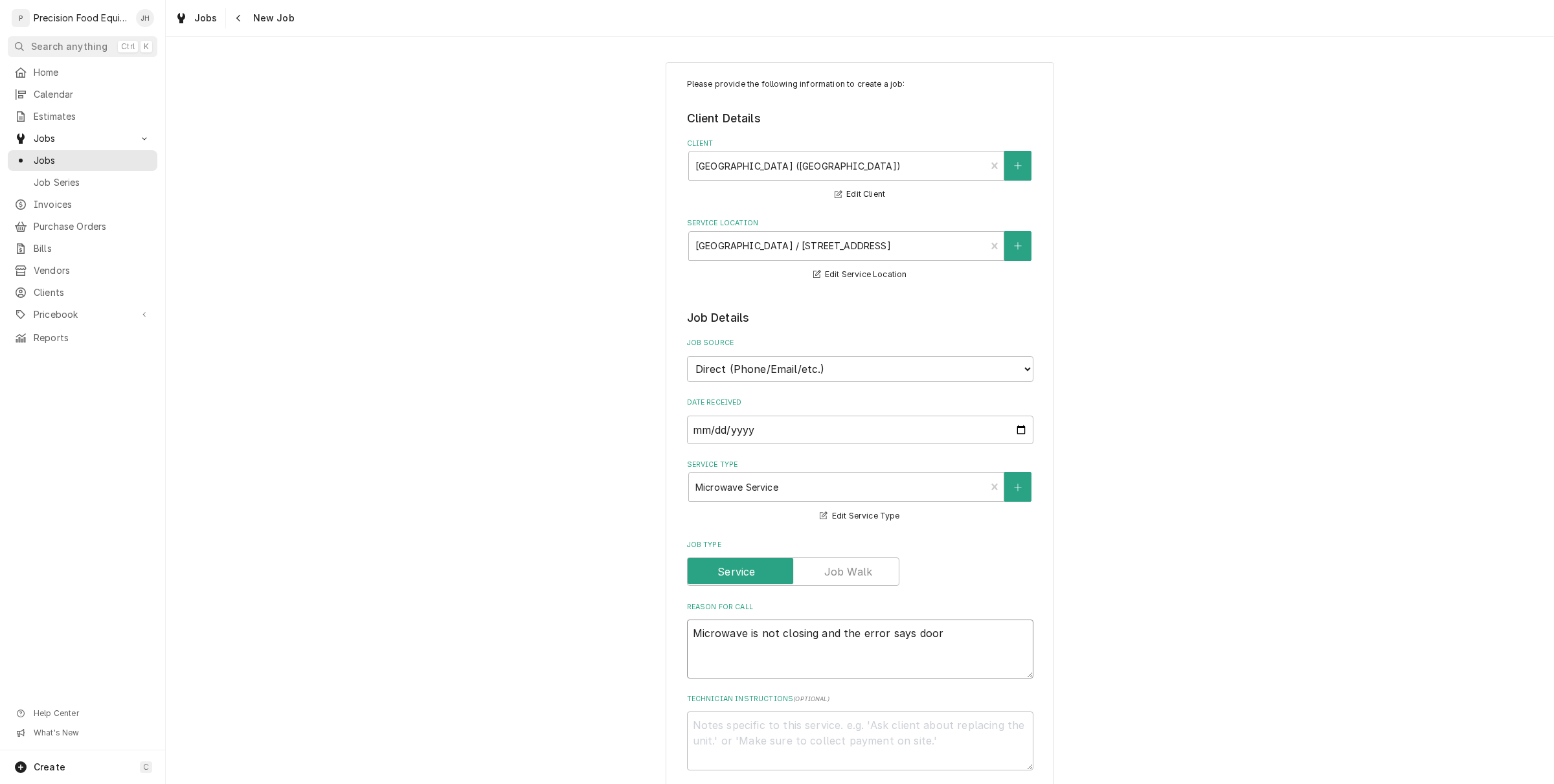
type textarea "Microwave is not closing and the error says door."
type textarea "x"
type textarea "Microwave is not closing and the error says door."
type textarea "x"
type textarea "Microwave is not closing and the error says door. T"
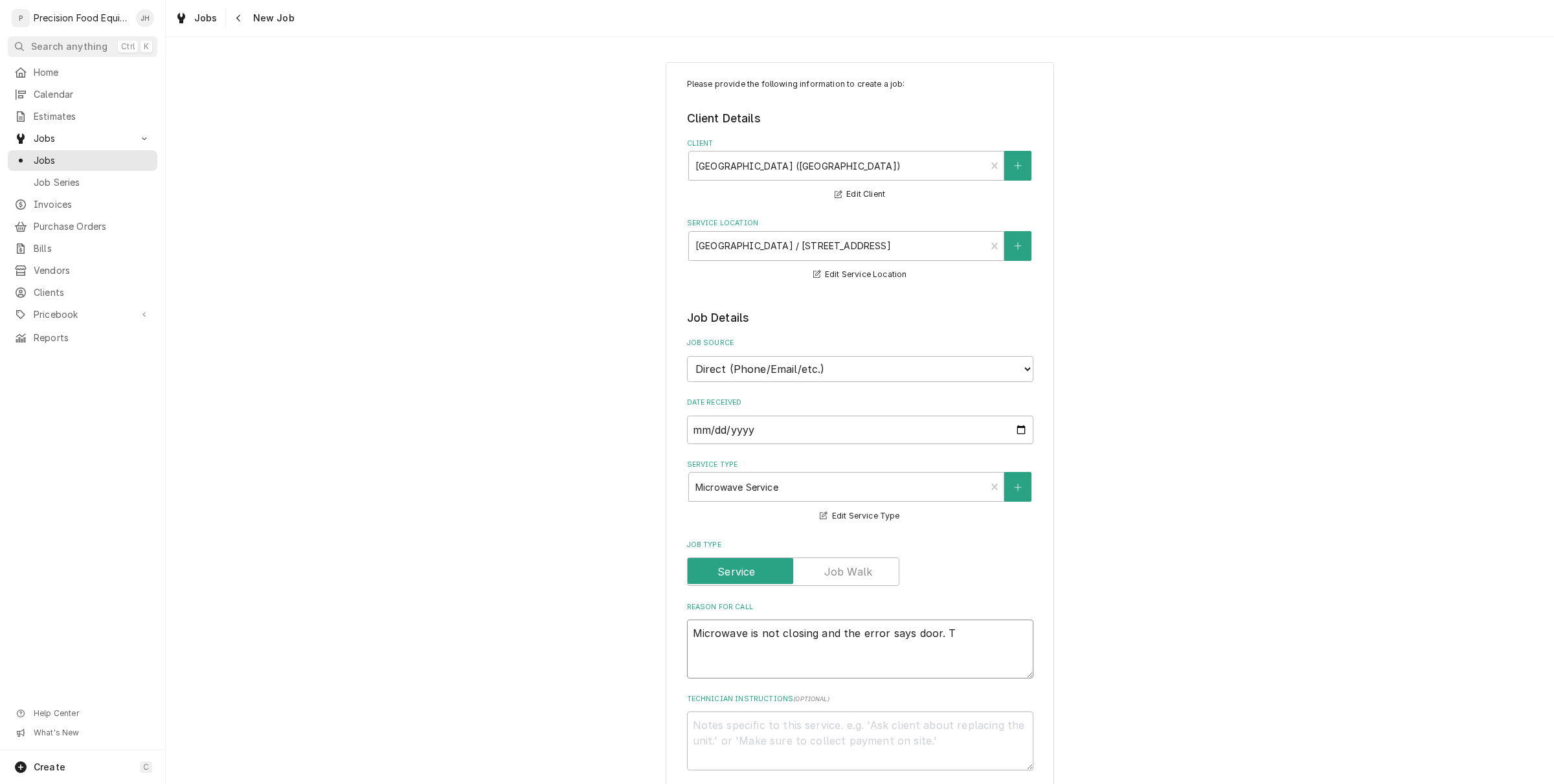
type textarea "x"
type textarea "Microwave is not closing and the error says door. Th"
type textarea "x"
type textarea "Microwave is not closing and the error says door. Thi"
type textarea "x"
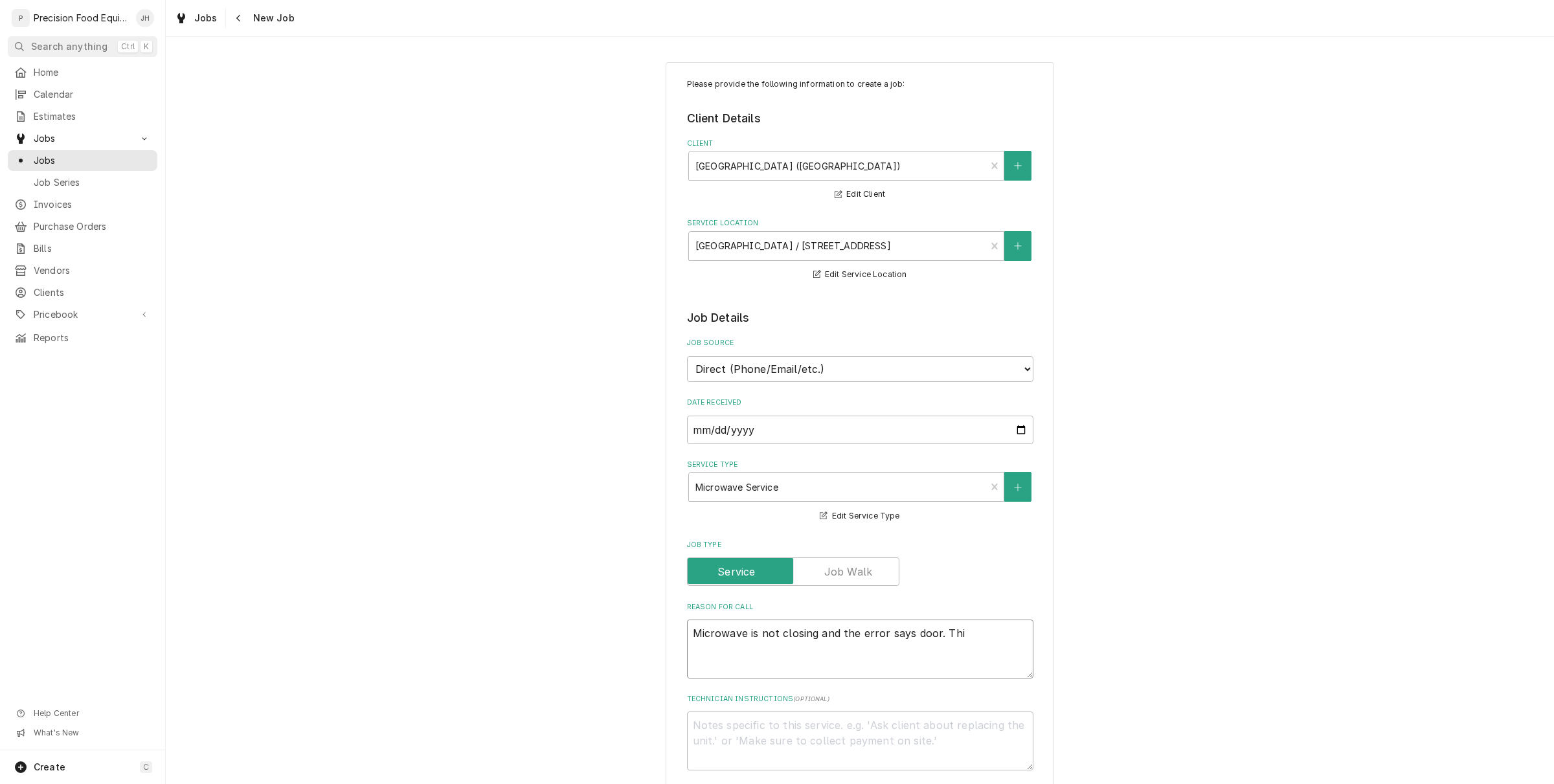
type textarea "Microwave is not closing and the error says door. This"
type textarea "x"
type textarea "Microwave is not closing and the error says door. This"
type textarea "x"
type textarea "Microwave is not closing and the error says door. This i"
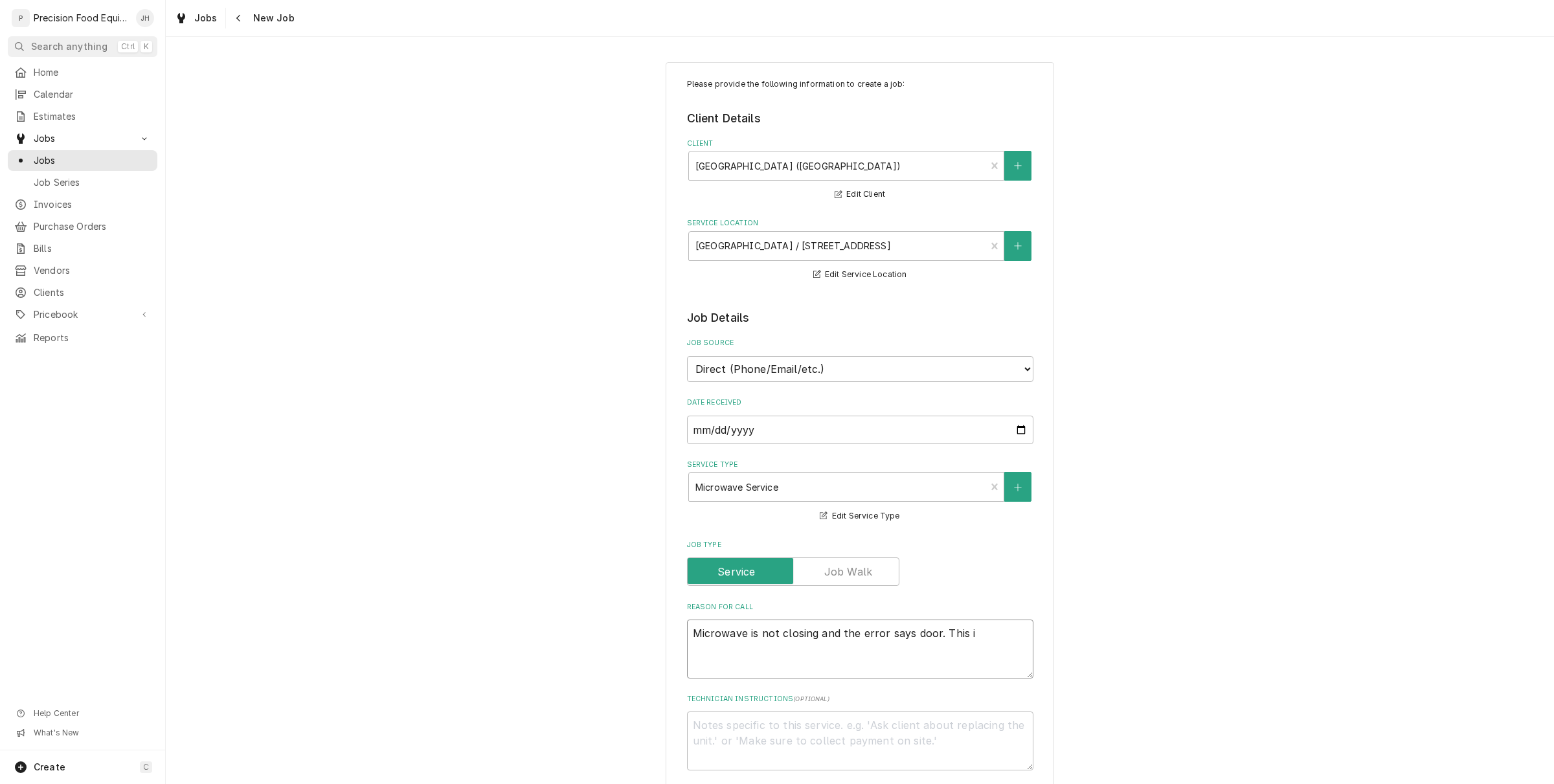
type textarea "x"
type textarea "Microwave is not closing and the error says door. This is"
type textarea "x"
type textarea "Microwave is not closing and the error says door. This is th"
type textarea "x"
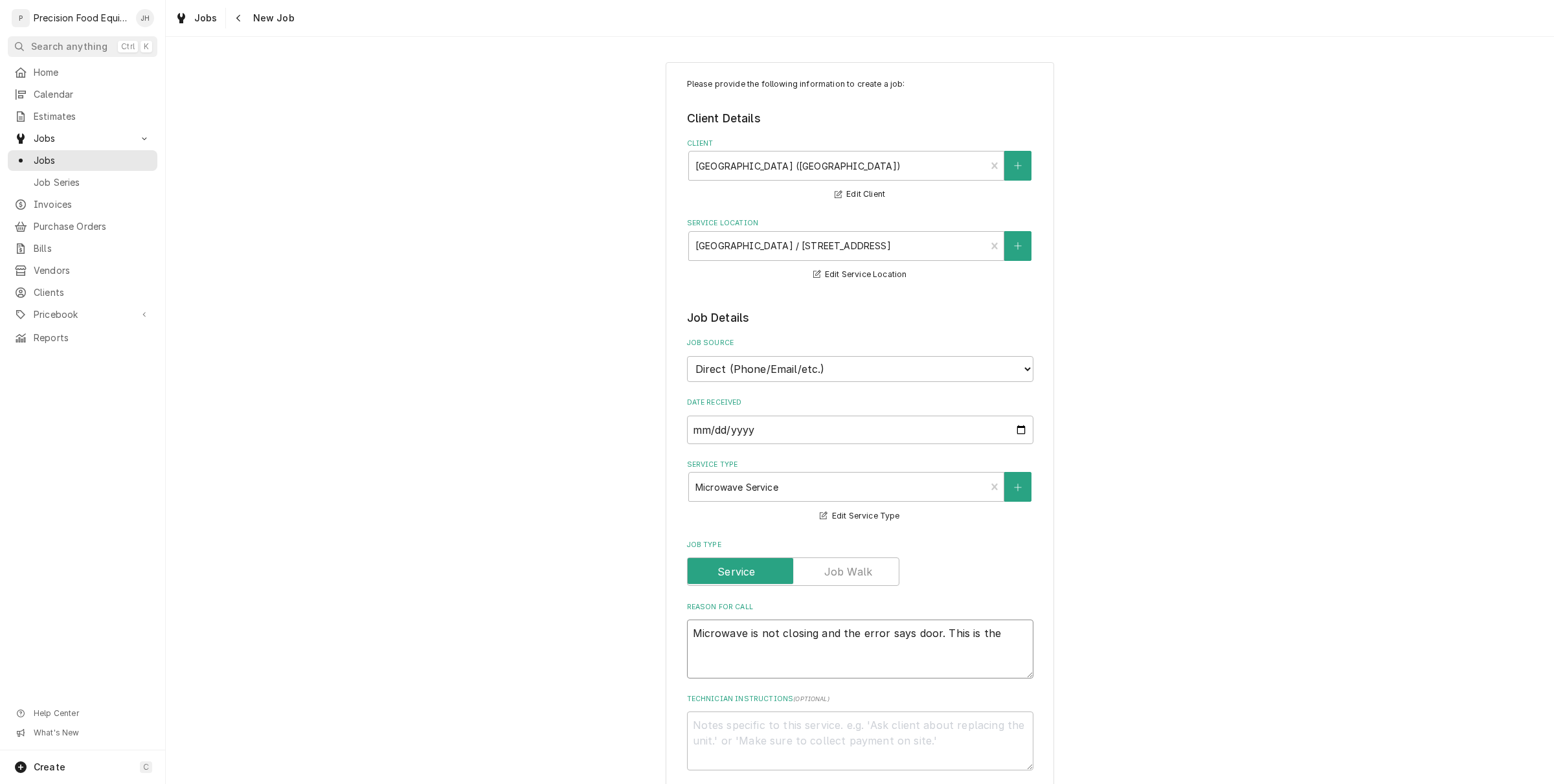
type textarea "Microwave is not closing and the error says door. This is the"
type textarea "x"
type textarea "Microwave is not closing and the error says door. This is the mi"
type textarea "x"
type textarea "Microwave is not closing and the error says door. This is the mic"
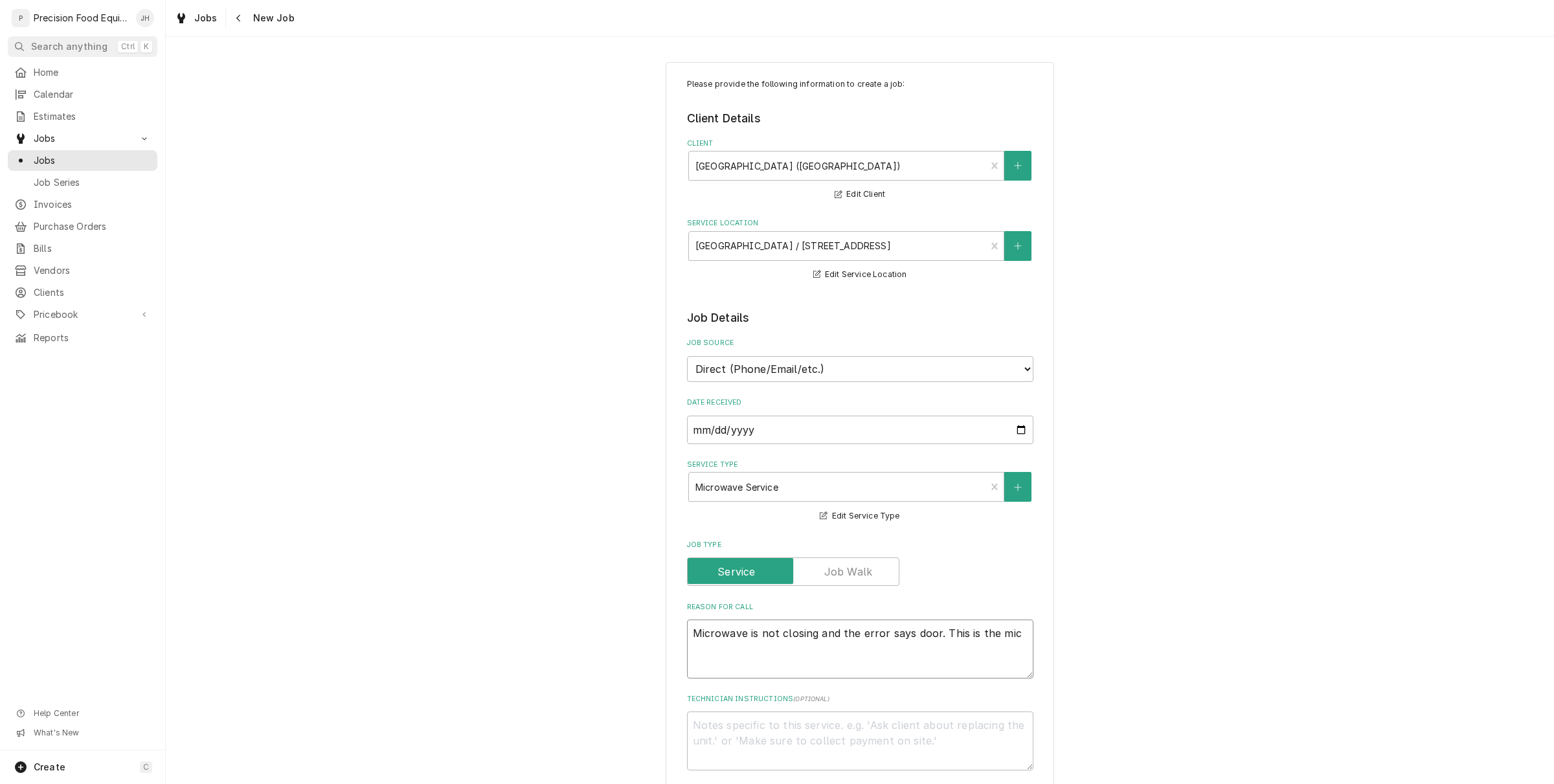
type textarea "x"
type textarea "Microwave is not closing and the error says door. This is the micr"
type textarea "x"
type textarea "Microwave is not closing and the error says door. This is the micro"
type textarea "x"
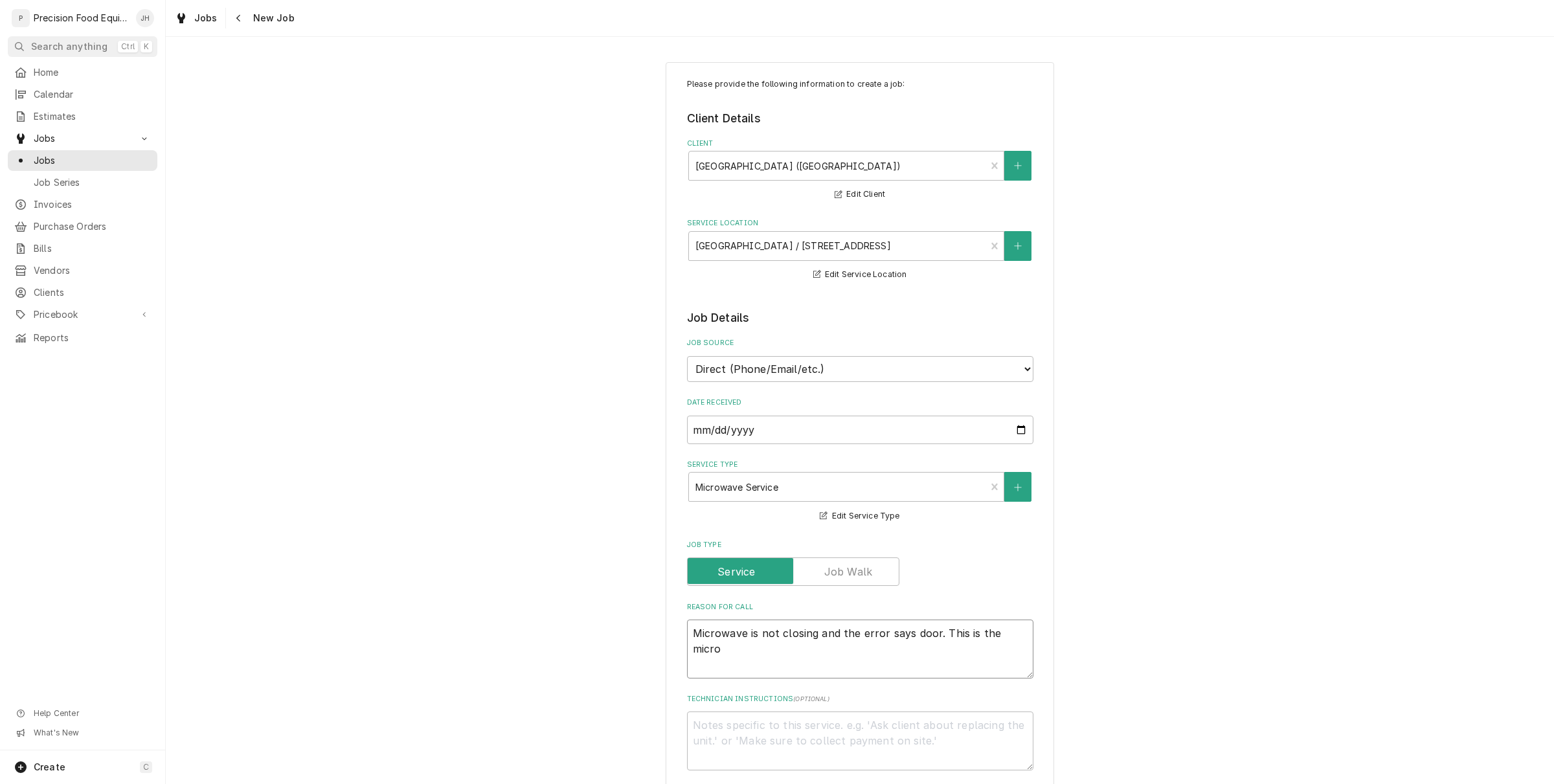
type textarea "Microwave is not closing and the error says door. This is the microw"
type textarea "x"
type textarea "Microwave is not closing and the error says door. This is the microwa"
type textarea "x"
type textarea "Microwave is not closing and the error says door. This is the microwav"
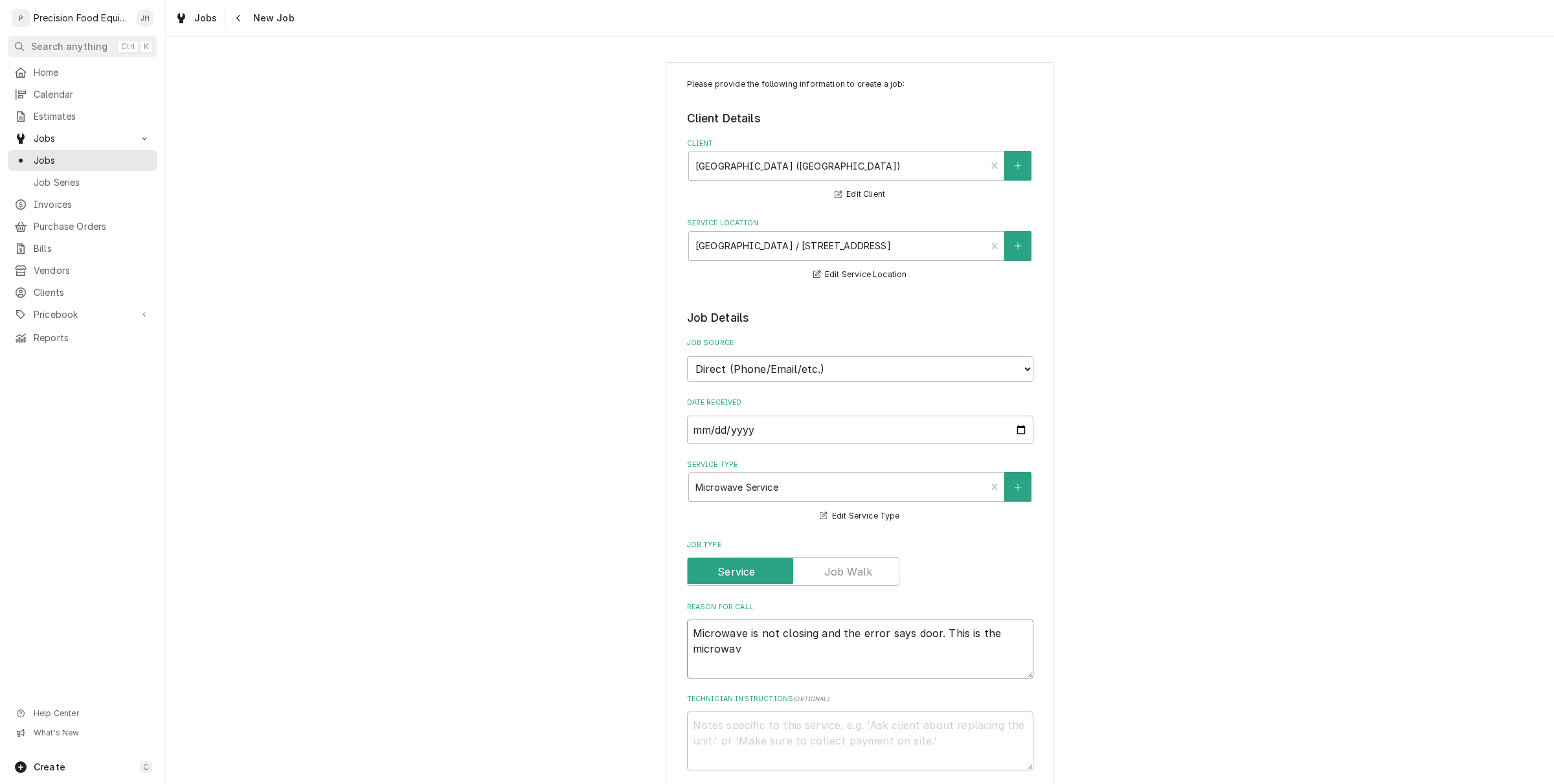
type textarea "x"
type textarea "Microwave is not closing and the error says door. This is the microwave"
type textarea "x"
type textarea "Microwave is not closing and the error says door. This is the microwave w"
type textarea "x"
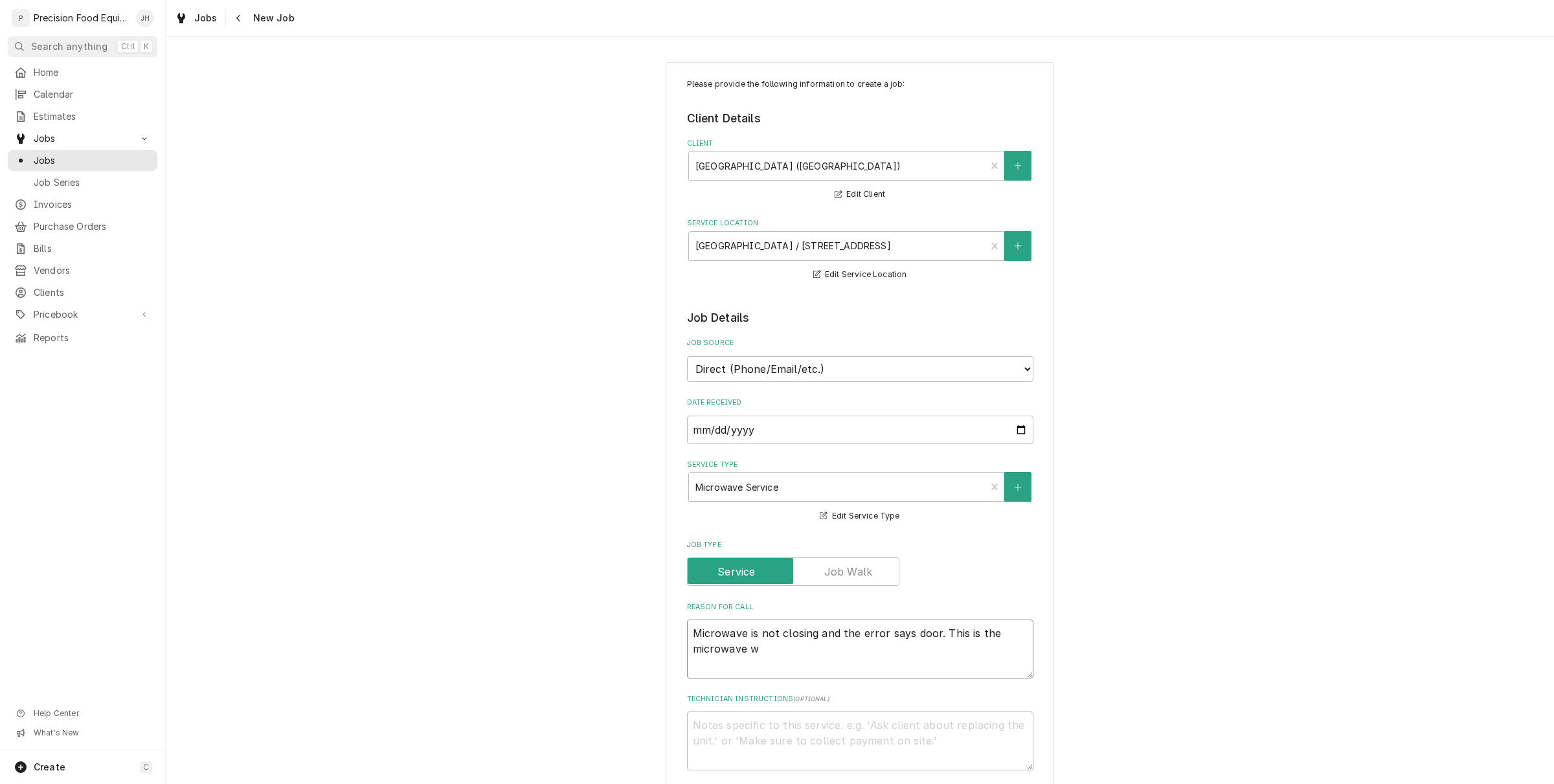
type textarea "Microwave is not closing and the error says door. This is the microwave we"
type textarea "x"
type textarea "Microwave is not closing and the error says door. This is the microwave we"
type textarea "x"
type textarea "Microwave is not closing and the error says door. This is the microwave we d"
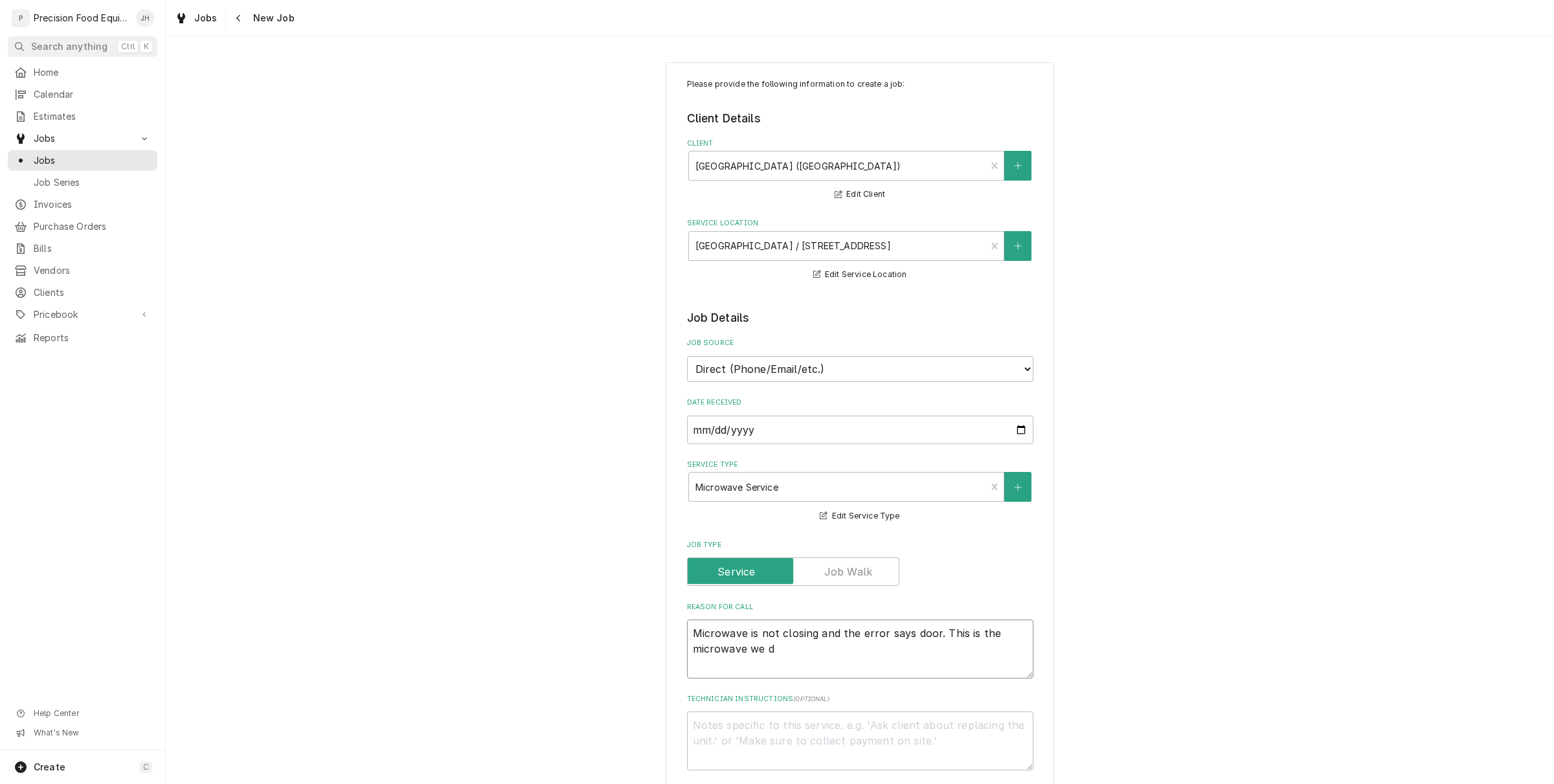
type textarea "x"
type textarea "Microwave is not closing and the error says door. This is the microwave we dro"
type textarea "x"
type textarea "Microwave is not closing and the error says door. This is the microwave we drop"
type textarea "x"
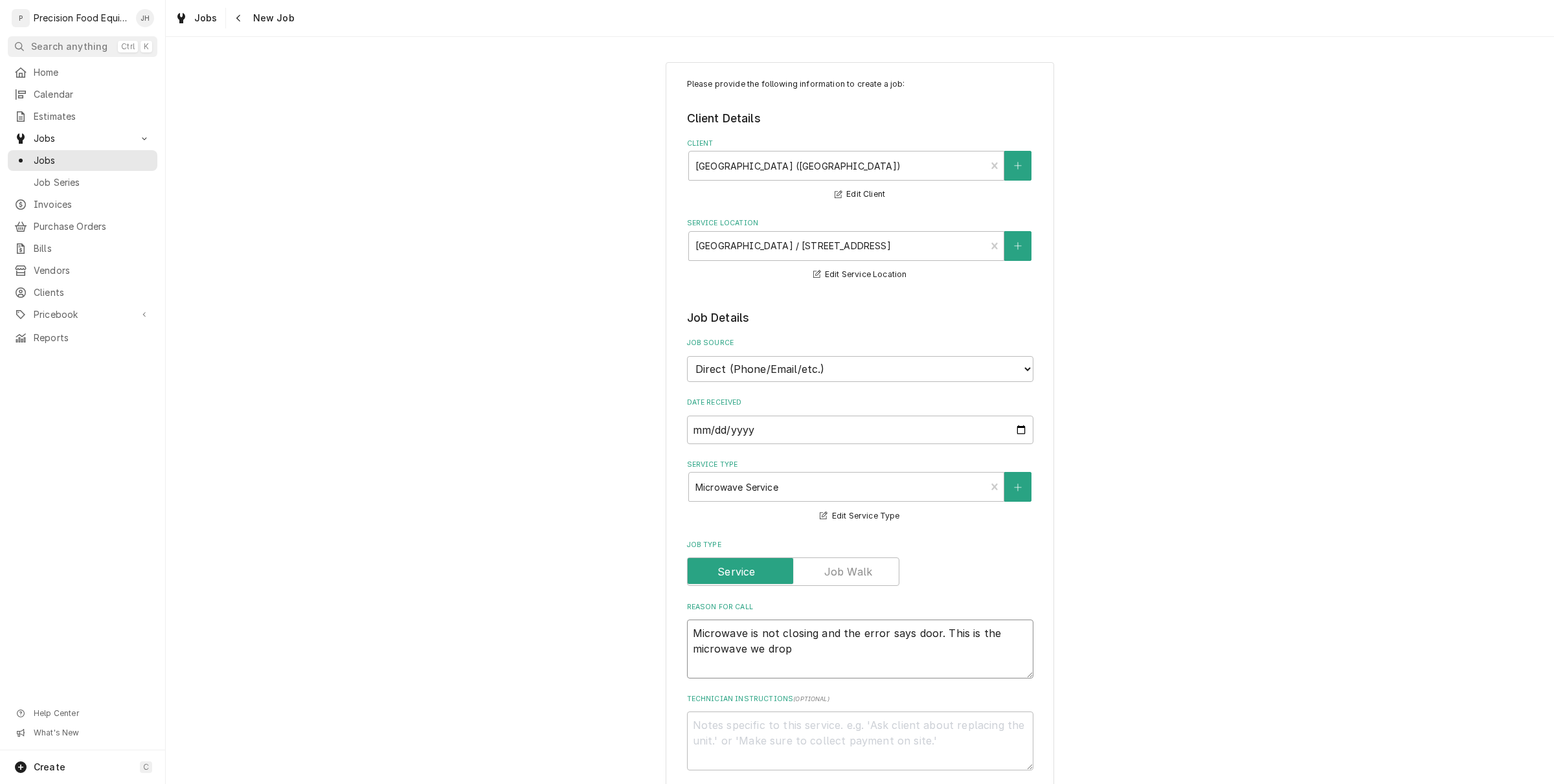
type textarea "Microwave is not closing and the error says door. This is the microwave we dropp"
type textarea "x"
type textarea "Microwave is not closing and the error says door. This is the microwave we drop…"
type textarea "x"
type textarea "Microwave is not closing and the error says door. This is the microwave we drop…"
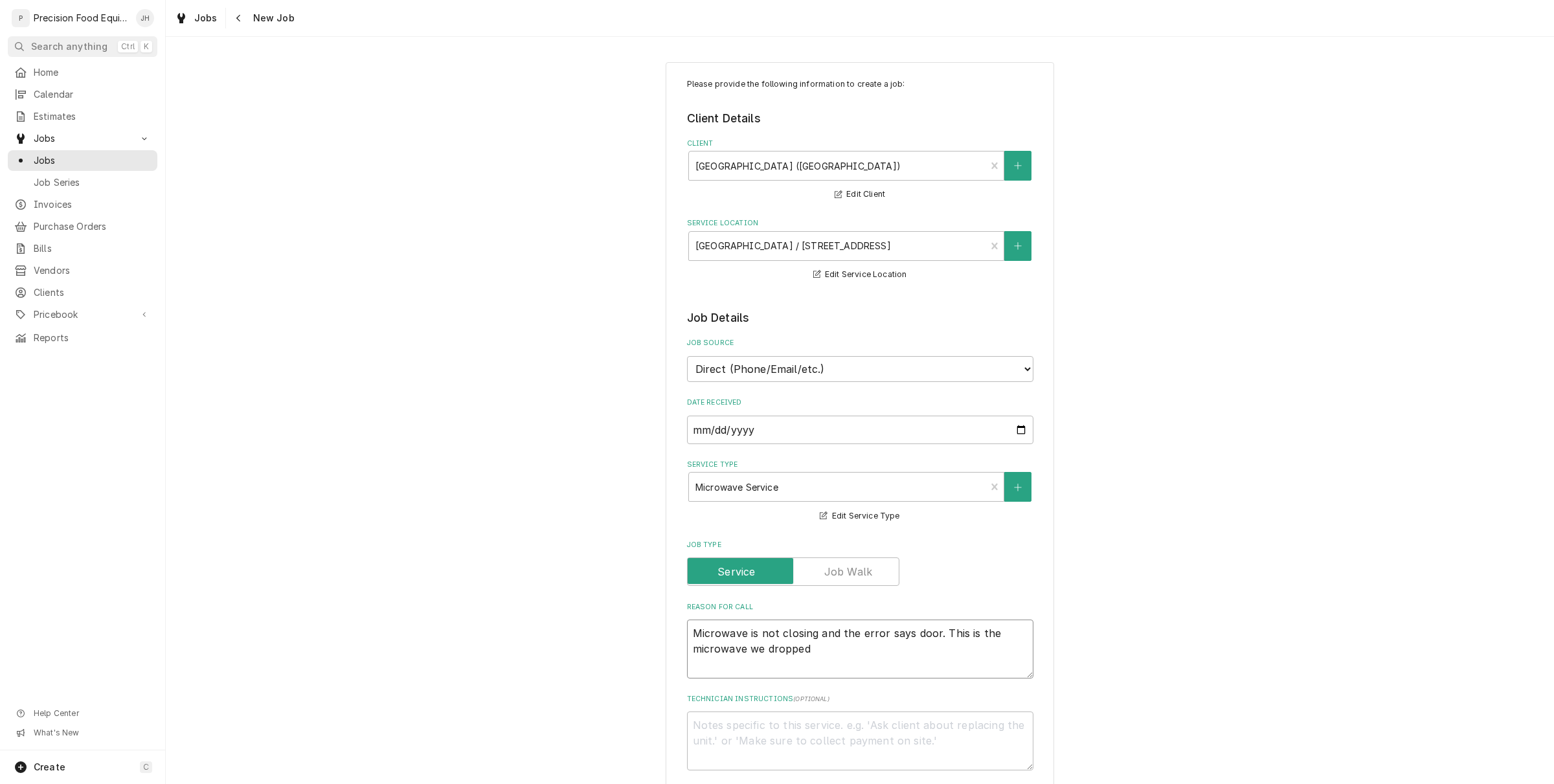
type textarea "x"
type textarea "Microwave is not closing and the error says door. This is the microwave we drop…"
type textarea "x"
type textarea "Microwave is not closing and the error says door. This is the microwave we drop…"
type textarea "x"
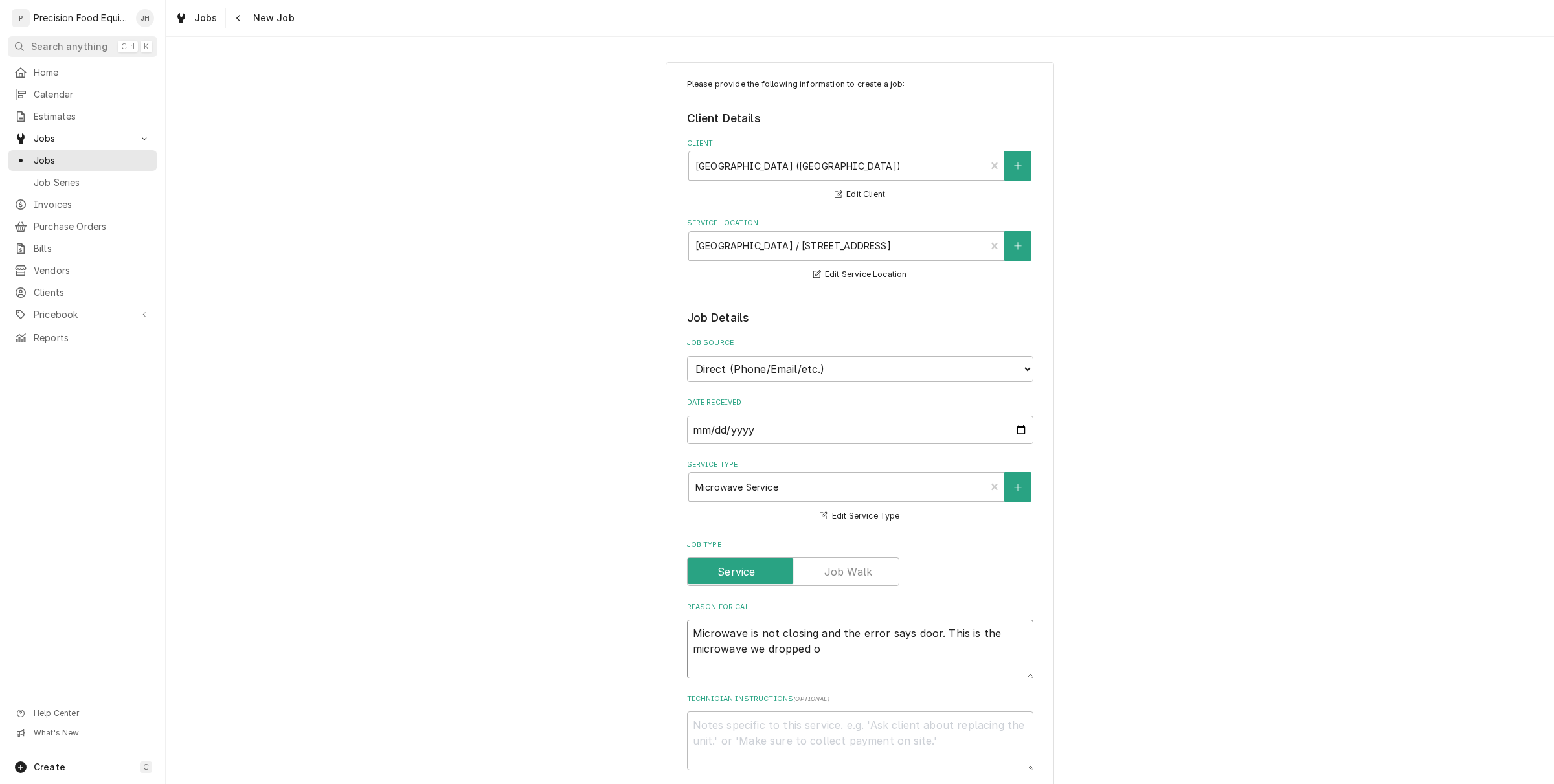
type textarea "Microwave is not closing and the error says door. This is the microwave we drop…"
type textarea "x"
type textarea "Microwave is not closing and the error says door. This is the microwave we drop…"
type textarea "x"
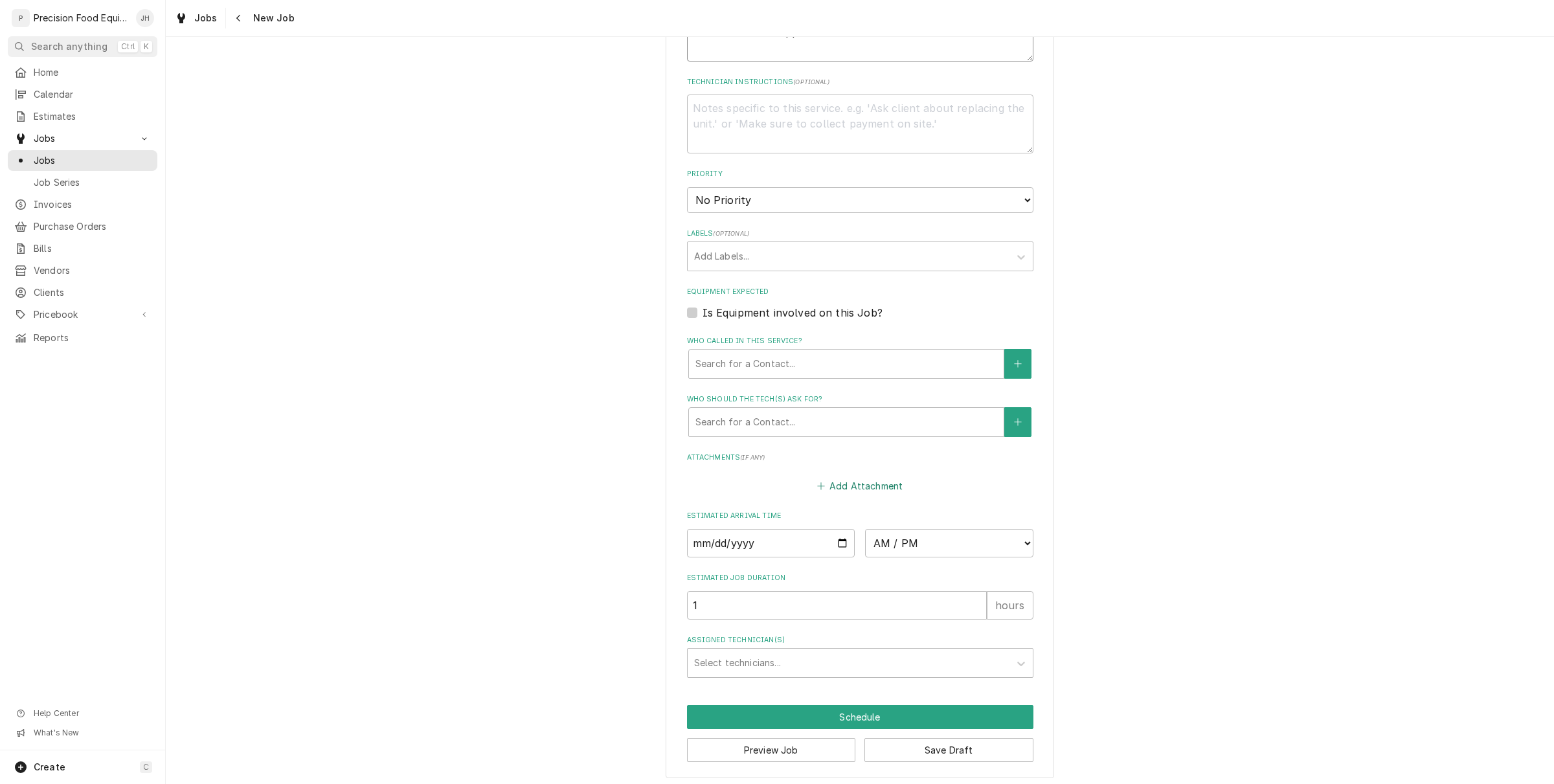
scroll to position [622, 0]
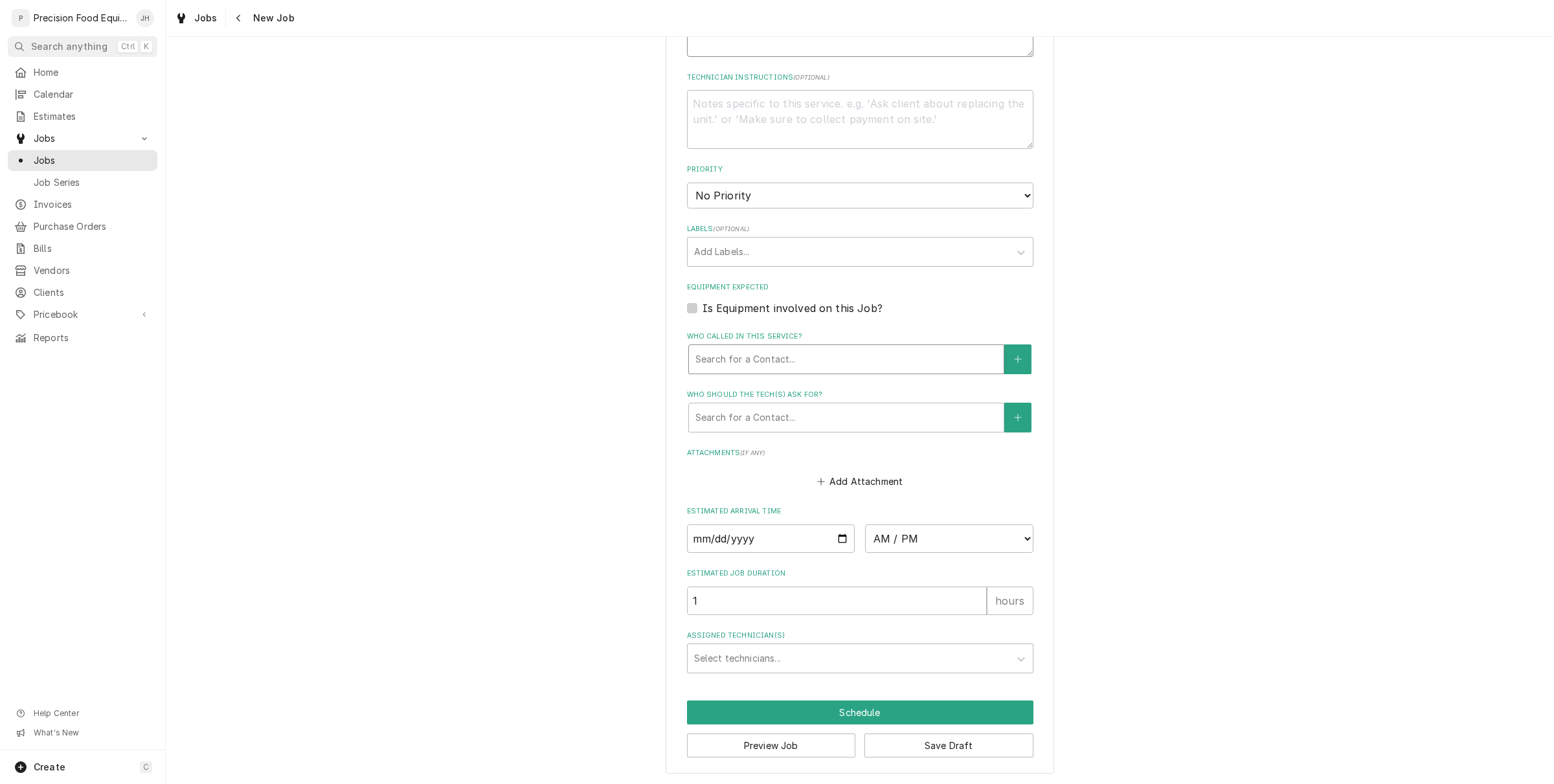
type textarea "Microwave is not closing and the error says door. This is the microwave we drop…"
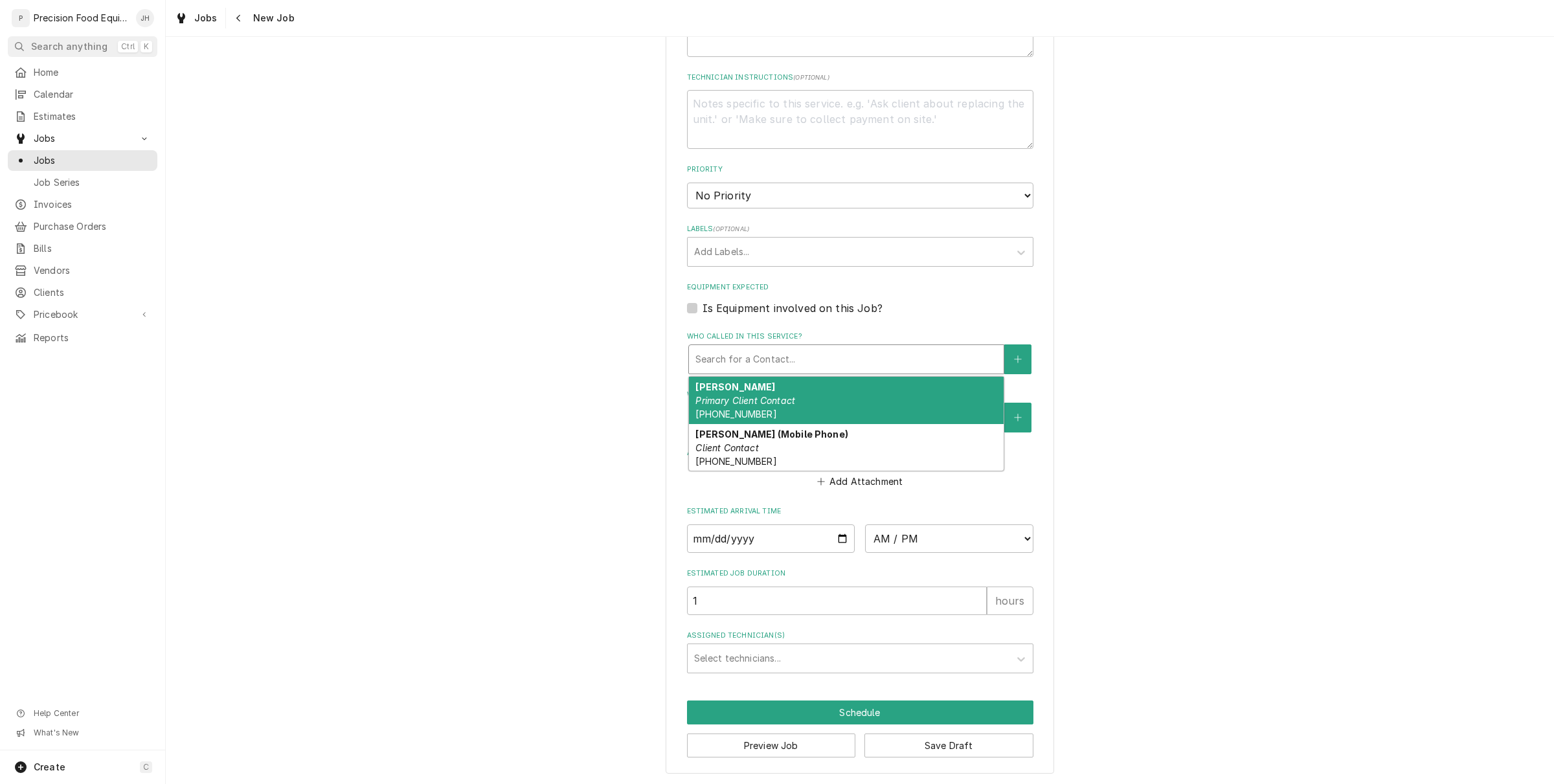
click at [816, 362] on div "Who called in this service?" at bounding box center [846, 359] width 302 height 23
click at [813, 393] on div "Teresa Fisher Primary Client Contact (602) 992-1330" at bounding box center [846, 400] width 315 height 47
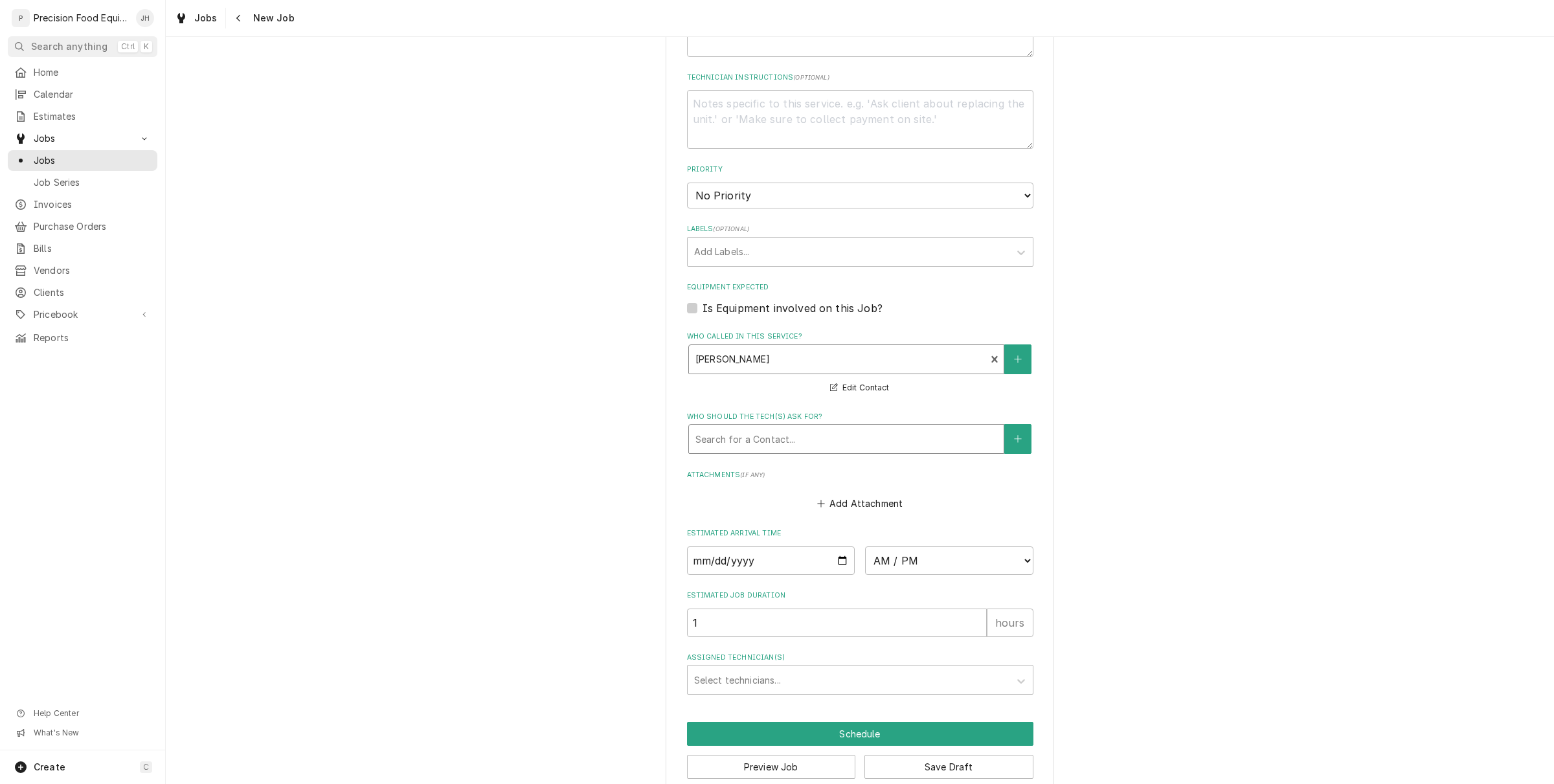
click at [804, 434] on div "Who should the tech(s) ask for?" at bounding box center [846, 439] width 302 height 23
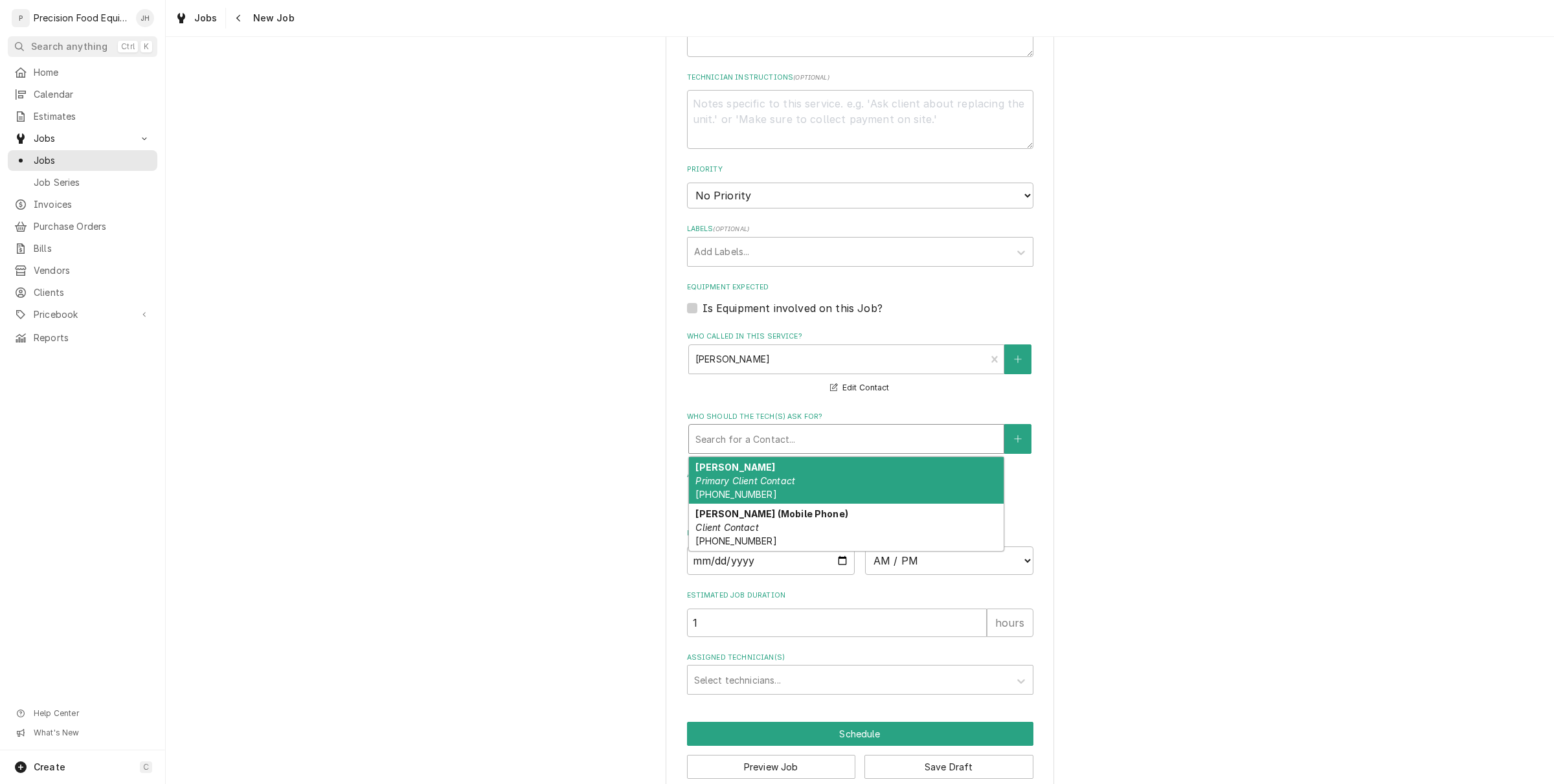
click at [800, 464] on div "Teresa Fisher Primary Client Contact (602) 992-1330" at bounding box center [846, 480] width 315 height 47
type textarea "x"
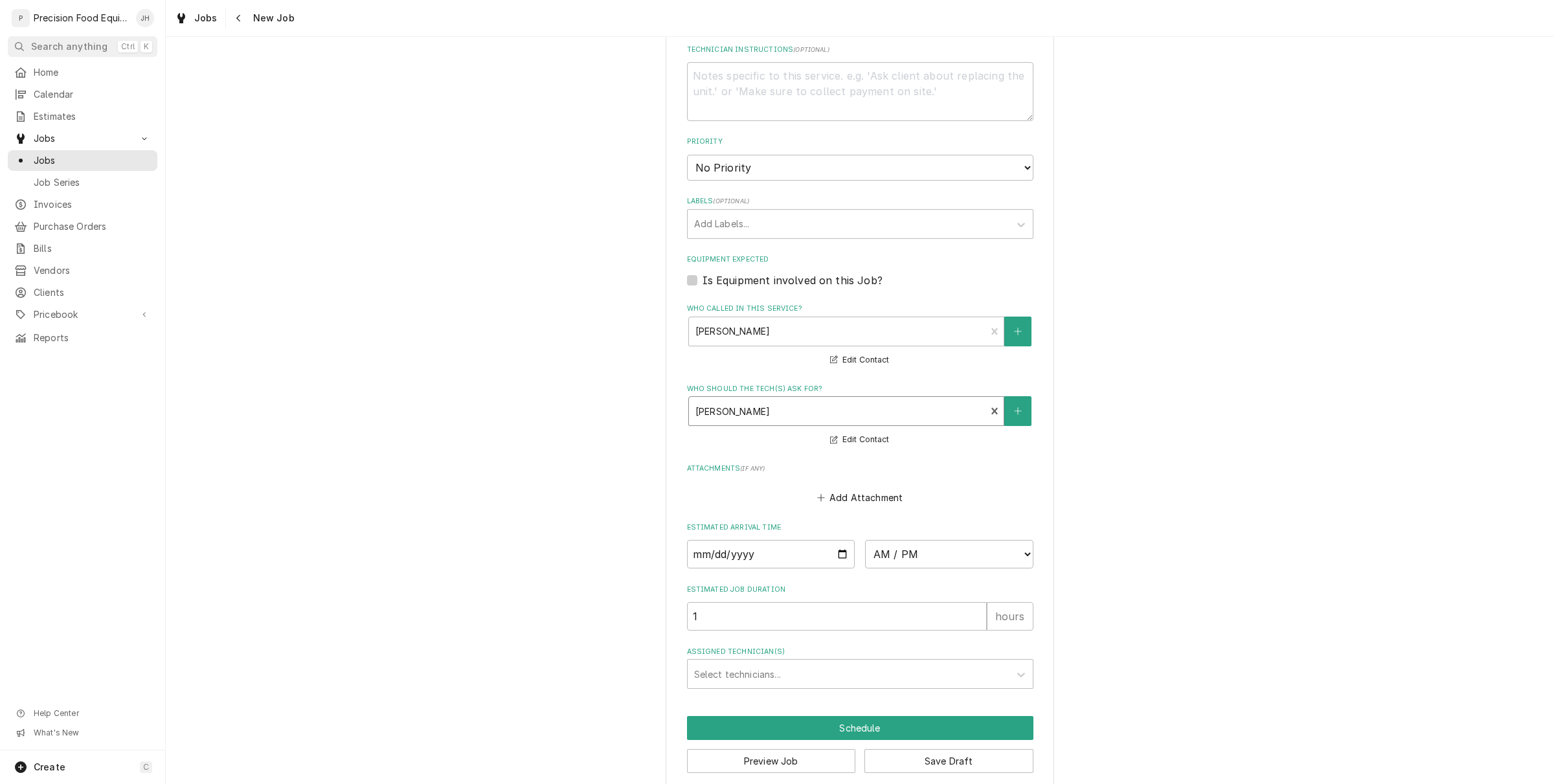
scroll to position [665, 0]
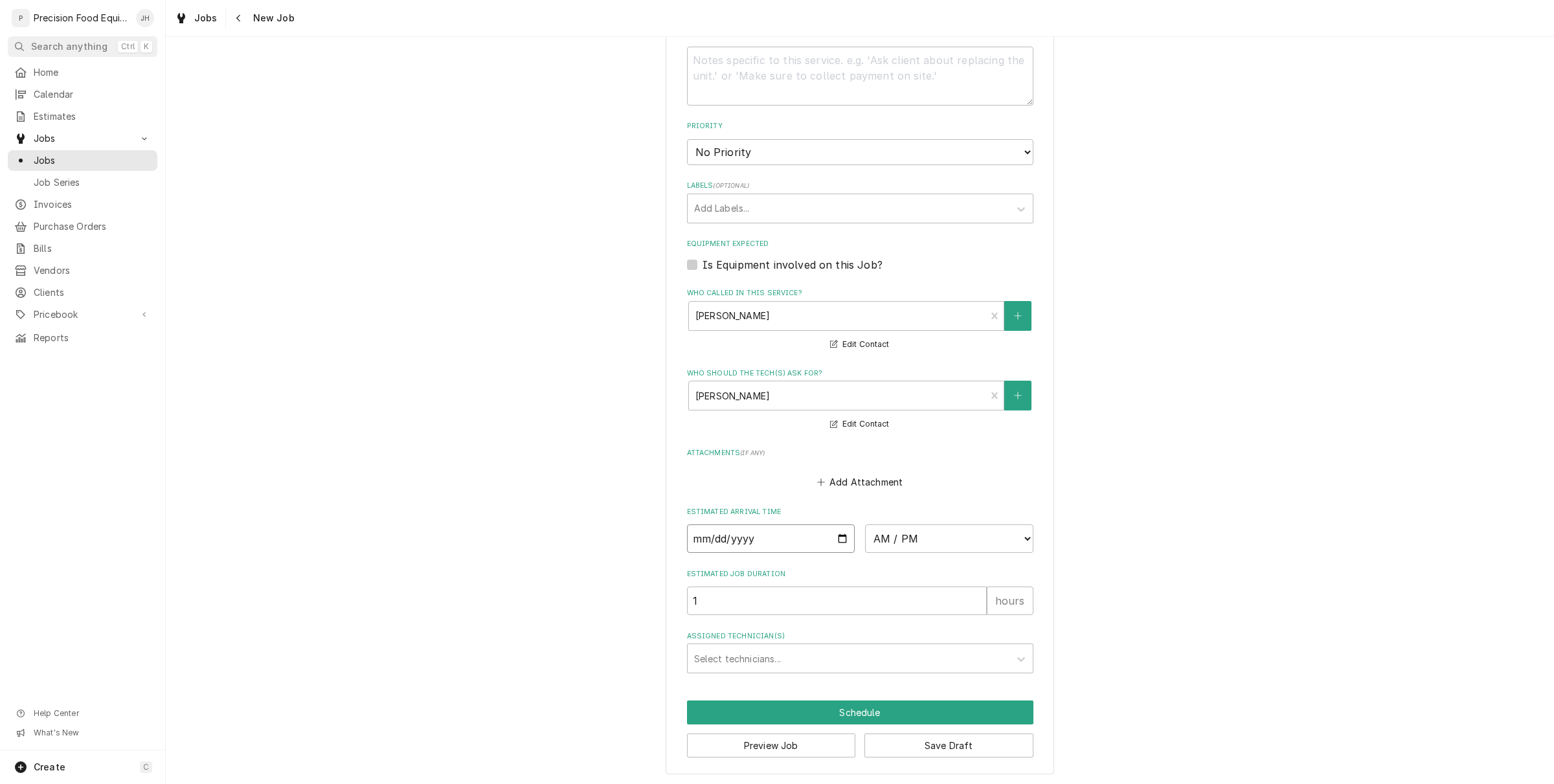
click at [833, 529] on input "Date" at bounding box center [771, 538] width 169 height 28
click at [836, 538] on input "Date" at bounding box center [771, 538] width 169 height 28
type input "2025-09-12"
click at [920, 532] on select "AM / PM 6:00 AM 6:15 AM 6:30 AM 6:45 AM 7:00 AM 7:15 AM 7:30 AM 7:45 AM 8:00 AM…" at bounding box center [949, 538] width 169 height 28
type textarea "x"
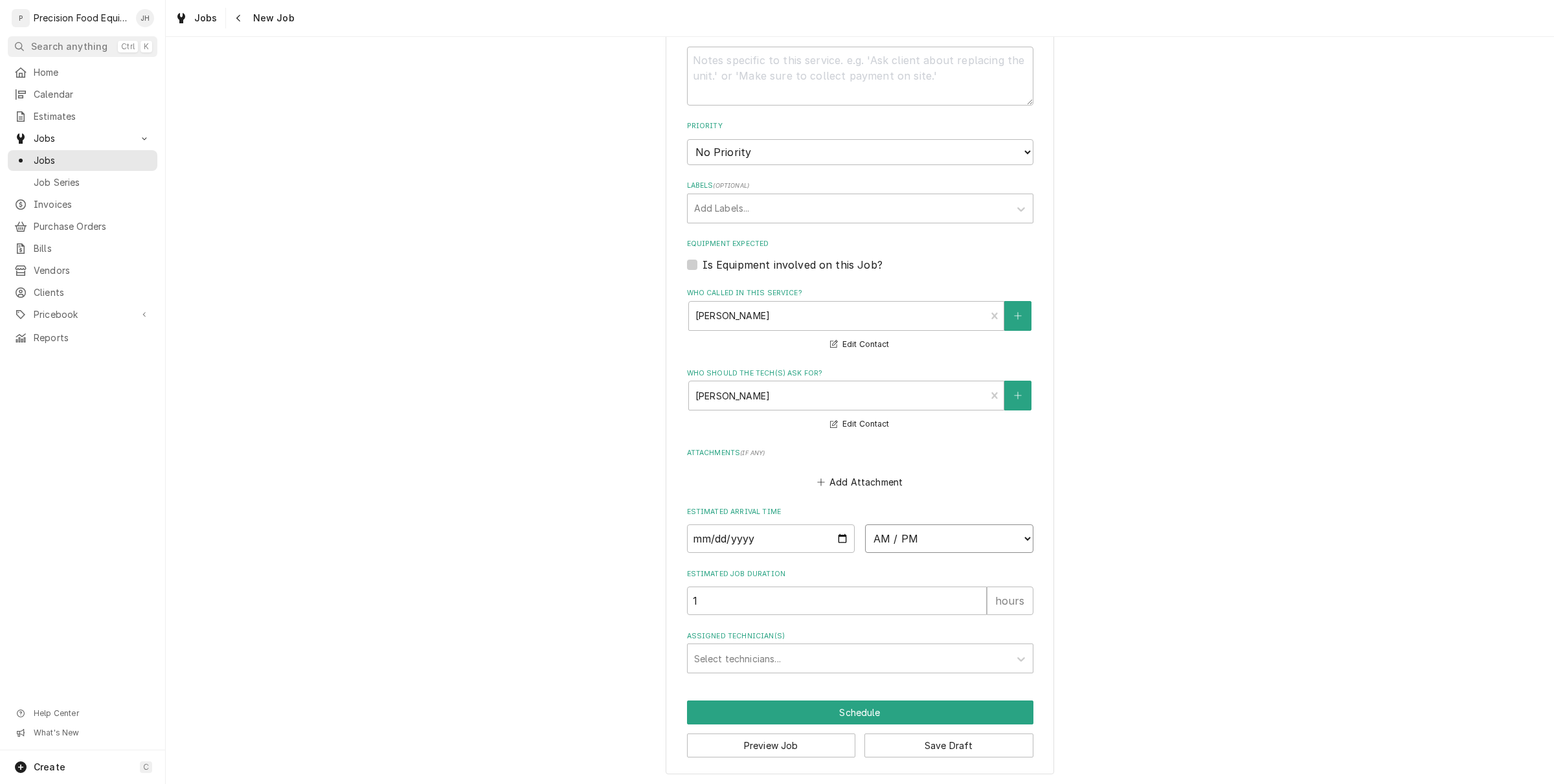
select select "12:30:00"
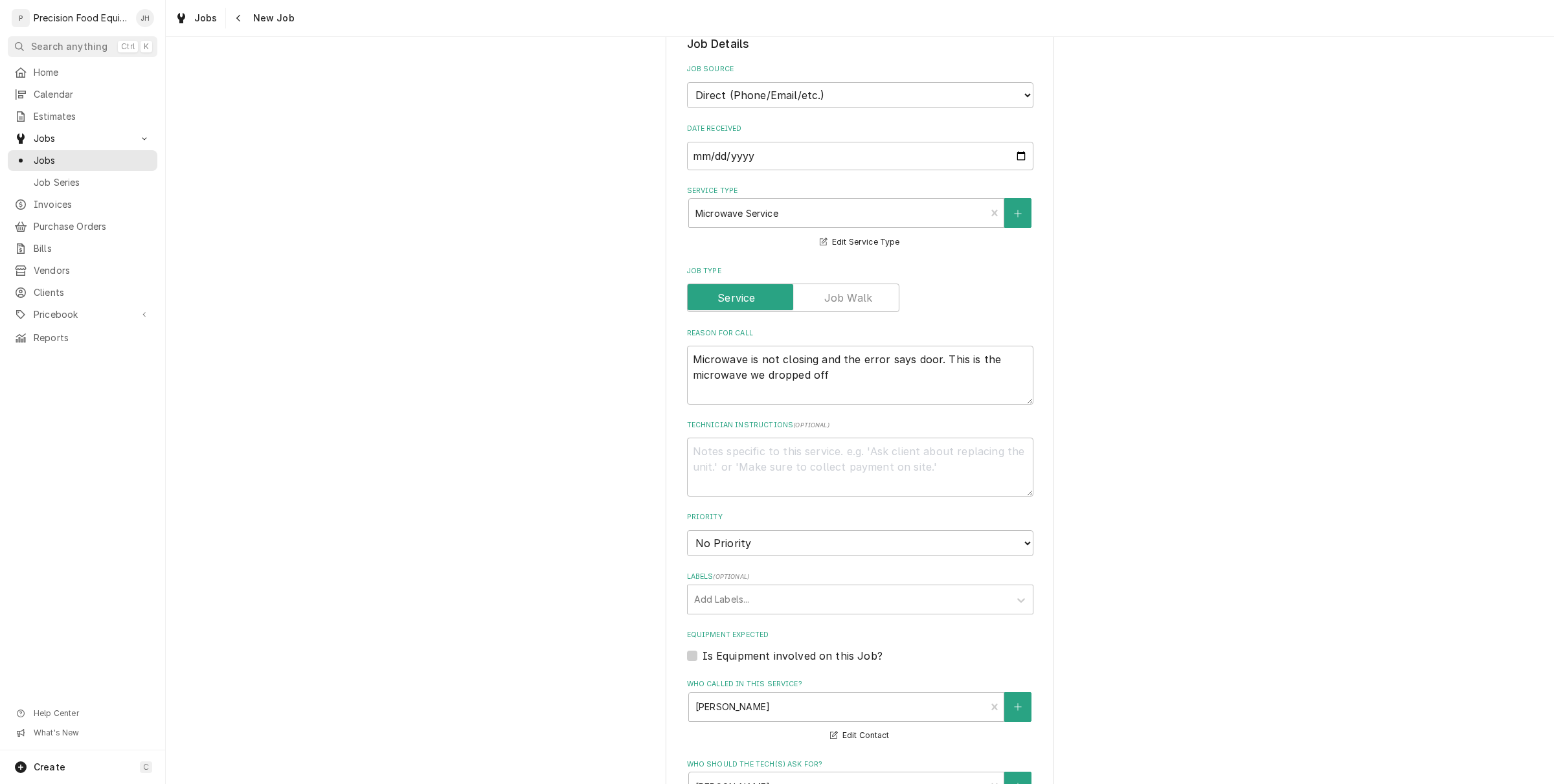
scroll to position [261, 0]
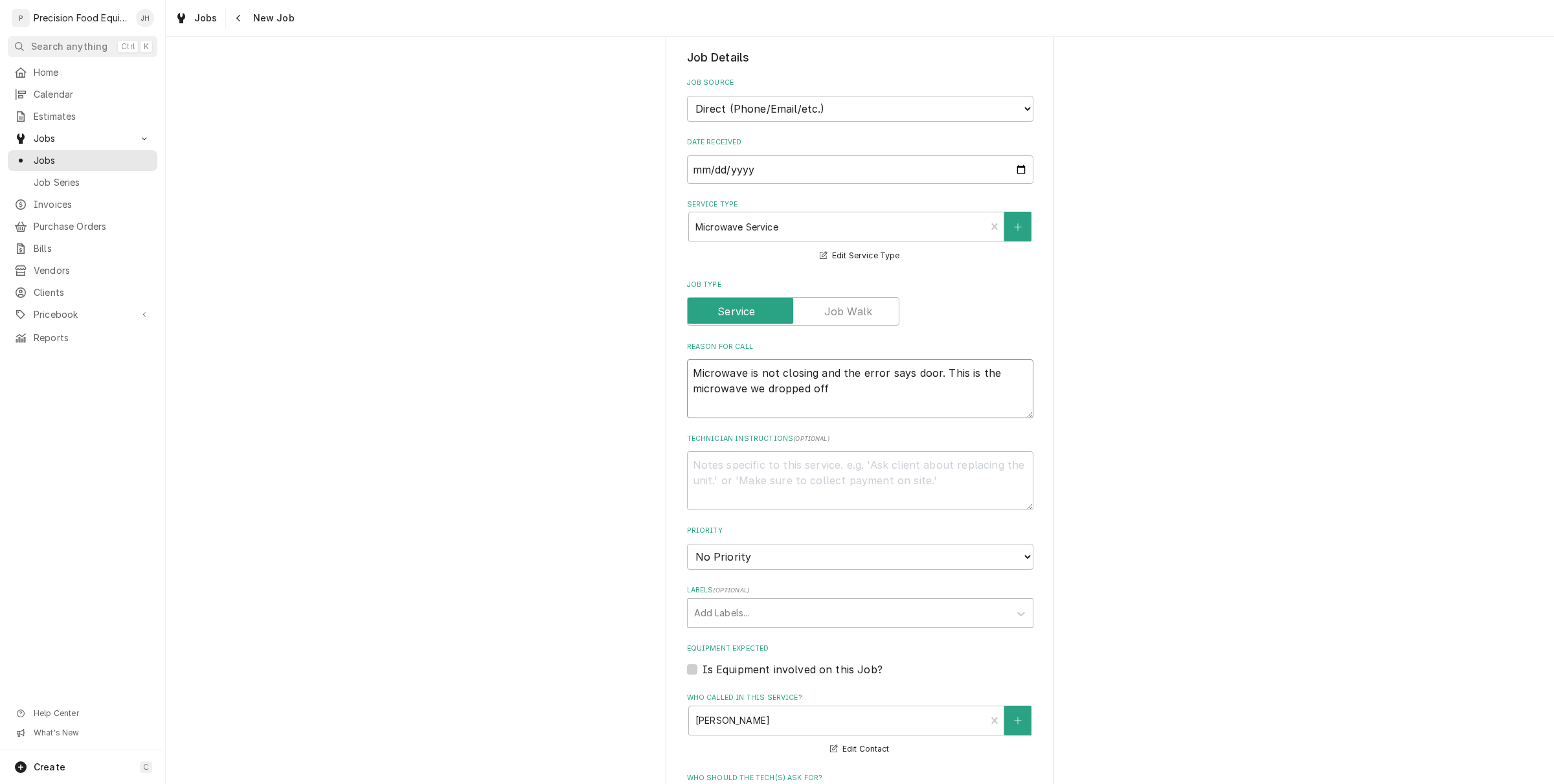
drag, startPoint x: 936, startPoint y: 370, endPoint x: 997, endPoint y: 392, distance: 64.8
click at [997, 392] on textarea "Microwave is not closing and the error says door. This is the microwave we drop…" at bounding box center [860, 389] width 347 height 59
click at [977, 387] on textarea "Microwave is not closing and the error says door." at bounding box center [860, 389] width 347 height 59
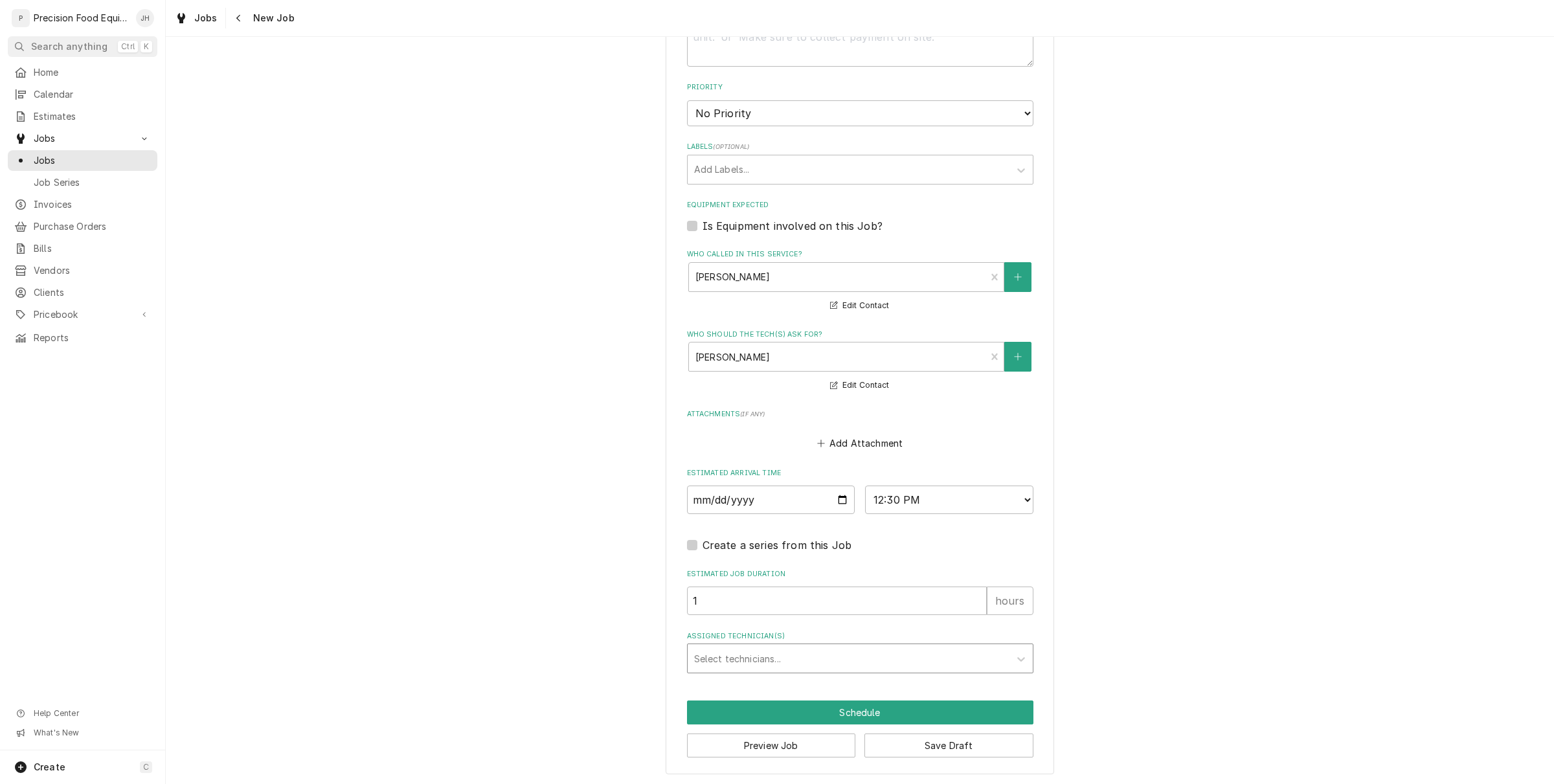
click at [797, 648] on div "Assigned Technician(s)" at bounding box center [849, 658] width 309 height 23
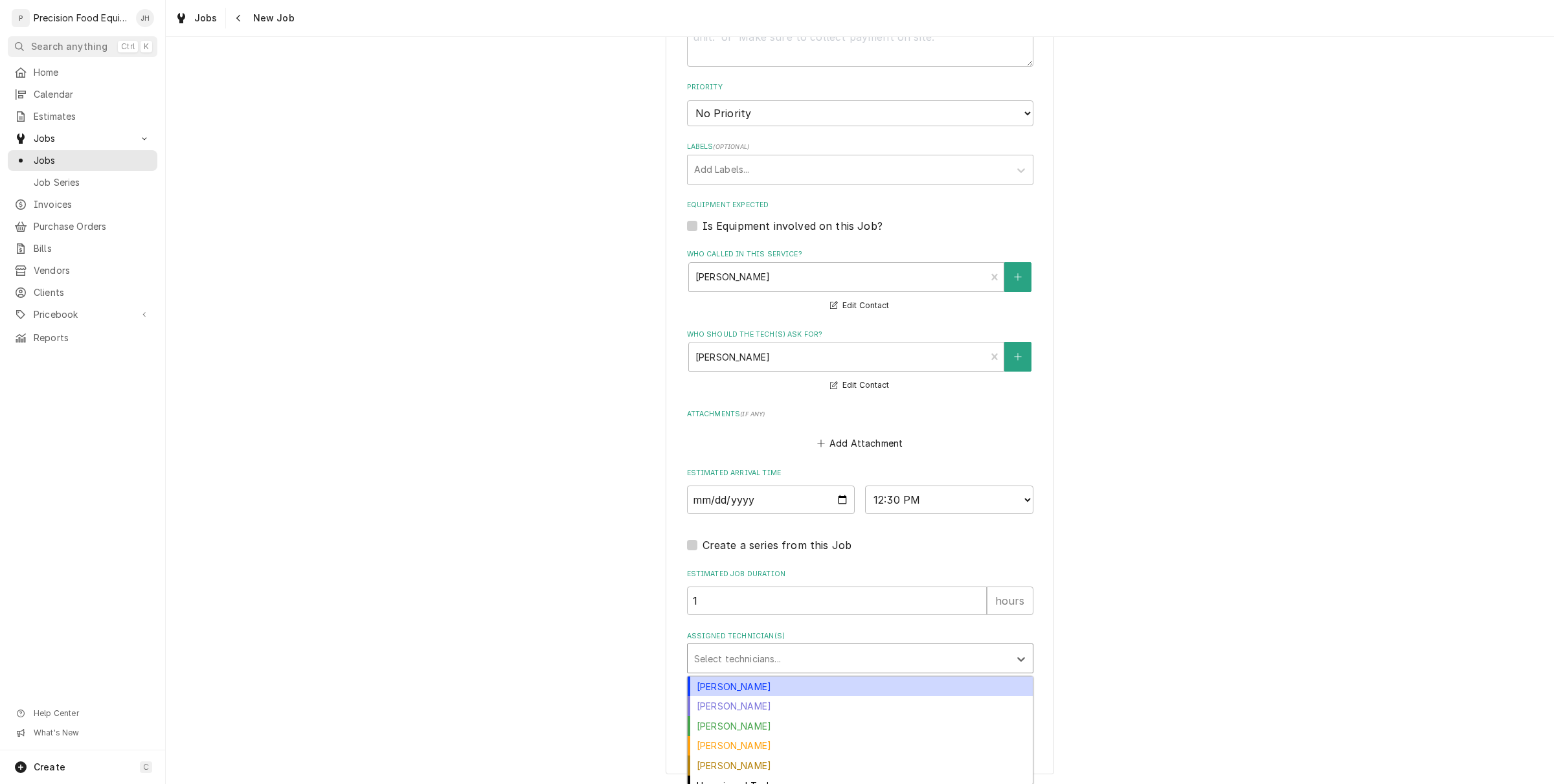
click at [805, 683] on div "Anthony Ellinger" at bounding box center [860, 686] width 345 height 20
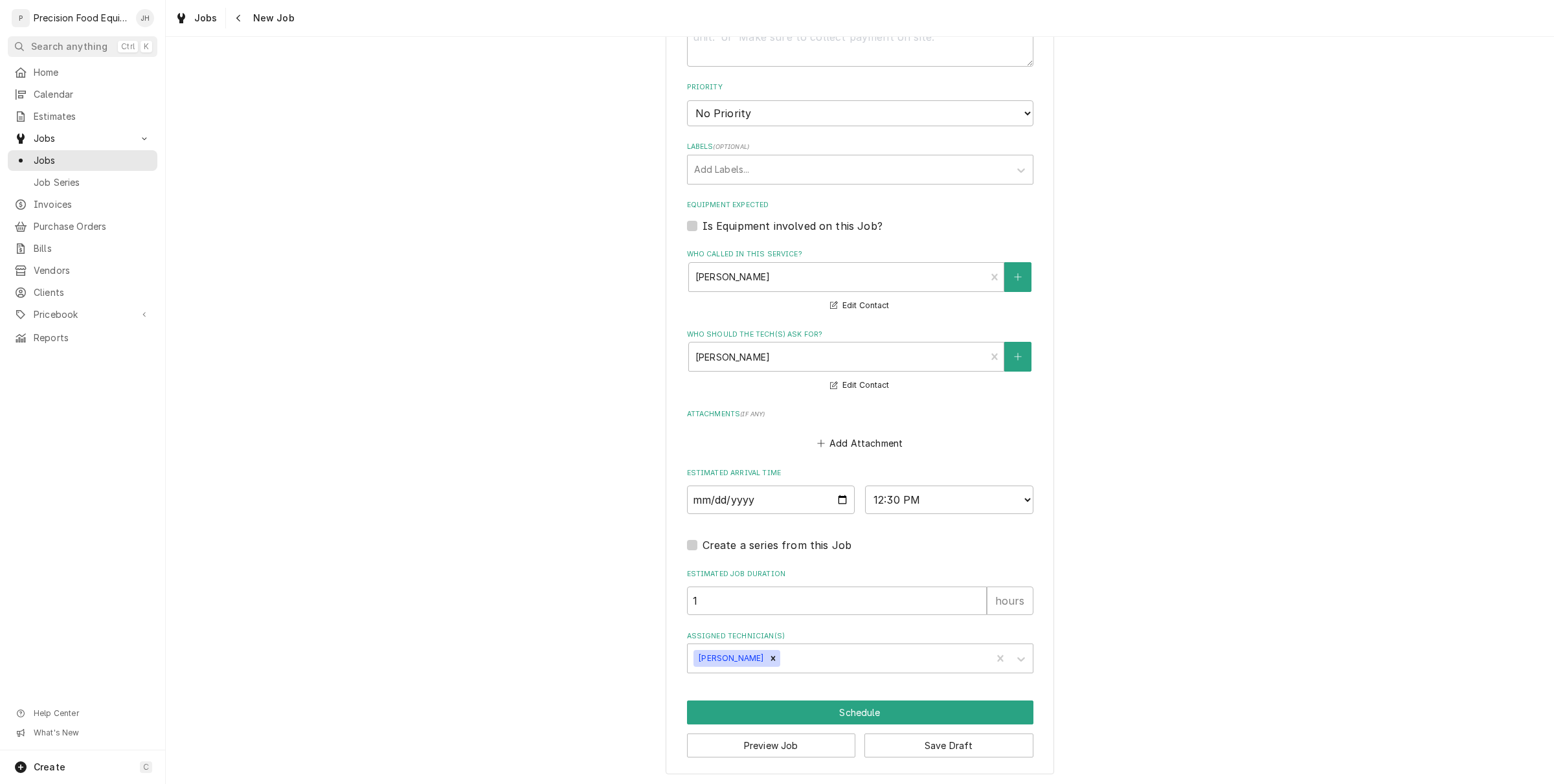
click at [890, 696] on div "Please provide the following information to create a job: Client Details Client…" at bounding box center [860, 66] width 389 height 1416
click at [869, 762] on div "Please provide the following information to create a job: Client Details Client…" at bounding box center [860, 66] width 389 height 1416
click at [892, 713] on button "Schedule" at bounding box center [860, 712] width 347 height 24
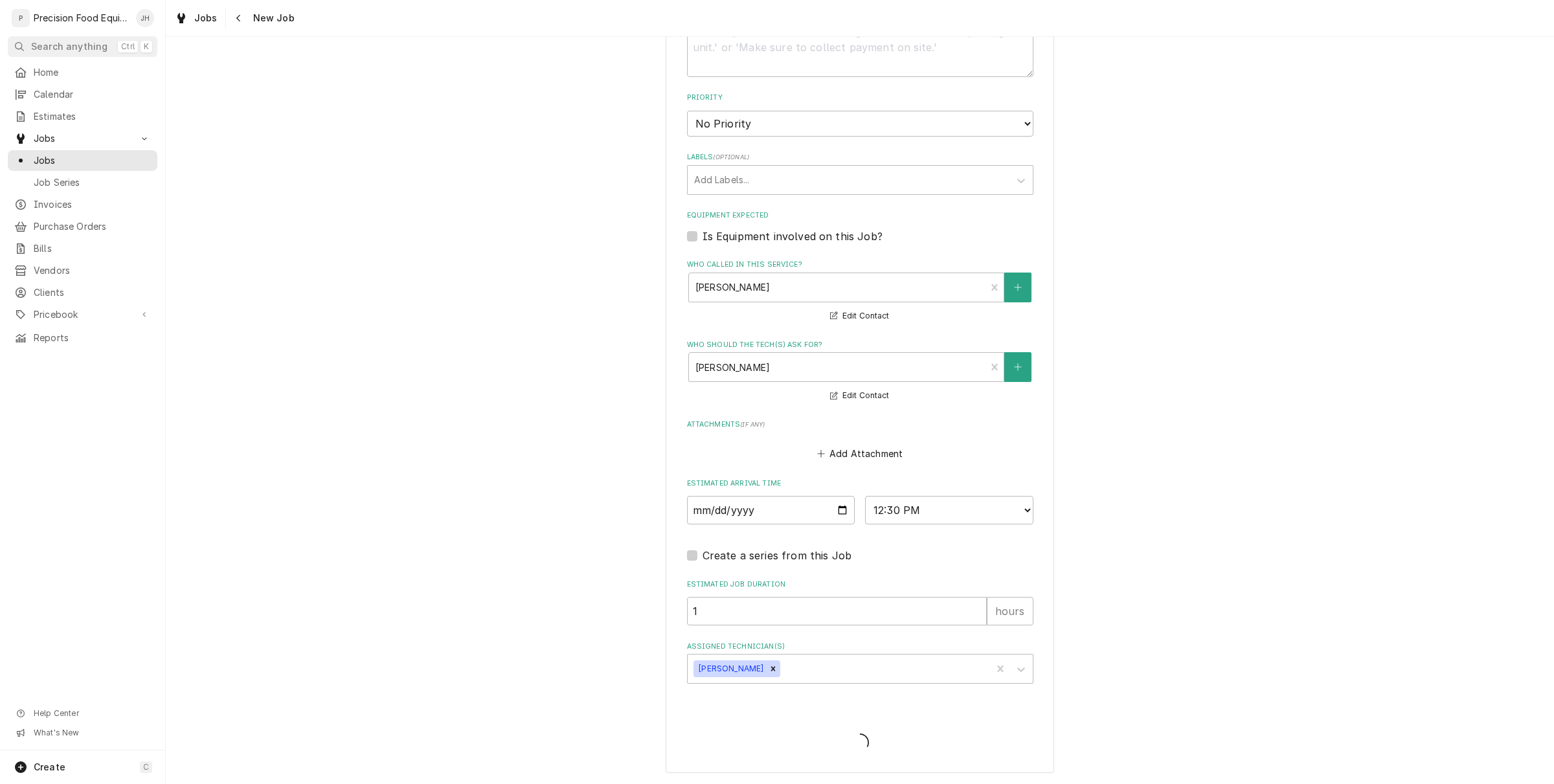
scroll to position [691, 0]
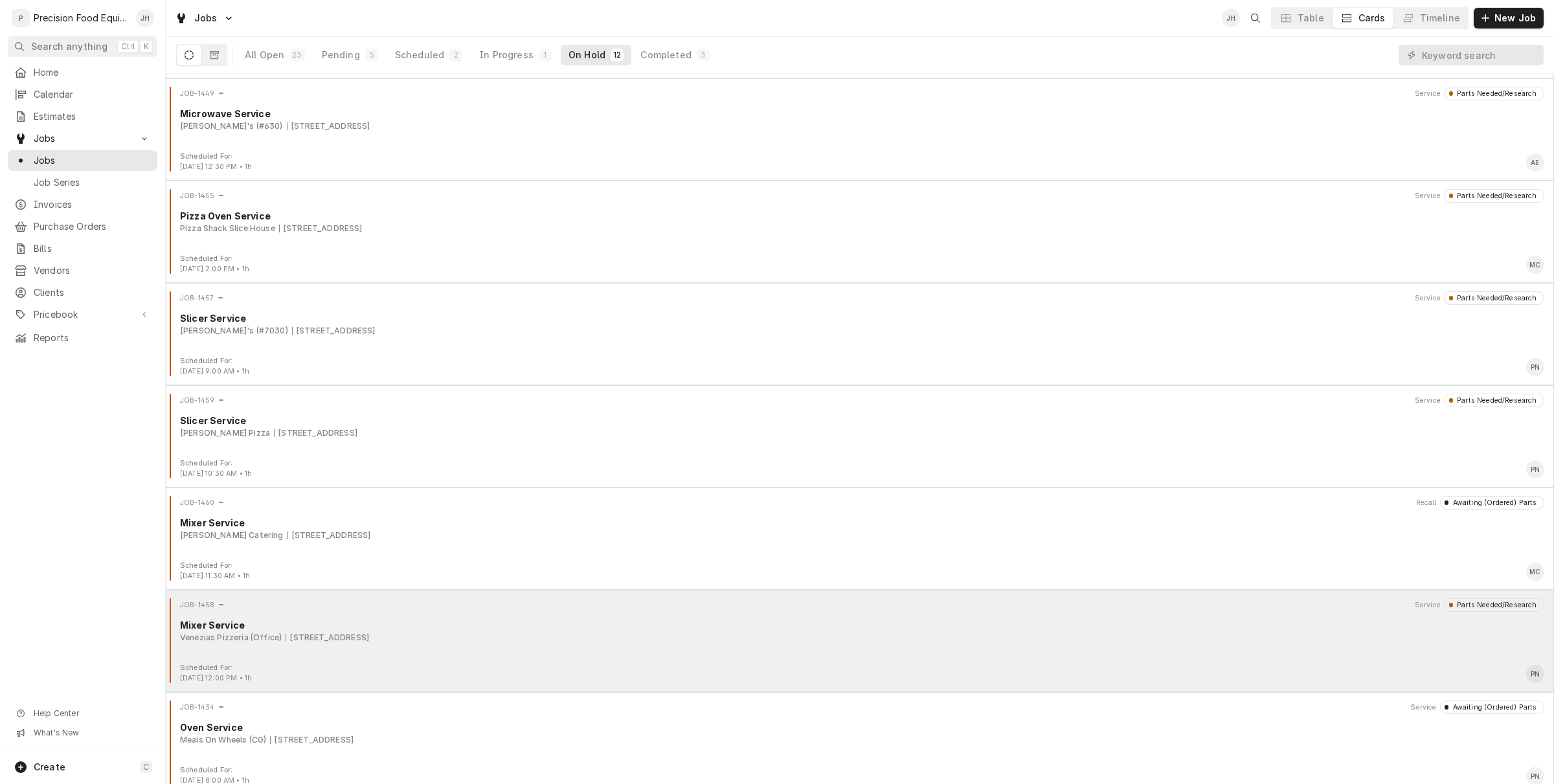
scroll to position [517, 0]
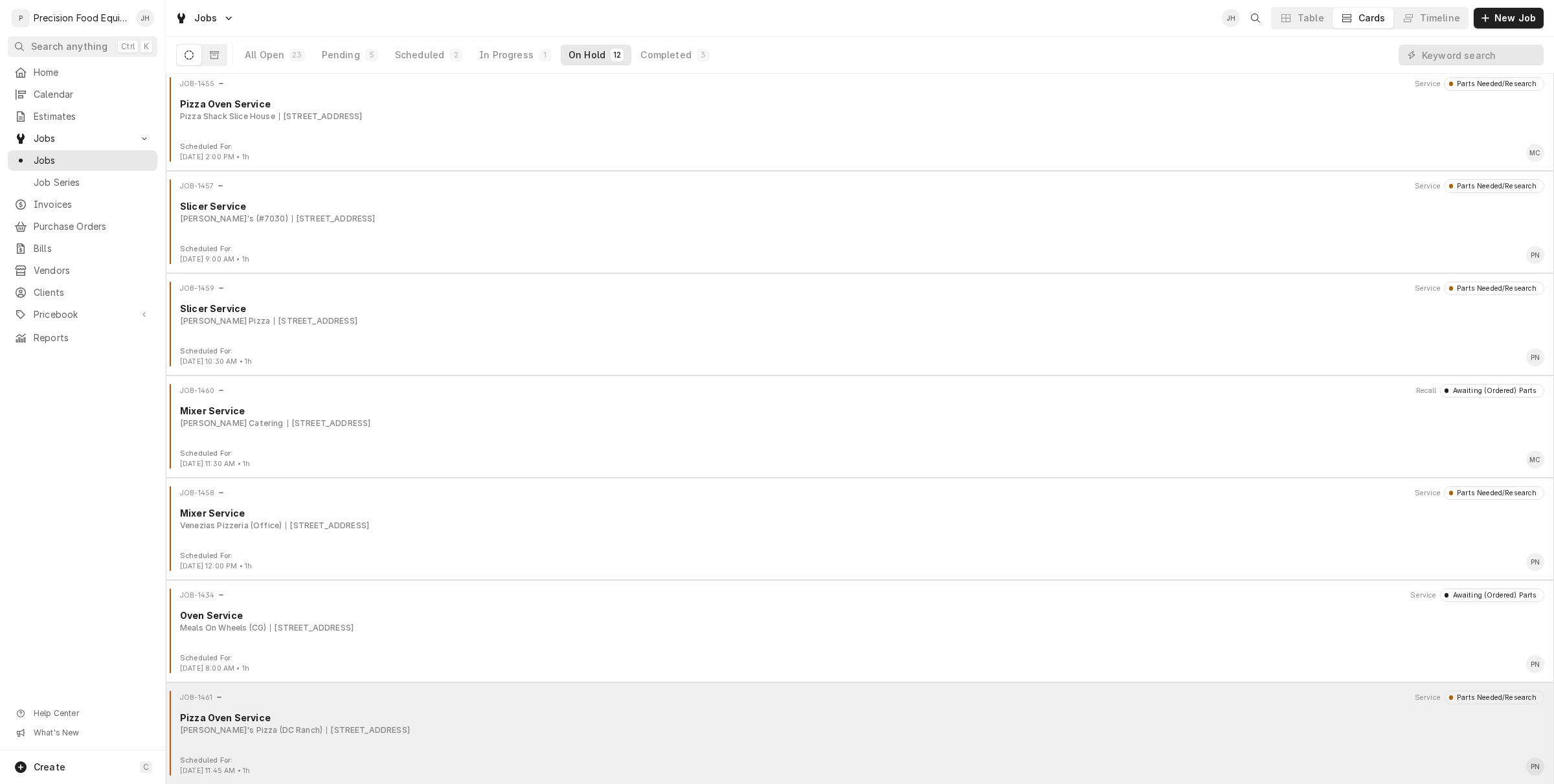
click at [415, 720] on div "Pizza Oven Service" at bounding box center [862, 717] width 1365 height 13
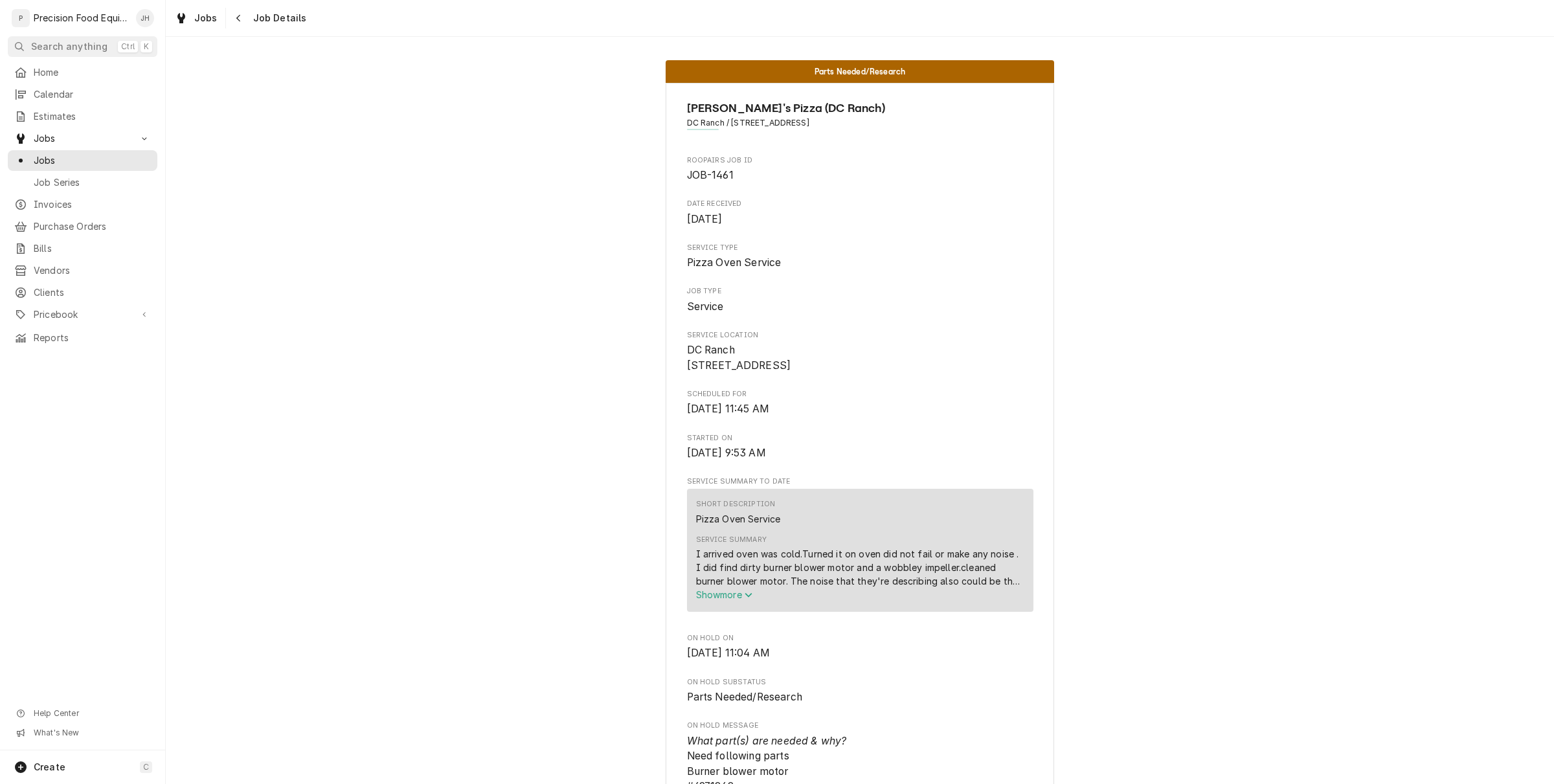
click at [714, 600] on span "Show more" at bounding box center [724, 595] width 57 height 11
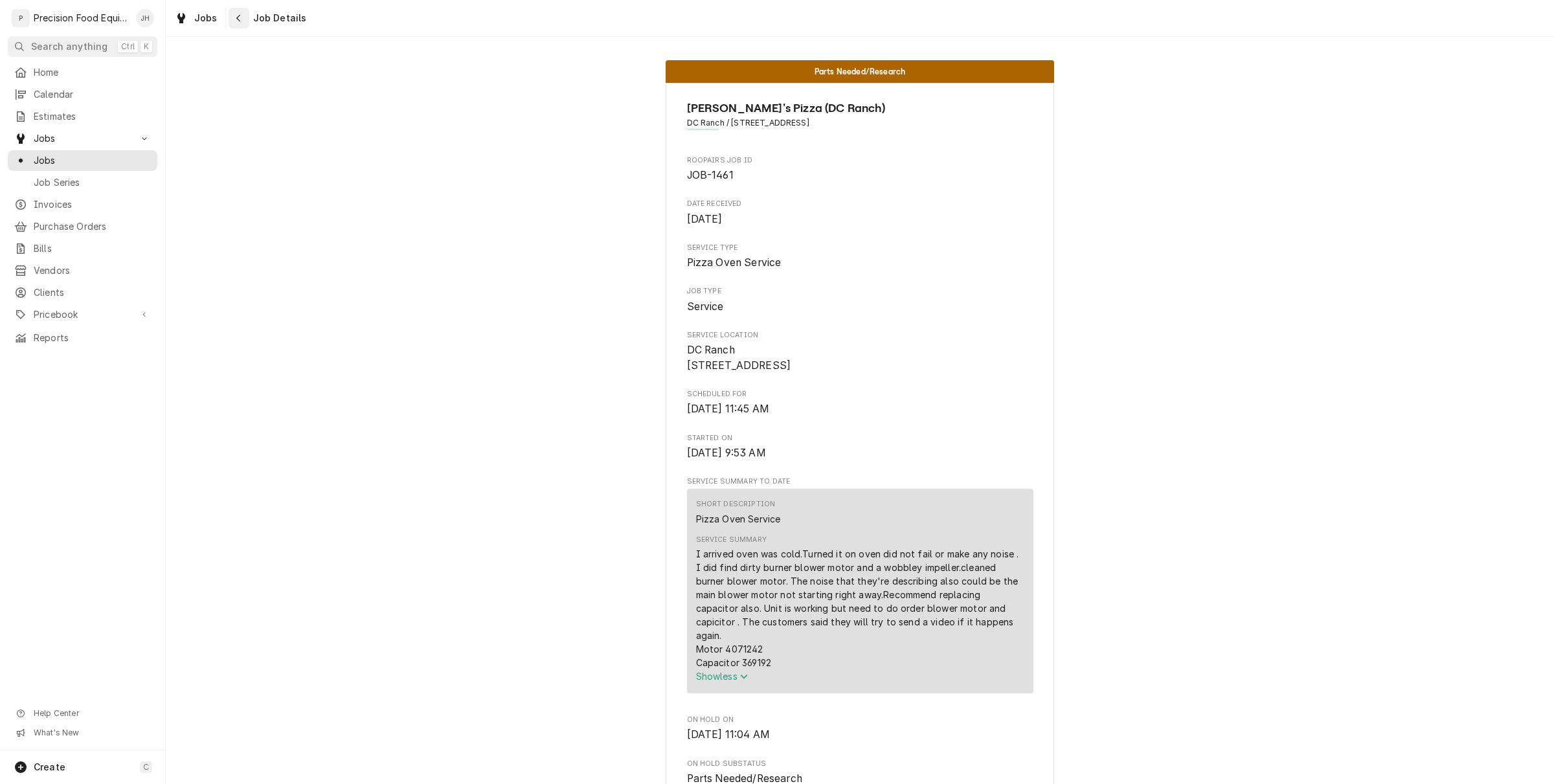
click at [240, 24] on div "Navigate back" at bounding box center [238, 18] width 13 height 13
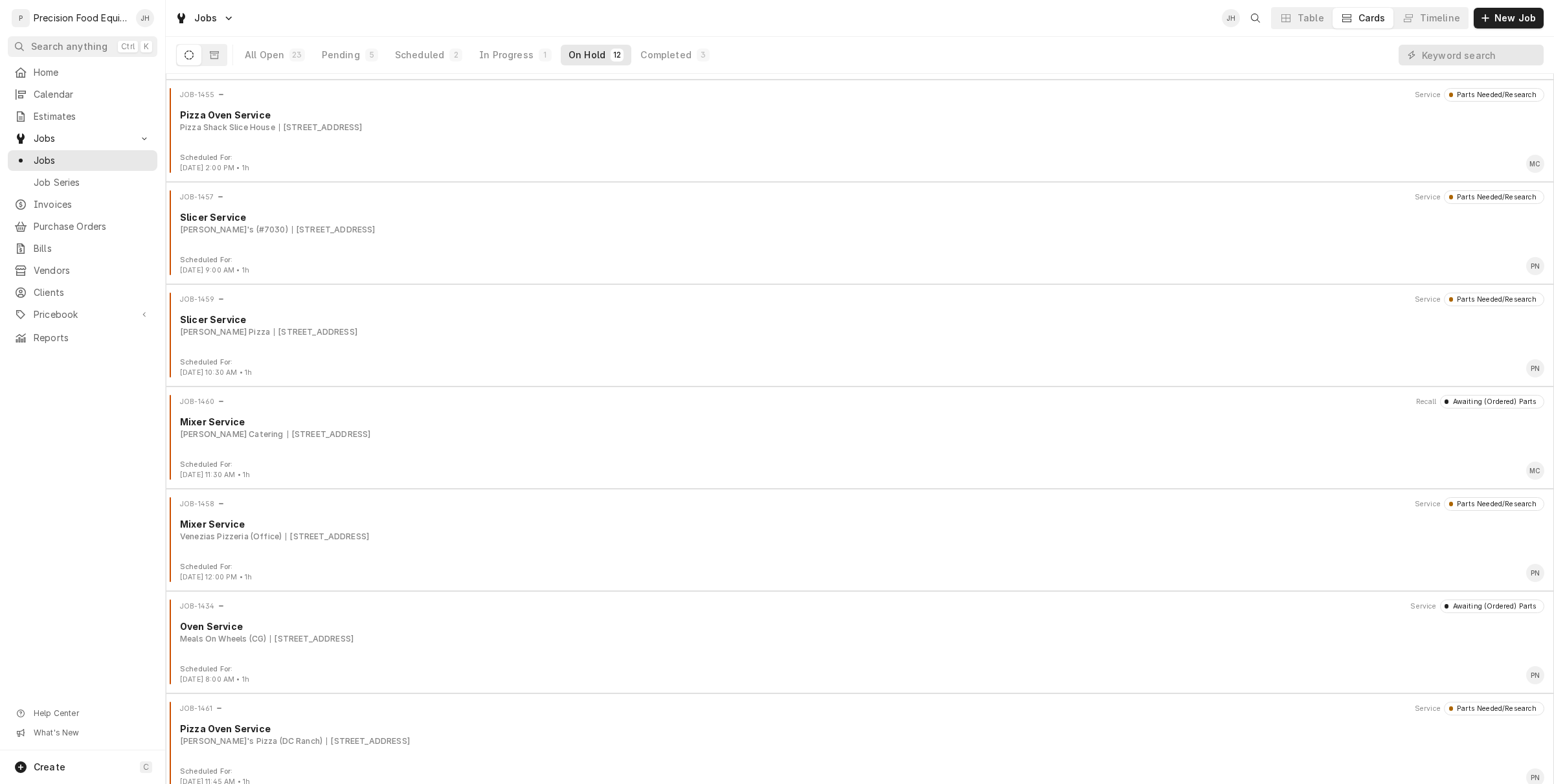
scroll to position [517, 0]
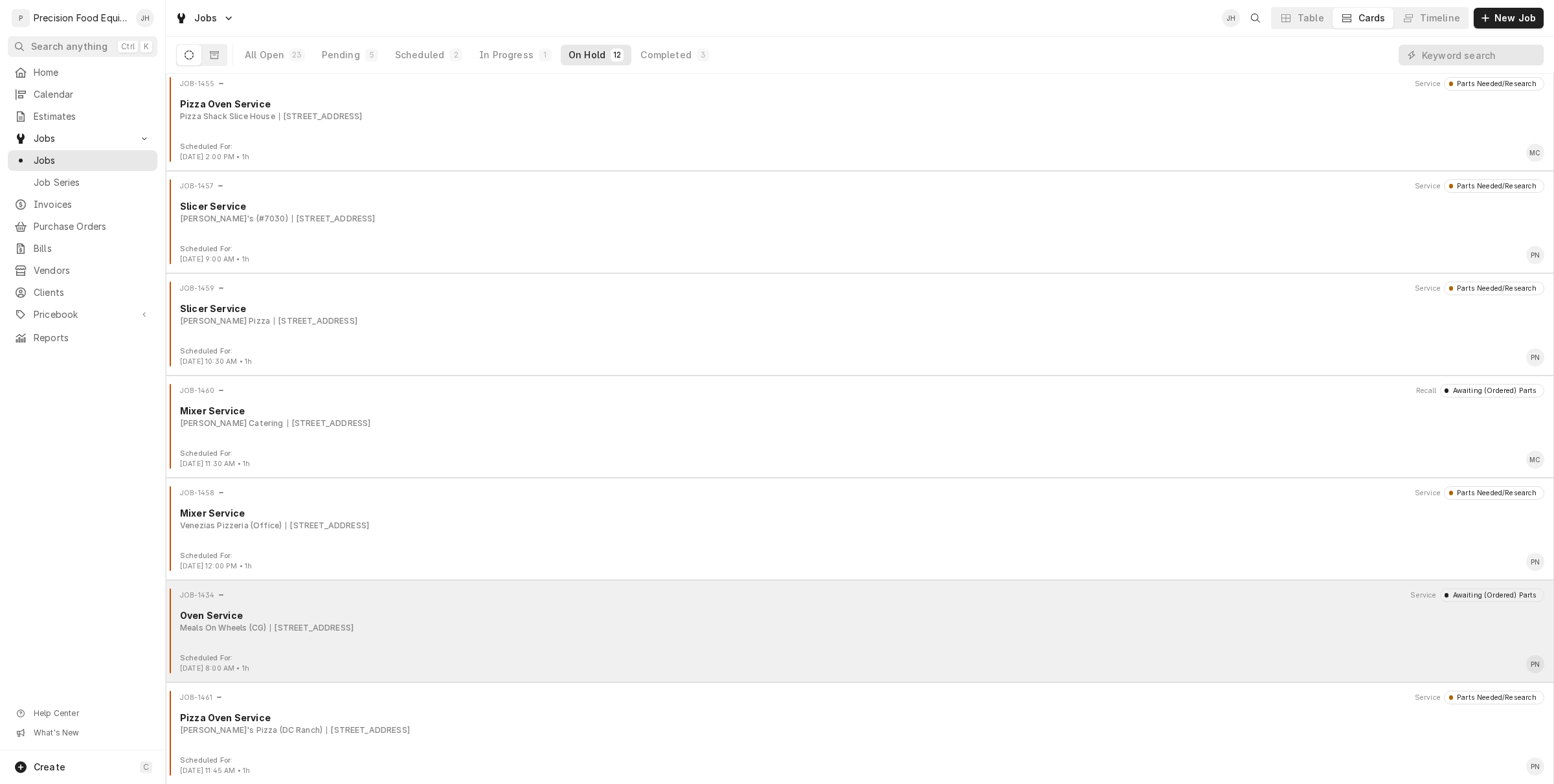
click at [404, 599] on div "JOB-1434 Service Awaiting (Ordered) Parts" at bounding box center [860, 595] width 1378 height 13
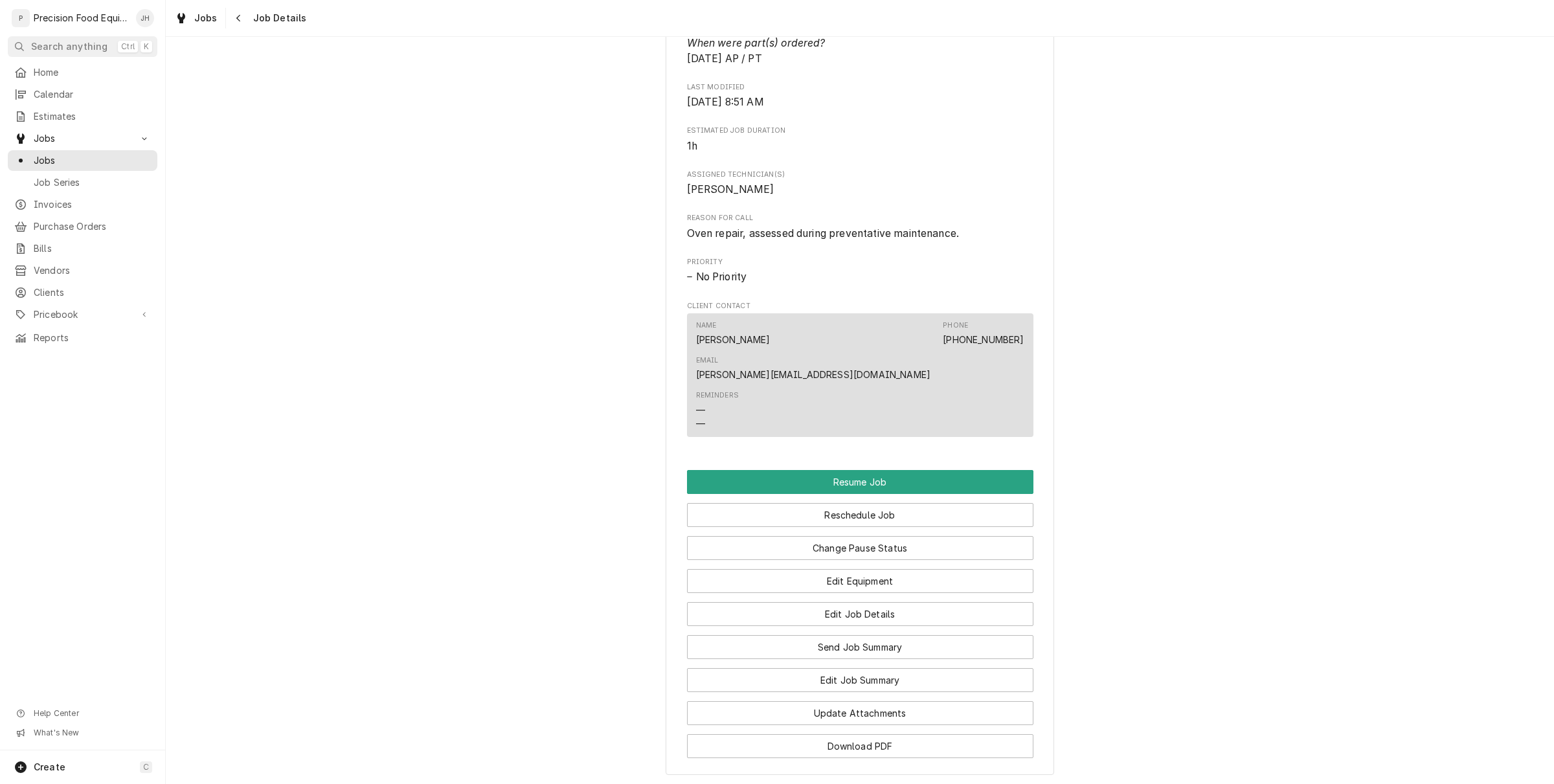
scroll to position [958, 0]
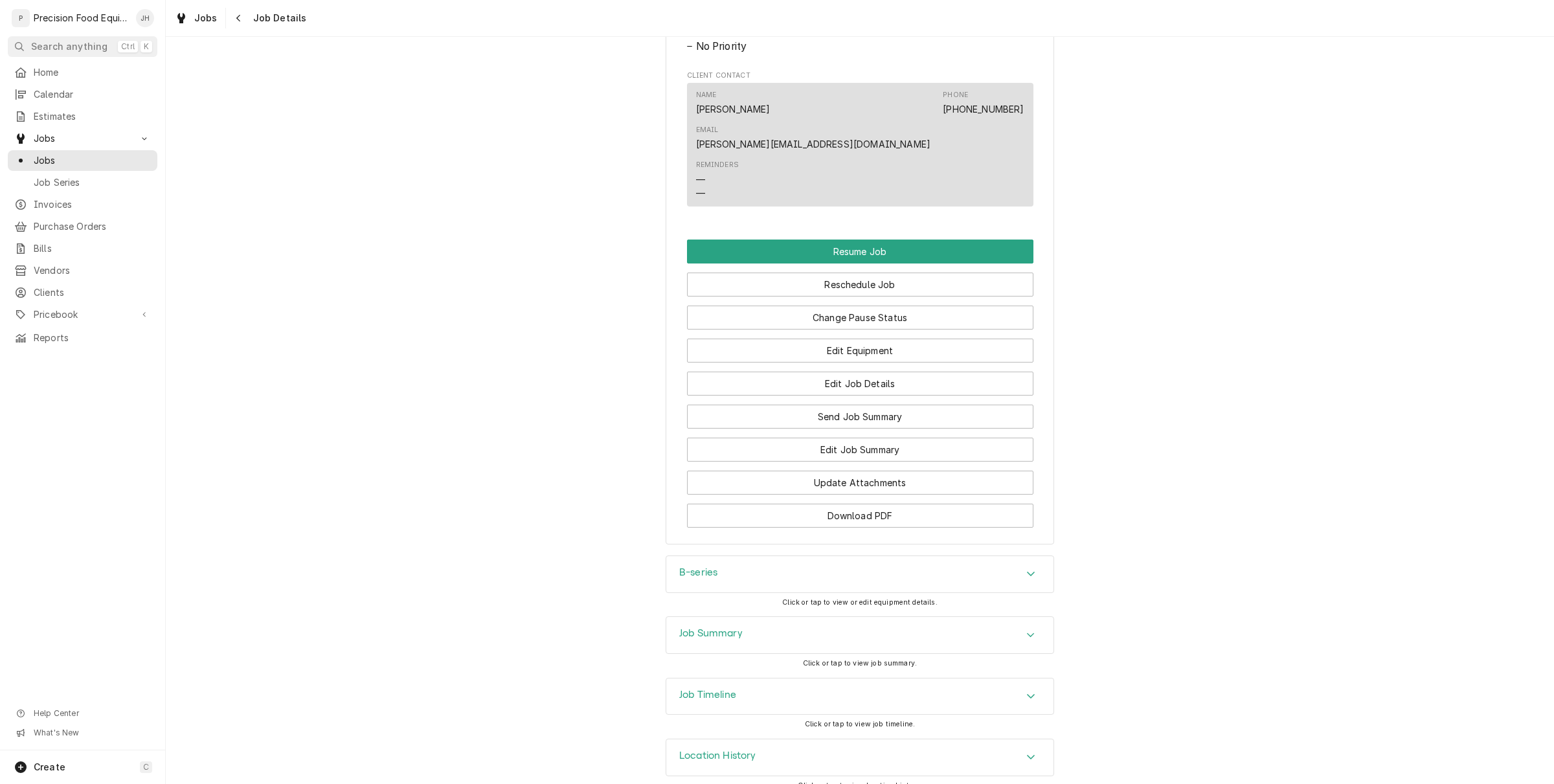
click at [877, 678] on div "Job Timeline" at bounding box center [860, 696] width 387 height 36
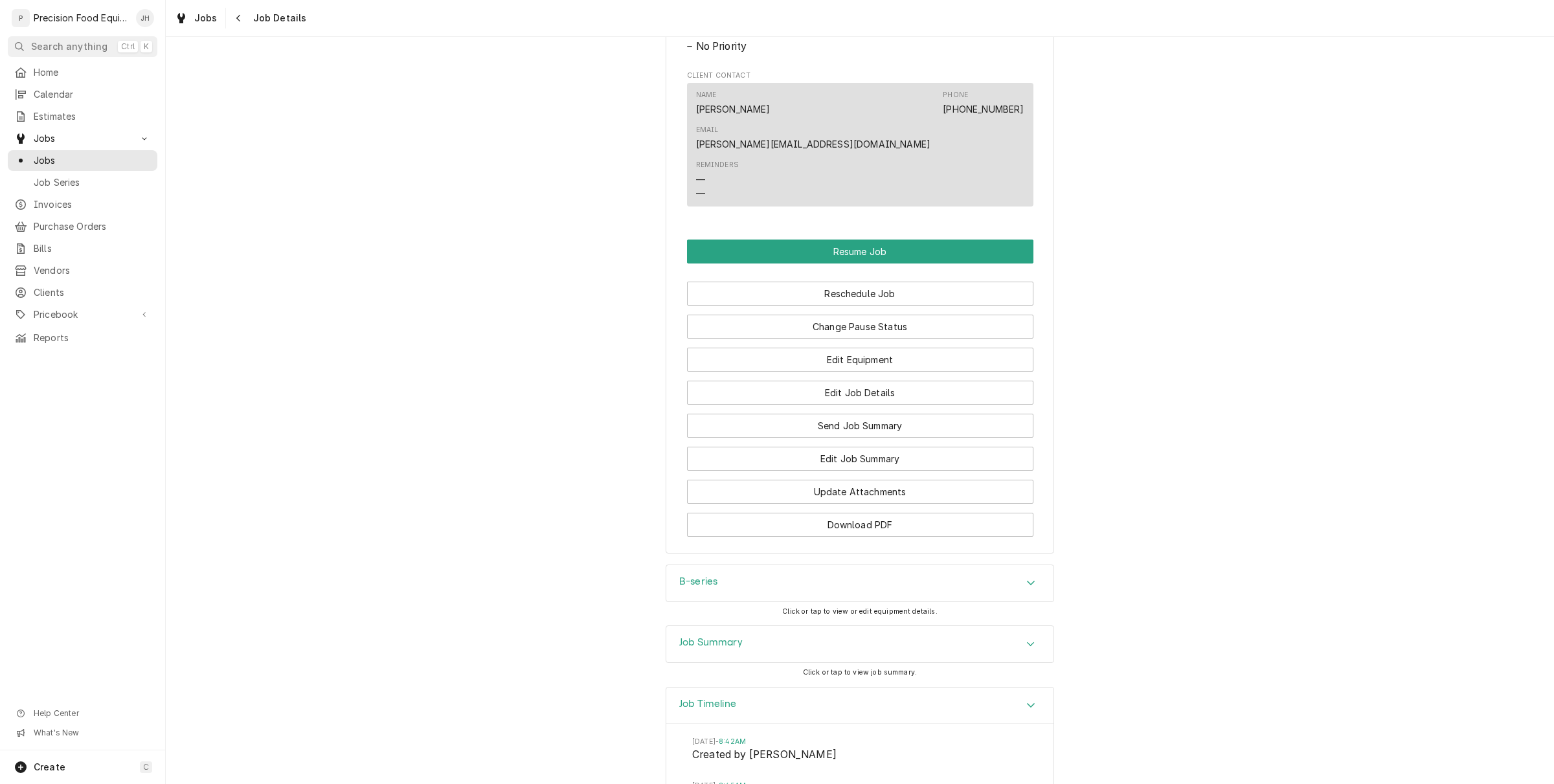
scroll to position [1234, 0]
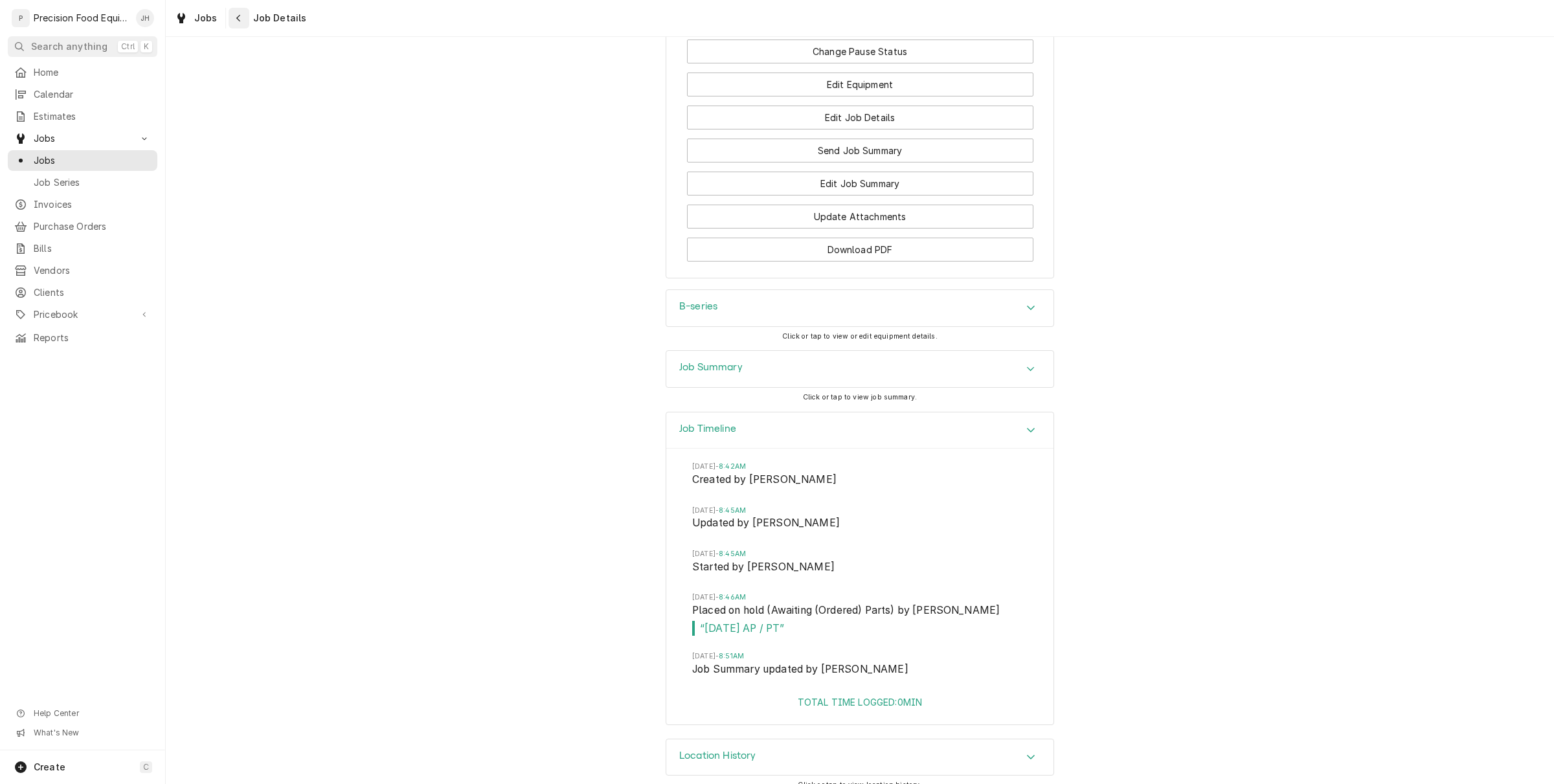
click at [235, 25] on button "Navigate back" at bounding box center [239, 18] width 21 height 21
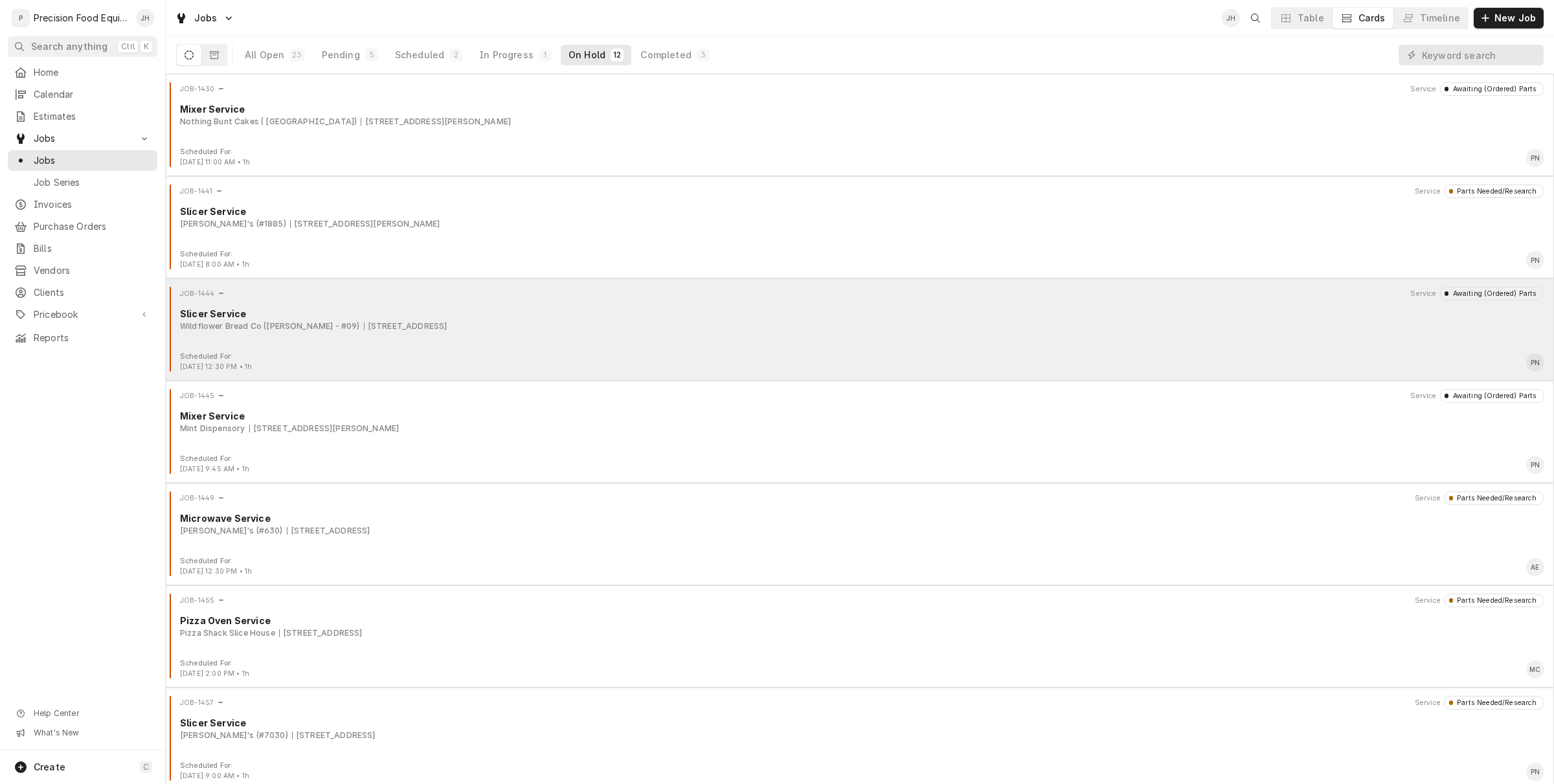
click at [390, 330] on div "[STREET_ADDRESS]" at bounding box center [406, 326] width 84 height 12
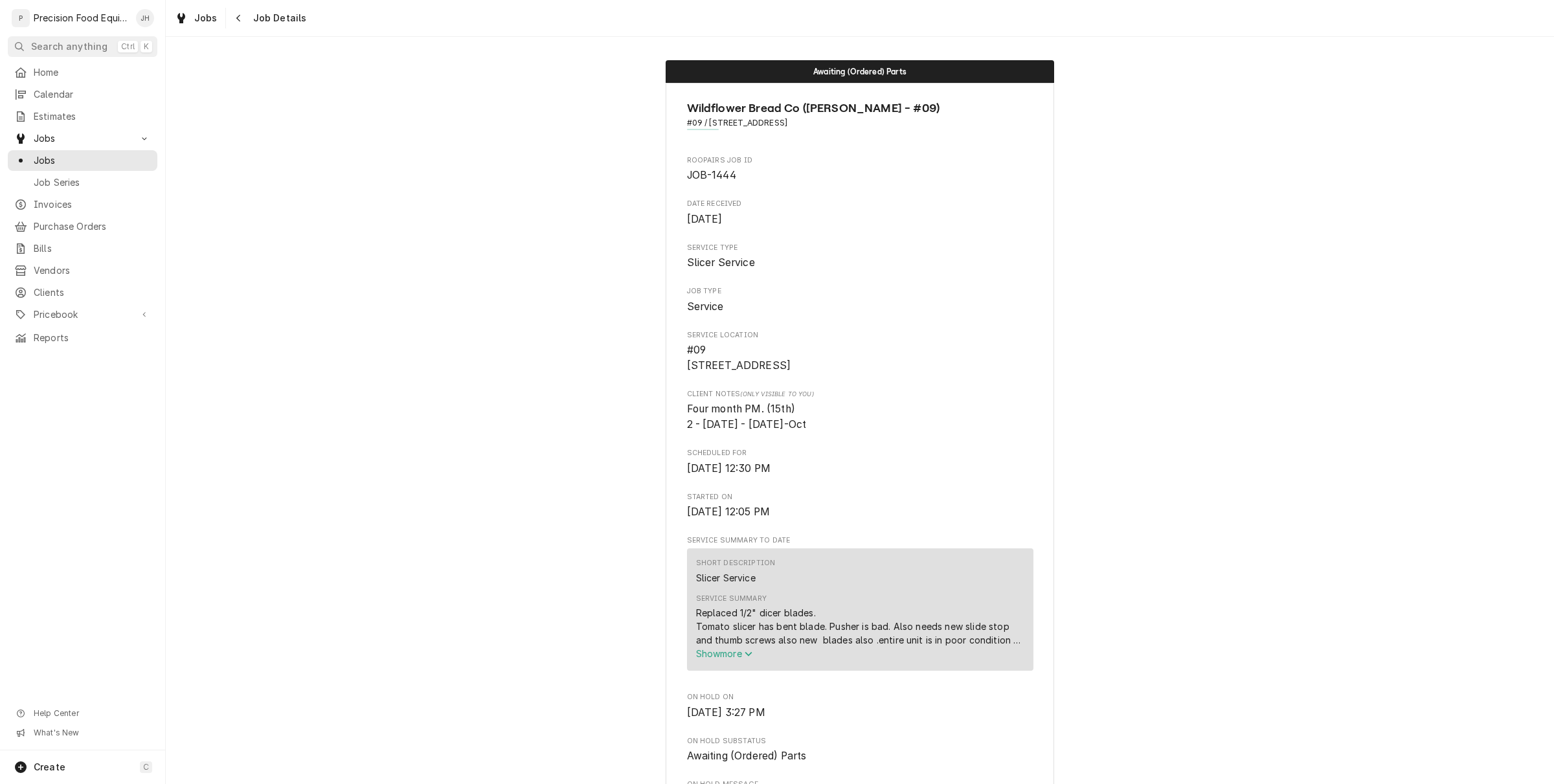
click at [746, 658] on icon "Service Summary" at bounding box center [748, 654] width 7 height 9
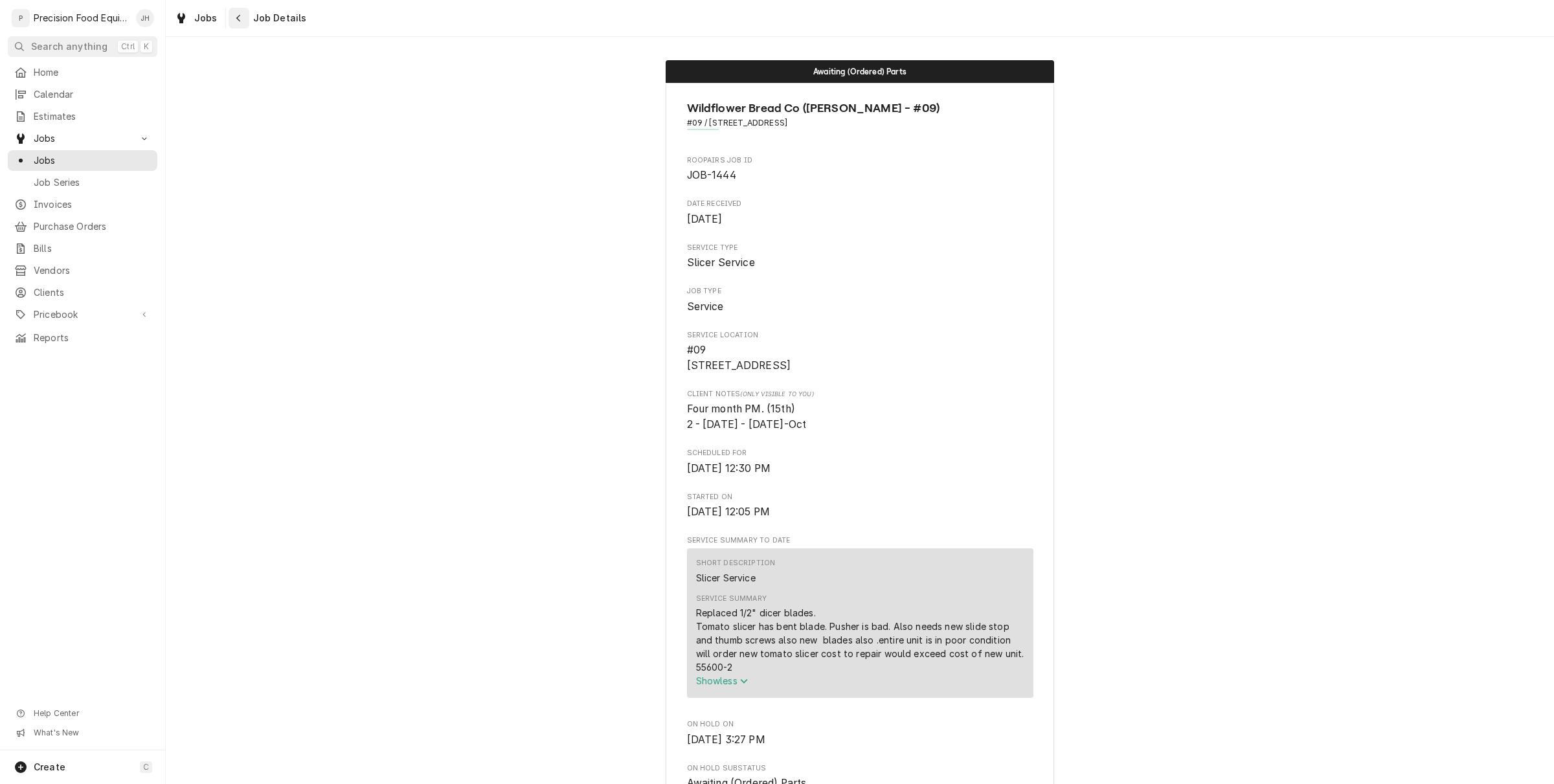
click at [241, 21] on div "Navigate back" at bounding box center [238, 18] width 13 height 13
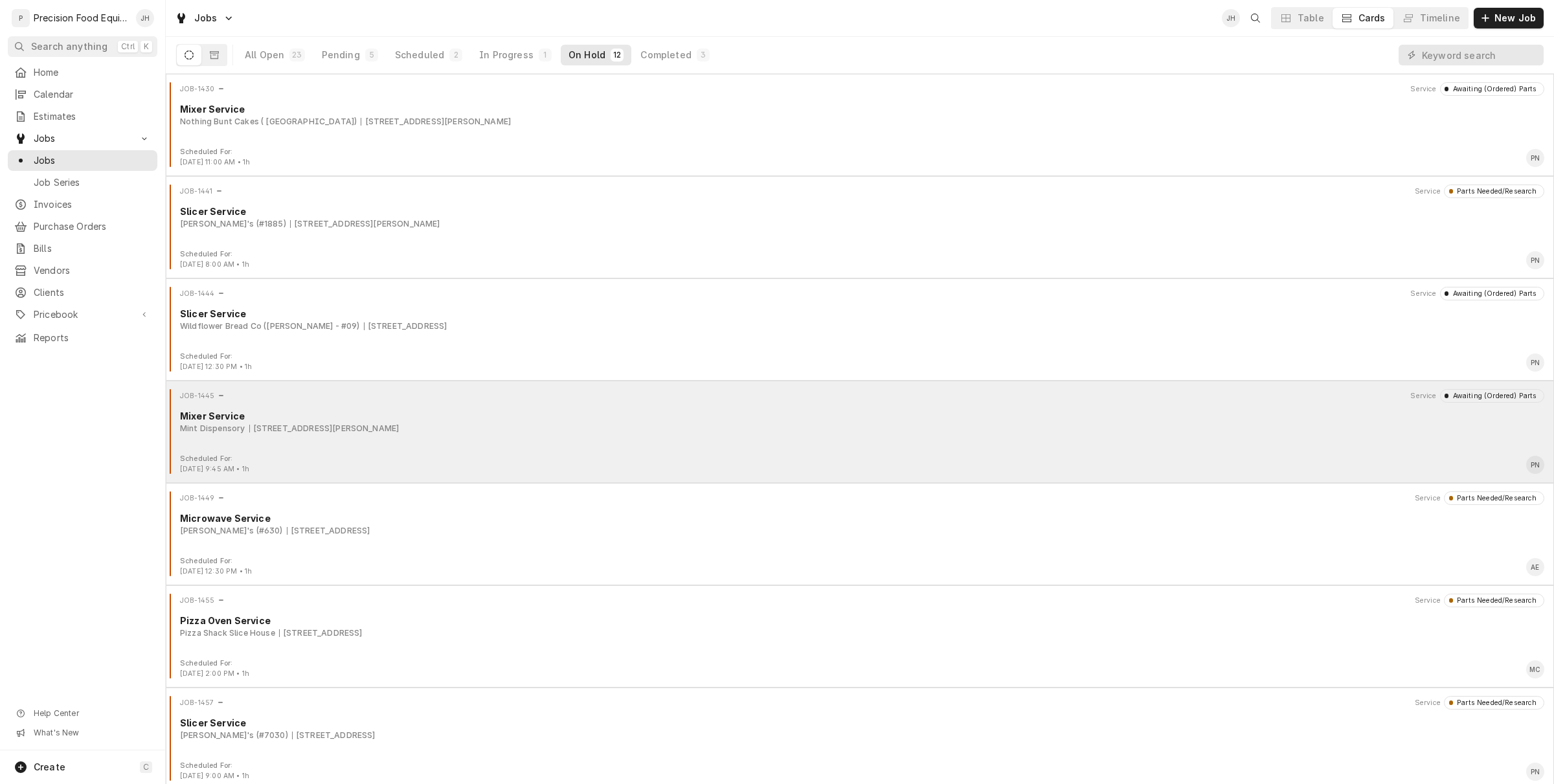
click at [672, 419] on div "Mixer Service" at bounding box center [862, 416] width 1365 height 13
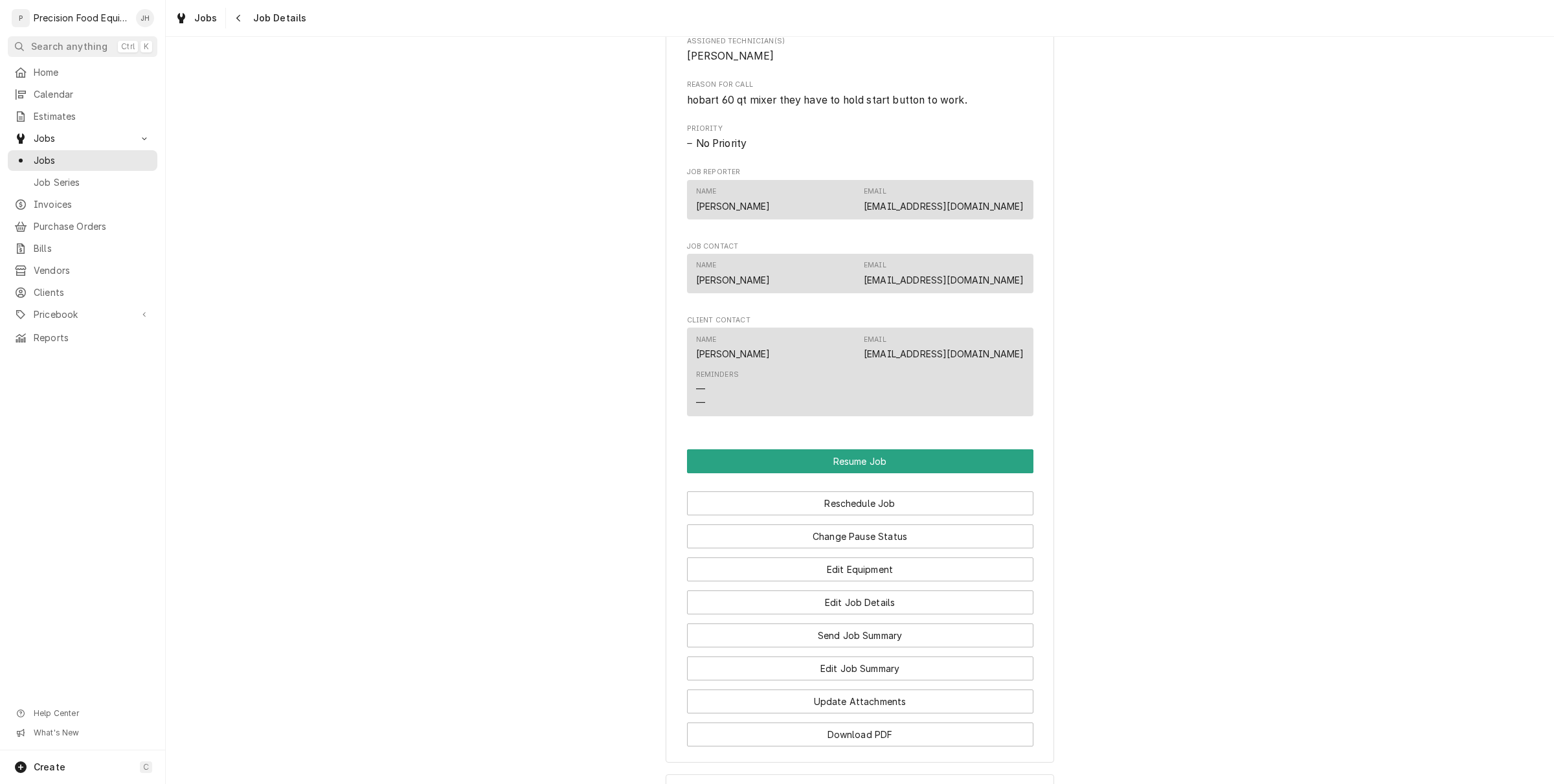
scroll to position [981, 0]
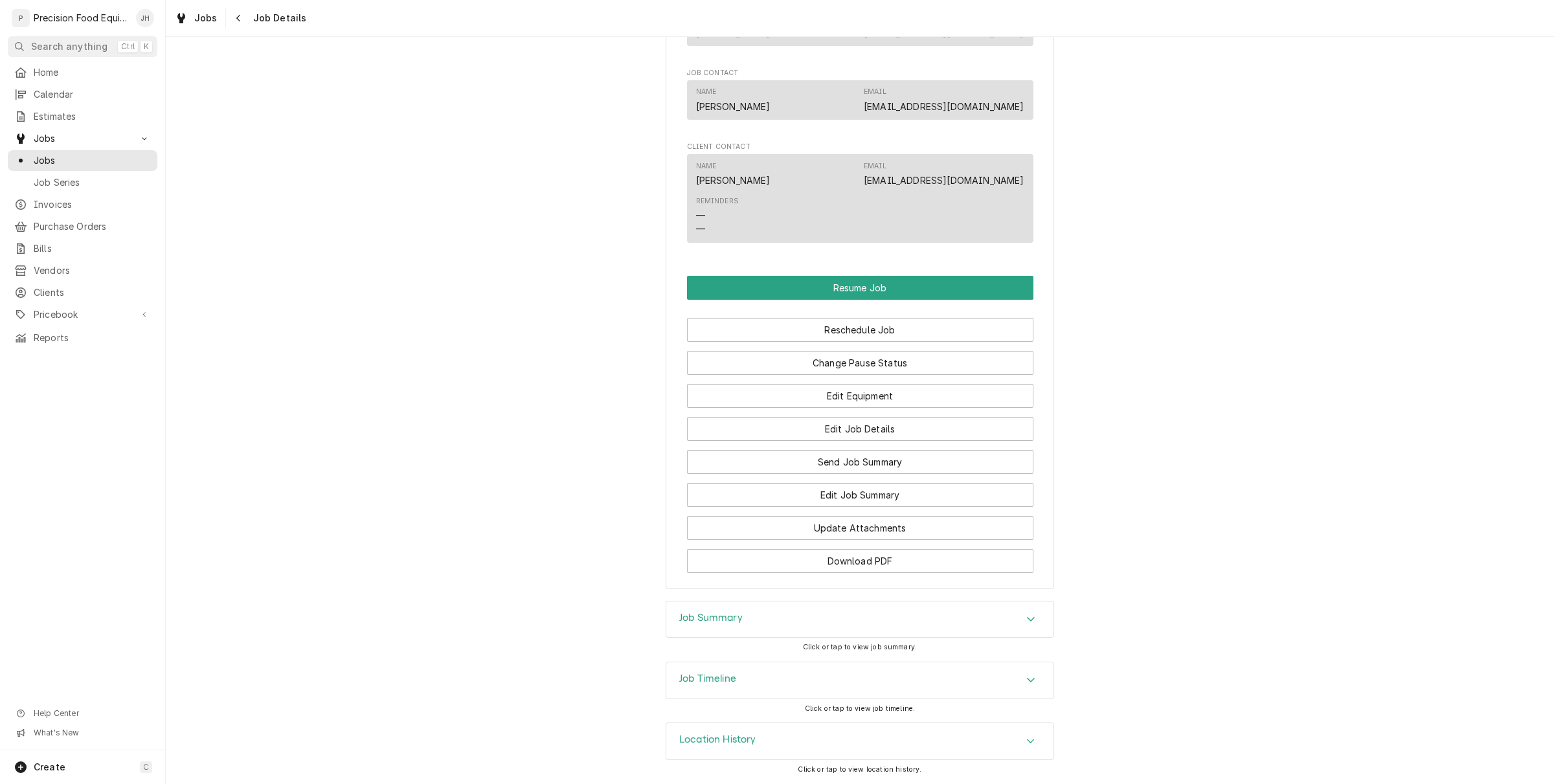
click at [813, 672] on div "Job Timeline" at bounding box center [860, 680] width 387 height 36
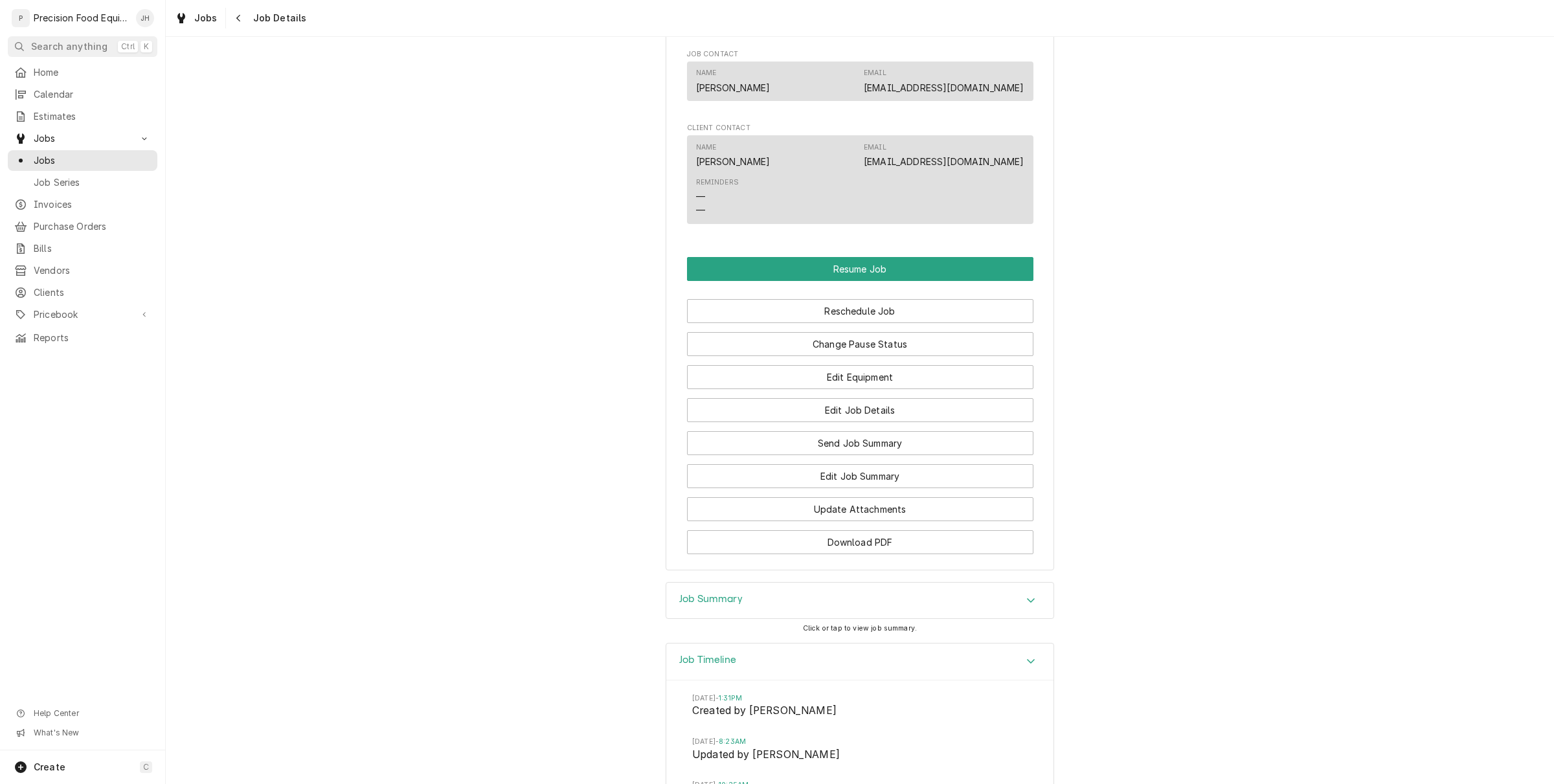
scroll to position [1364, 0]
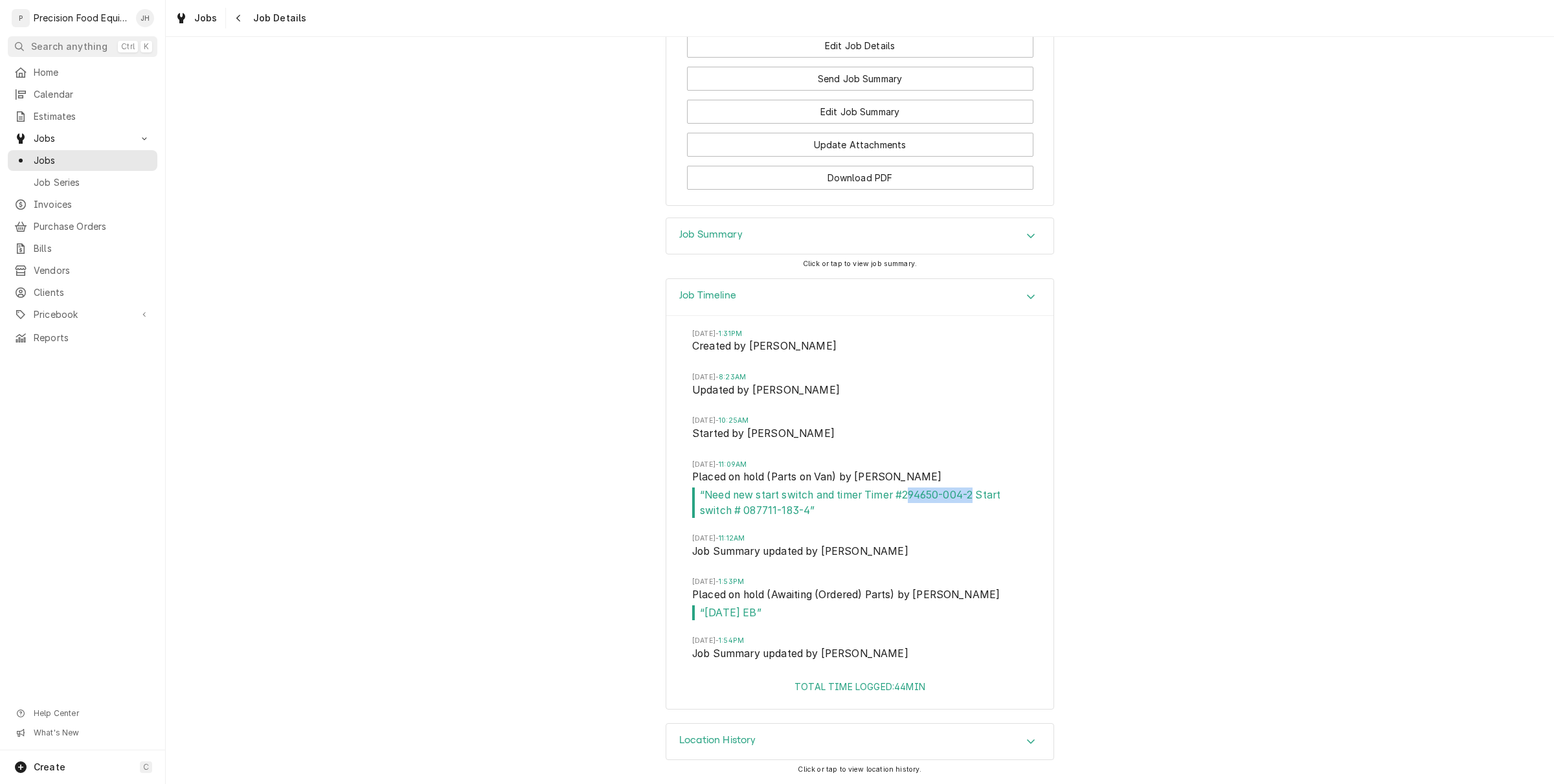
drag, startPoint x: 970, startPoint y: 493, endPoint x: 902, endPoint y: 496, distance: 68.1
click at [902, 496] on span "“ Need new start switch and timer Timer #294650-004-2 Start switch # 087711-183…" at bounding box center [860, 502] width 336 height 31
click at [905, 493] on span "“ Need new start switch and timer Timer #294650-004-2 Start switch # 087711-183…" at bounding box center [860, 502] width 336 height 31
click at [905, 492] on span "“ Need new start switch and timer Timer #294650-004-2 Start switch # 087711-183…" at bounding box center [860, 502] width 336 height 31
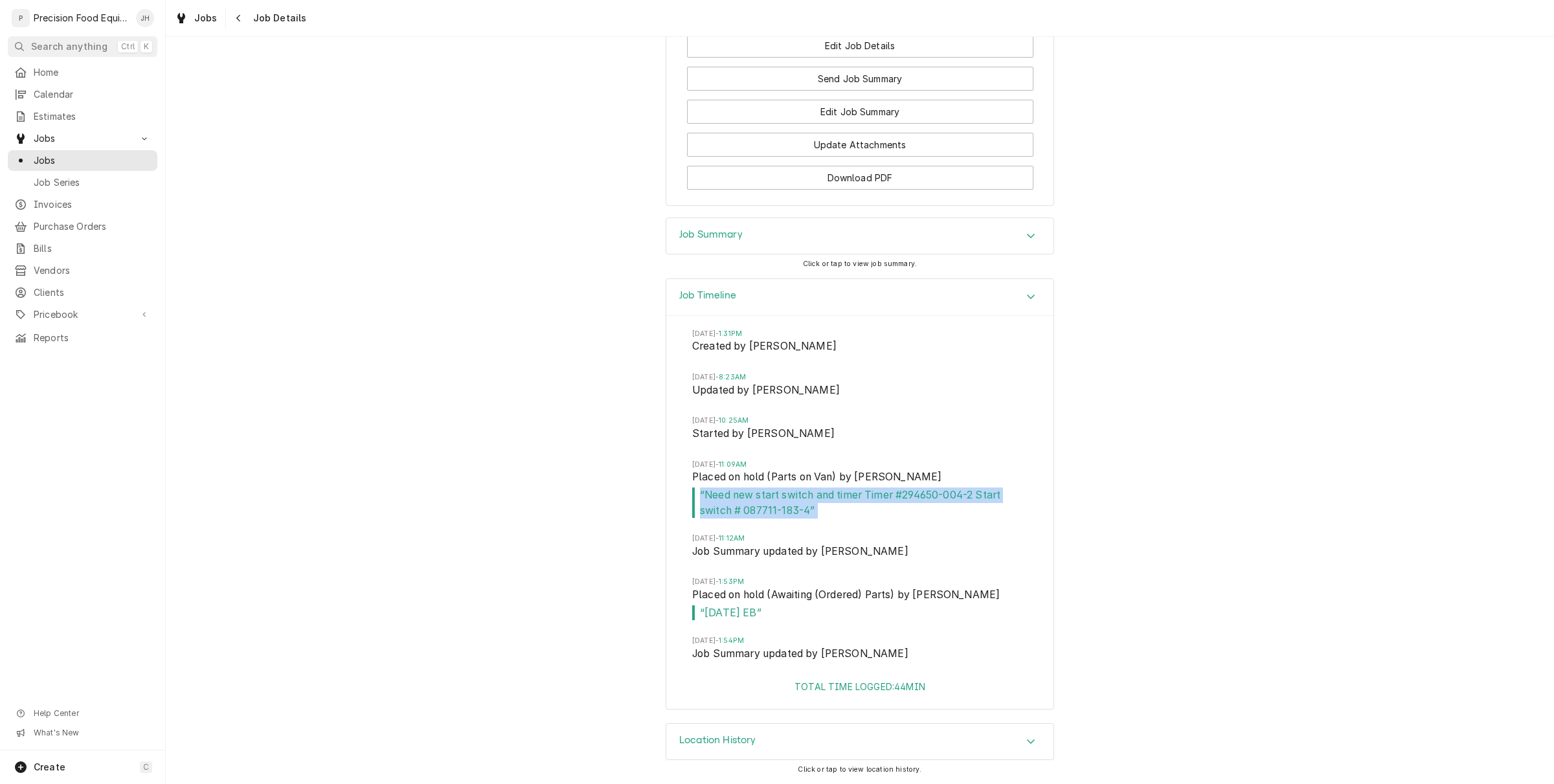
click at [937, 496] on span "“ Need new start switch and timer Timer #294650-004-2 Start switch # 087711-183…" at bounding box center [860, 502] width 336 height 31
drag, startPoint x: 972, startPoint y: 490, endPoint x: 899, endPoint y: 493, distance: 73.1
click at [899, 493] on span "“ Need new start switch and timer Timer #294650-004-2 Start switch # 087711-183…" at bounding box center [860, 502] width 336 height 31
copy span "294650-004-2"
click at [804, 507] on span "“ Need new start switch and timer Timer #294650-004-2 Start switch # 087711-183…" at bounding box center [860, 502] width 336 height 31
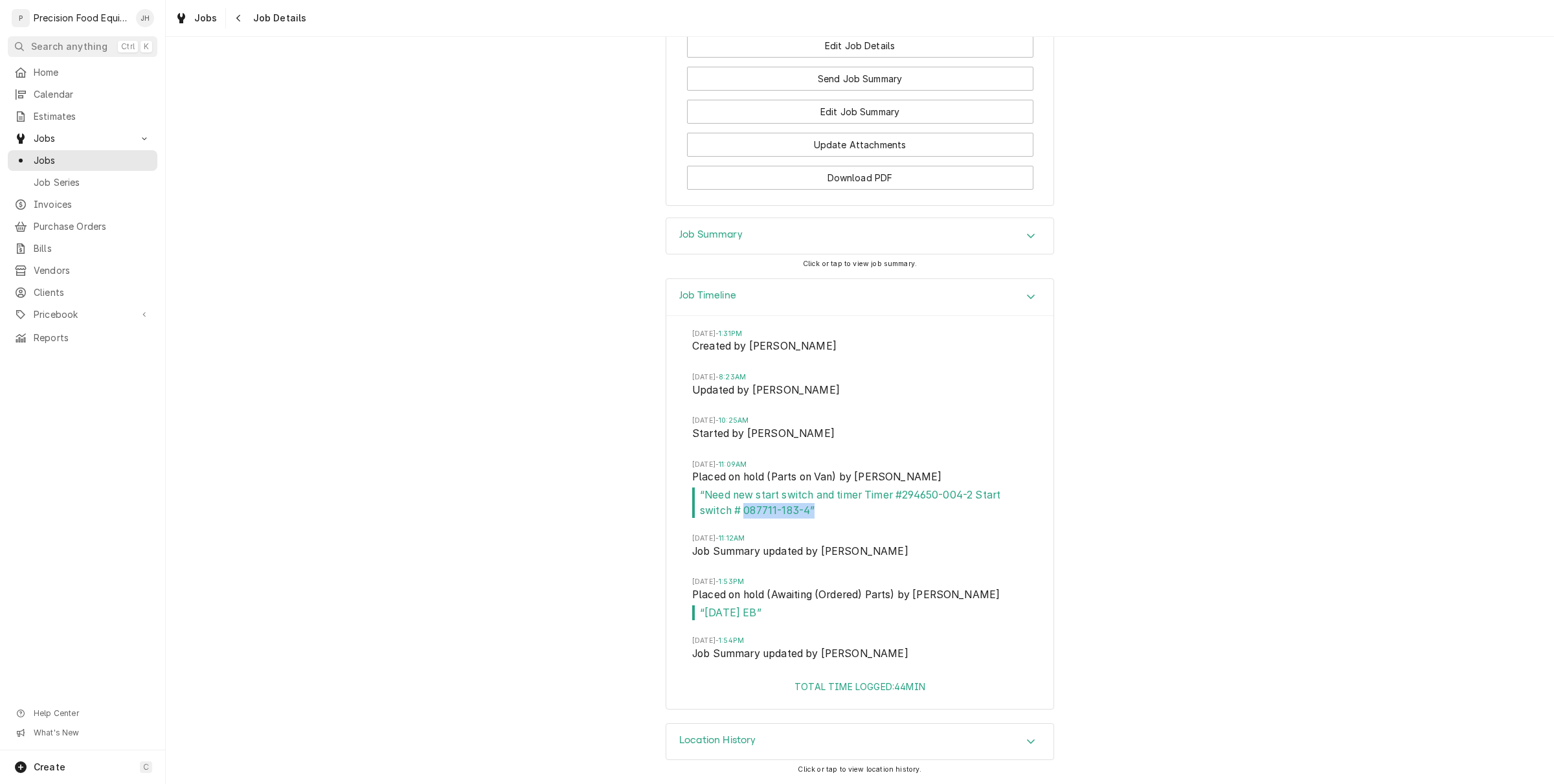
drag, startPoint x: 804, startPoint y: 507, endPoint x: 745, endPoint y: 513, distance: 59.3
click at [745, 513] on span "“ Need new start switch and timer Timer #294650-004-2 Start switch # 087711-183…" at bounding box center [860, 502] width 336 height 31
copy span "087711-183-4 ”"
click at [82, 314] on span "Pricebook" at bounding box center [82, 314] width 98 height 13
click at [110, 359] on span "Parts & Materials" at bounding box center [92, 358] width 117 height 13
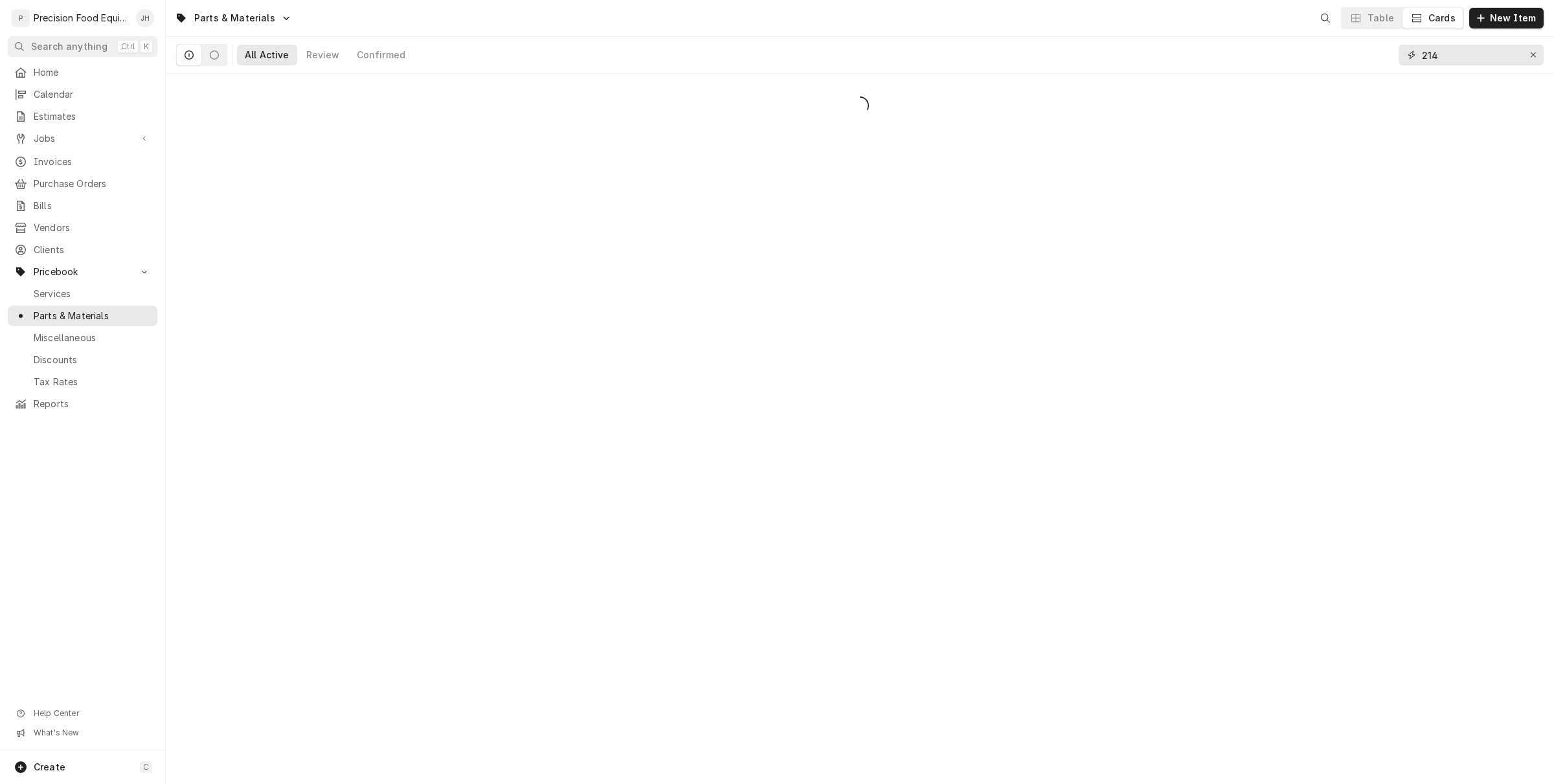
click at [1341, 79] on div "Parts & Materials Table Cards New Item All Active Review Confirmed 214" at bounding box center [860, 392] width 1388 height 784
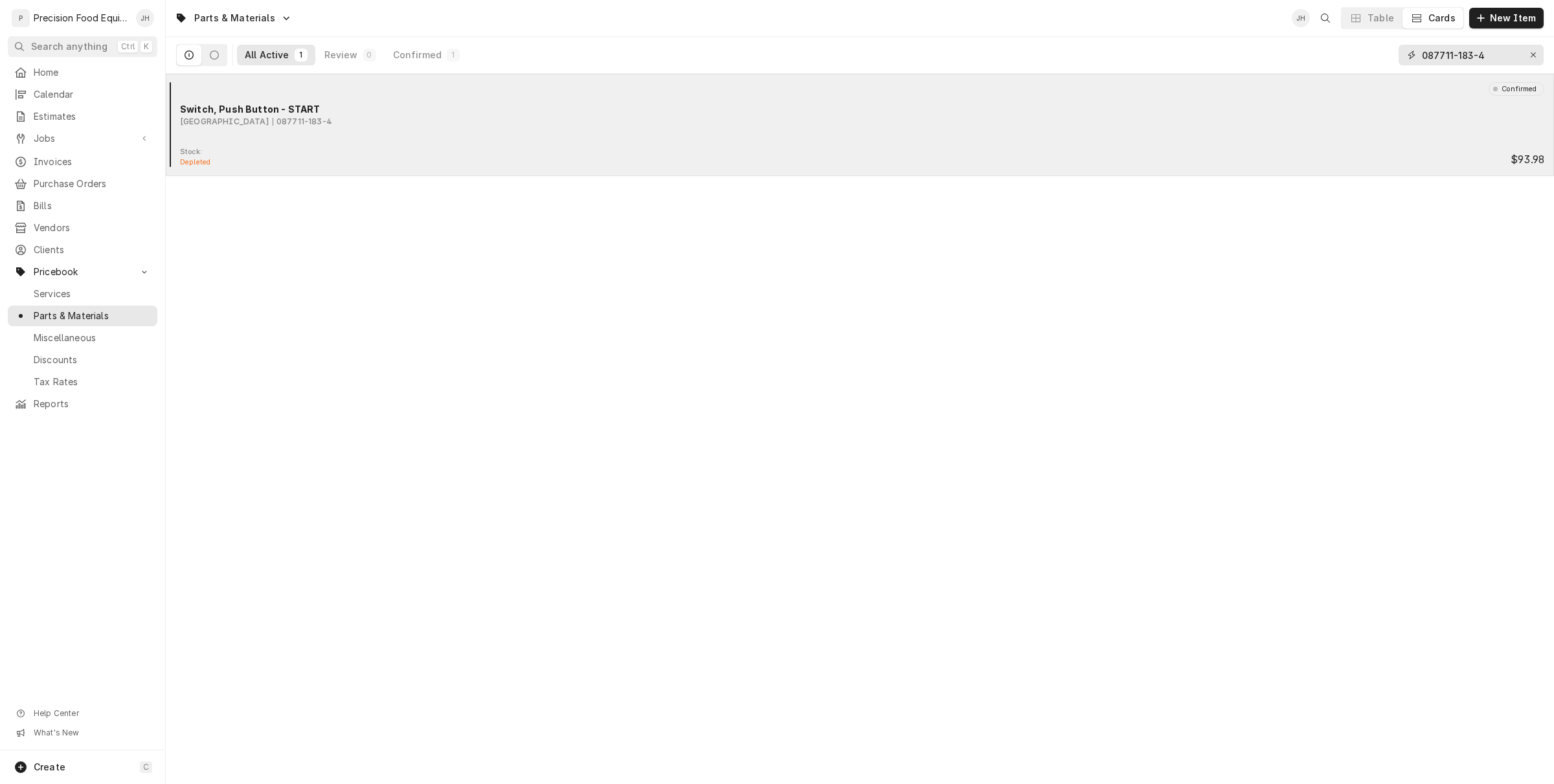
type input "087711-183-4"
click at [960, 160] on div "Stock: Depleted $93.98" at bounding box center [860, 157] width 1378 height 21
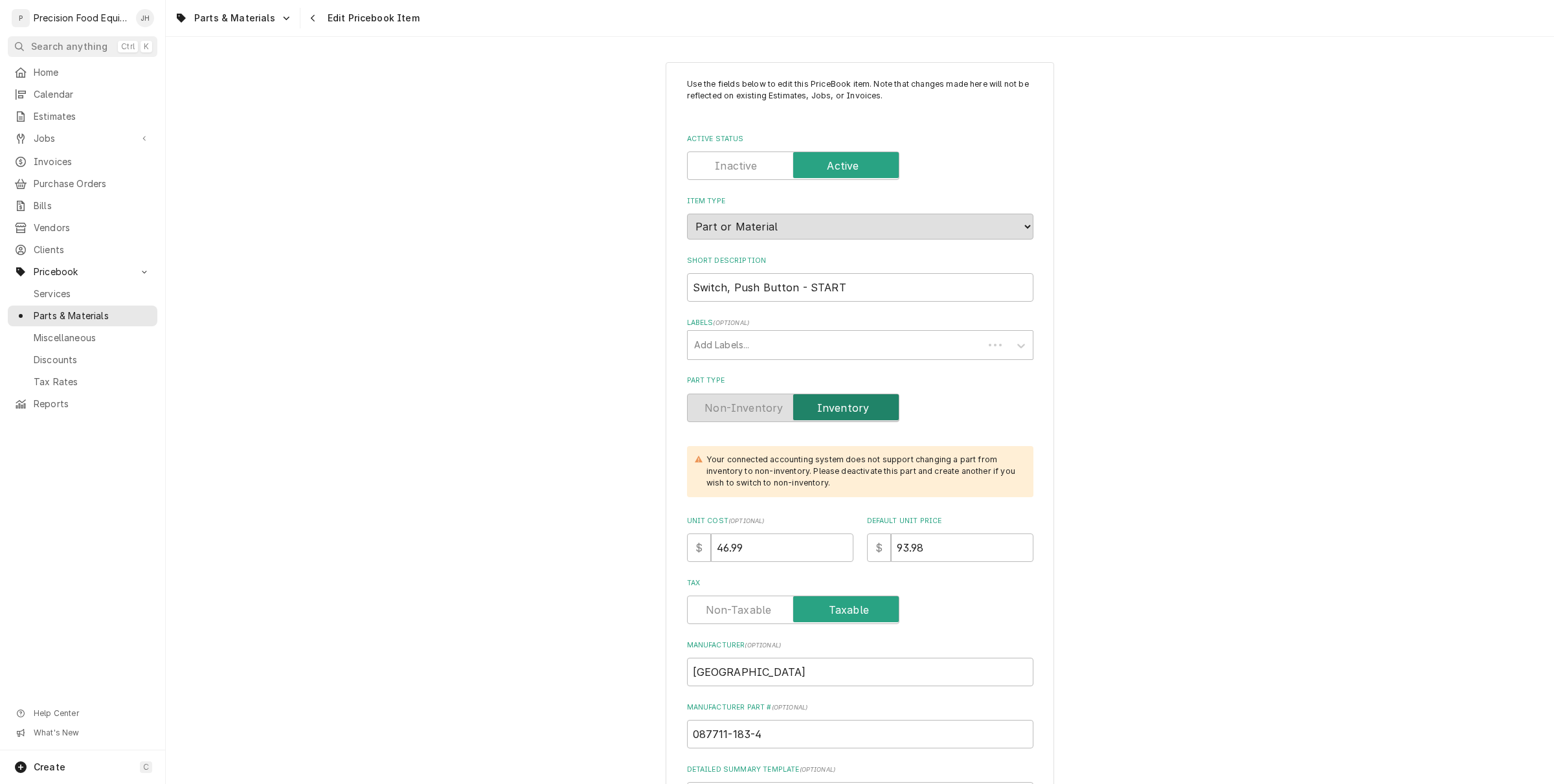
type textarea "x"
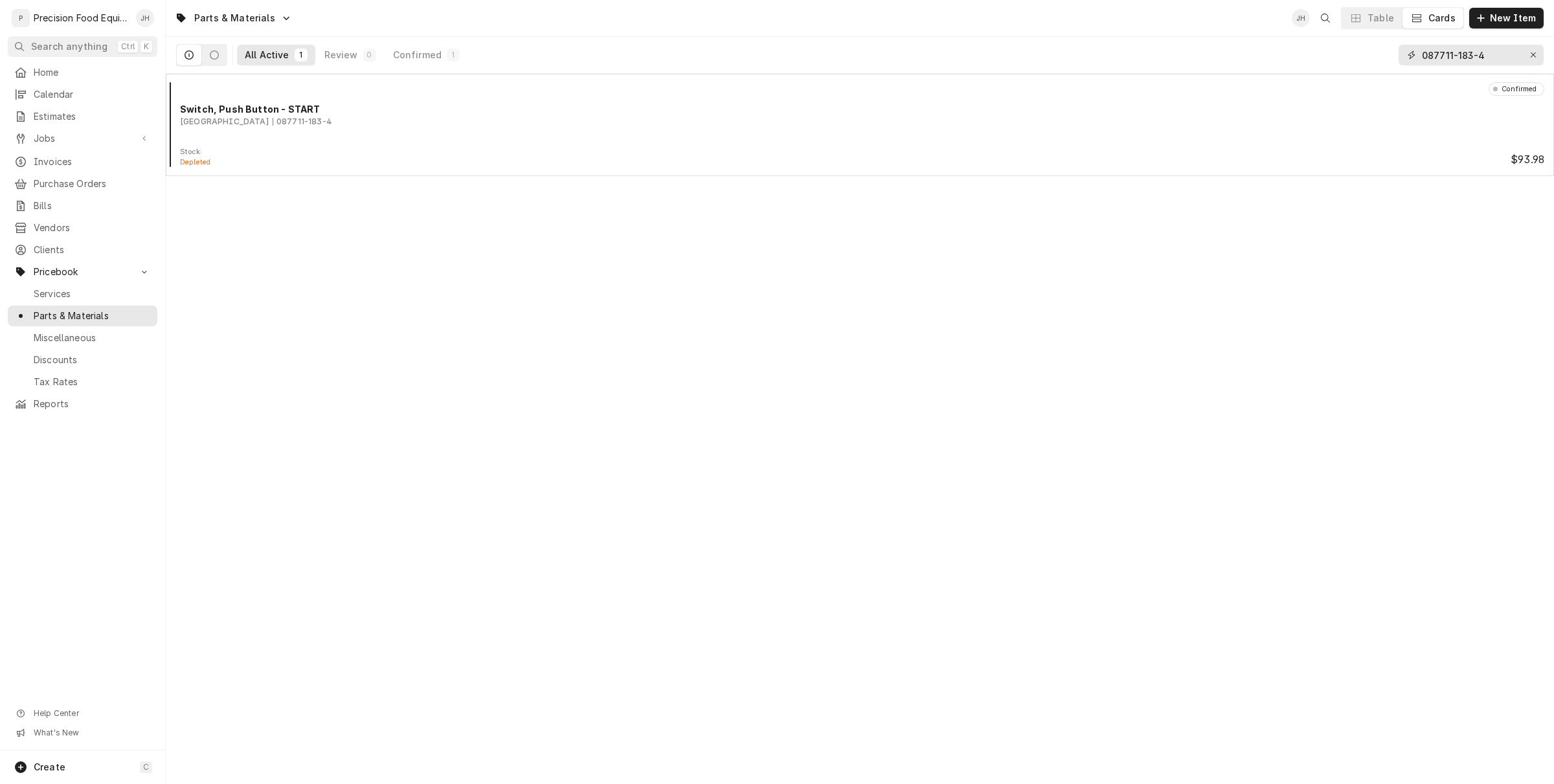
drag, startPoint x: 1499, startPoint y: 55, endPoint x: 620, endPoint y: 222, distance: 894.7
click at [622, 220] on div "Parts & Materials JH Table Cards New Item All Active 1 Review 0 Confirmed 1 087…" at bounding box center [860, 392] width 1388 height 784
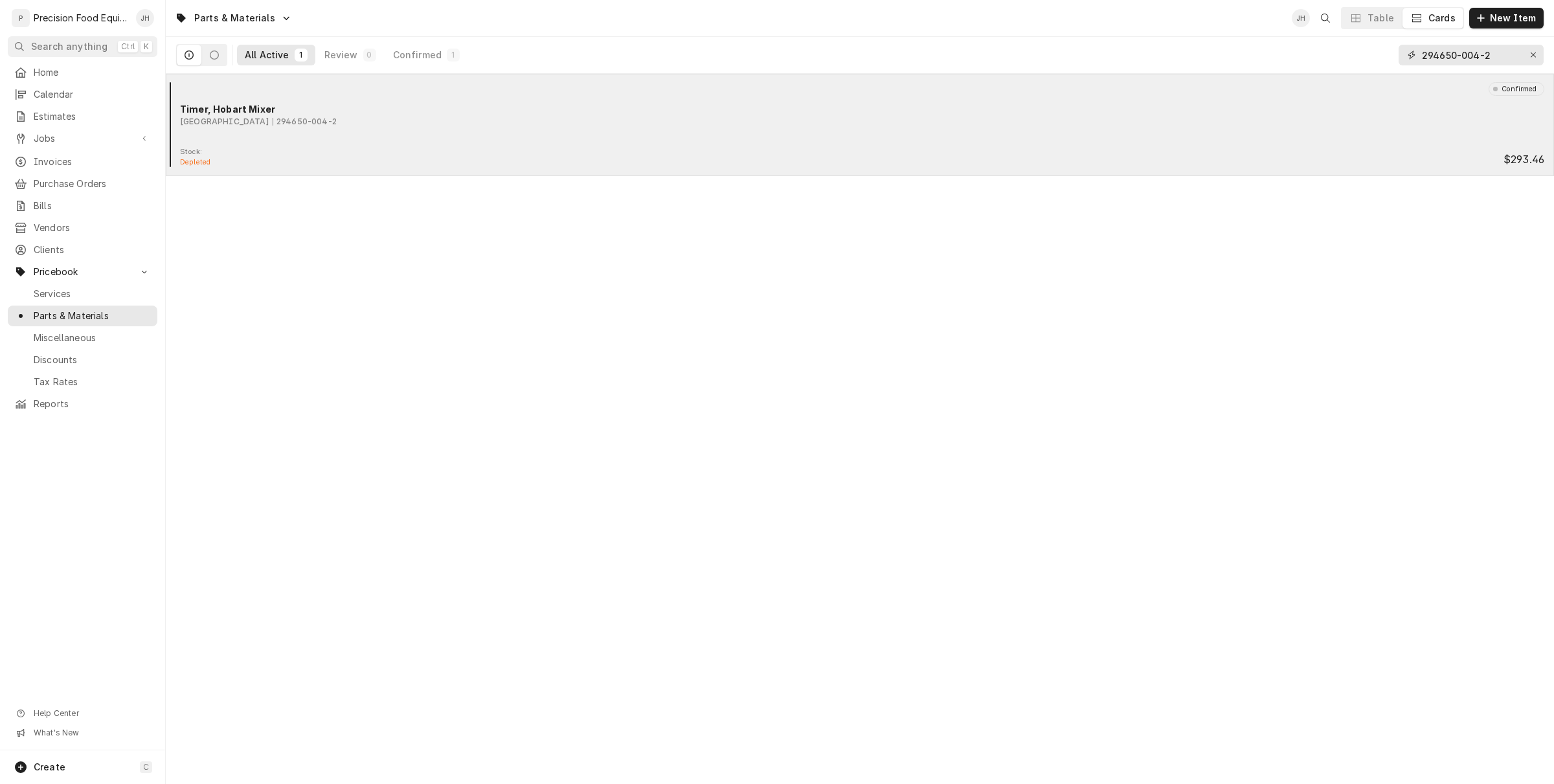
type input "294650-004-2"
click at [649, 140] on div "Confirmed Timer, Hobart Mixer Hobart 294650-004-2" at bounding box center [860, 115] width 1378 height 64
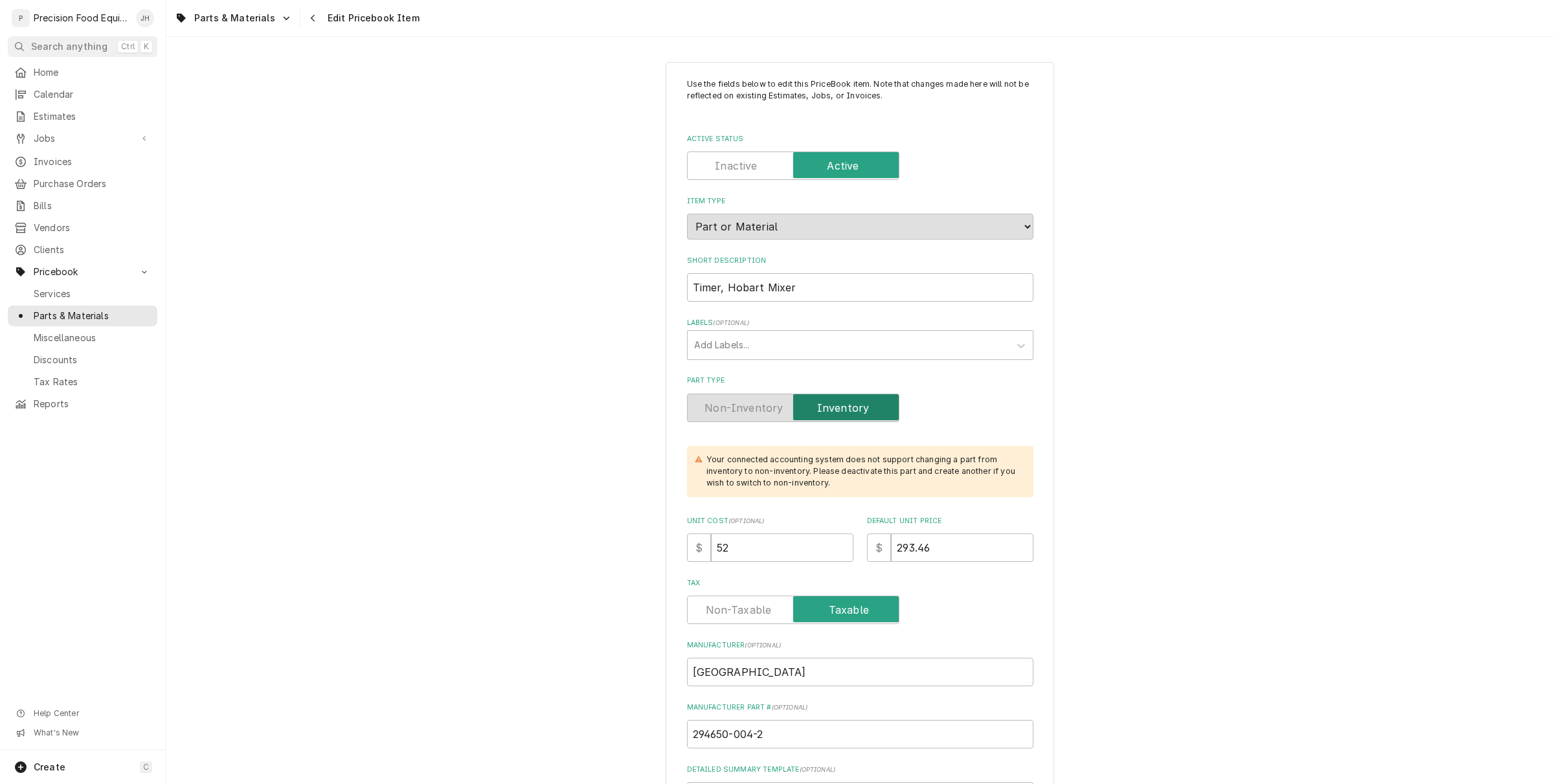
type textarea "x"
click at [67, 137] on span "Jobs" at bounding box center [82, 138] width 98 height 13
click at [68, 169] on link "Jobs" at bounding box center [82, 161] width 150 height 21
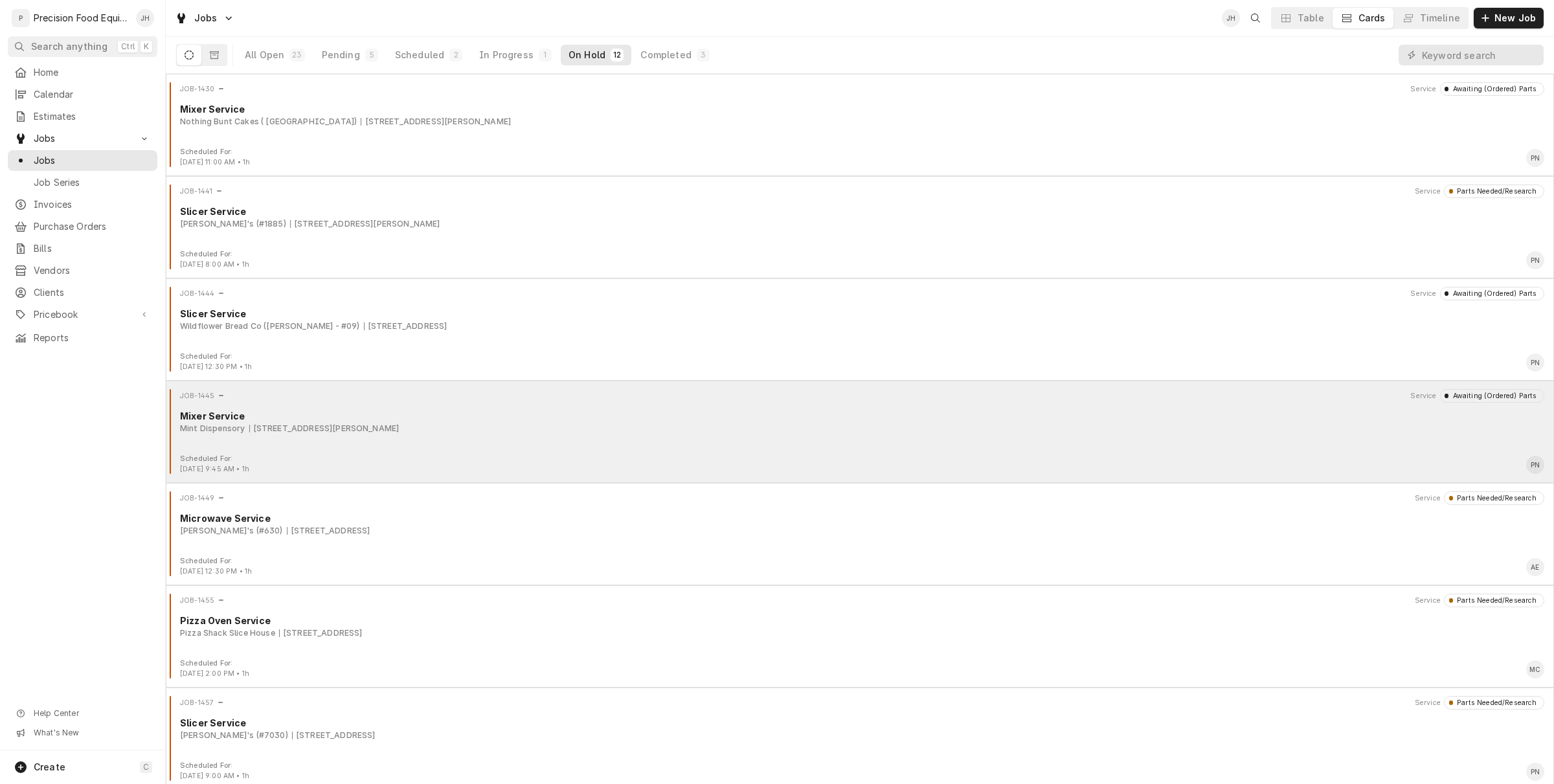
click at [531, 440] on div "JOB-1445 Service Awaiting (Ordered) Parts Mixer Service Mint Dispensory 5210 S …" at bounding box center [860, 422] width 1378 height 64
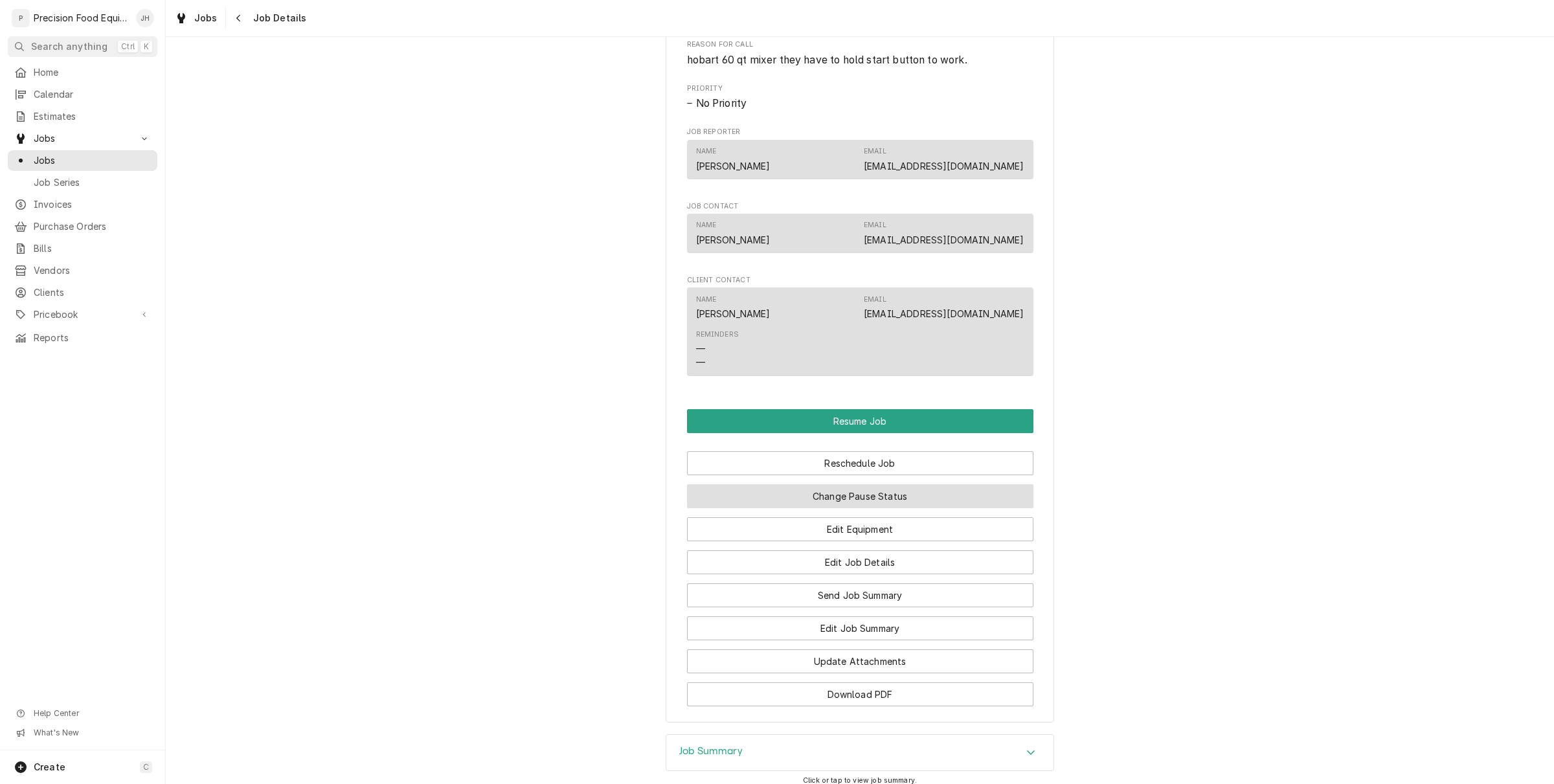
scroll to position [981, 0]
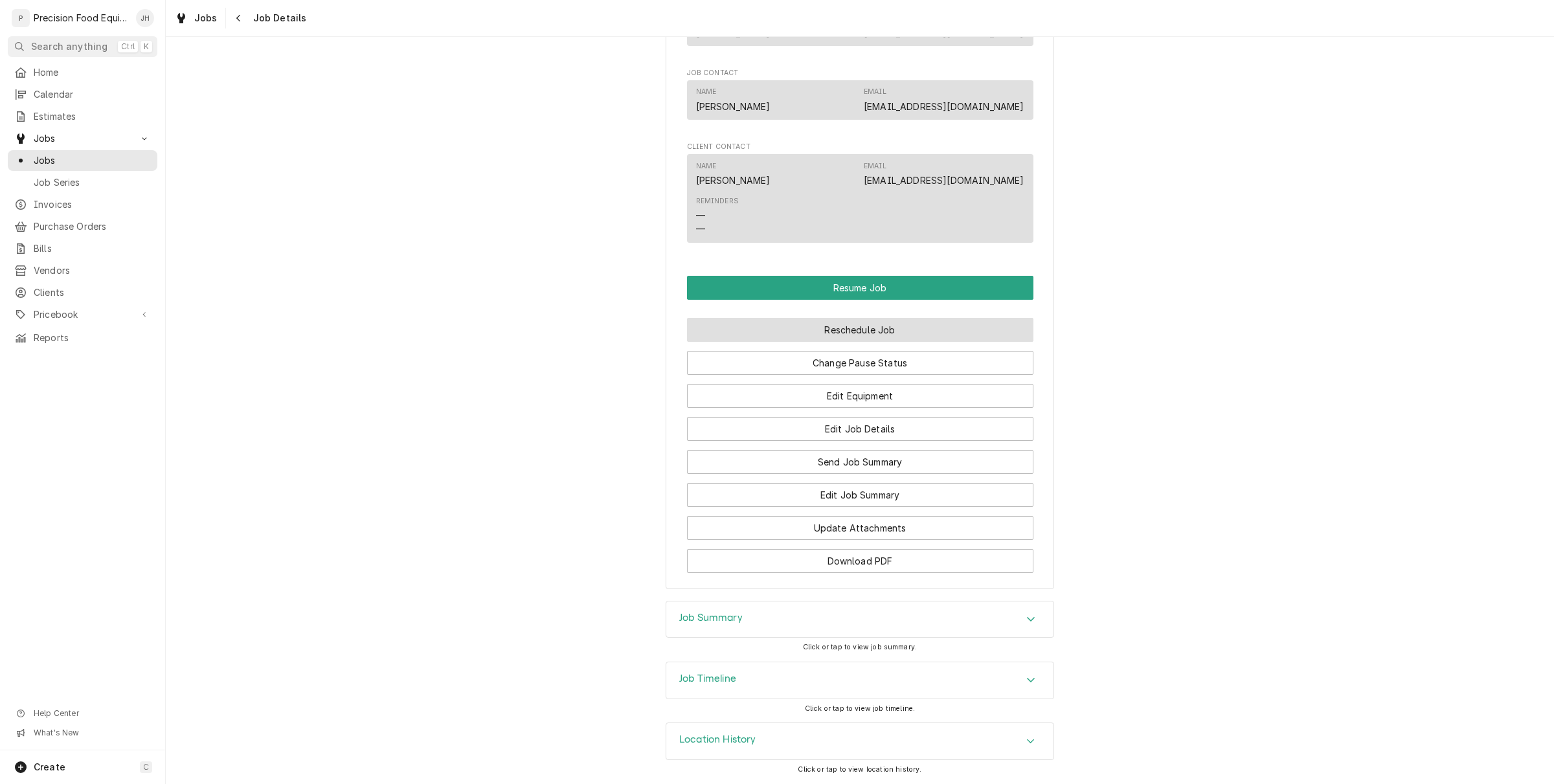
click at [858, 327] on button "Reschedule Job" at bounding box center [860, 329] width 347 height 24
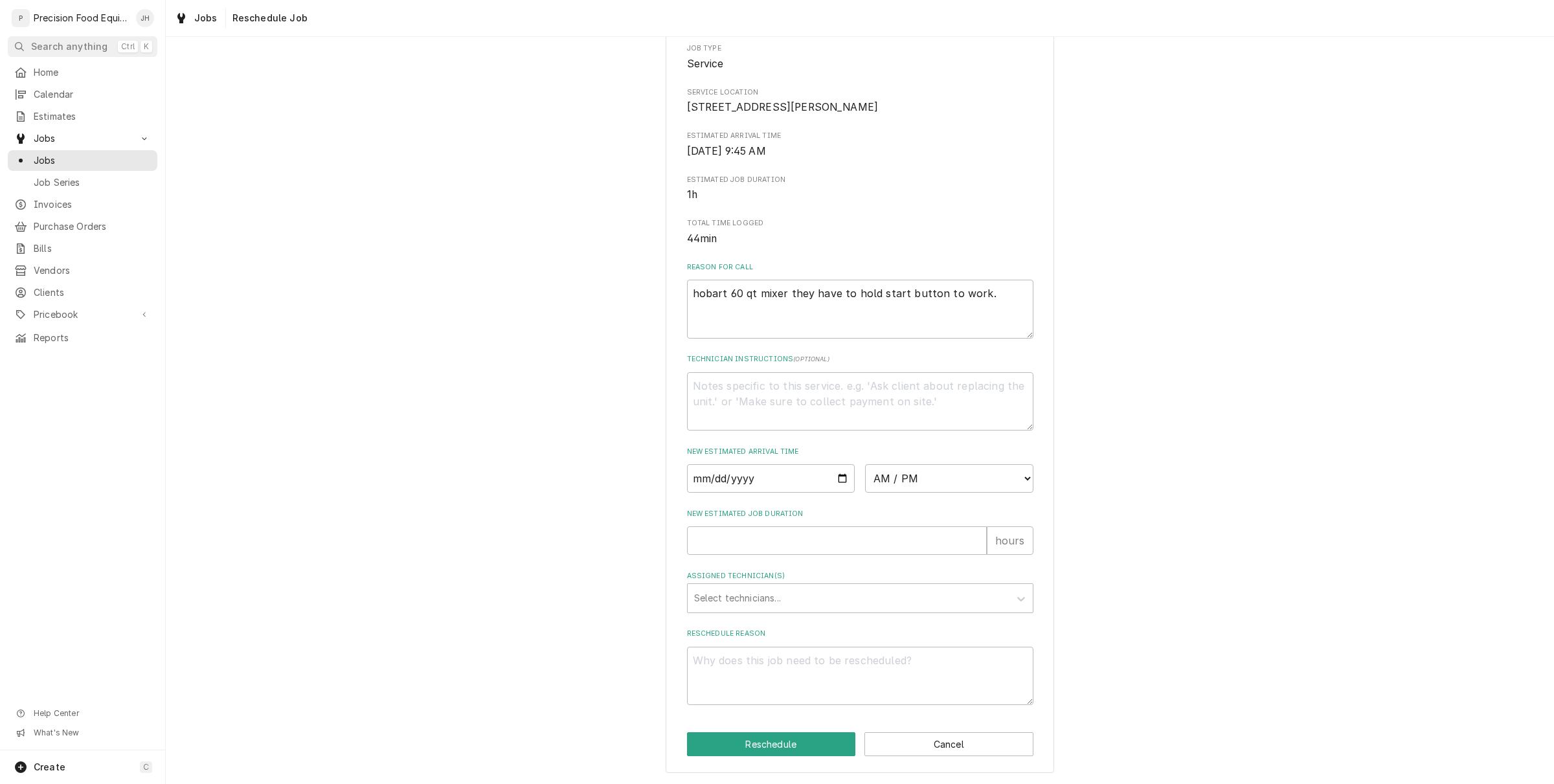
scroll to position [170, 0]
click at [836, 482] on input "Date" at bounding box center [771, 478] width 169 height 28
type input "2025-09-15"
type textarea "x"
click at [1019, 471] on select "AM / PM 6:00 AM 6:15 AM 6:30 AM 6:45 AM 7:00 AM 7:15 AM 7:30 AM 7:45 AM 8:00 AM…" at bounding box center [949, 478] width 169 height 28
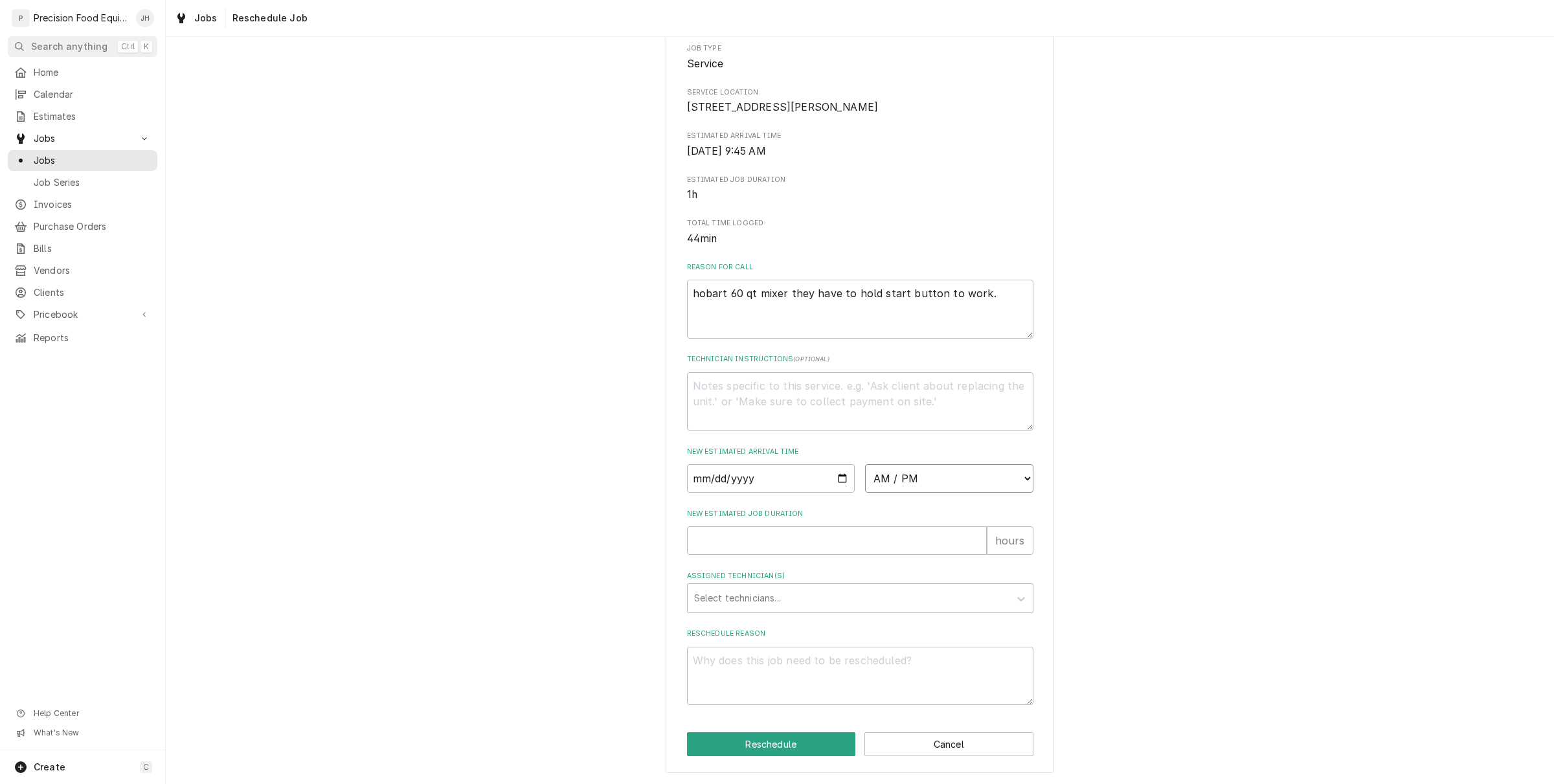
select select "09:00:00"
click at [865, 464] on select "AM / PM 6:00 AM 6:15 AM 6:30 AM 6:45 AM 7:00 AM 7:15 AM 7:30 AM 7:45 AM 8:00 AM…" at bounding box center [949, 478] width 169 height 28
click at [878, 667] on textarea "Reschedule Reason" at bounding box center [860, 676] width 347 height 59
type textarea "x"
type textarea "P"
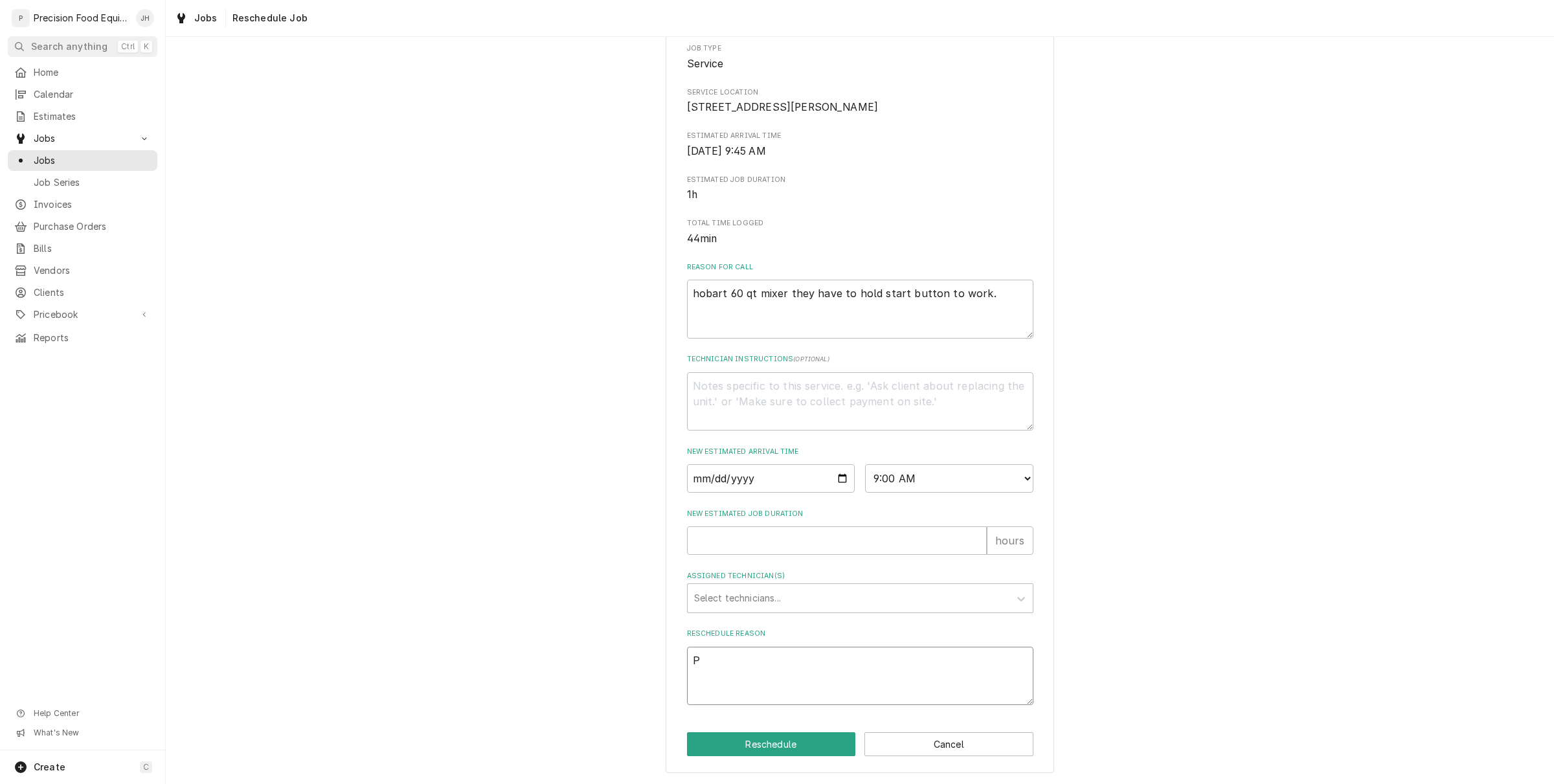
type textarea "x"
type textarea "Pa"
type textarea "x"
type textarea "Par"
type textarea "x"
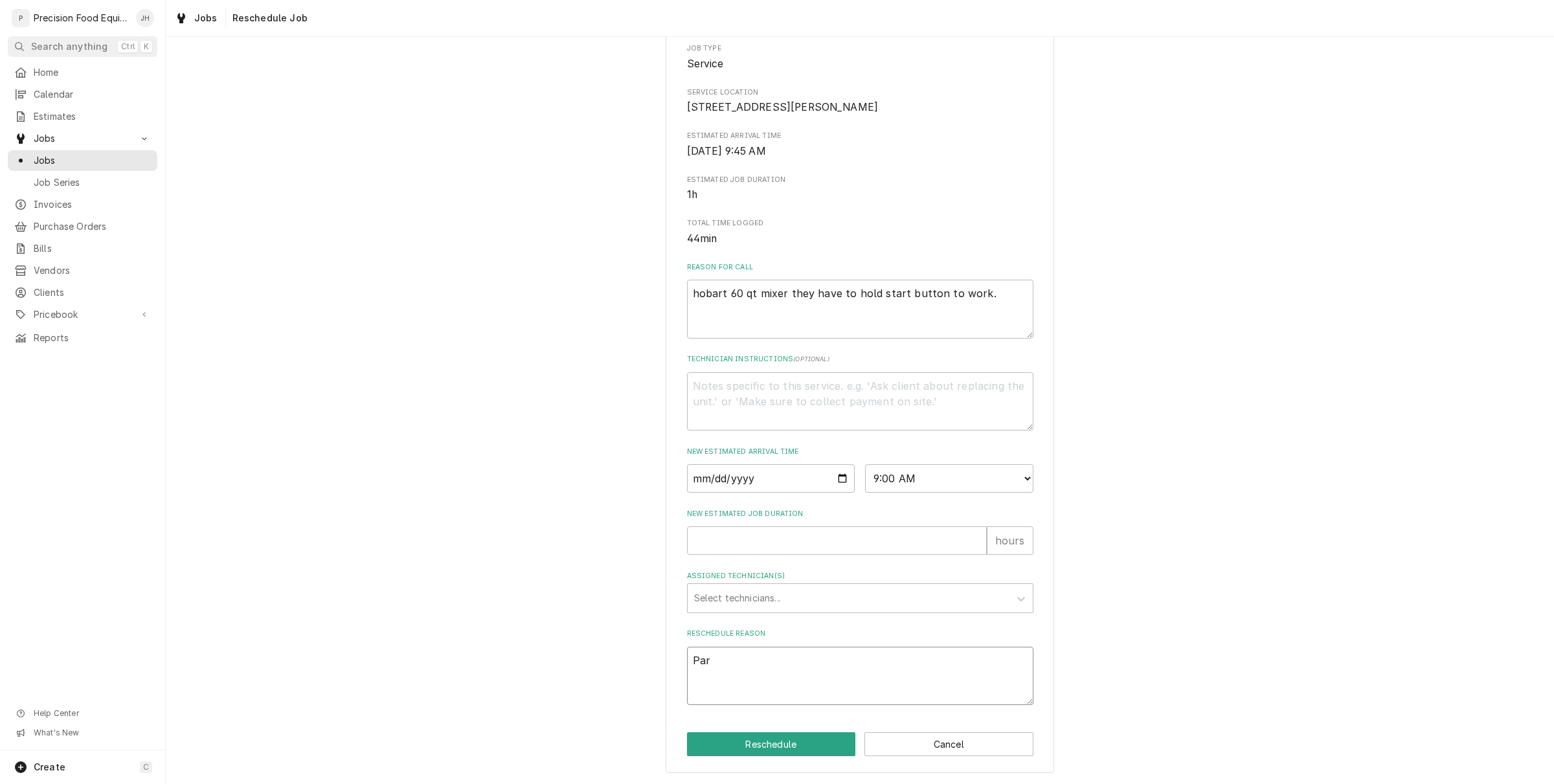
type textarea "Part"
type textarea "x"
type textarea "Parts"
type textarea "x"
type textarea "Parts c"
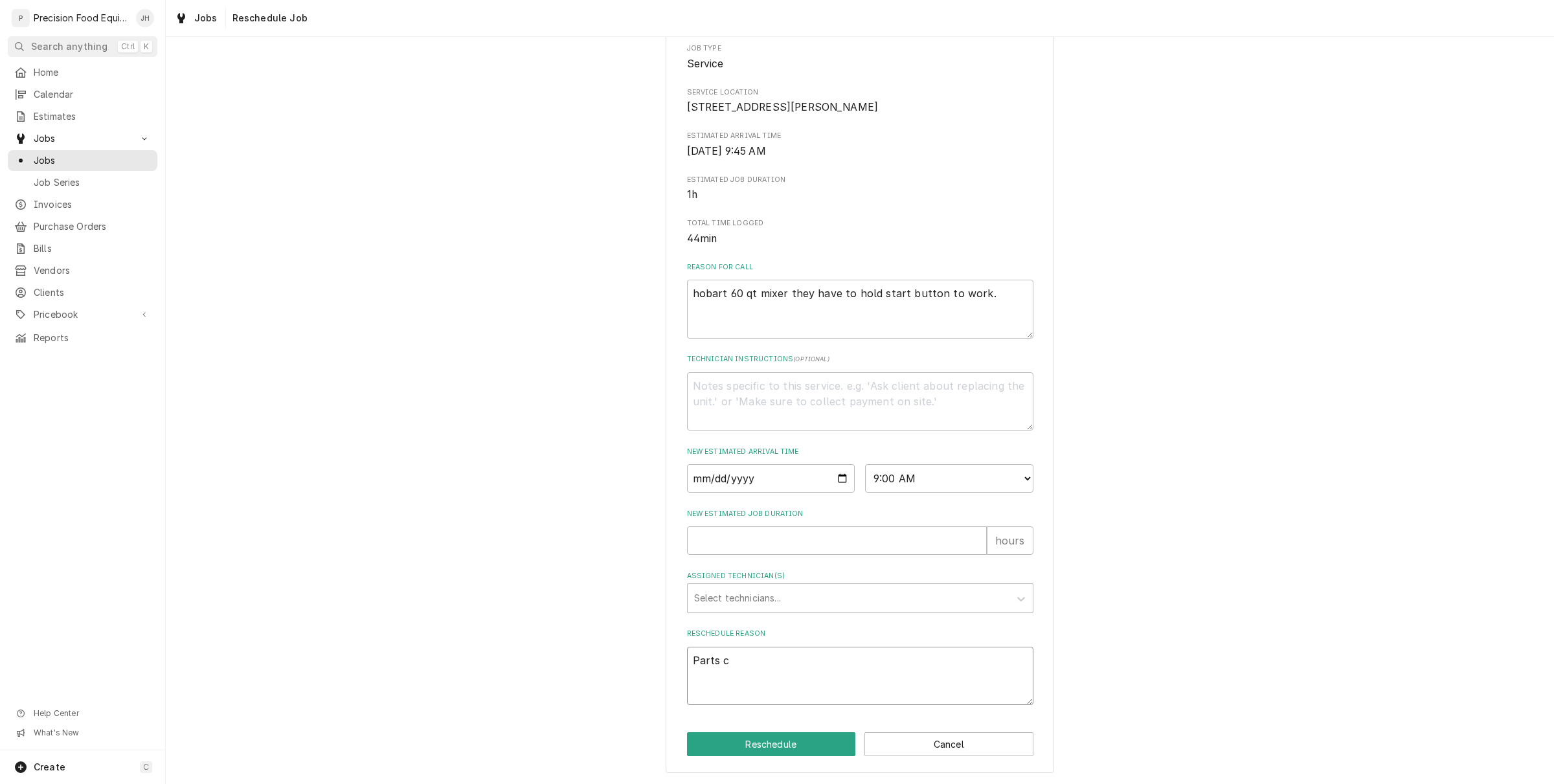
type textarea "x"
type textarea "Parts ca"
type textarea "x"
type textarea "Parts cam"
type textarea "x"
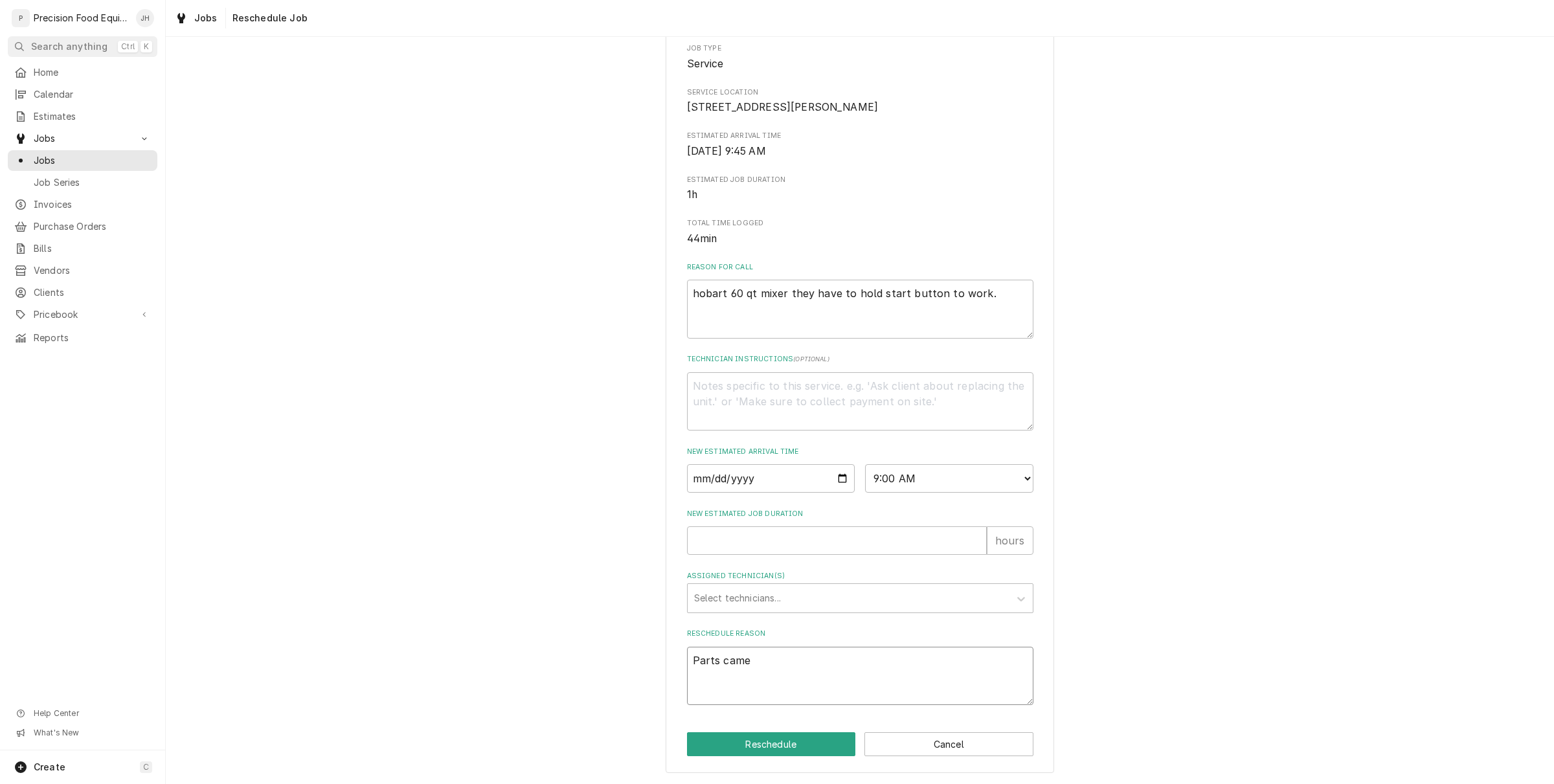
type textarea "Parts came"
type textarea "x"
type textarea "Parts came i"
type textarea "x"
type textarea "Parts came in"
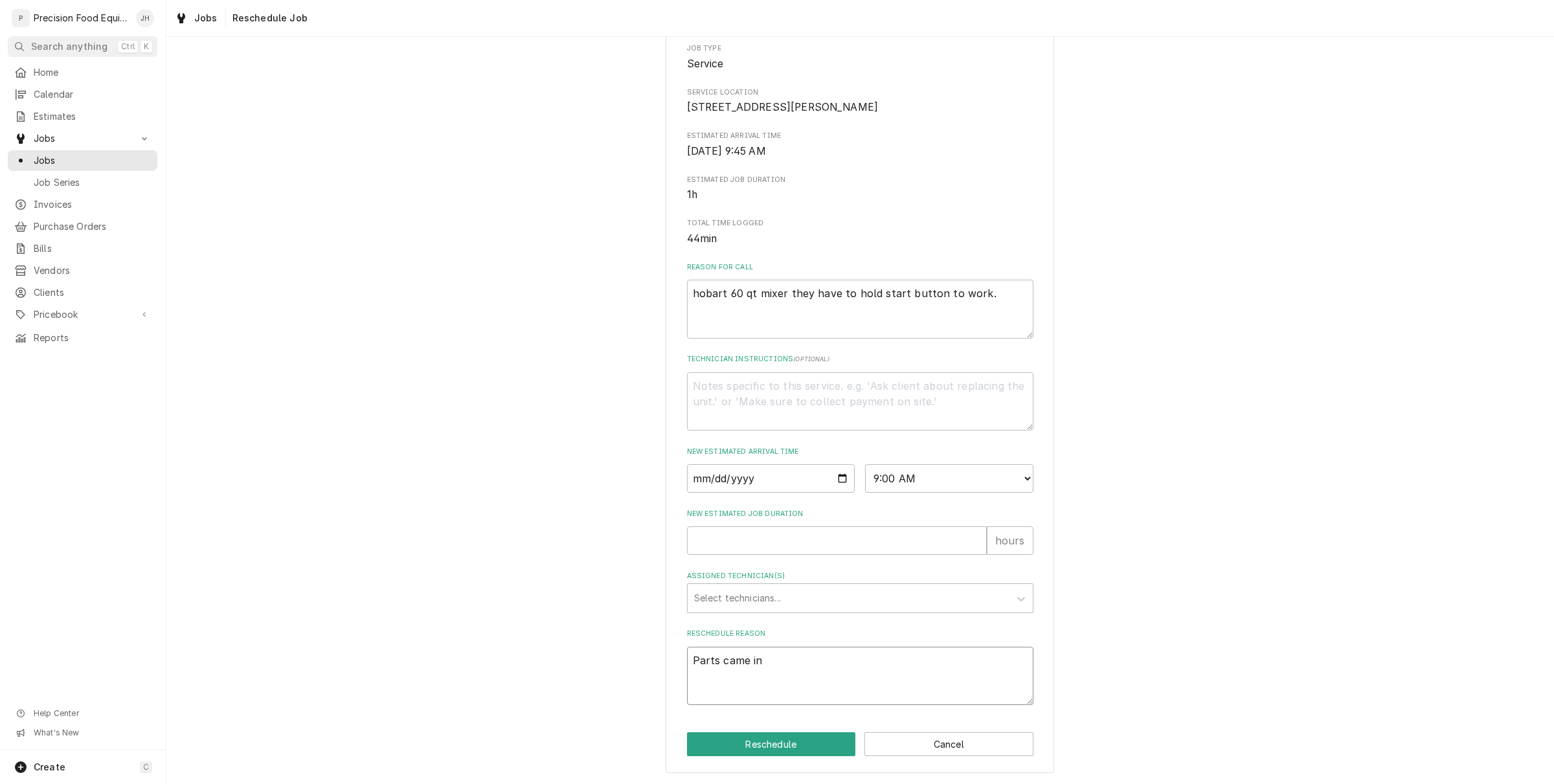
type textarea "x"
type textarea "Parts came in"
click at [813, 604] on div "Assigned Technician(s)" at bounding box center [849, 598] width 309 height 23
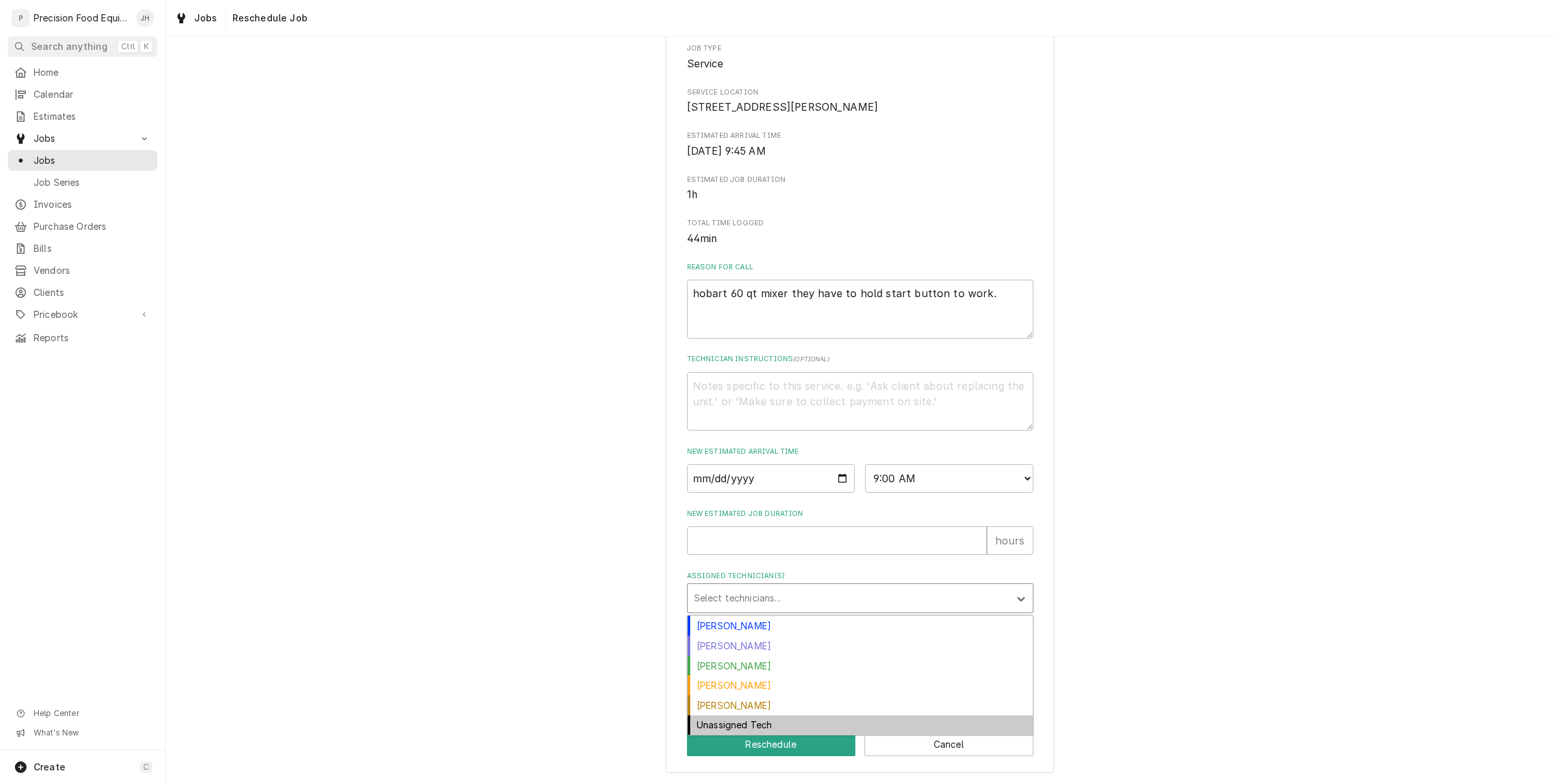
click at [791, 723] on div "Unassigned Tech" at bounding box center [860, 725] width 345 height 20
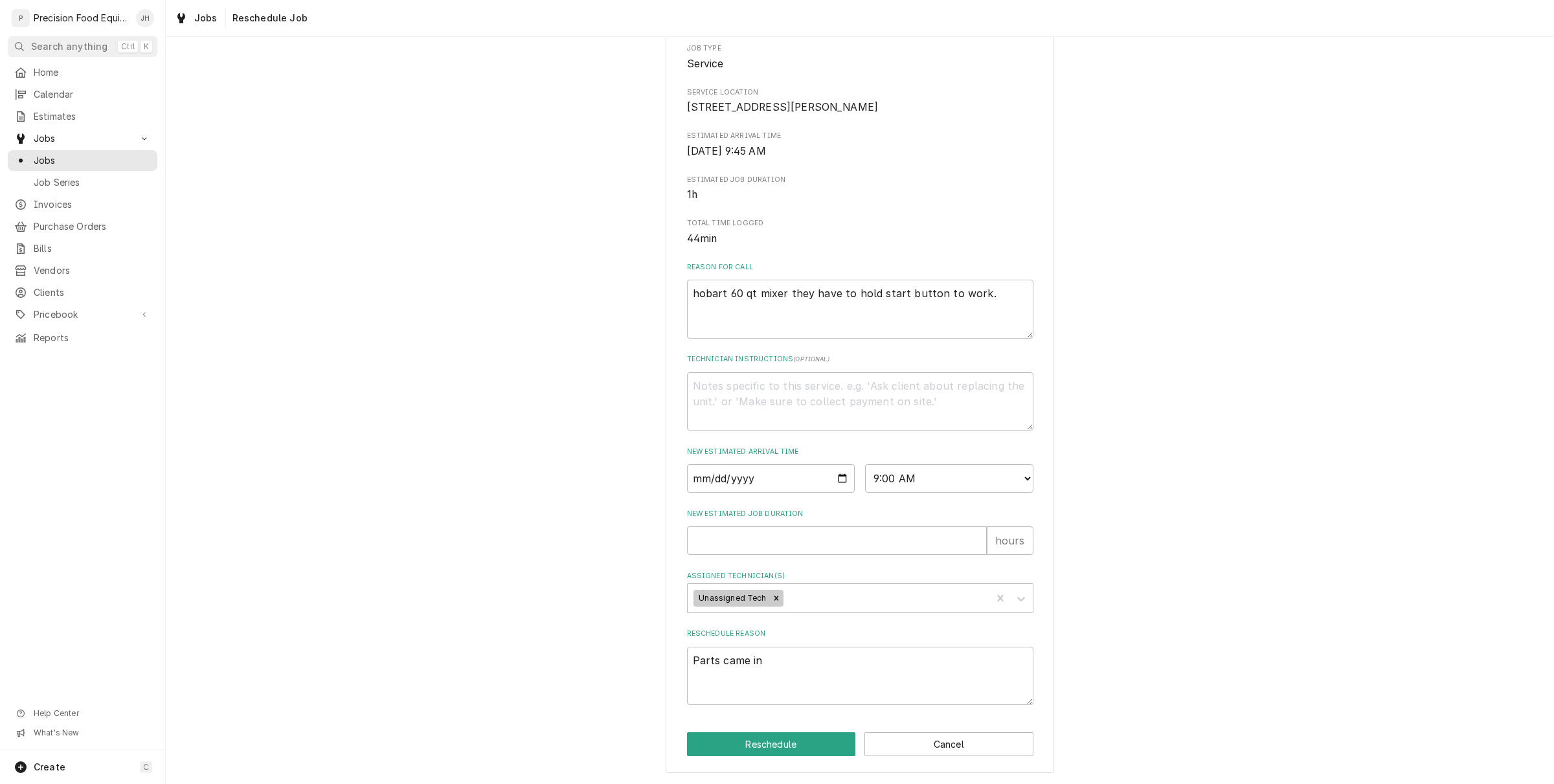
click at [816, 523] on div "New Estimated Job Duration hours" at bounding box center [860, 532] width 347 height 46
click at [811, 532] on input "New Estimated Job Duration" at bounding box center [837, 541] width 300 height 28
type textarea "x"
type input "1"
type textarea "x"
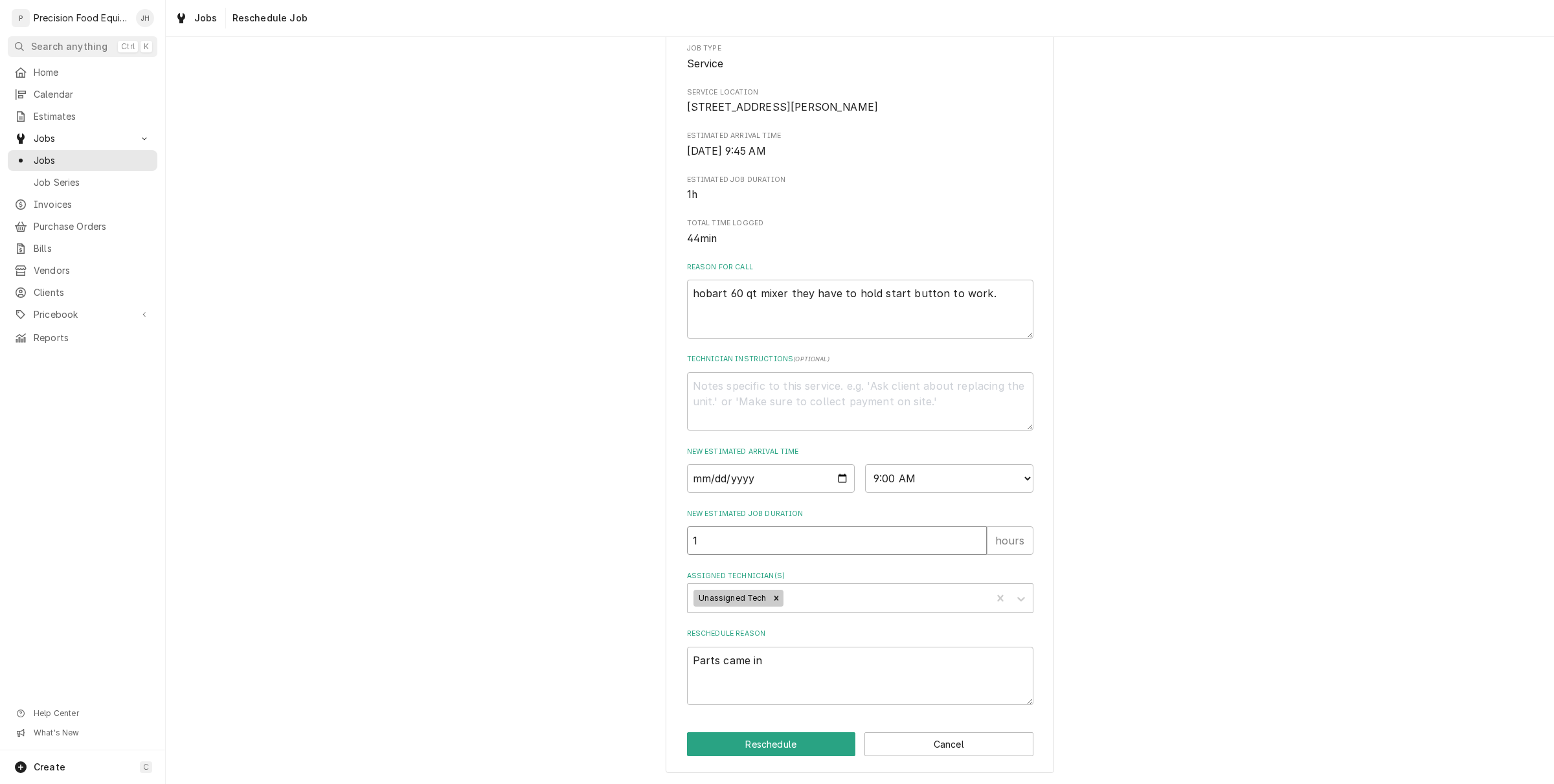
type input "11"
type textarea "x"
type input "1"
click at [753, 755] on button "Reschedule" at bounding box center [771, 744] width 169 height 24
type textarea "x"
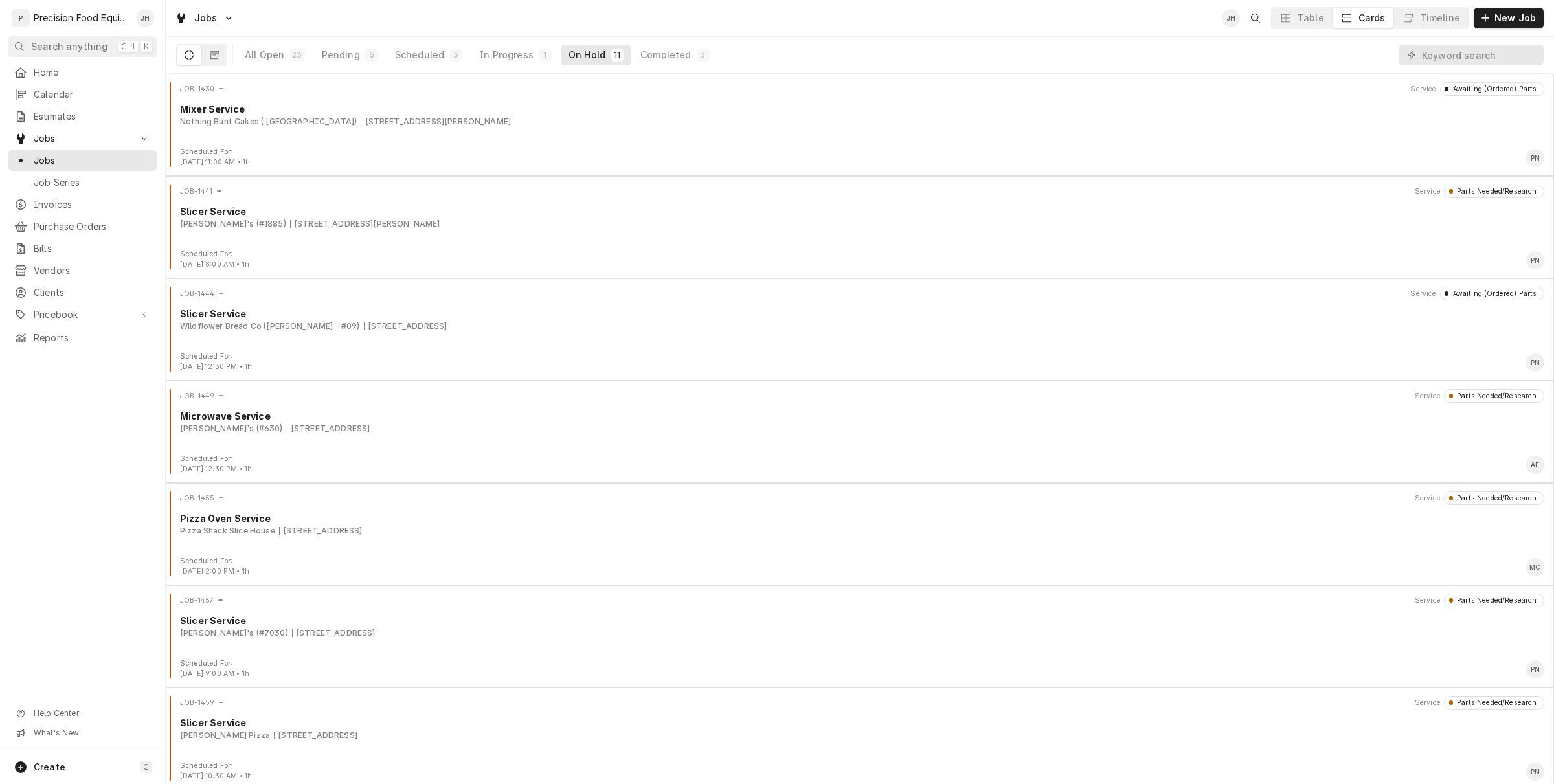
click at [374, 43] on div "All Open 23 Pending 5 Scheduled 3 In Progress 1 On Hold 11 Completed 3" at bounding box center [476, 55] width 480 height 36
click at [412, 46] on button "Scheduled 3" at bounding box center [428, 55] width 83 height 21
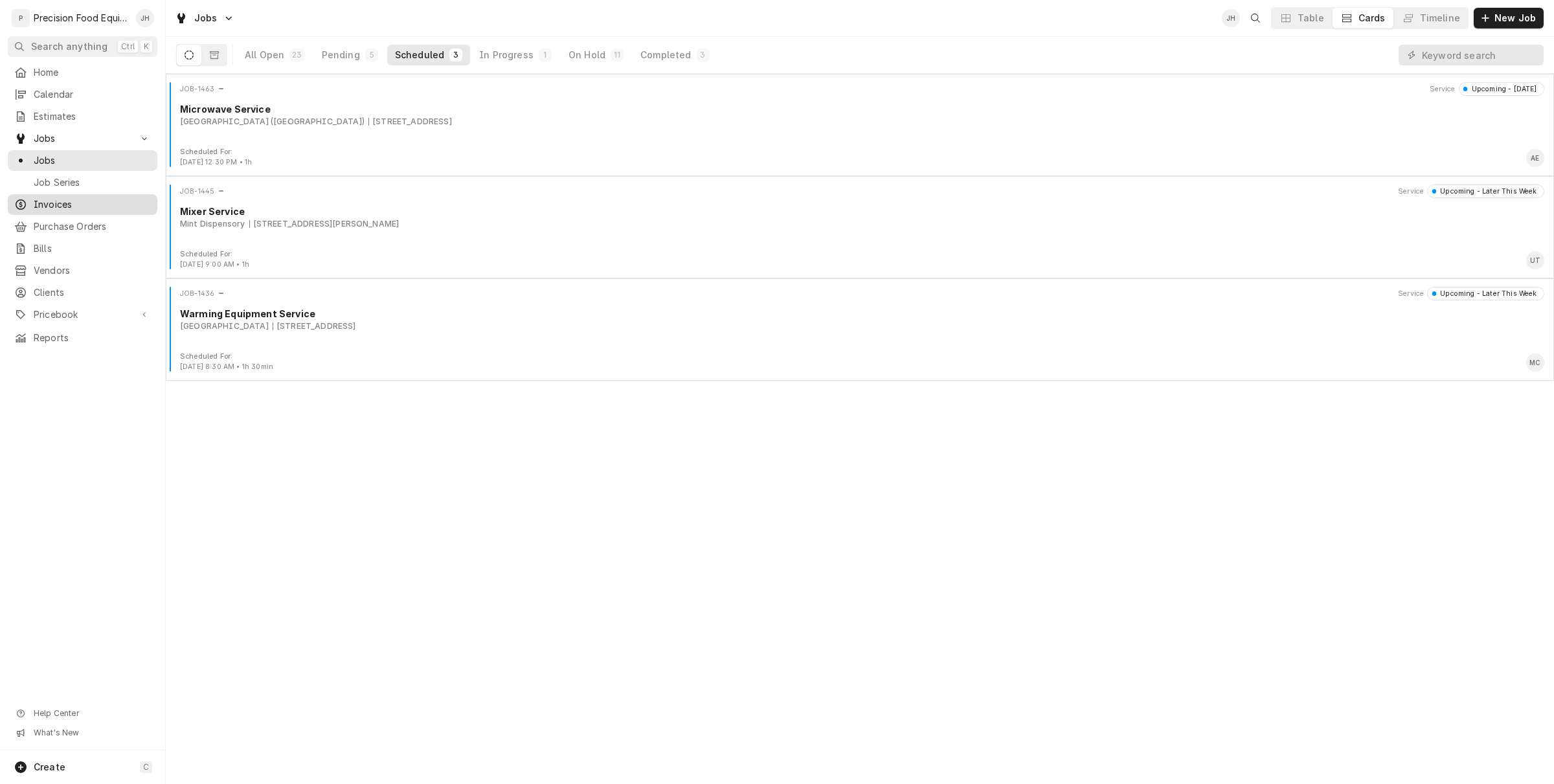
click at [91, 198] on span "Invoices" at bounding box center [92, 204] width 117 height 13
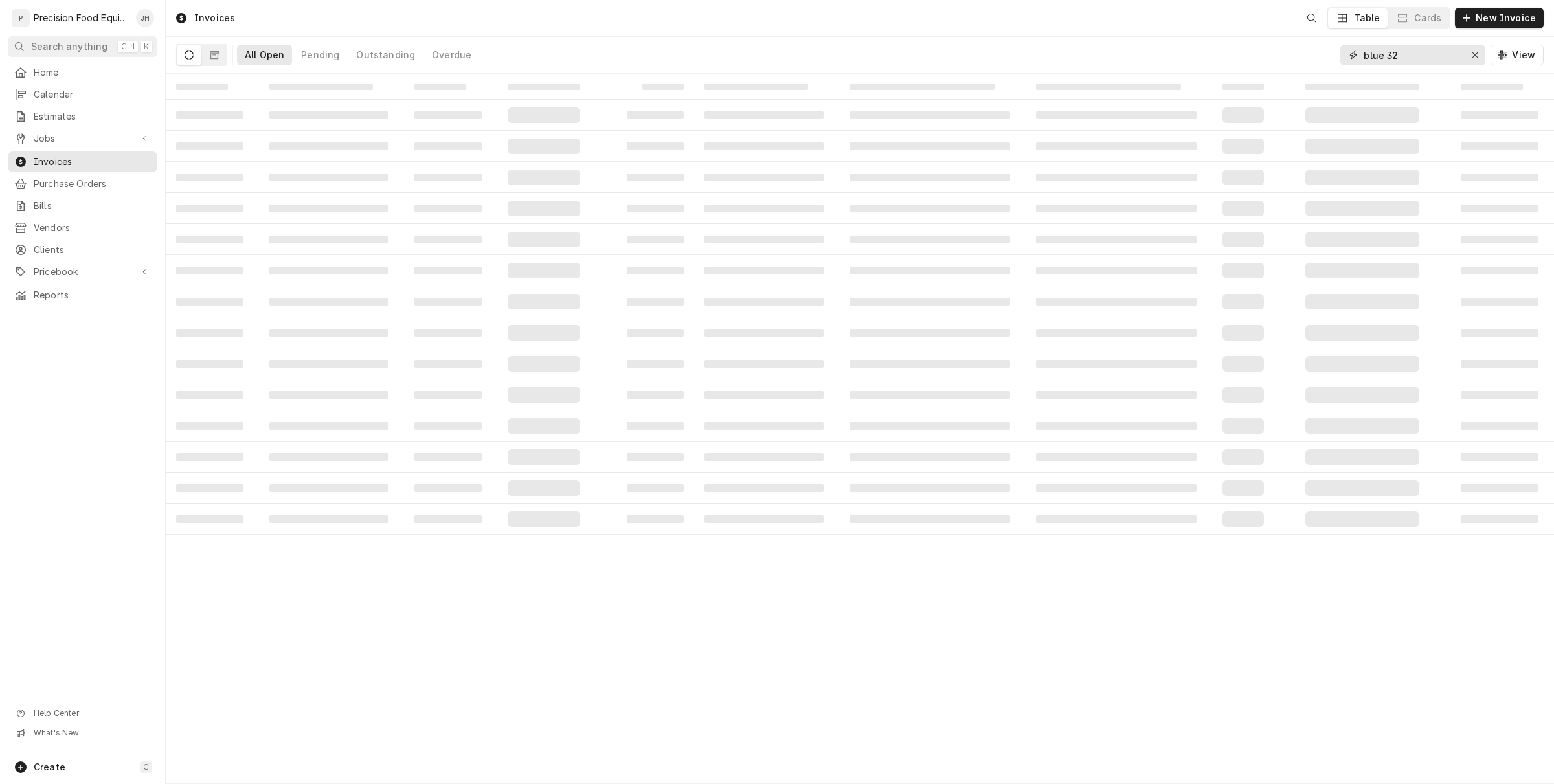
click at [1183, 91] on div "Invoices Table Cards New Invoice All Open Pending Outstanding Overdue blue 32 V…" at bounding box center [860, 392] width 1388 height 784
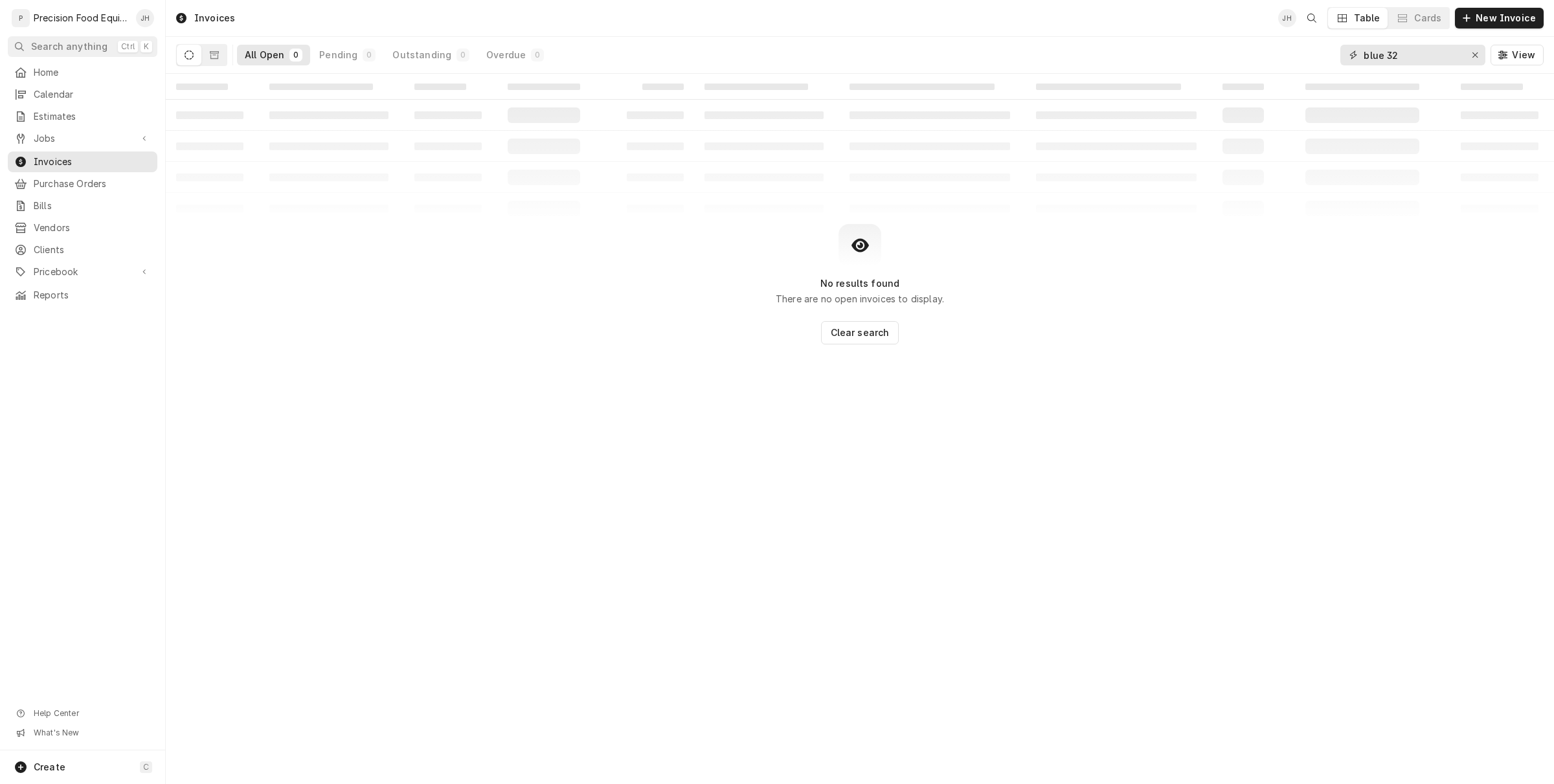
click at [1409, 52] on input "blue 32" at bounding box center [1412, 55] width 97 height 21
drag, startPoint x: 1409, startPoint y: 52, endPoint x: 1293, endPoint y: 60, distance: 116.3
click at [1293, 60] on div "All Open 0 Pending 0 Outstanding 0 Overdue 0 blue 32 View" at bounding box center [860, 55] width 1368 height 36
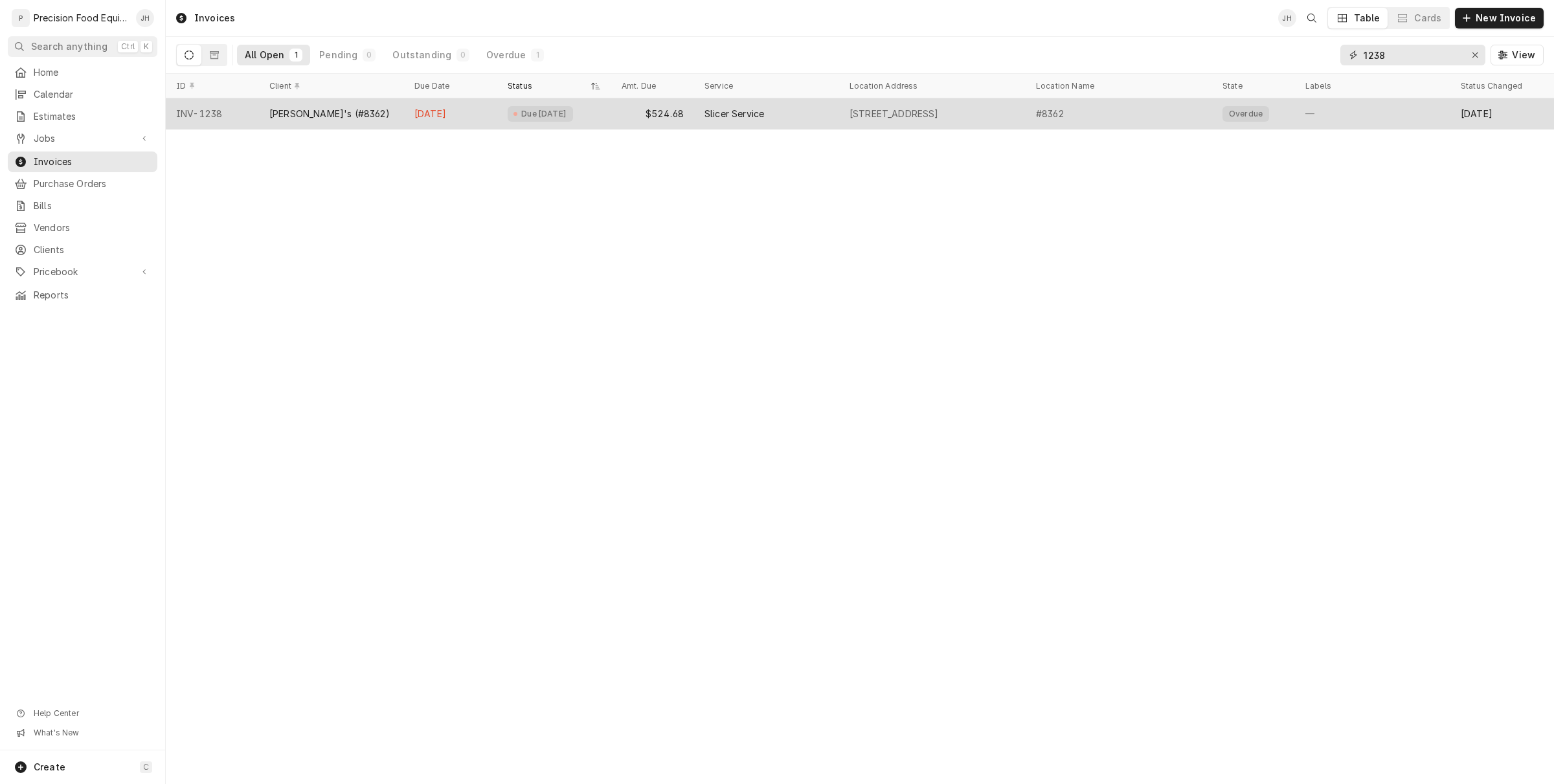
type input "1238"
click at [560, 121] on div "Due [DATE]" at bounding box center [540, 114] width 65 height 16
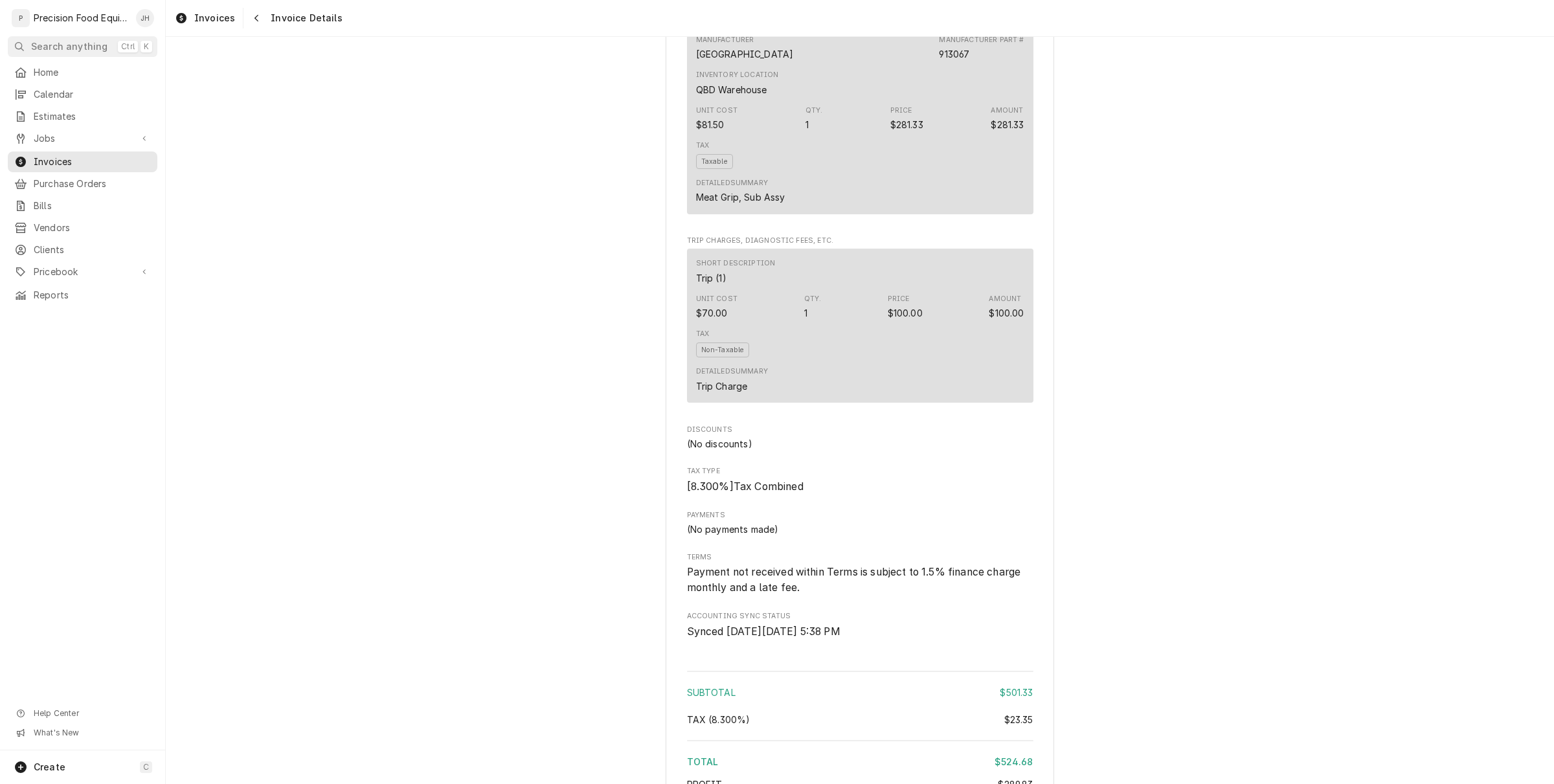
scroll to position [1346, 0]
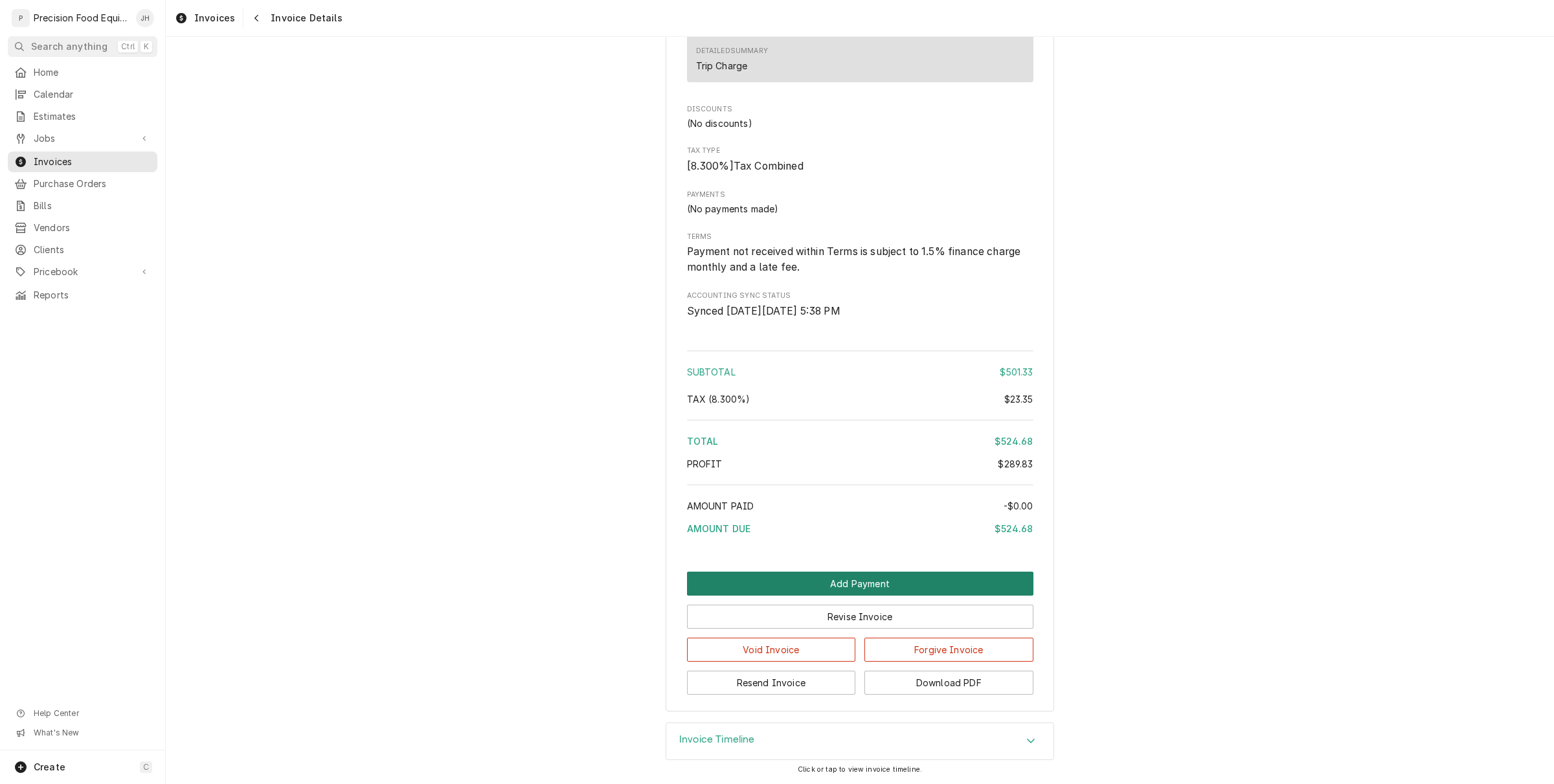
click at [804, 580] on button "Add Payment" at bounding box center [860, 583] width 347 height 24
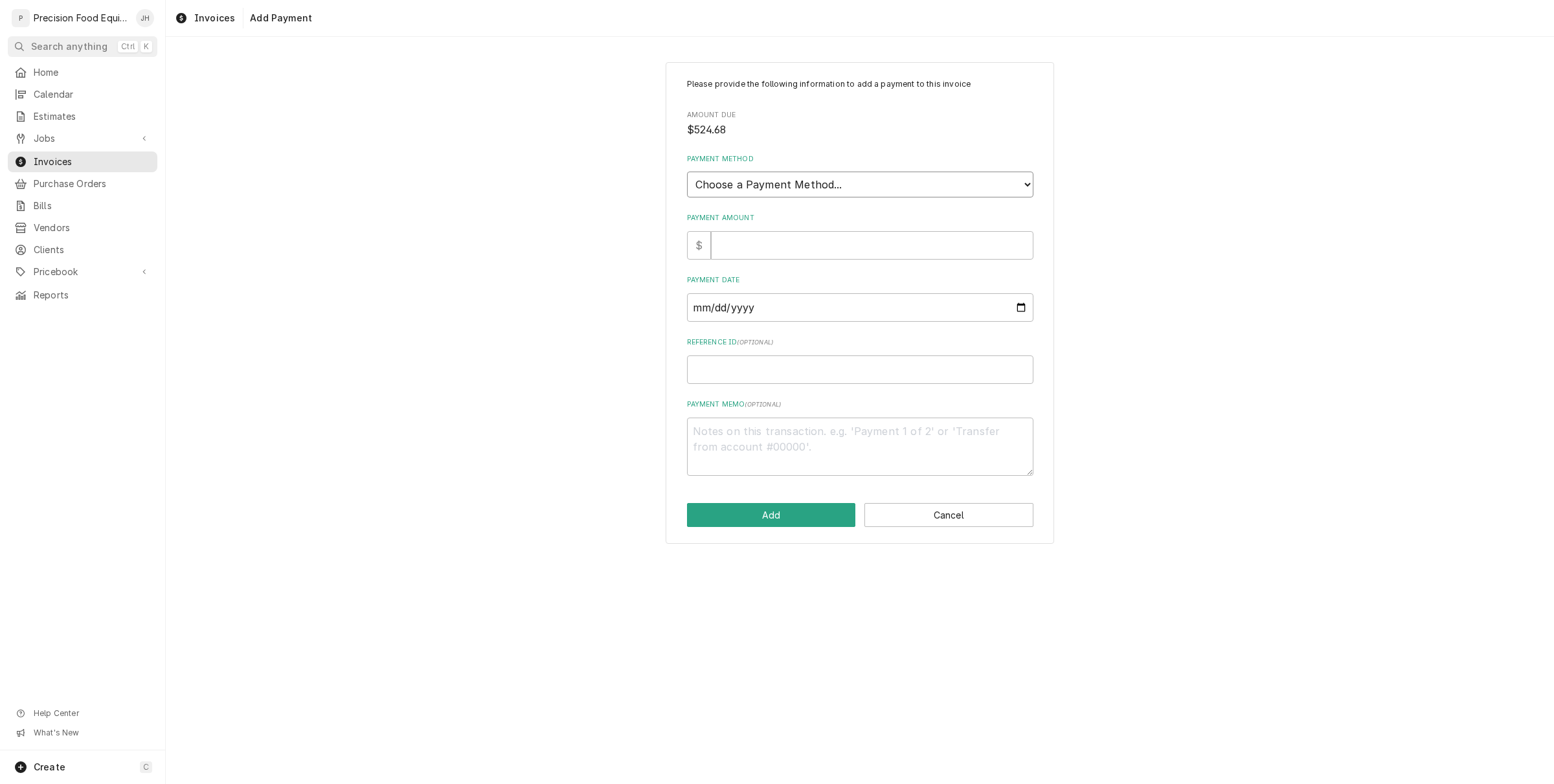
click at [806, 182] on select "Choose a Payment Method... Cash Check Credit/Debit Card ACH/eCheck Other" at bounding box center [860, 184] width 347 height 26
select select "2"
click at [687, 171] on select "Choose a Payment Method... Cash Check Credit/Debit Card ACH/eCheck Other" at bounding box center [860, 184] width 347 height 26
type textarea "x"
click at [832, 243] on input "Payment Amount" at bounding box center [872, 246] width 323 height 28
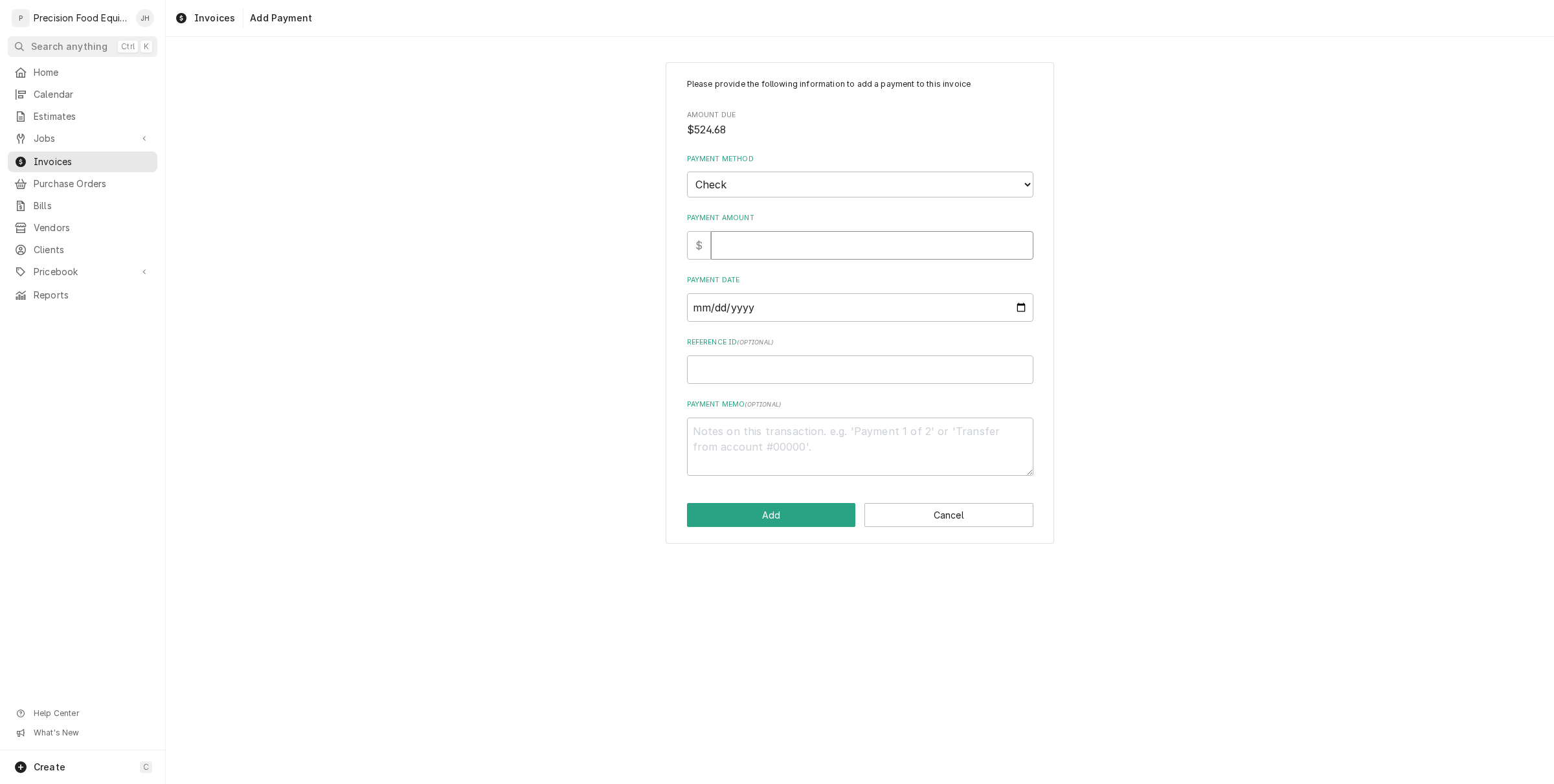
type input "5"
type textarea "x"
type input "52"
type textarea "x"
type input "524"
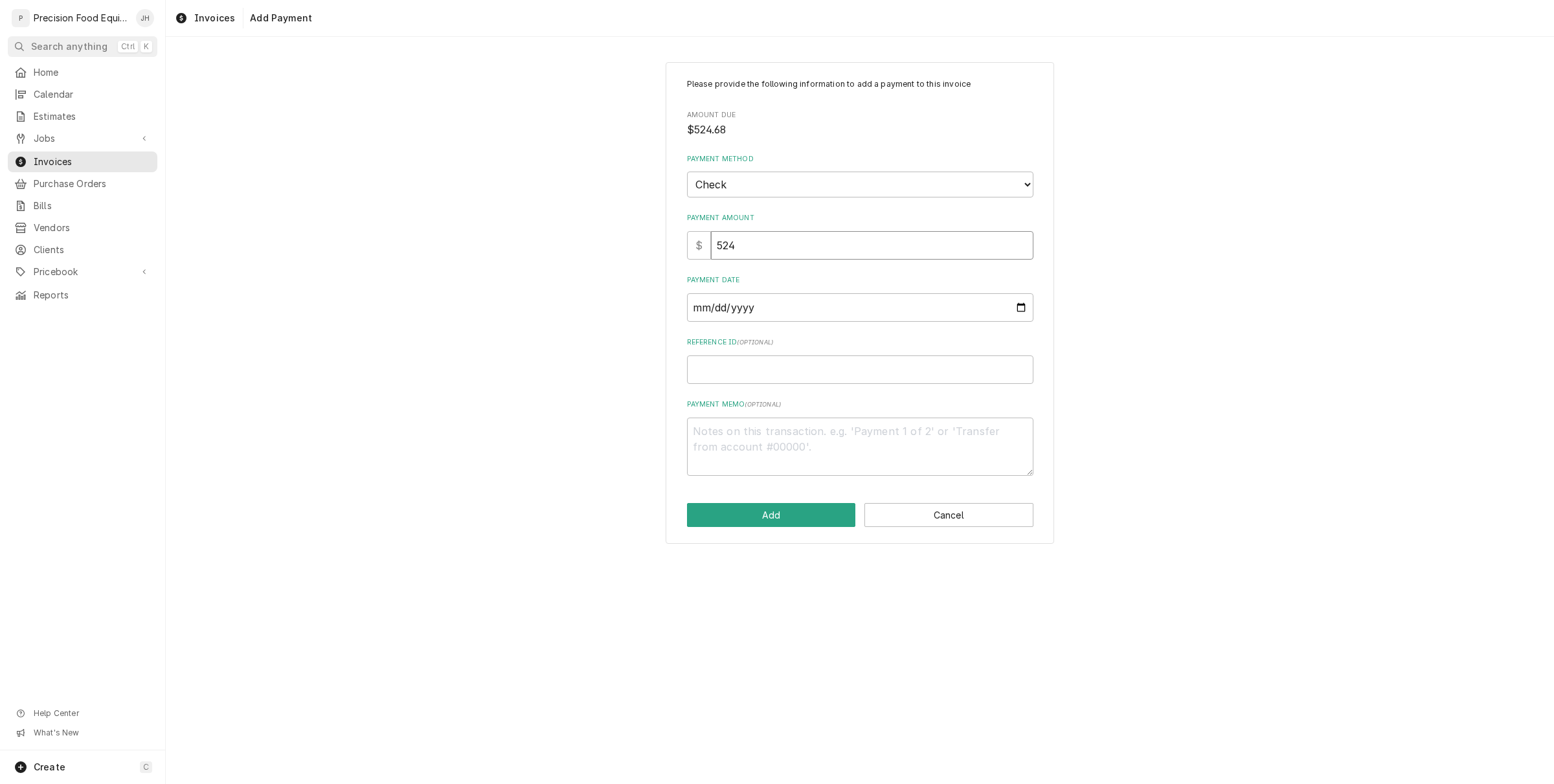
type textarea "x"
type input "524.9"
type textarea "x"
type input "524.98"
click at [795, 303] on input "Payment Date" at bounding box center [860, 308] width 347 height 28
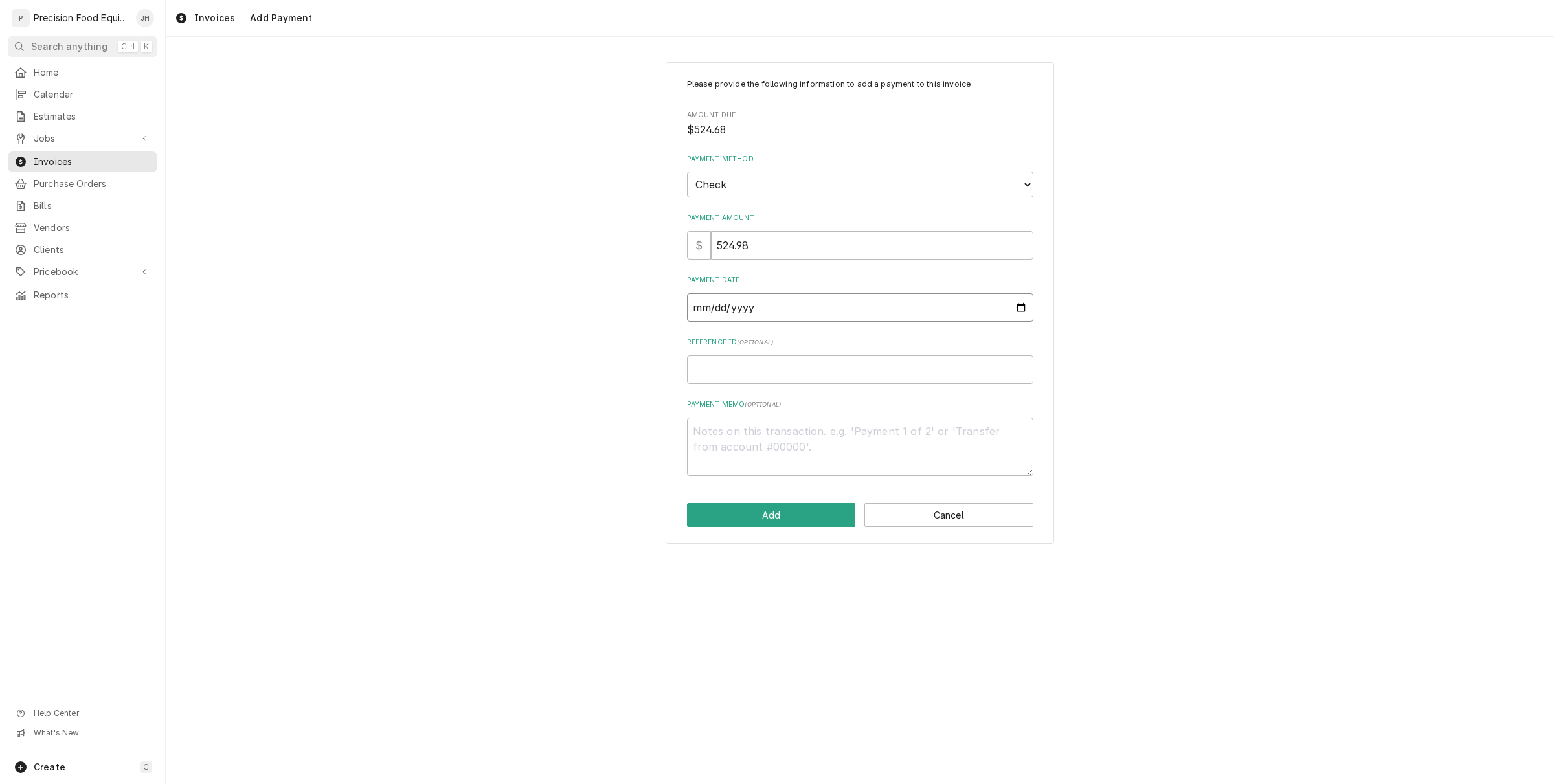
click at [1011, 300] on input "Payment Date" at bounding box center [860, 308] width 347 height 28
click at [1020, 303] on input "Payment Date" at bounding box center [860, 308] width 347 height 28
type textarea "x"
type input "2025-09-12"
click at [852, 380] on input "Reference ID ( optional )" at bounding box center [860, 370] width 347 height 28
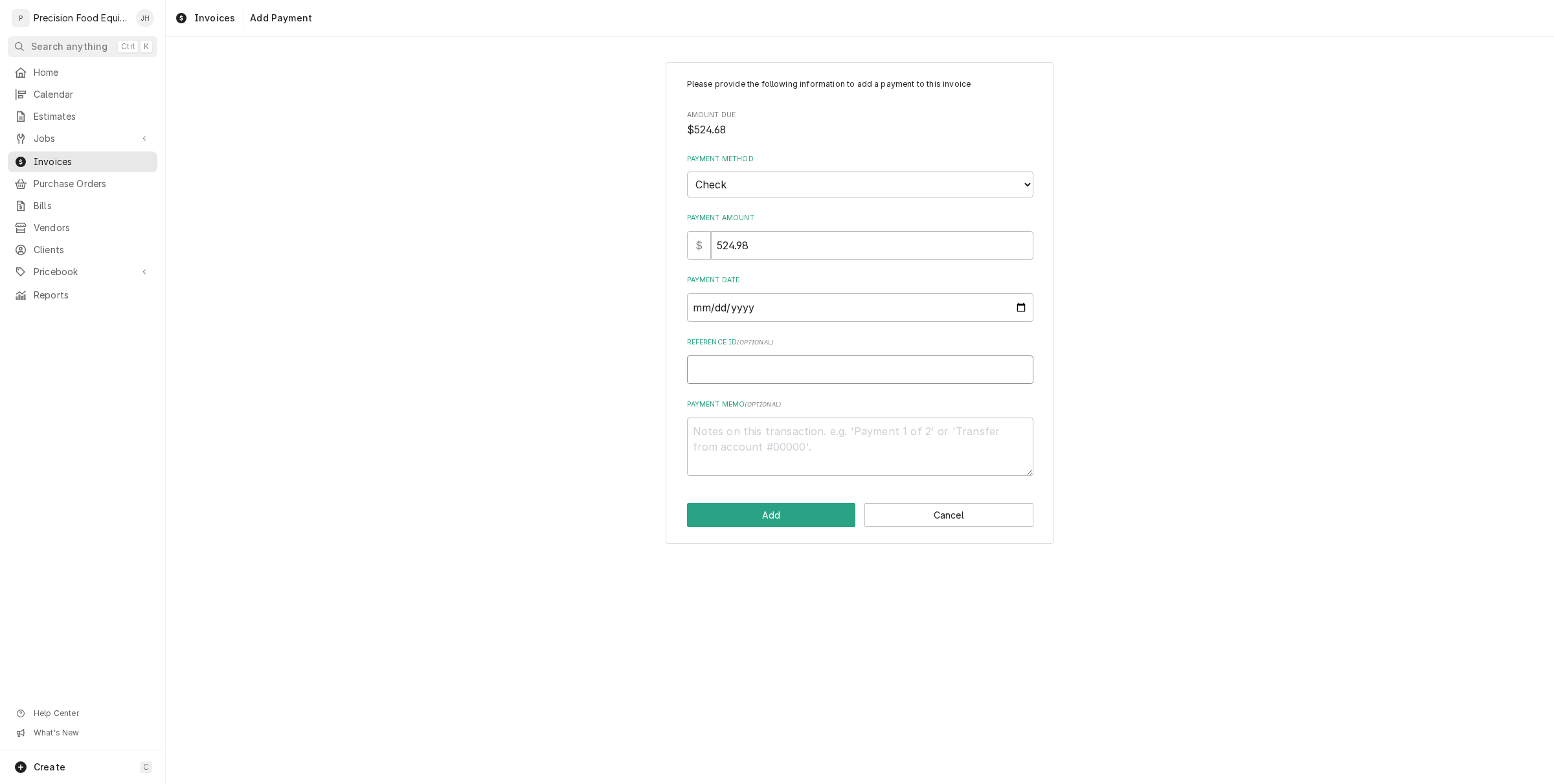
type textarea "x"
type input "0"
type textarea "x"
type input "00"
type textarea "x"
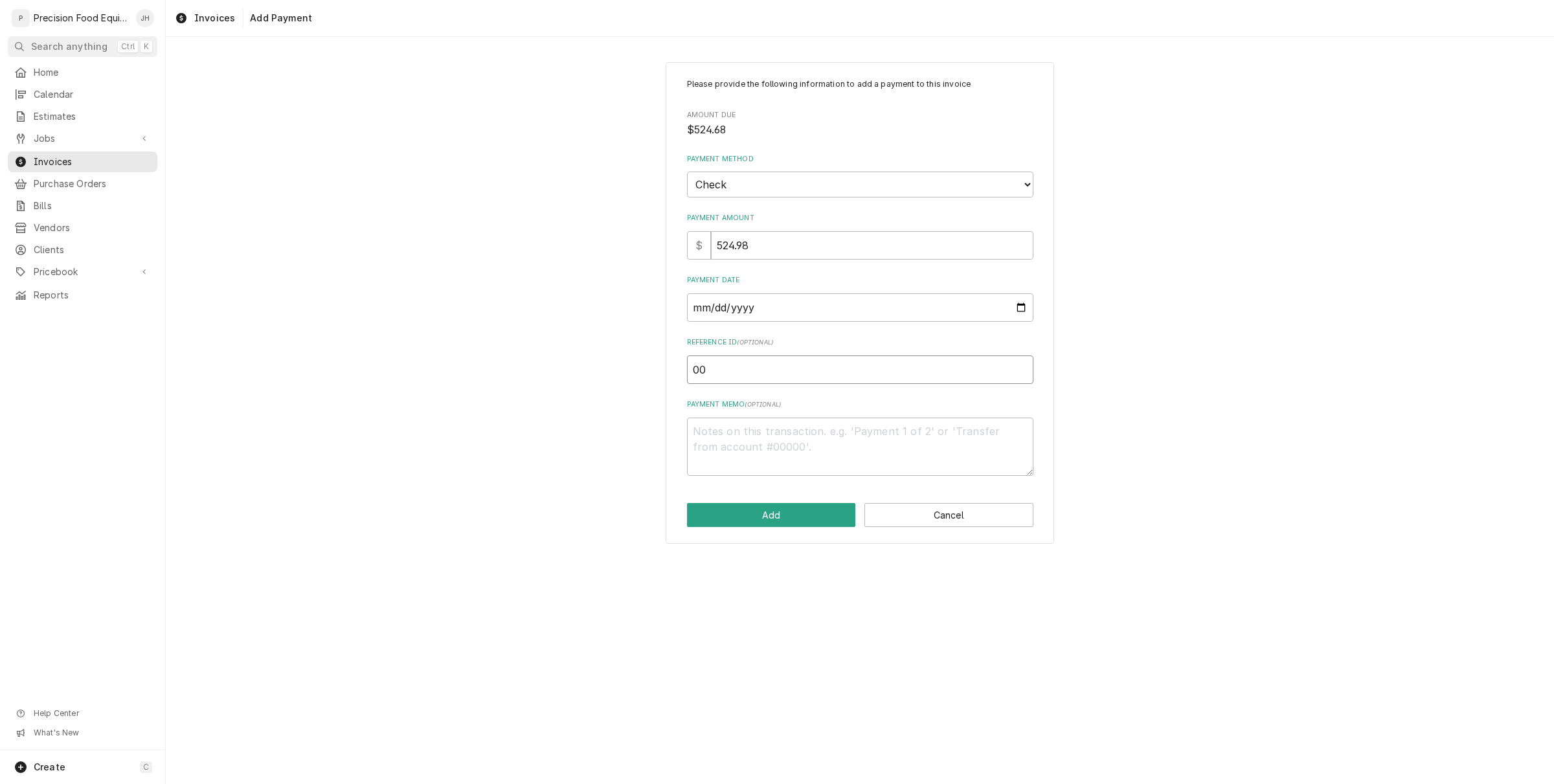
type input "005"
type textarea "x"
type input "0053"
type textarea "x"
type input "00530"
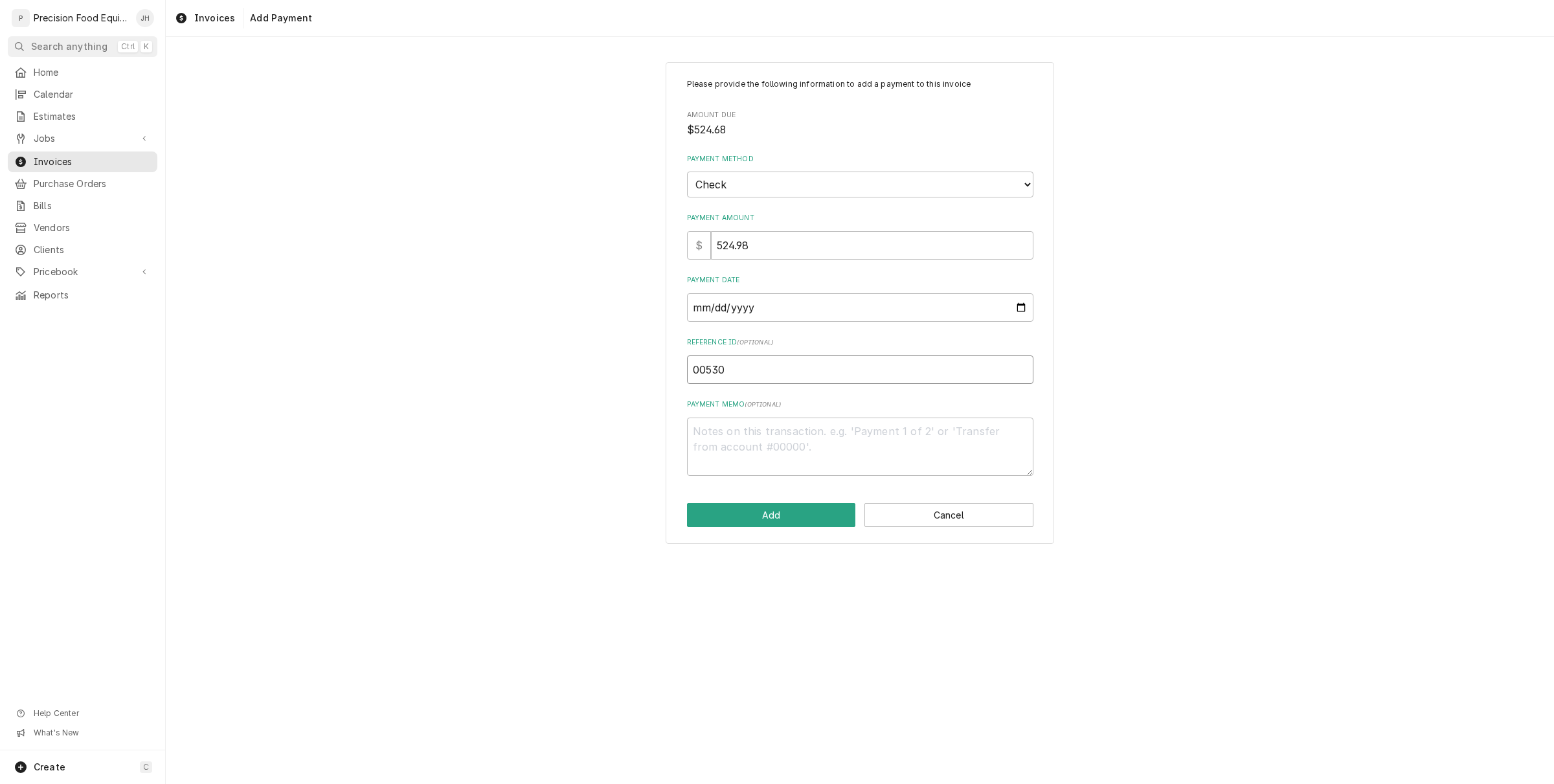
type textarea "x"
type input "005309"
click at [794, 508] on button "Add" at bounding box center [771, 515] width 169 height 24
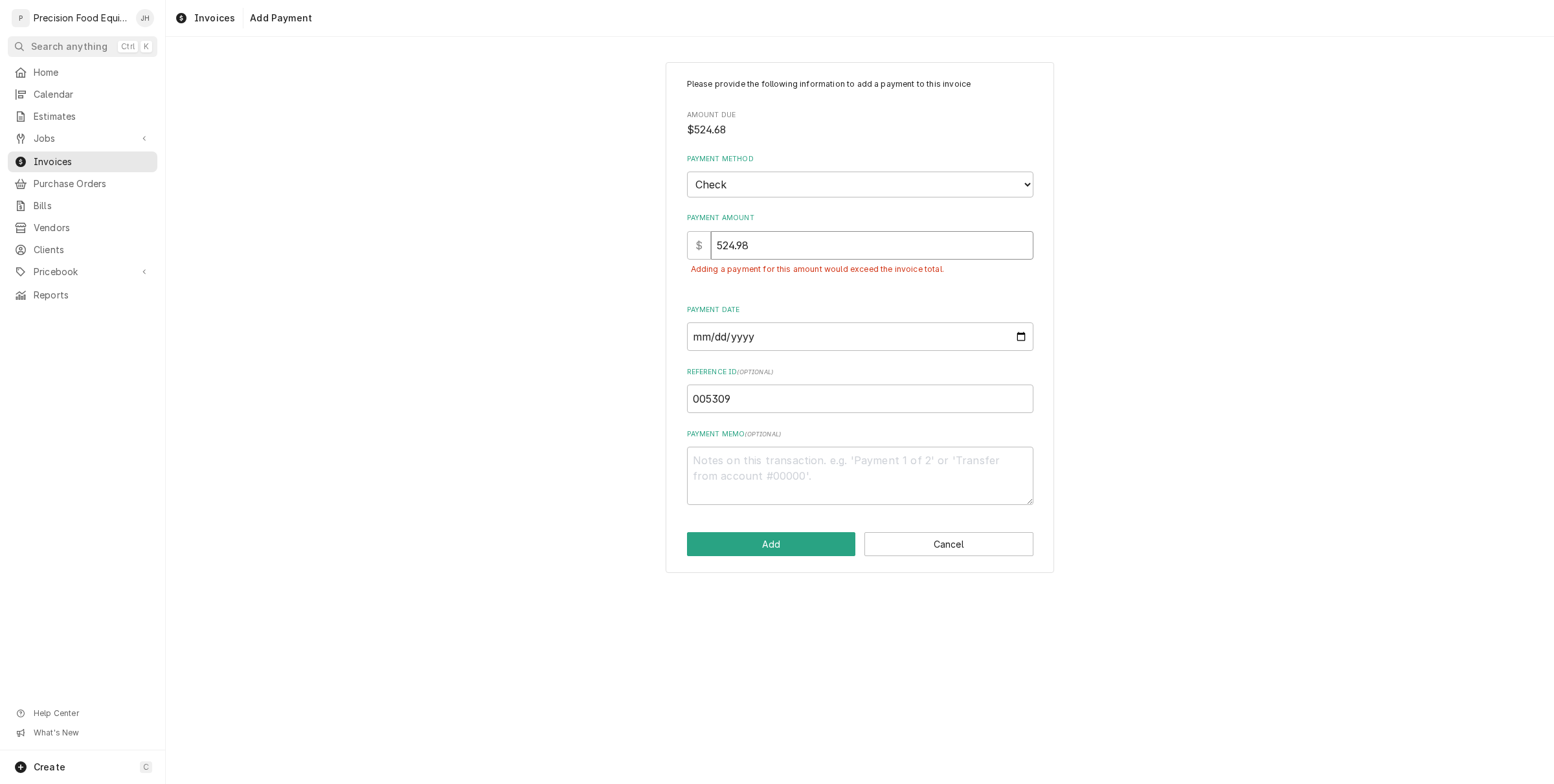
click at [743, 237] on input "524.98" at bounding box center [872, 246] width 323 height 28
type textarea "x"
type input "524.8"
type textarea "x"
type input "524.68"
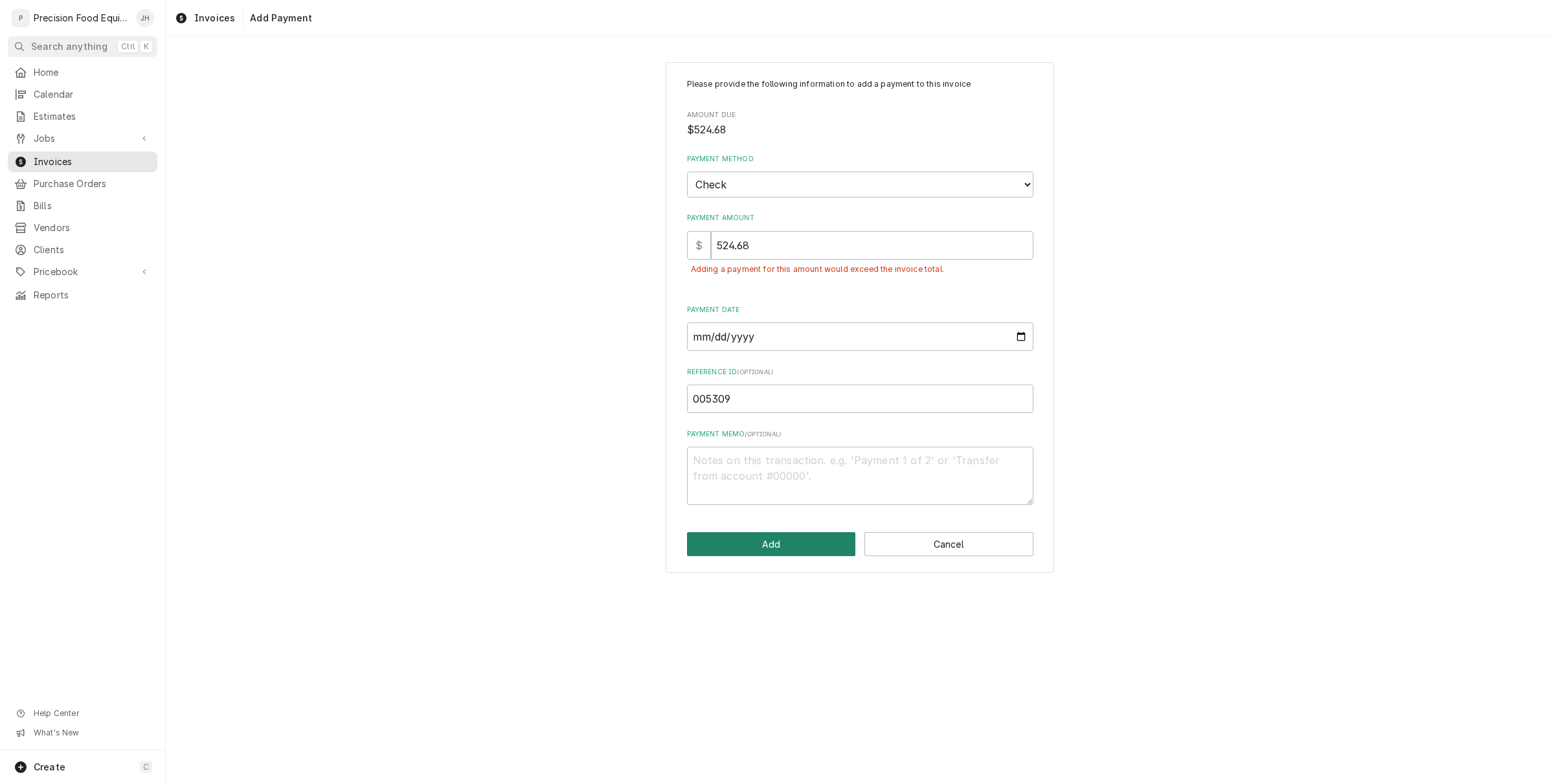
click at [756, 544] on button "Add" at bounding box center [771, 544] width 169 height 24
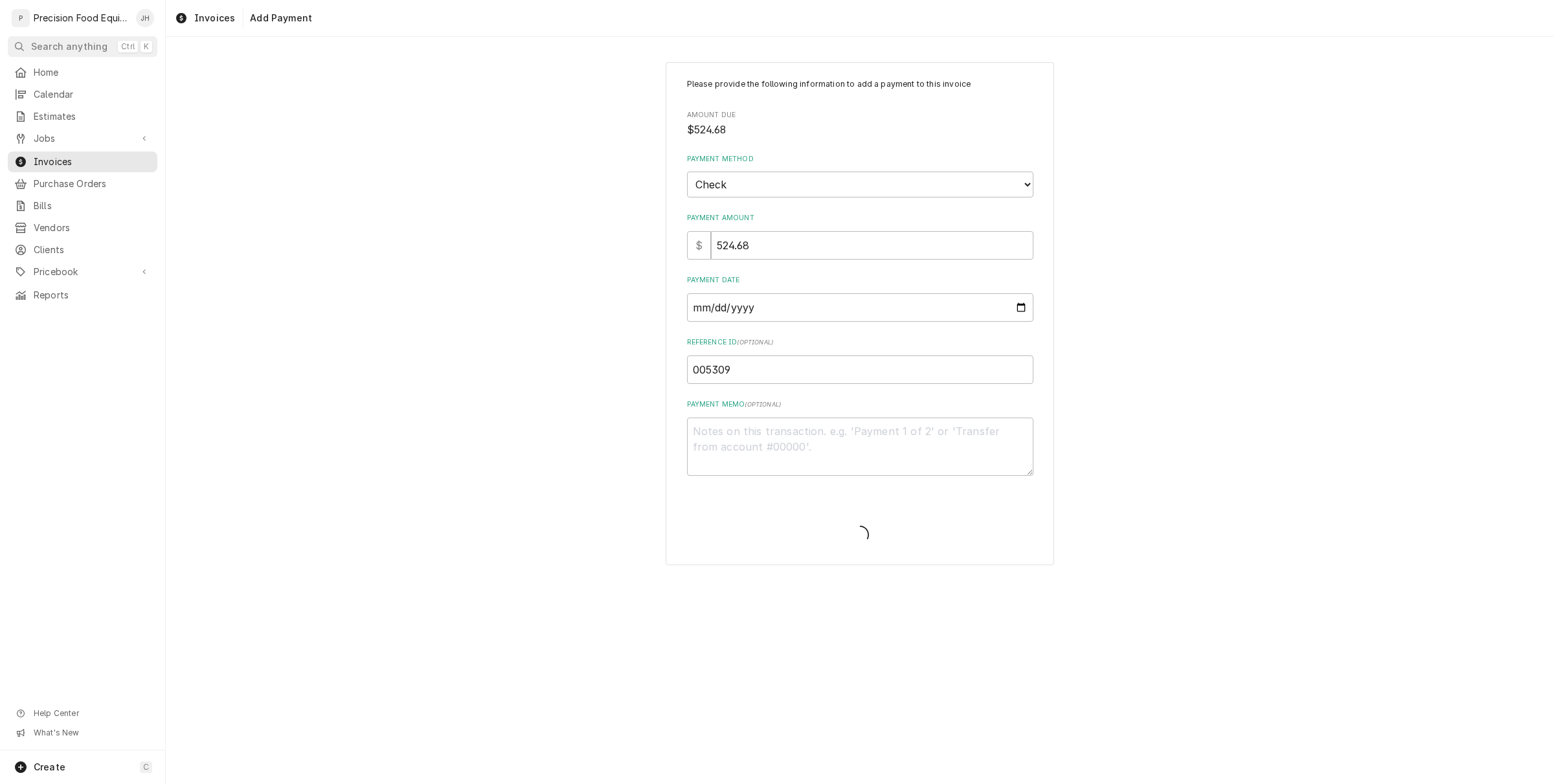
type textarea "x"
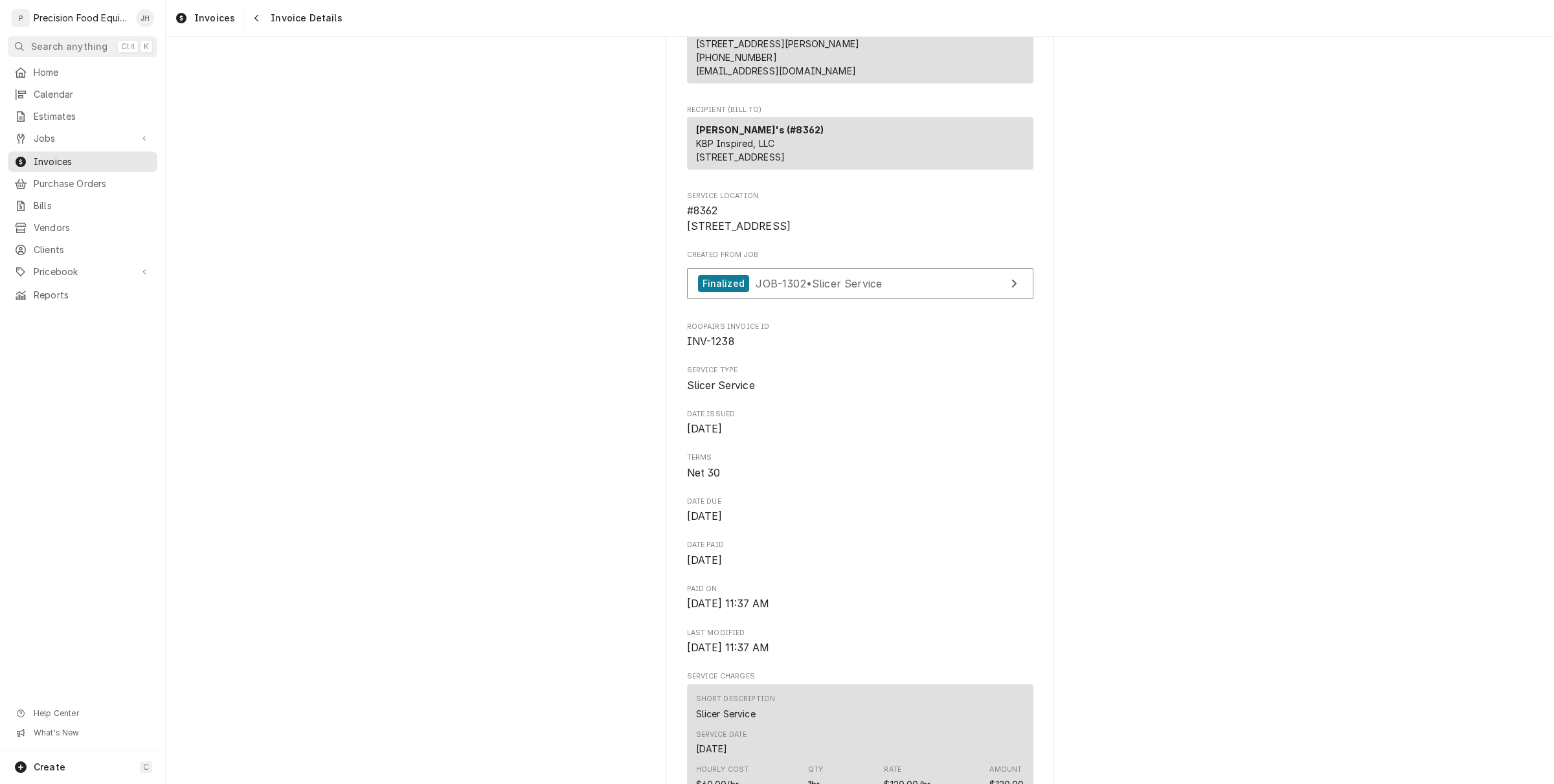
scroll to position [243, 0]
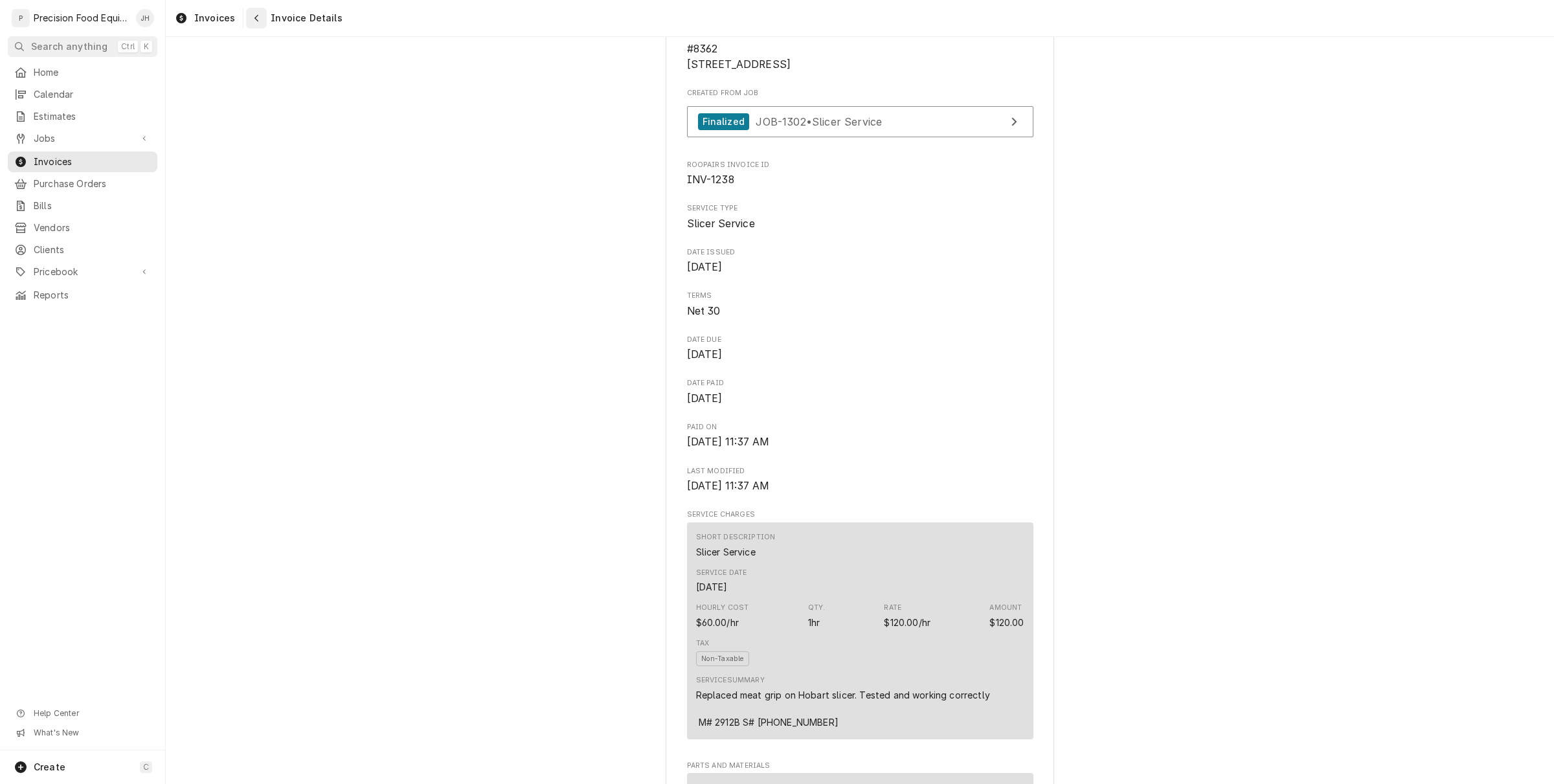
click at [254, 16] on icon "Navigate back" at bounding box center [257, 18] width 6 height 9
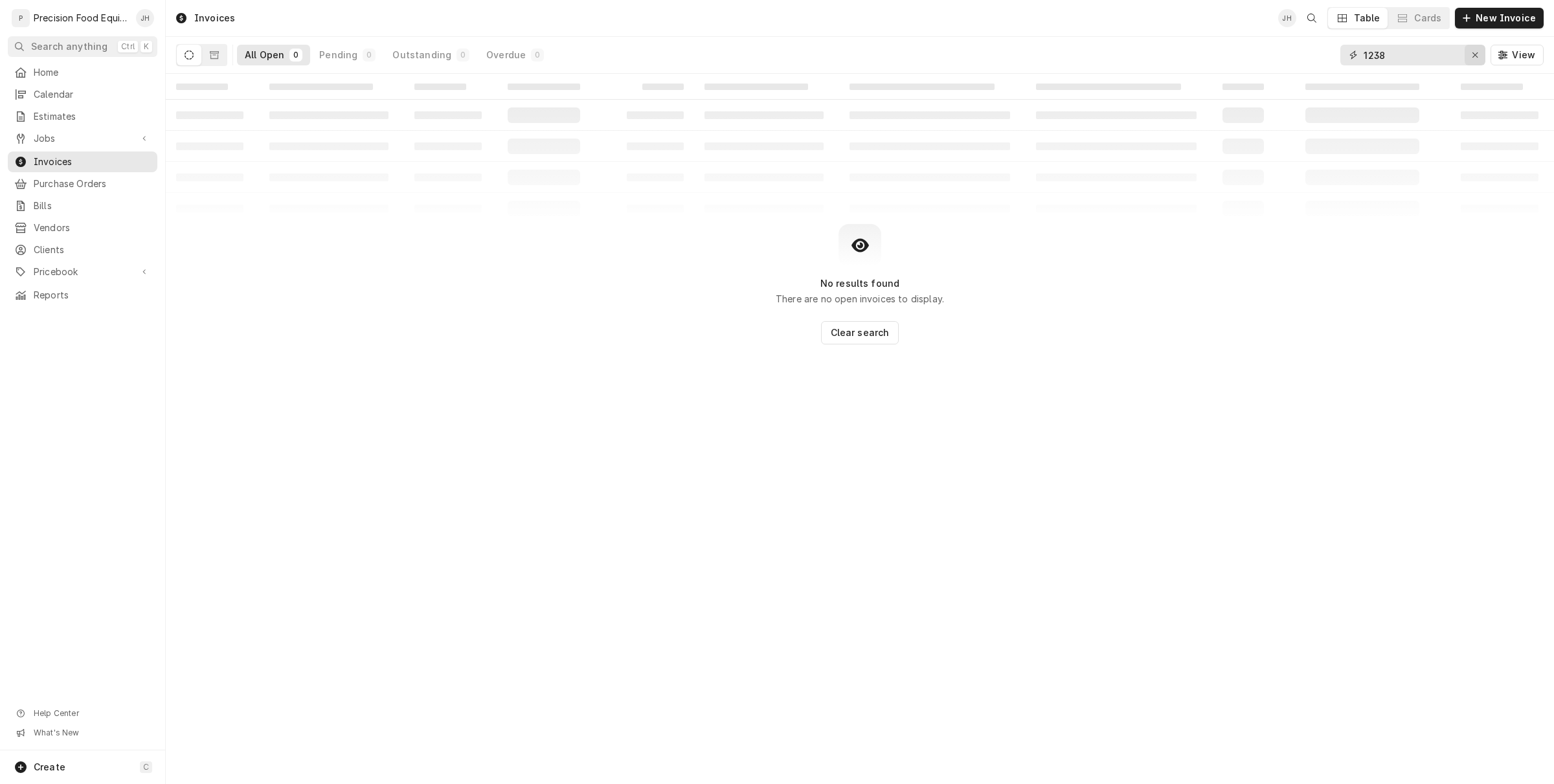
click at [1473, 52] on icon "Erase input" at bounding box center [1475, 55] width 7 height 9
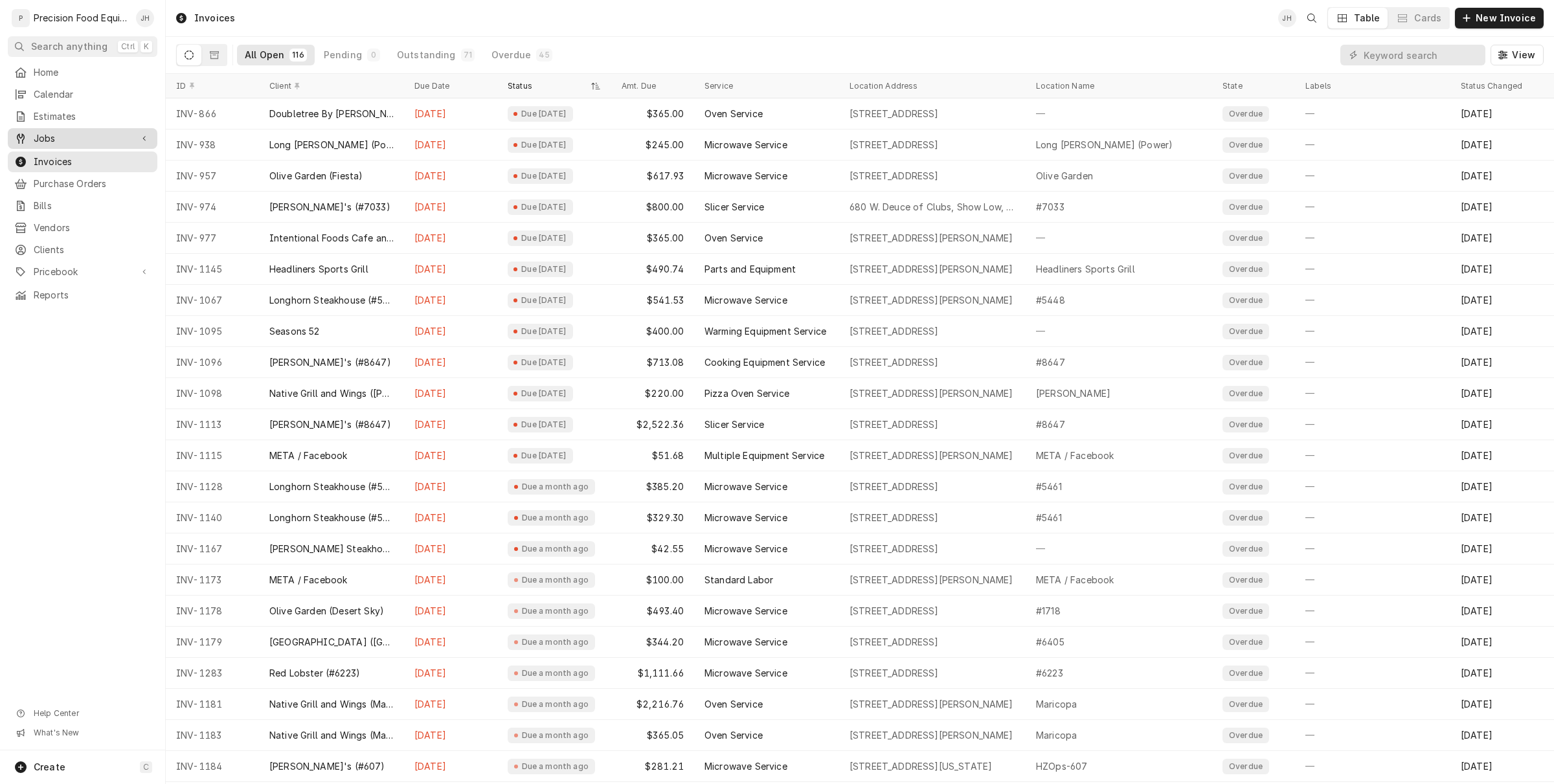
click at [78, 141] on span "Jobs" at bounding box center [82, 138] width 98 height 13
click at [84, 155] on span "Jobs" at bounding box center [92, 160] width 117 height 13
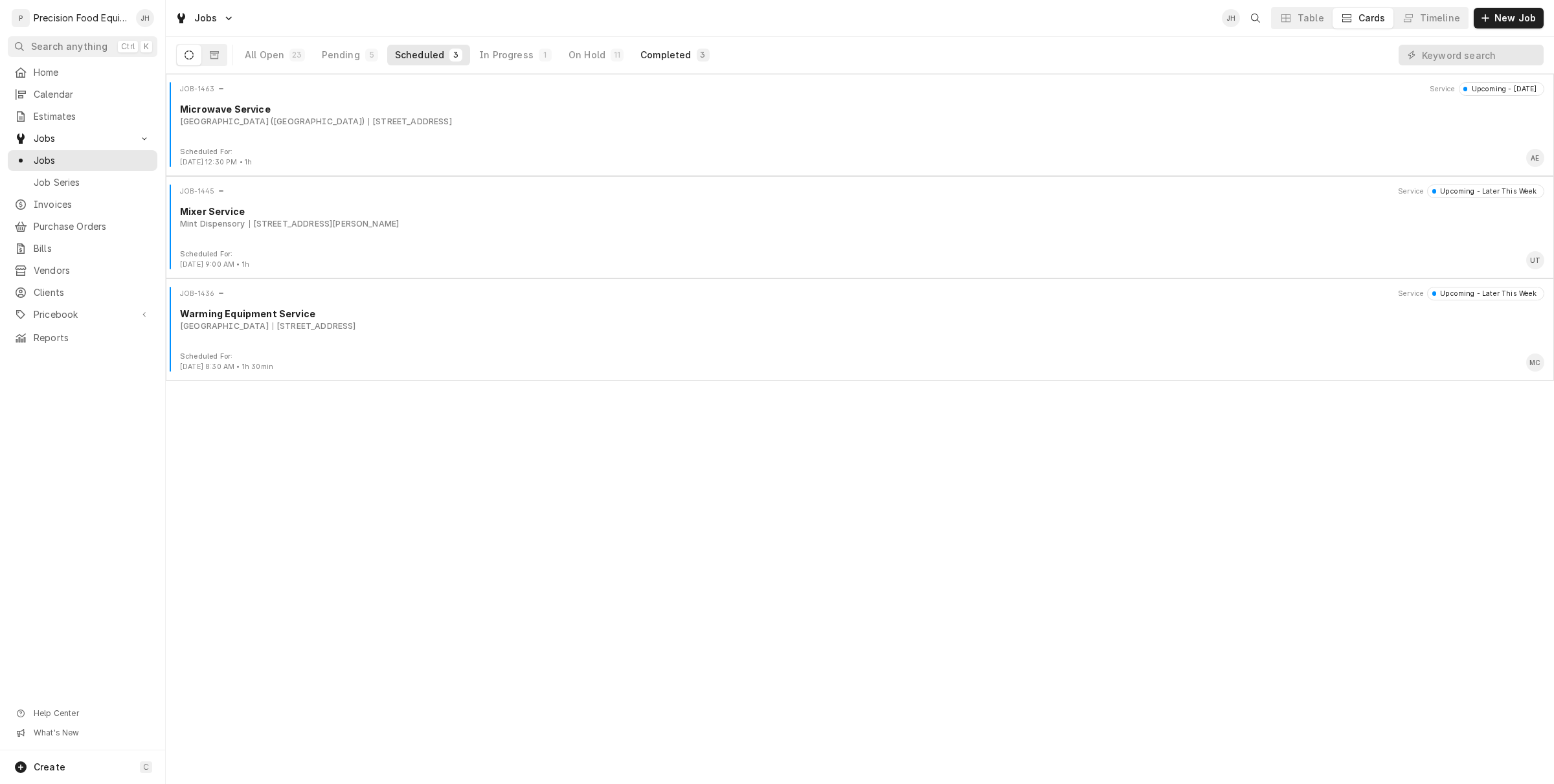
click at [649, 55] on div "Completed" at bounding box center [665, 55] width 50 height 13
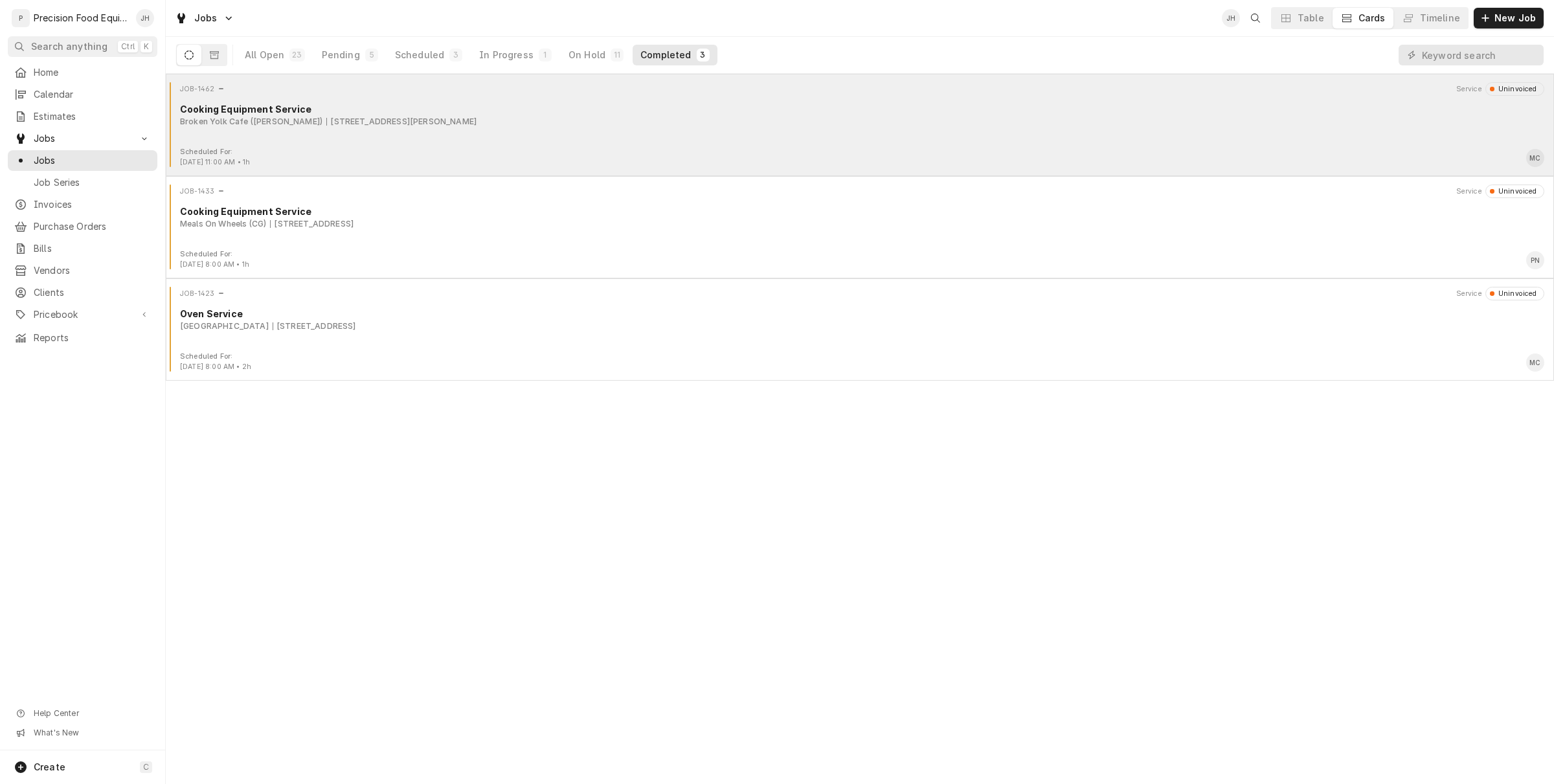
click at [632, 122] on div "Broken Yolk Cafe (Chandler) 2970 E Germann Rd, Chandler, AZ 85249" at bounding box center [862, 122] width 1365 height 12
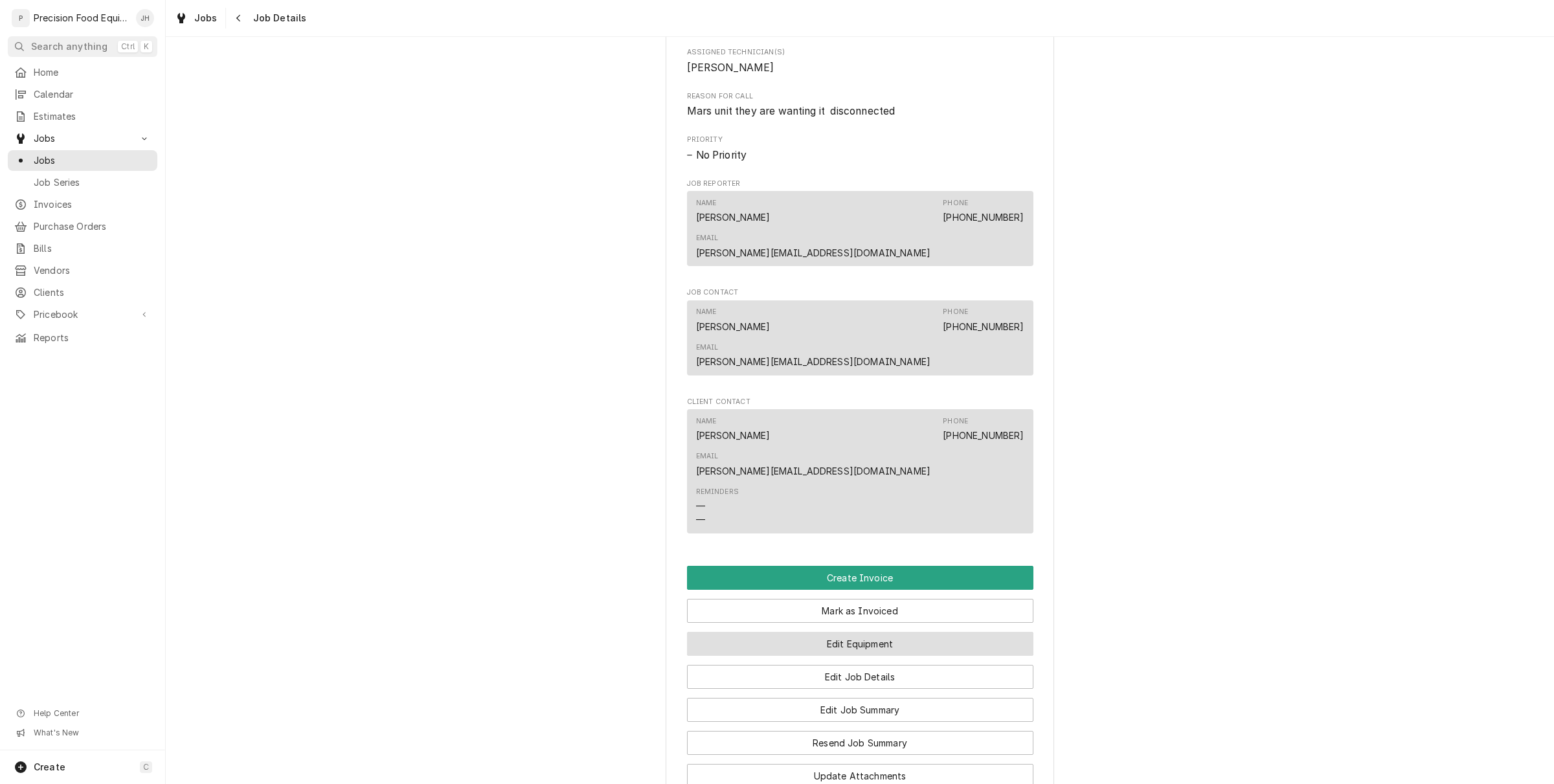
scroll to position [648, 0]
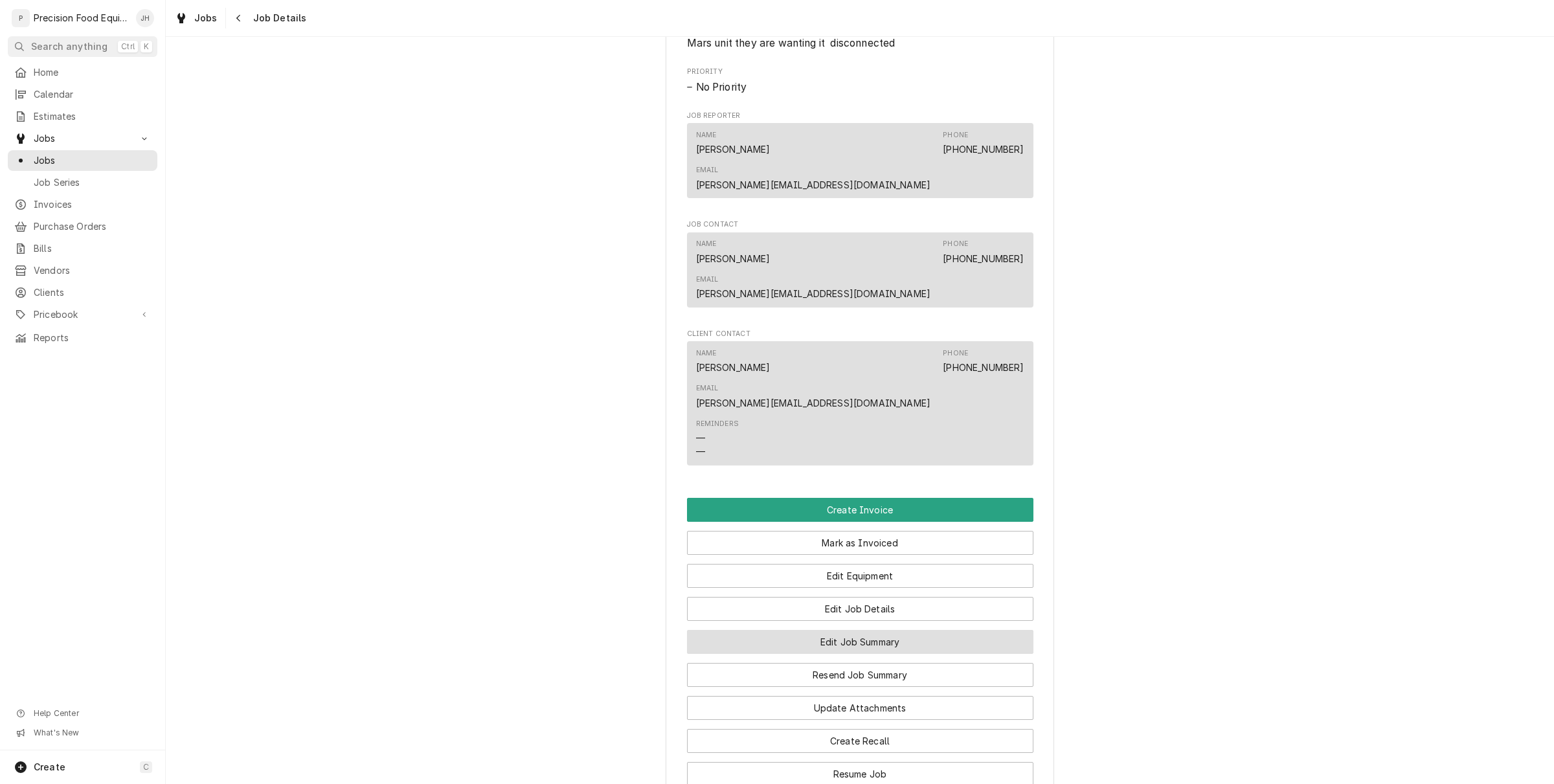
click at [840, 630] on button "Edit Job Summary" at bounding box center [860, 642] width 347 height 24
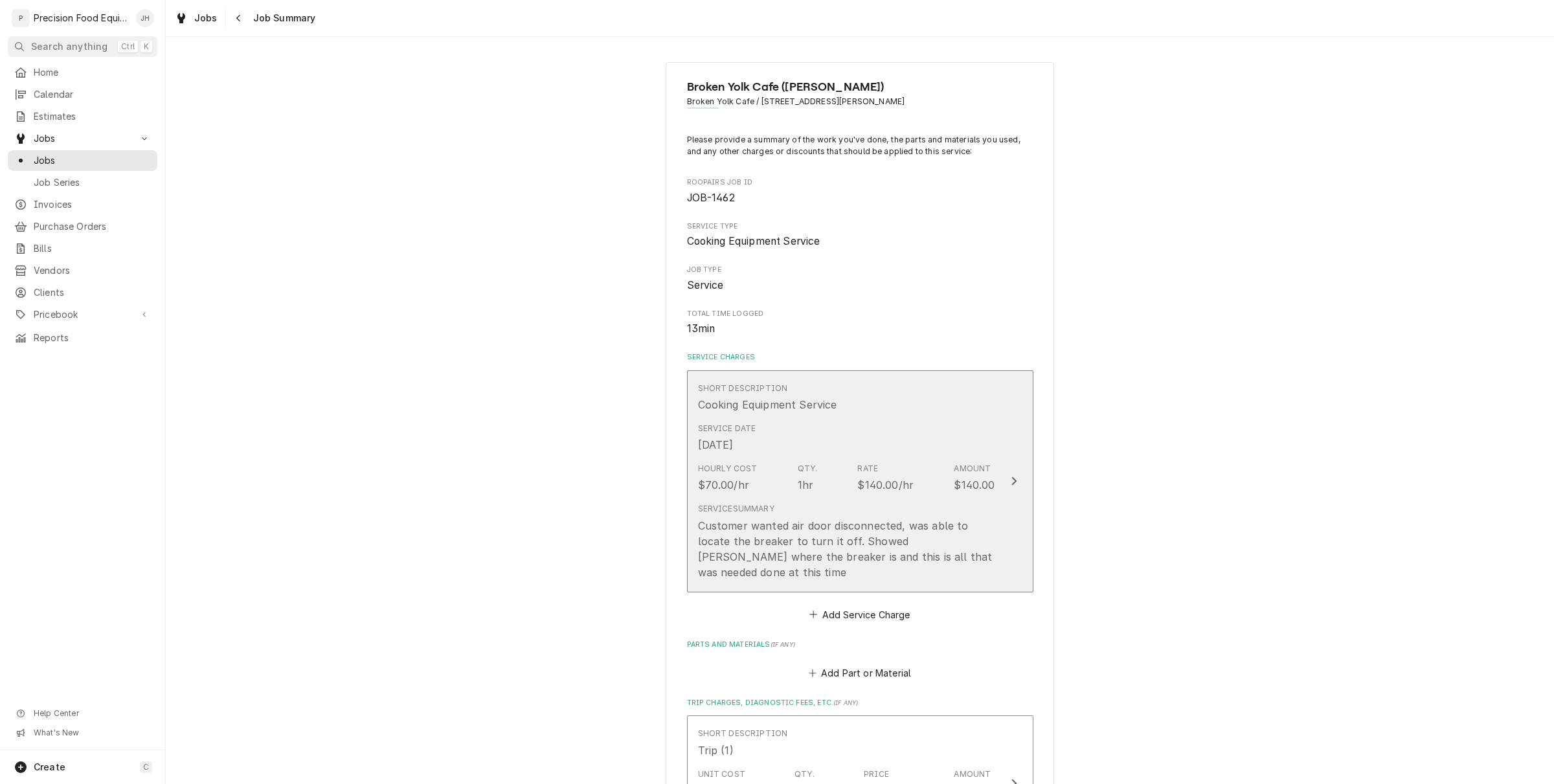
click at [818, 492] on div "Hourly Cost $70.00/hr Qty. 1hr Rate $140.00/hr Amount $140.00" at bounding box center [846, 478] width 297 height 40
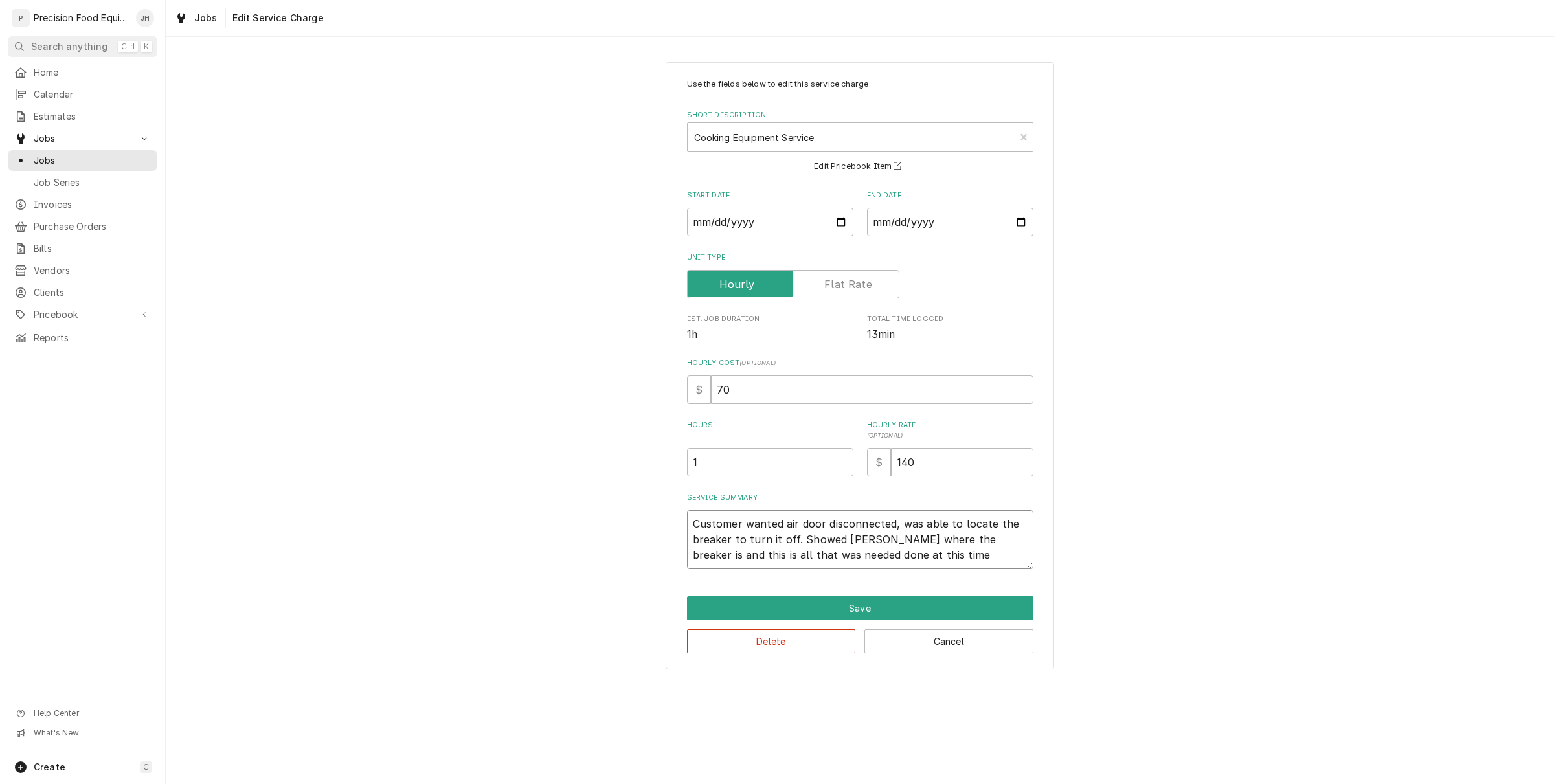
click at [935, 560] on textarea "Customer wanted air door disconnected, was able to locate the breaker to turn i…" at bounding box center [860, 539] width 347 height 59
click at [937, 610] on button "Save" at bounding box center [860, 608] width 347 height 24
type textarea "x"
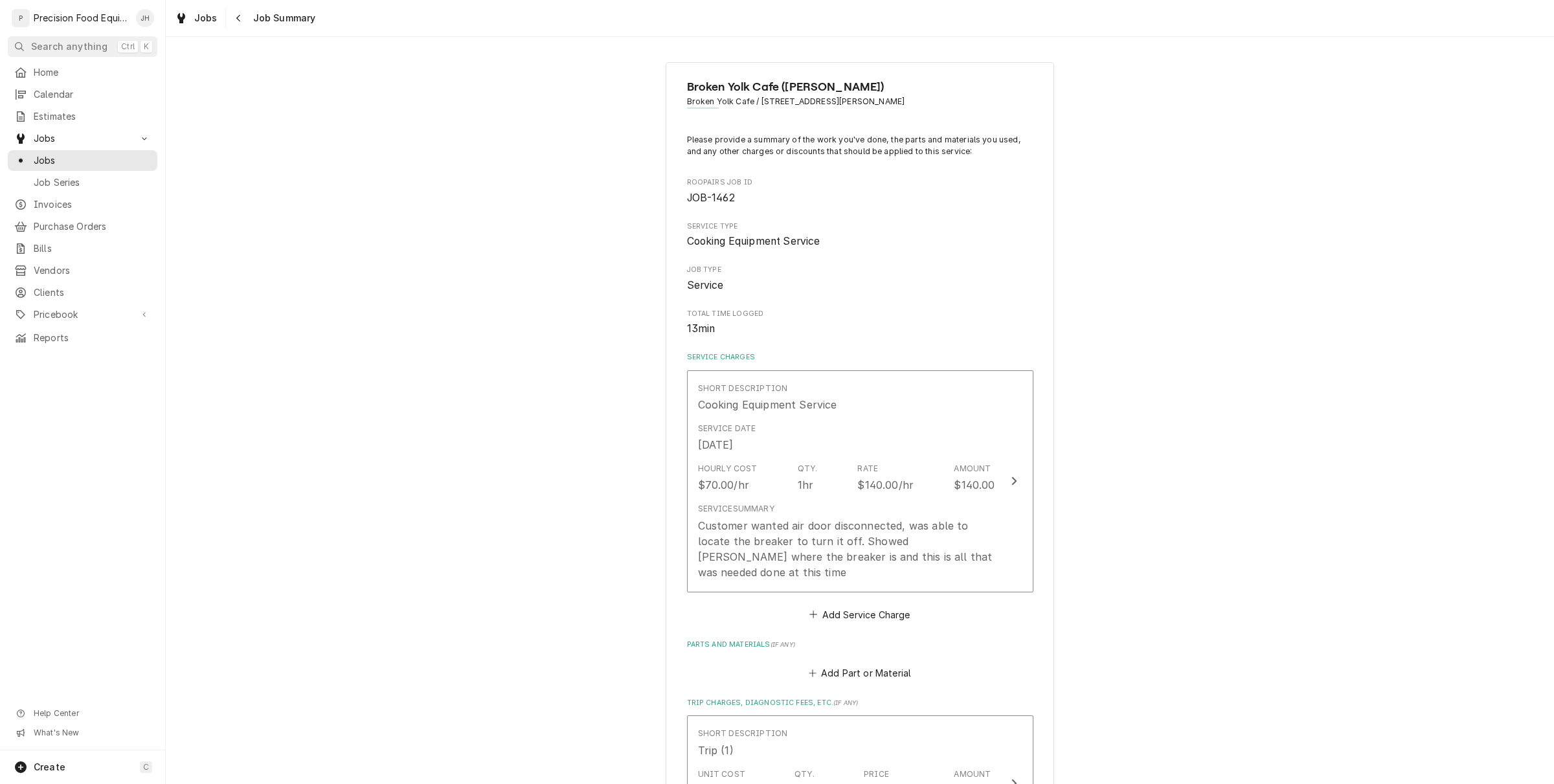
click at [225, 26] on div "Jobs Job Summary" at bounding box center [243, 18] width 146 height 21
click at [234, 22] on div "Navigate back" at bounding box center [238, 18] width 13 height 13
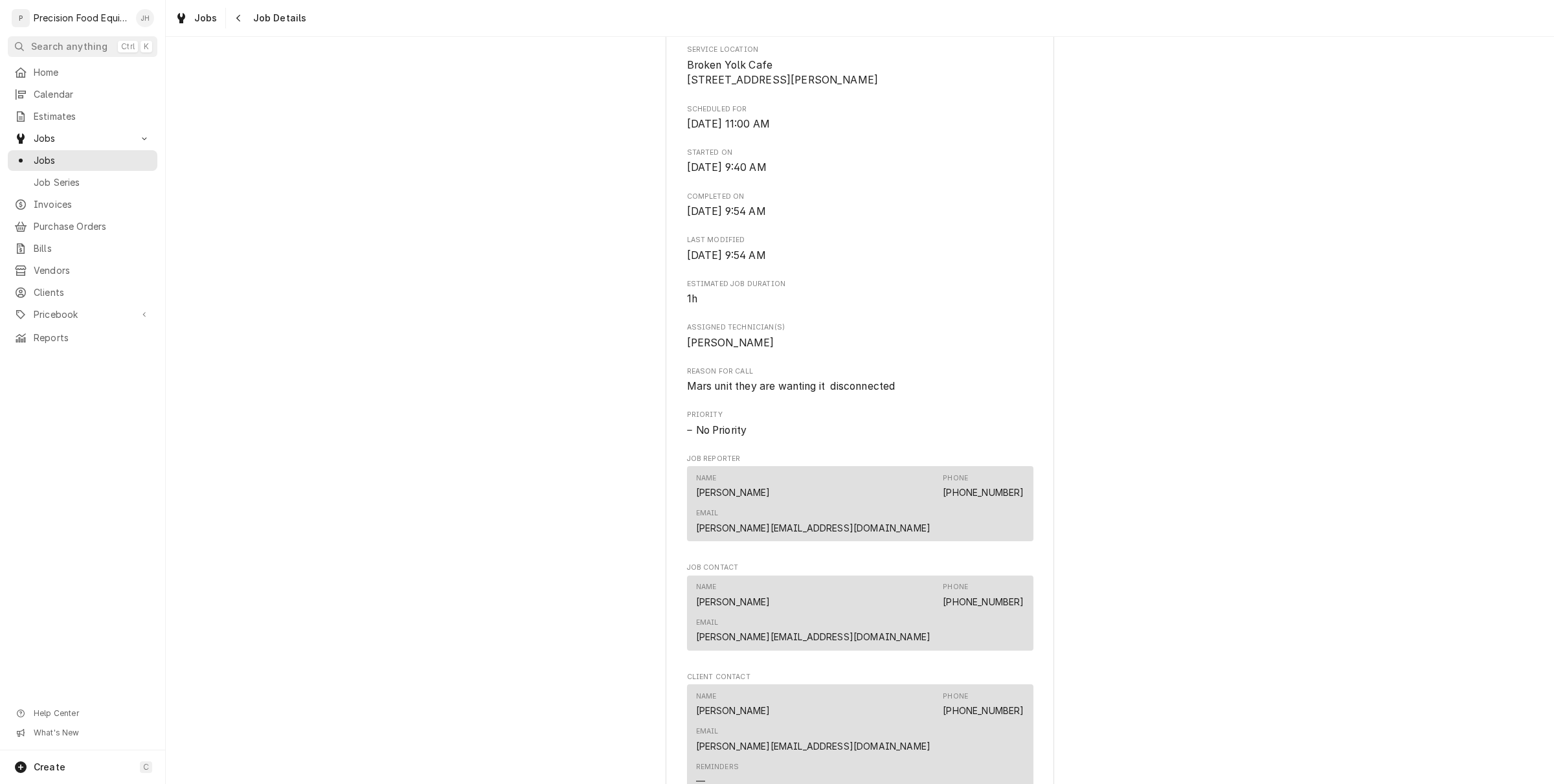
scroll to position [222, 0]
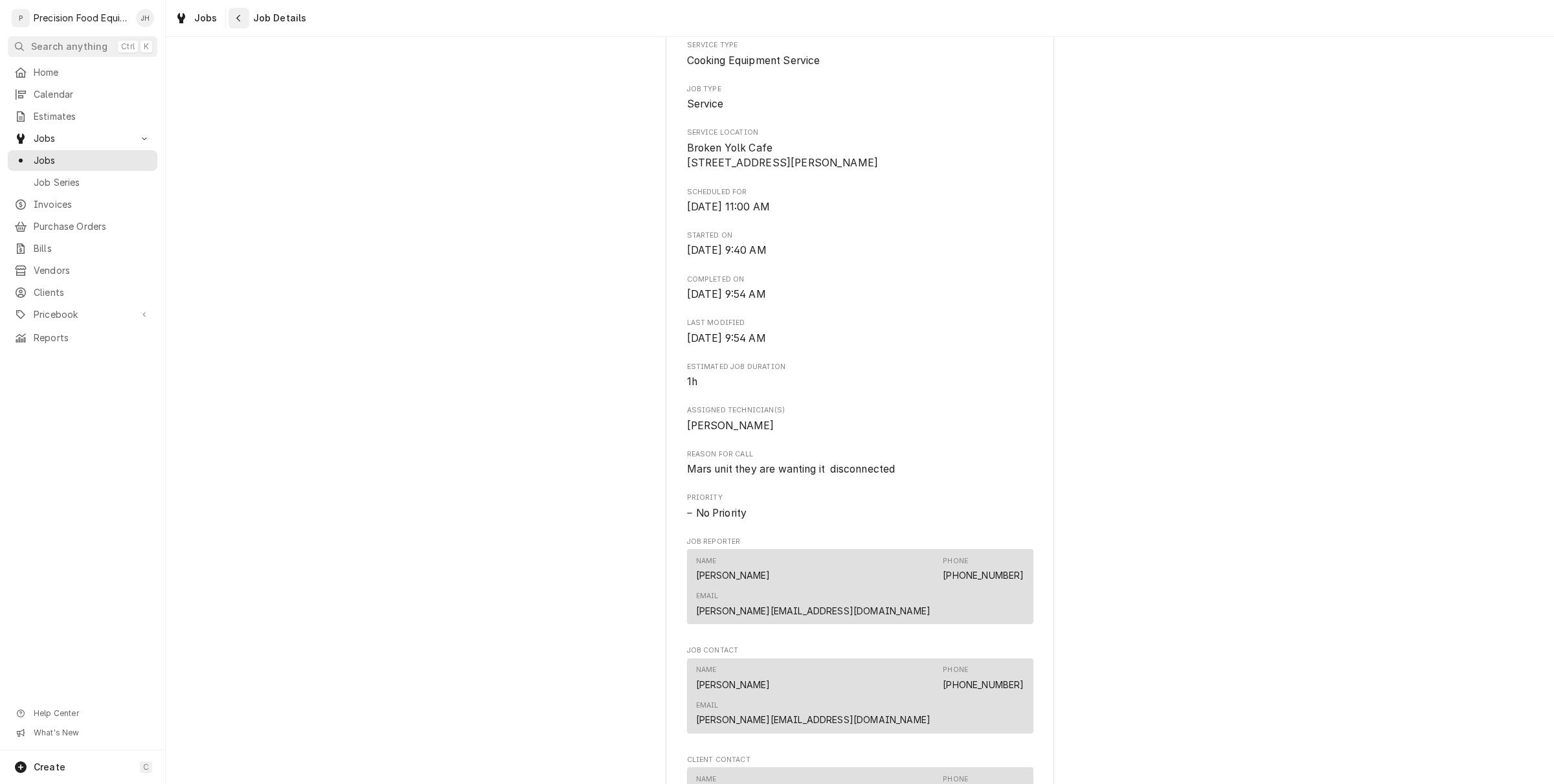
click at [228, 18] on button "Navigate back" at bounding box center [239, 18] width 21 height 21
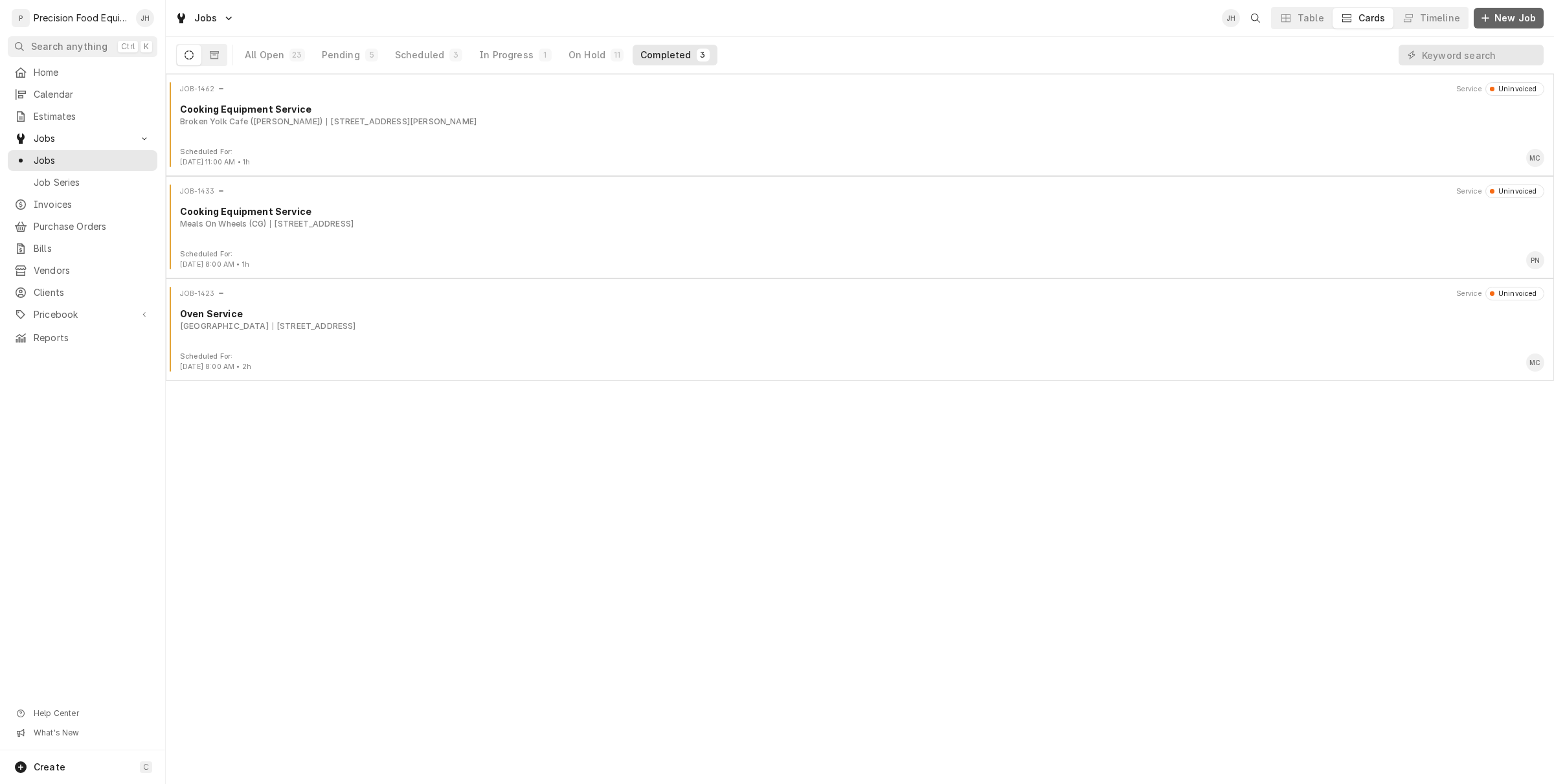
click at [1496, 19] on span "New Job" at bounding box center [1515, 18] width 46 height 13
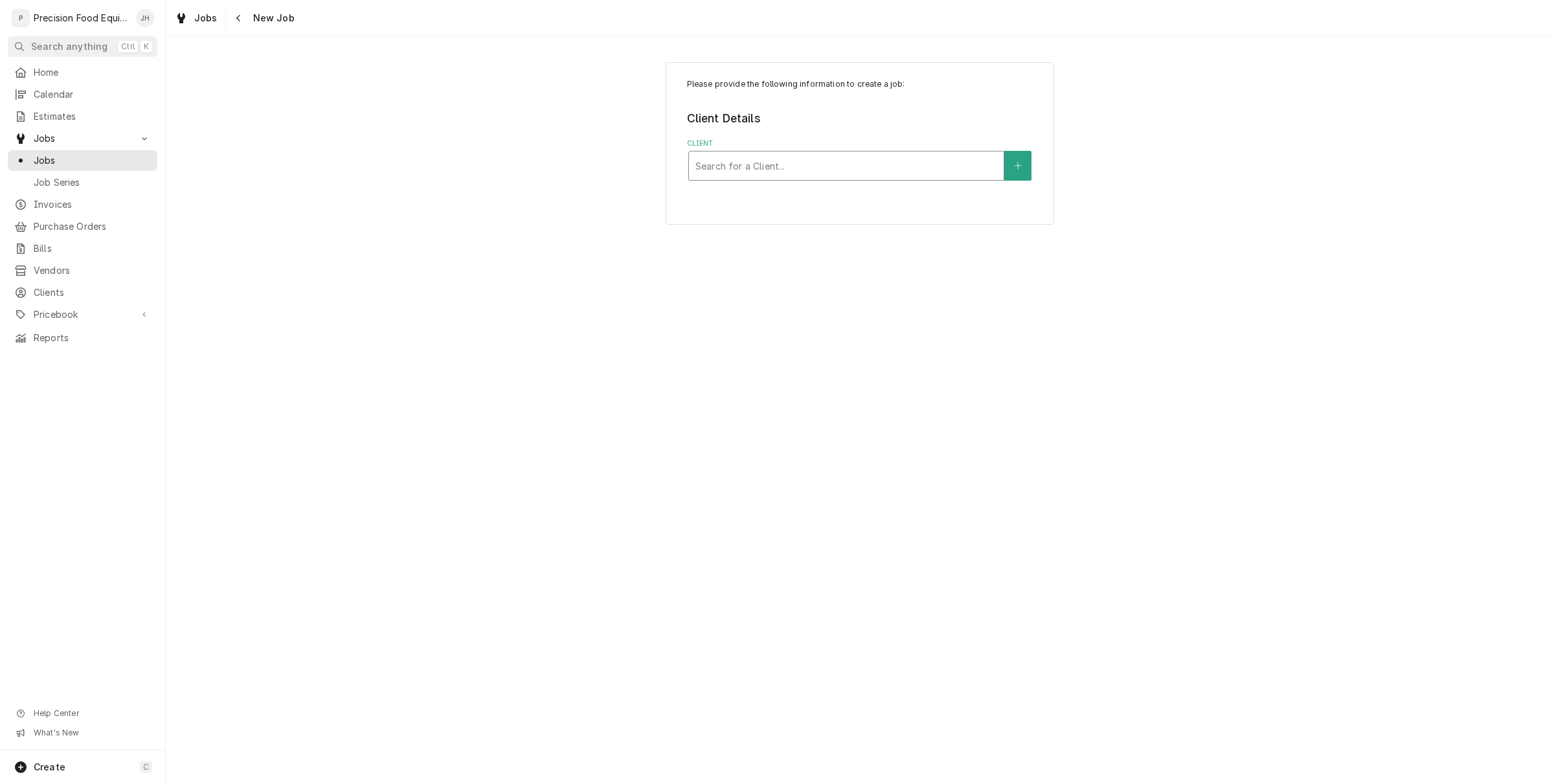
click at [753, 160] on div "Client" at bounding box center [846, 165] width 302 height 23
type input "native"
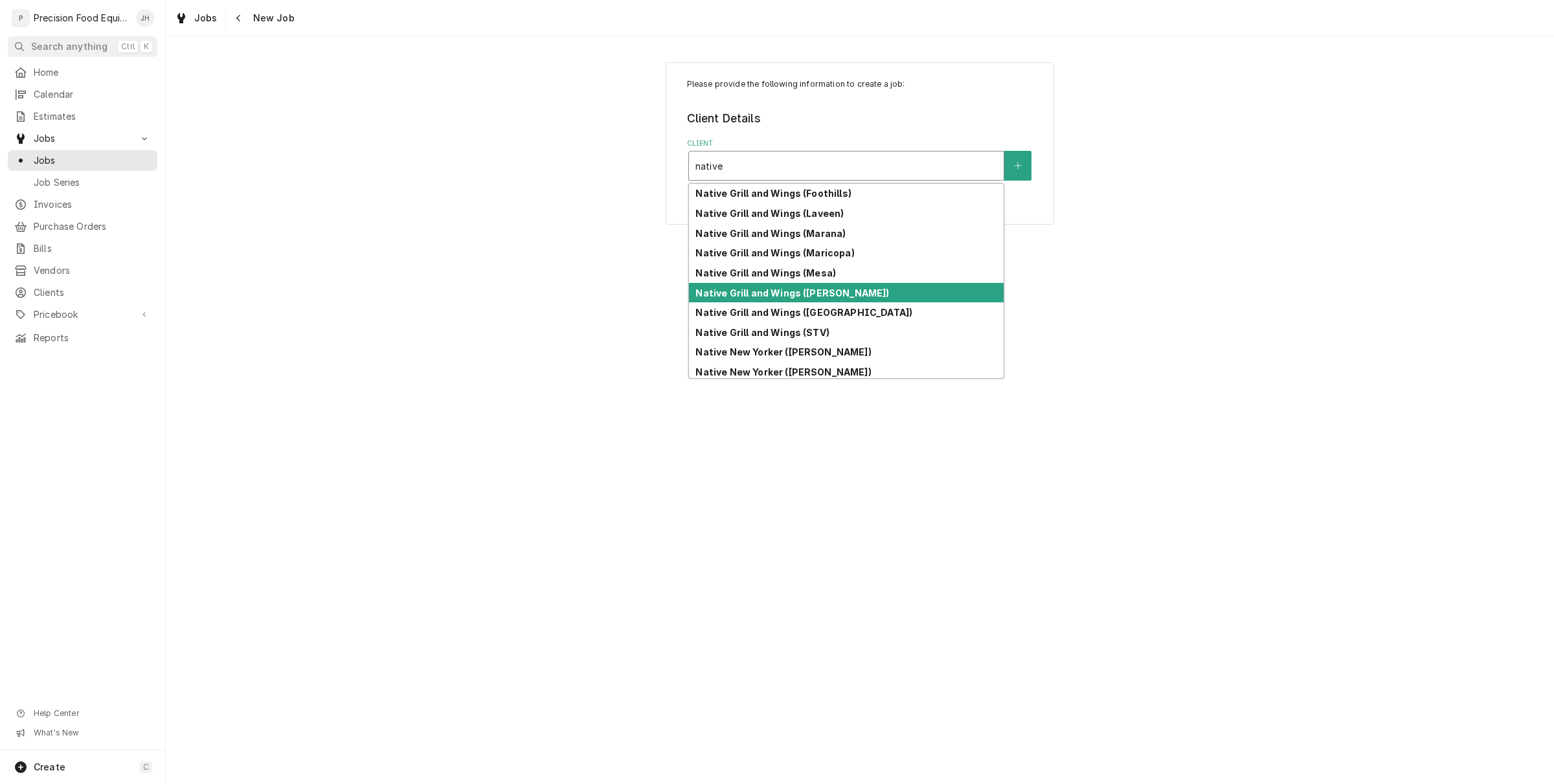
click at [840, 299] on div "Native Grill and Wings ([PERSON_NAME])" at bounding box center [846, 293] width 315 height 20
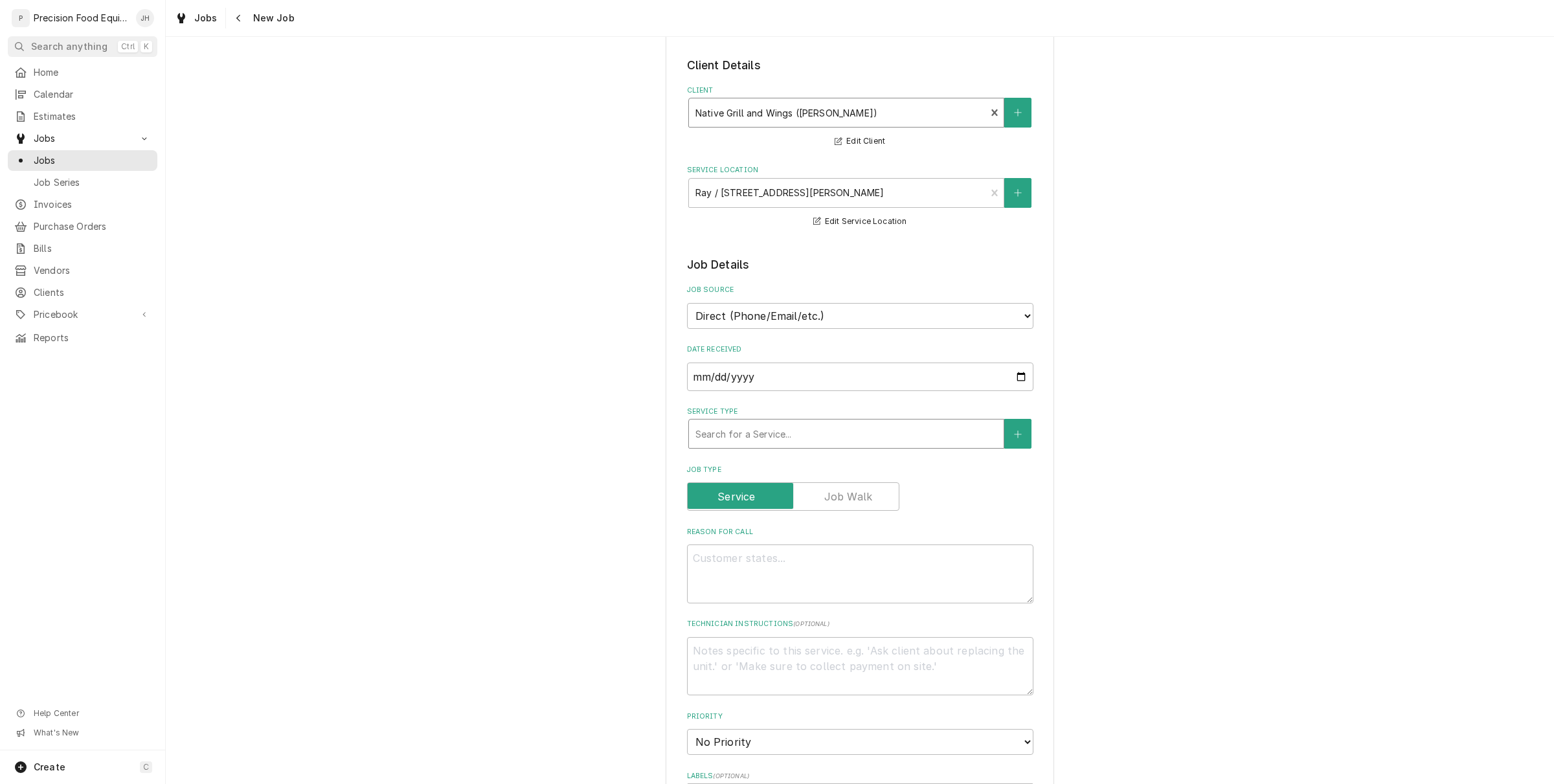
scroll to position [81, 0]
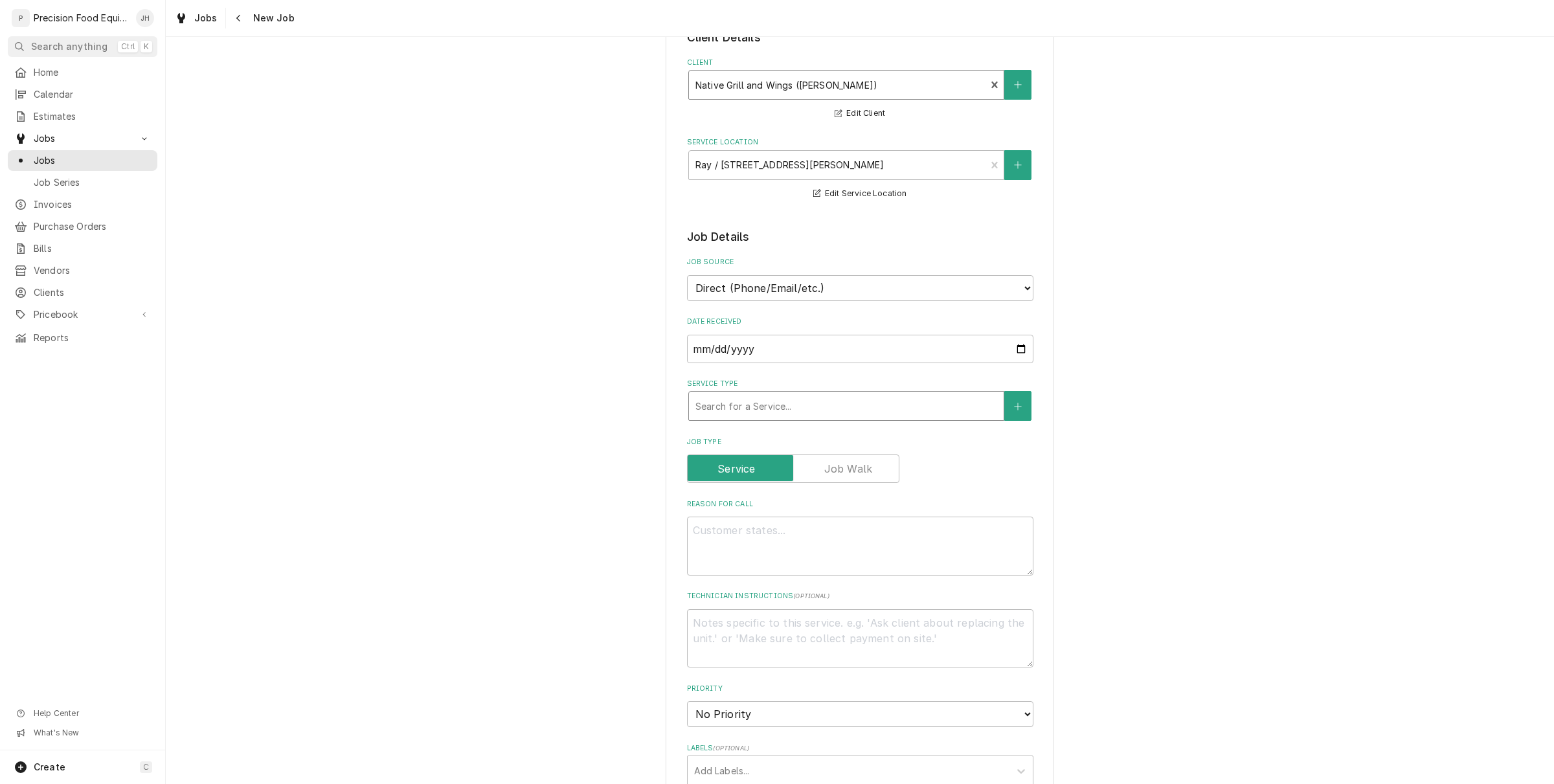
click at [855, 395] on div "Service Type" at bounding box center [846, 406] width 302 height 23
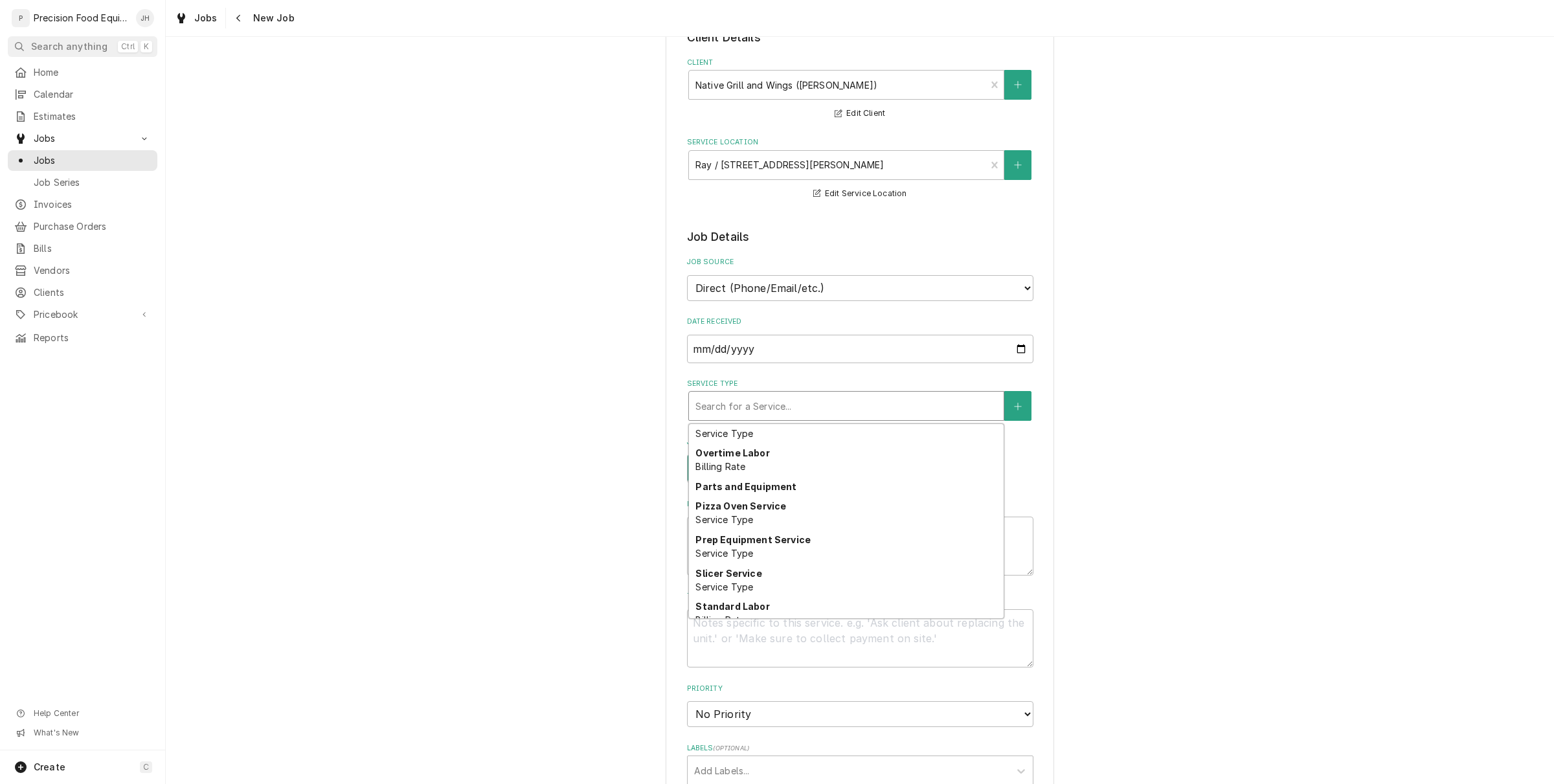
scroll to position [625, 0]
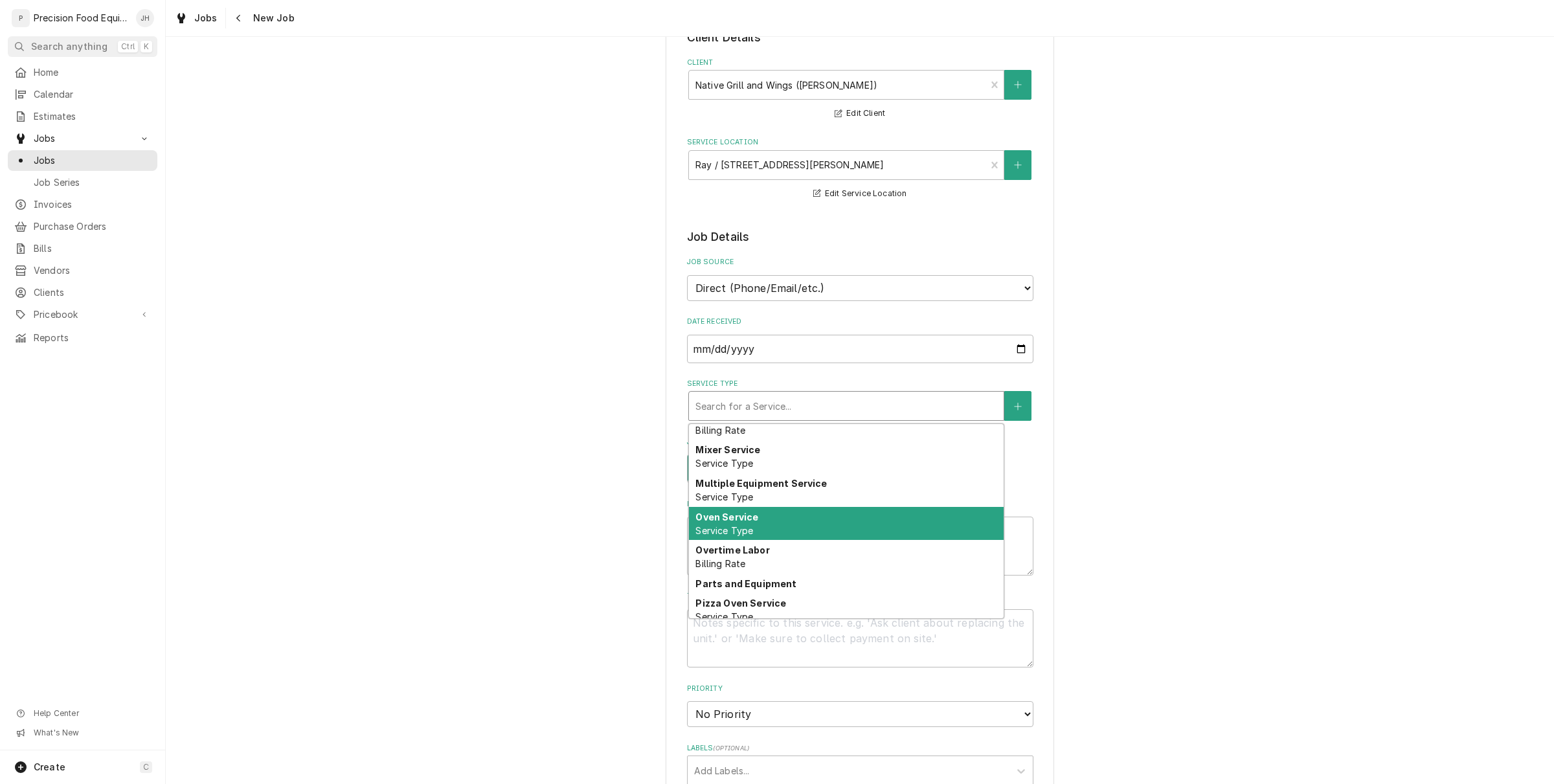
click at [788, 512] on div "Oven Service Service Type" at bounding box center [846, 523] width 315 height 34
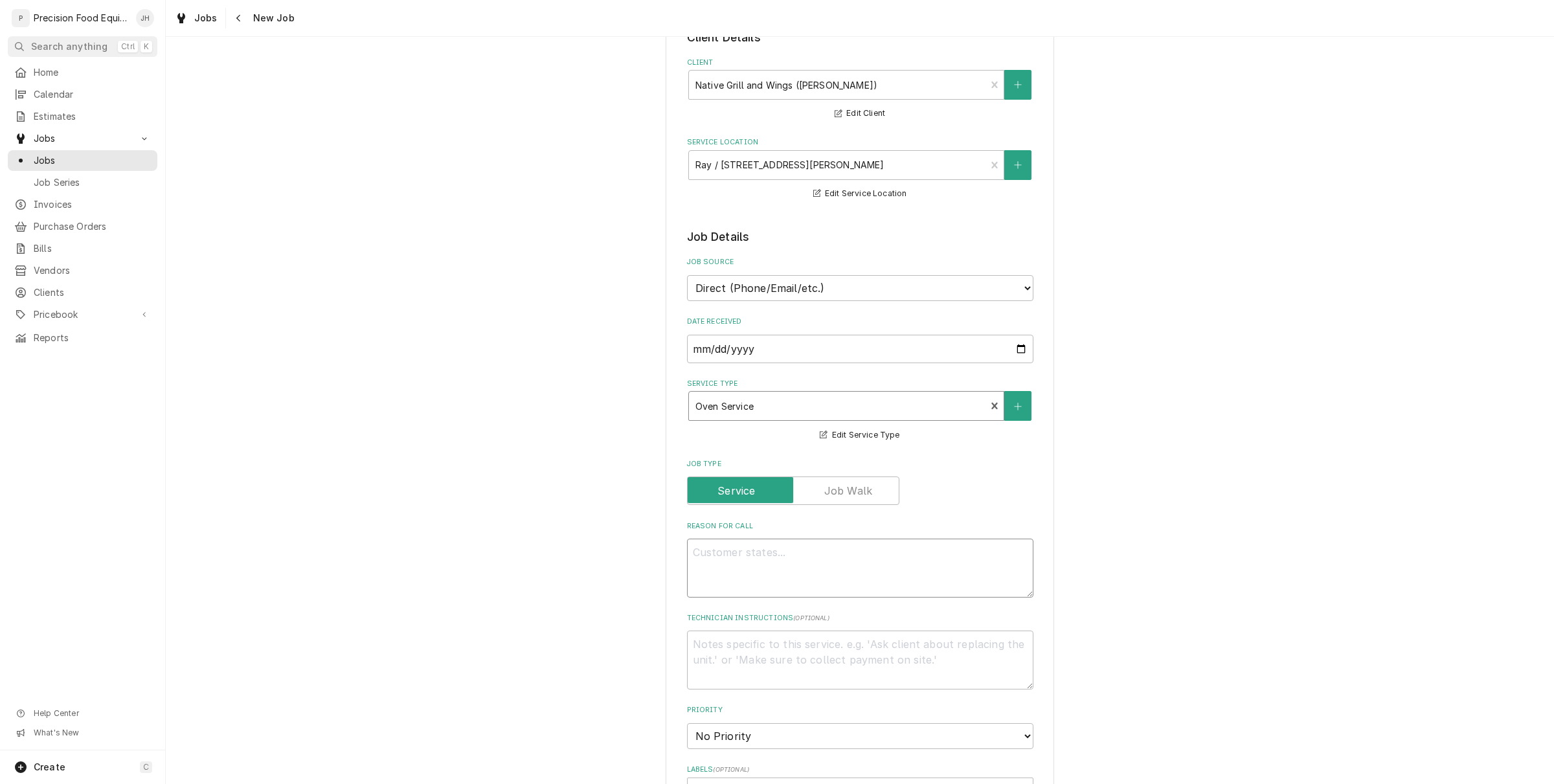
click at [788, 538] on textarea "Reason For Call" at bounding box center [860, 568] width 347 height 59
type textarea "x"
type textarea "B"
type textarea "x"
type textarea "Bo"
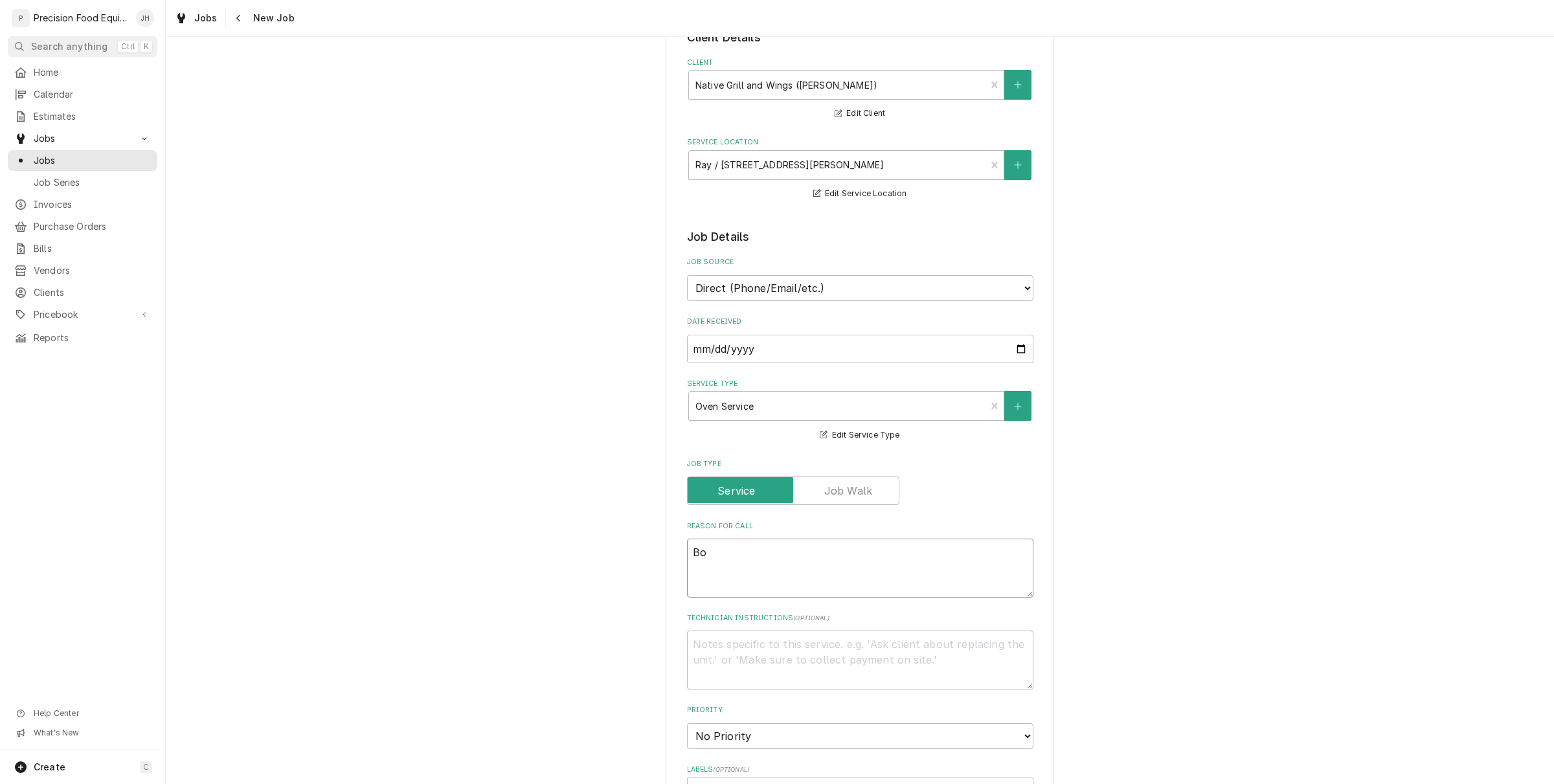
type textarea "x"
type textarea "Bot"
type textarea "x"
type textarea "Bott"
type textarea "x"
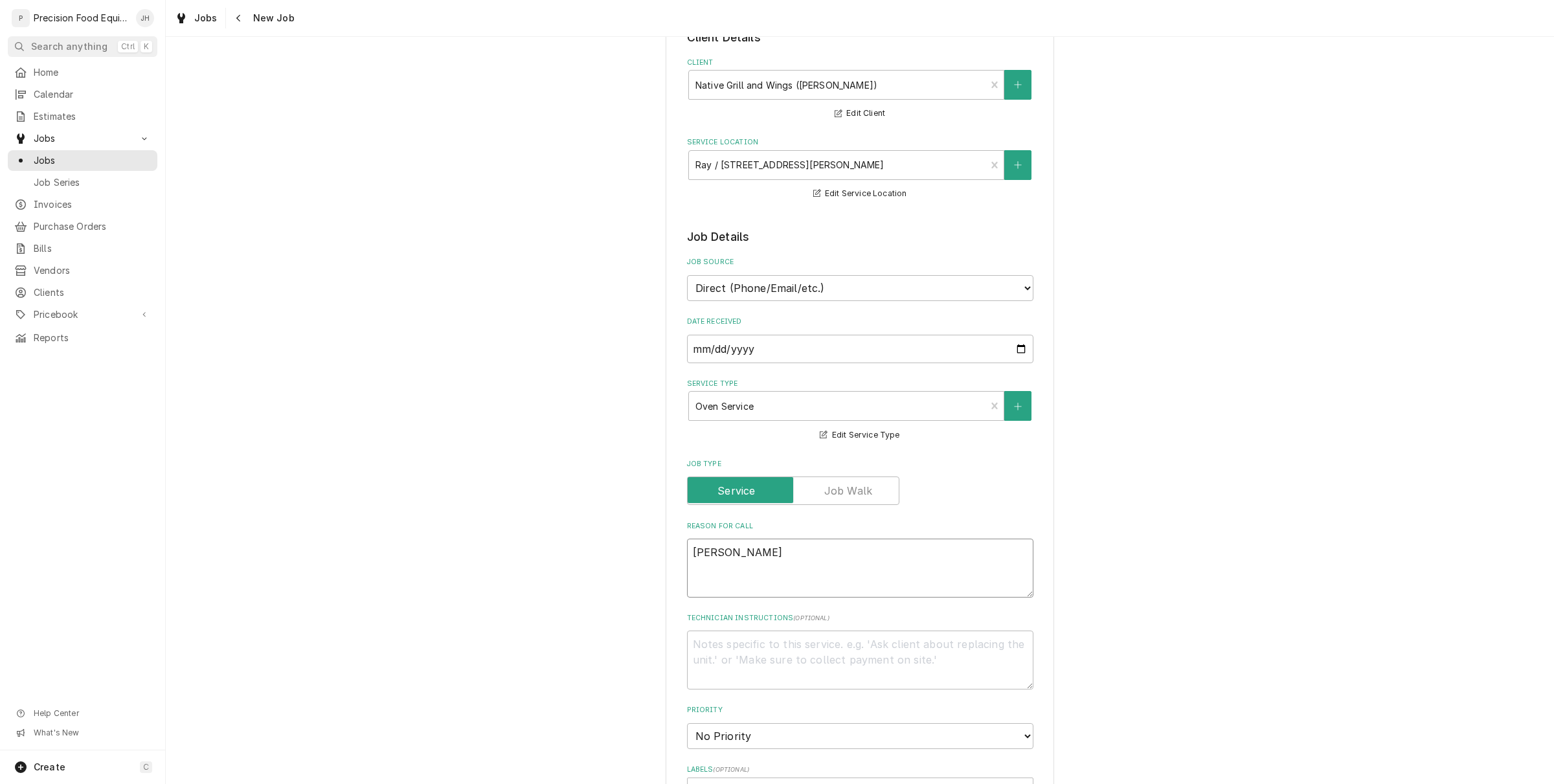
type textarea "Bottom"
type textarea "x"
type textarea "Bottom"
type textarea "x"
type textarea "Bottom o"
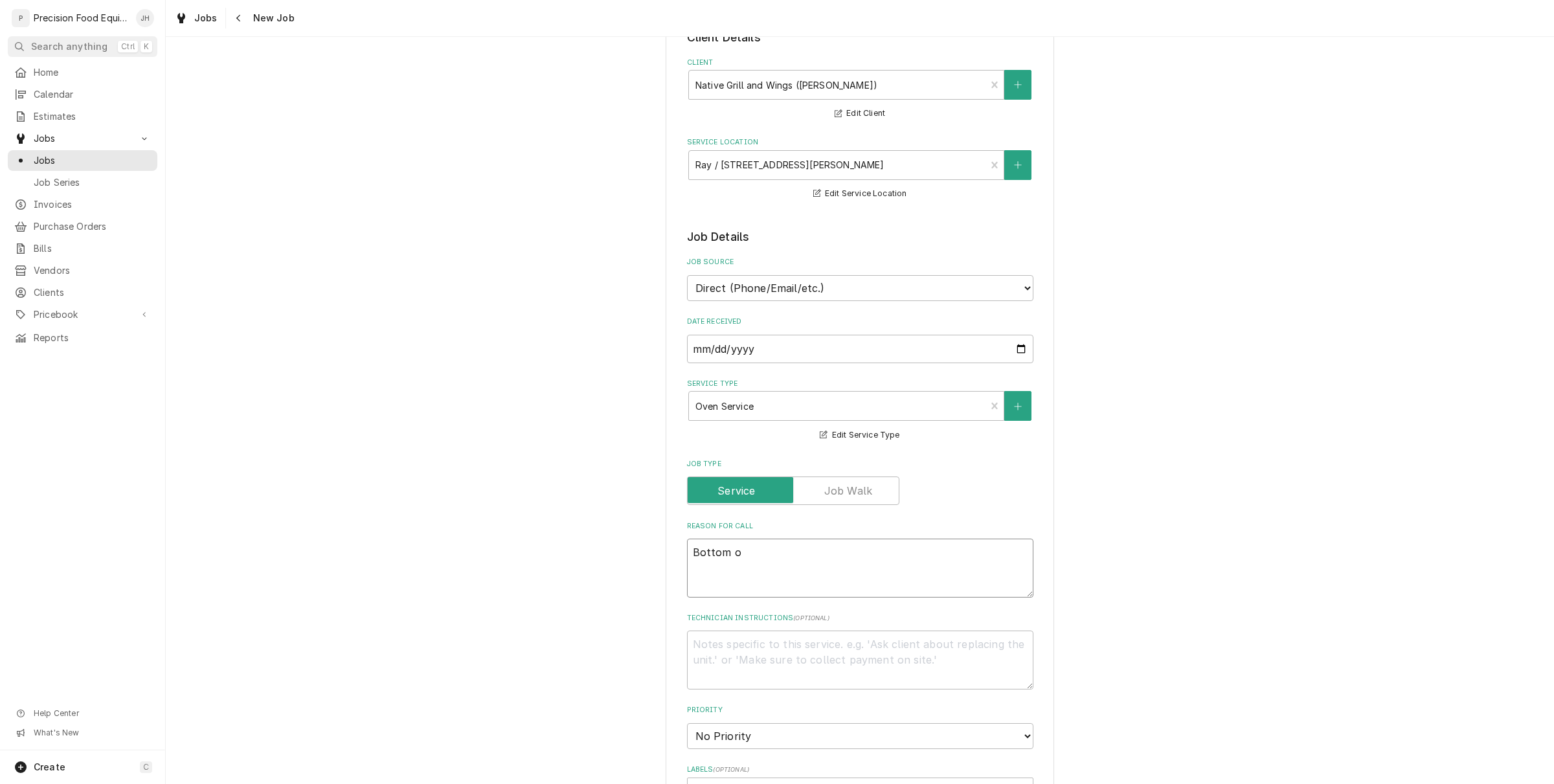
type textarea "x"
type textarea "Bottom ov"
type textarea "x"
type textarea "Bottom oven"
type textarea "x"
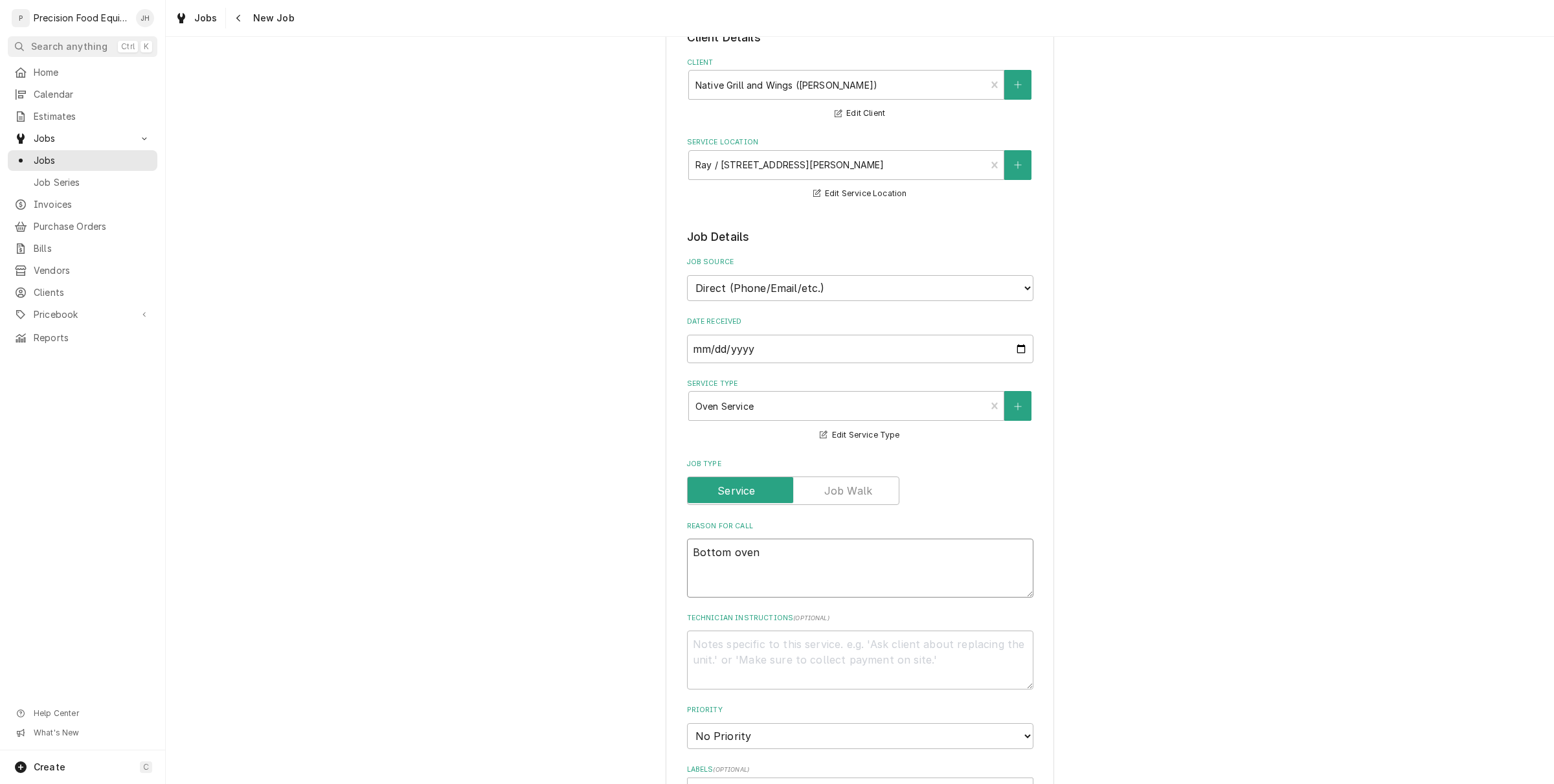
type textarea "Bottom oven"
type textarea "x"
type textarea "Bottom oven i"
type textarea "x"
type textarea "Bottom oven isn"
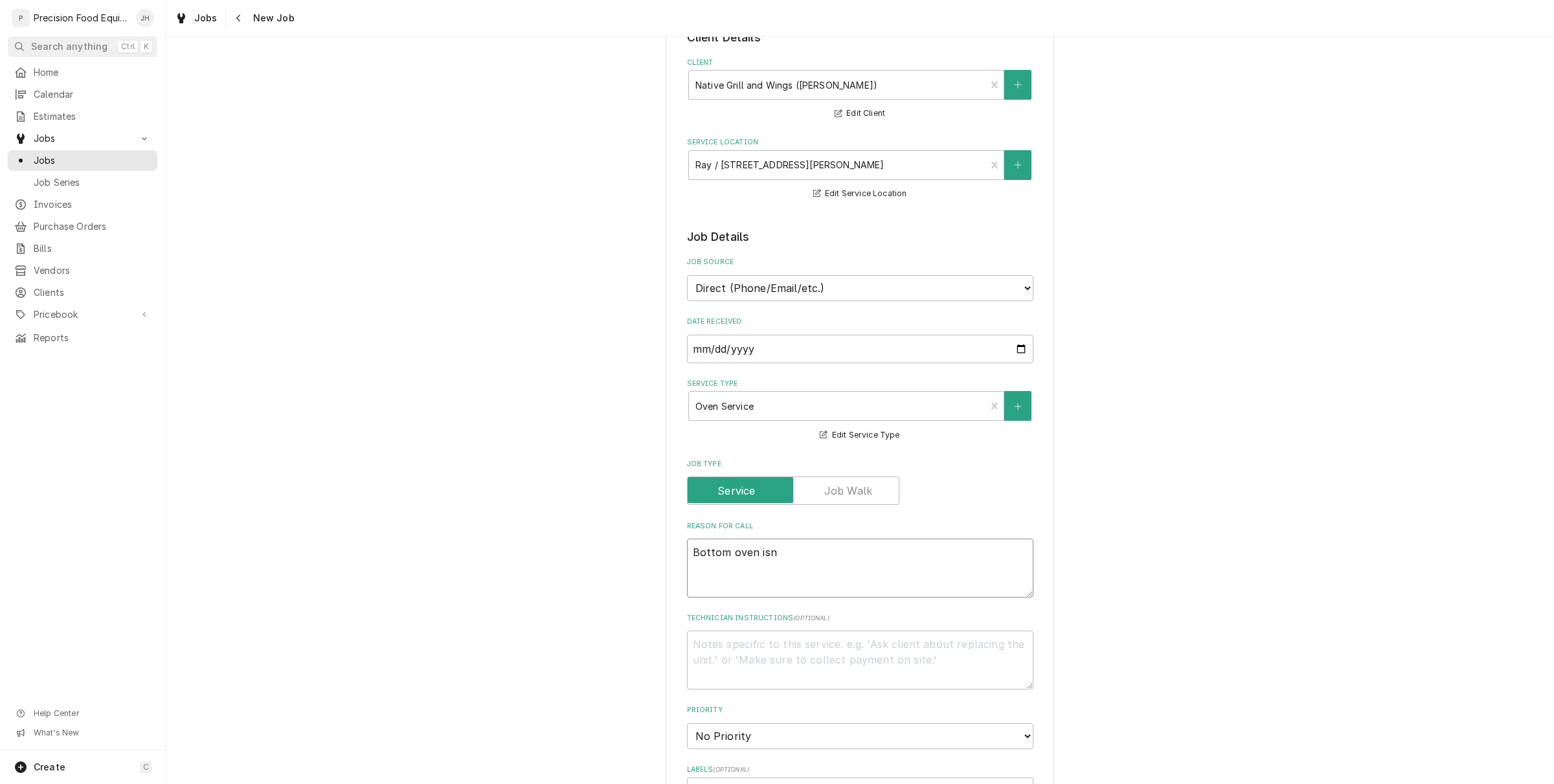
type textarea "x"
type textarea "Bottom oven isn o"
type textarea "x"
type textarea "Bottom oven isn ot"
type textarea "x"
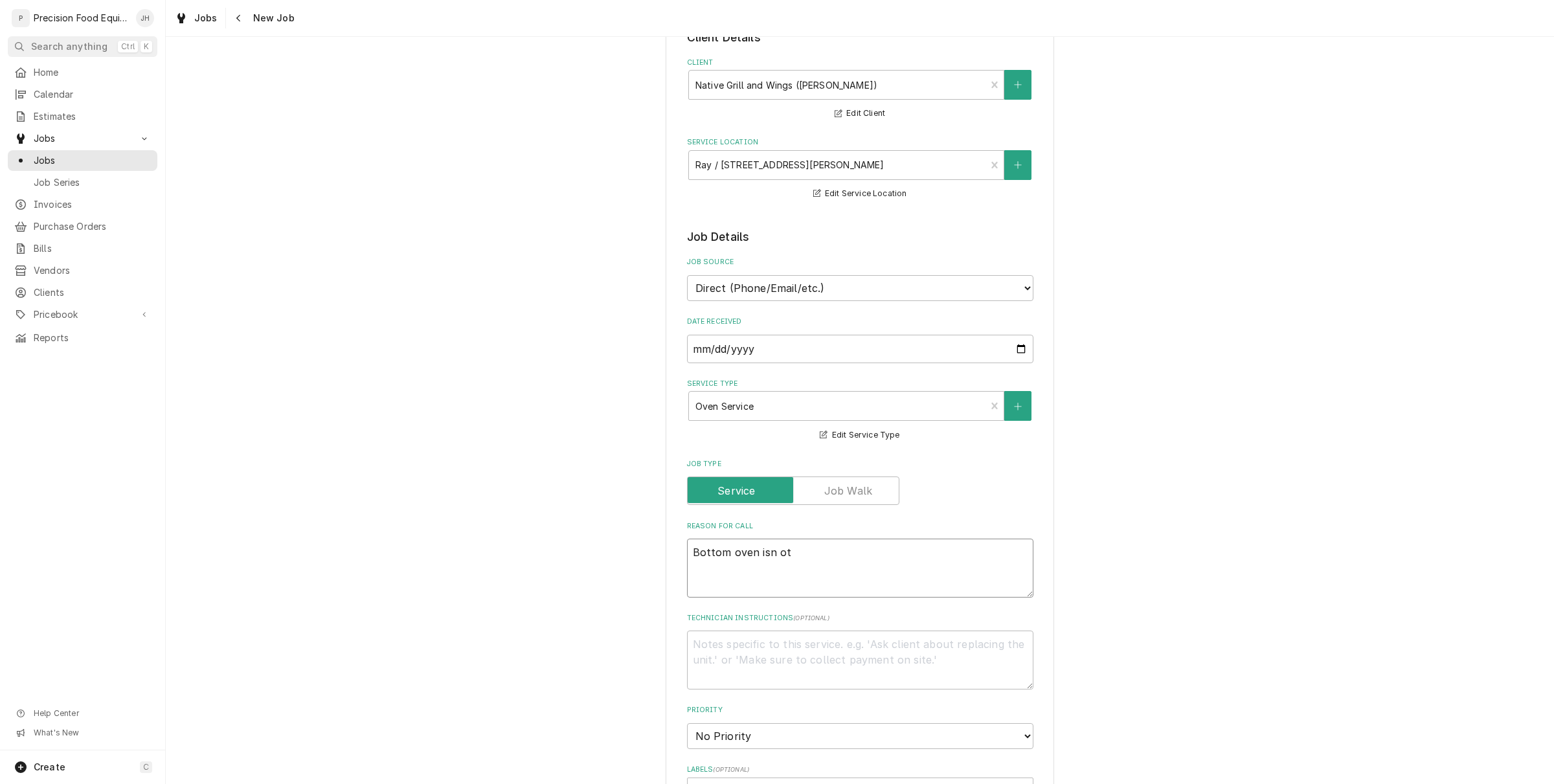
type textarea "Bottom oven isn ot"
type textarea "x"
type textarea "Bottom oven isn ot w"
type textarea "x"
type textarea "Bottom oven isn ot"
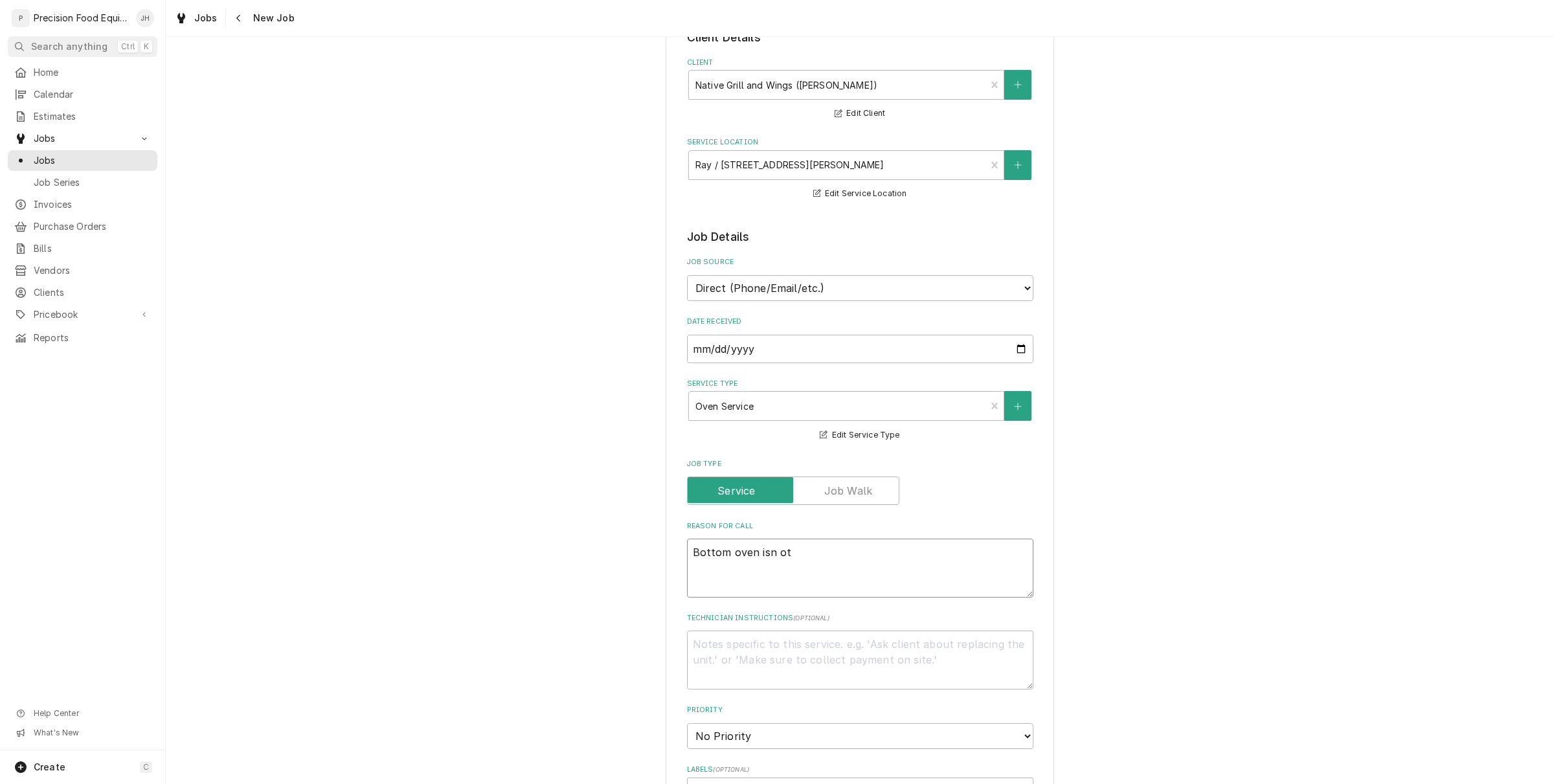
type textarea "x"
type textarea "Bottom oven isn ot"
type textarea "x"
type textarea "Bottom oven isn o"
type textarea "x"
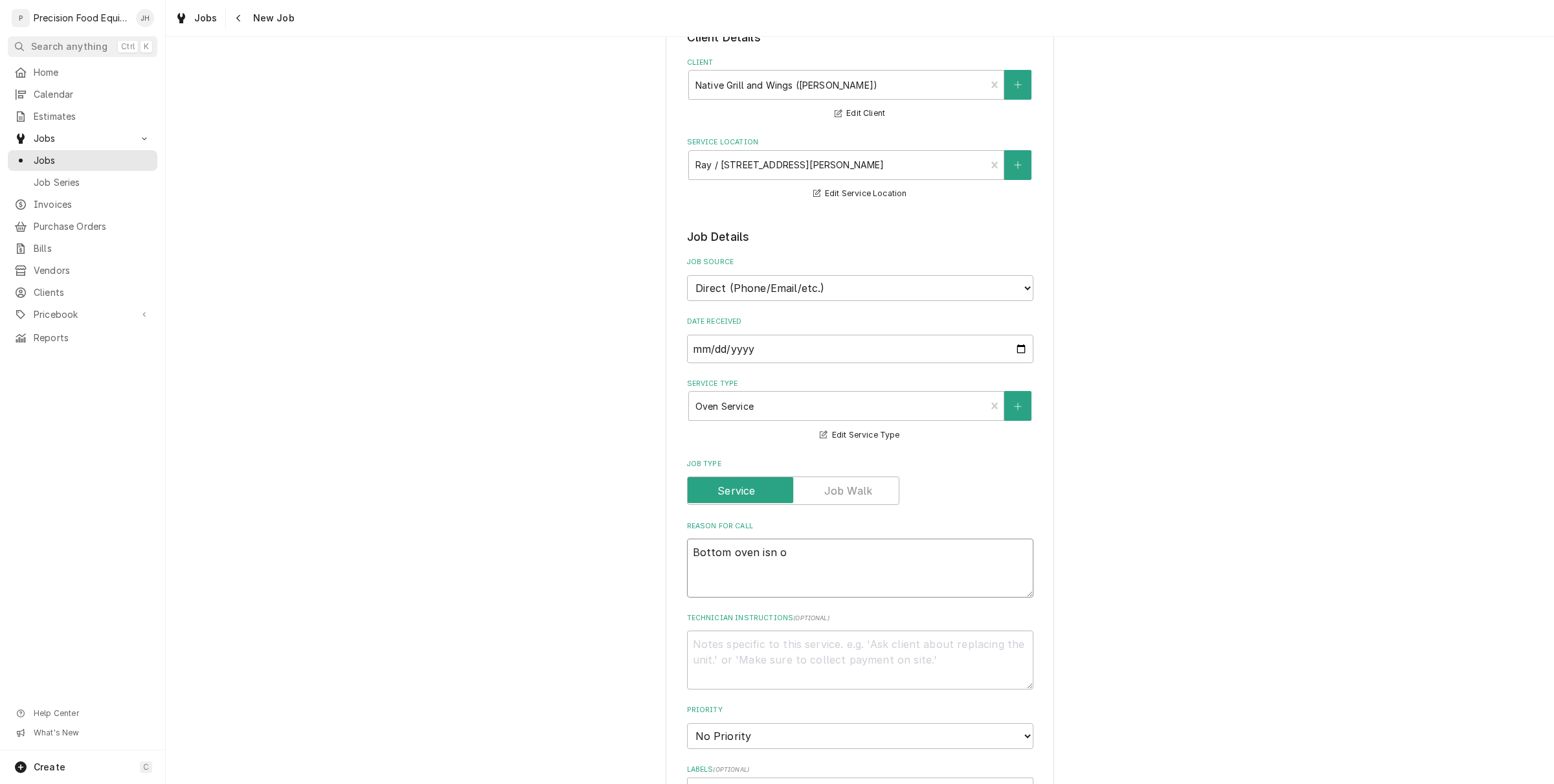
type textarea "Bottom oven isn"
type textarea "x"
type textarea "Bottom oven isn"
type textarea "x"
type textarea "Bottom oven is"
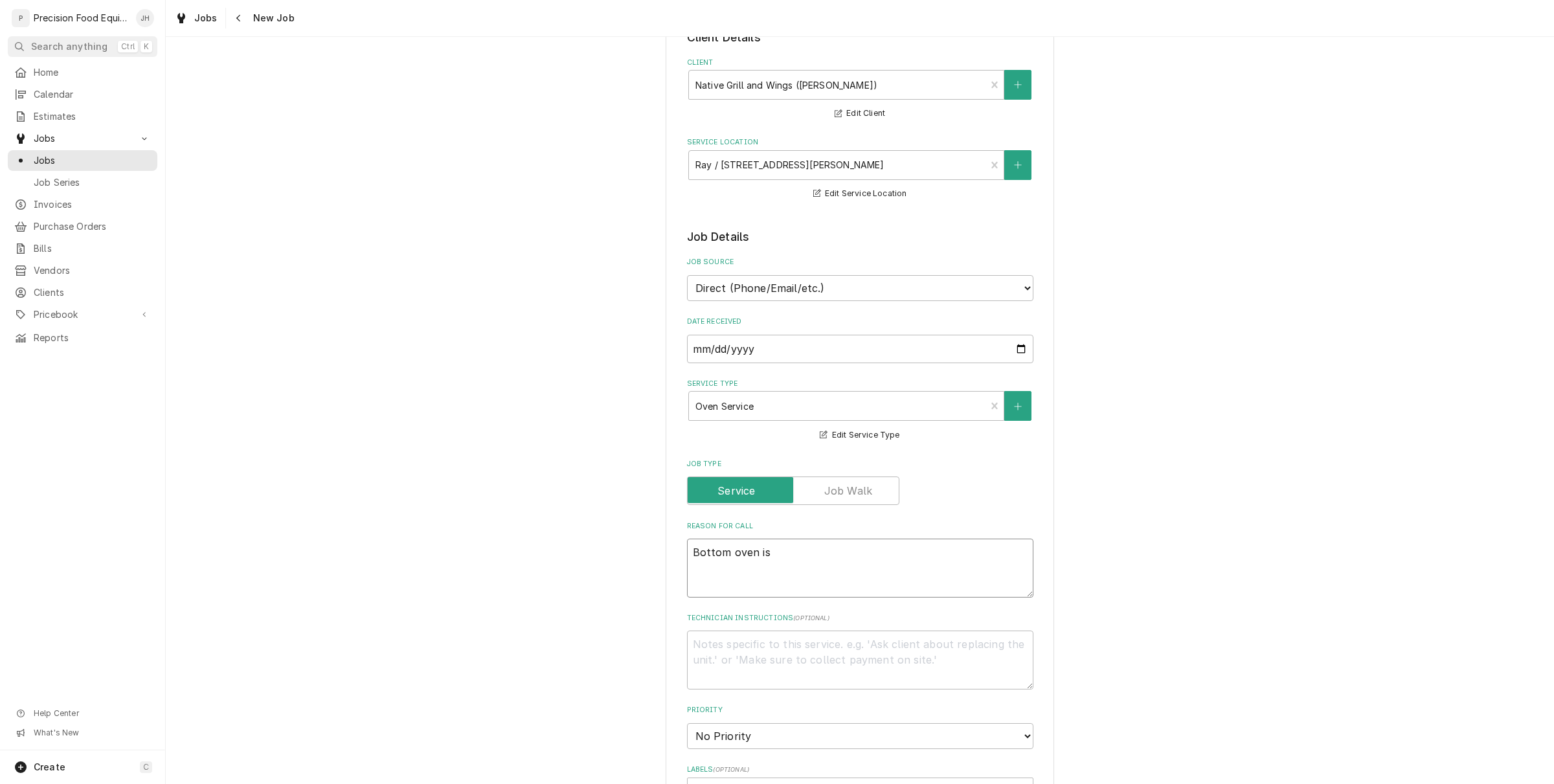
type textarea "x"
type textarea "Bottom oven is"
type textarea "x"
type textarea "Bottom oven is n"
type textarea "x"
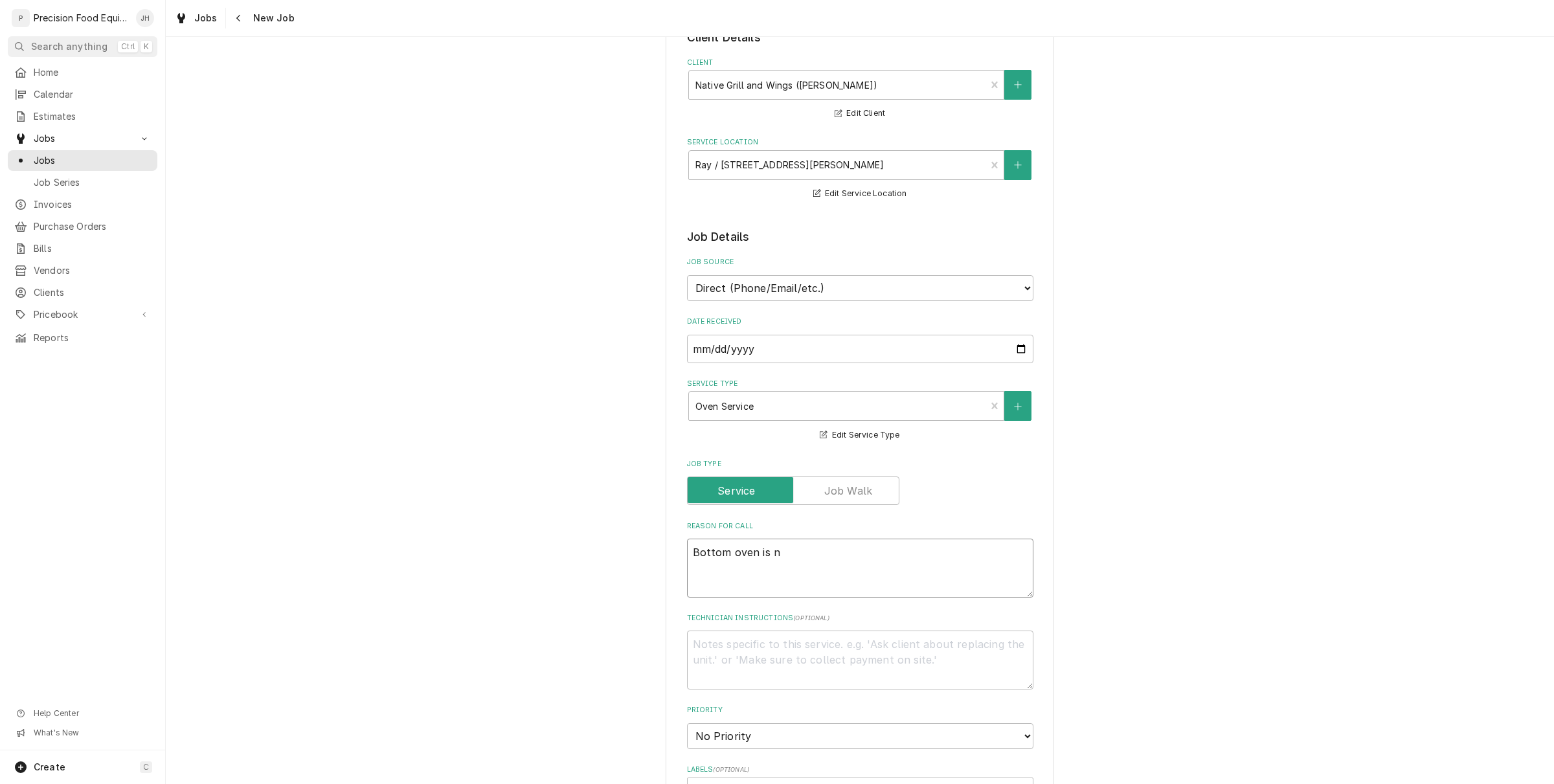
type textarea "Bottom oven is no"
type textarea "x"
type textarea "Bottom oven is not"
type textarea "x"
type textarea "Bottom oven is not"
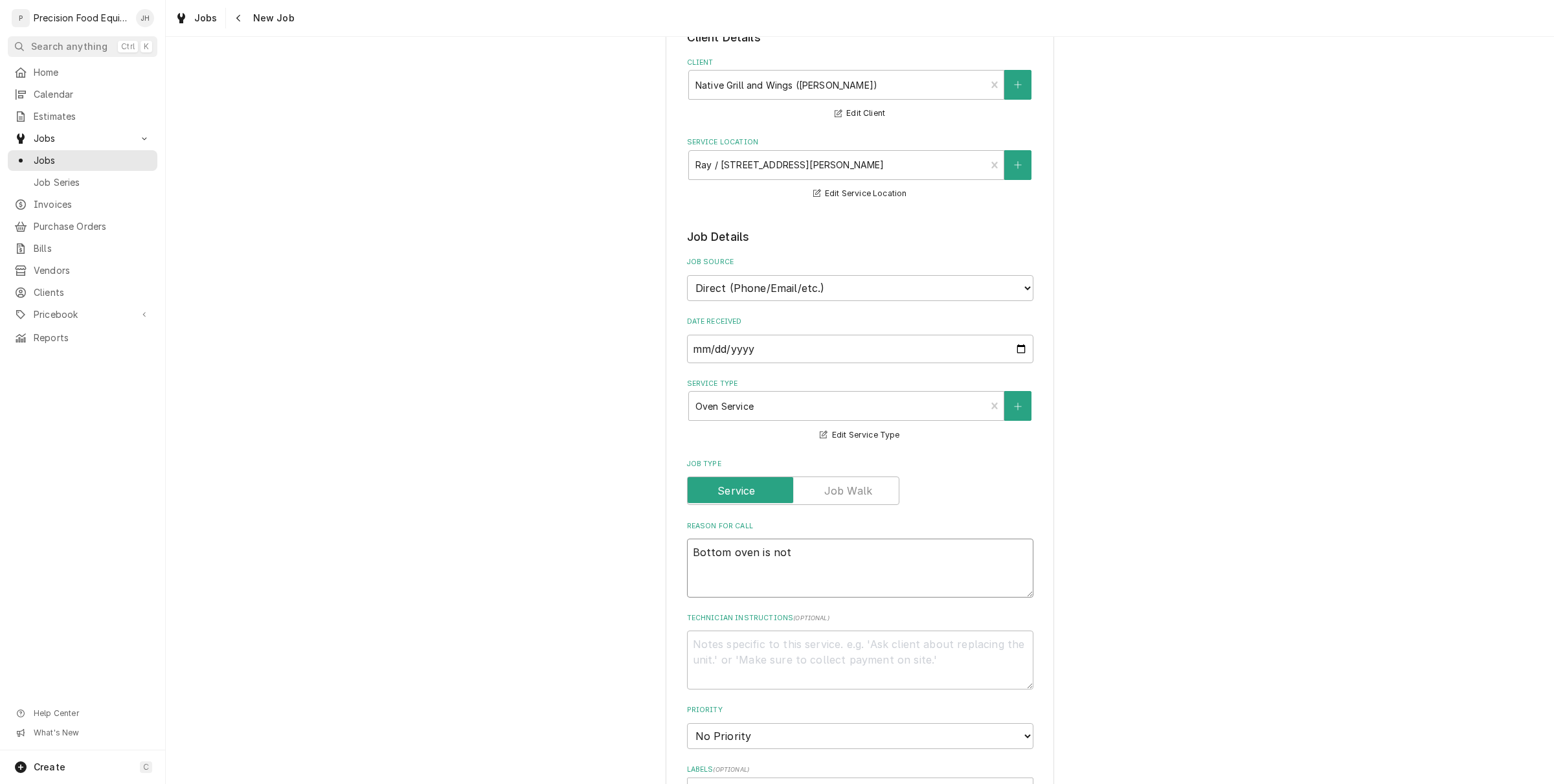
type textarea "x"
type textarea "Bottom oven is not o"
type textarea "x"
type textarea "Bottom oven is not ow"
type textarea "x"
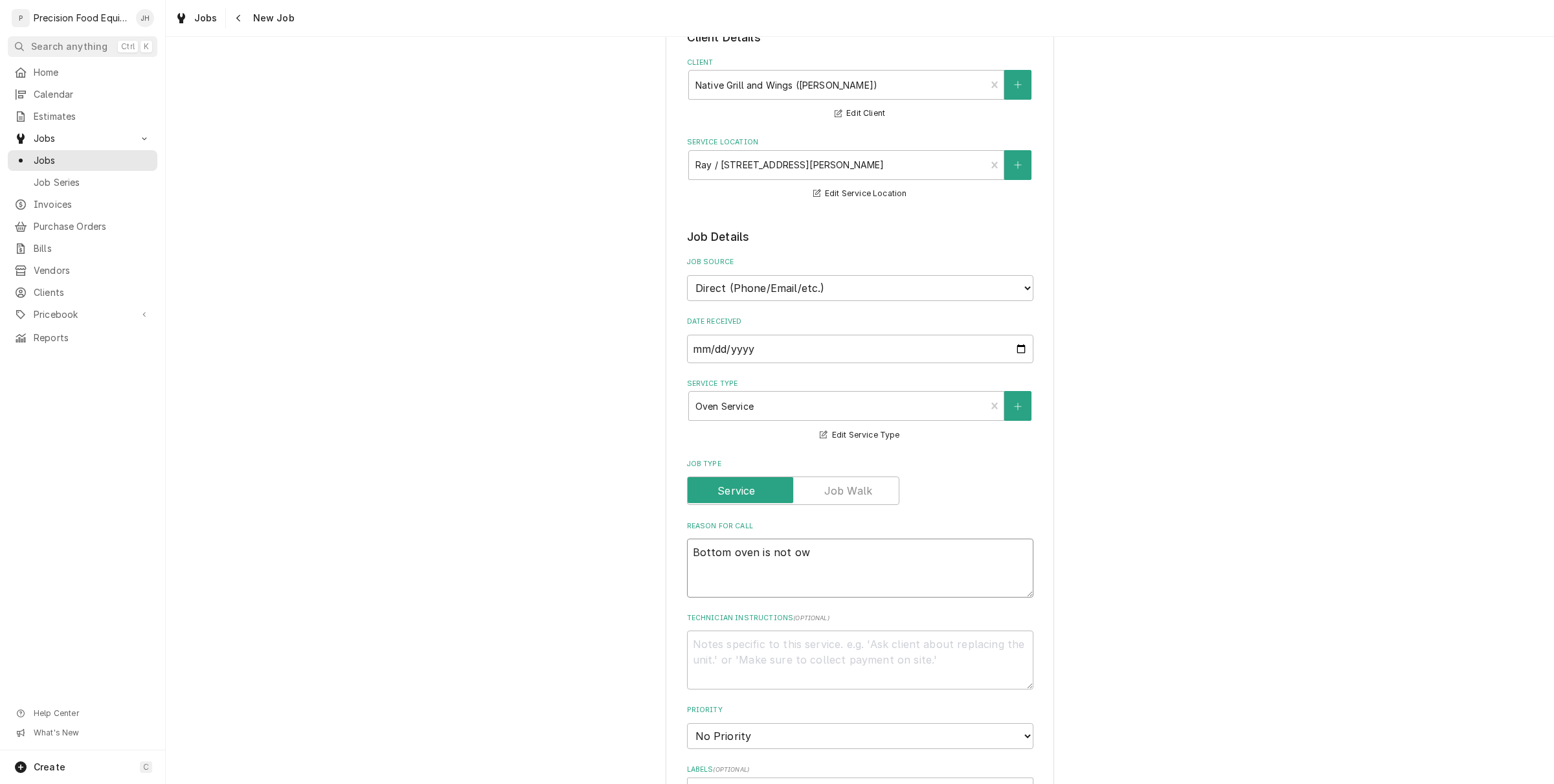
type textarea "Bottom oven is not owr"
type textarea "x"
type textarea "Bottom oven is not ow"
type textarea "x"
type textarea "Bottom oven is not o"
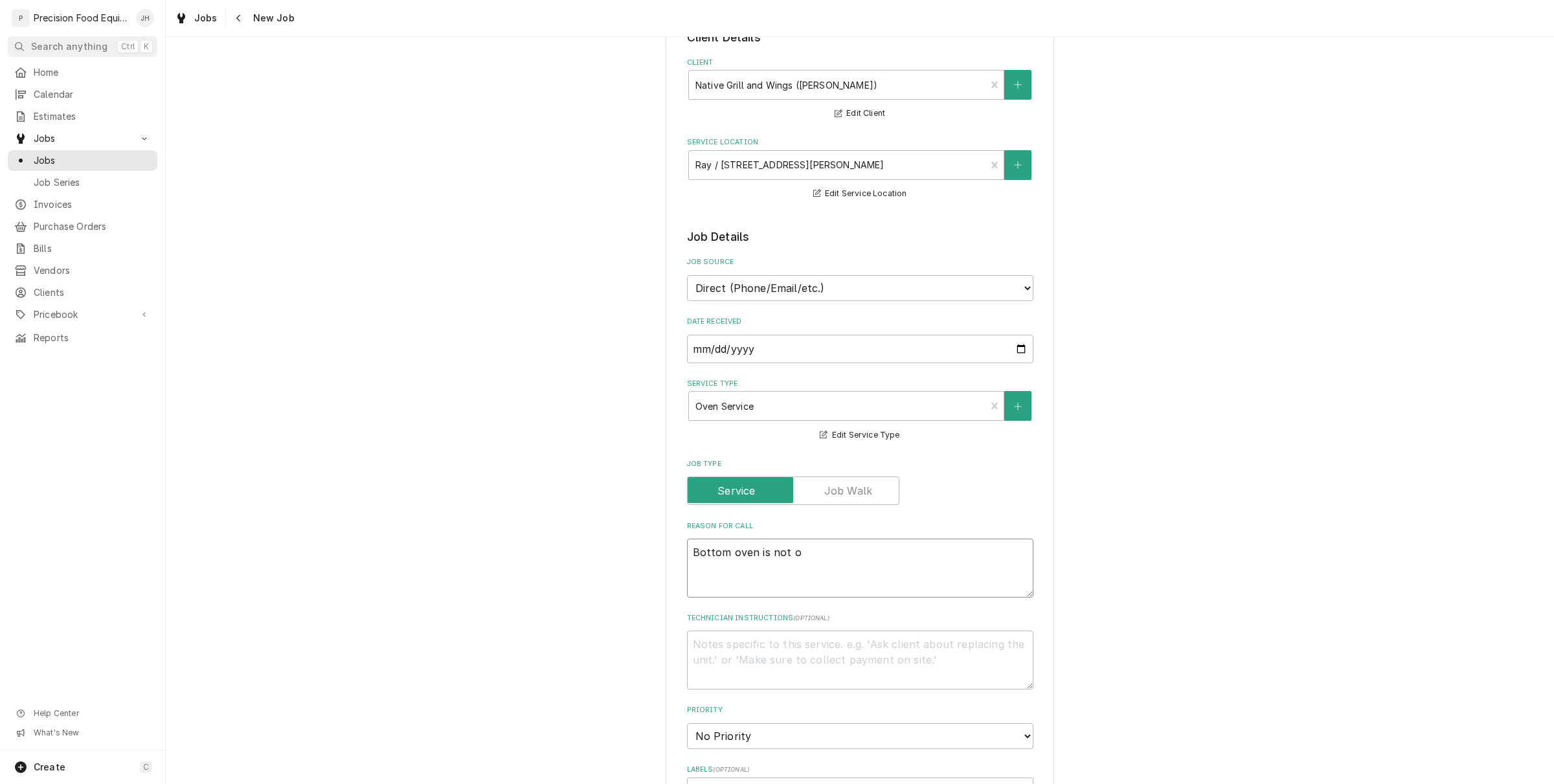
type textarea "x"
type textarea "Bottom oven is not"
type textarea "x"
type textarea "Bottom oven is not w"
type textarea "x"
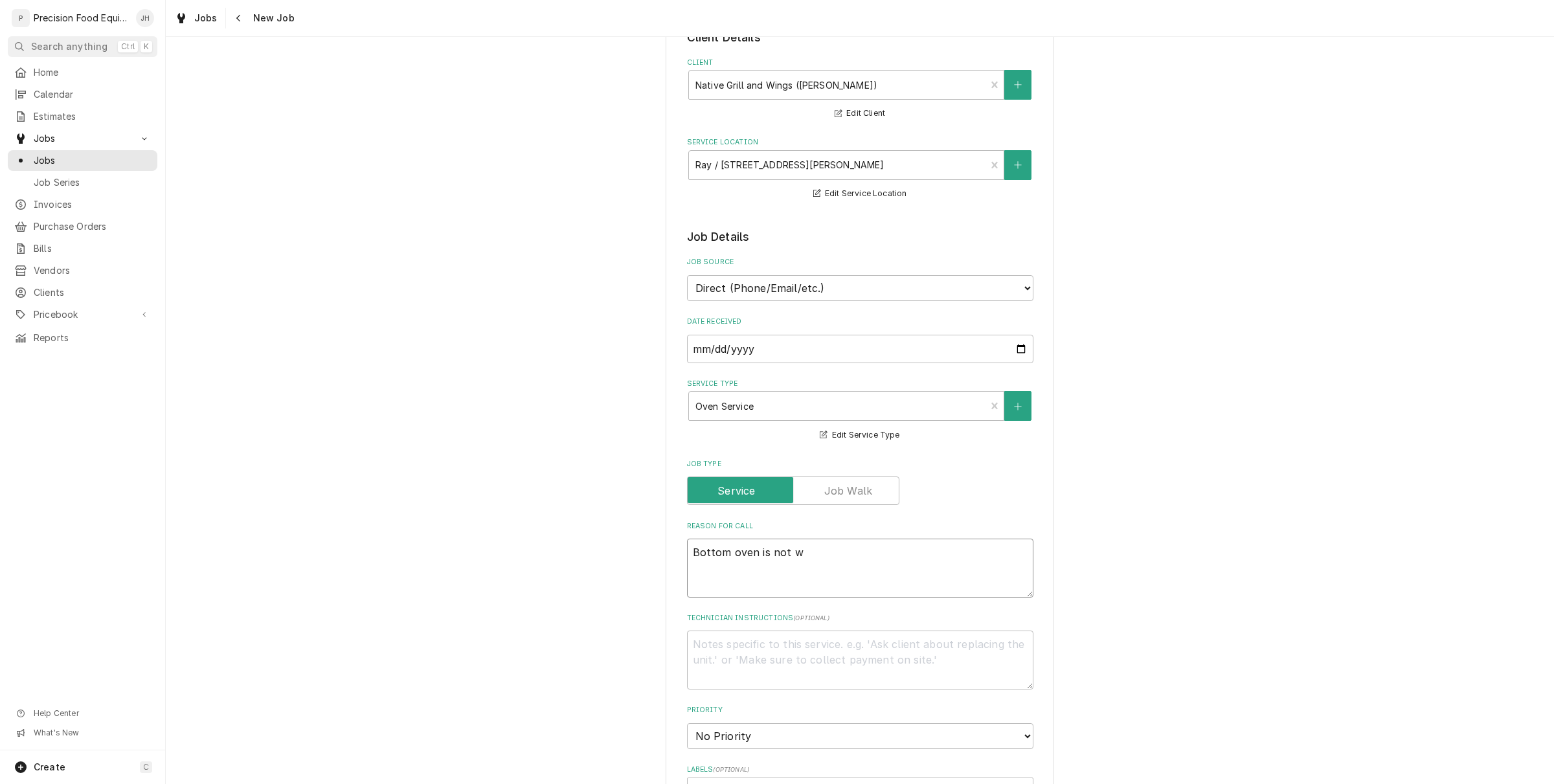
type textarea "Bottom oven is not wo"
type textarea "x"
type textarea "Bottom oven is not wor"
type textarea "x"
type textarea "Bottom oven is not work"
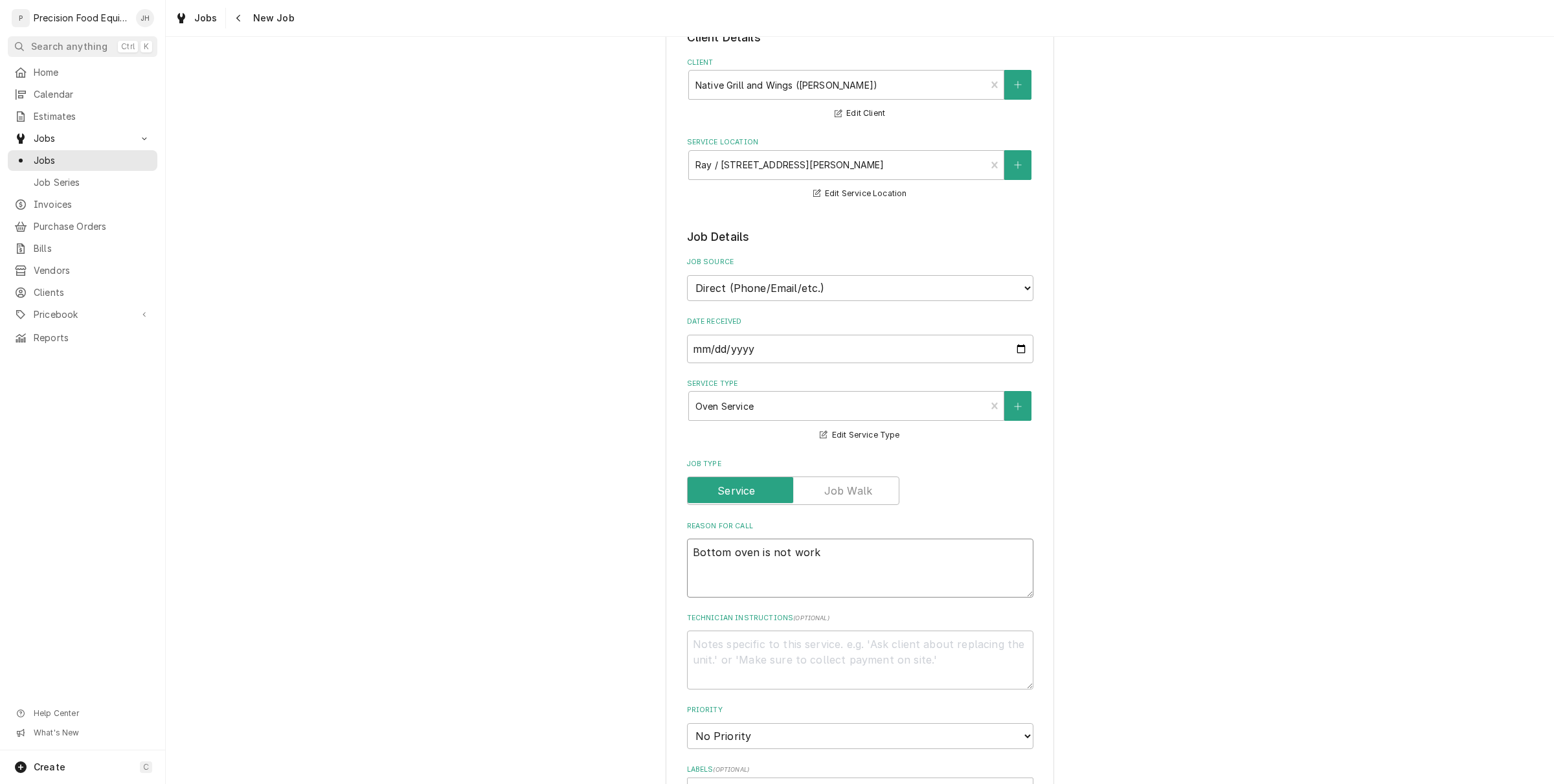
type textarea "x"
type textarea "Bottom oven is not worki"
type textarea "x"
type textarea "Bottom oven is not workin"
type textarea "x"
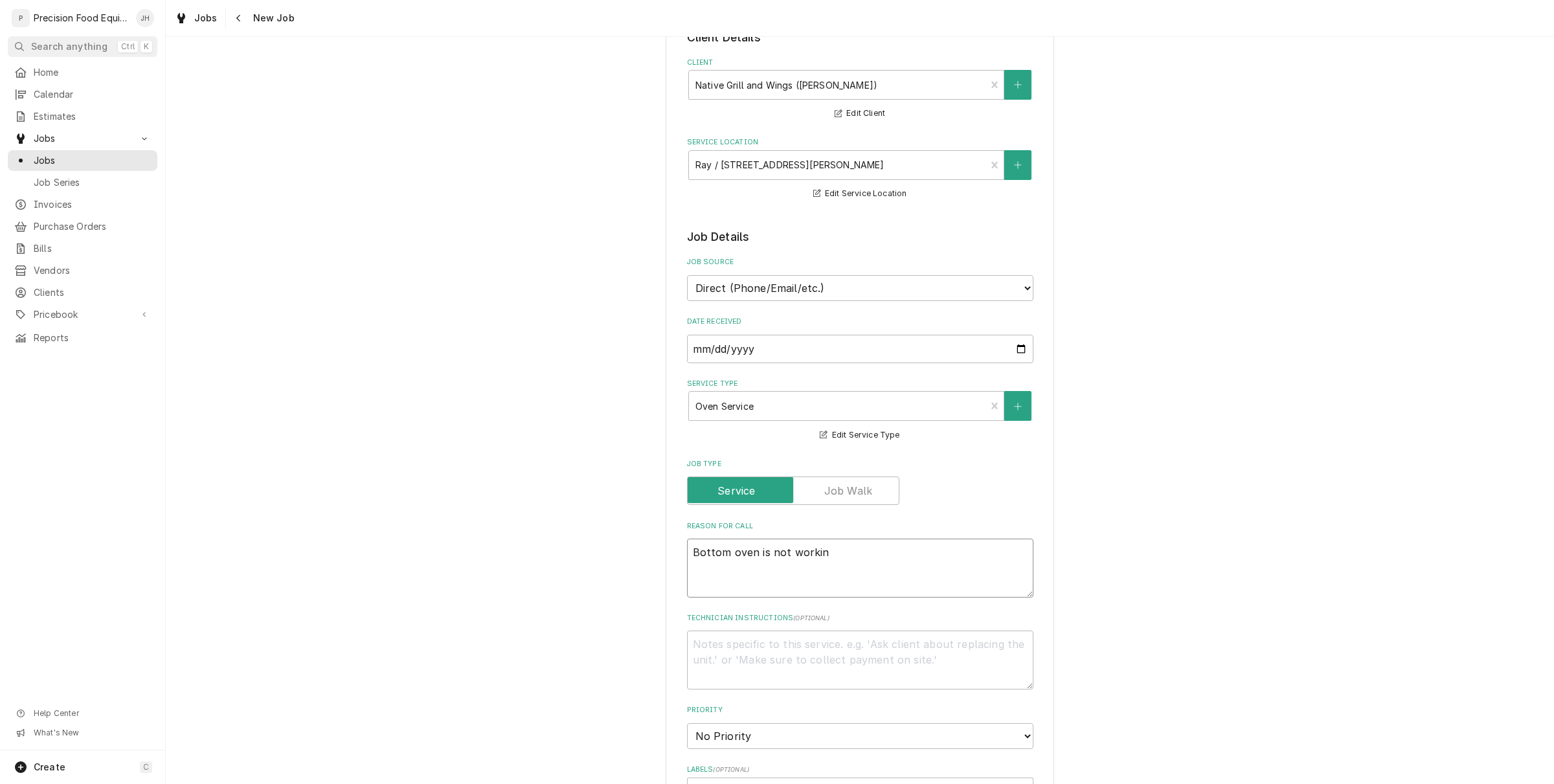
type textarea "Bottom oven is not working"
type textarea "x"
type textarea "Bottom oven is not working."
type textarea "x"
type textarea "Bottom oven is not working."
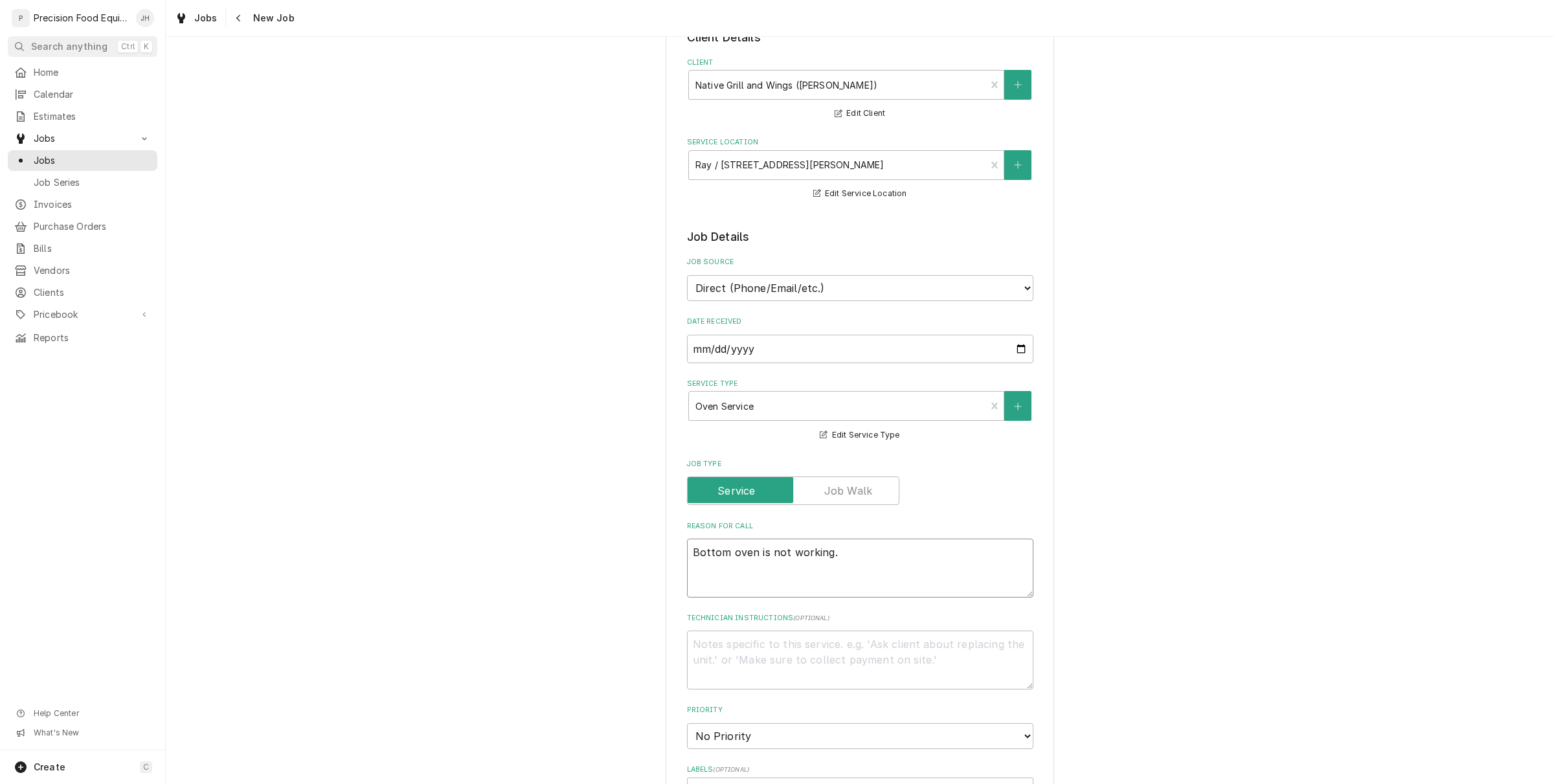
type textarea "x"
type textarea "Bottom oven is not working."
click at [228, 13] on button "Navigate back" at bounding box center [239, 18] width 21 height 21
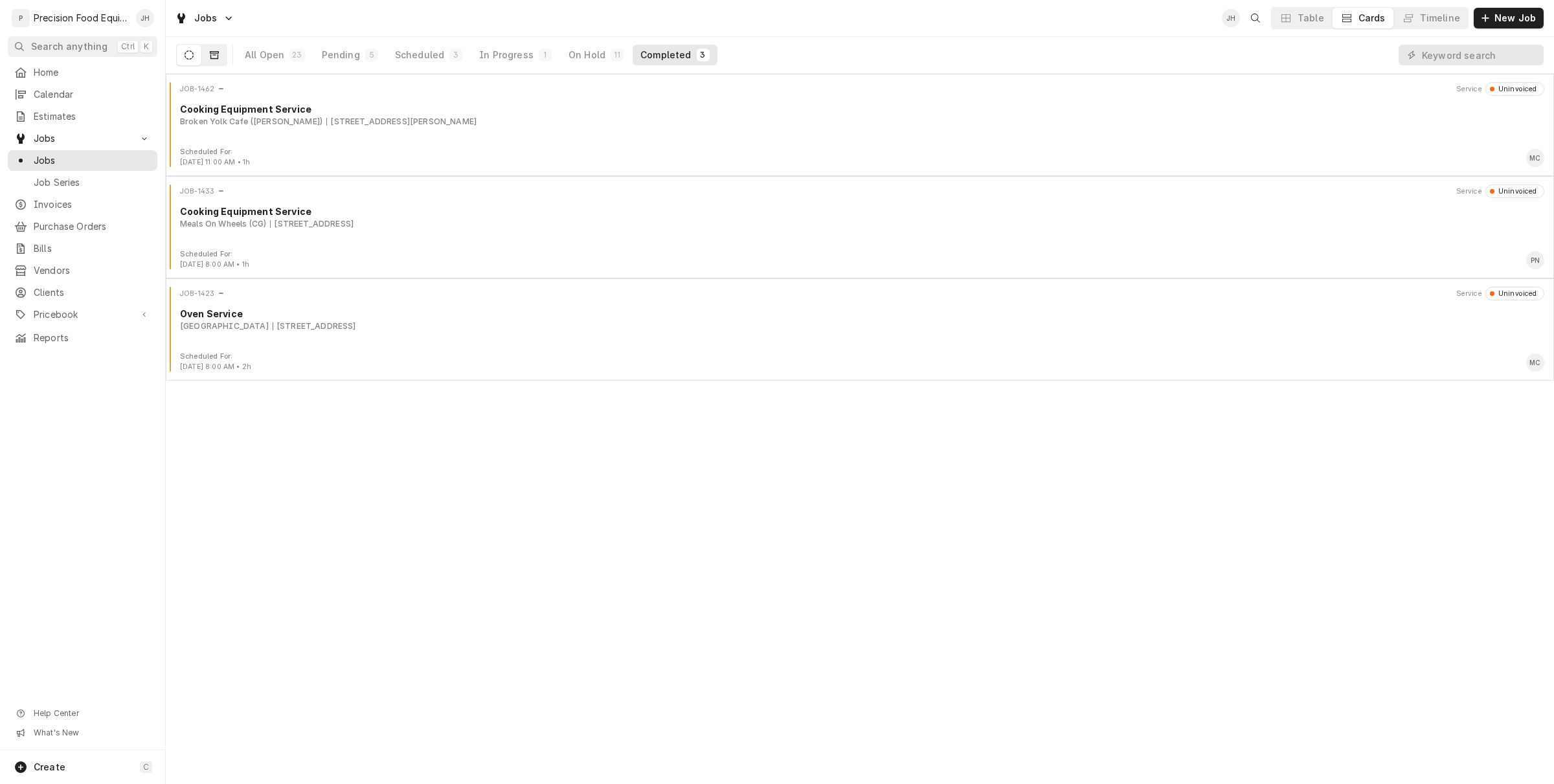
click at [218, 46] on button "Dynamic Content Wrapper" at bounding box center [214, 55] width 25 height 21
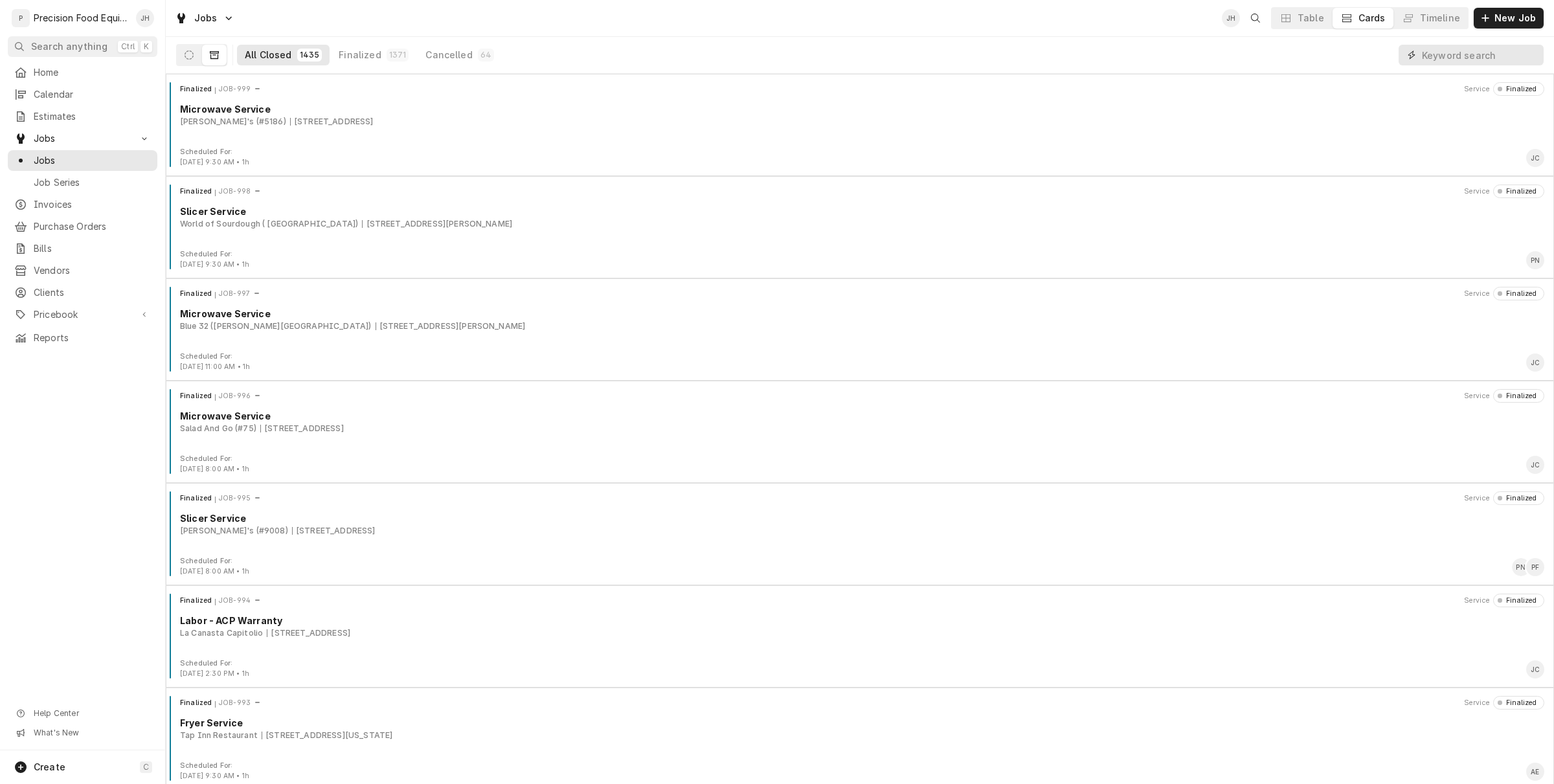
click at [1441, 58] on input "Dynamic Content Wrapper" at bounding box center [1480, 55] width 115 height 21
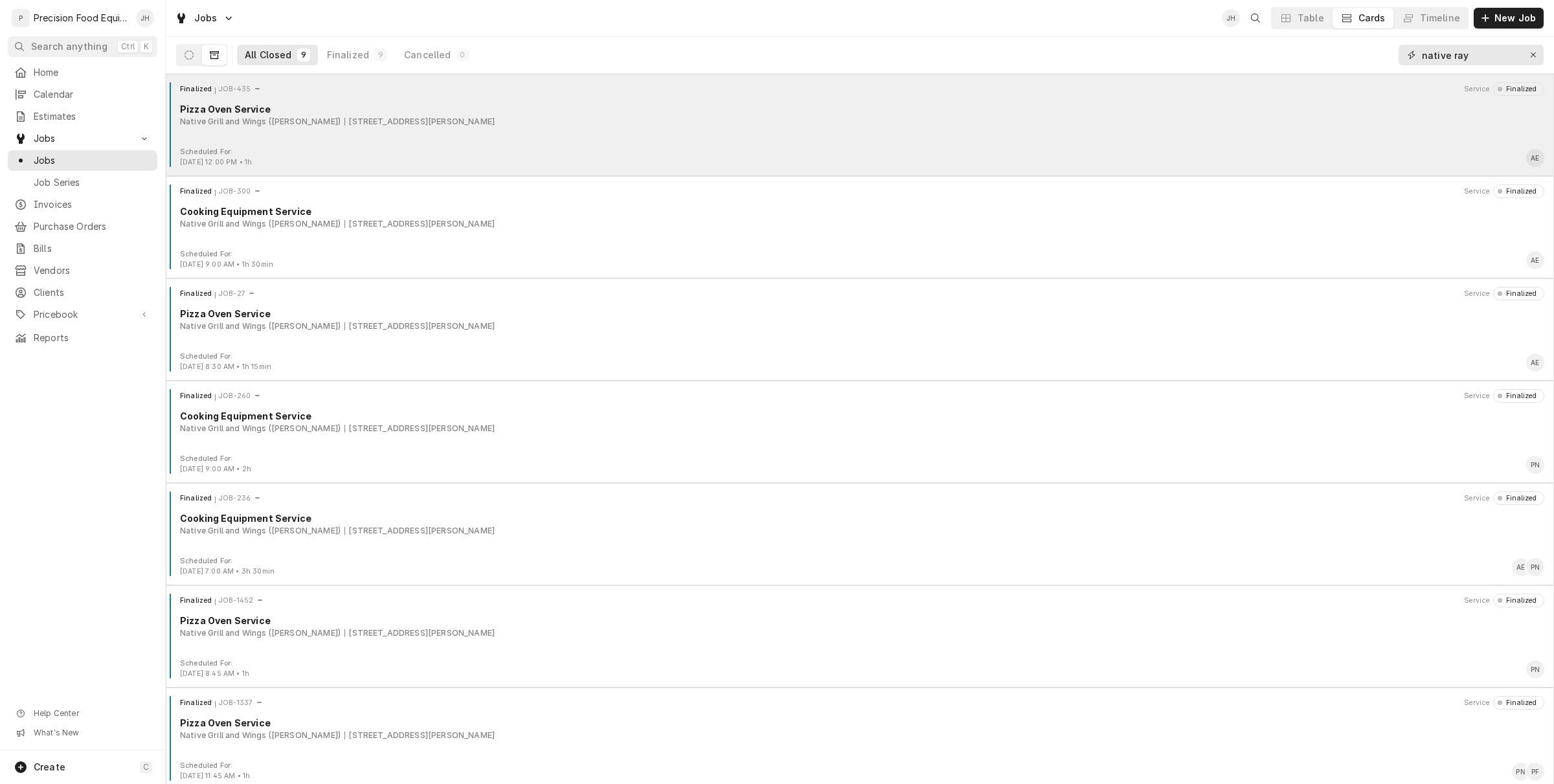
type input "native ray"
click at [334, 146] on div "Finalized JOB-435 Service Finalized Pizza Oven Service Native Grill and Wings (…" at bounding box center [860, 115] width 1378 height 64
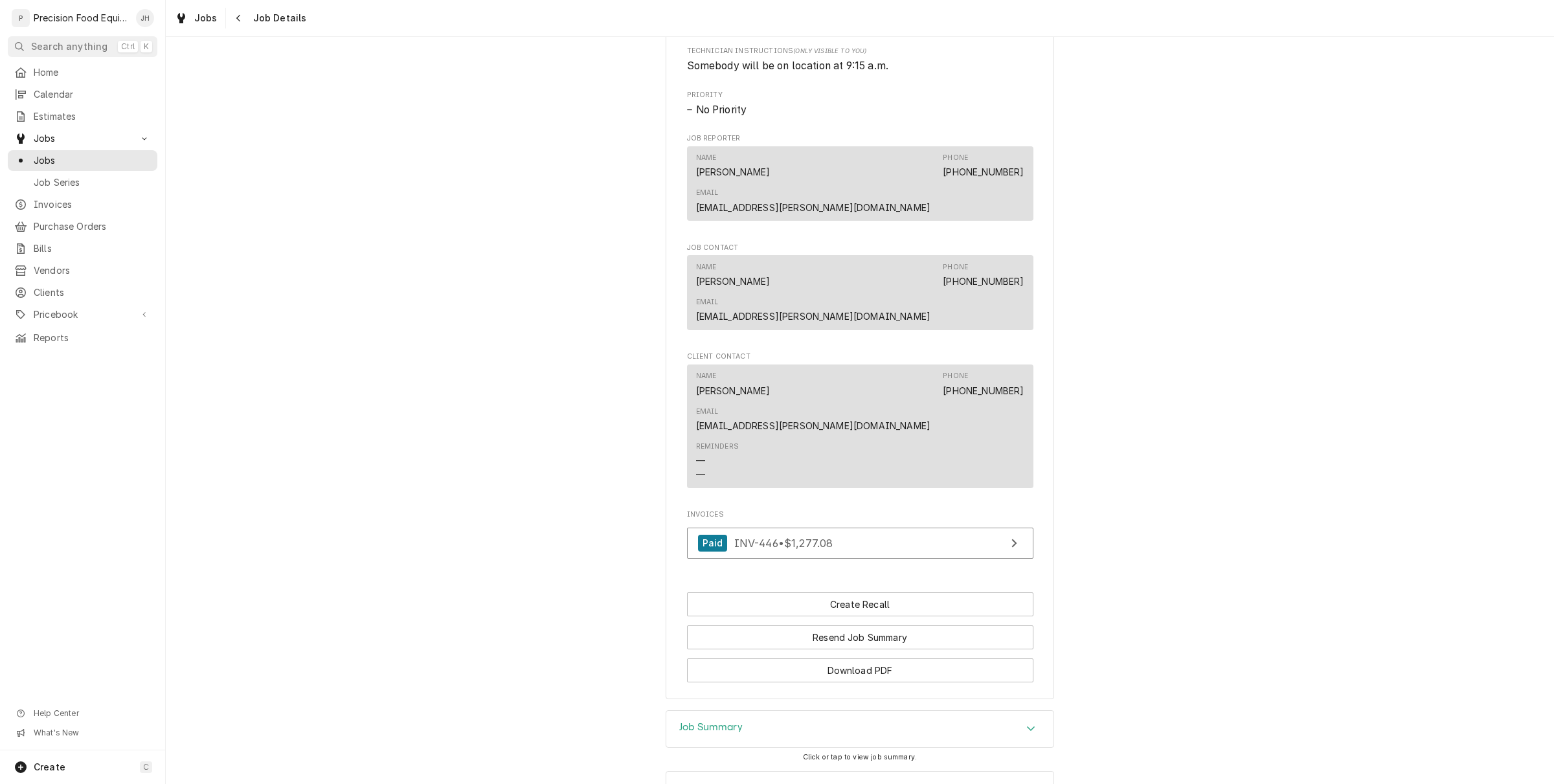
scroll to position [686, 0]
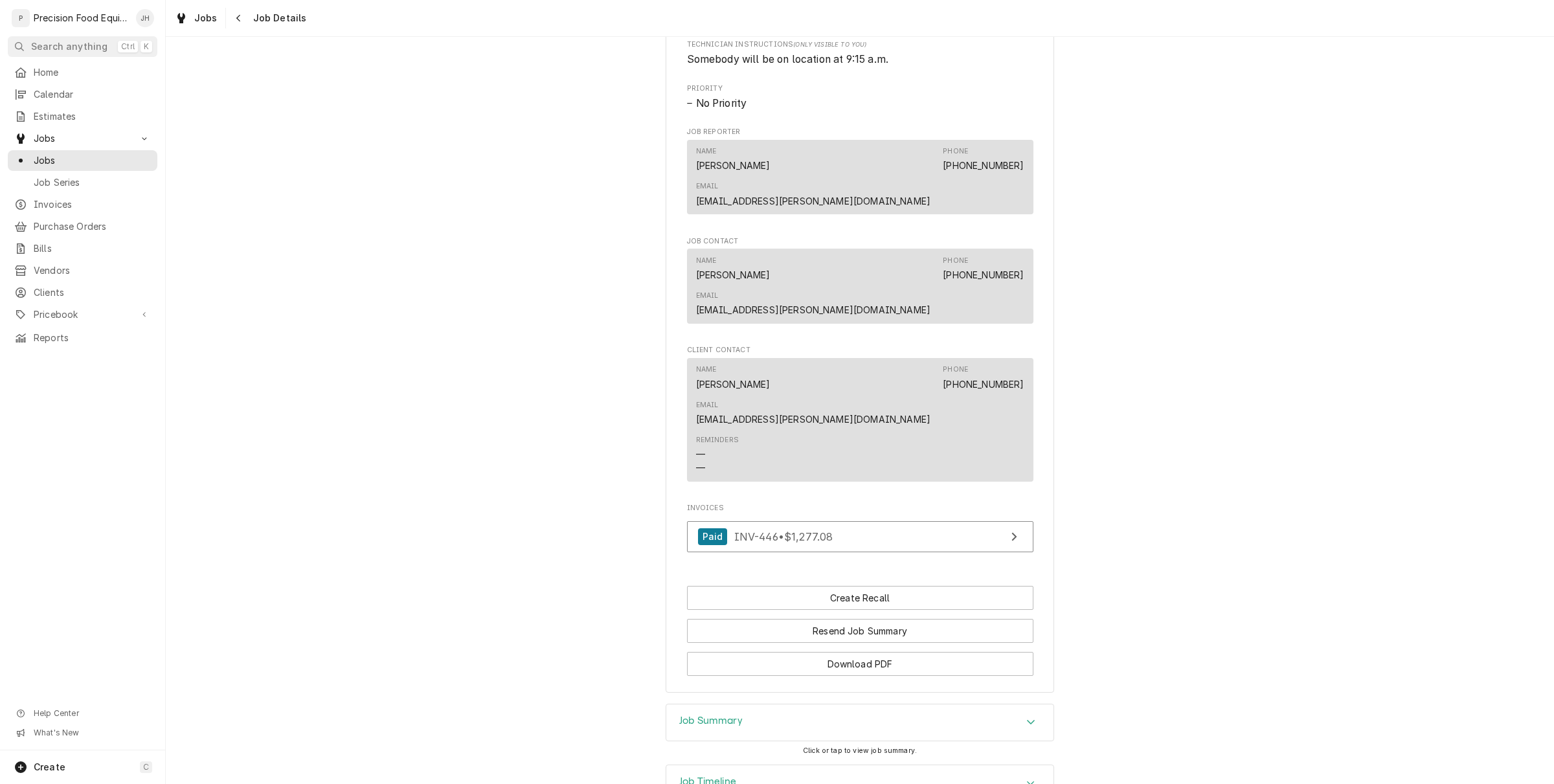
click at [798, 765] on div "Job Timeline" at bounding box center [860, 783] width 387 height 36
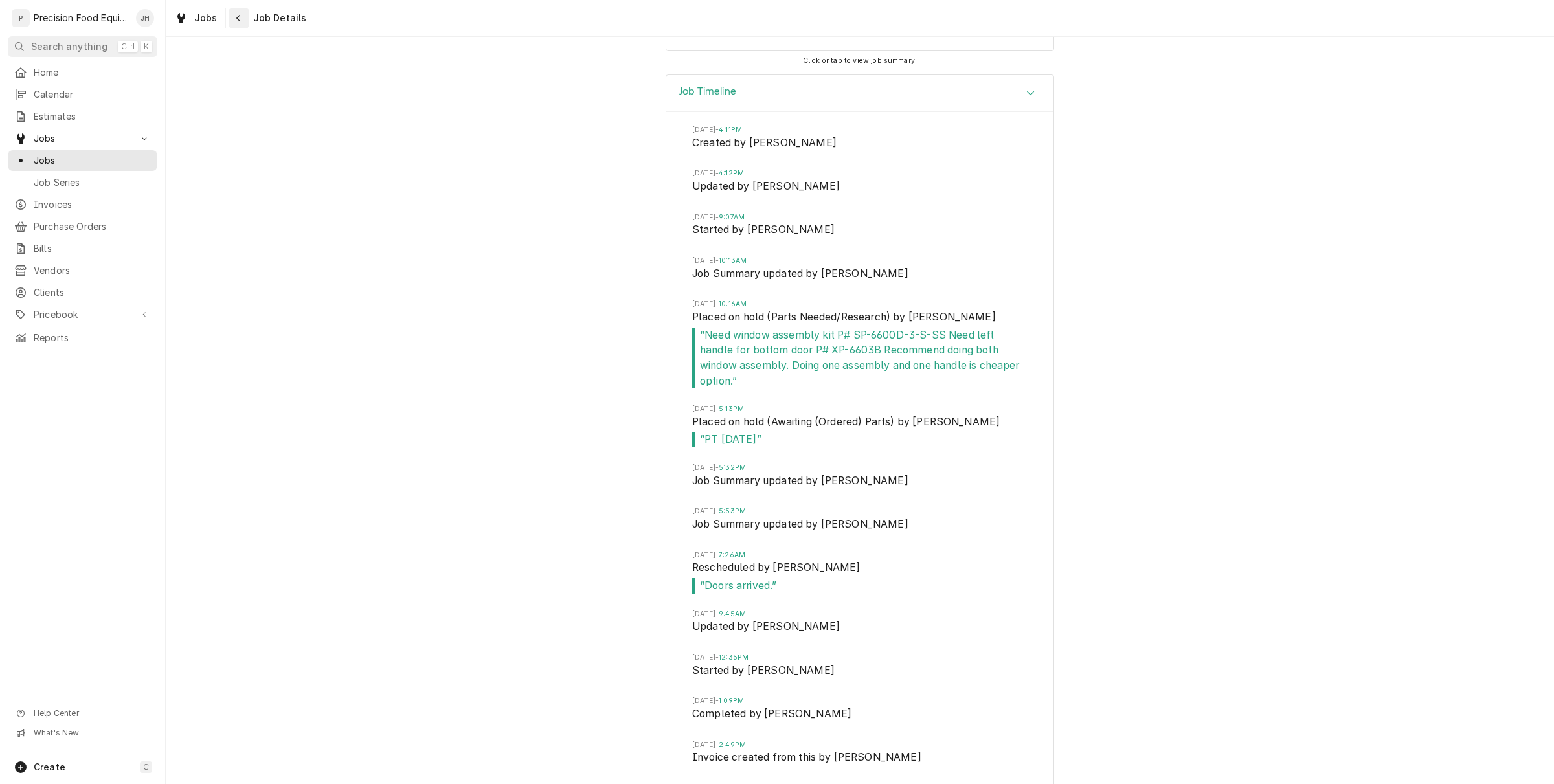
click at [237, 22] on icon "Navigate back" at bounding box center [239, 18] width 6 height 9
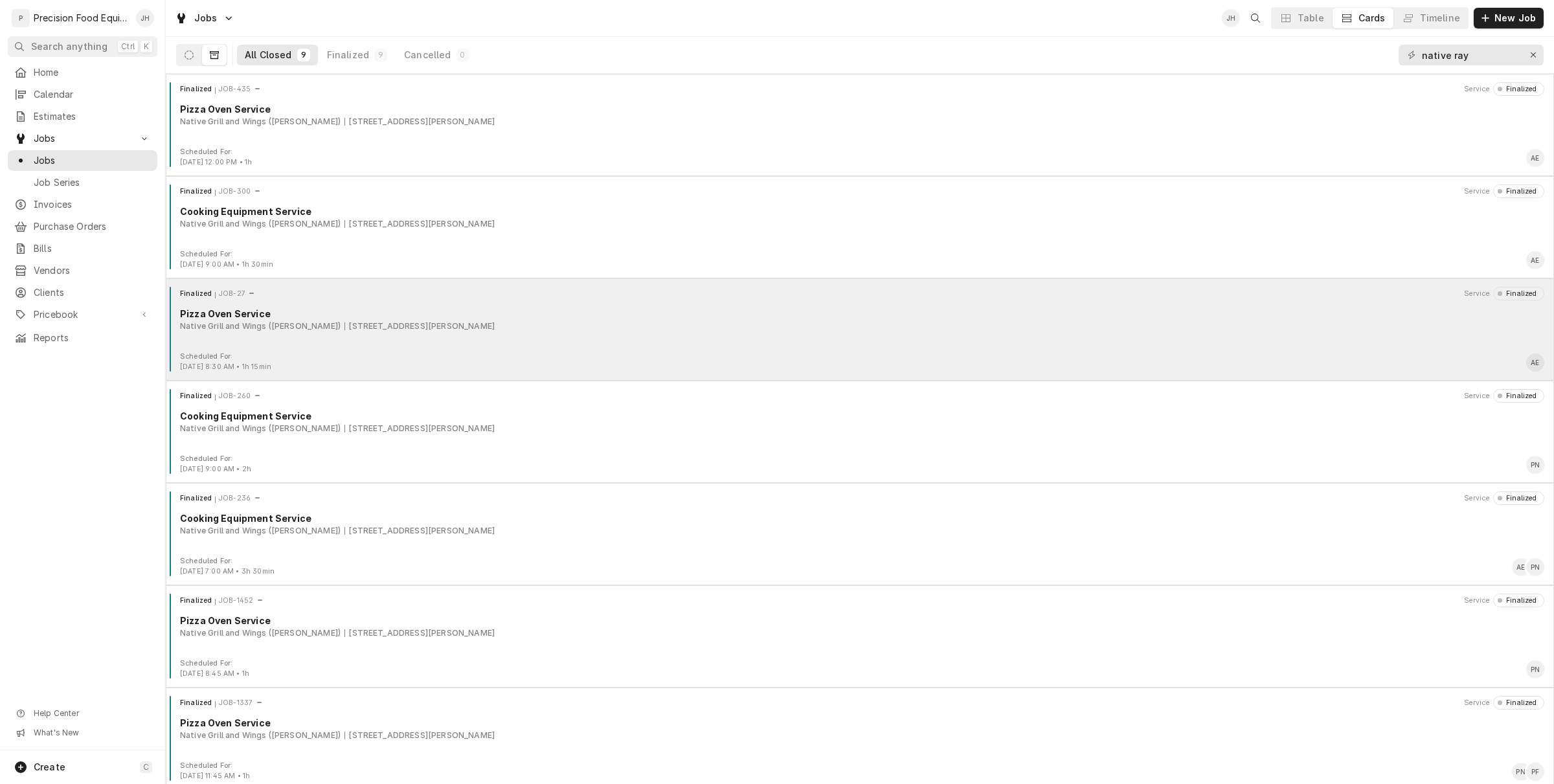
click at [495, 321] on div "Native Grill and Wings (Ray) 5030 E. Ray Rd., Phoenix, AZ 85044" at bounding box center [862, 326] width 1365 height 12
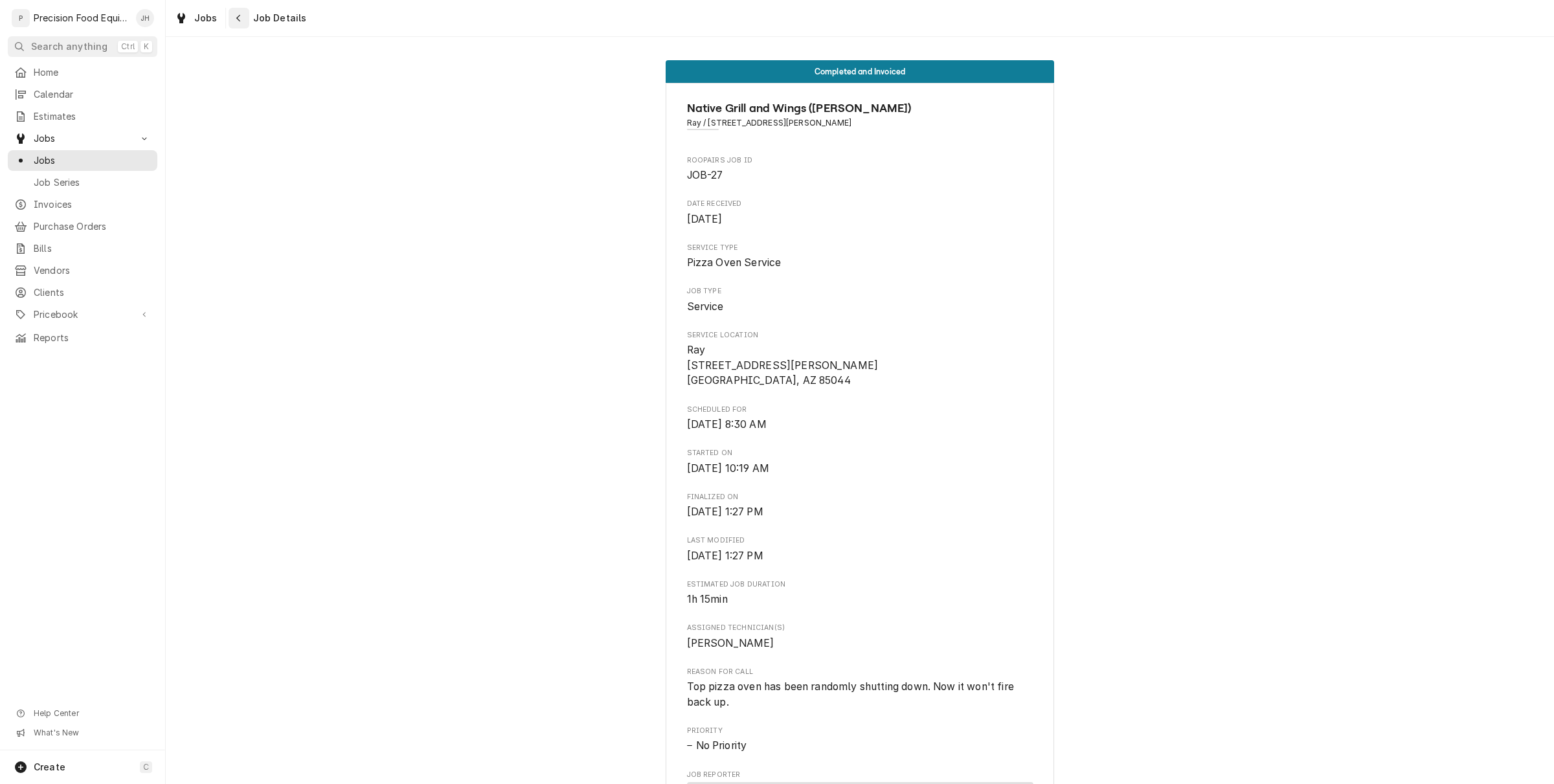
click at [233, 19] on div "Navigate back" at bounding box center [238, 18] width 13 height 13
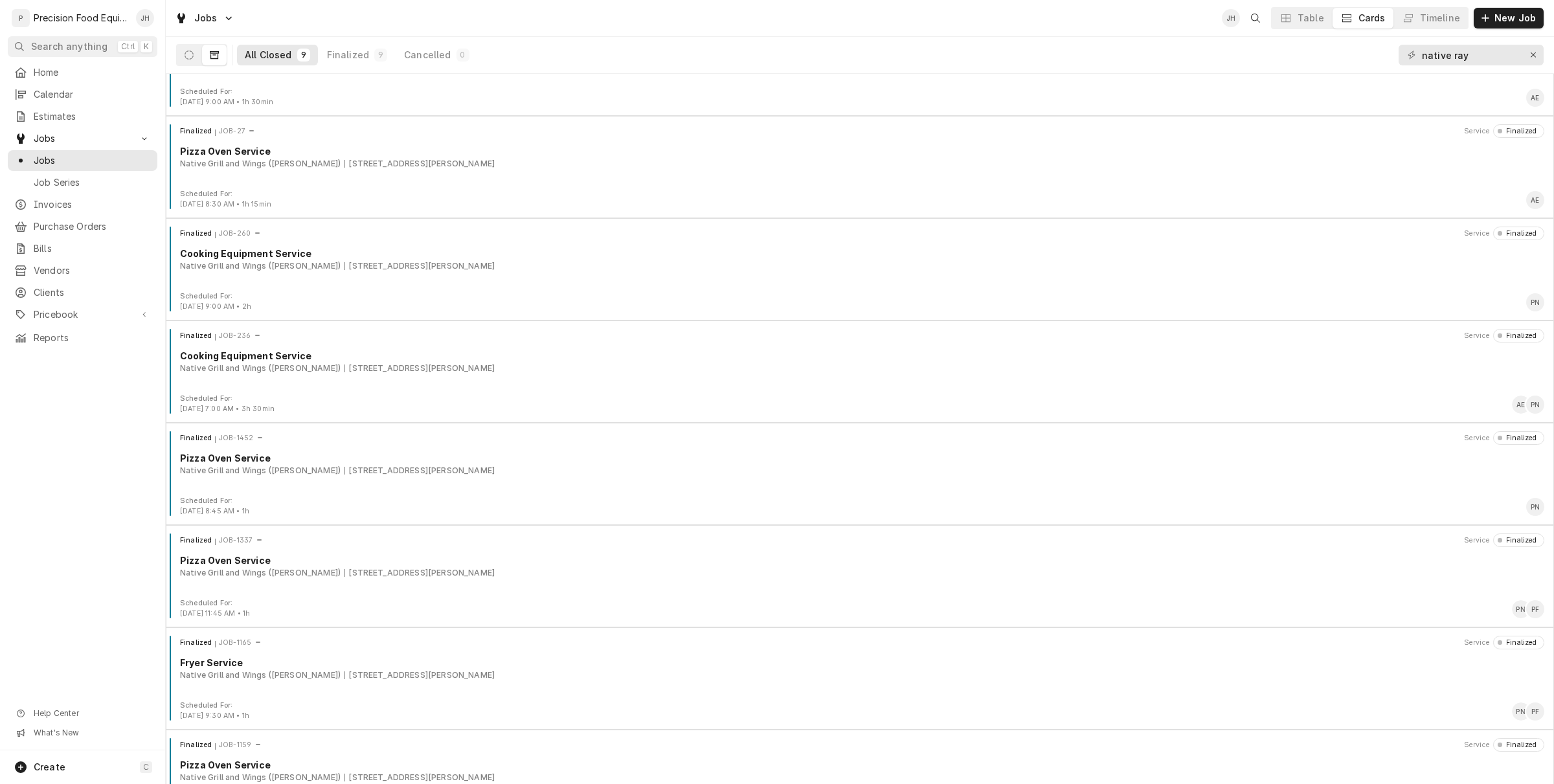
scroll to position [210, 0]
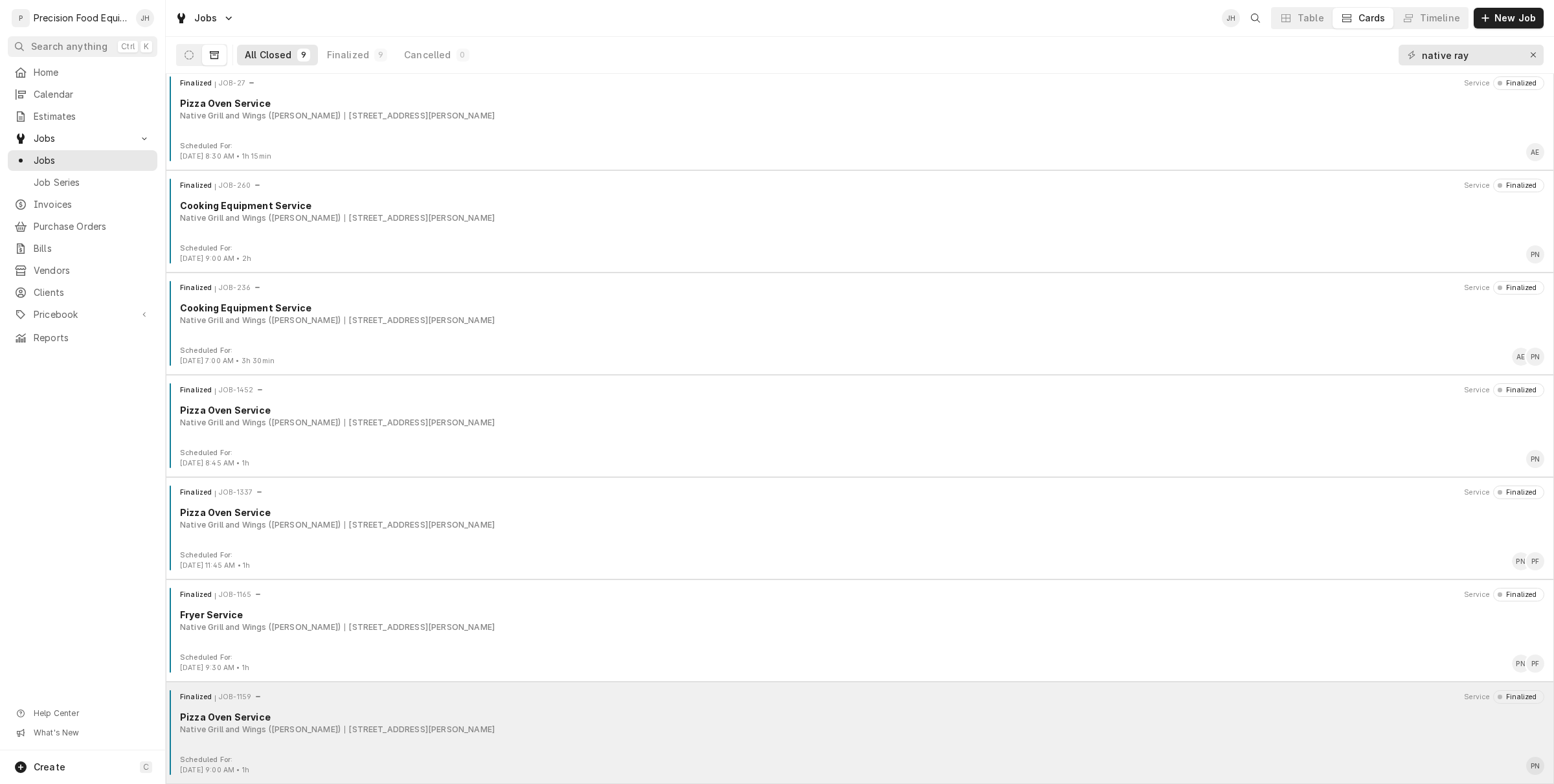
click at [386, 719] on div "Pizza Oven Service" at bounding box center [862, 717] width 1365 height 13
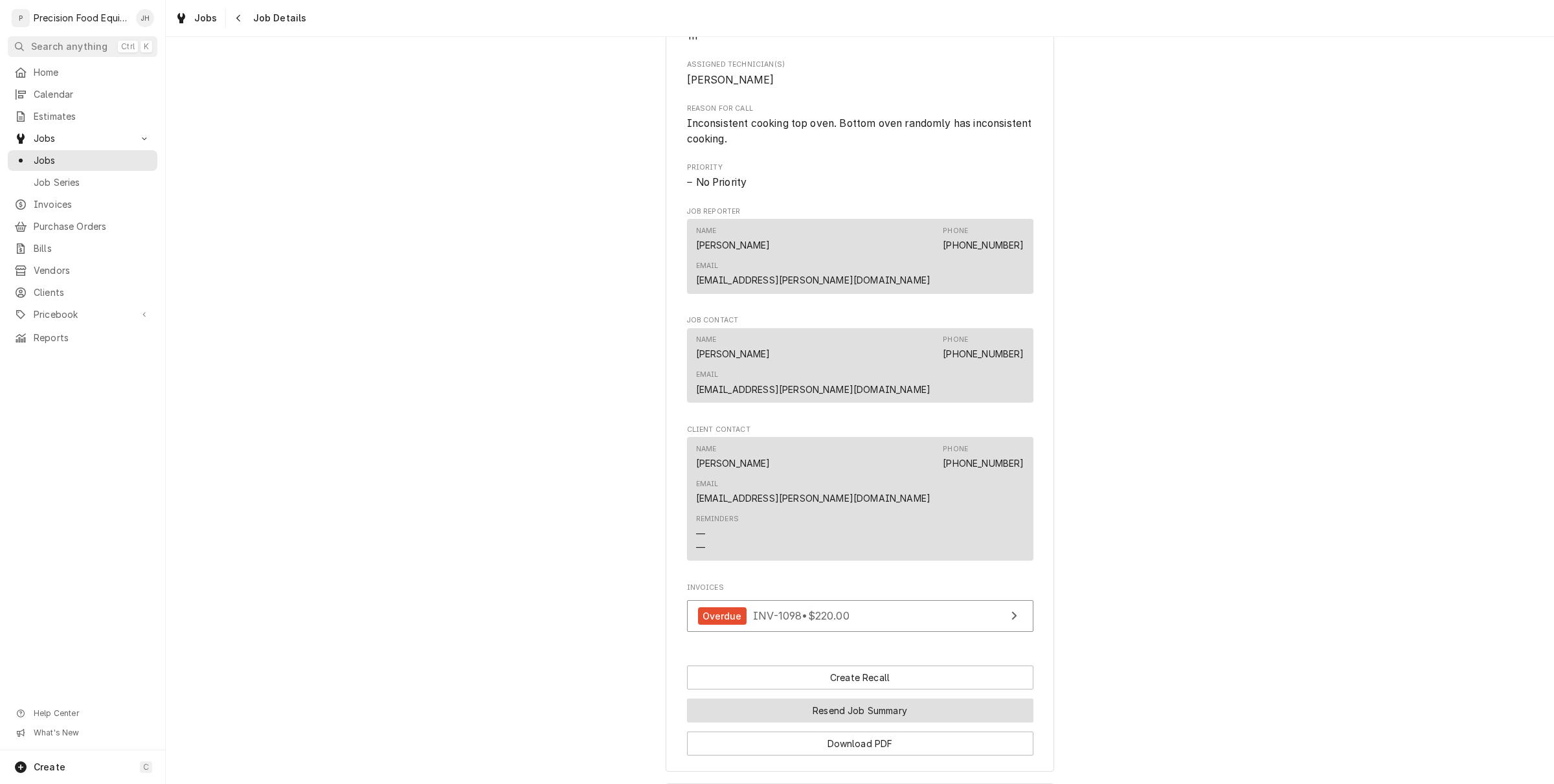
scroll to position [566, 0]
click at [233, 16] on div "Navigate back" at bounding box center [238, 18] width 13 height 13
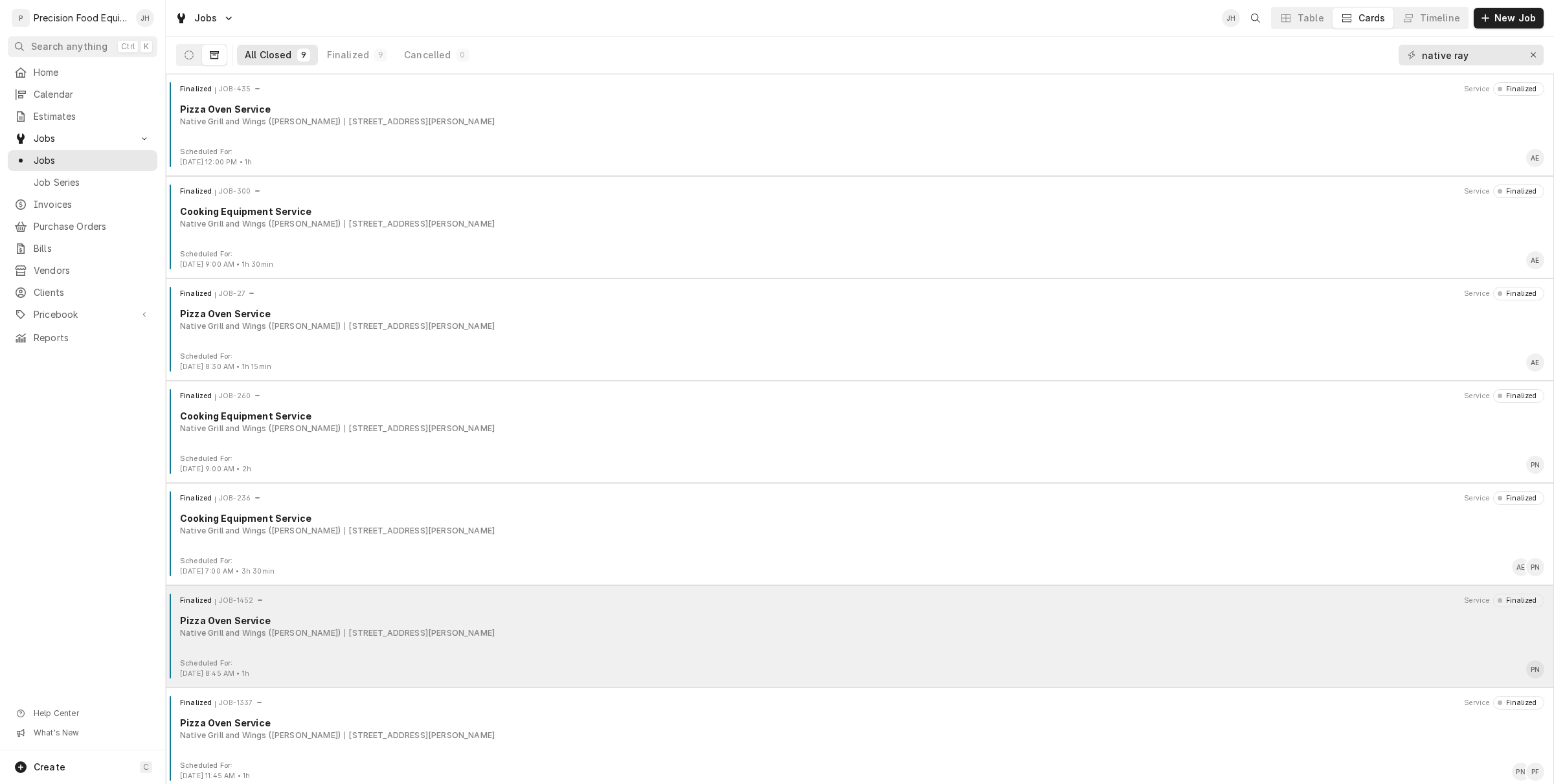
click at [389, 598] on div "Finalized JOB-1452 Service Finalized" at bounding box center [860, 600] width 1378 height 13
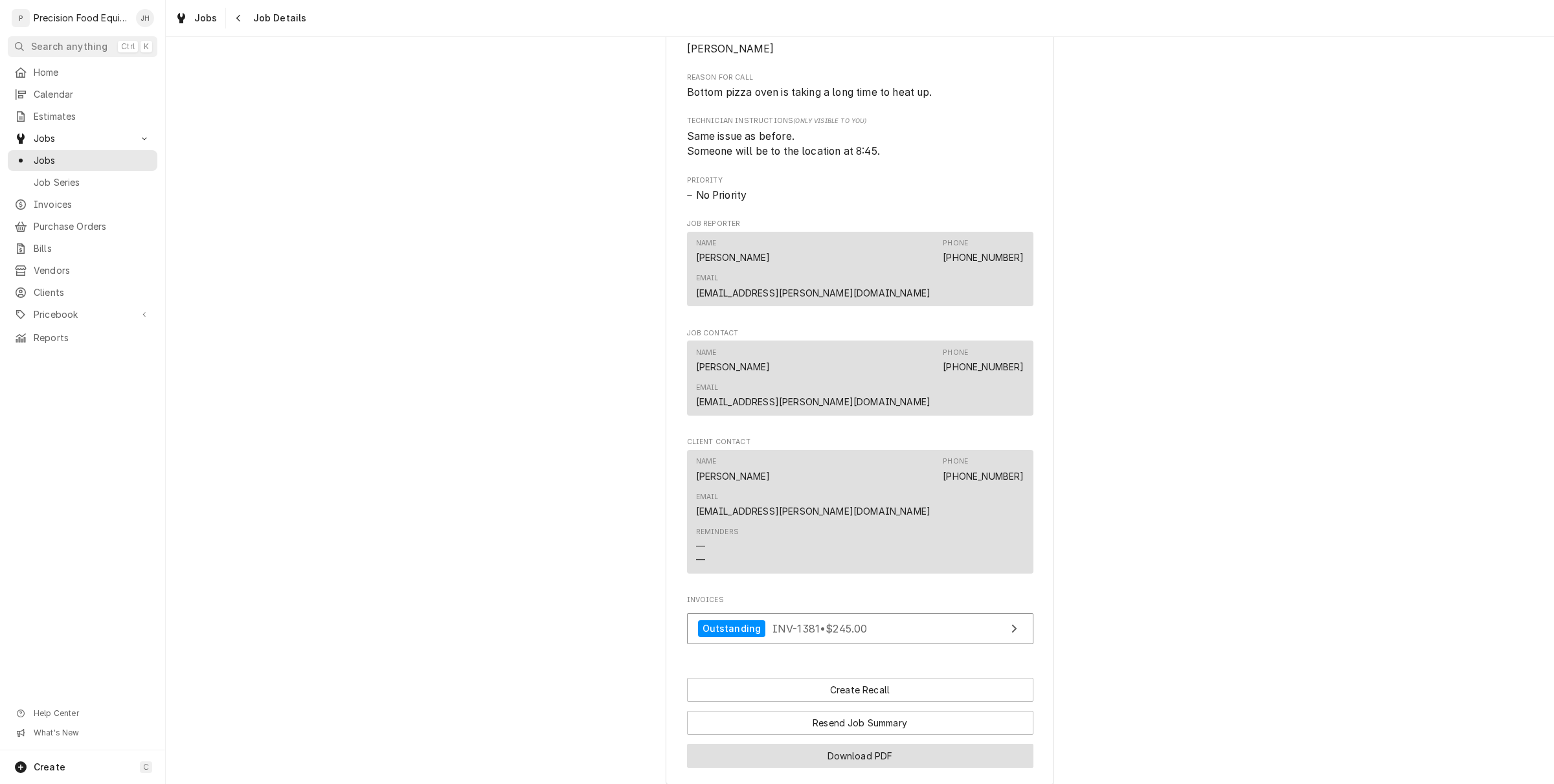
scroll to position [686, 0]
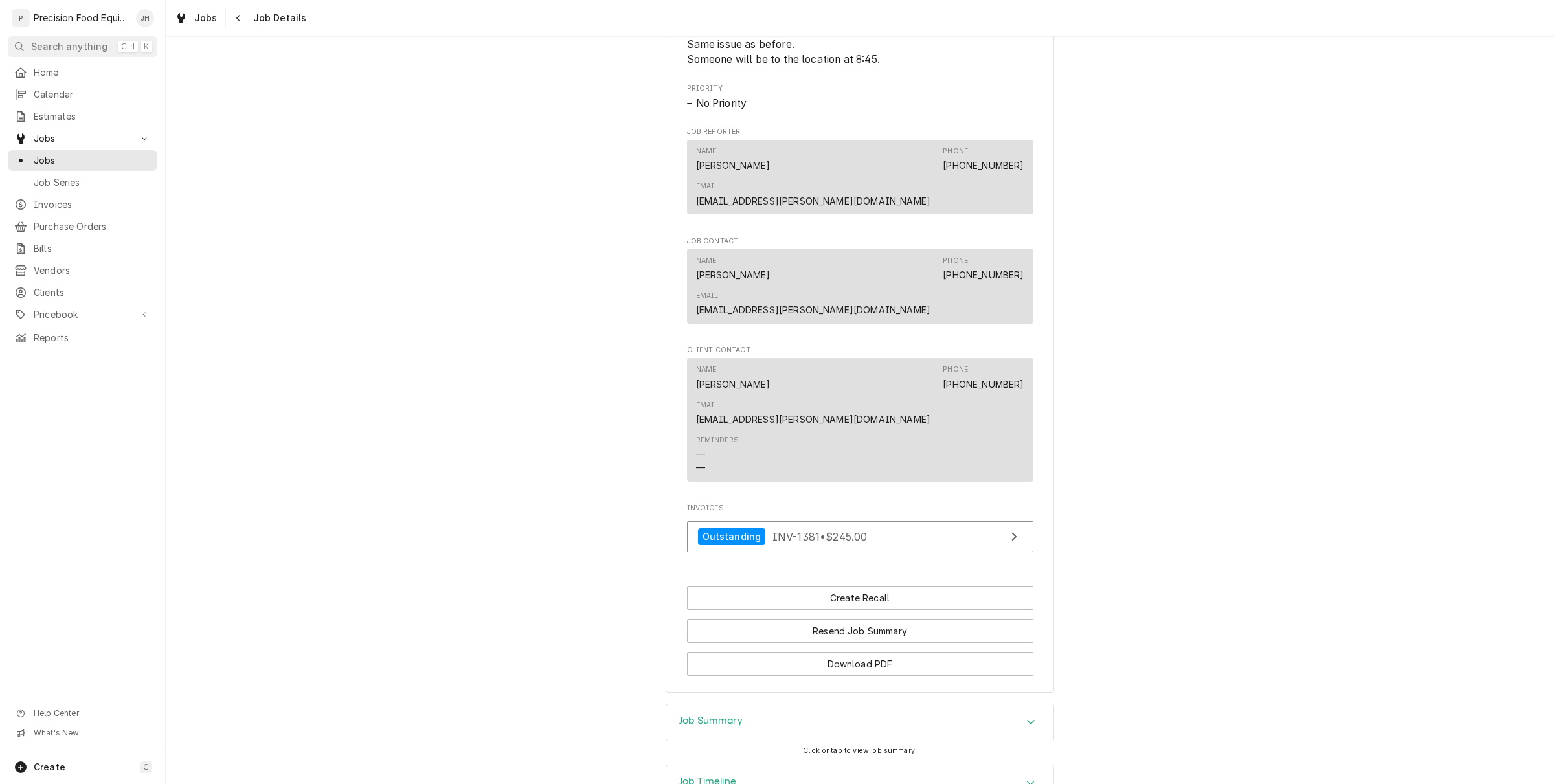
click at [834, 705] on div "Job Summary" at bounding box center [860, 723] width 387 height 36
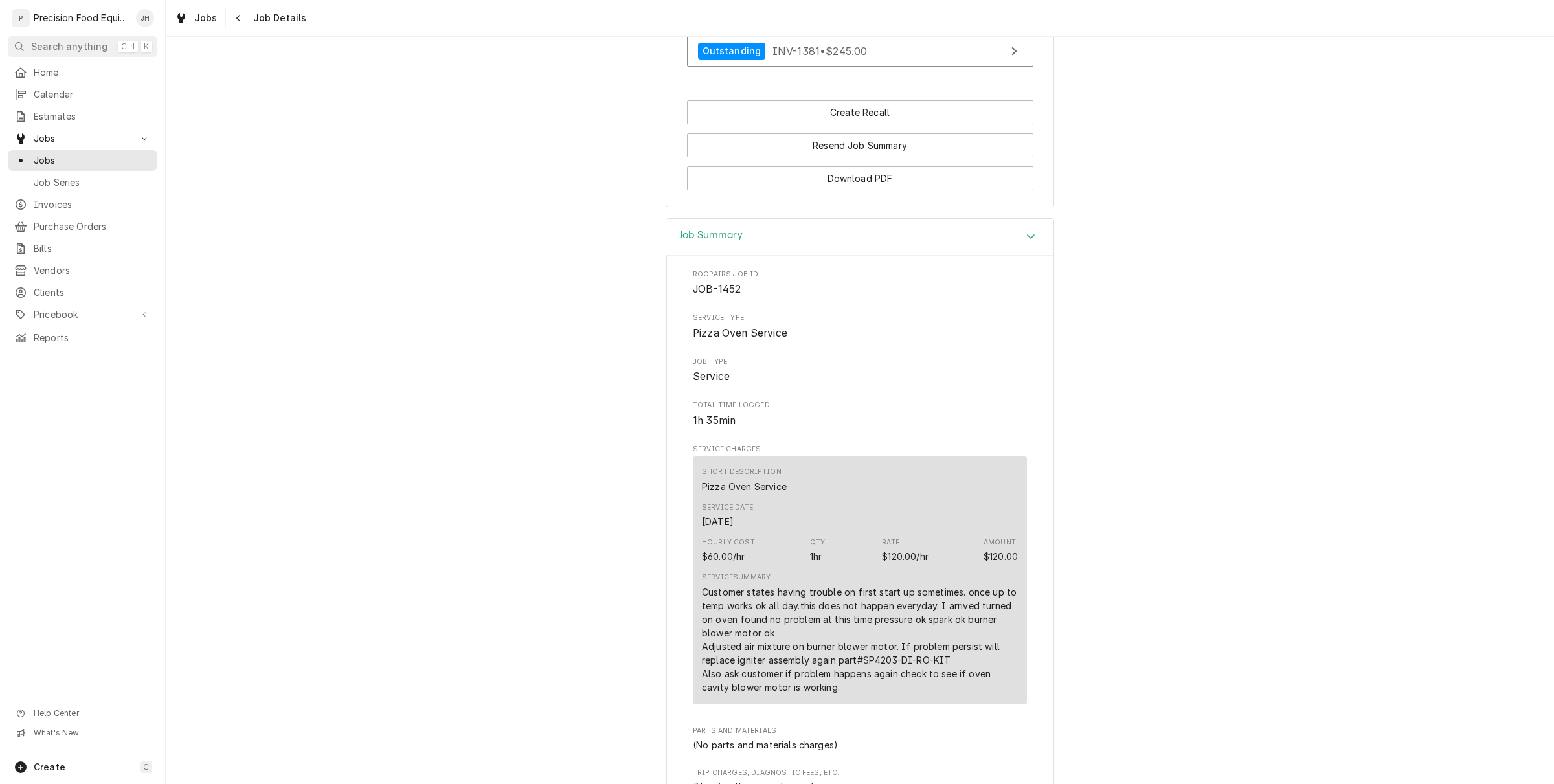
scroll to position [1725, 0]
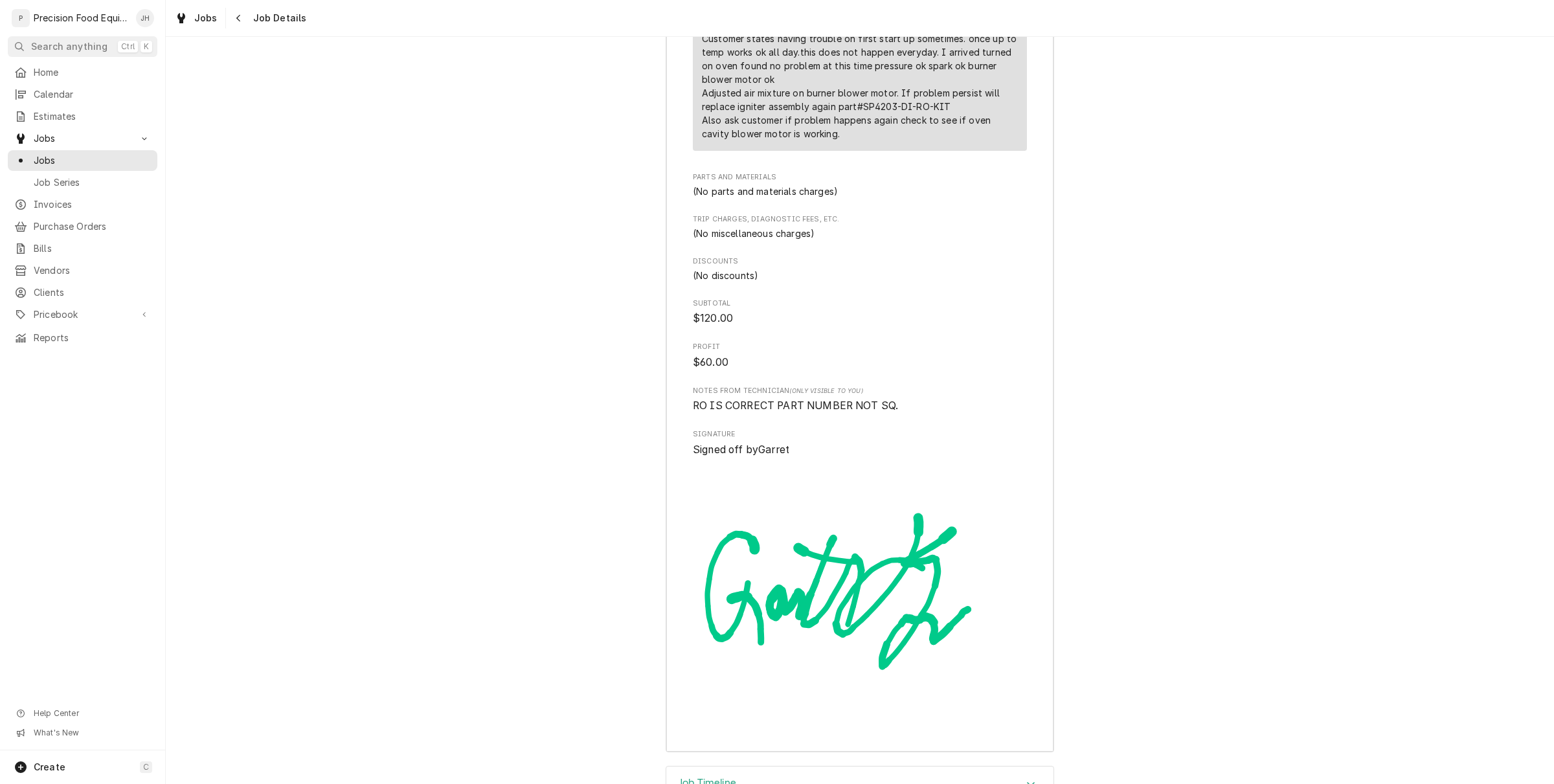
click at [801, 767] on div "Job Timeline" at bounding box center [860, 785] width 387 height 36
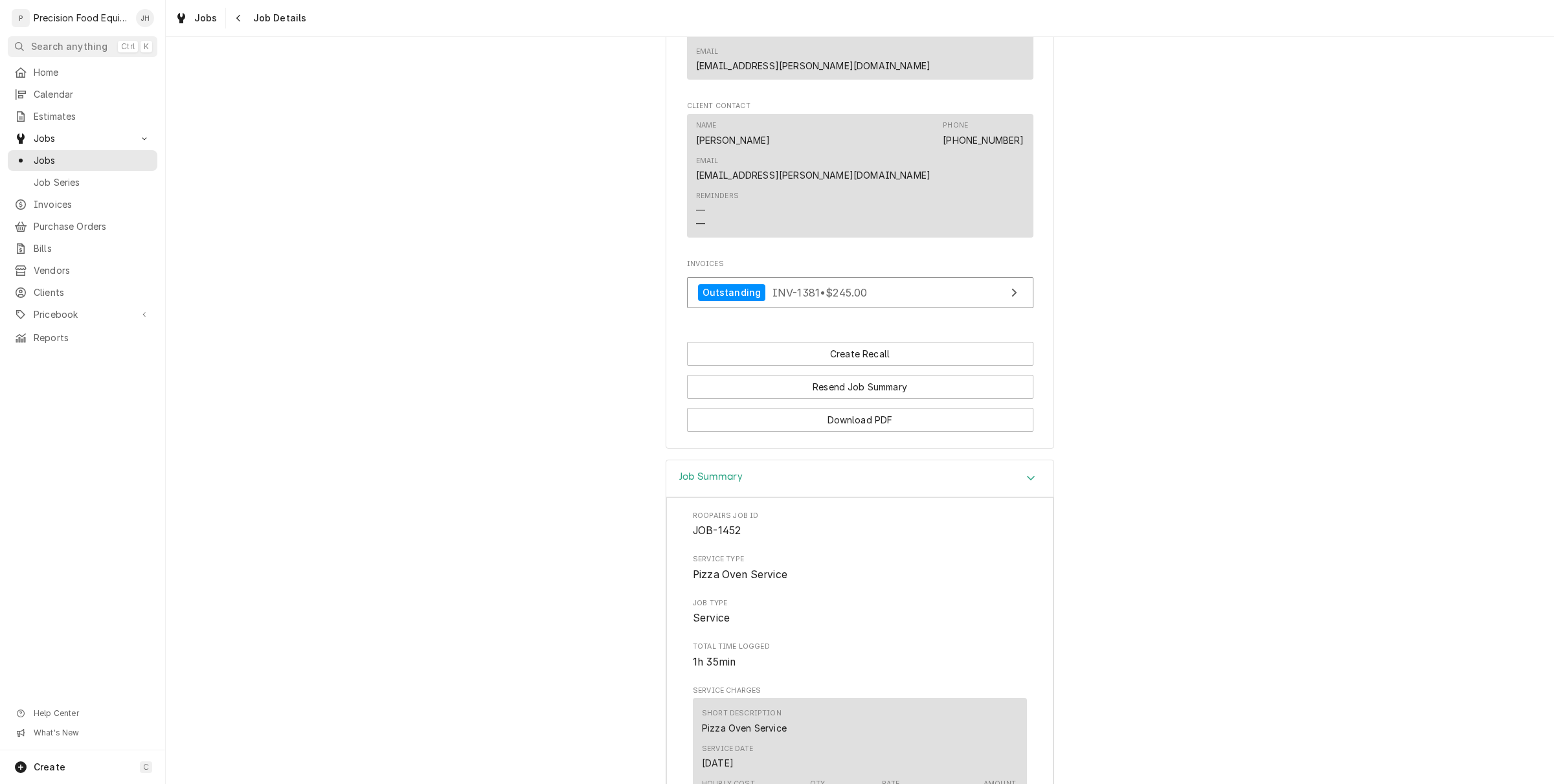
scroll to position [1254, 0]
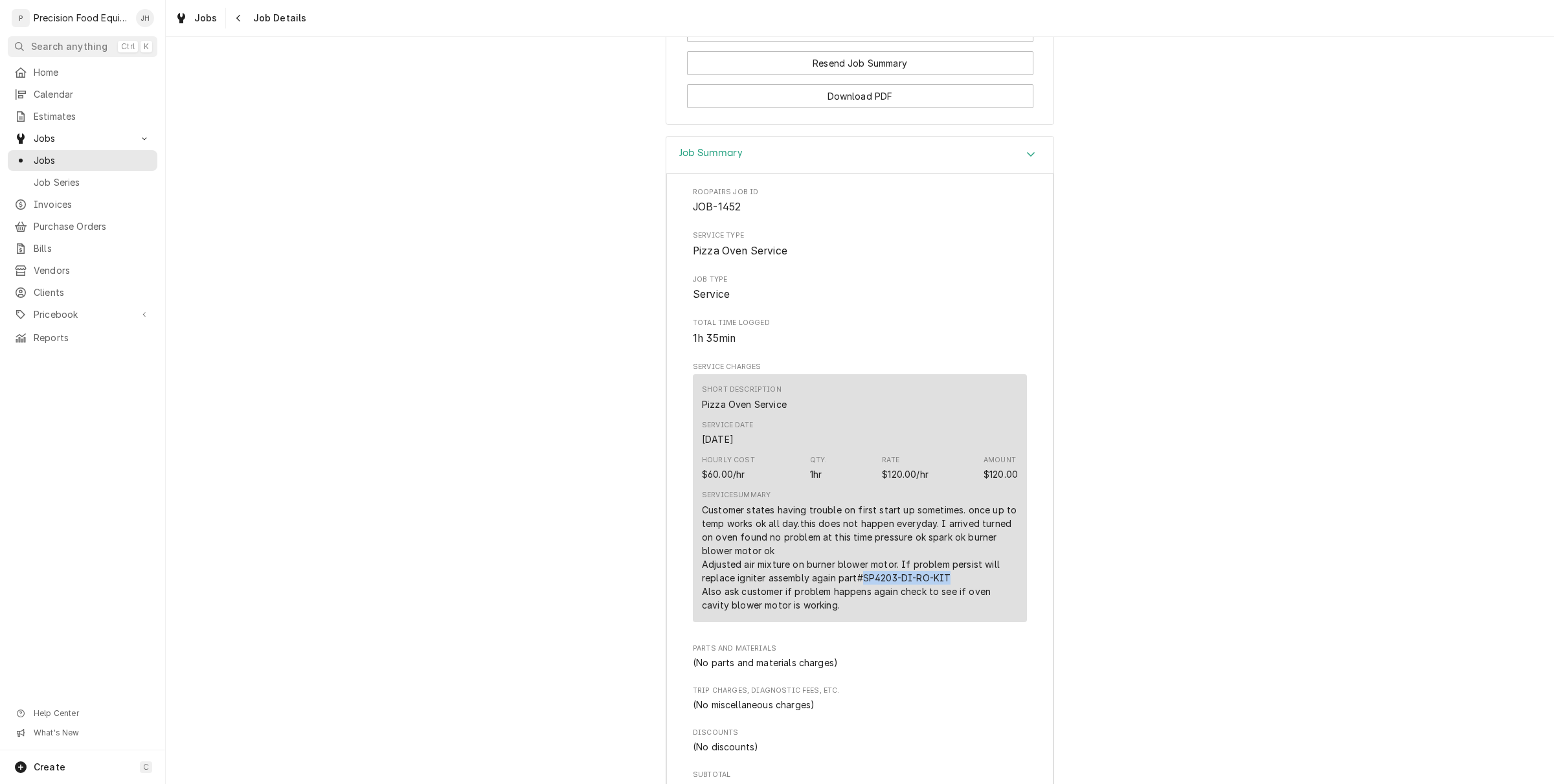
drag, startPoint x: 956, startPoint y: 474, endPoint x: 857, endPoint y: 475, distance: 99.0
click at [857, 503] on div "Customer states having trouble on first start up sometimes. once up to temp wor…" at bounding box center [860, 557] width 316 height 109
copy div "SP4203-DI-RO-KIT"
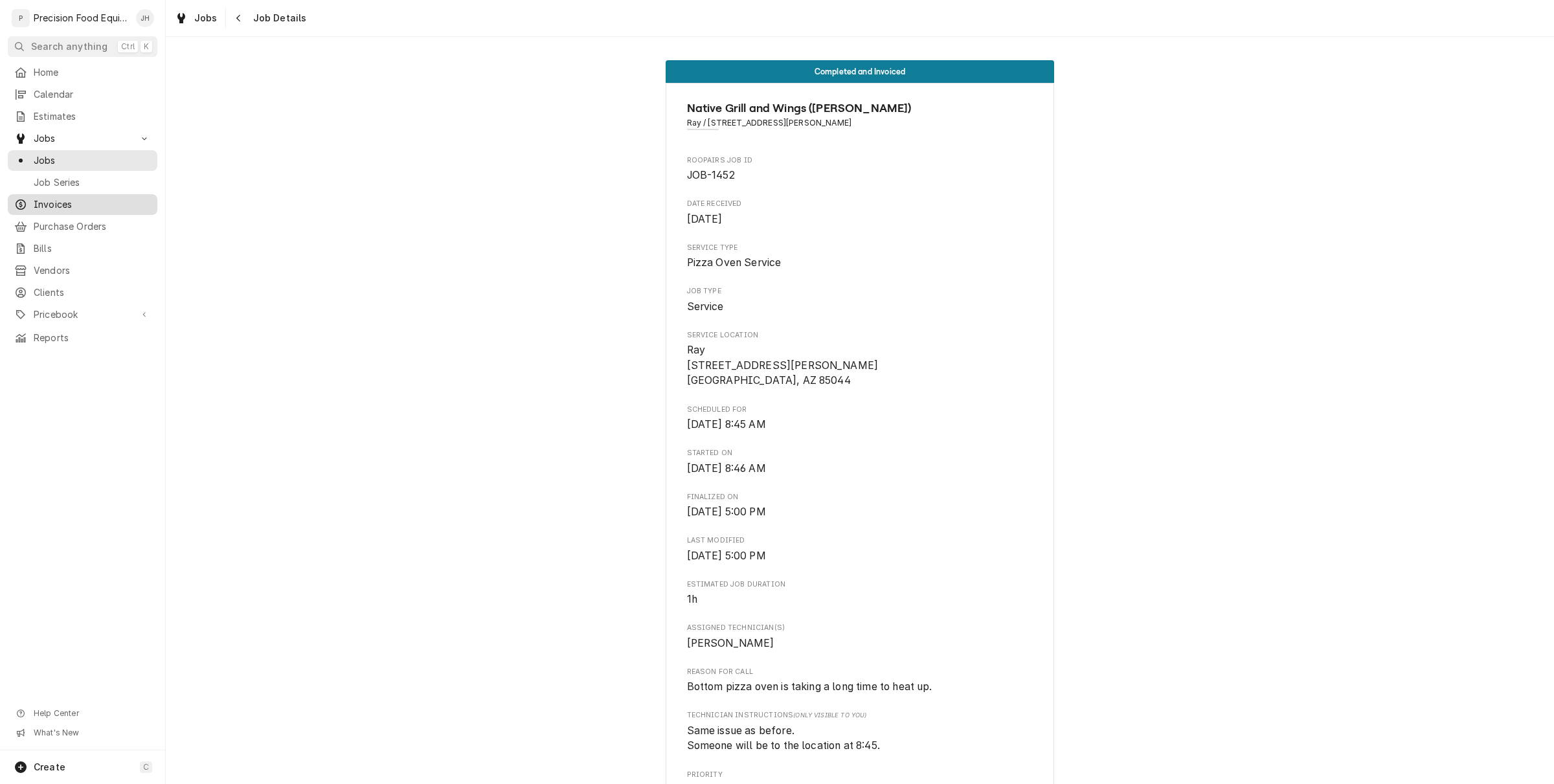
click at [94, 201] on span "Invoices" at bounding box center [92, 204] width 117 height 13
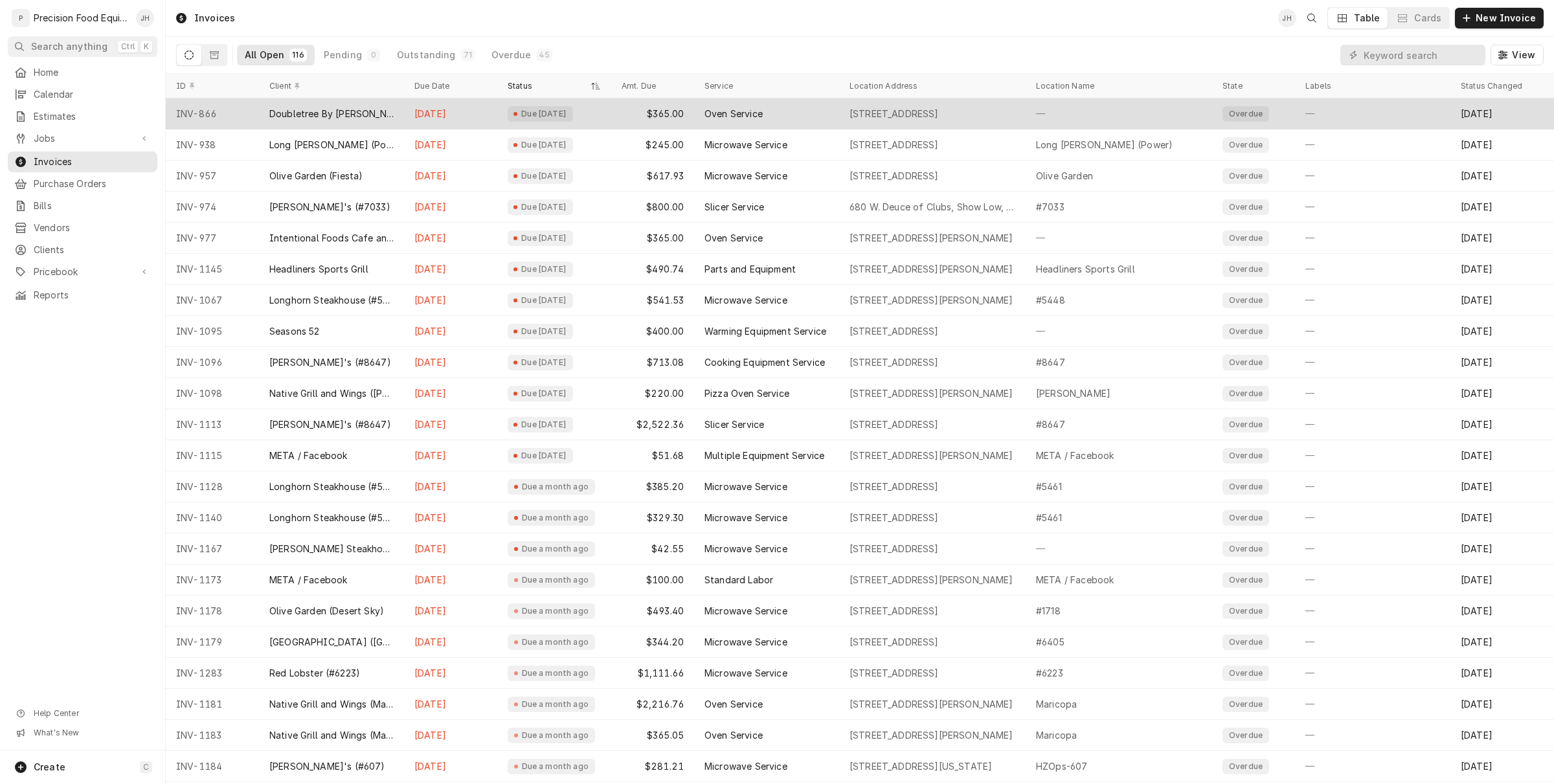
click at [541, 121] on div "Due [DATE]" at bounding box center [554, 113] width 114 height 31
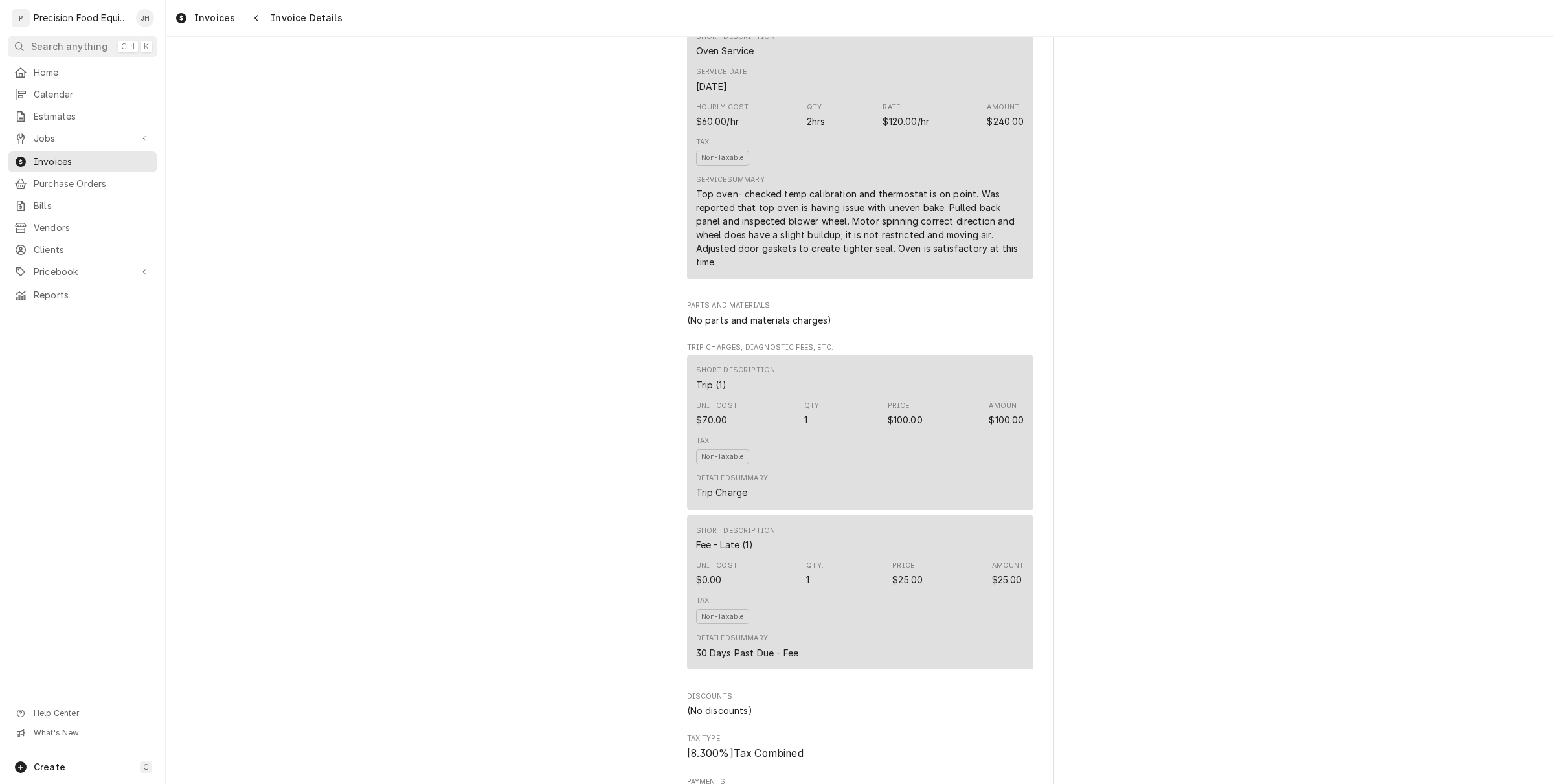
scroll to position [1358, 0]
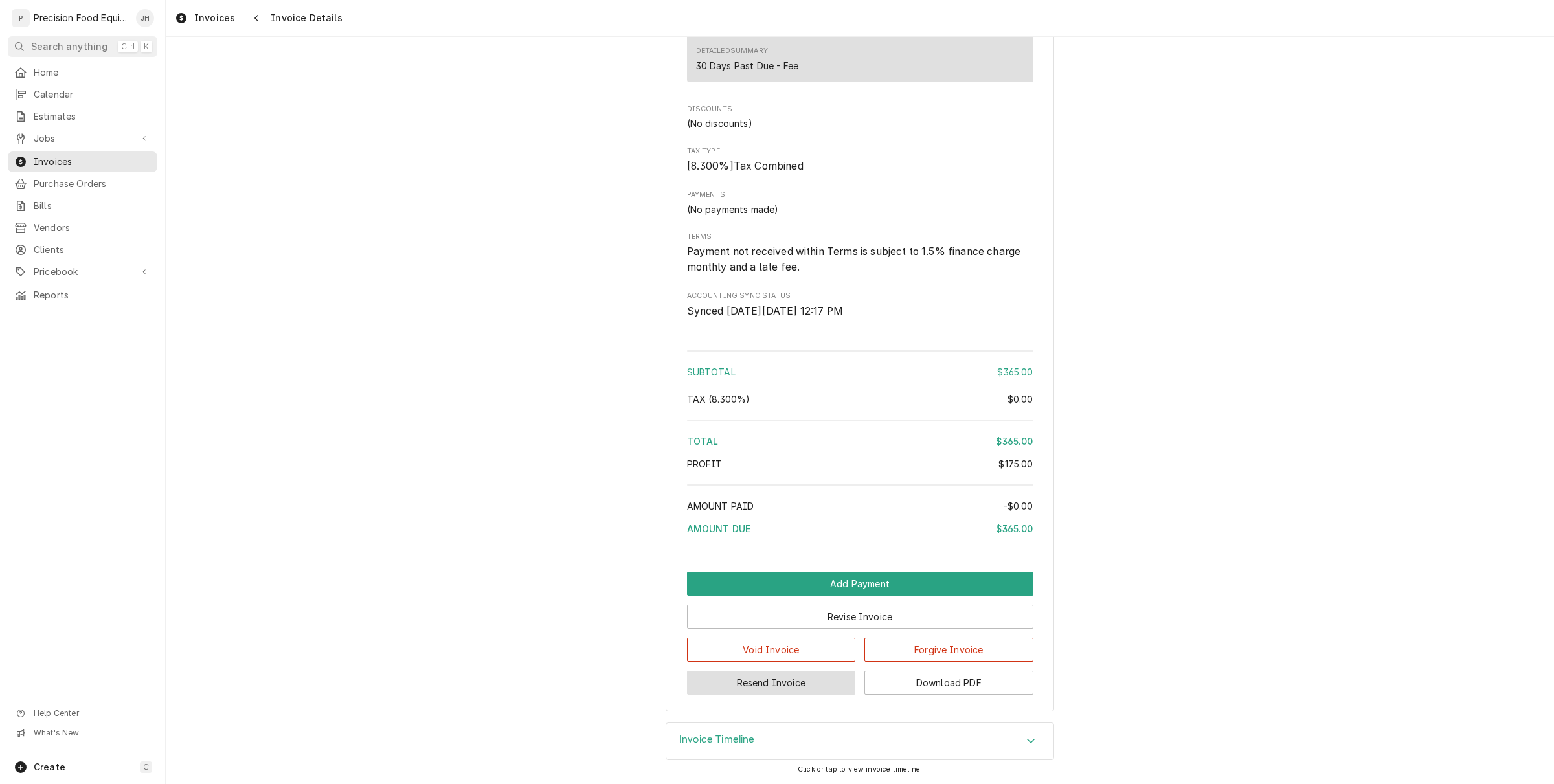
click at [825, 676] on button "Resend Invoice" at bounding box center [771, 683] width 169 height 24
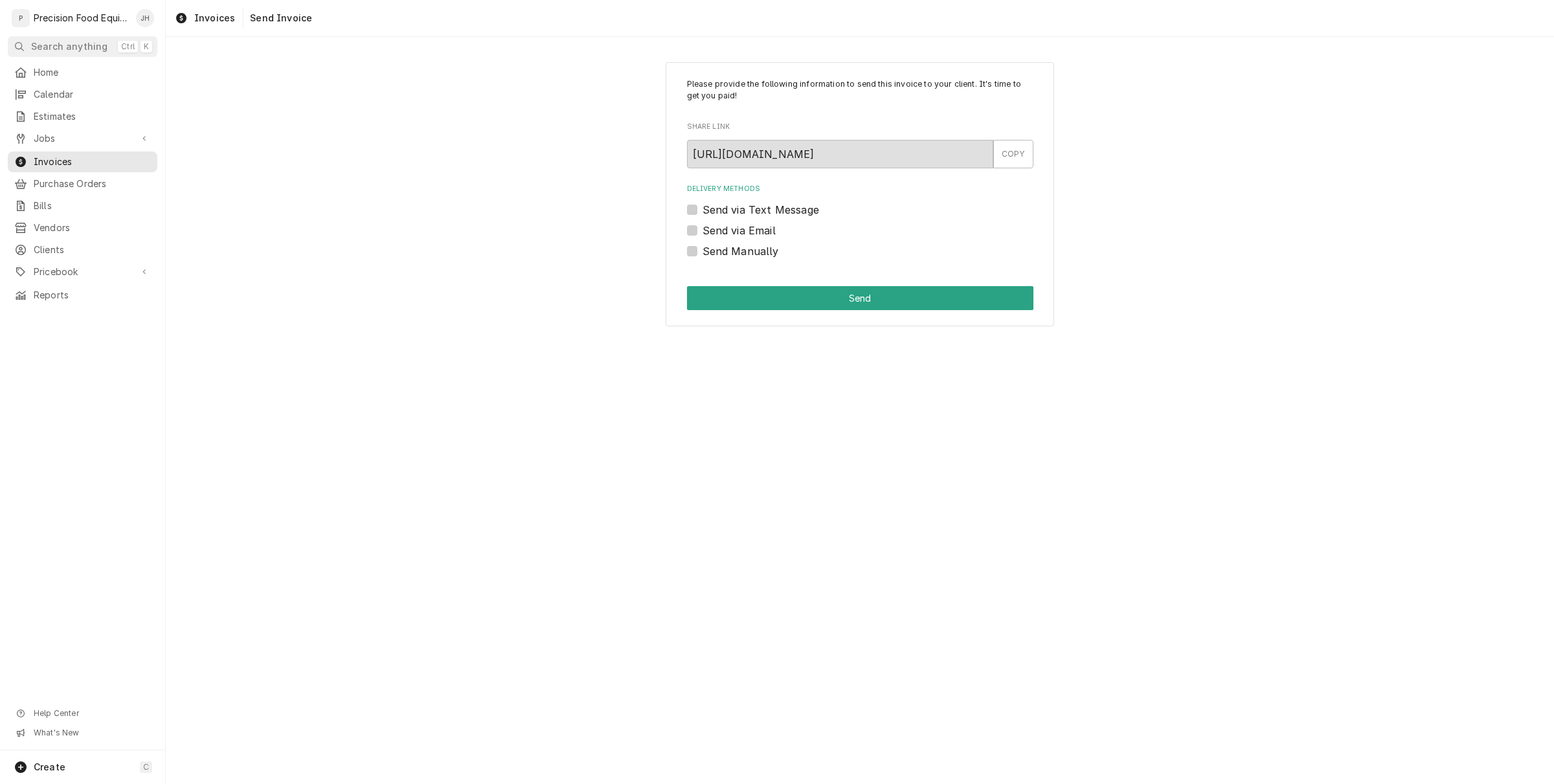
click at [702, 230] on label "Send via Email" at bounding box center [739, 230] width 73 height 16
click at [702, 230] on input "Send via Email" at bounding box center [875, 237] width 347 height 28
checkbox input "true"
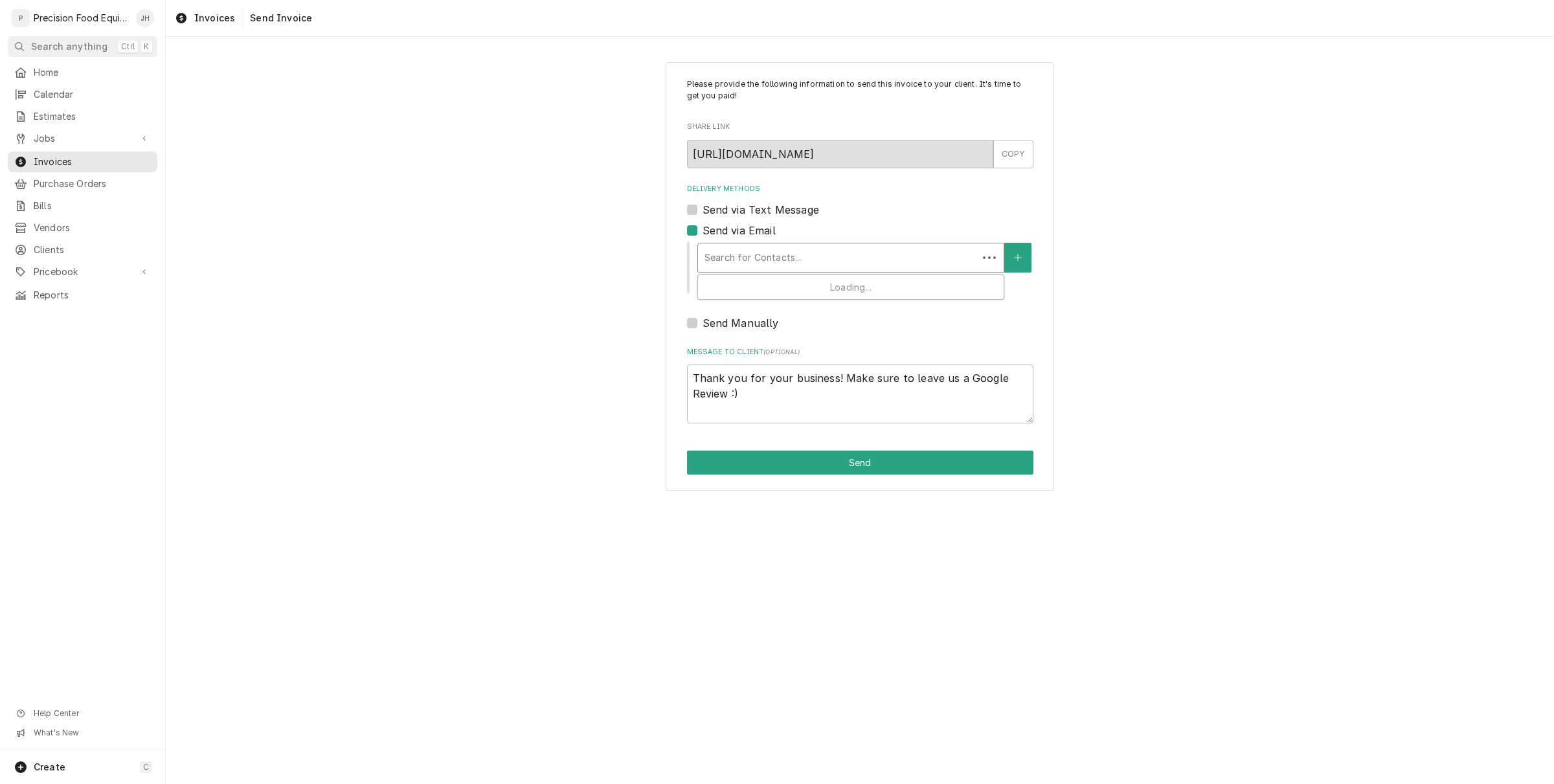
click at [786, 256] on div "Delivery Methods" at bounding box center [838, 258] width 267 height 23
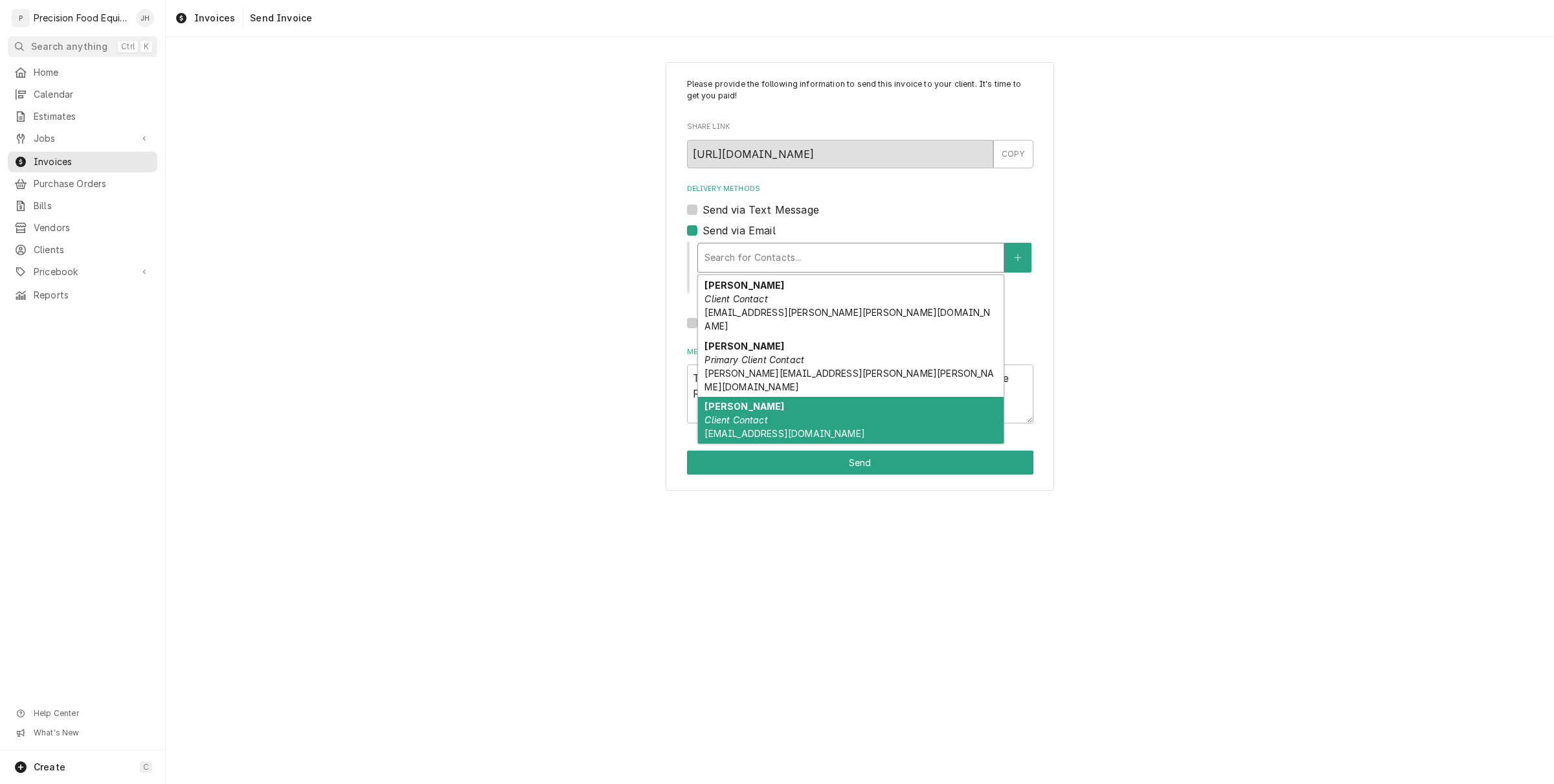
click at [648, 377] on div "Please provide the following information to send this invoice to your client. I…" at bounding box center [860, 276] width 1388 height 452
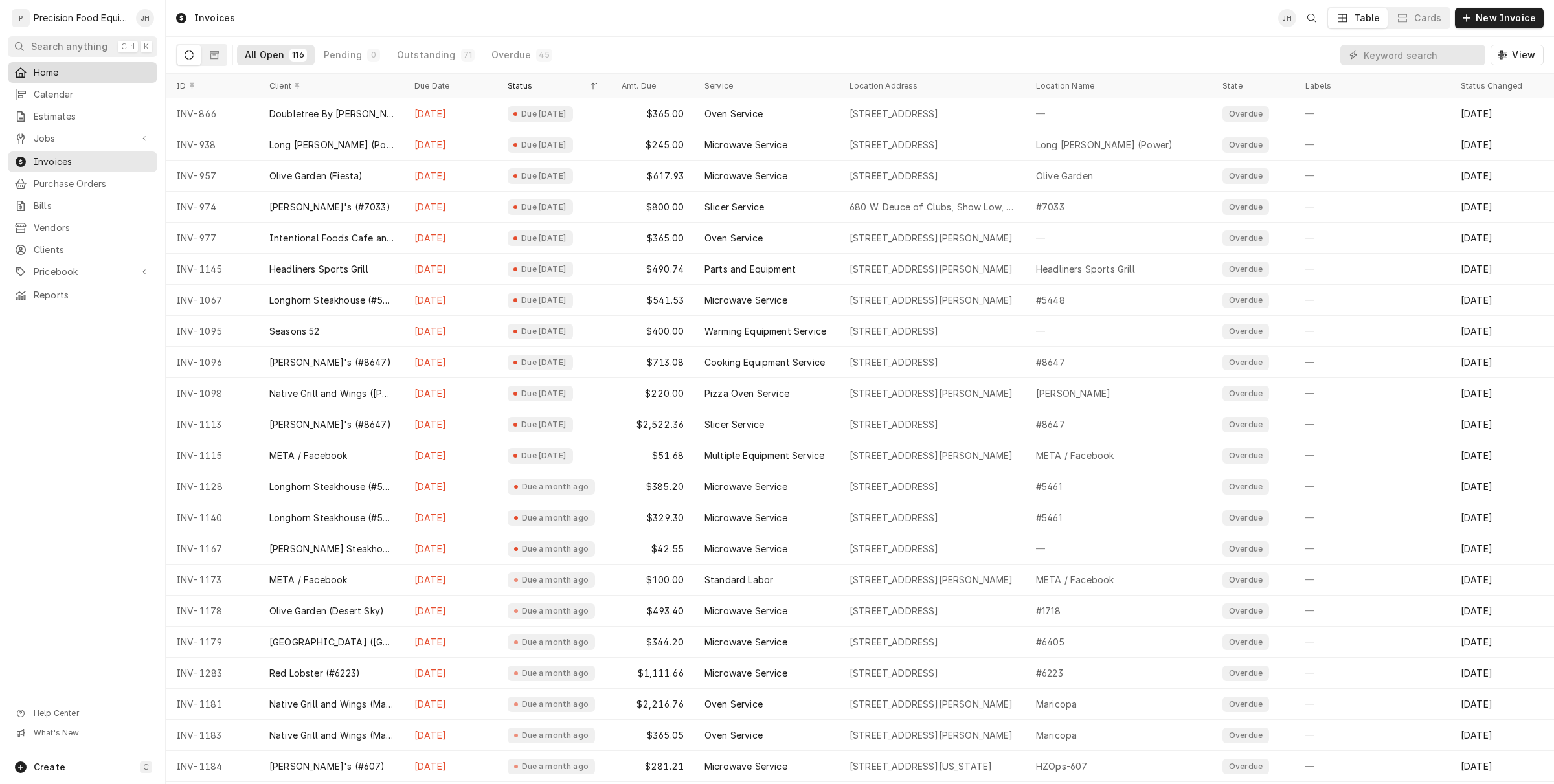
click at [40, 70] on span "Home" at bounding box center [92, 72] width 117 height 13
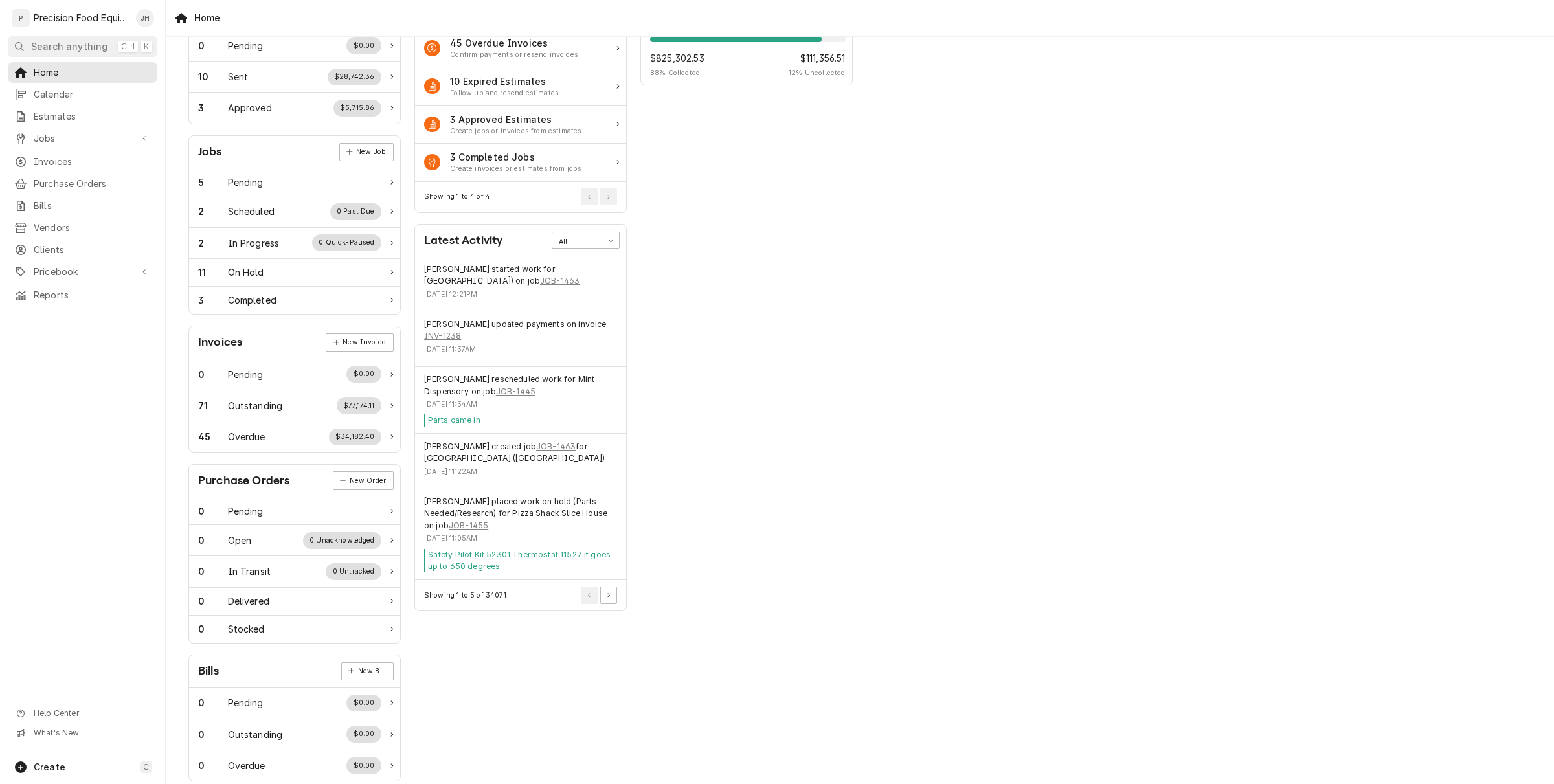
scroll to position [127, 0]
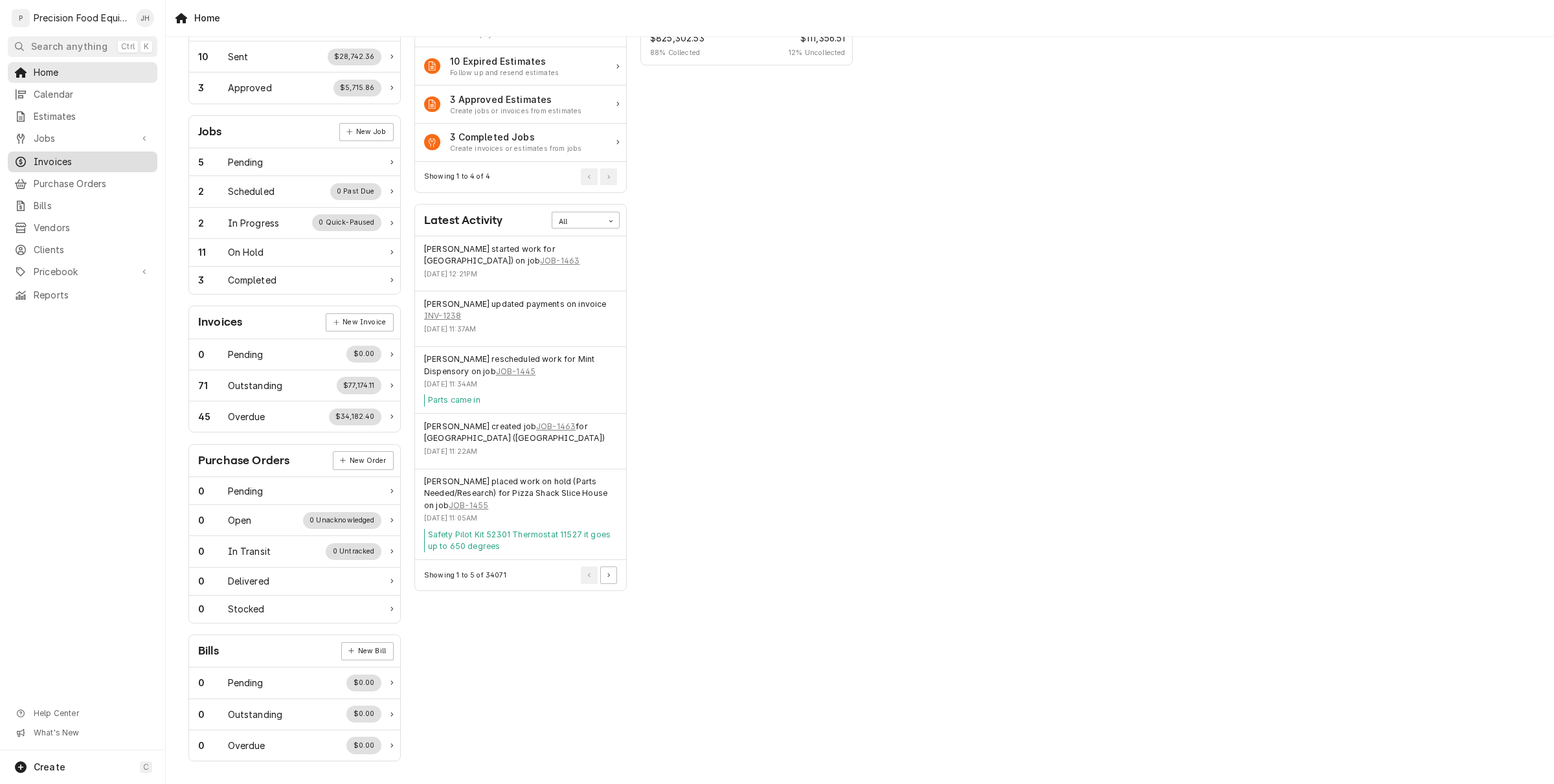
click at [69, 165] on span "Invoices" at bounding box center [92, 161] width 117 height 13
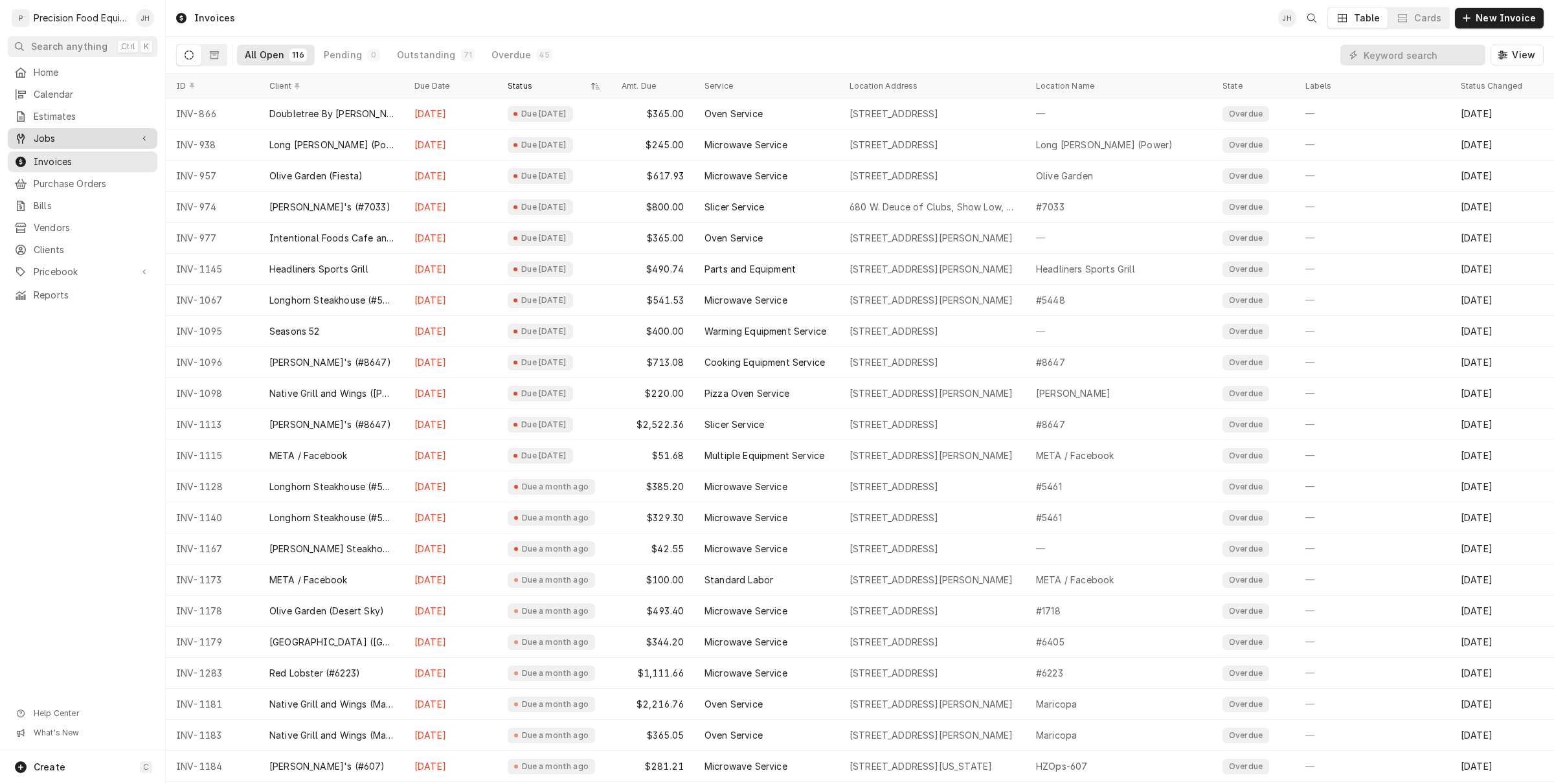
click at [63, 136] on span "Jobs" at bounding box center [82, 138] width 98 height 13
click at [73, 153] on div "Jobs" at bounding box center [82, 160] width 145 height 16
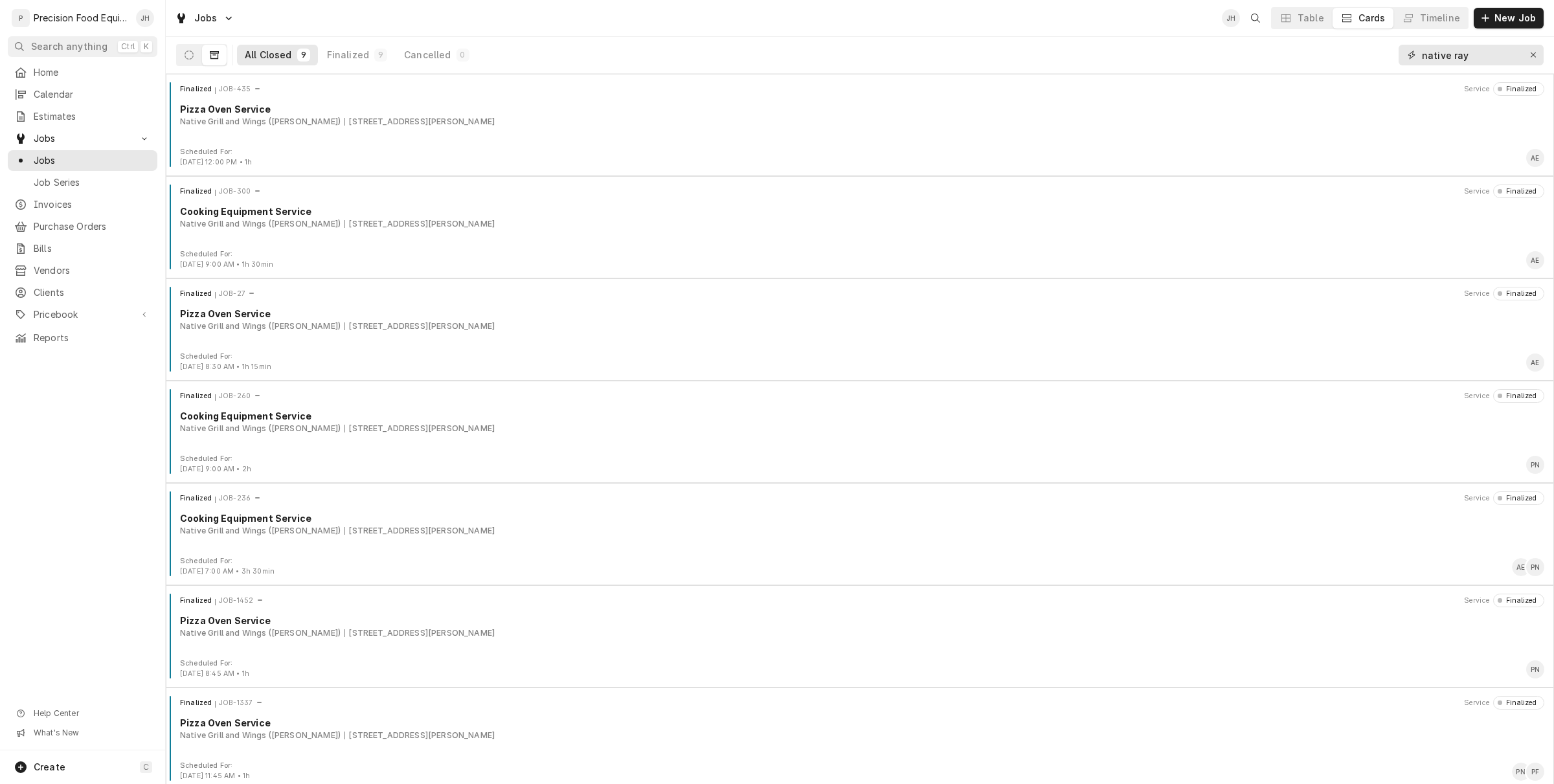
click at [1530, 56] on icon "Erase input" at bounding box center [1534, 55] width 7 height 9
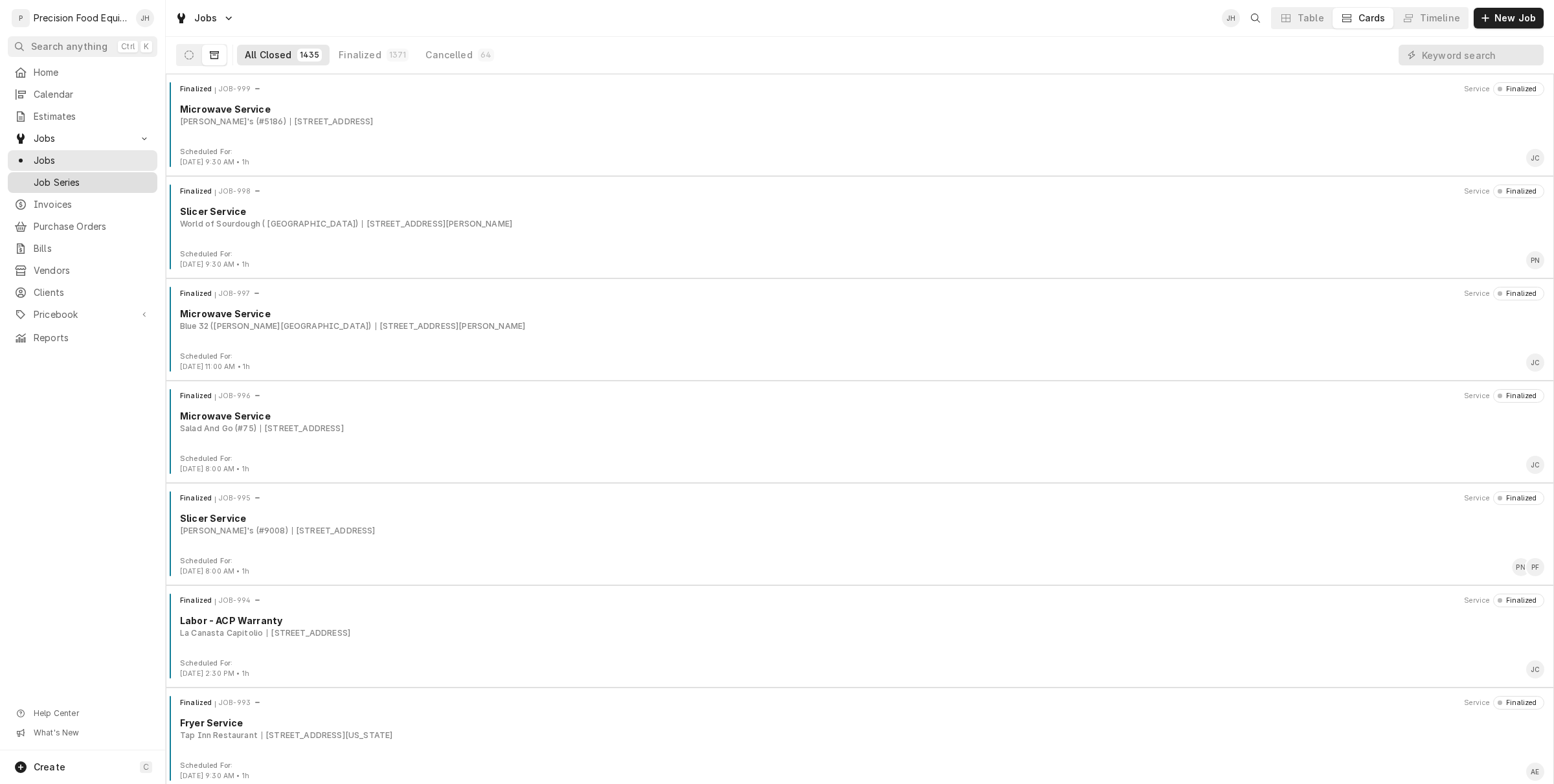
click at [86, 179] on span "Job Series" at bounding box center [92, 182] width 117 height 13
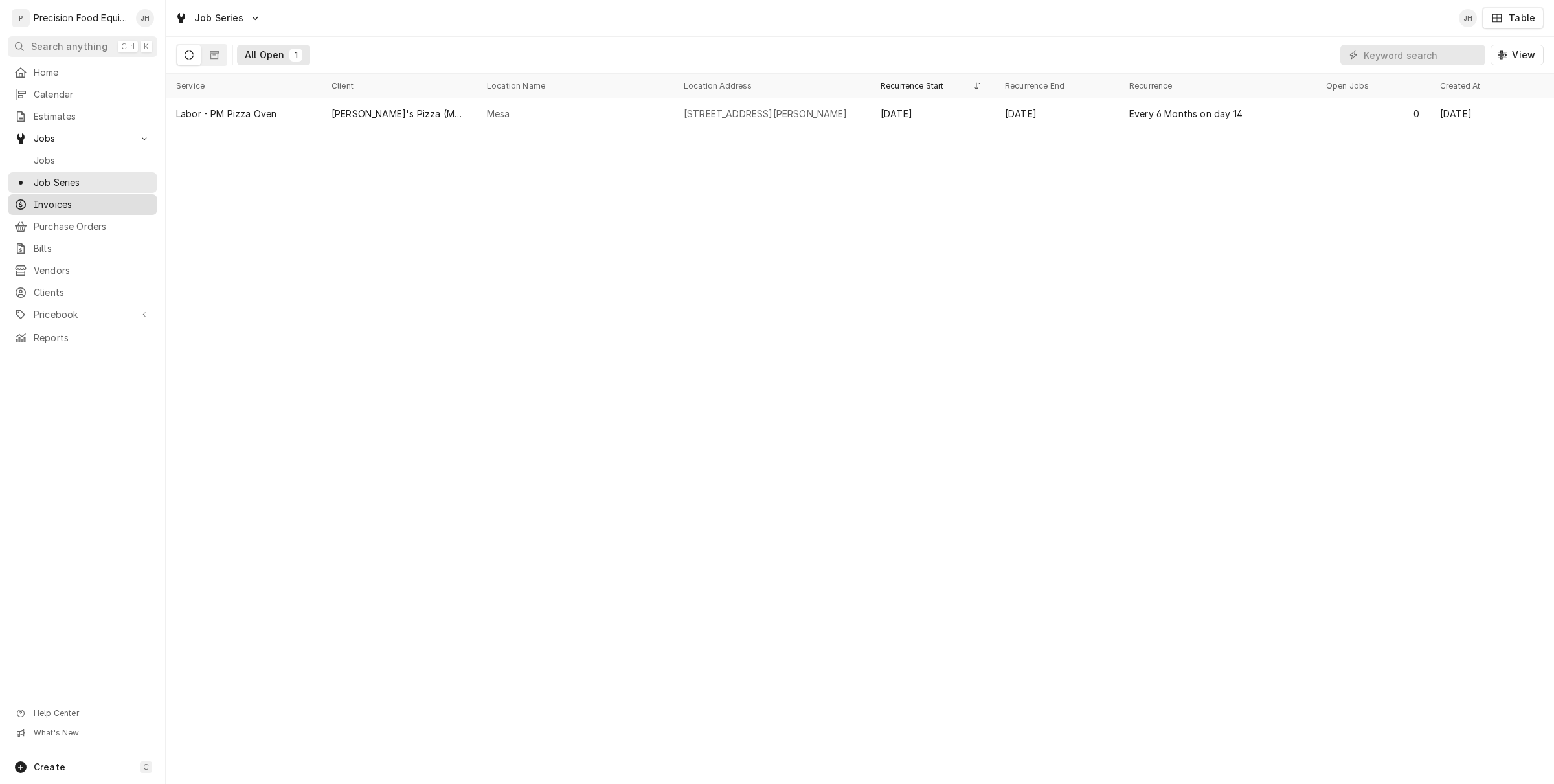
click at [73, 198] on span "Invoices" at bounding box center [92, 204] width 117 height 13
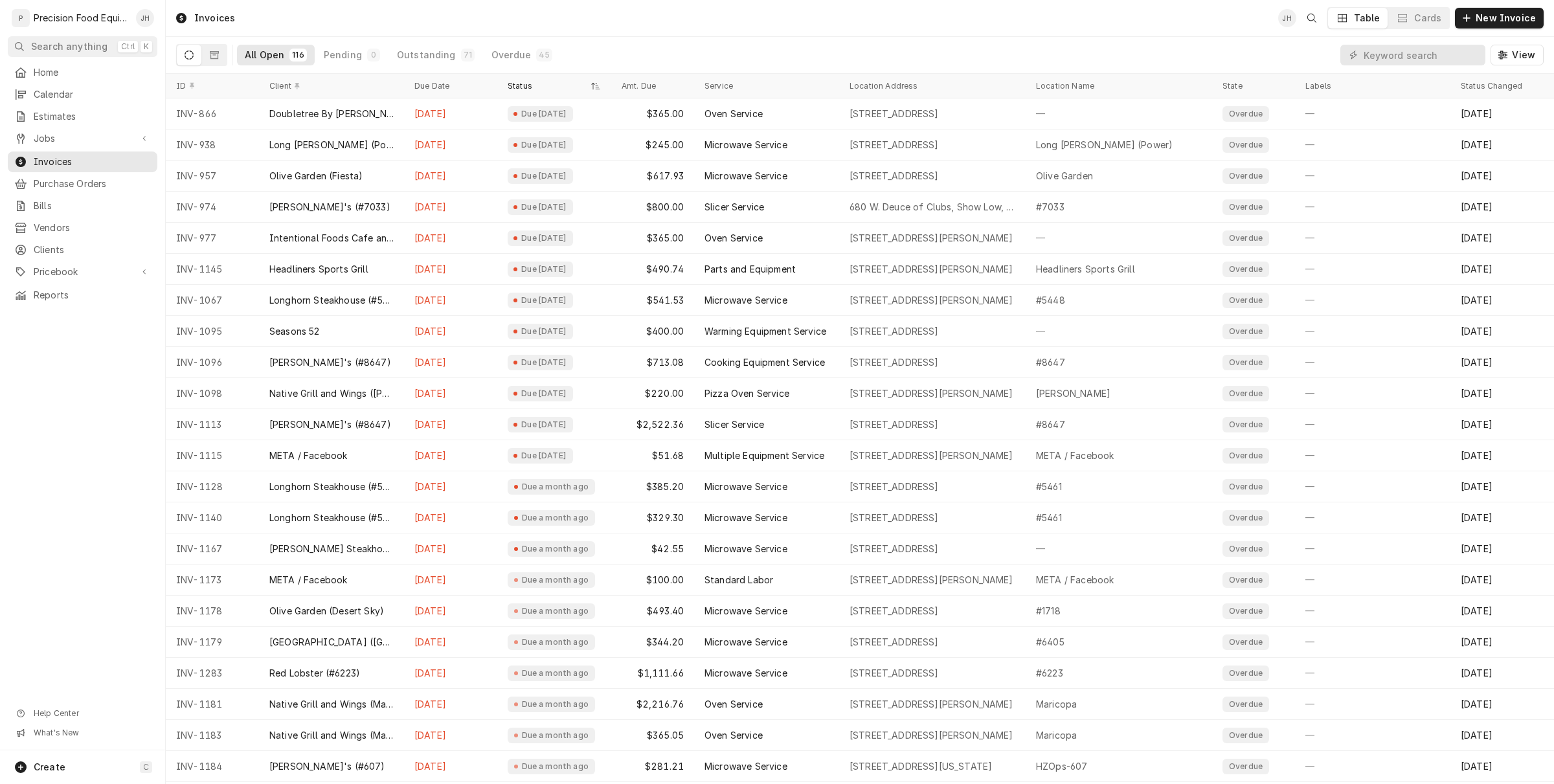
click at [1400, 33] on div "Invoices JH Table Cards New Invoice" at bounding box center [860, 18] width 1388 height 36
click at [1399, 47] on input "Dynamic Content Wrapper" at bounding box center [1421, 55] width 115 height 21
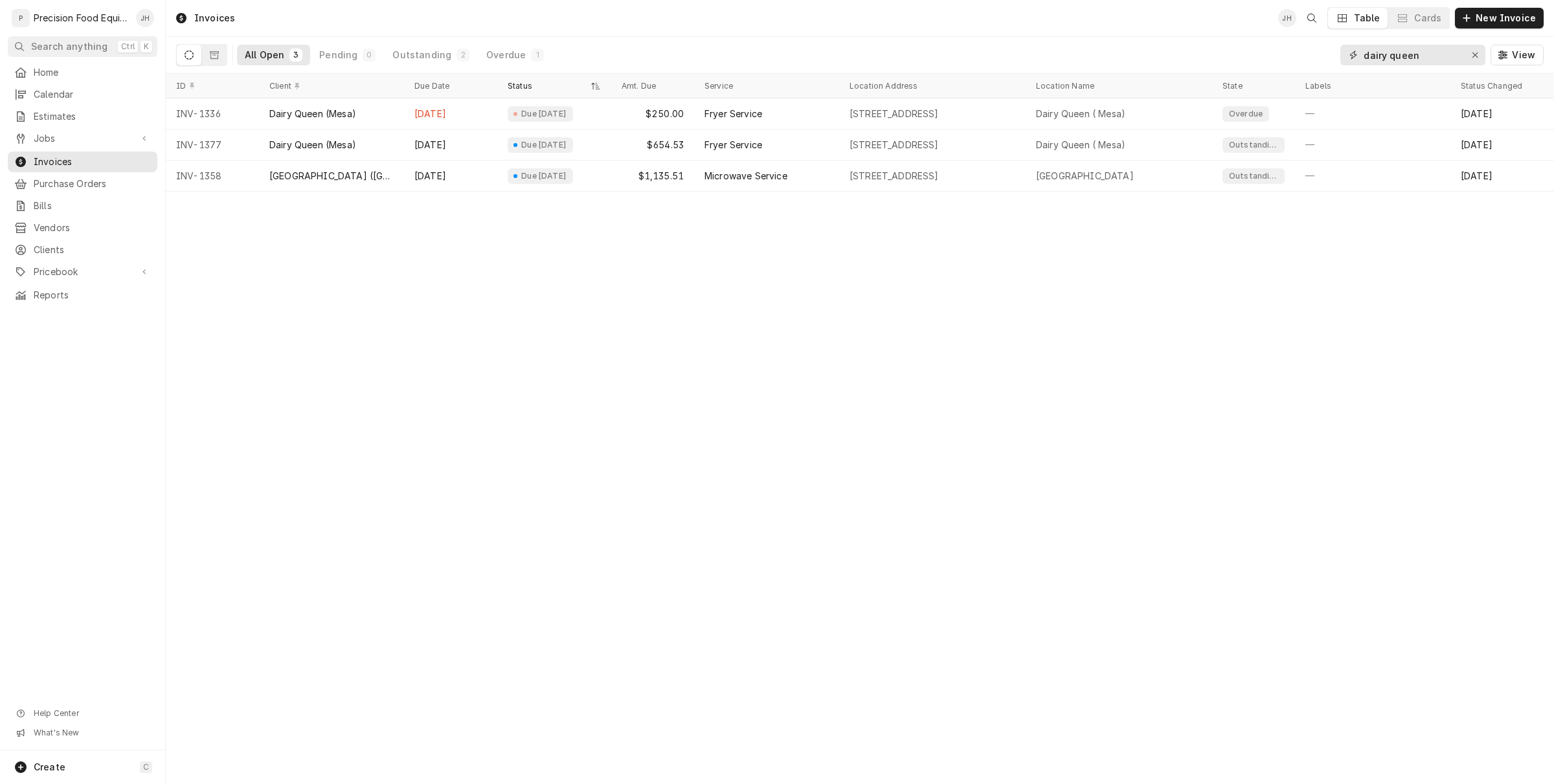
type input "dairy queen"
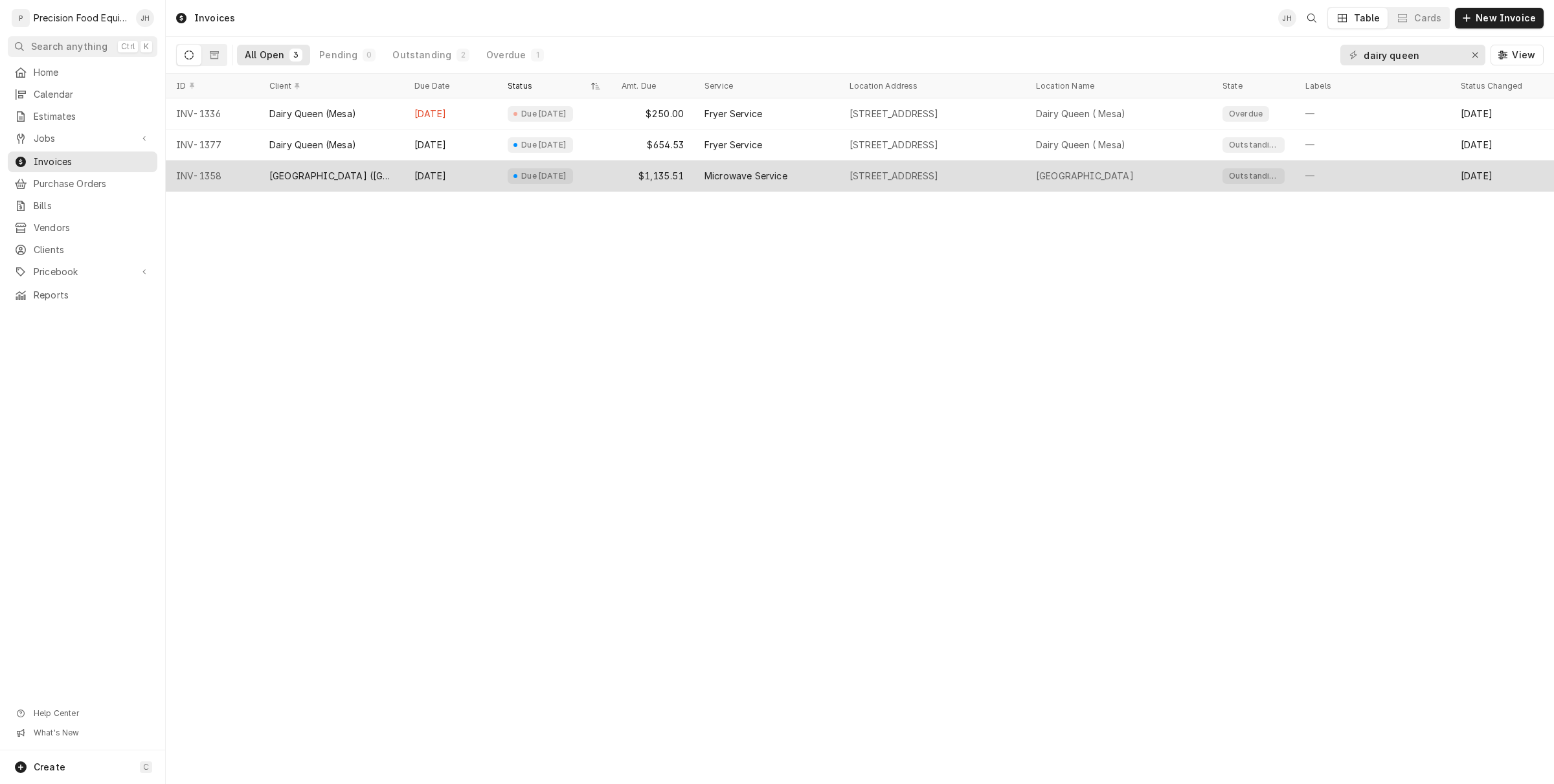
click at [522, 168] on div "Due in 25 days" at bounding box center [540, 176] width 65 height 16
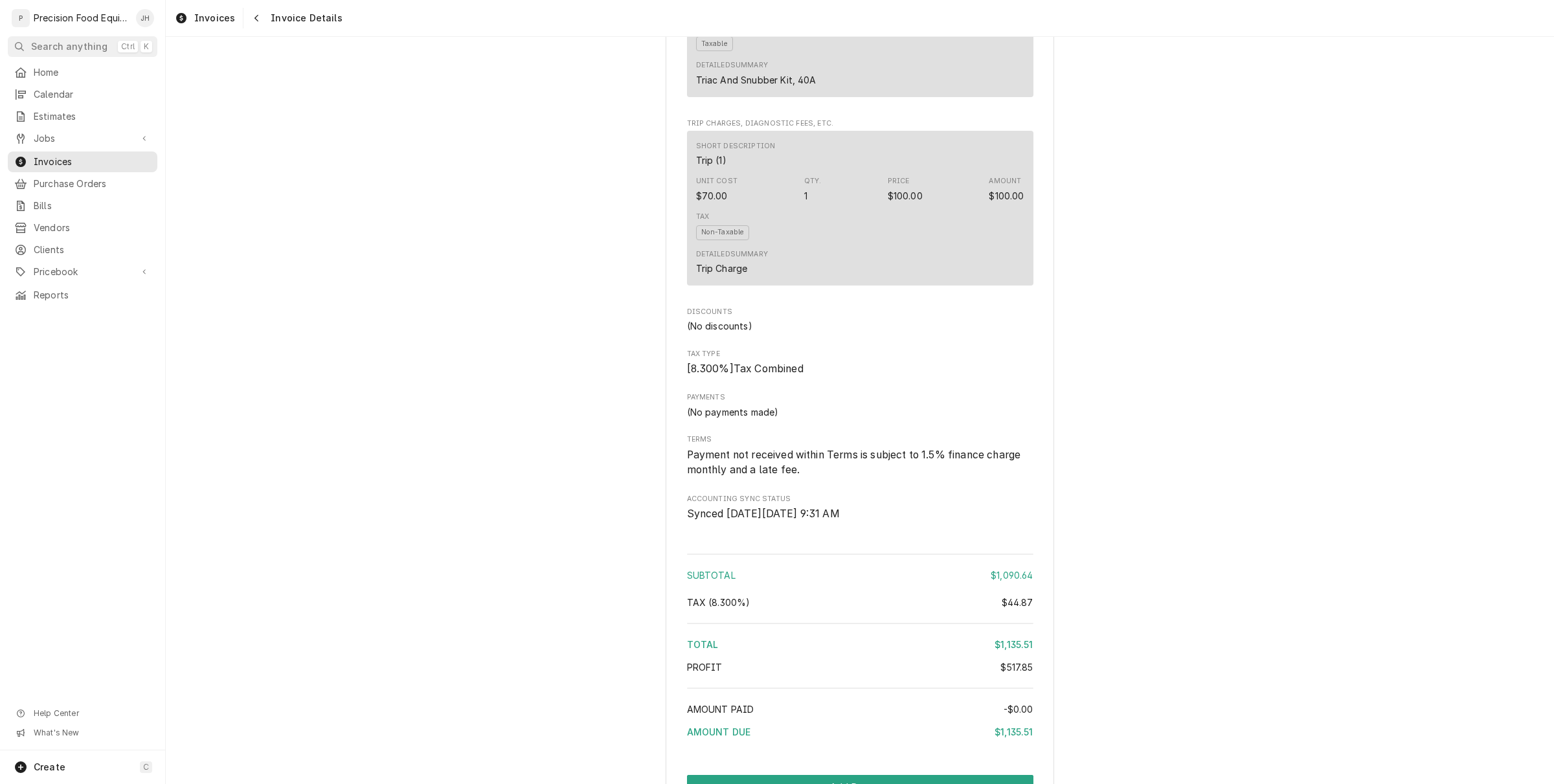
scroll to position [2089, 0]
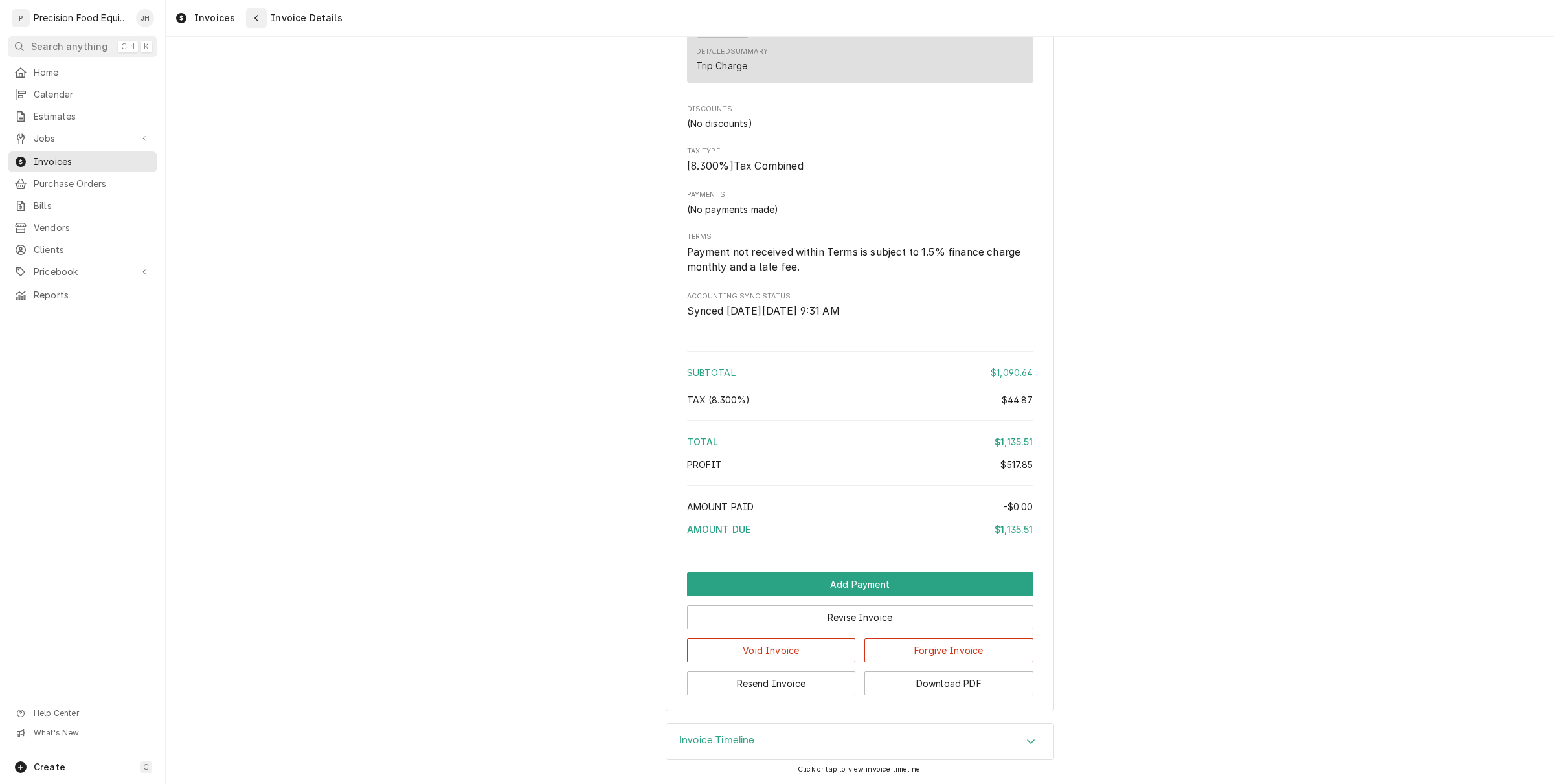
click at [254, 16] on icon "Navigate back" at bounding box center [257, 18] width 6 height 9
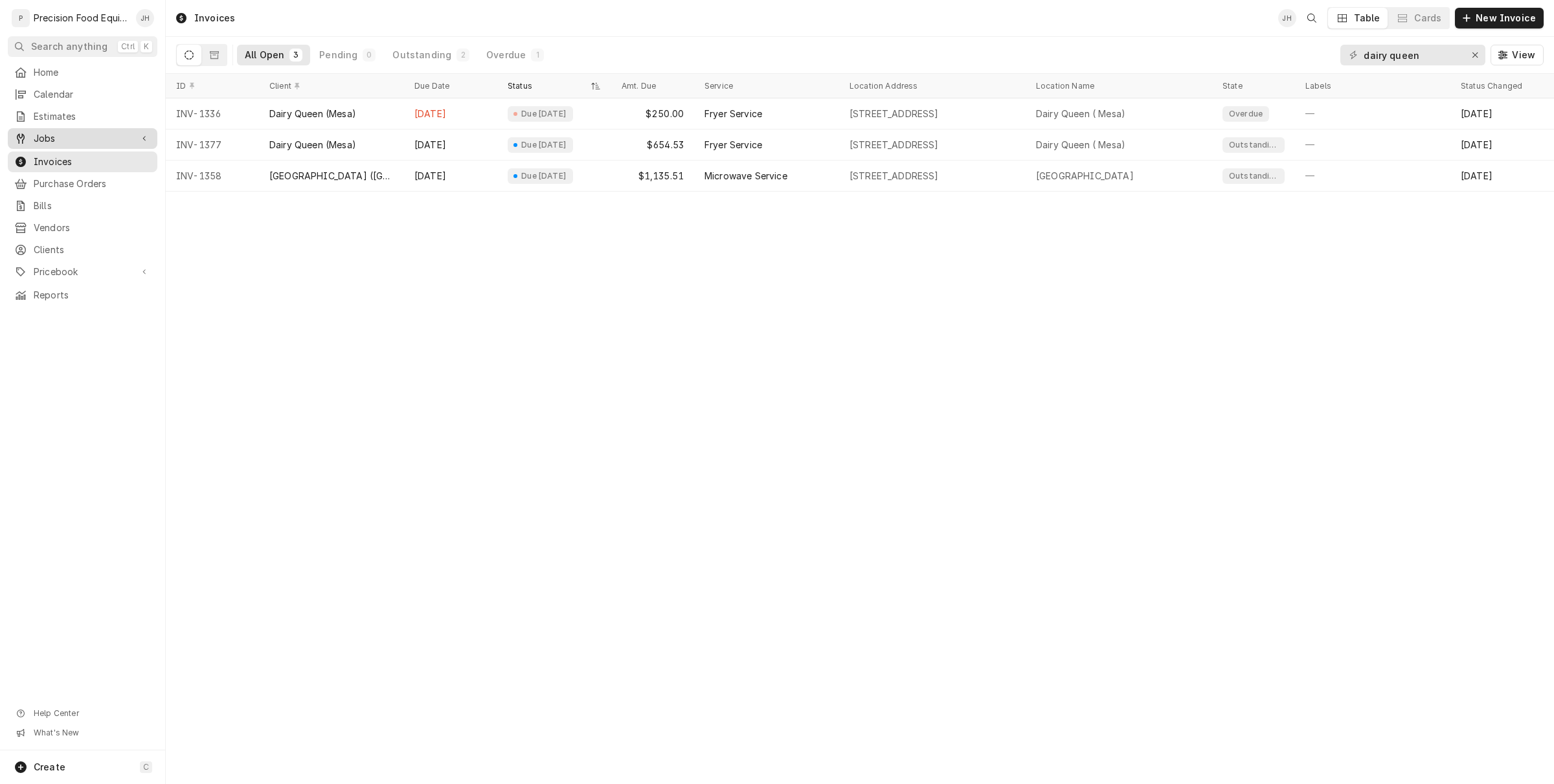
click at [88, 137] on span "Jobs" at bounding box center [82, 138] width 98 height 13
click at [81, 159] on span "Jobs" at bounding box center [92, 160] width 117 height 13
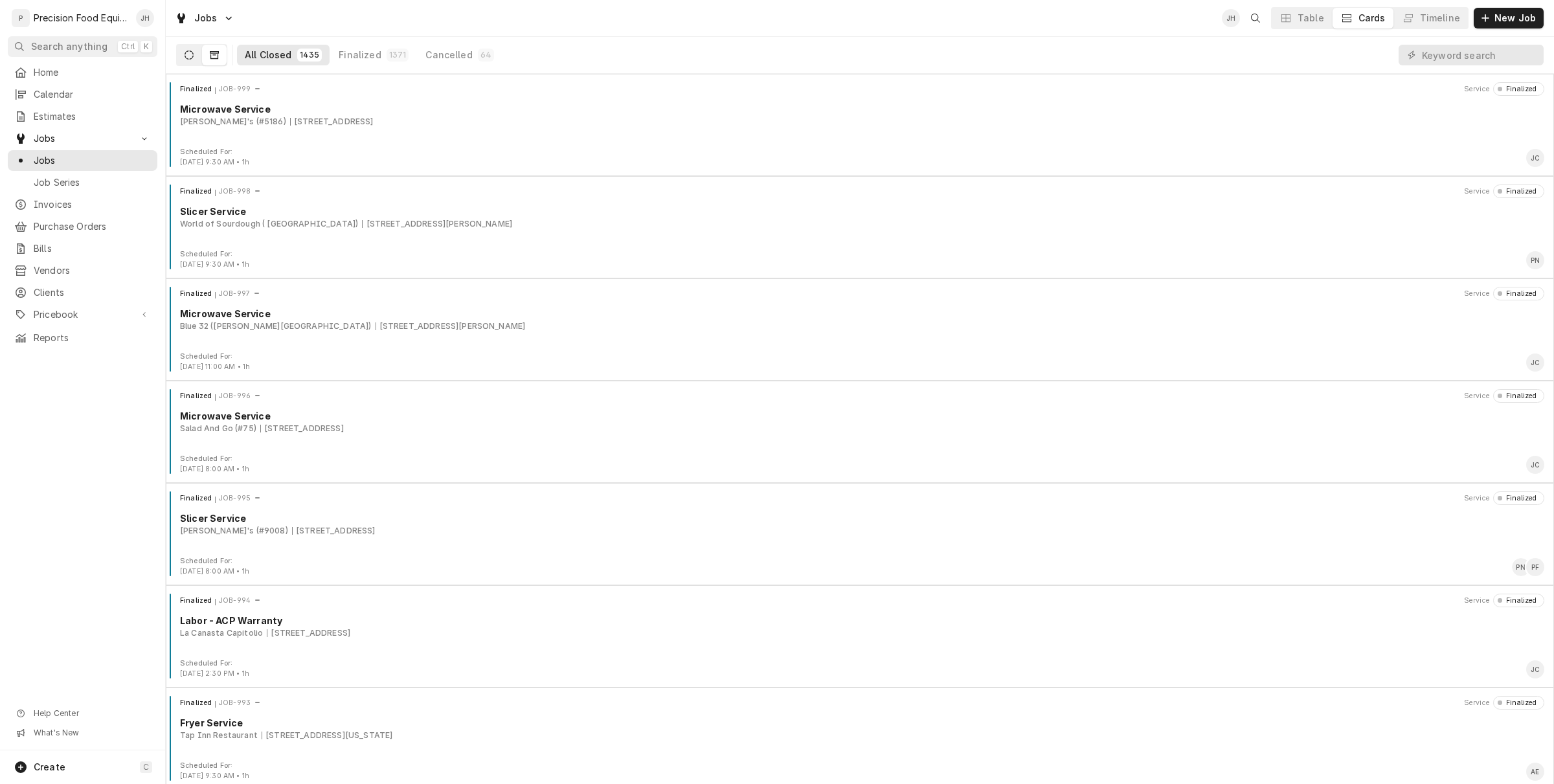
click at [184, 57] on icon "Dynamic Content Wrapper" at bounding box center [189, 55] width 9 height 9
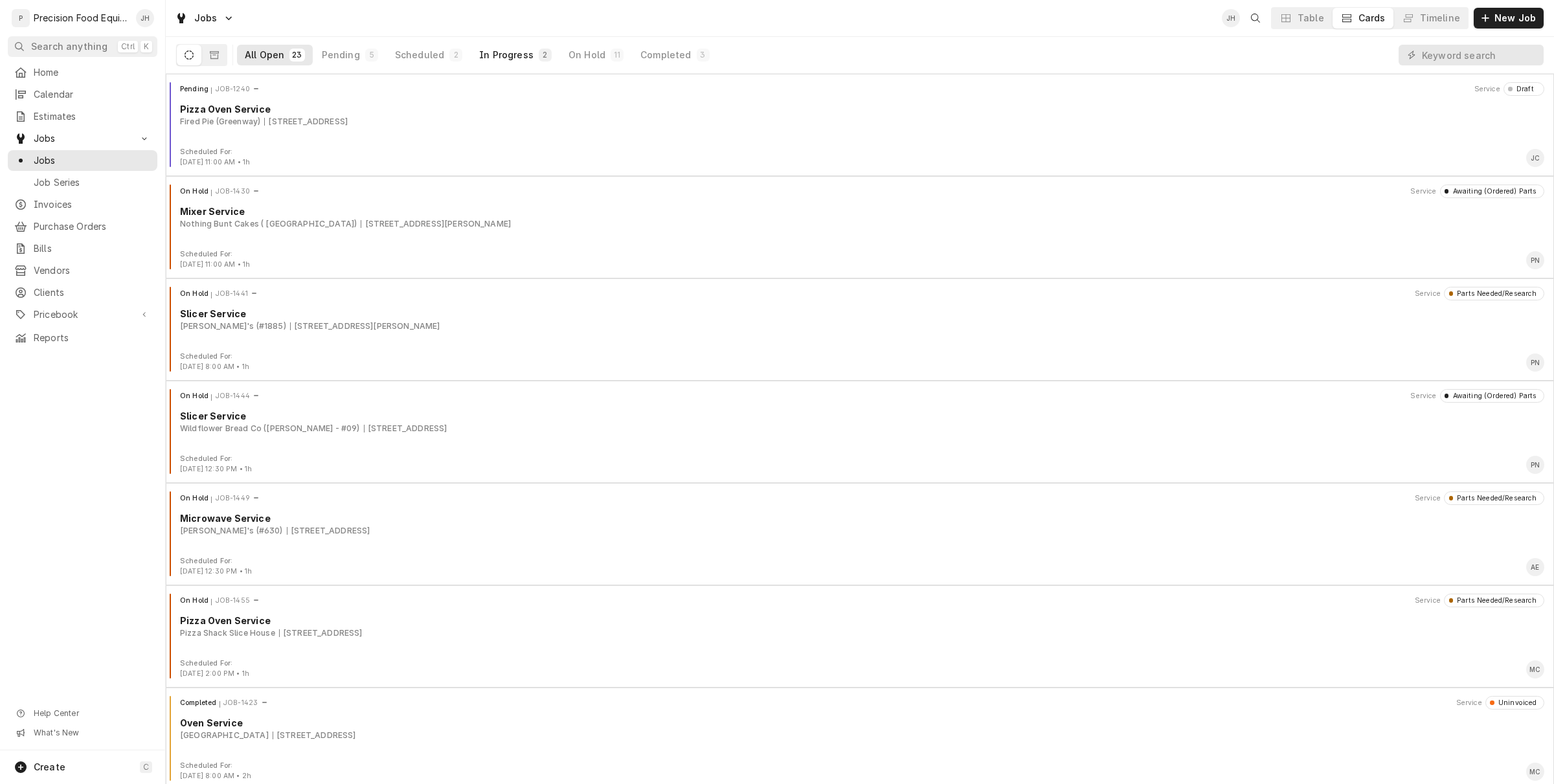
click at [519, 63] on button "In Progress 2" at bounding box center [515, 55] width 88 height 21
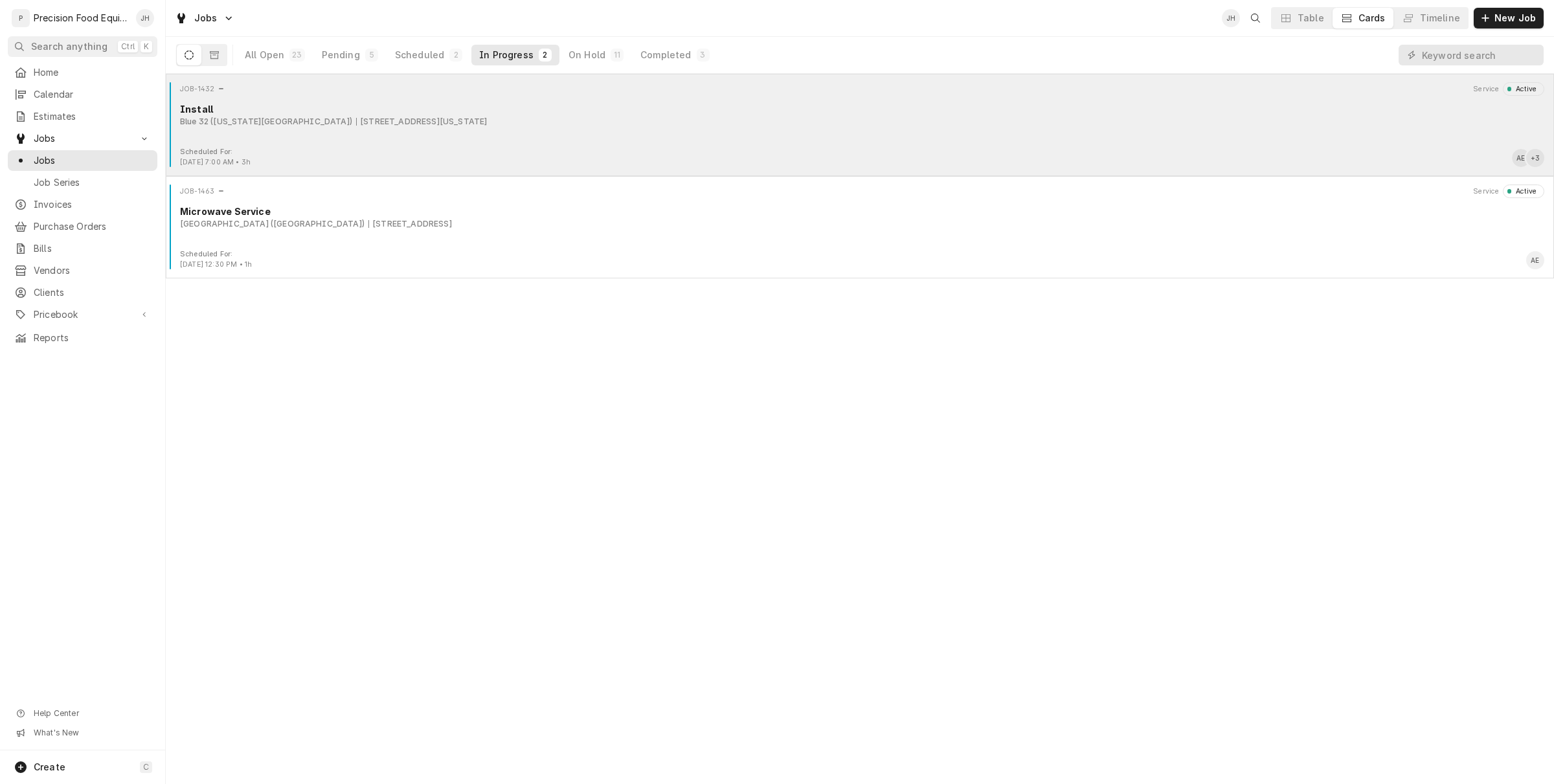
click at [630, 159] on div "Scheduled For: Sep 12th, 2025 - 7:00 AM • 3h AE + 3" at bounding box center [860, 157] width 1378 height 21
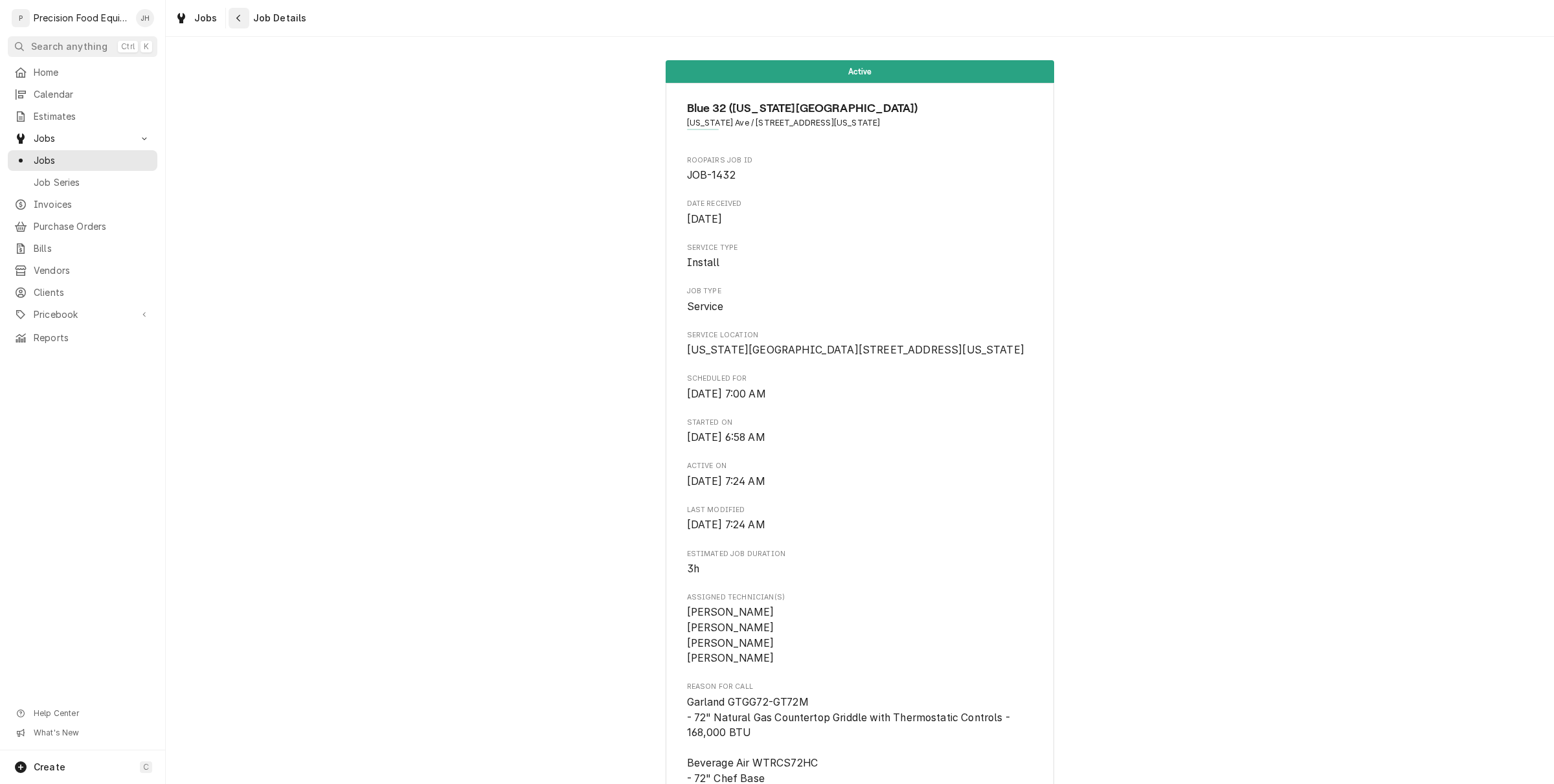
click at [240, 13] on icon "Navigate back" at bounding box center [239, 18] width 6 height 9
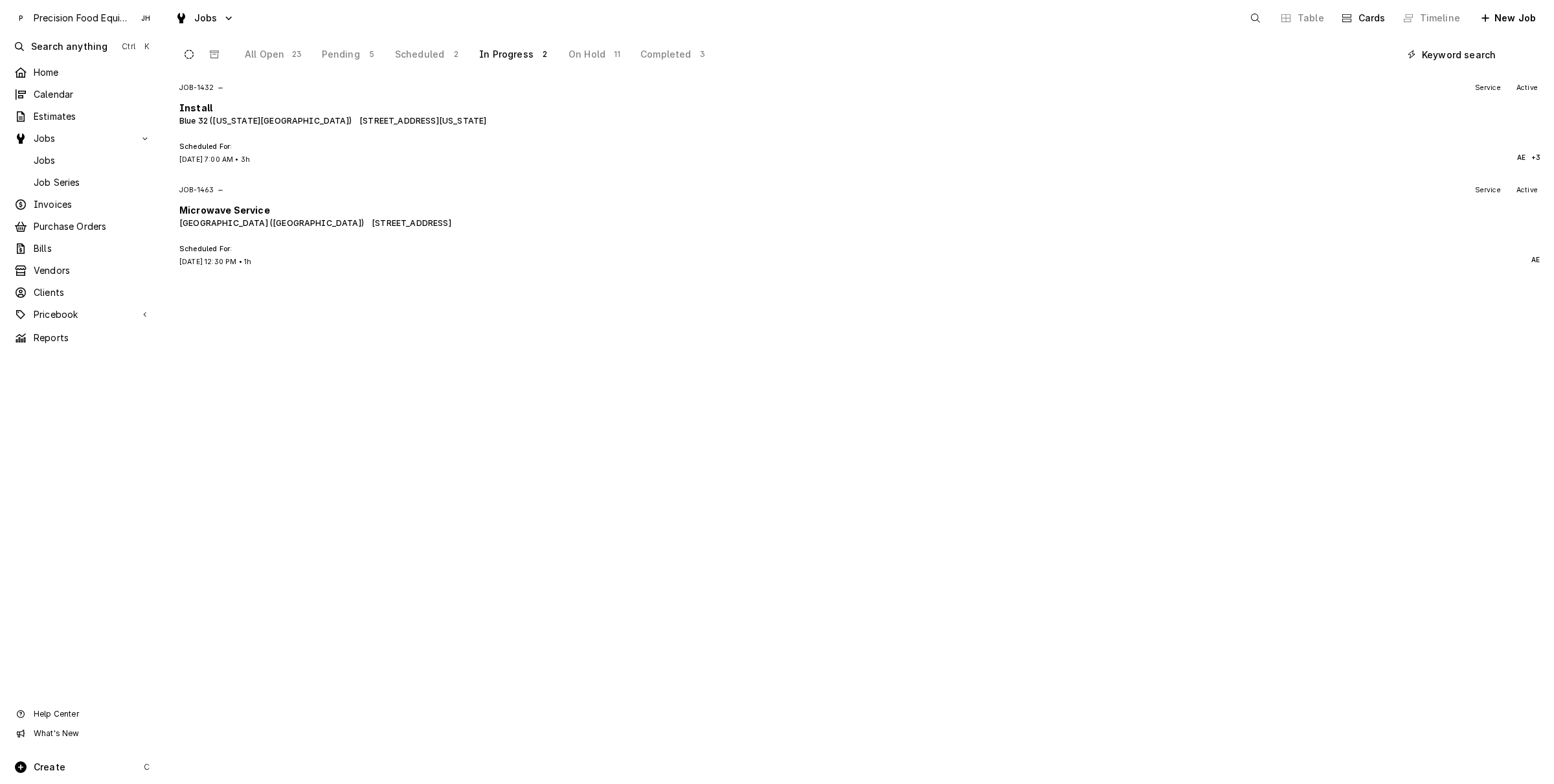
click at [1441, 61] on input "Dynamic Content Wrapper" at bounding box center [1480, 55] width 115 height 21
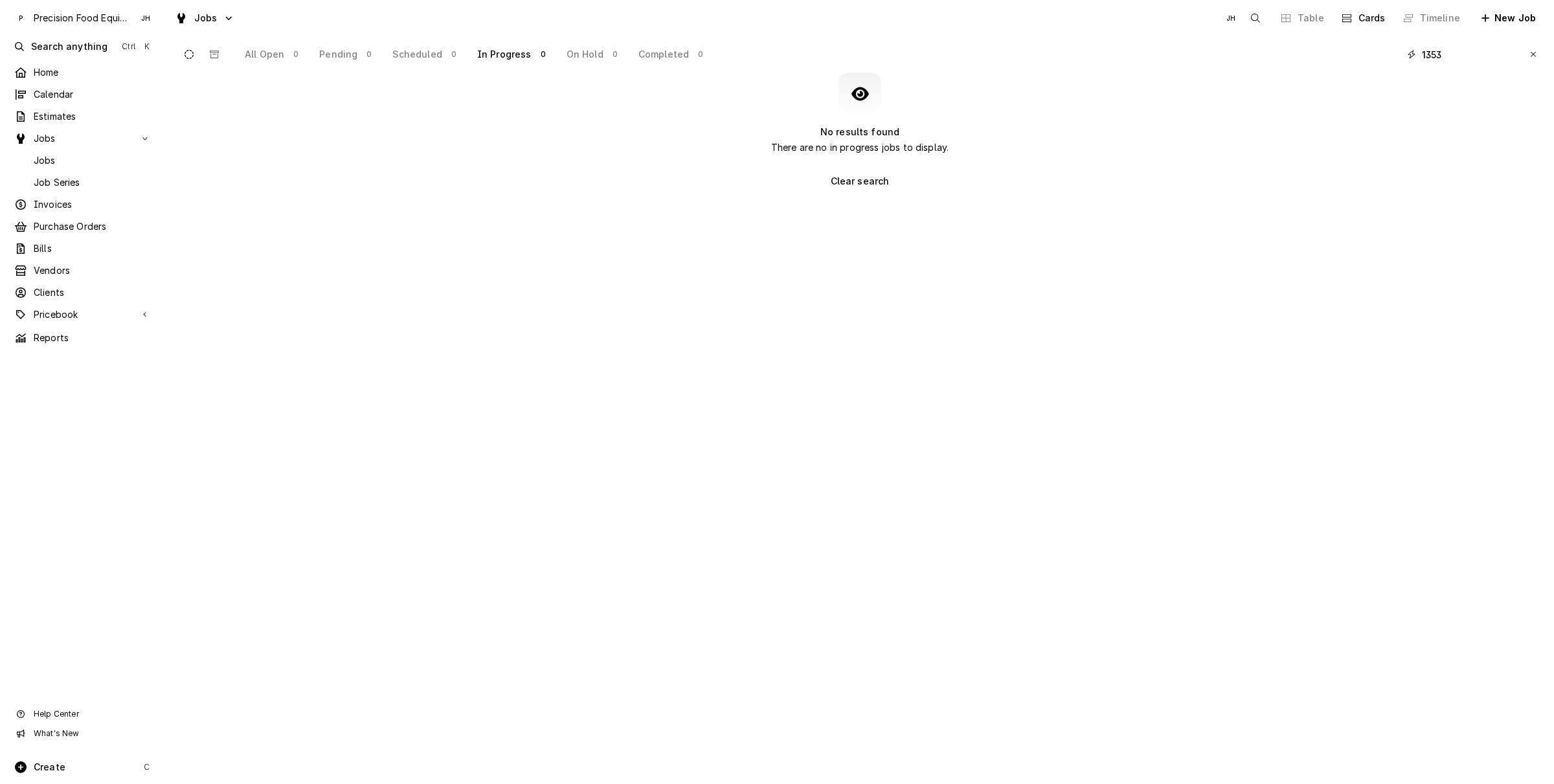
type input "1353"
click at [79, 198] on span "Invoices" at bounding box center [92, 204] width 118 height 13
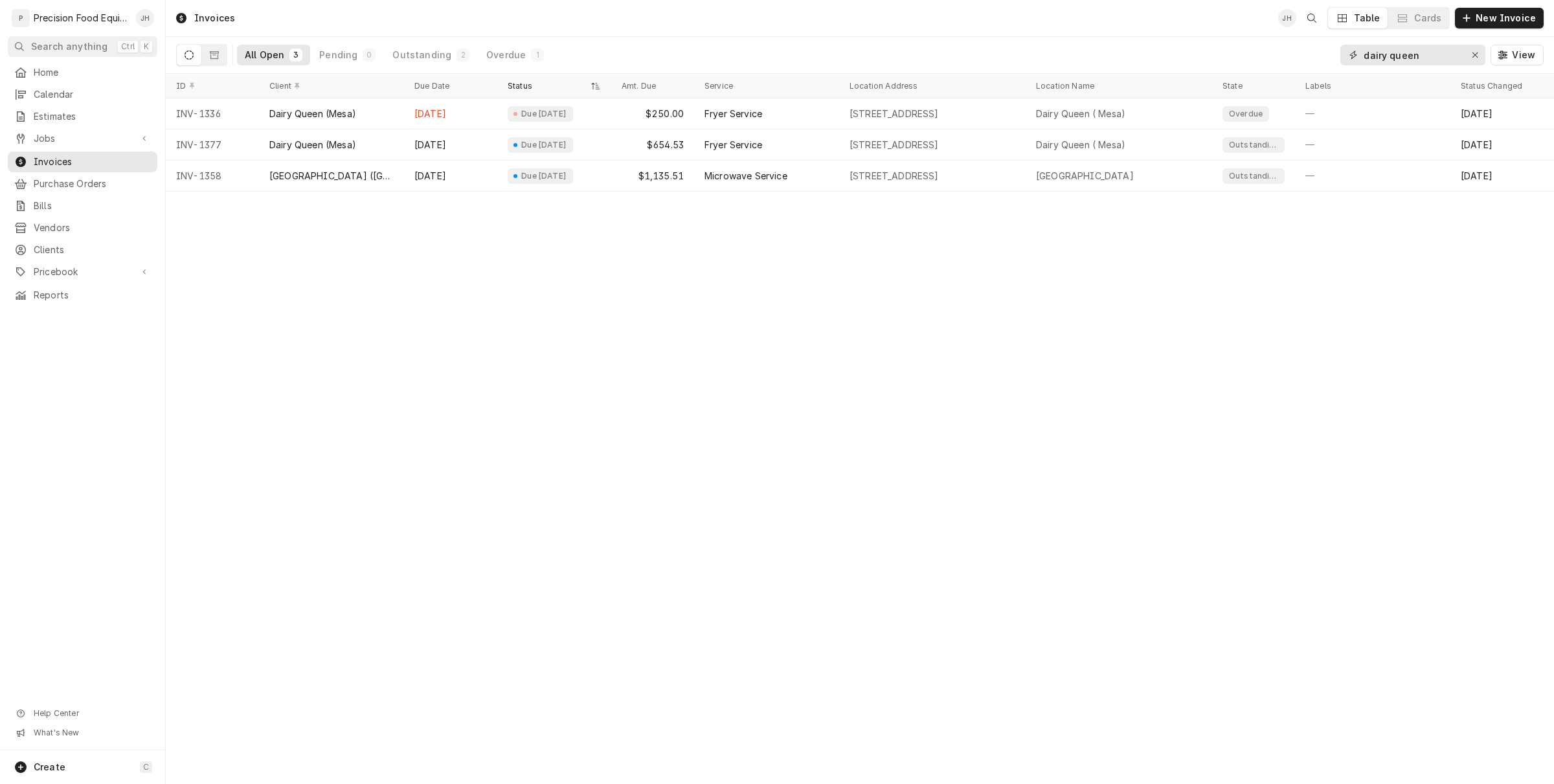
drag, startPoint x: 1430, startPoint y: 52, endPoint x: 1283, endPoint y: 28, distance: 148.9
click at [1283, 28] on div "Invoices JH Table Cards New Invoice All Open 3 Pending 0 Outstanding 2 Overdue …" at bounding box center [860, 37] width 1388 height 74
click at [1428, 60] on input "dairy queen" at bounding box center [1412, 55] width 97 height 21
click at [1427, 55] on input "dairy queen" at bounding box center [1412, 55] width 97 height 21
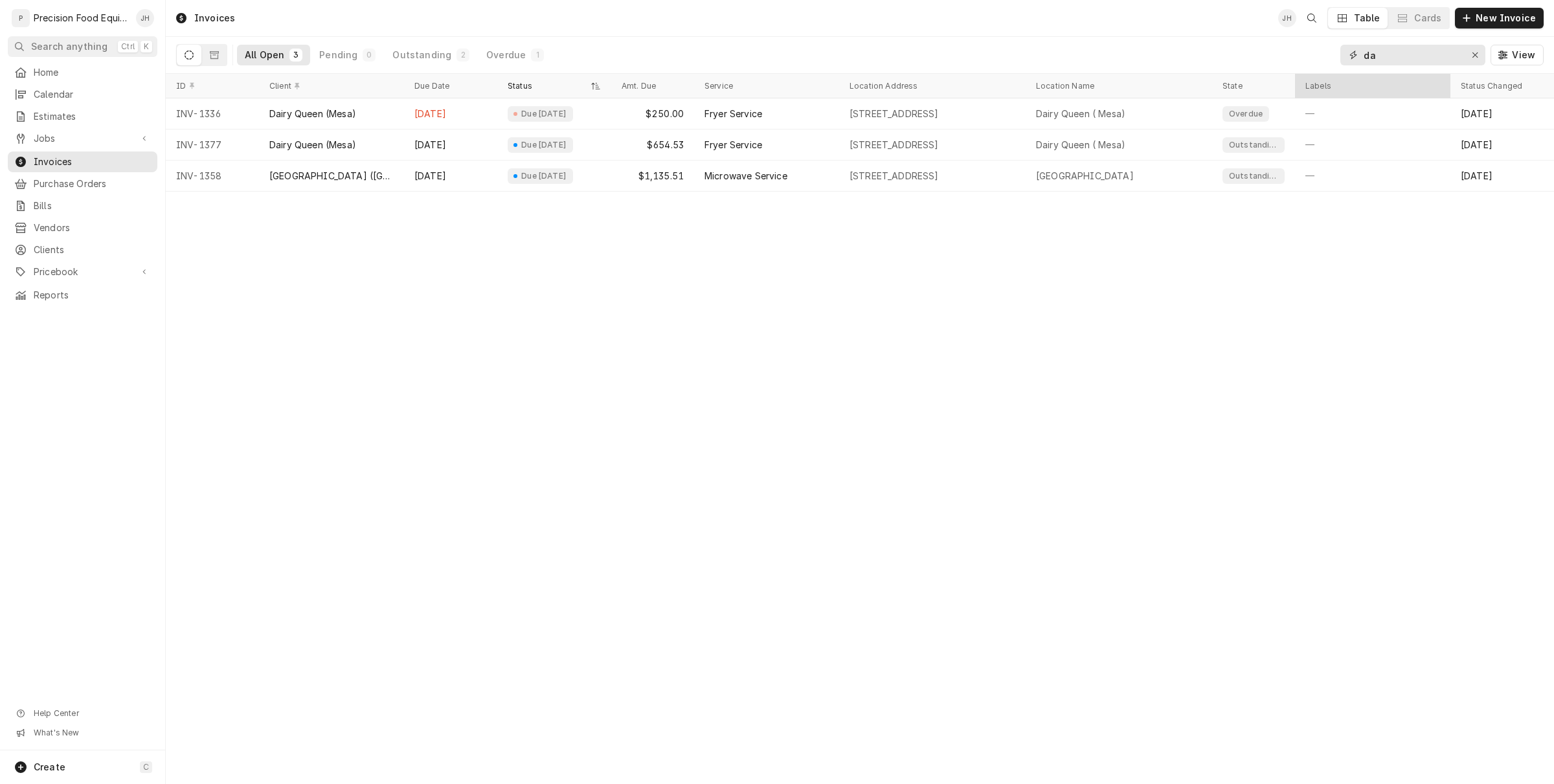
type input "d"
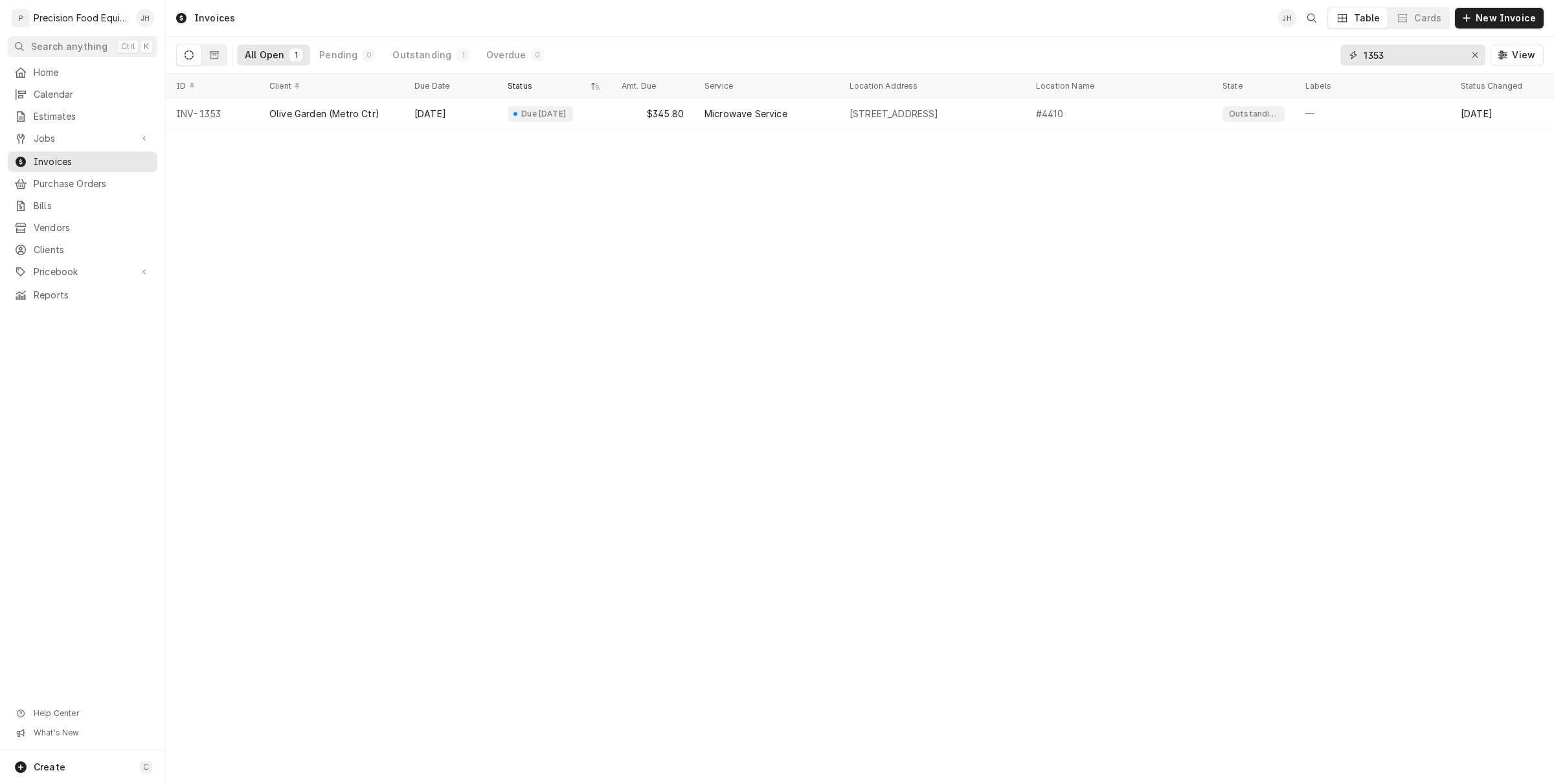
drag, startPoint x: 1429, startPoint y: 47, endPoint x: 1193, endPoint y: -2, distance: 241.0
click at [1193, 0] on html "P Precision Food Equipment LLC JH Search anything Ctrl K Home Calendar Estimate…" at bounding box center [777, 392] width 1554 height 784
type input "1353"
click at [63, 145] on div "Jobs" at bounding box center [82, 139] width 145 height 16
click at [64, 154] on span "Jobs" at bounding box center [92, 160] width 117 height 13
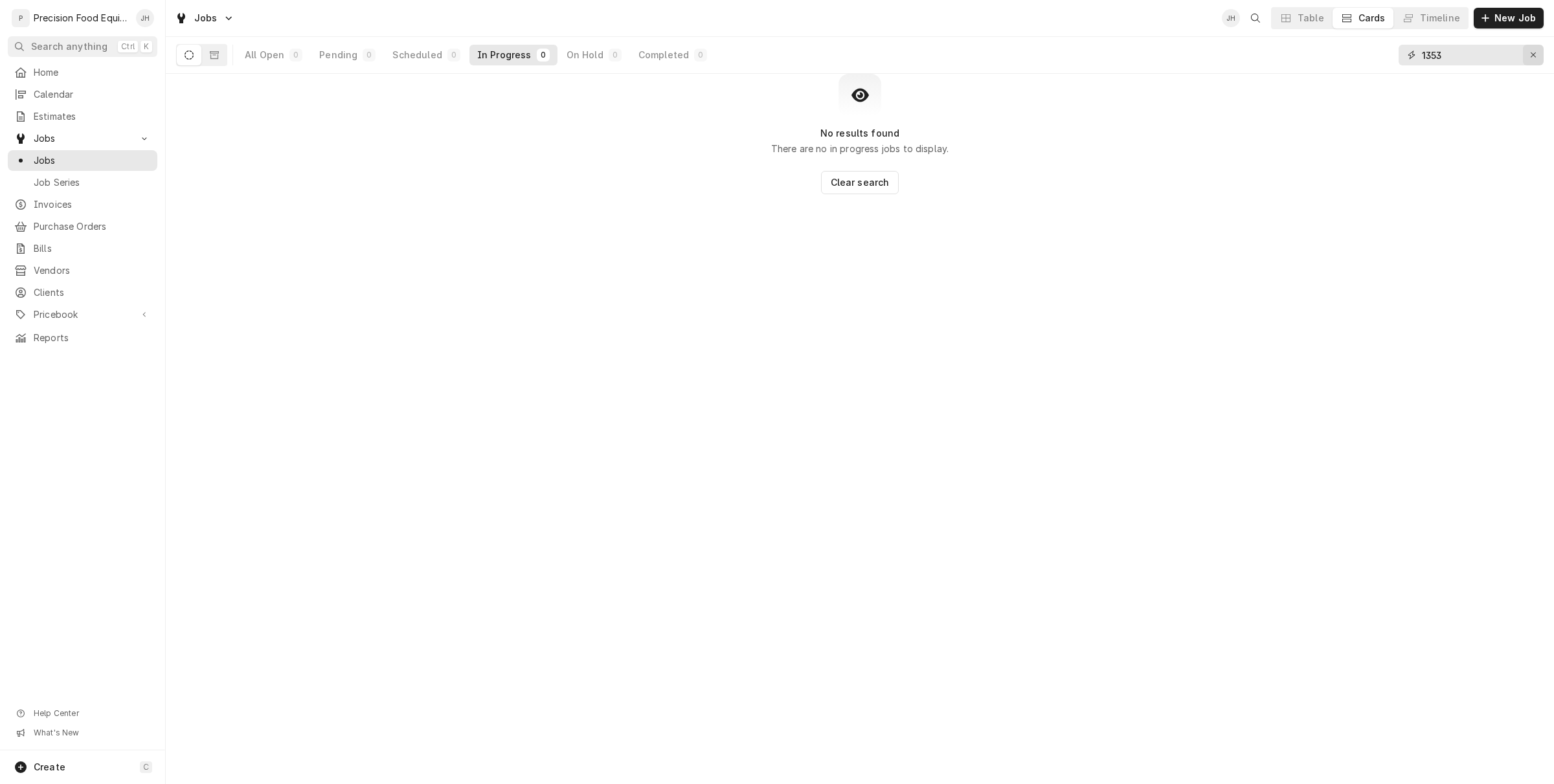
click at [1540, 55] on button "Erase input" at bounding box center [1533, 55] width 21 height 21
click at [661, 53] on div "Completed" at bounding box center [665, 55] width 50 height 13
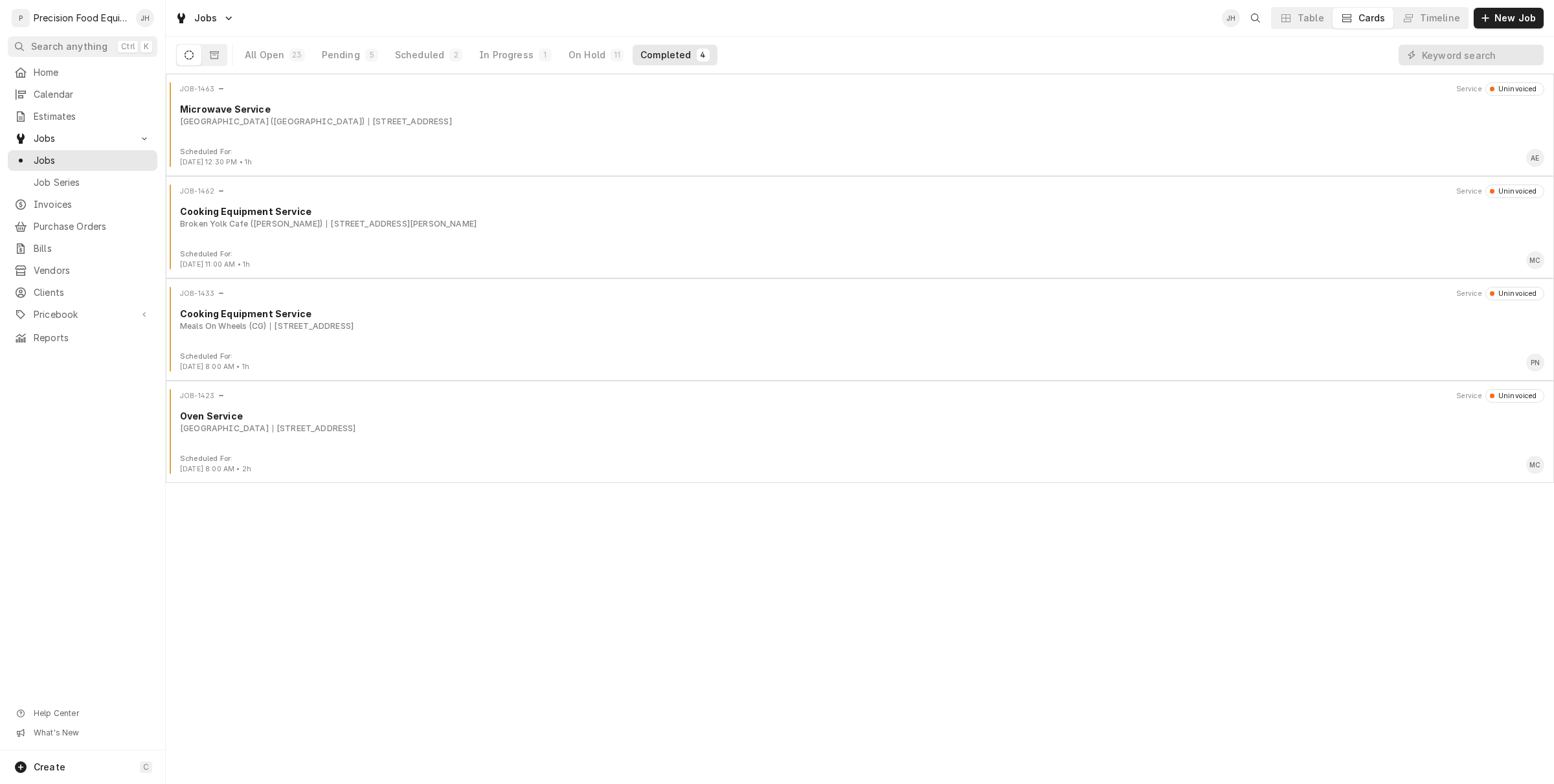
click at [557, 128] on div "JOB-1463 Service Uninvoiced Microwave Service Dairy Queen (Cave Creek Road) 126…" at bounding box center [860, 115] width 1378 height 64
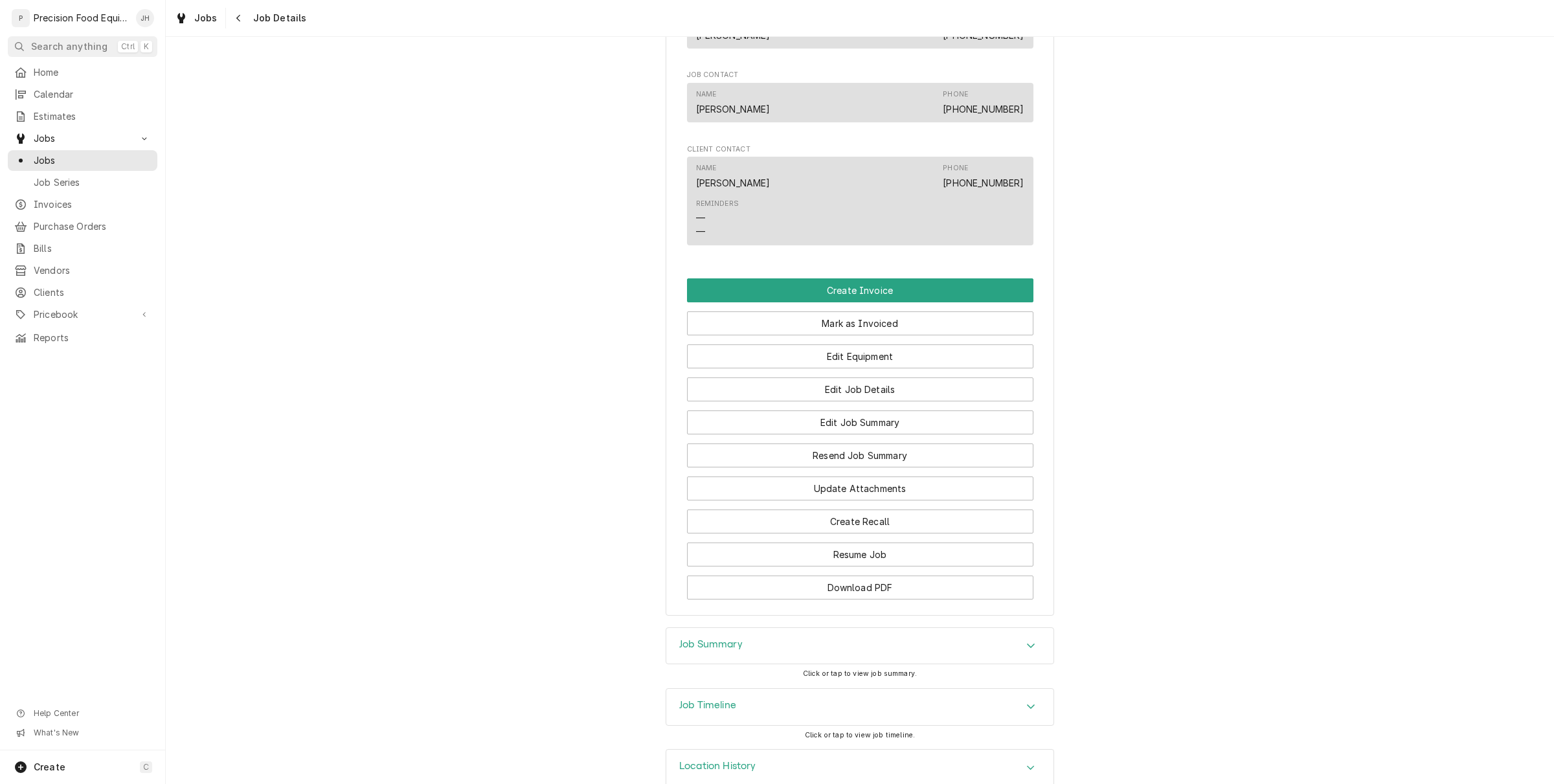
scroll to position [788, 0]
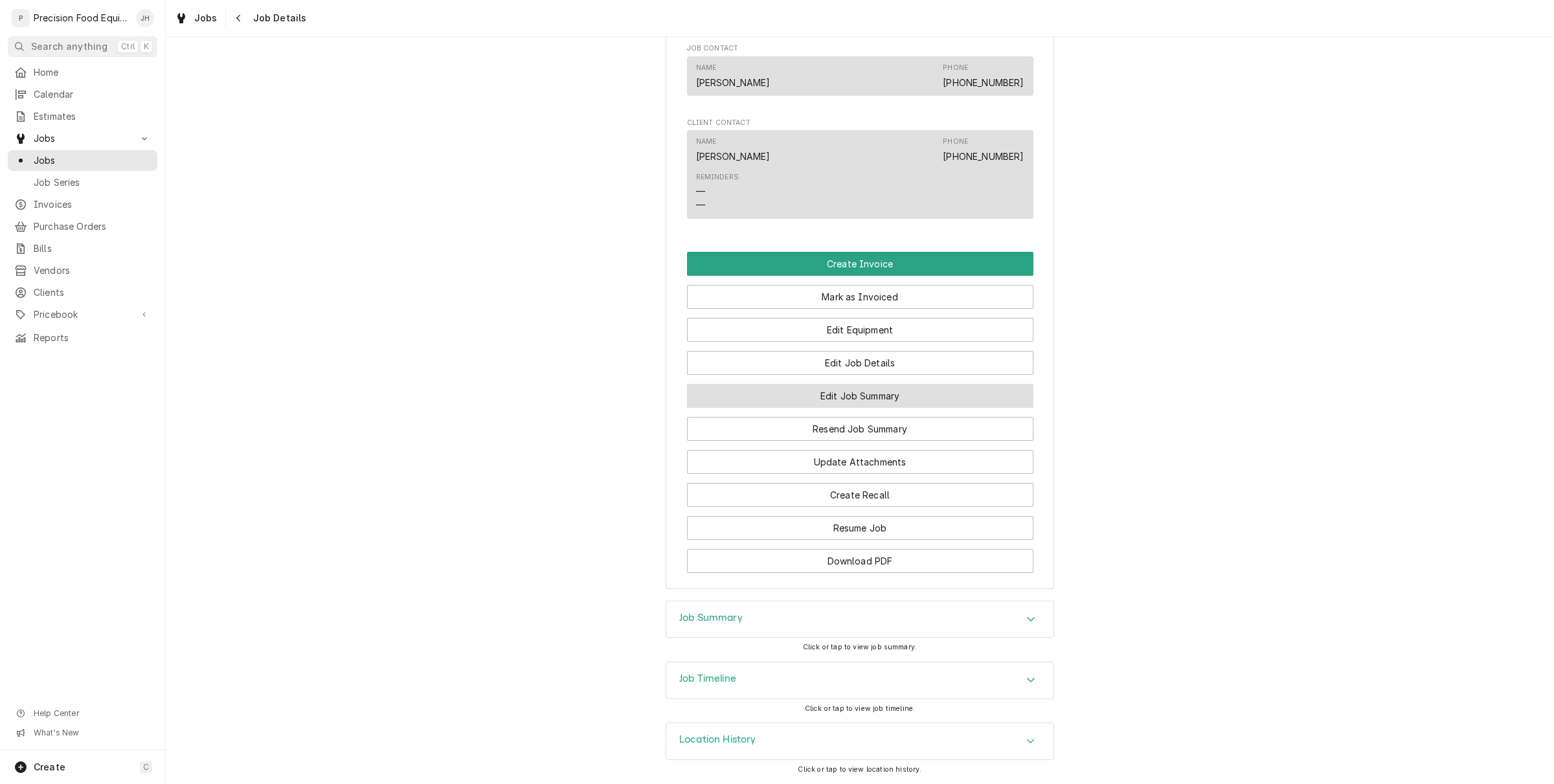
click at [846, 403] on button "Edit Job Summary" at bounding box center [860, 396] width 347 height 24
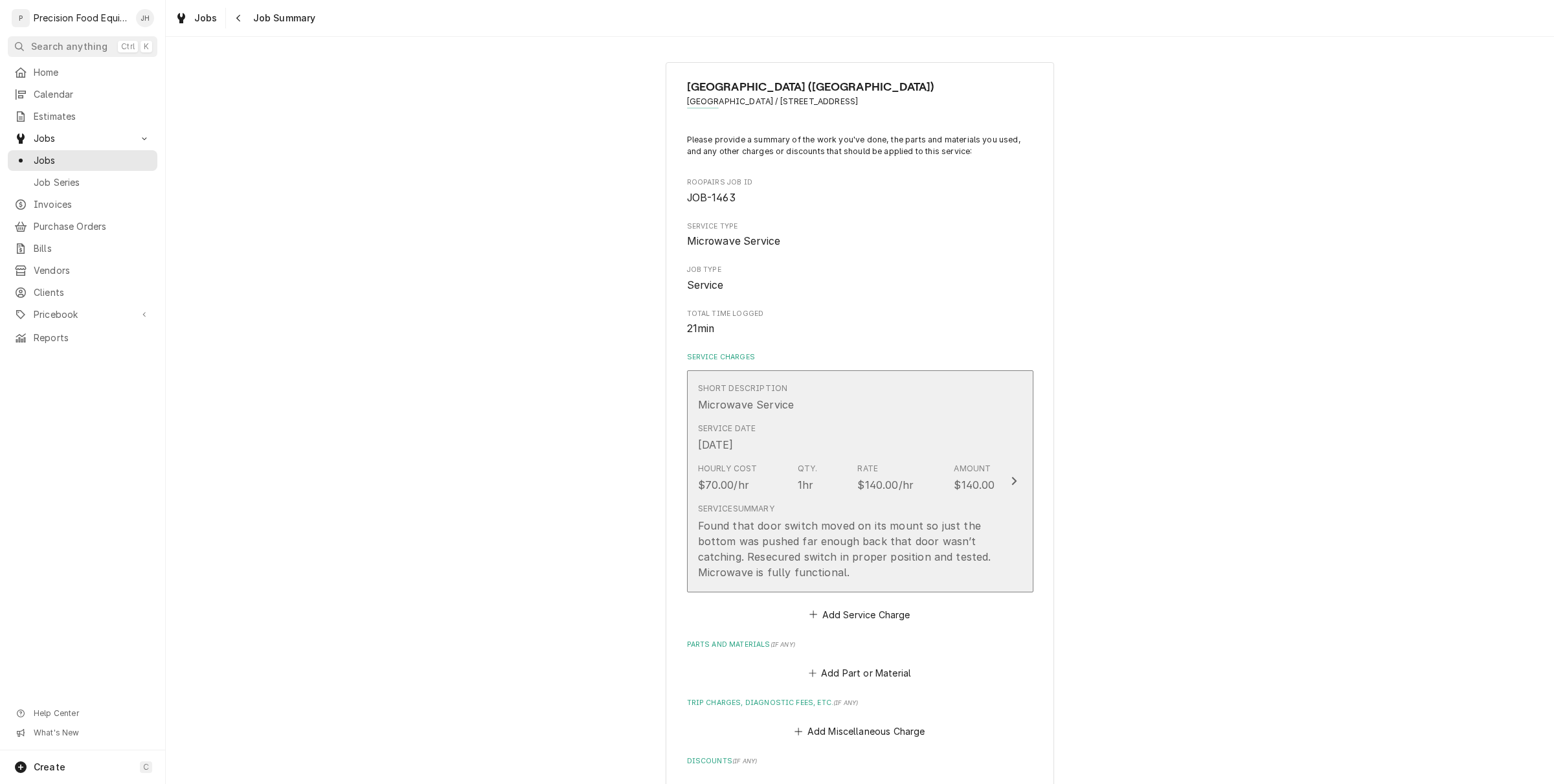
click at [850, 494] on div "Hourly Cost $70.00/hr Qty. 1hr Rate $140.00/hr Amount $140.00" at bounding box center [846, 478] width 297 height 40
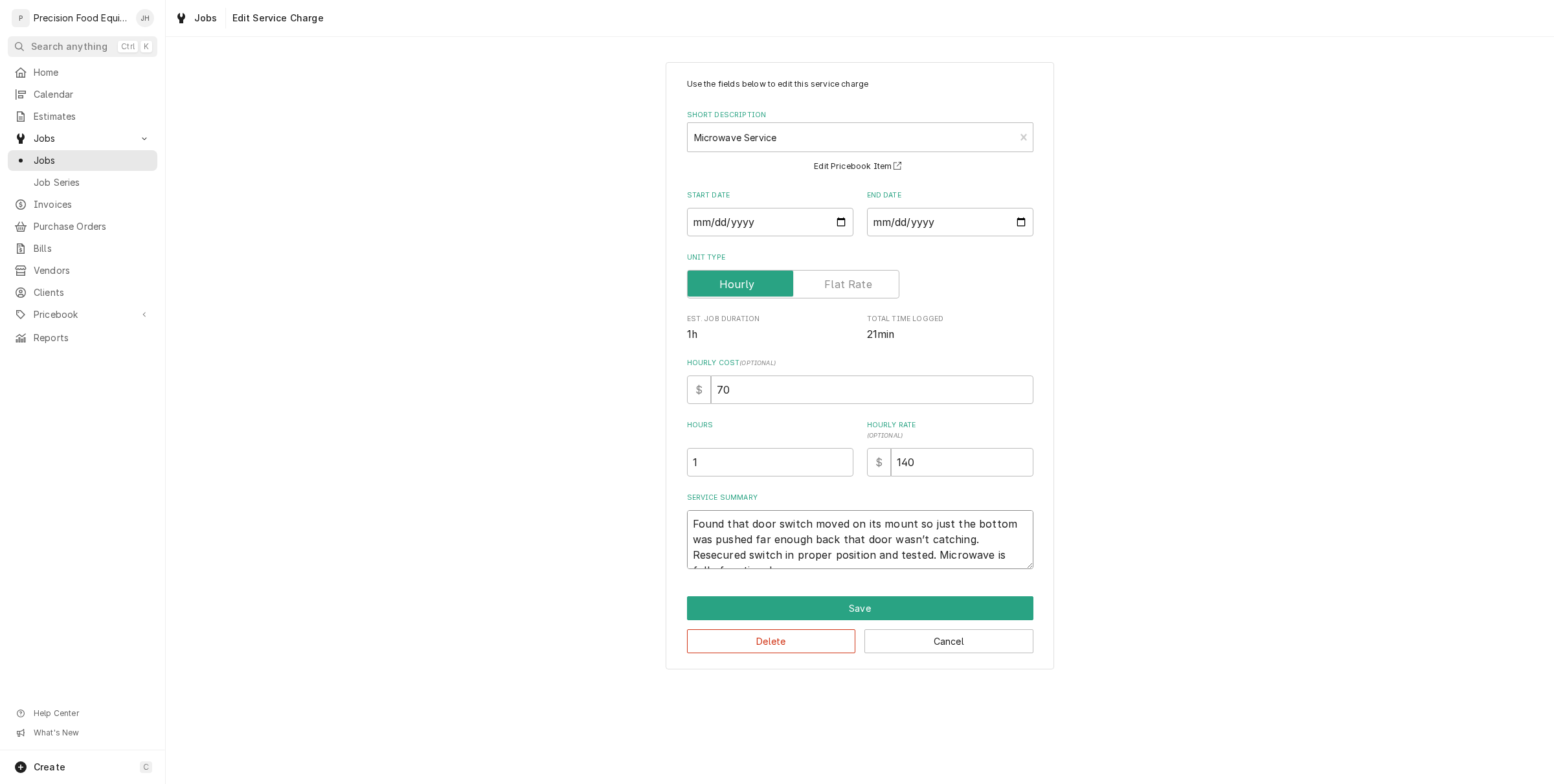
drag, startPoint x: 693, startPoint y: 518, endPoint x: 910, endPoint y: 550, distance: 219.3
click at [1078, 652] on div "Use the fields below to edit this service charge Short Description Microwave Se…" at bounding box center [860, 365] width 1388 height 630
click at [957, 648] on button "Cancel" at bounding box center [949, 641] width 169 height 24
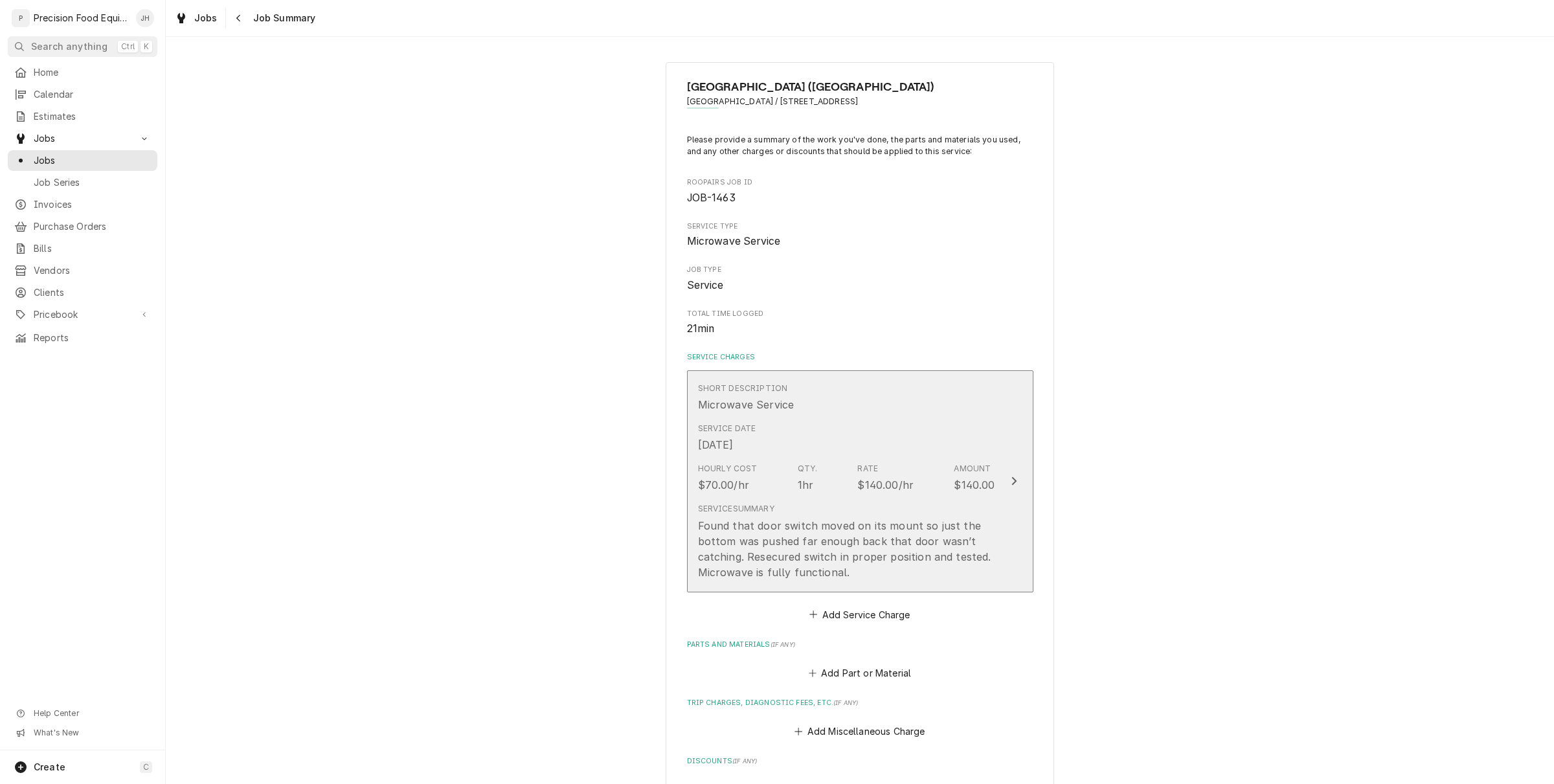
scroll to position [350, 0]
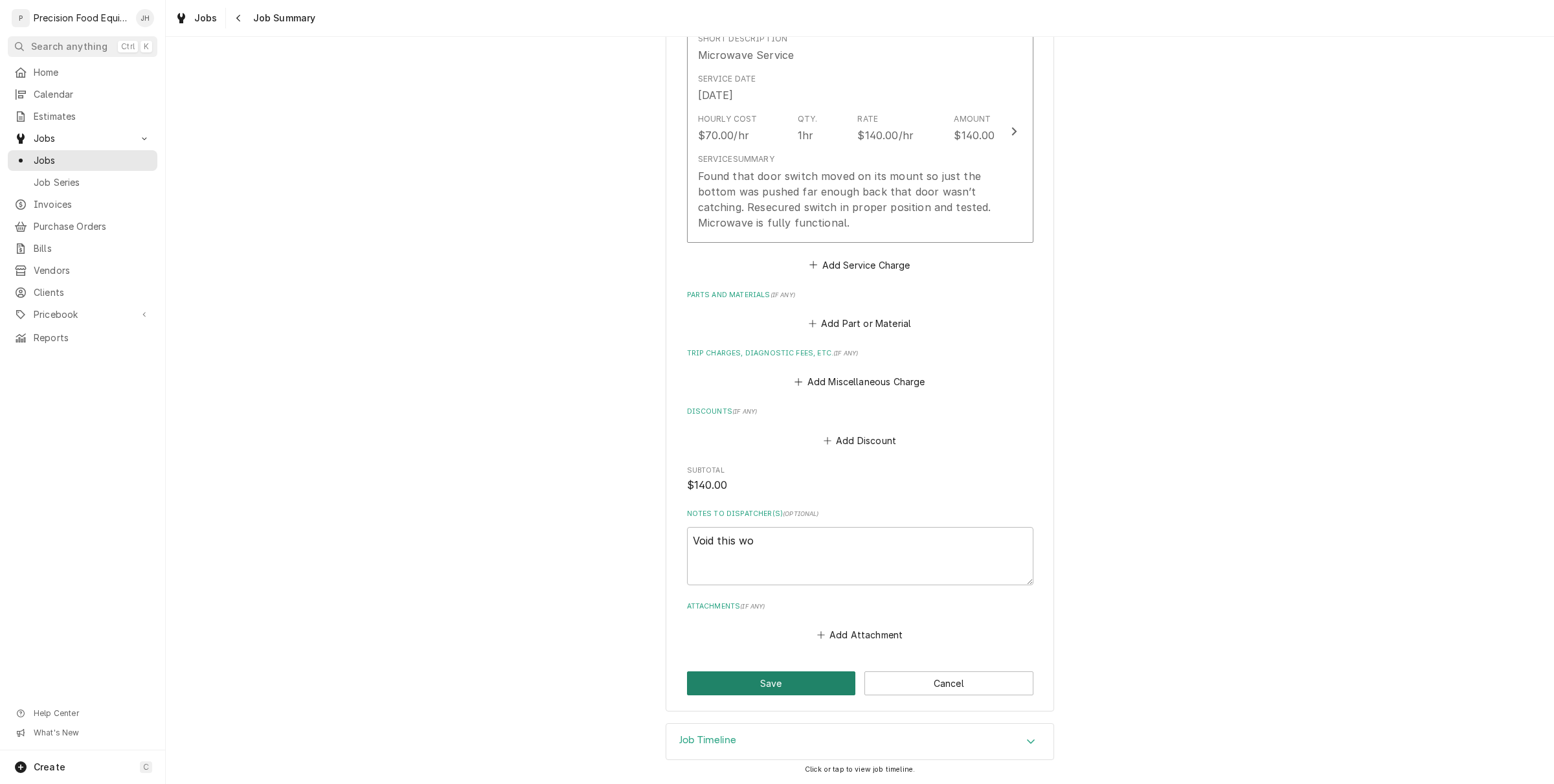
click at [774, 678] on button "Save" at bounding box center [771, 684] width 169 height 24
type textarea "x"
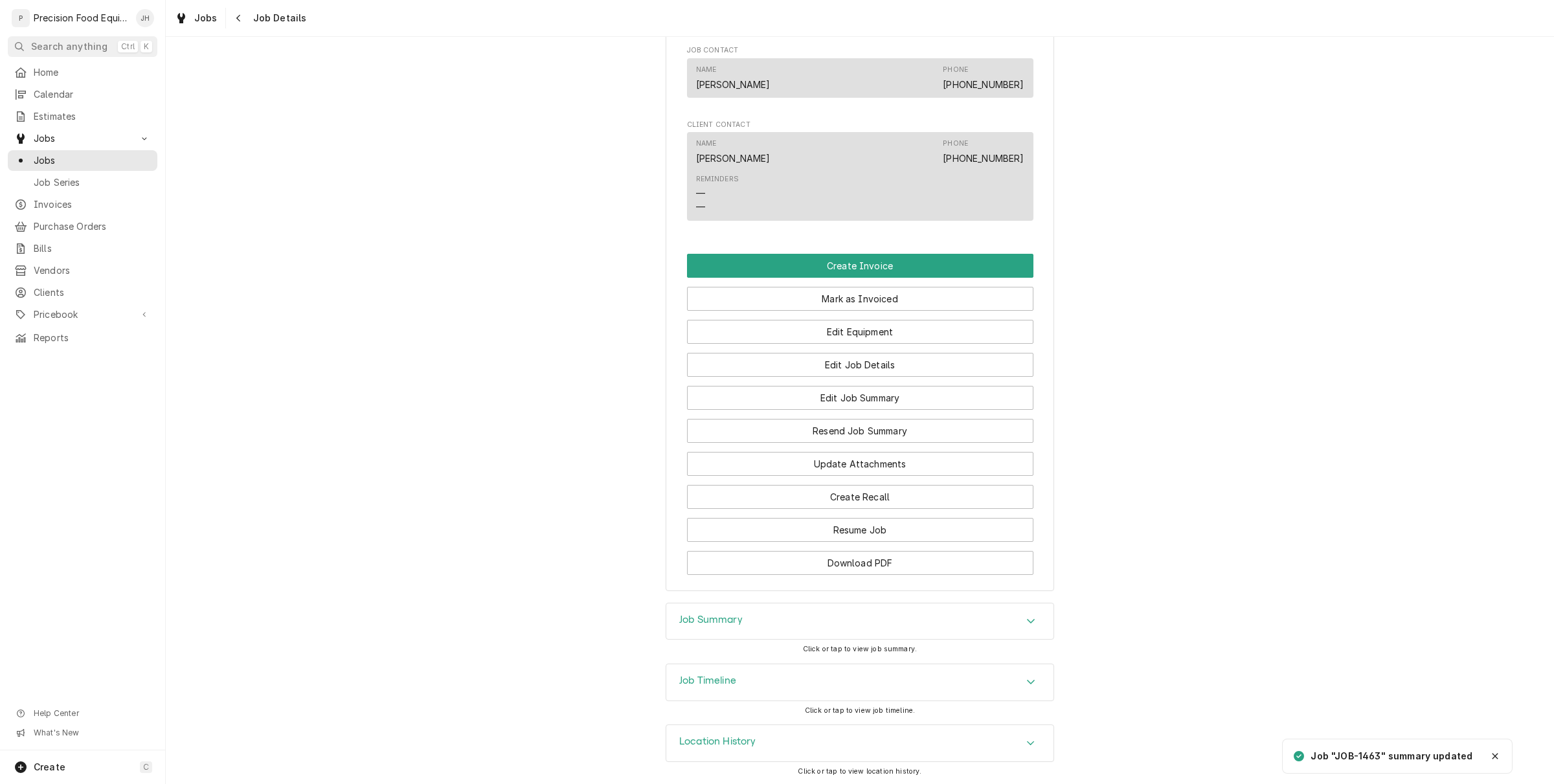
scroll to position [788, 0]
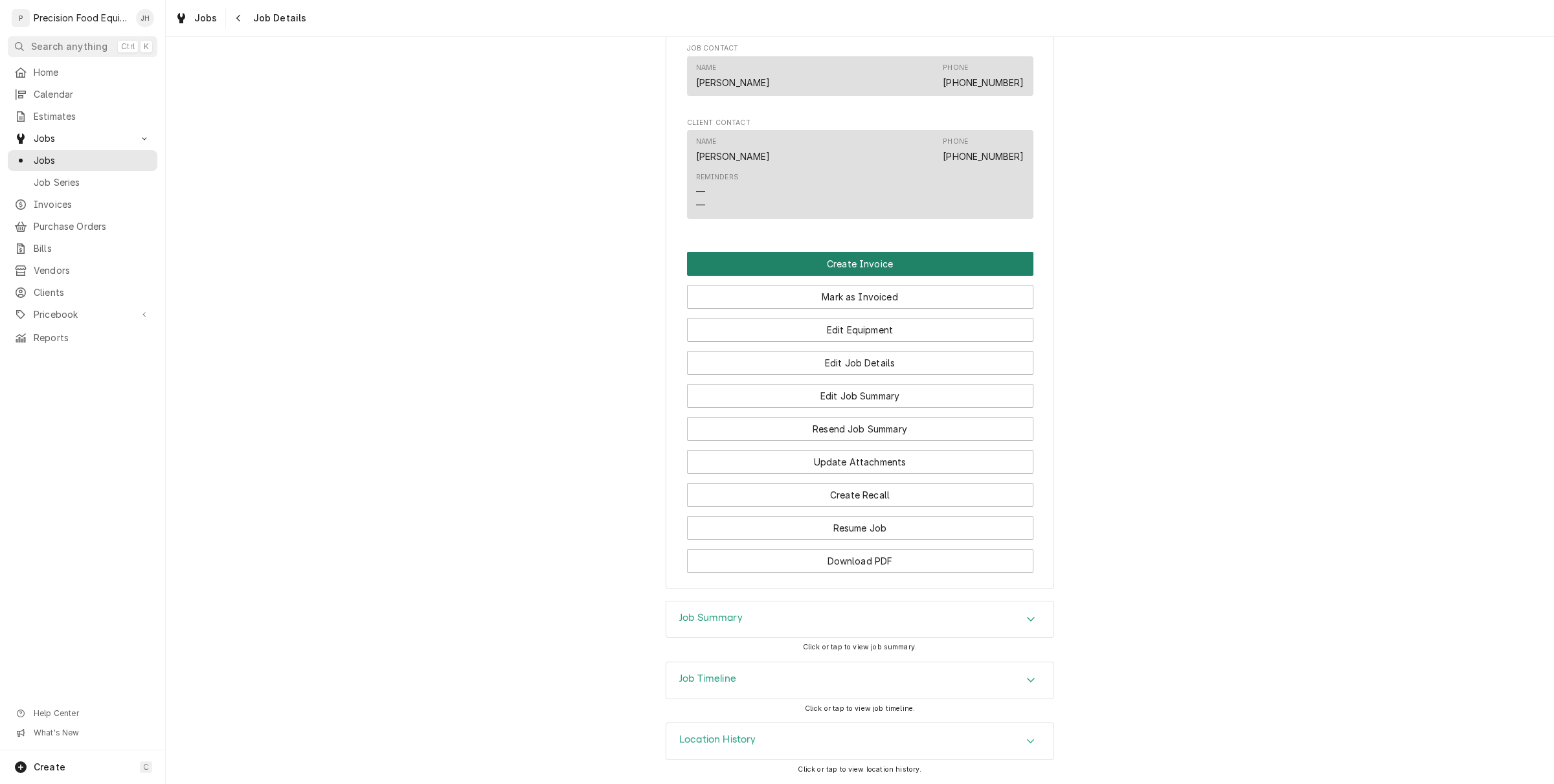
click at [786, 261] on button "Create Invoice" at bounding box center [860, 264] width 347 height 24
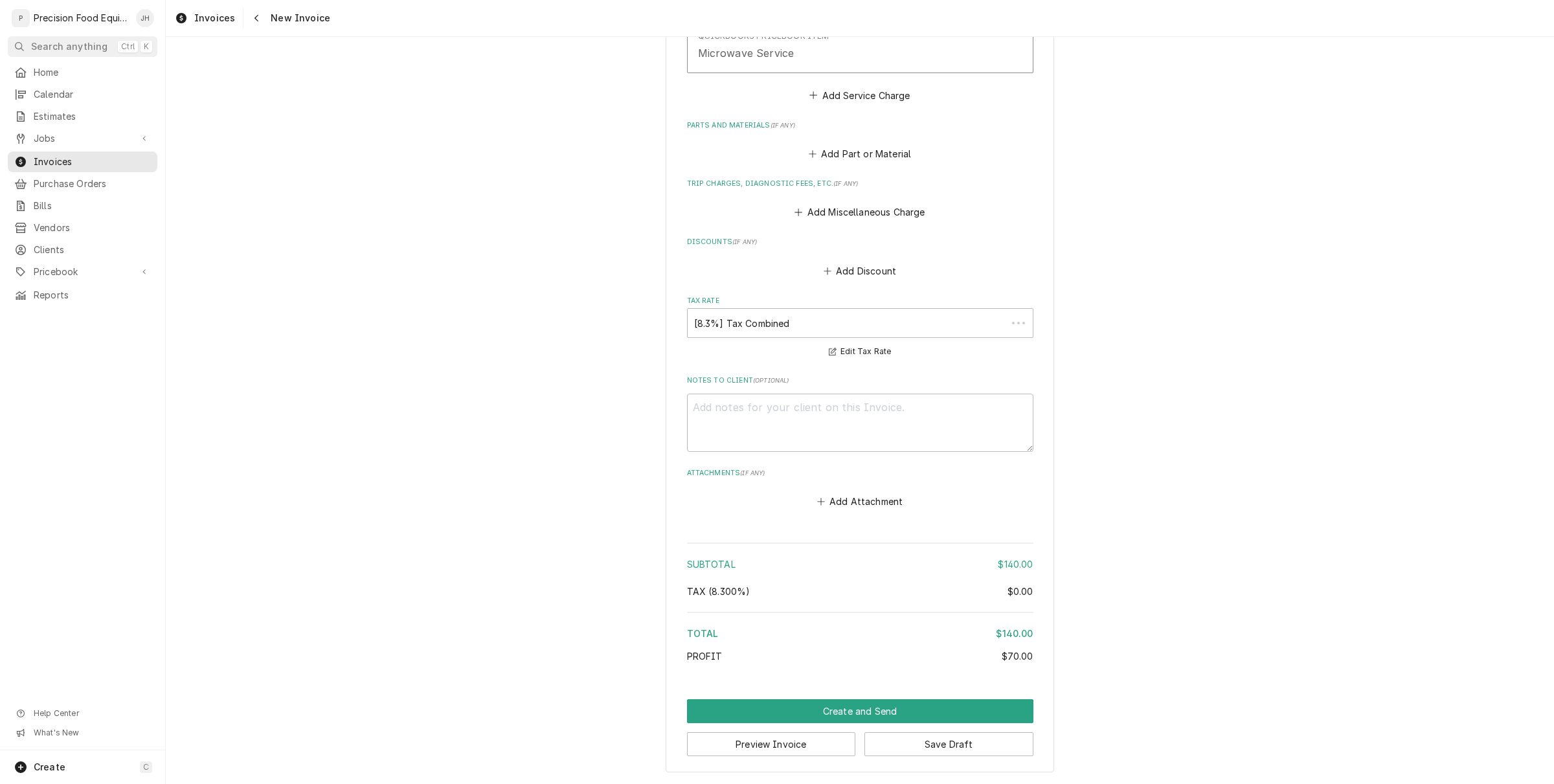
scroll to position [1082, 0]
click at [864, 712] on button "Create and Send" at bounding box center [860, 711] width 347 height 24
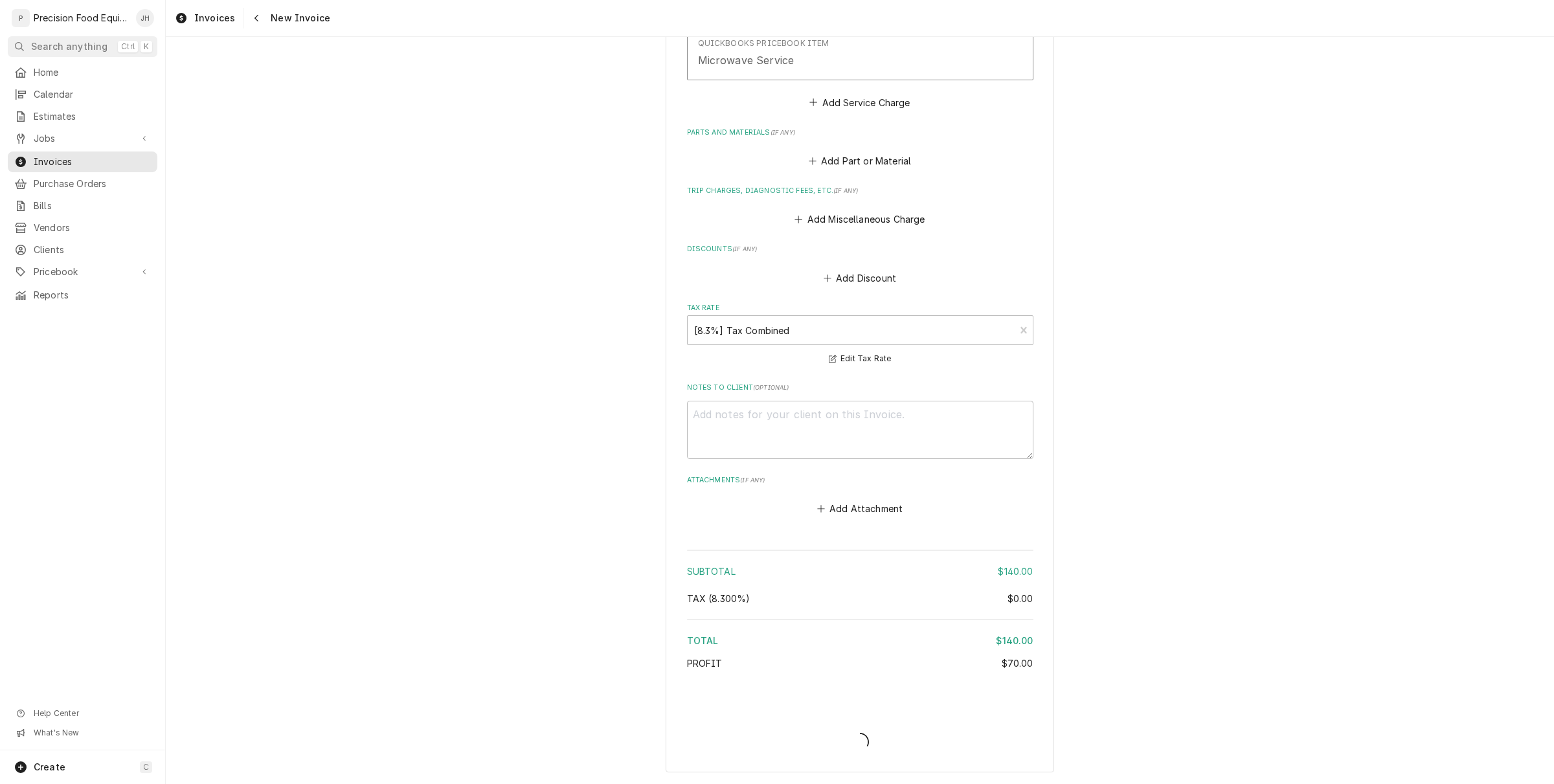
scroll to position [1073, 0]
type textarea "x"
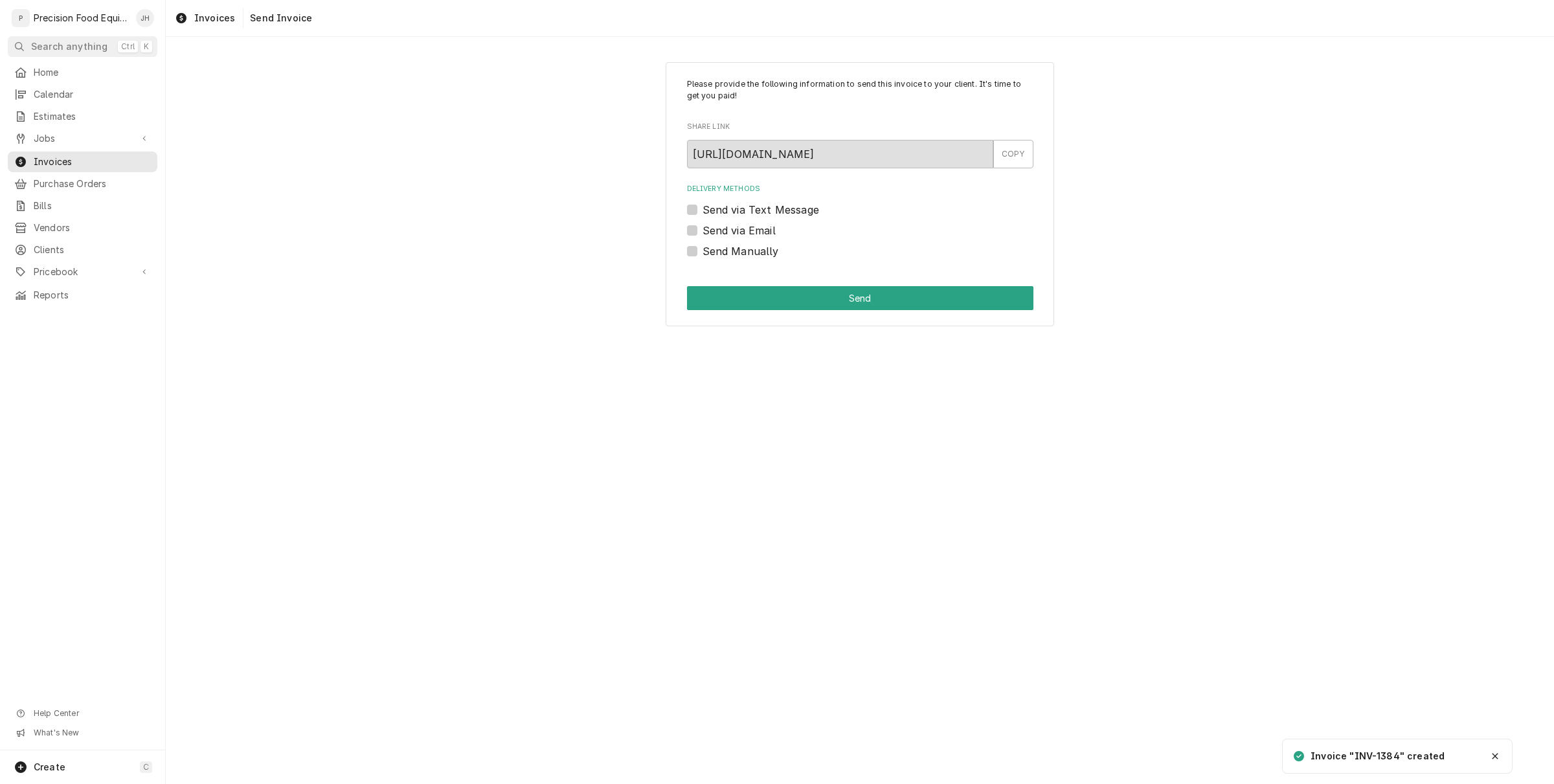
click at [702, 247] on label "Send Manually" at bounding box center [741, 251] width 76 height 16
click at [702, 247] on input "Send Manually" at bounding box center [875, 258] width 347 height 28
checkbox input "true"
click at [808, 305] on button "Send" at bounding box center [860, 298] width 347 height 24
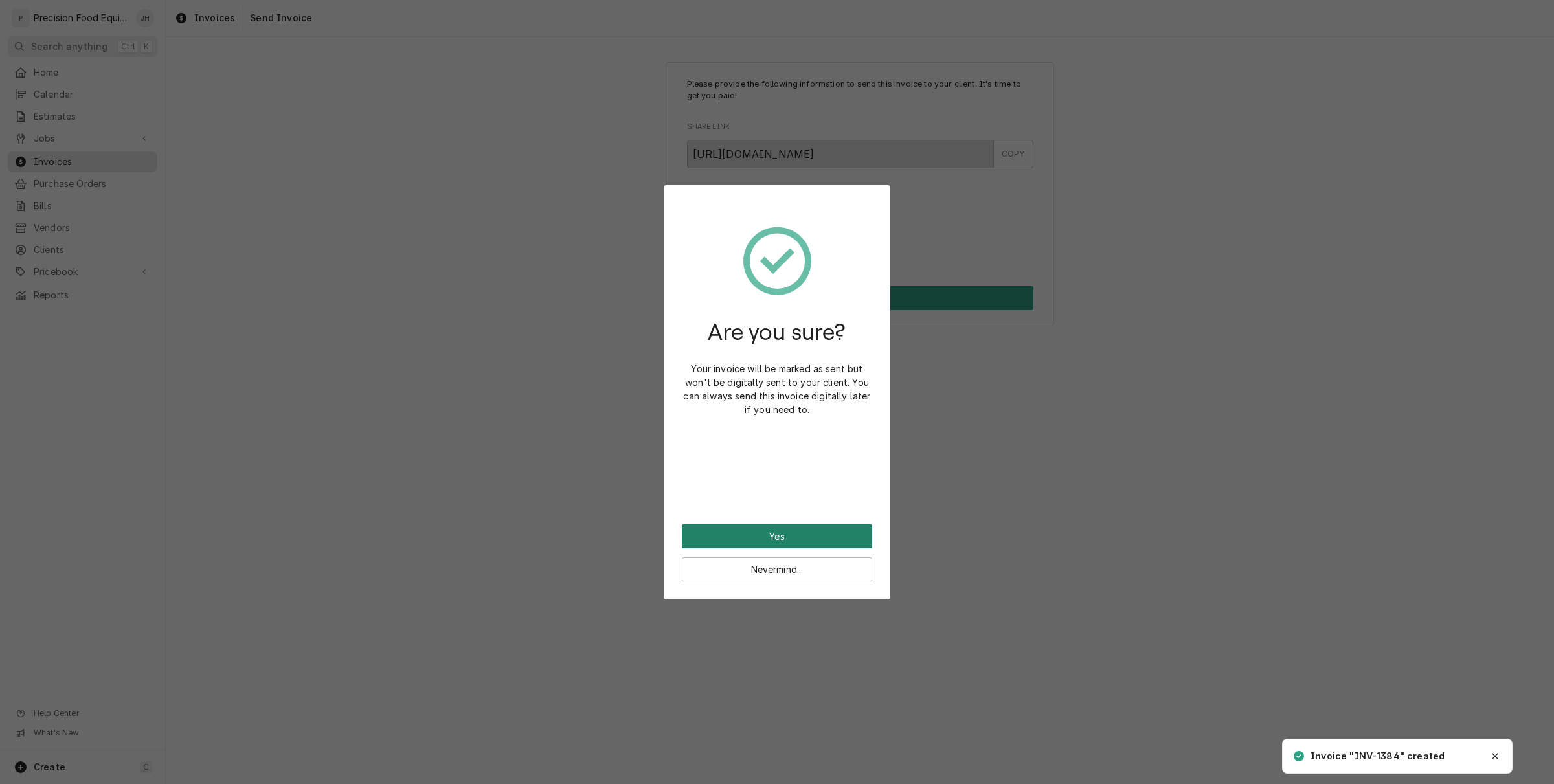
click at [842, 524] on button "Yes" at bounding box center [777, 536] width 190 height 24
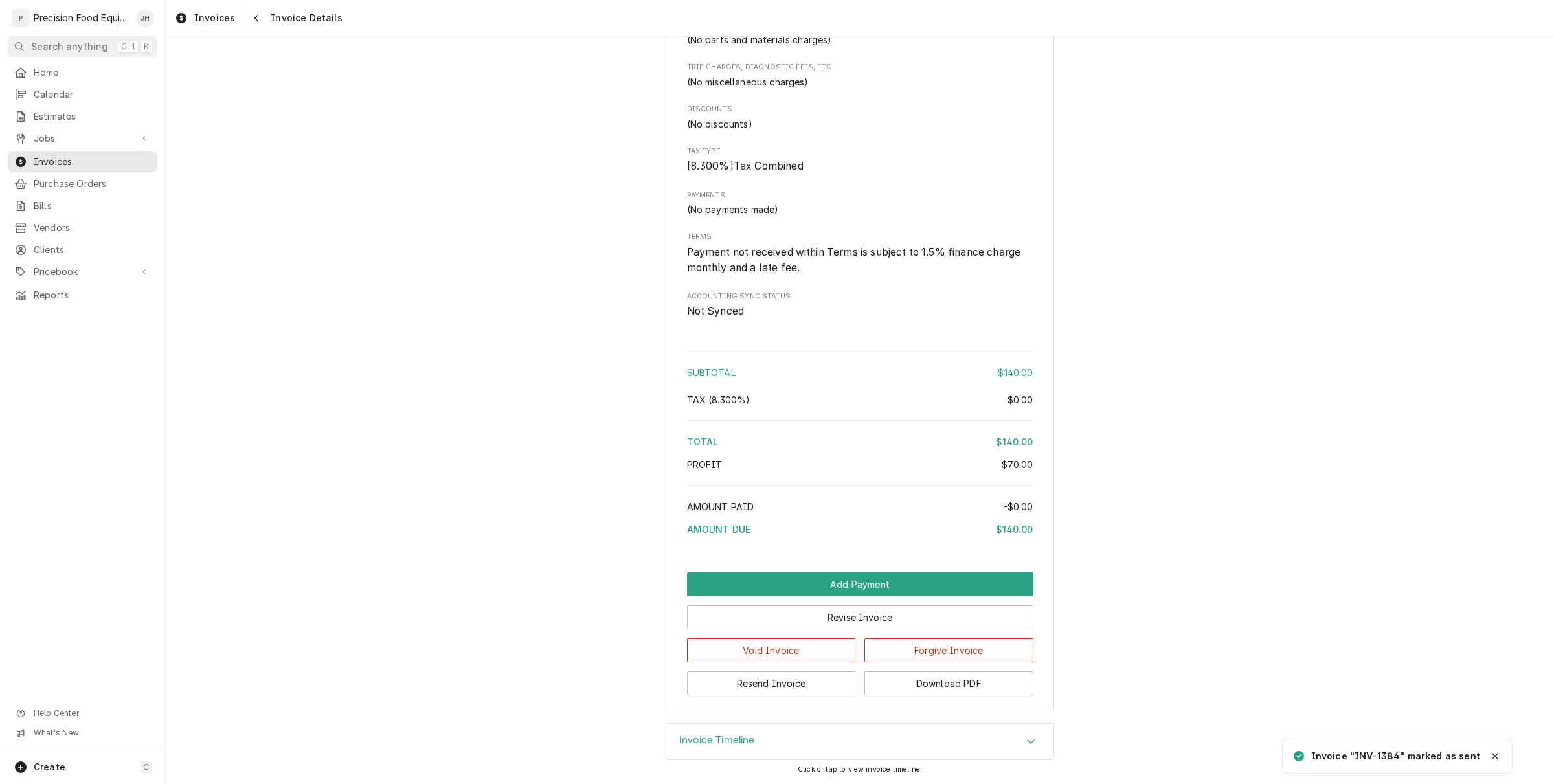
scroll to position [969, 0]
click at [794, 642] on button "Void Invoice" at bounding box center [771, 650] width 169 height 24
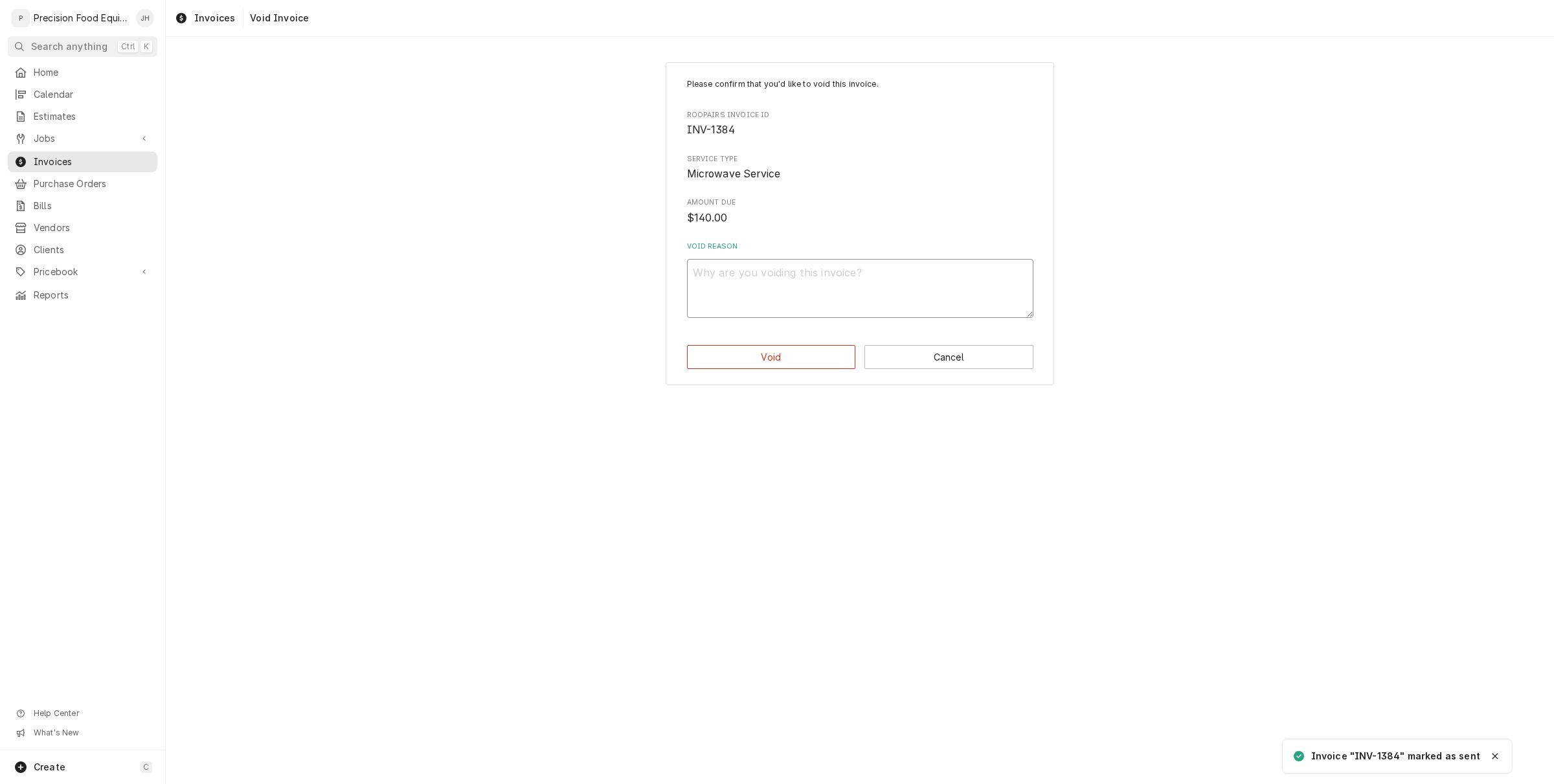
click at [771, 284] on textarea "Void Reason" at bounding box center [860, 288] width 347 height 59
type textarea "x"
type textarea "T"
type textarea "x"
type textarea "Th"
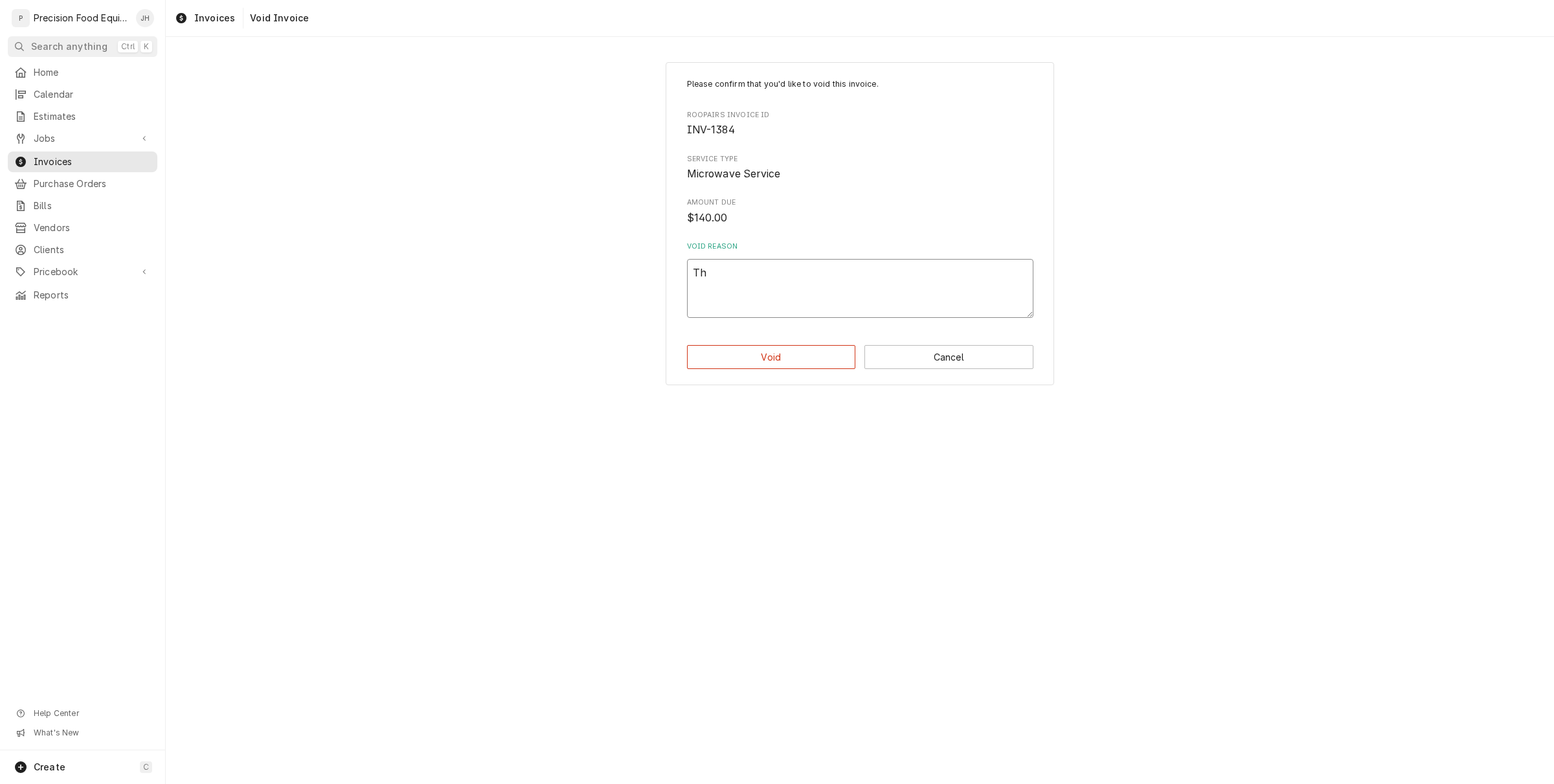
type textarea "x"
type textarea "This"
type textarea "x"
type textarea "This"
type textarea "x"
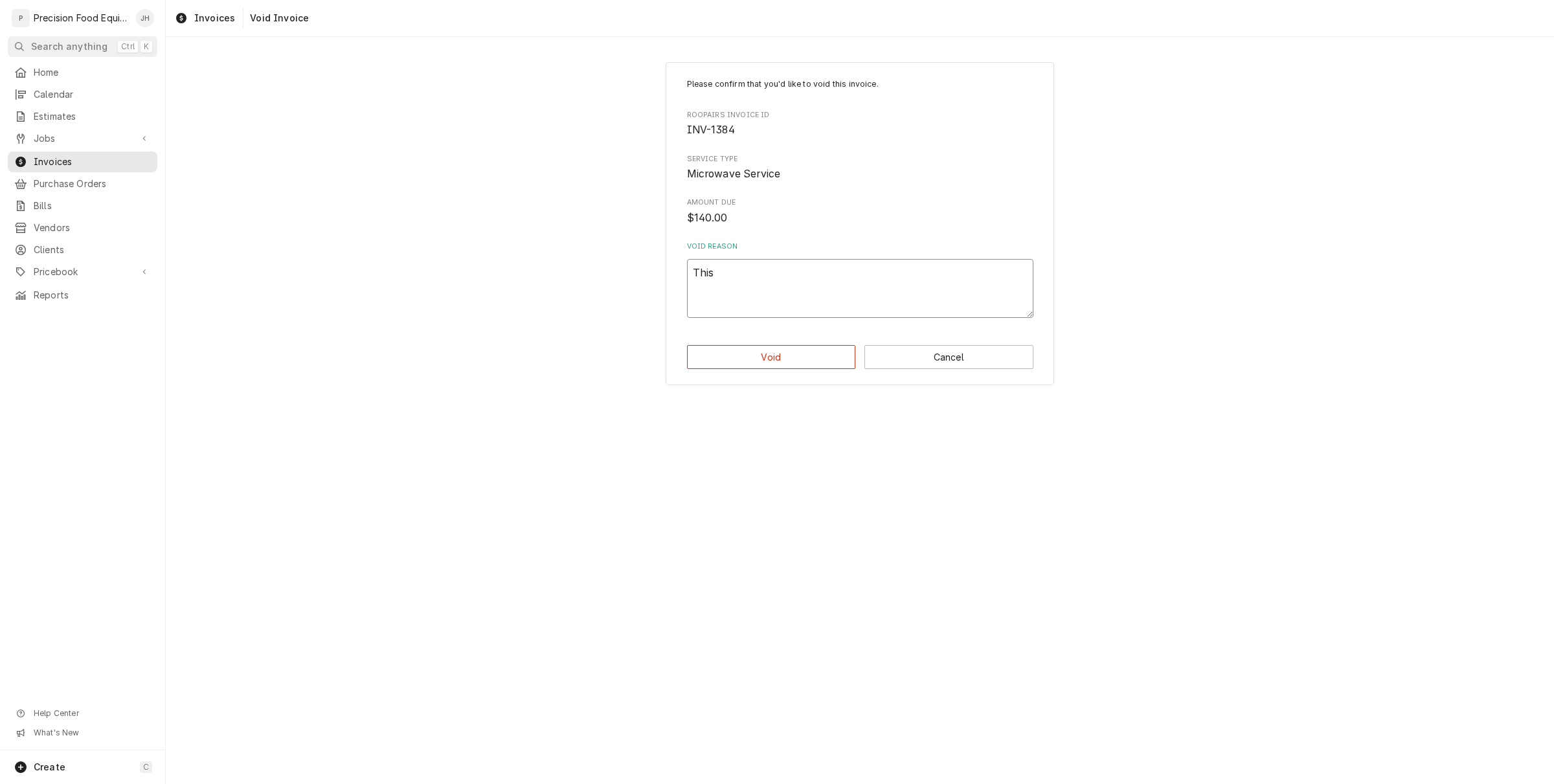
type textarea "This w"
type textarea "x"
type textarea "This wa"
type textarea "x"
type textarea "This was"
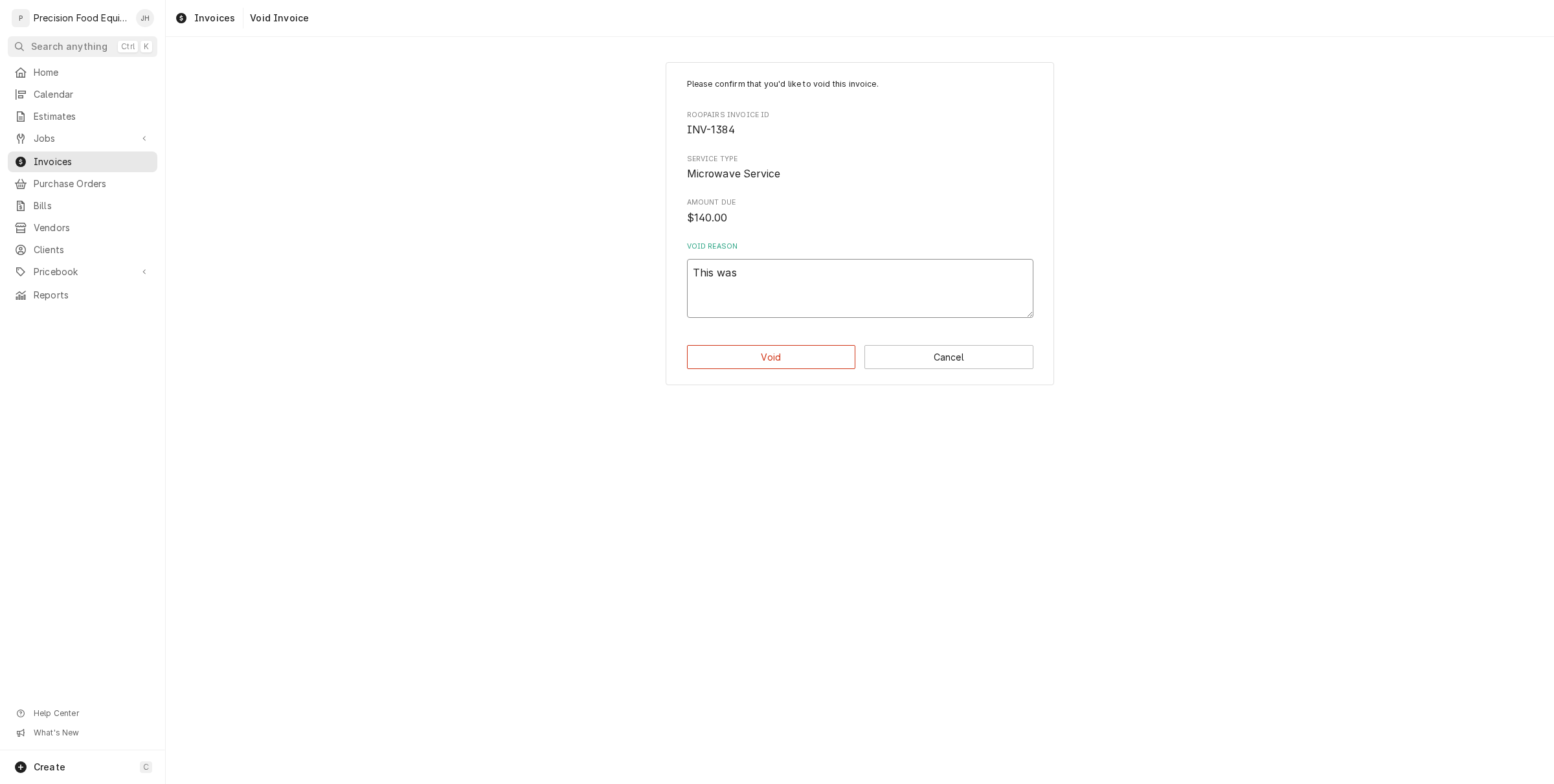
type textarea "x"
type textarea "This was"
type textarea "x"
type textarea "This was a"
type textarea "x"
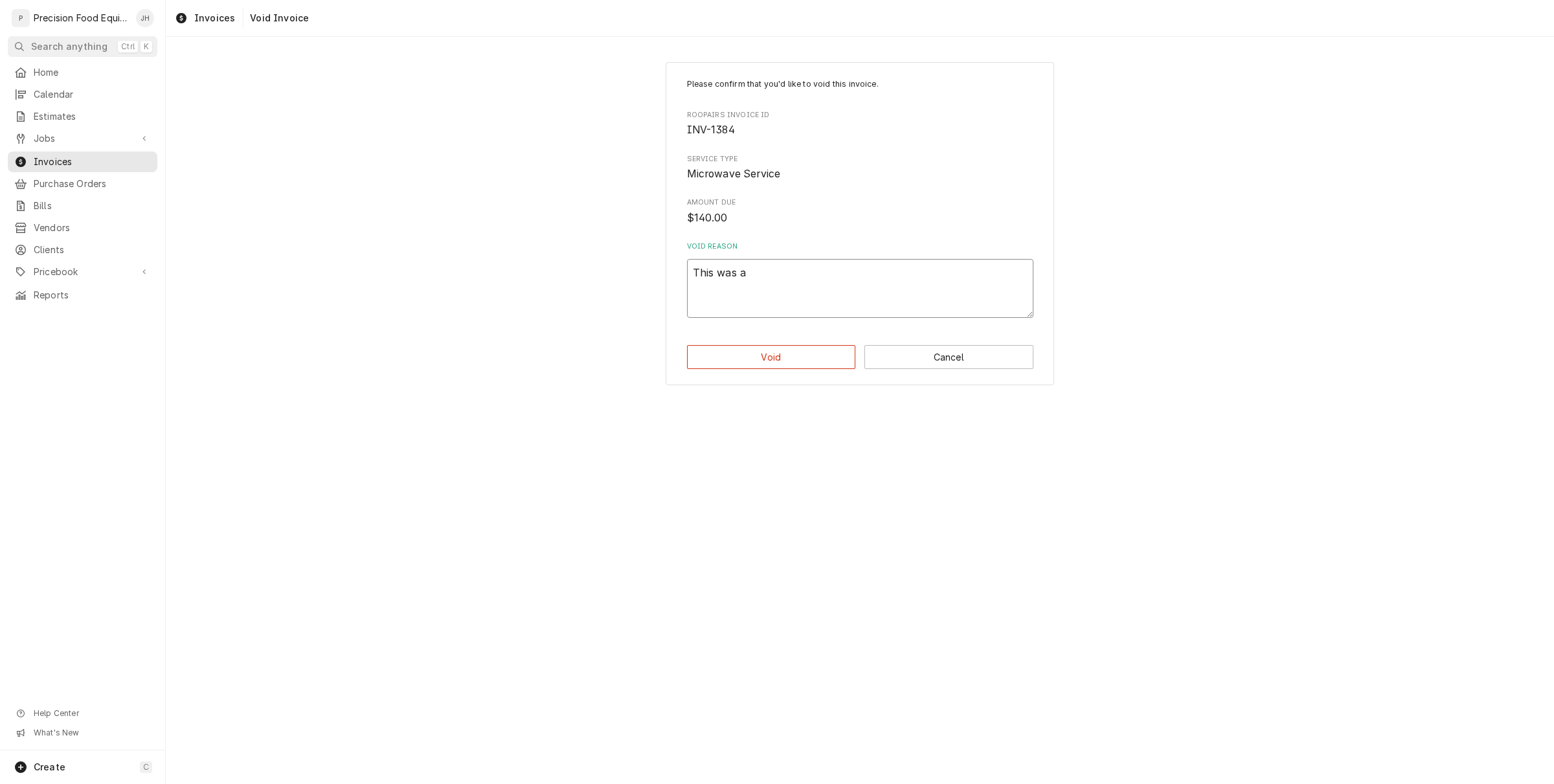
type textarea "This was a"
type textarea "x"
type textarea "This was a c"
type textarea "x"
type textarea "This was a ca"
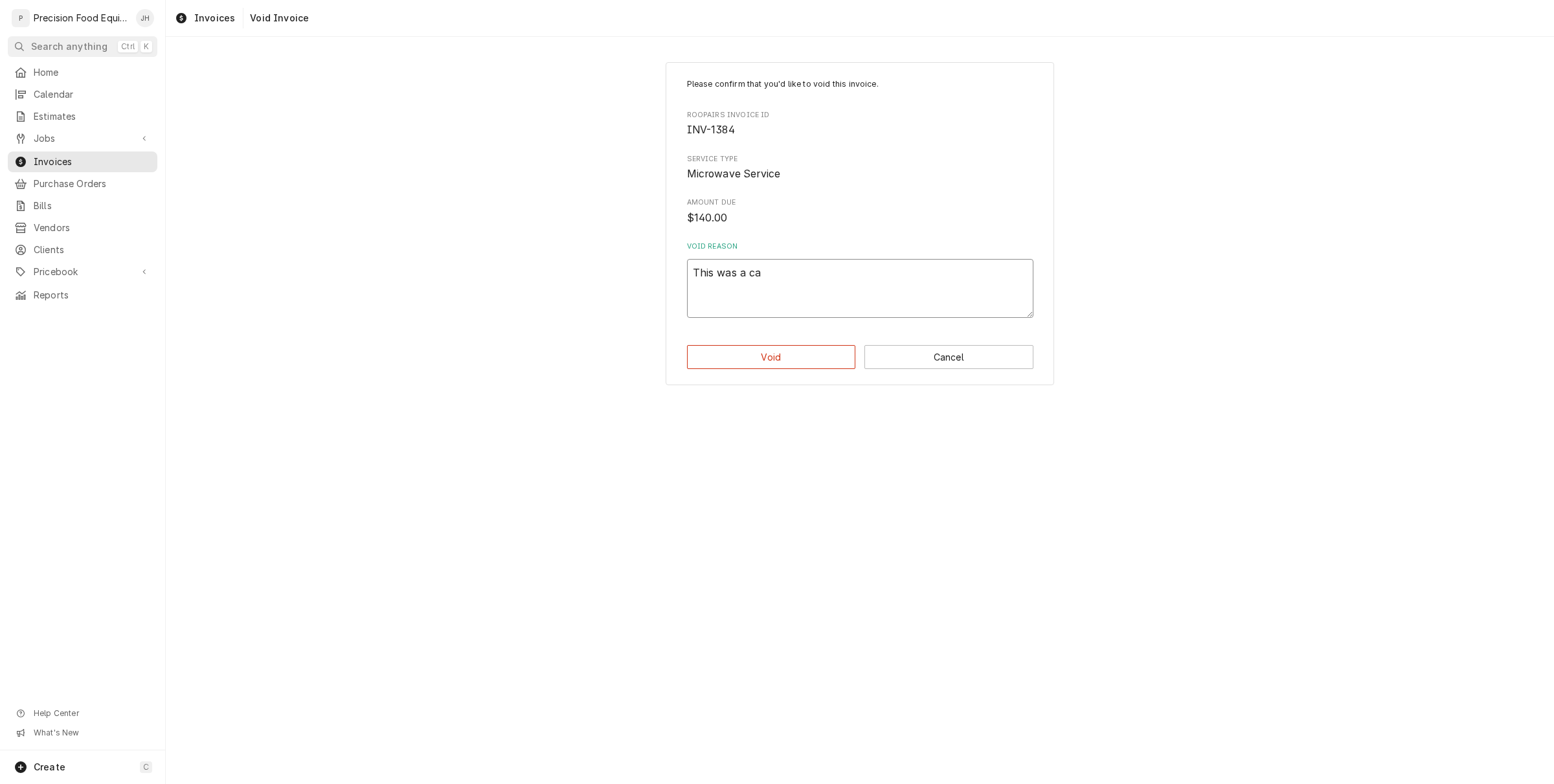
type textarea "x"
type textarea "This was a cal"
type textarea "x"
type textarea "This was a call"
type textarea "x"
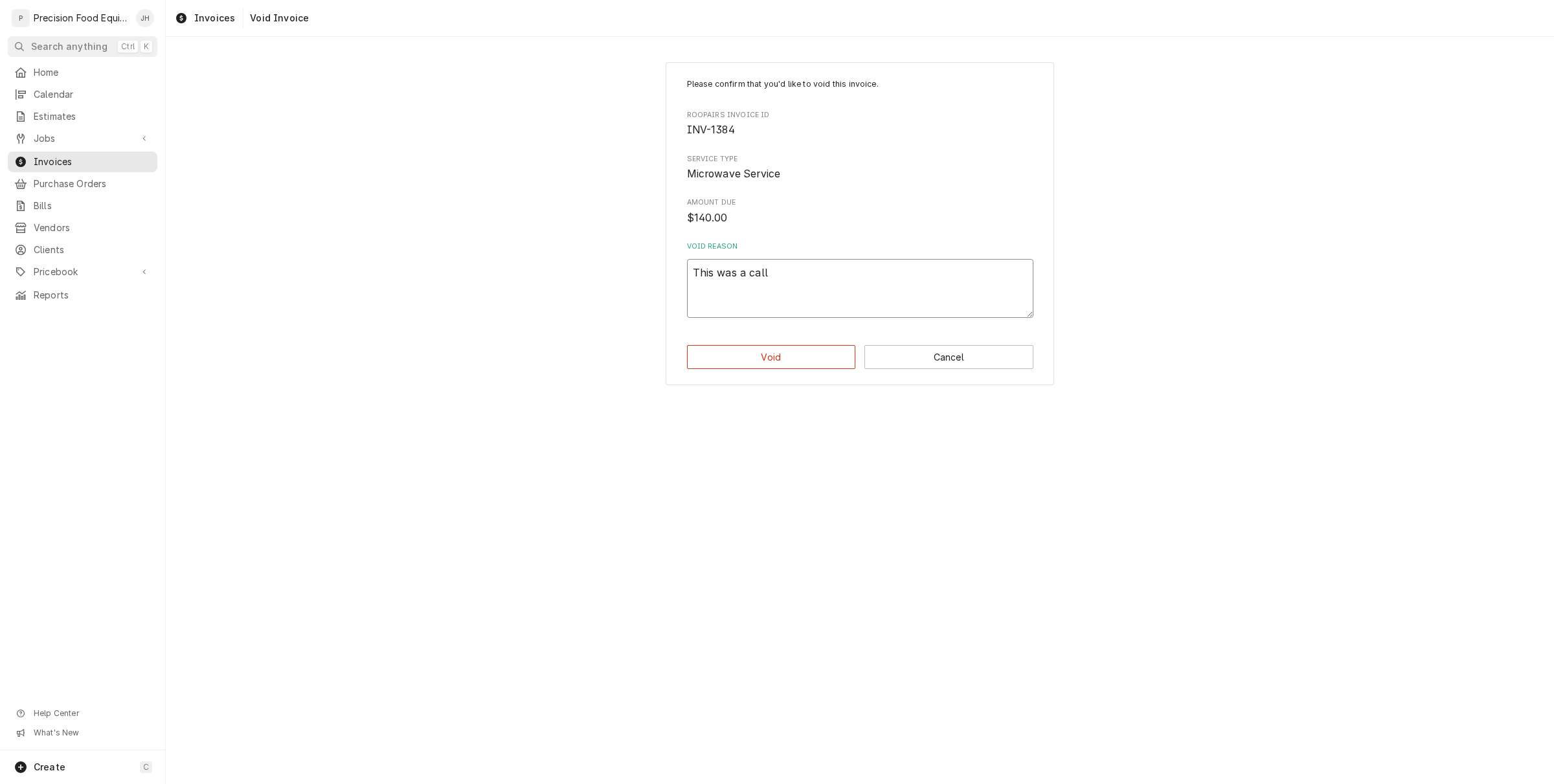
type textarea "This was a call b"
type textarea "x"
type textarea "This was a call bac"
type textarea "x"
type textarea "This was a call back"
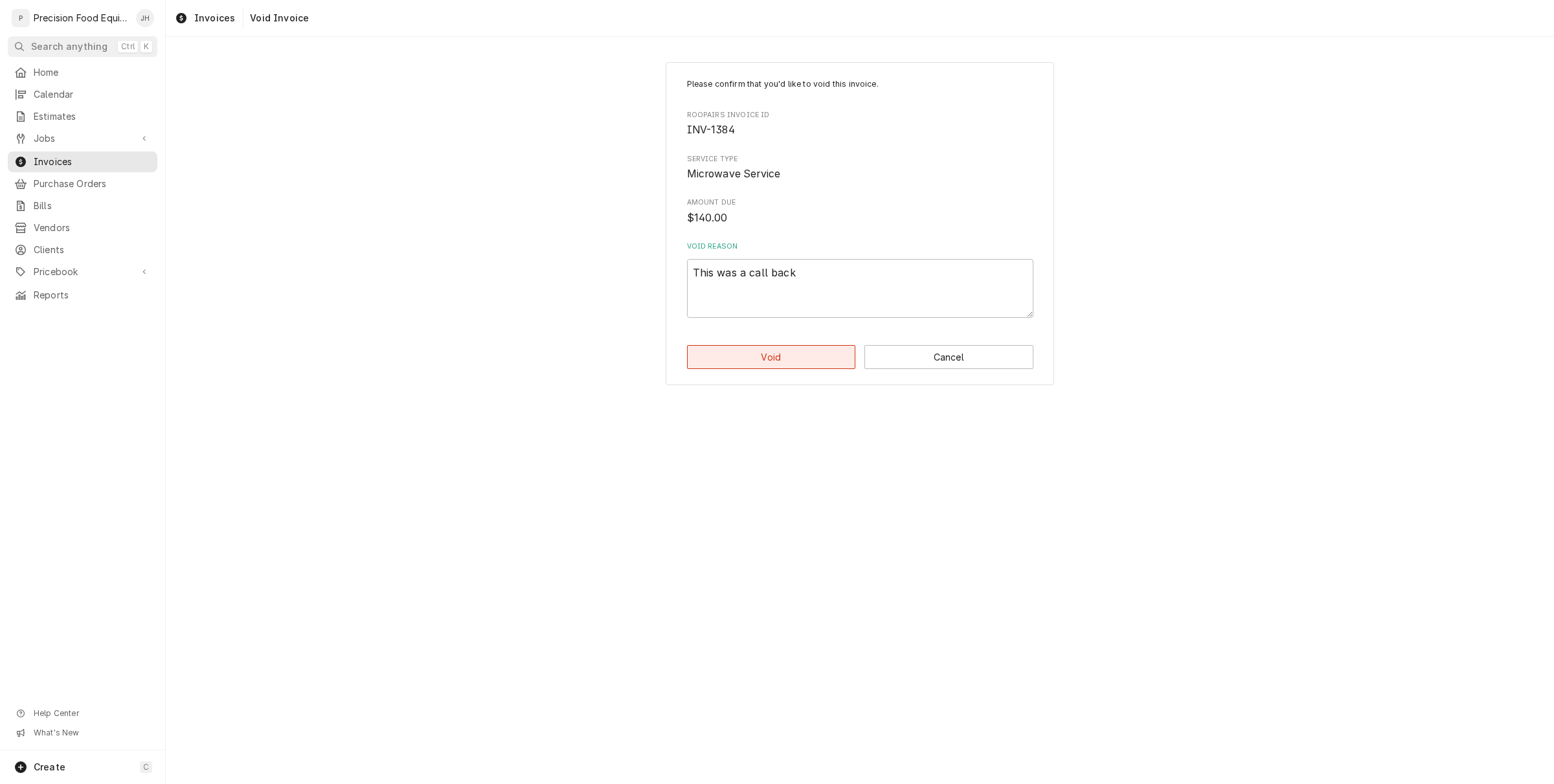
click at [813, 353] on button "Void" at bounding box center [771, 357] width 169 height 24
type textarea "x"
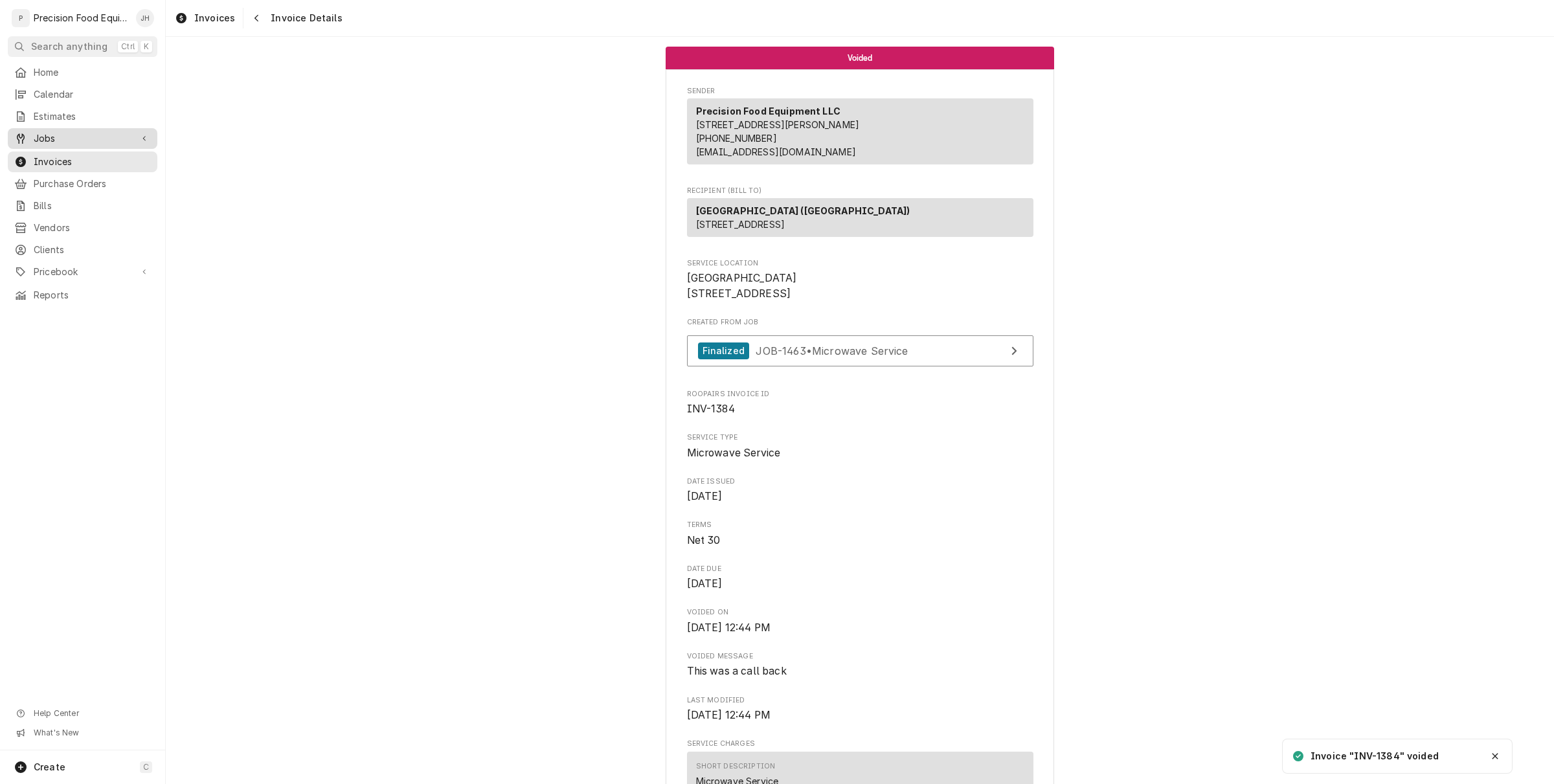
click at [50, 133] on span "Jobs" at bounding box center [82, 138] width 98 height 13
click at [60, 208] on span "Invoices" at bounding box center [92, 204] width 117 height 13
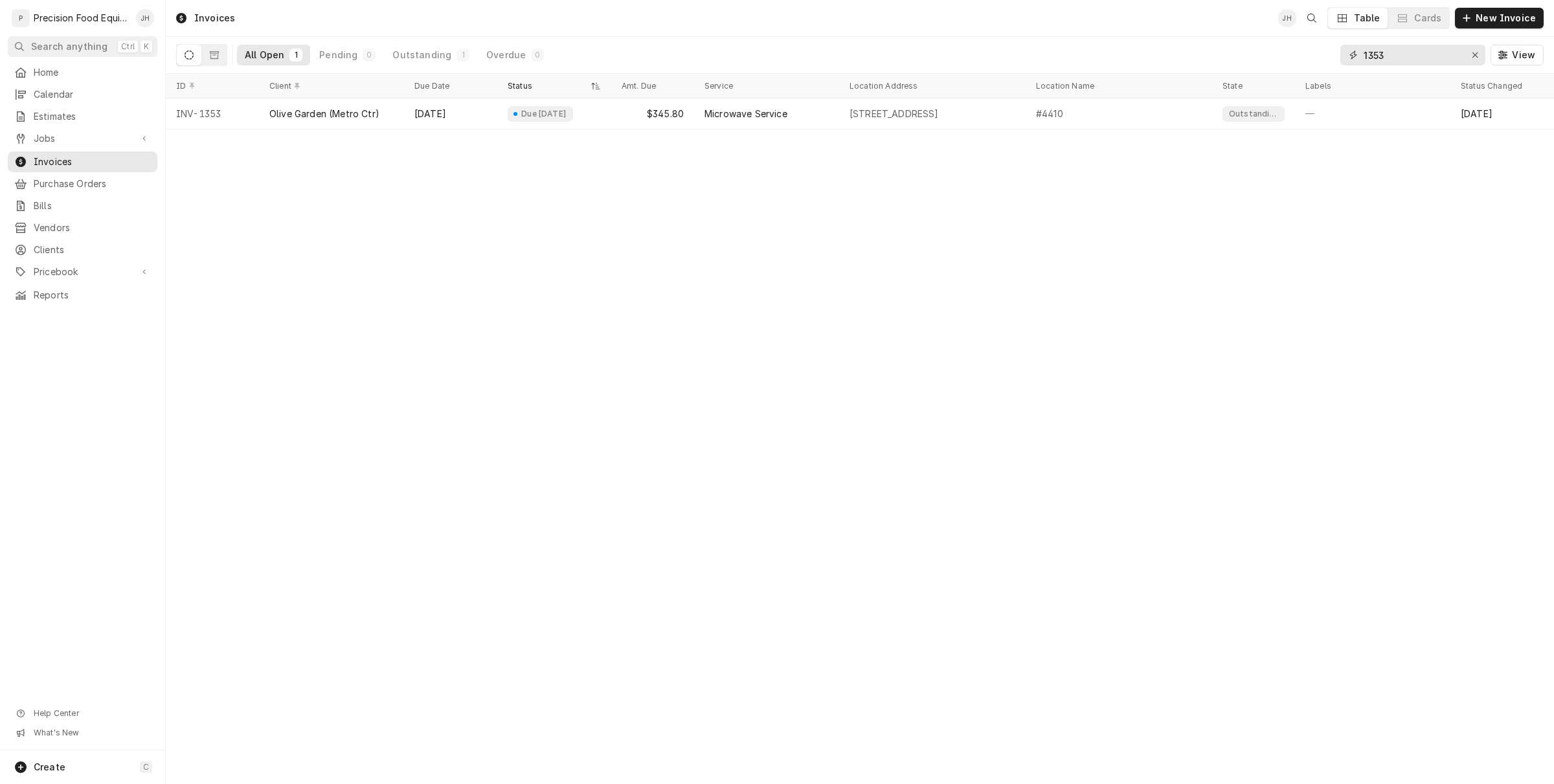
drag, startPoint x: 1399, startPoint y: 59, endPoint x: 1260, endPoint y: 22, distance: 143.8
click at [1260, 22] on div "Invoices JH Table Cards New Invoice All Open 1 Pending 0 Outstanding 1 Overdue …" at bounding box center [860, 37] width 1388 height 74
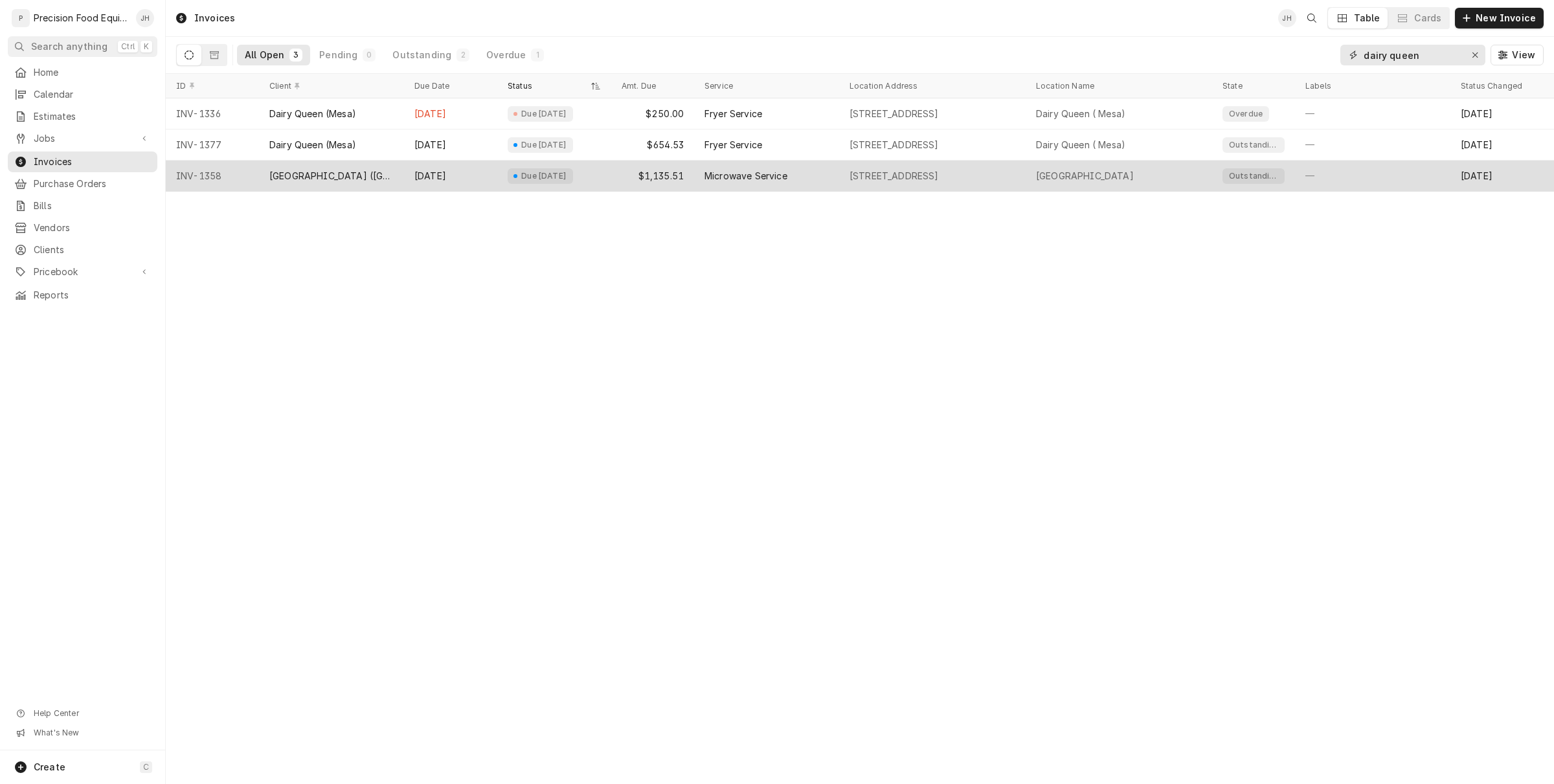
type input "dairy queen"
click at [500, 186] on div "Due [DATE]" at bounding box center [554, 175] width 114 height 31
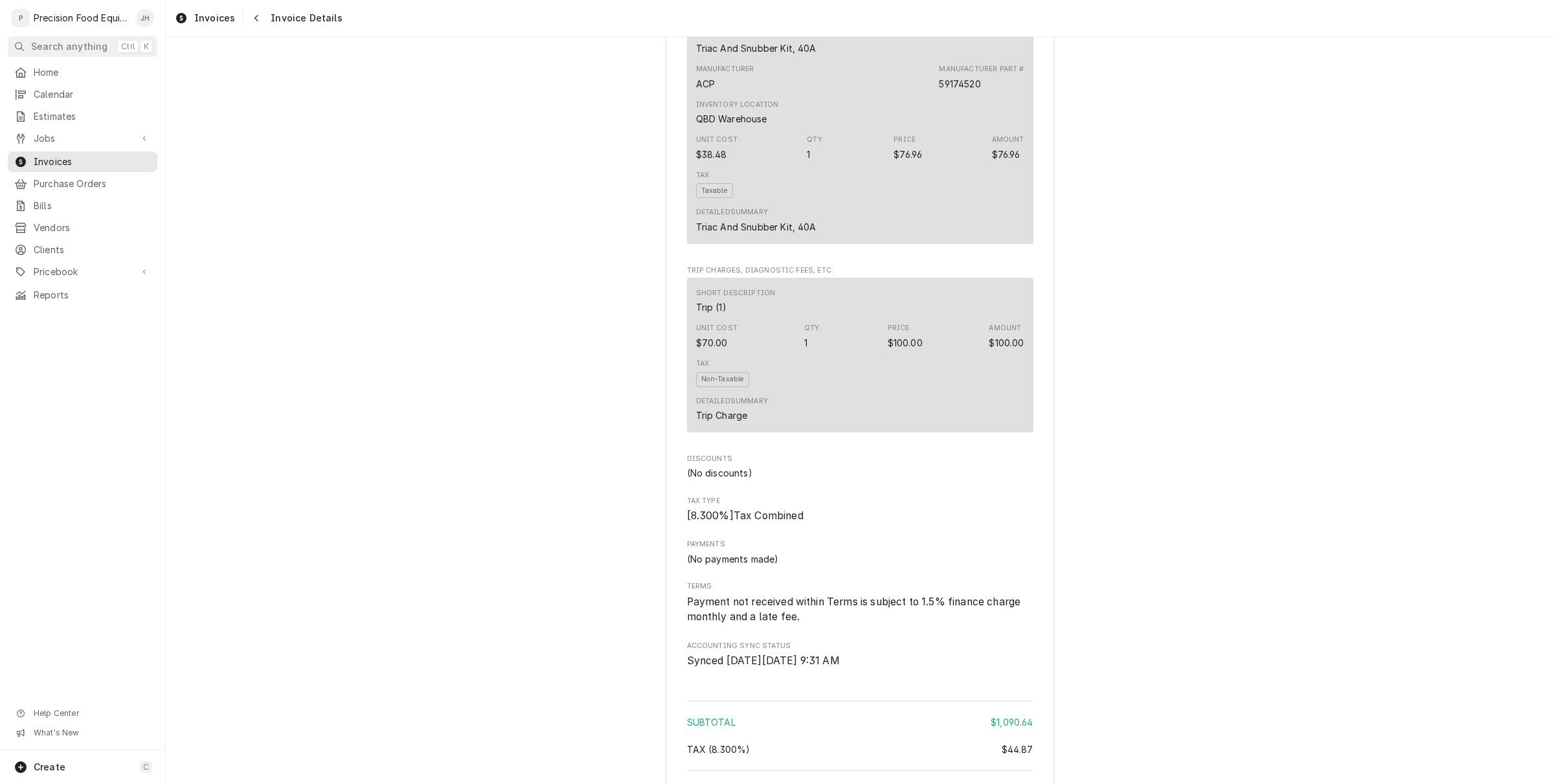
scroll to position [2089, 0]
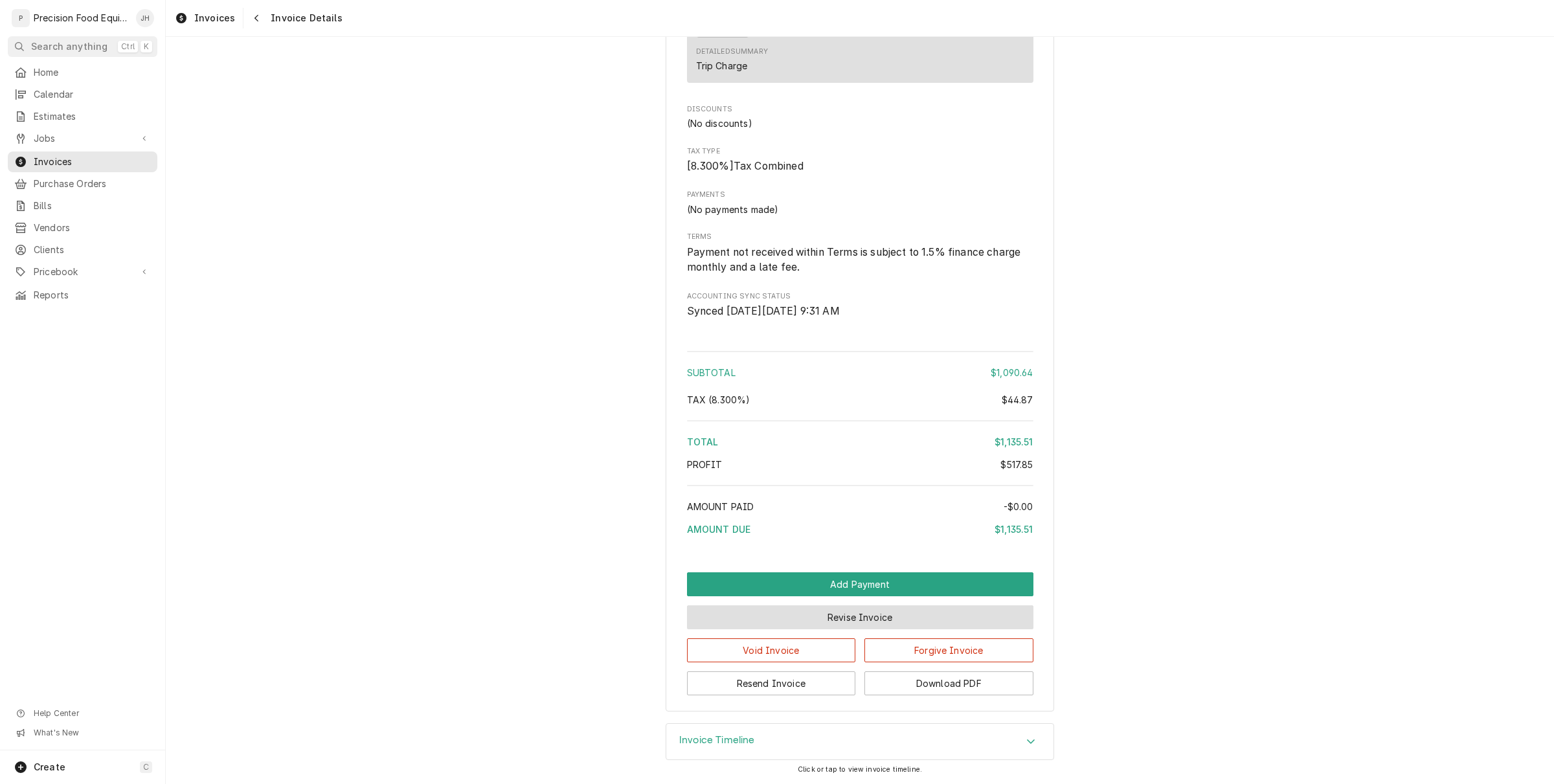
click at [832, 617] on button "Revise Invoice" at bounding box center [860, 617] width 347 height 24
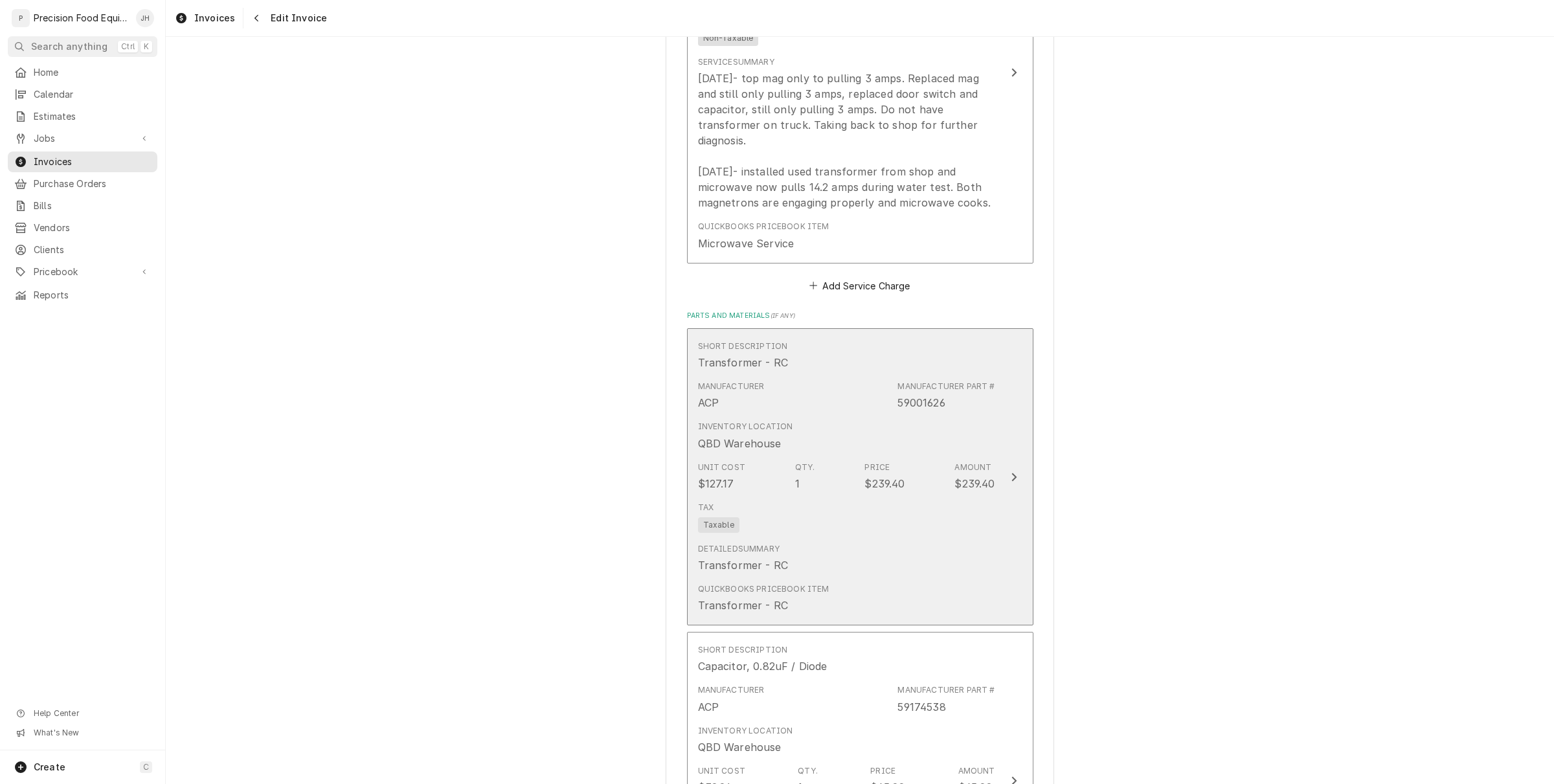
scroll to position [890, 0]
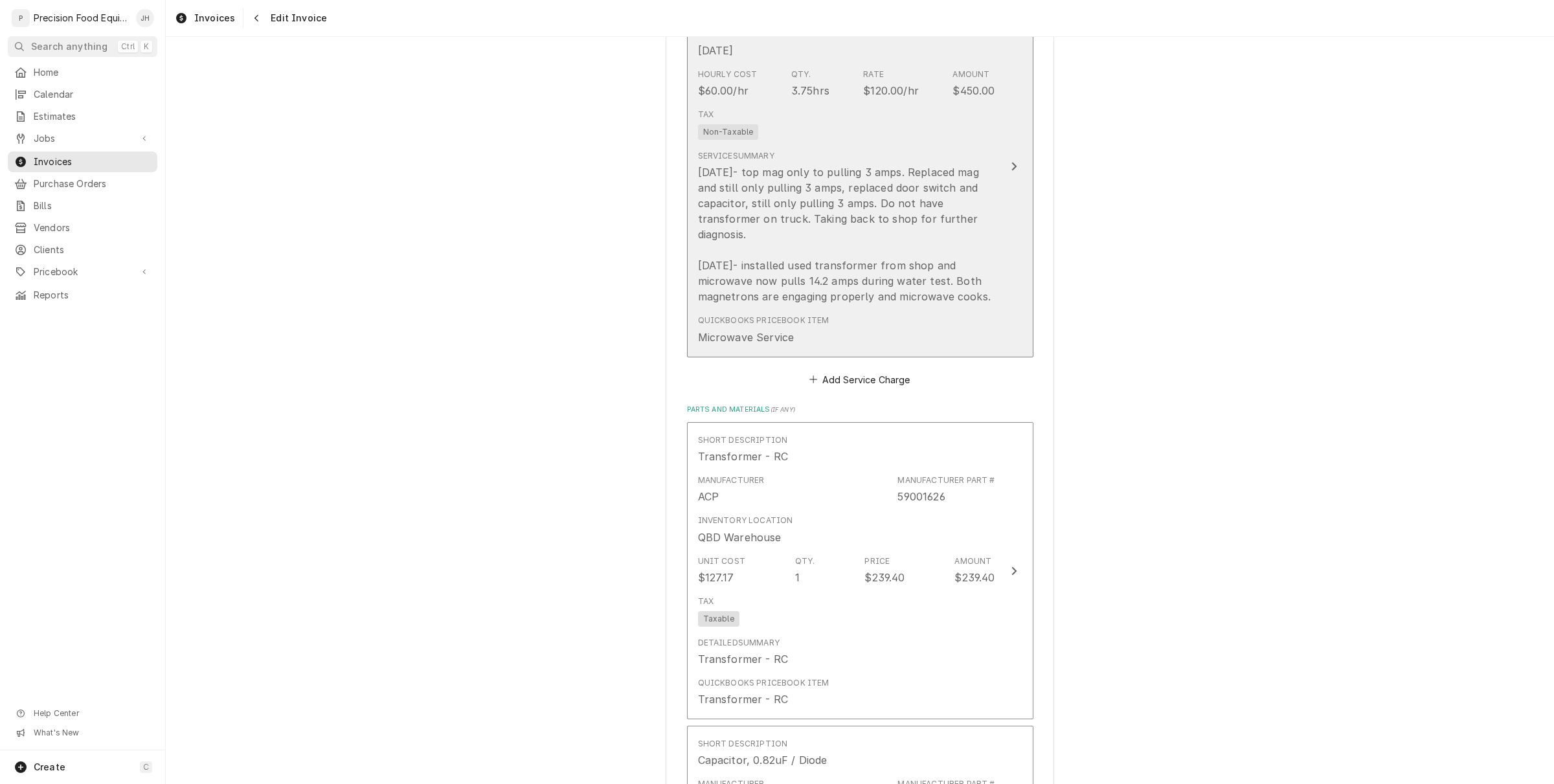
click at [781, 300] on div "9/5/25- top mag only to pulling 3 amps. Replaced mag and still only pulling 3 a…" at bounding box center [846, 234] width 297 height 140
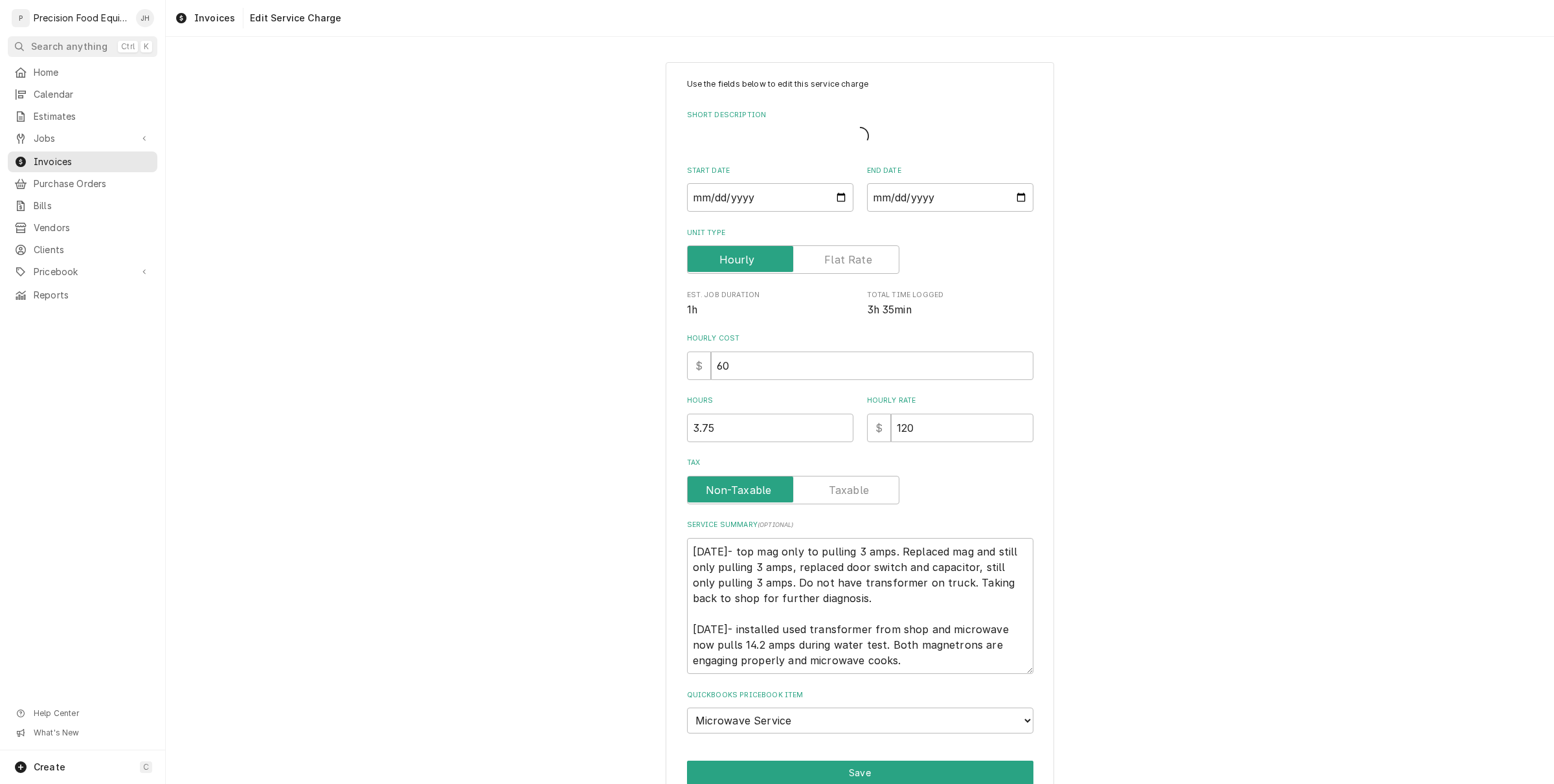
scroll to position [39, 0]
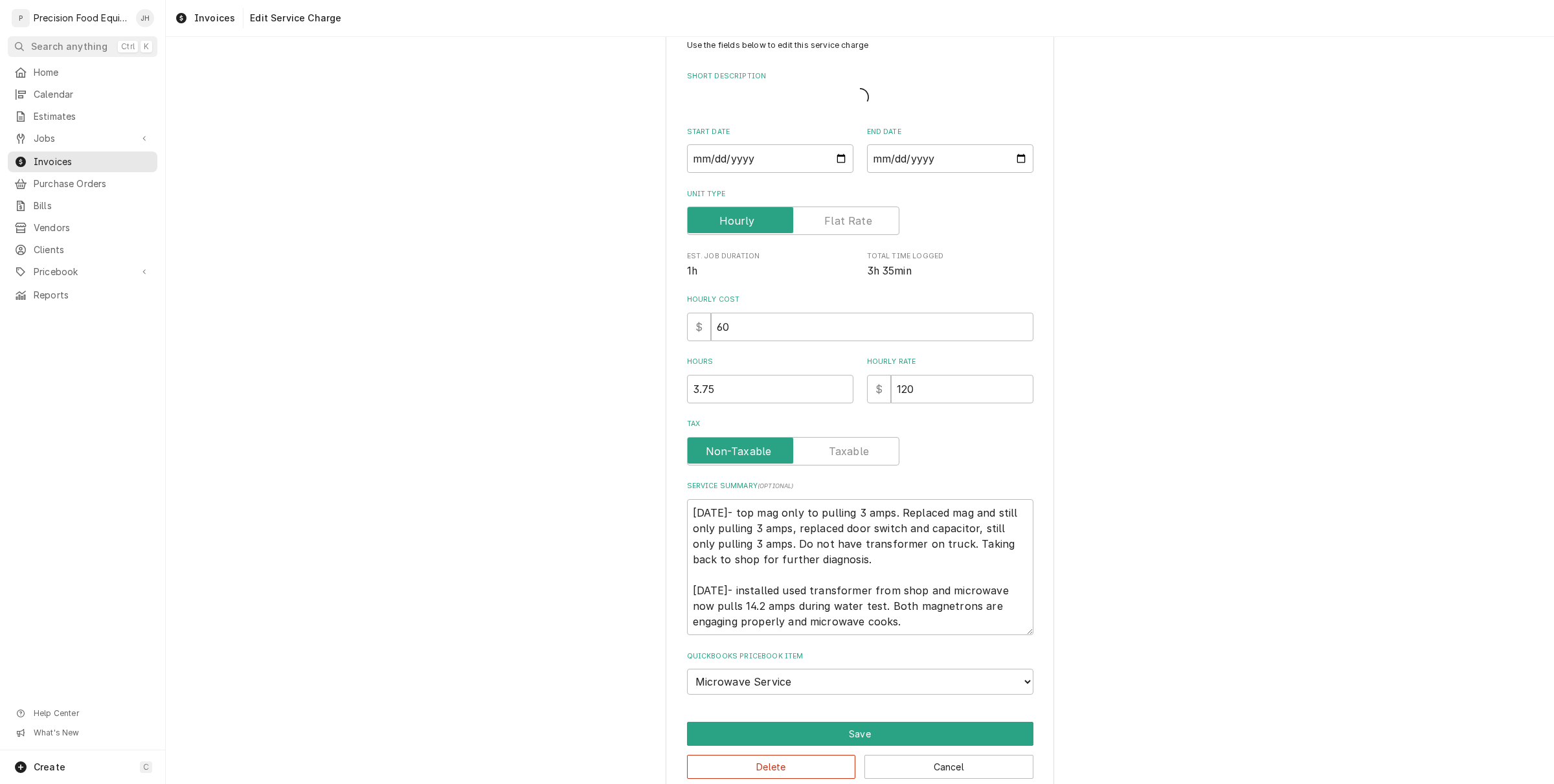
type textarea "x"
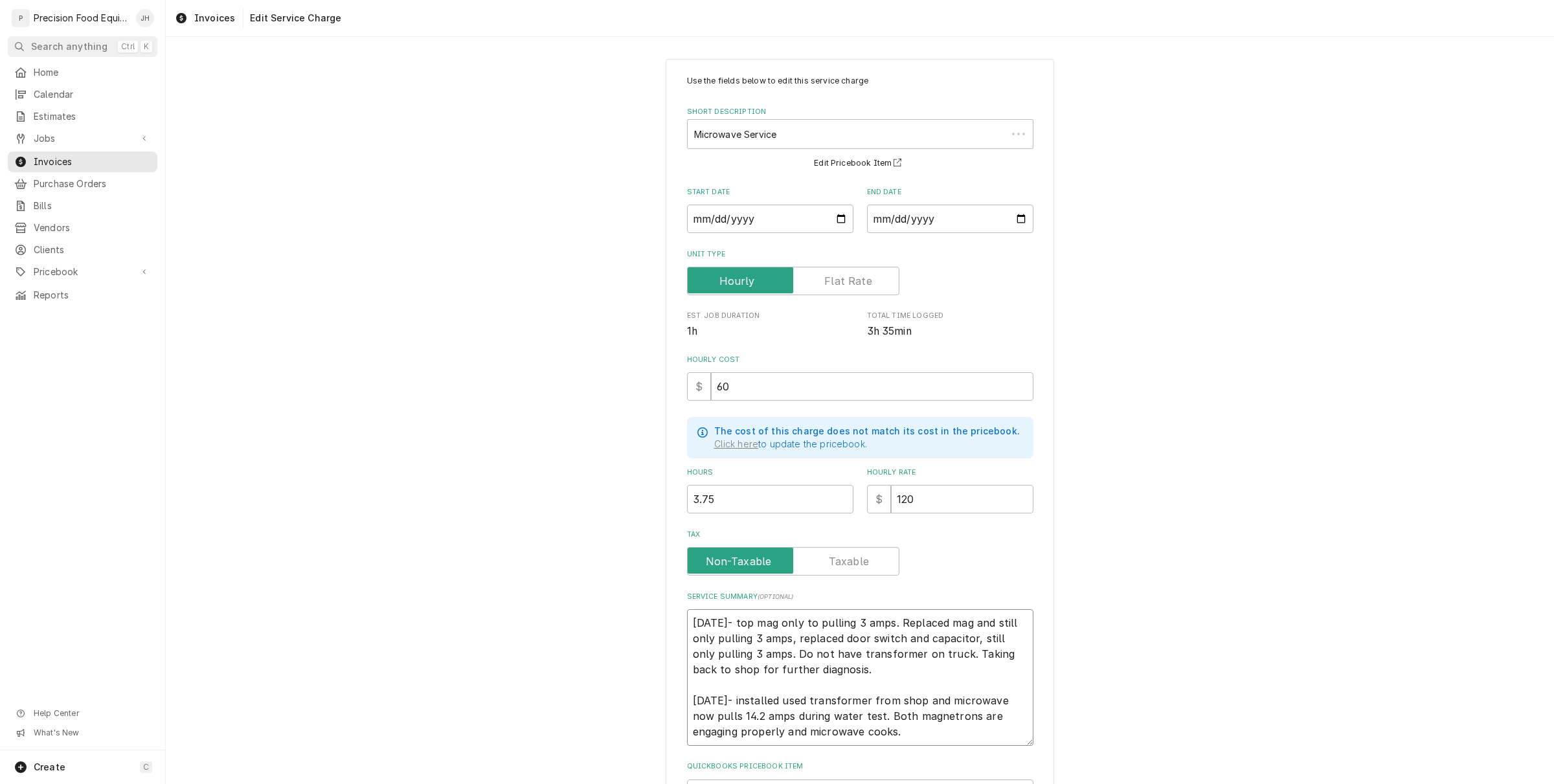
click at [877, 729] on textarea "9/5/25- top mag only to pulling 3 amps. Replaced mag and still only pulling 3 a…" at bounding box center [860, 678] width 347 height 136
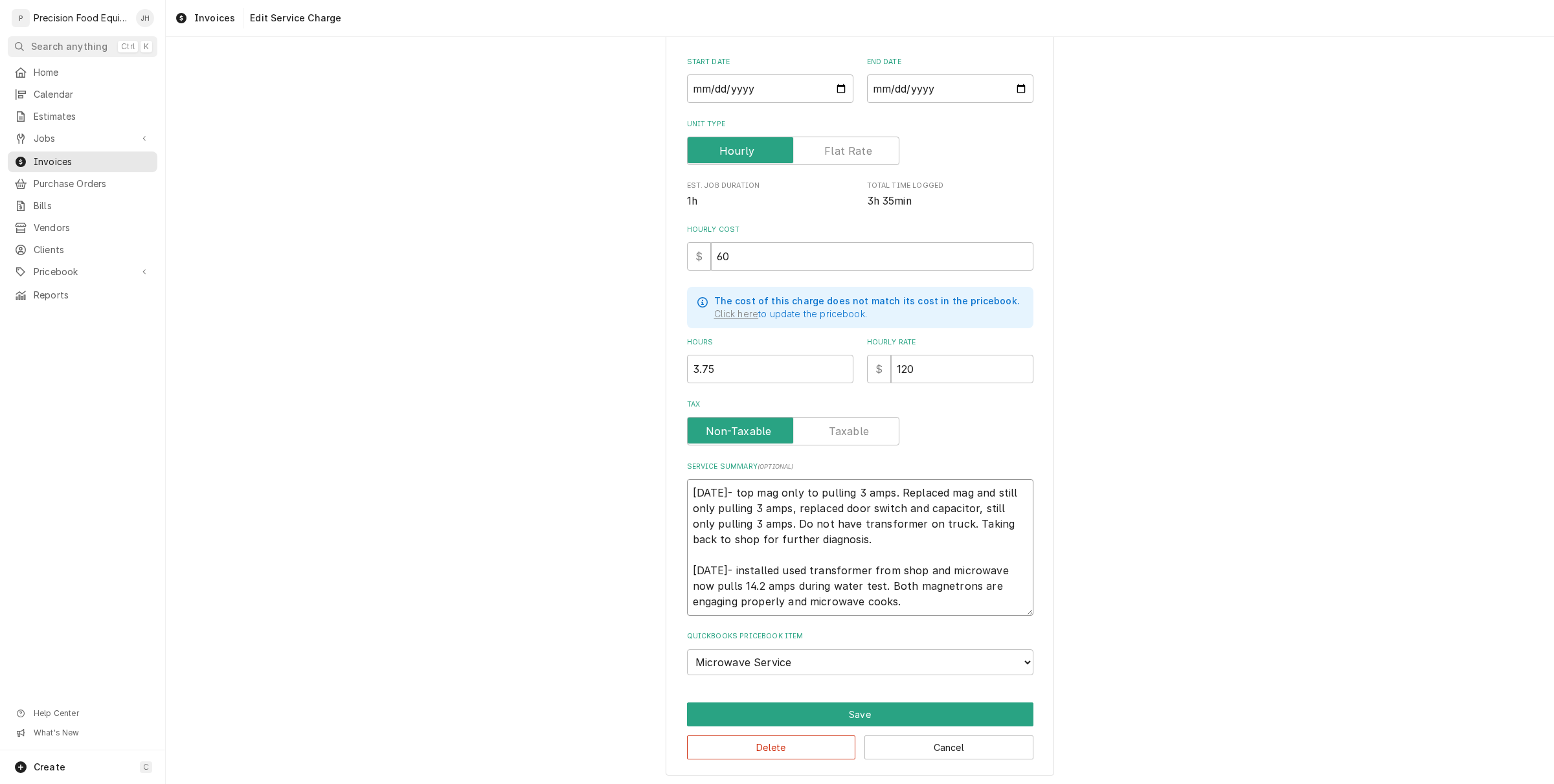
scroll to position [136, 0]
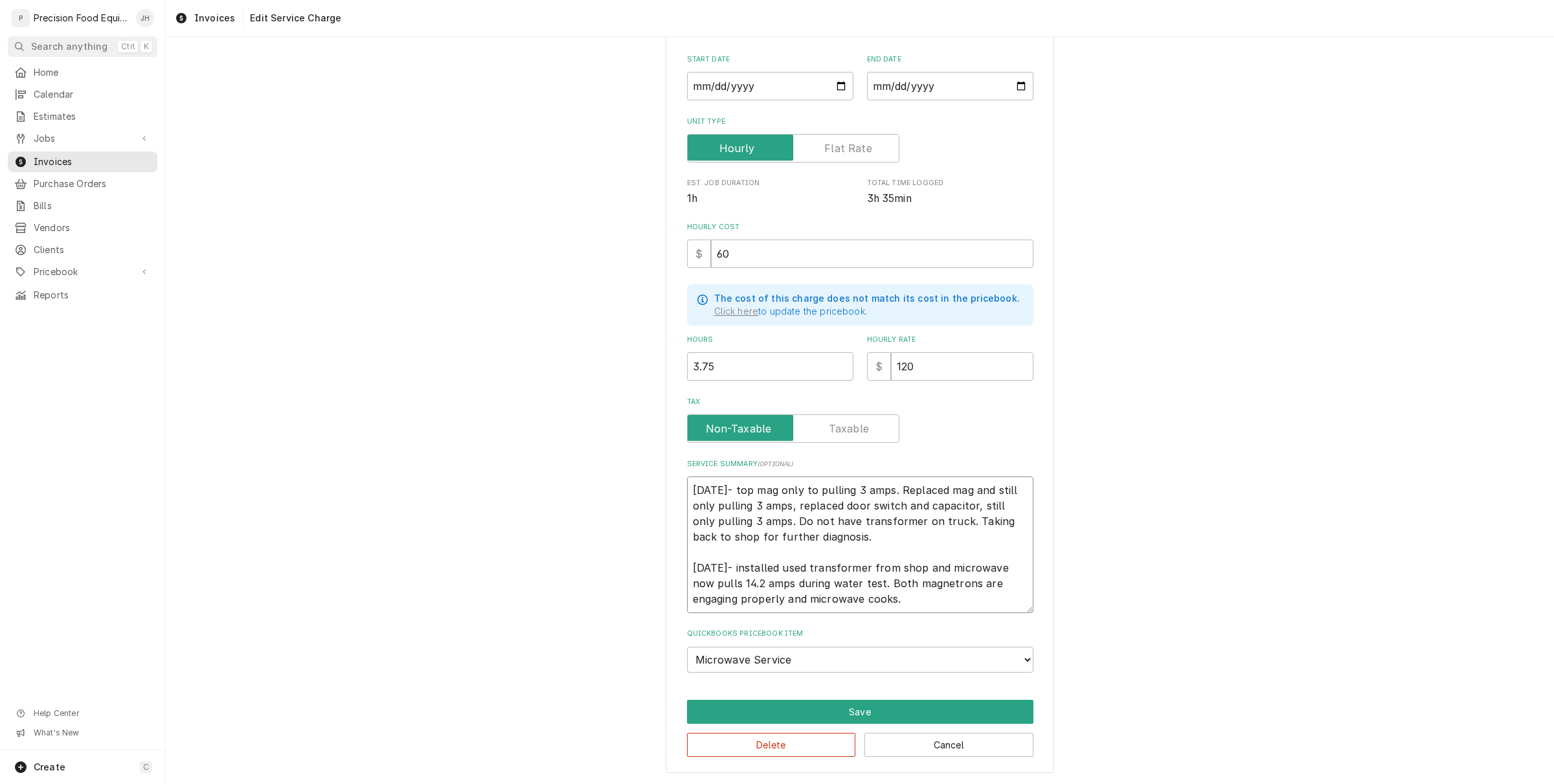
type textarea "9/5/25- top mag only to pulling 3 amps. Replaced mag and still only pulling 3 a…"
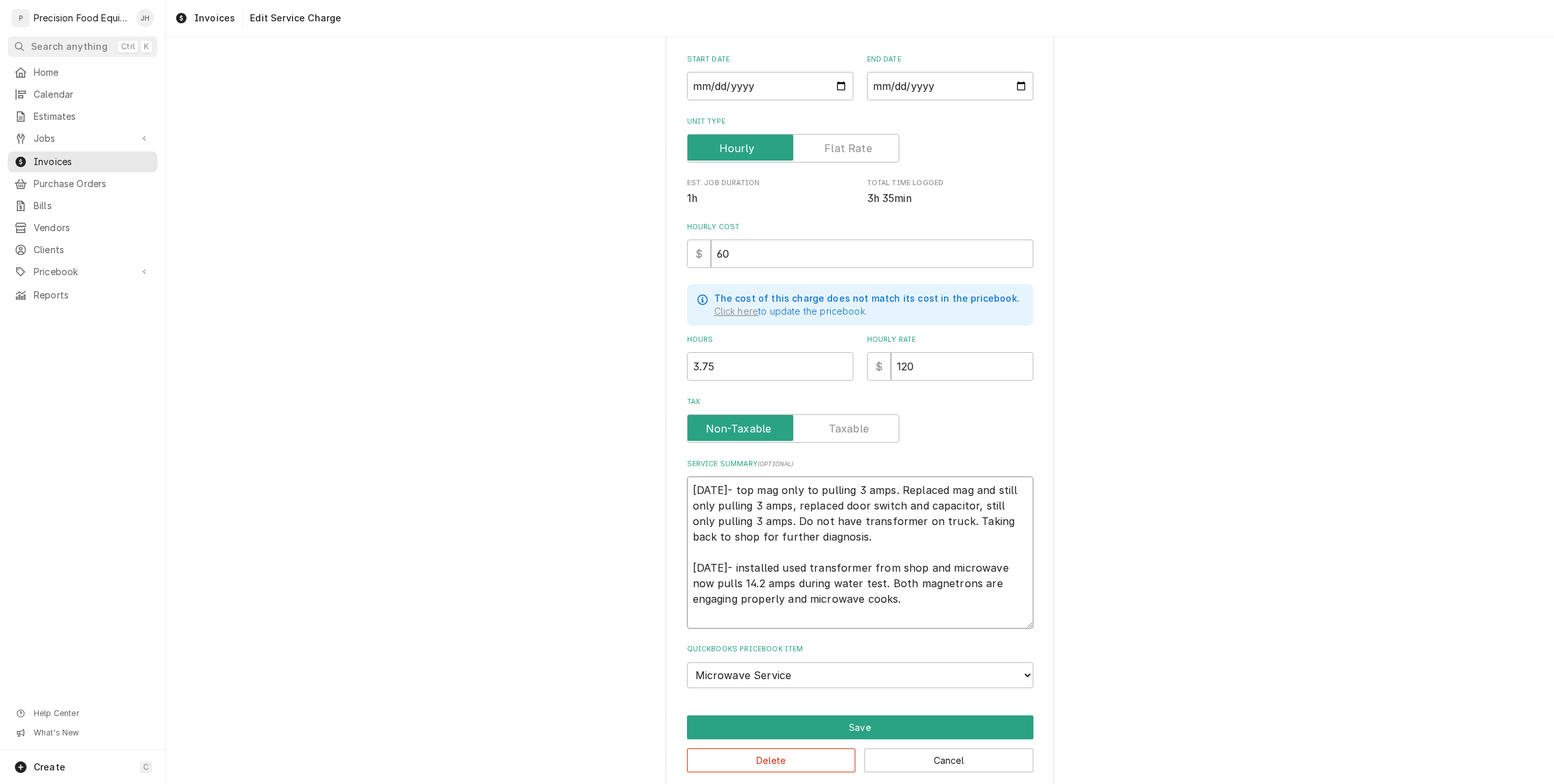
type textarea "x"
type textarea "9/5/25- top mag only to pulling 3 amps. Replaced mag and still only pulling 3 a…"
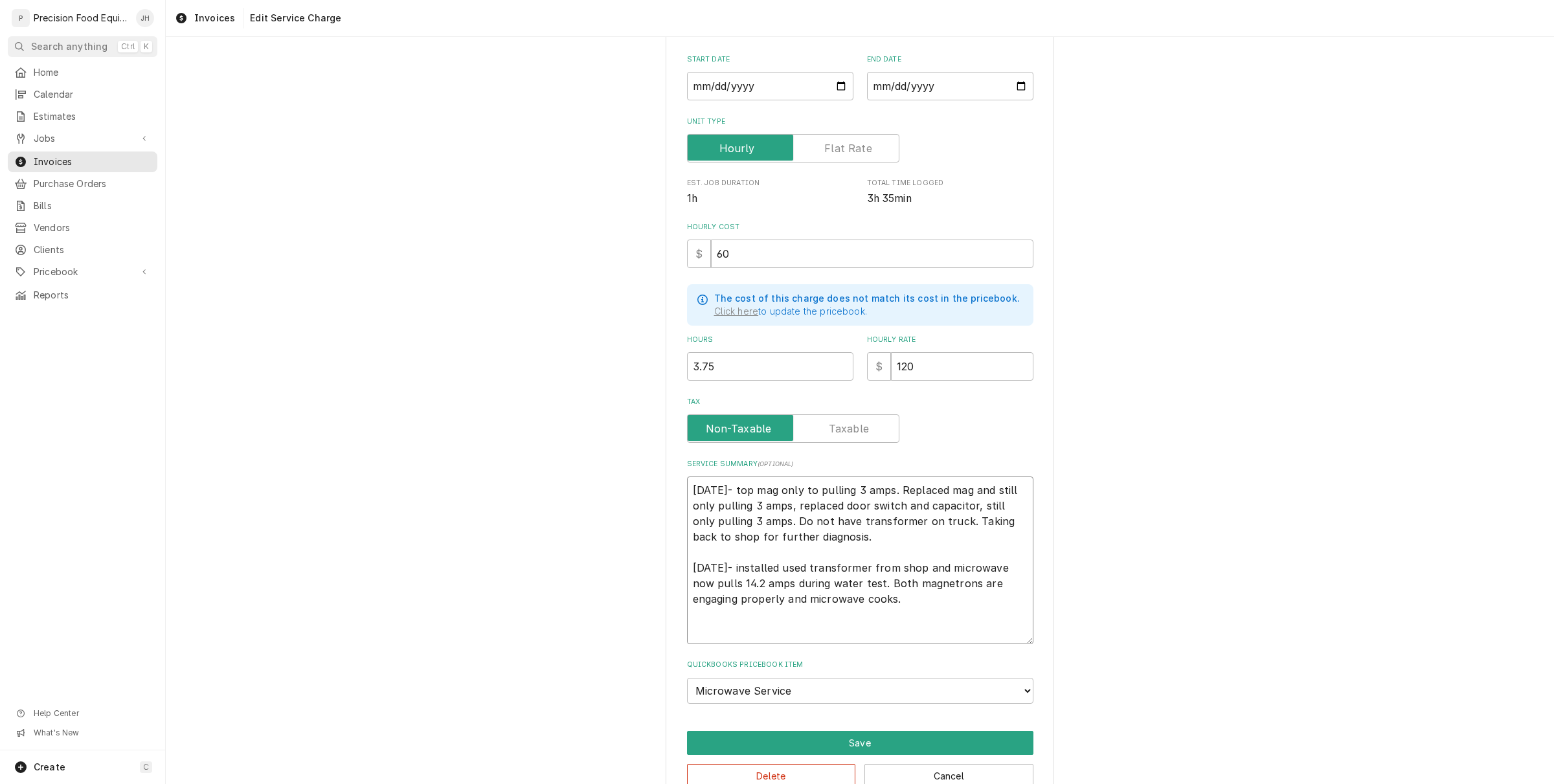
type textarea "x"
type textarea "9/5/25- top mag only to pulling 3 amps. Replaced mag and still only pulling 3 a…"
type textarea "x"
type textarea "9/5/25- top mag only to pulling 3 amps. Replaced mag and still only pulling 3 a…"
type textarea "x"
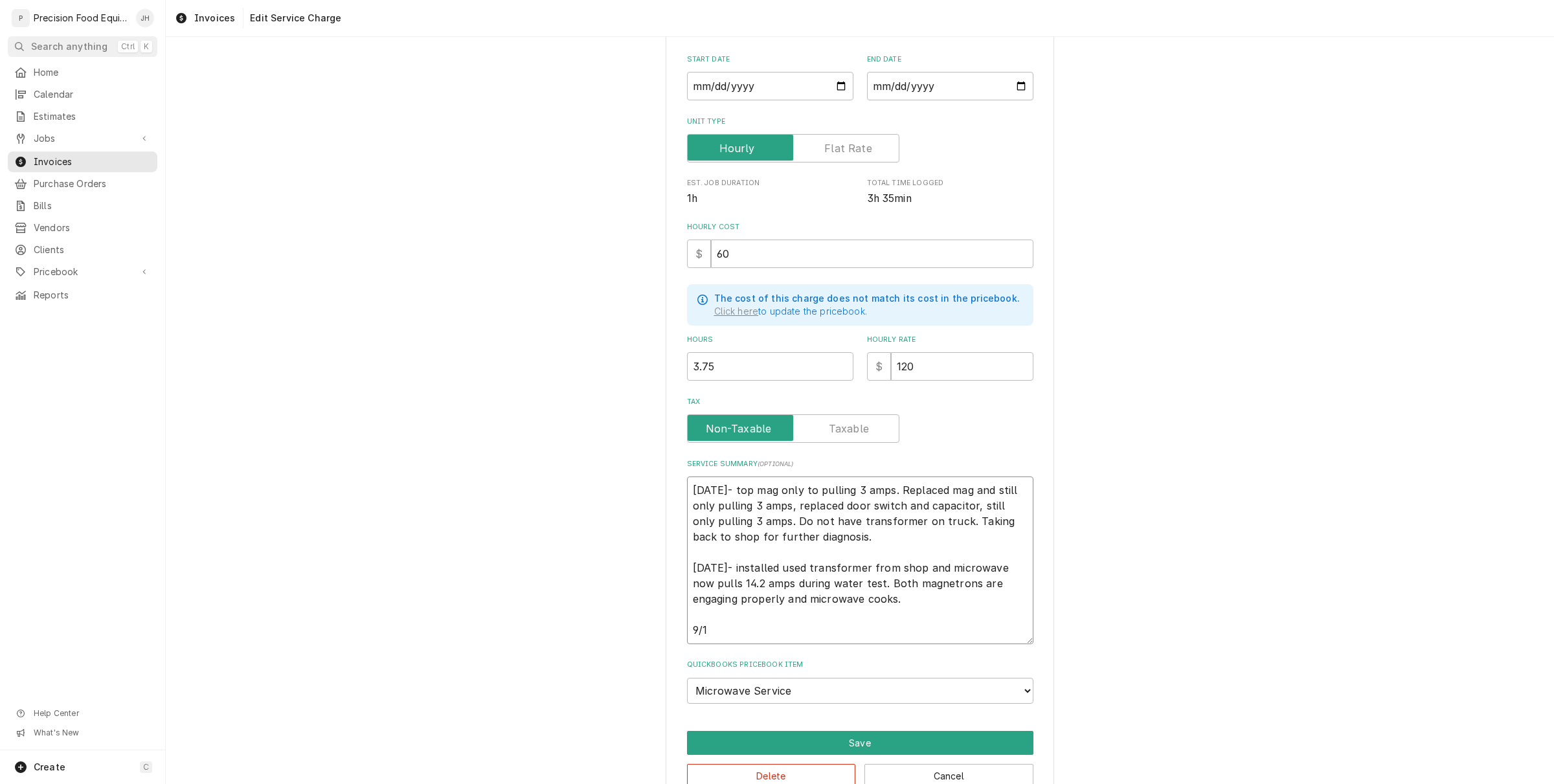
type textarea "9/5/25- top mag only to pulling 3 amps. Replaced mag and still only pulling 3 a…"
type textarea "x"
type textarea "9/5/25- top mag only to pulling 3 amps. Replaced mag and still only pulling 3 a…"
type textarea "x"
type textarea "9/5/25- top mag only to pulling 3 amps. Replaced mag and still only pulling 3 a…"
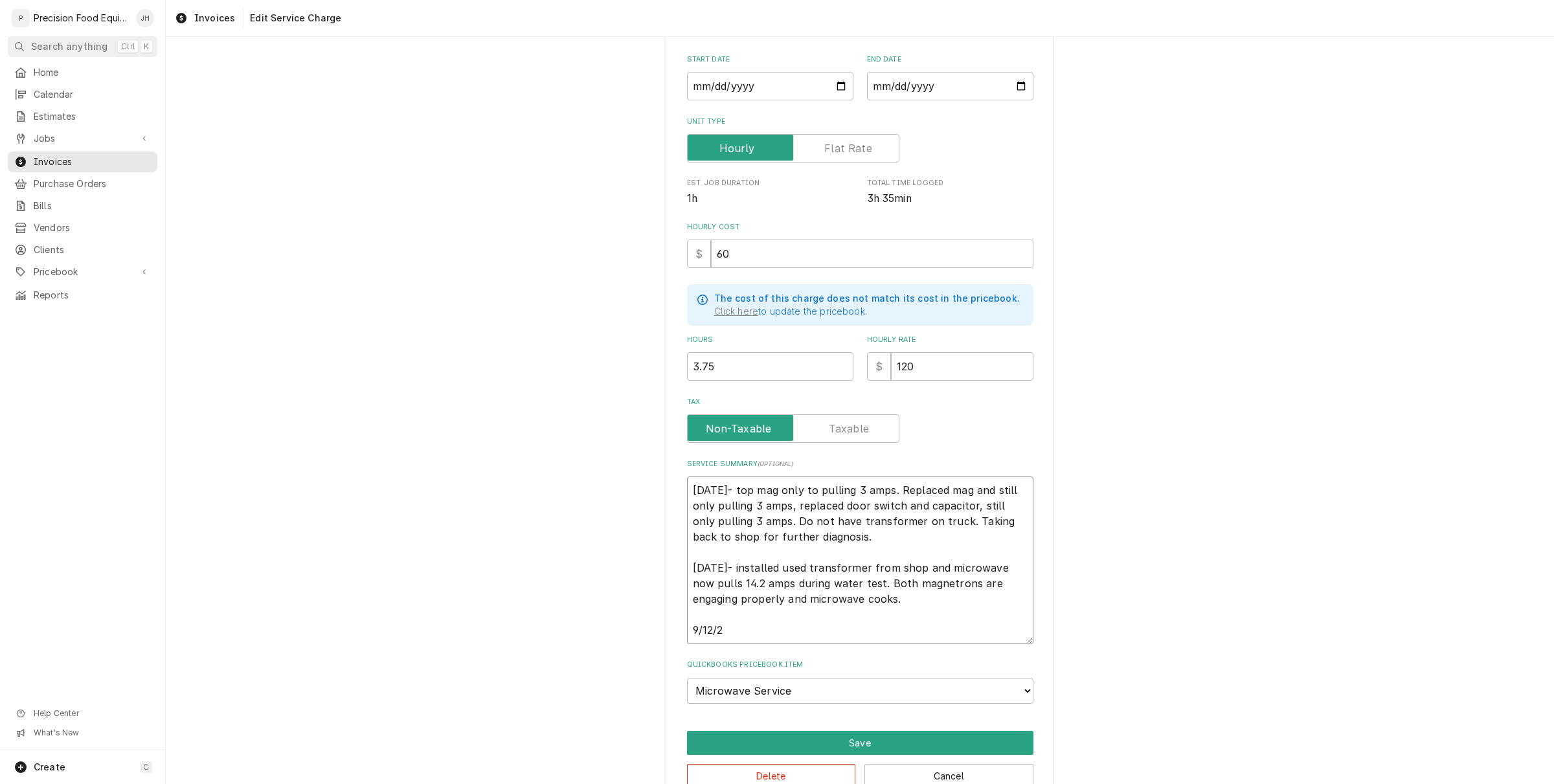
type textarea "x"
type textarea "9/5/25- top mag only to pulling 3 amps. Replaced mag and still only pulling 3 a…"
type textarea "x"
type textarea "9/5/25- top mag only to pulling 3 amps. Replaced mag and still only pulling 3 a…"
paste textarea "Found that door switch moved on its mount so just the bottom was pushed far eno…"
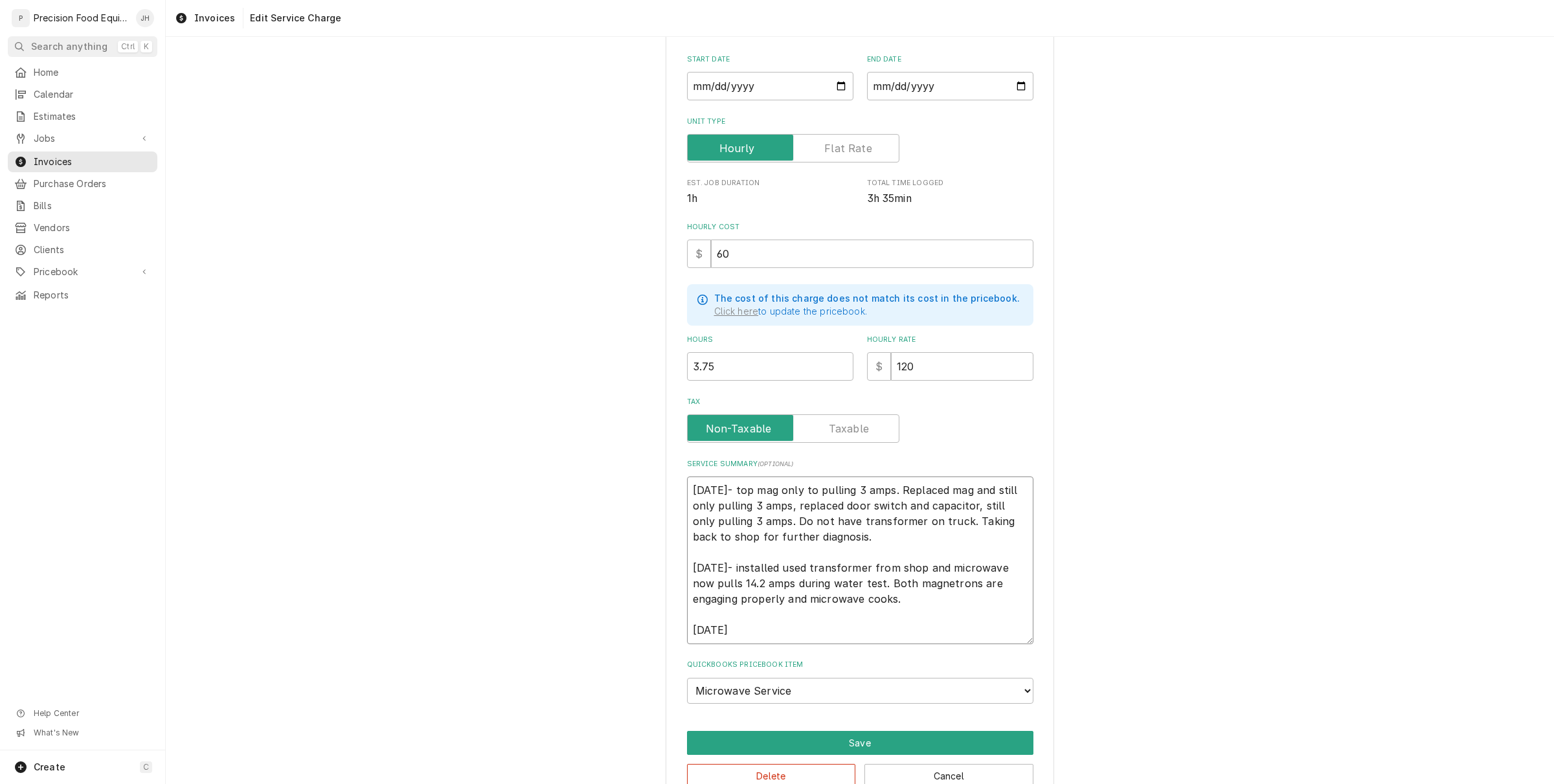
type textarea "x"
type textarea "9/5/25- top mag only to pulling 3 amps. Replaced mag and still only pulling 3 a…"
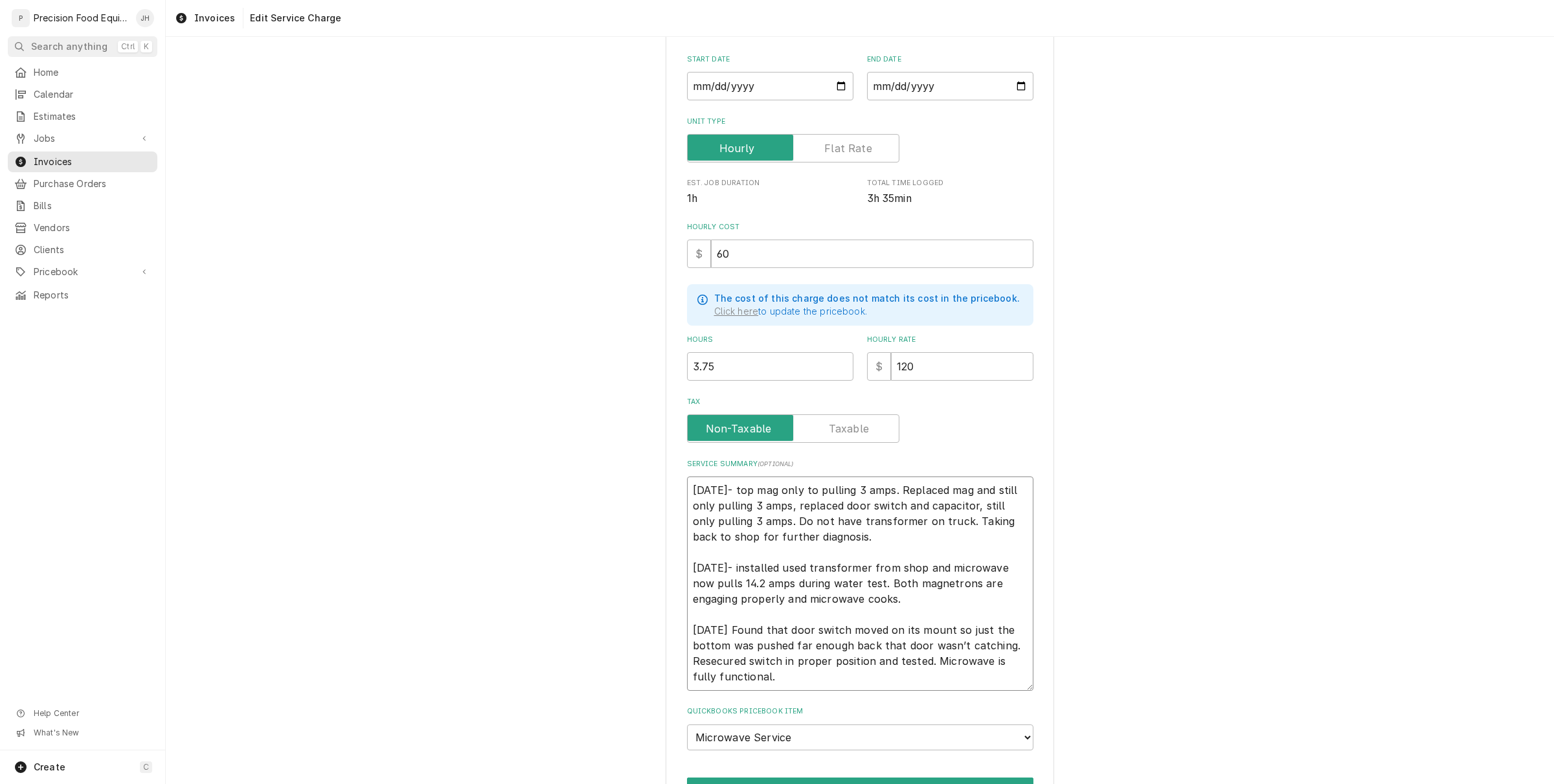
type textarea "x"
click at [828, 681] on textarea "[DATE]- top mag only to pulling 3 amps. Replaced mag and still only pulling 3 a…" at bounding box center [860, 583] width 347 height 214
type textarea "[DATE]- top mag only to pulling 3 amps. Replaced mag and still only pulling 3 a…"
click at [737, 374] on input "3.75" at bounding box center [770, 366] width 166 height 28
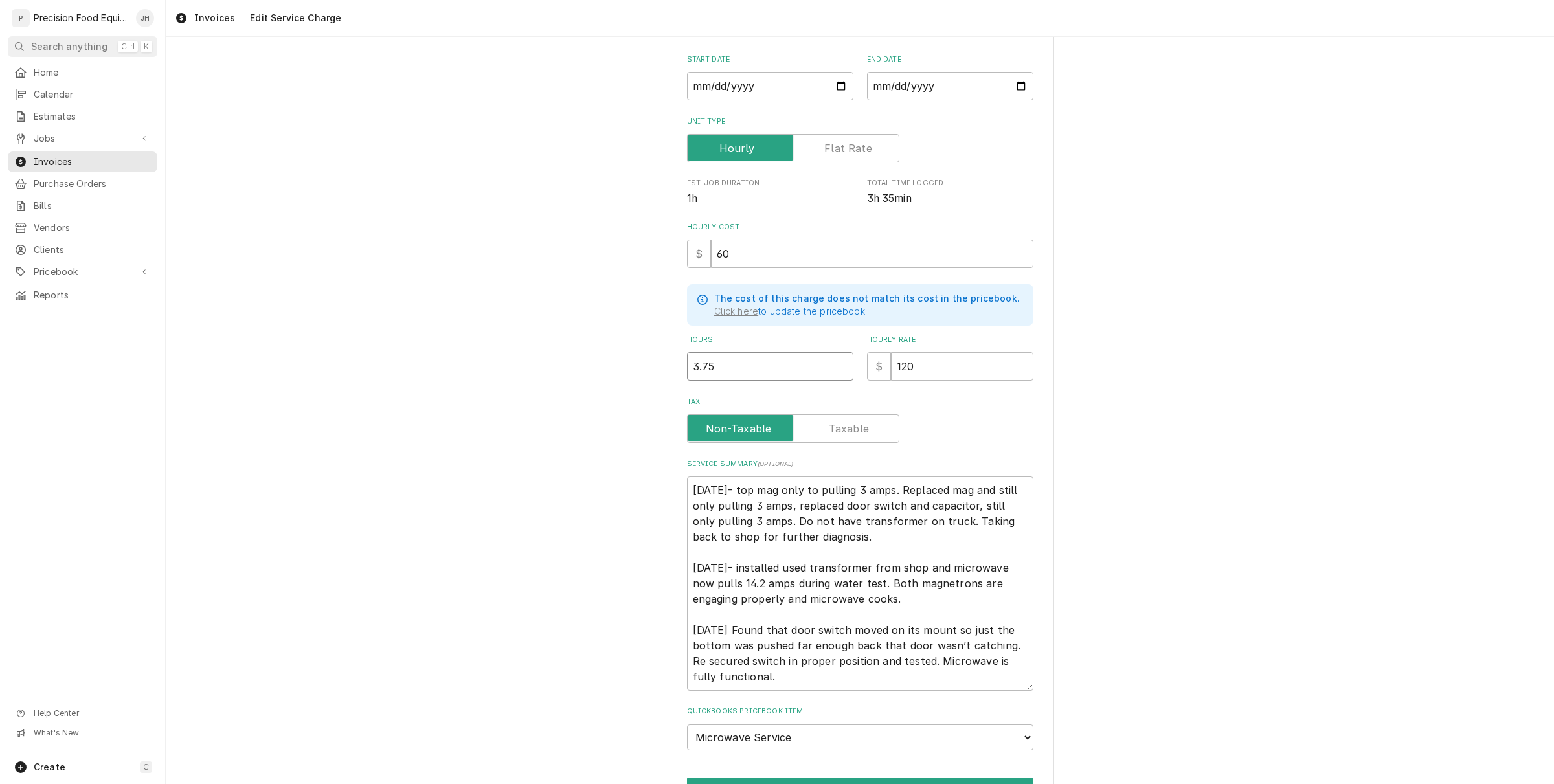
drag, startPoint x: 727, startPoint y: 358, endPoint x: 622, endPoint y: 343, distance: 106.1
click at [622, 343] on div "Use the fields below to edit this service charge Short Description Microwave Se…" at bounding box center [860, 389] width 1388 height 948
type textarea "x"
type input "4"
click at [908, 591] on textarea "[DATE]- top mag only to pulling 3 amps. Replaced mag and still only pulling 3 a…" at bounding box center [860, 583] width 347 height 214
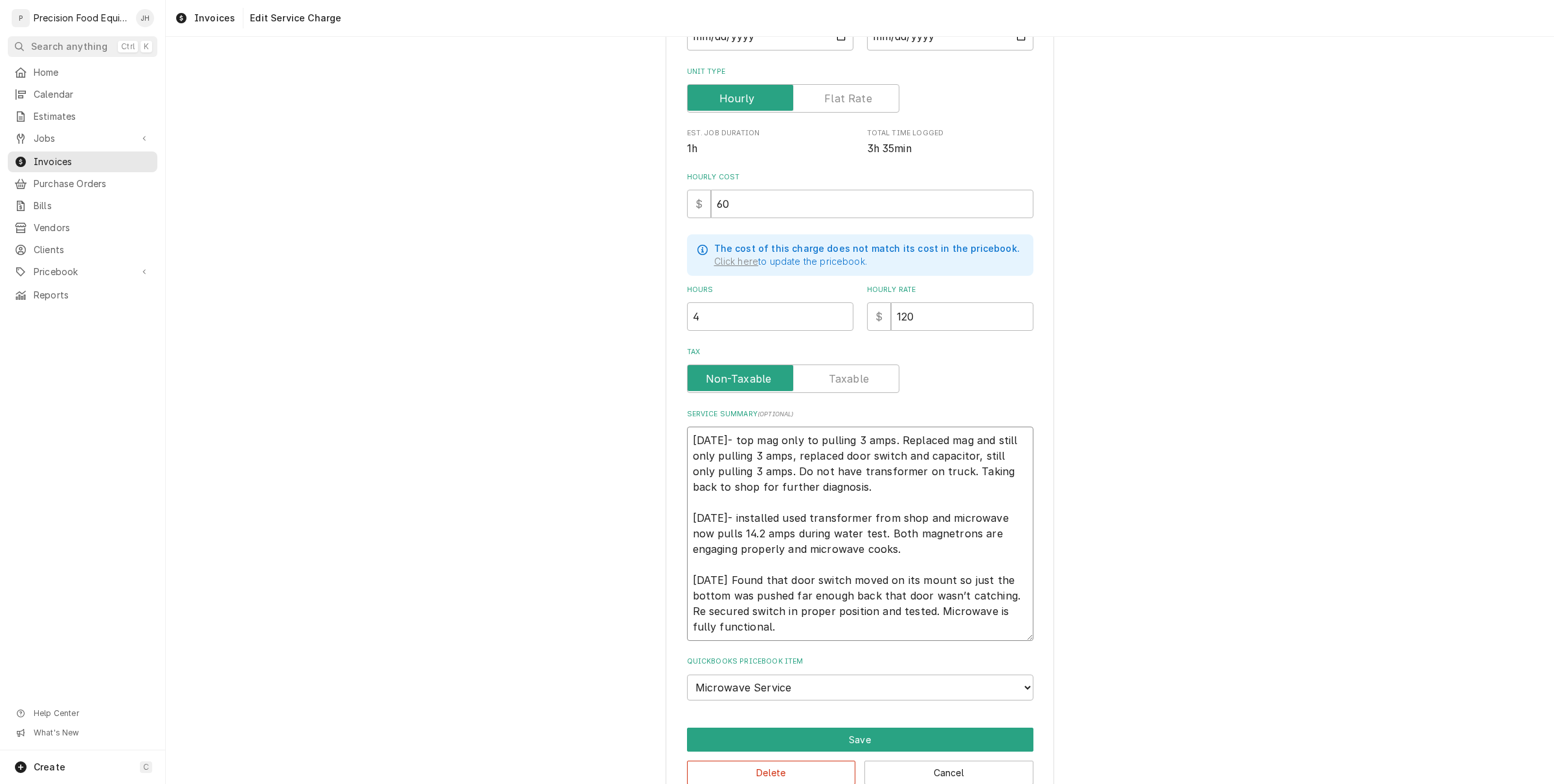
scroll to position [213, 0]
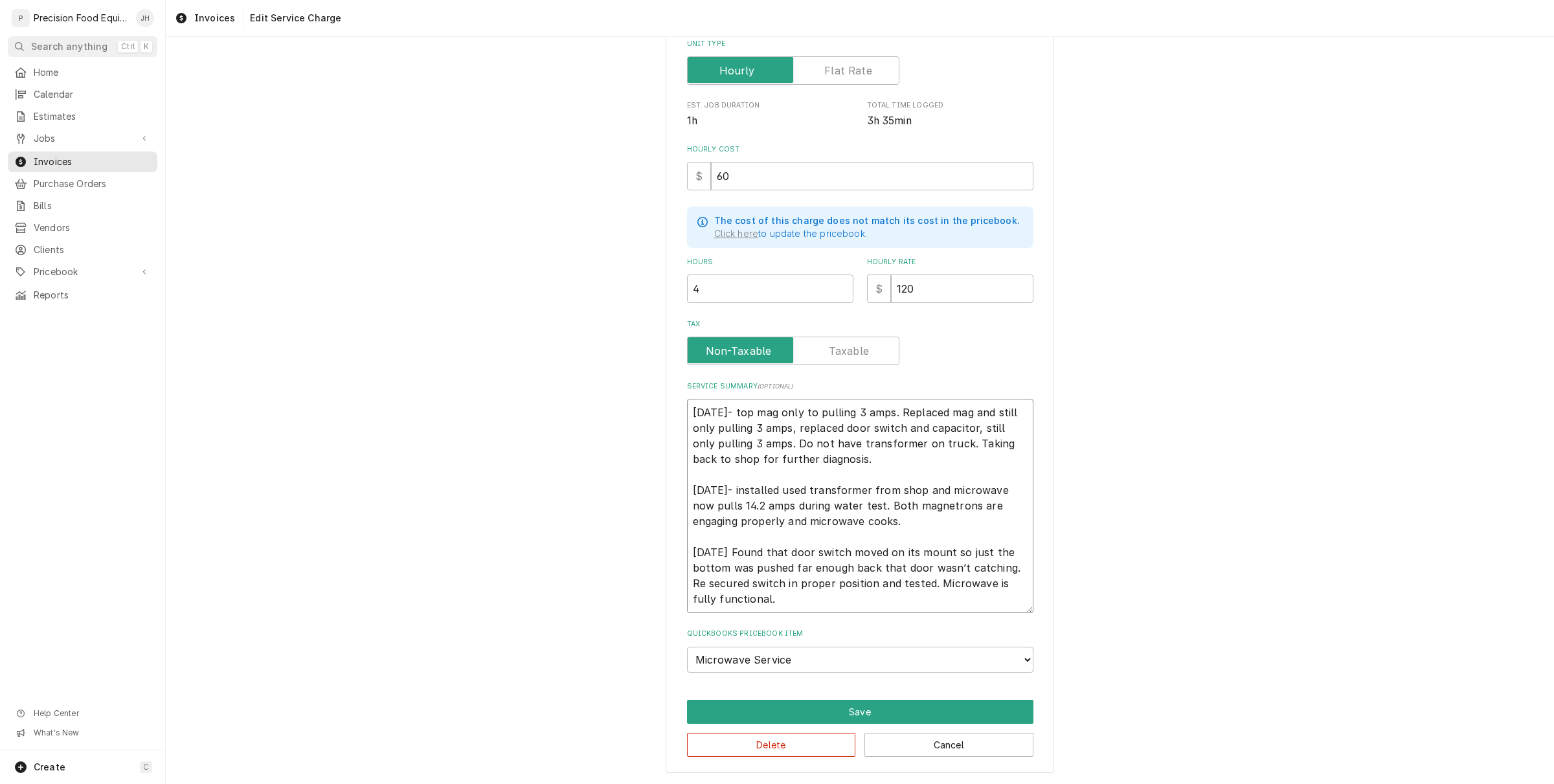
click at [813, 599] on textarea "[DATE]- top mag only to pulling 3 amps. Replaced mag and still only pulling 3 a…" at bounding box center [860, 506] width 347 height 214
click at [872, 705] on button "Save" at bounding box center [860, 712] width 347 height 24
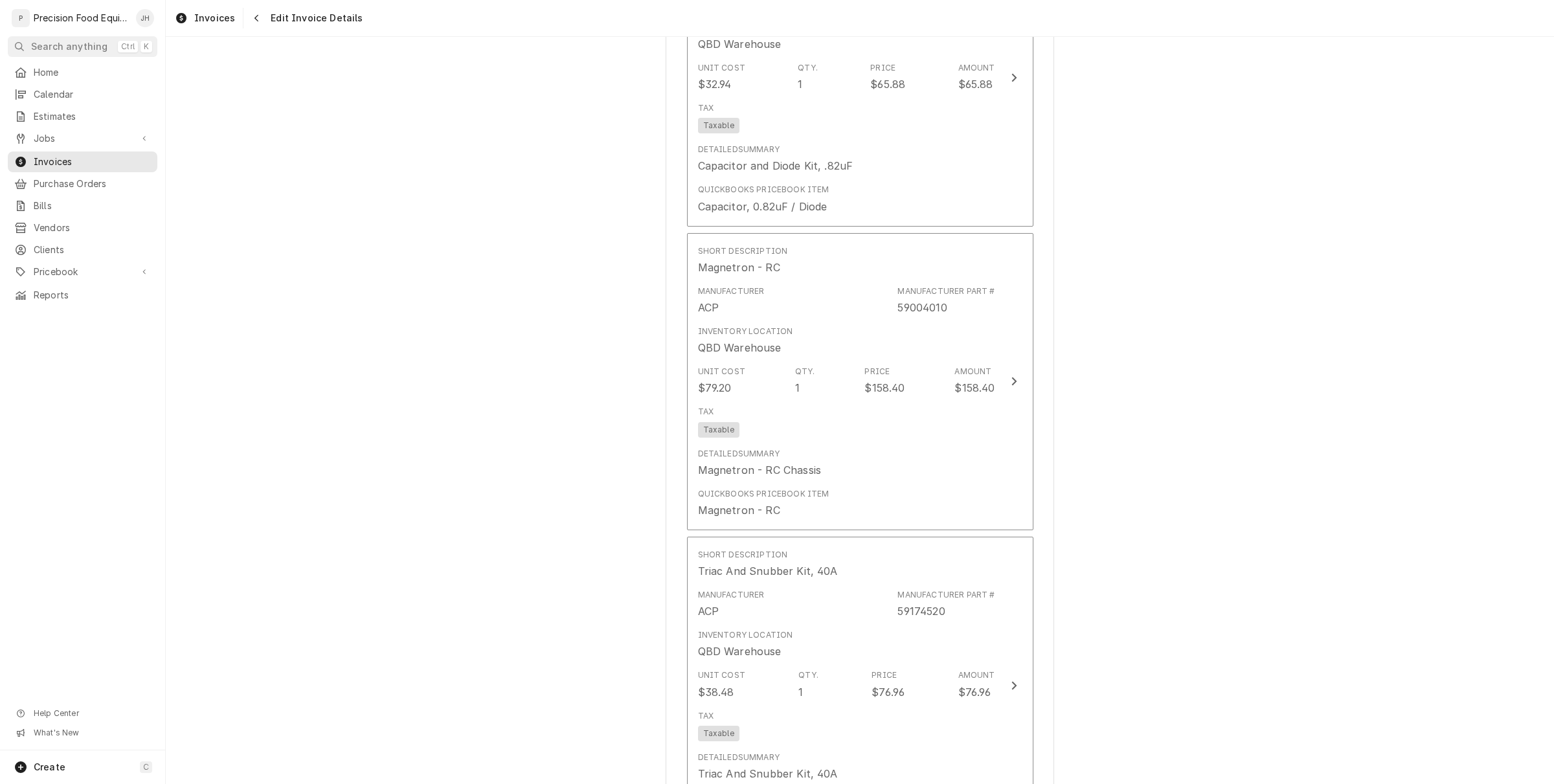
scroll to position [2720, 0]
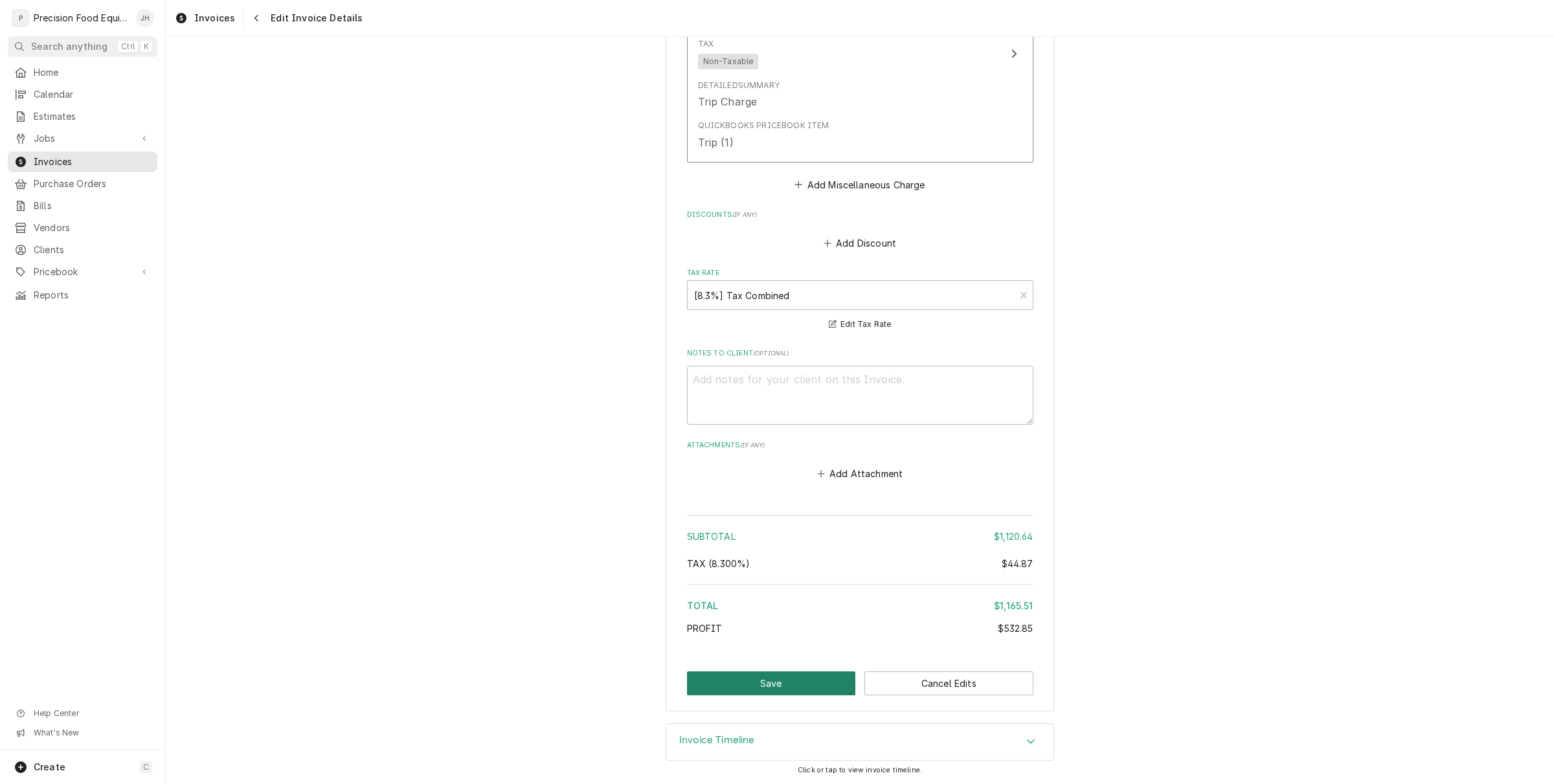
click at [785, 674] on button "Save" at bounding box center [771, 684] width 169 height 24
type textarea "x"
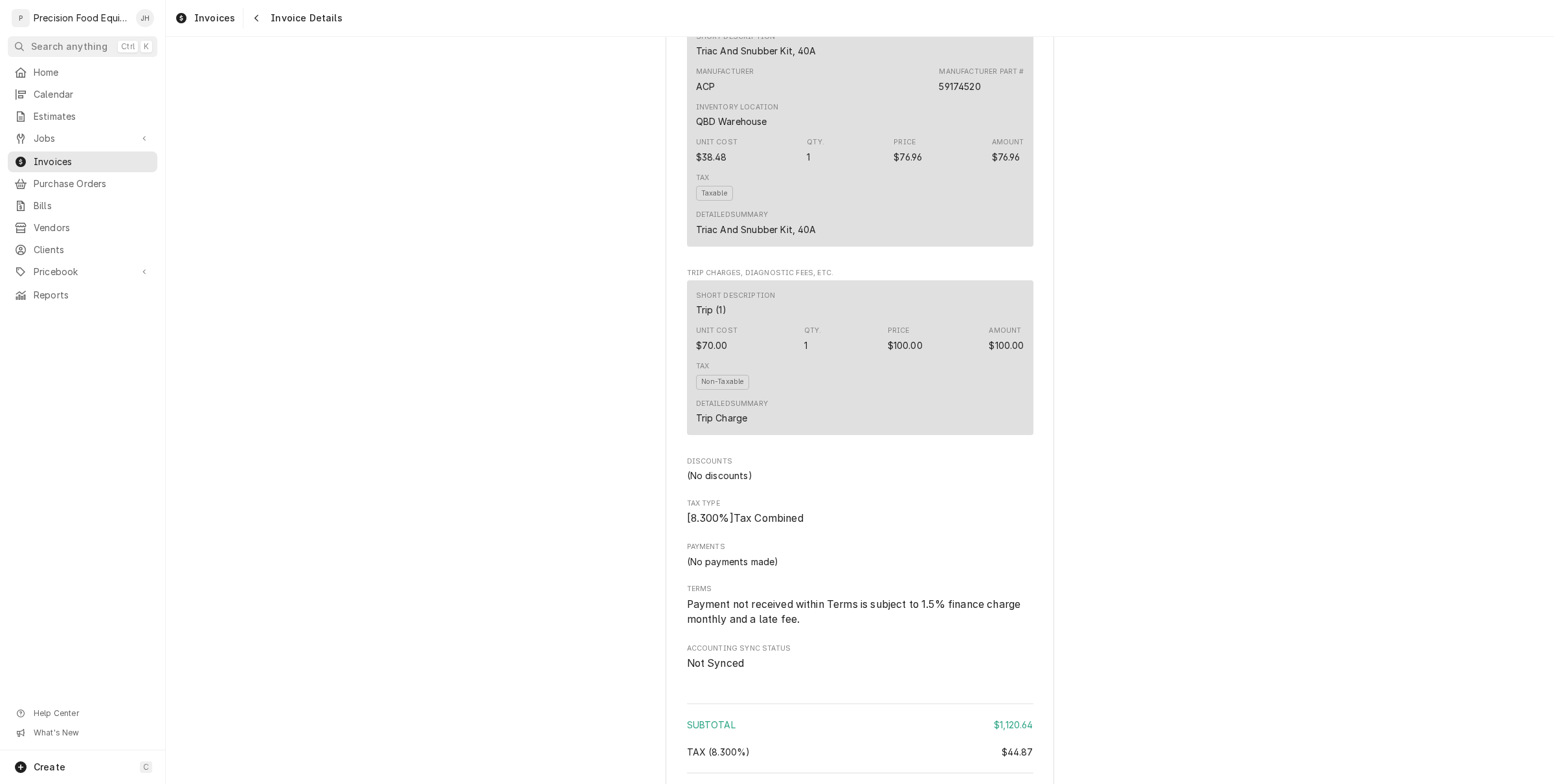
scroll to position [2144, 0]
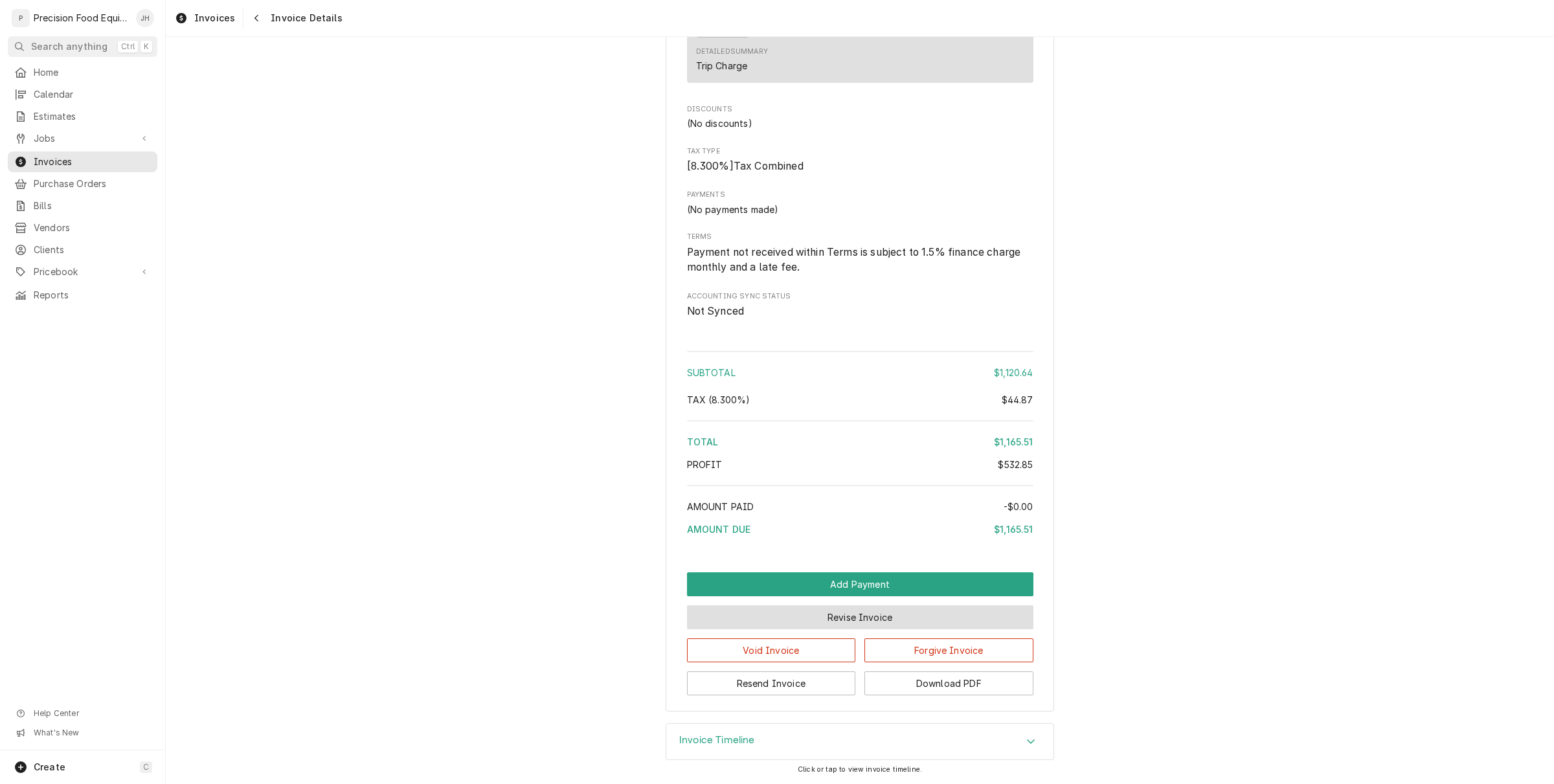
click at [819, 617] on button "Revise Invoice" at bounding box center [860, 617] width 347 height 24
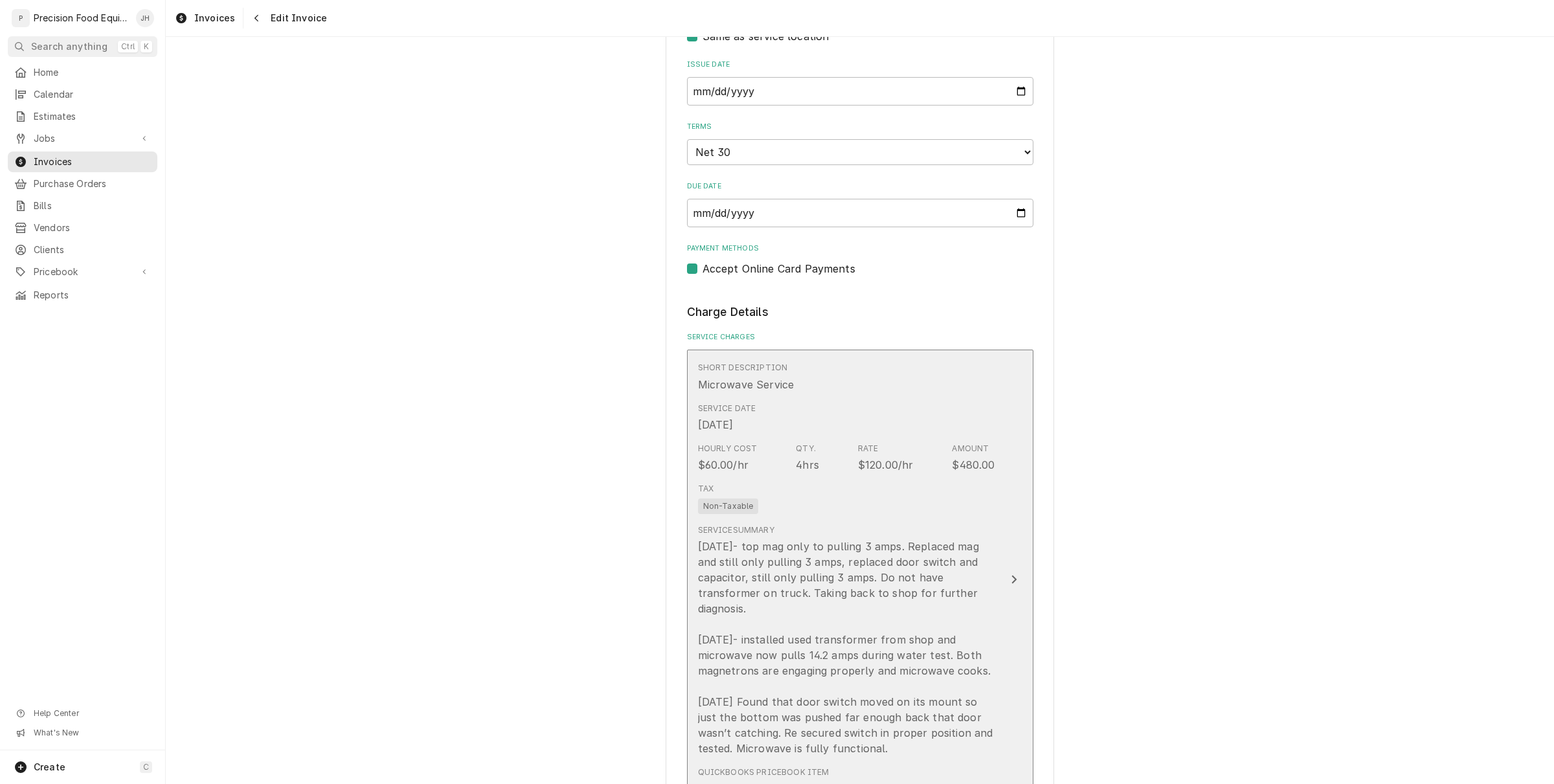
scroll to position [729, 0]
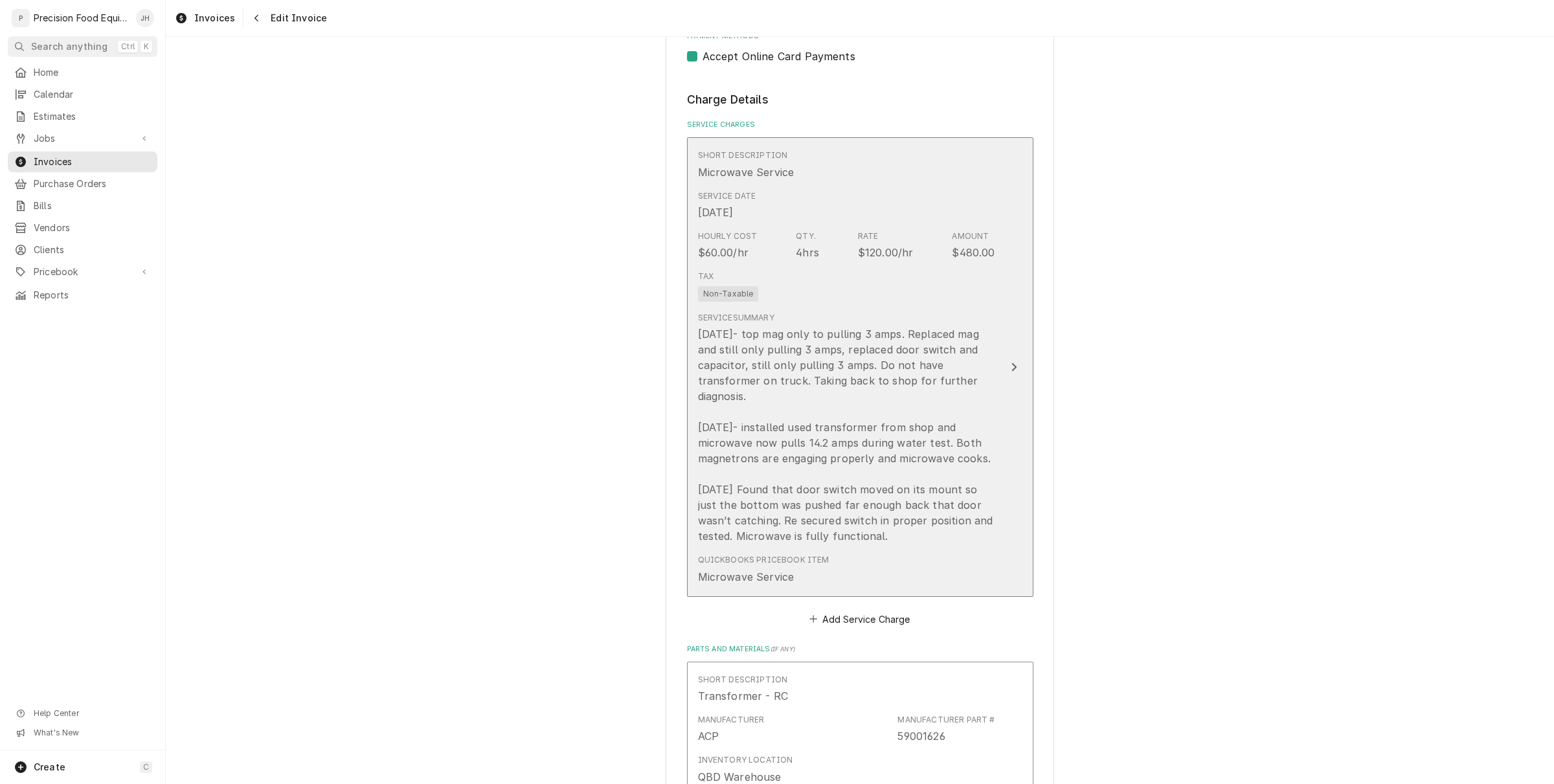
click at [772, 303] on div "Tax Non-Taxable" at bounding box center [846, 285] width 297 height 41
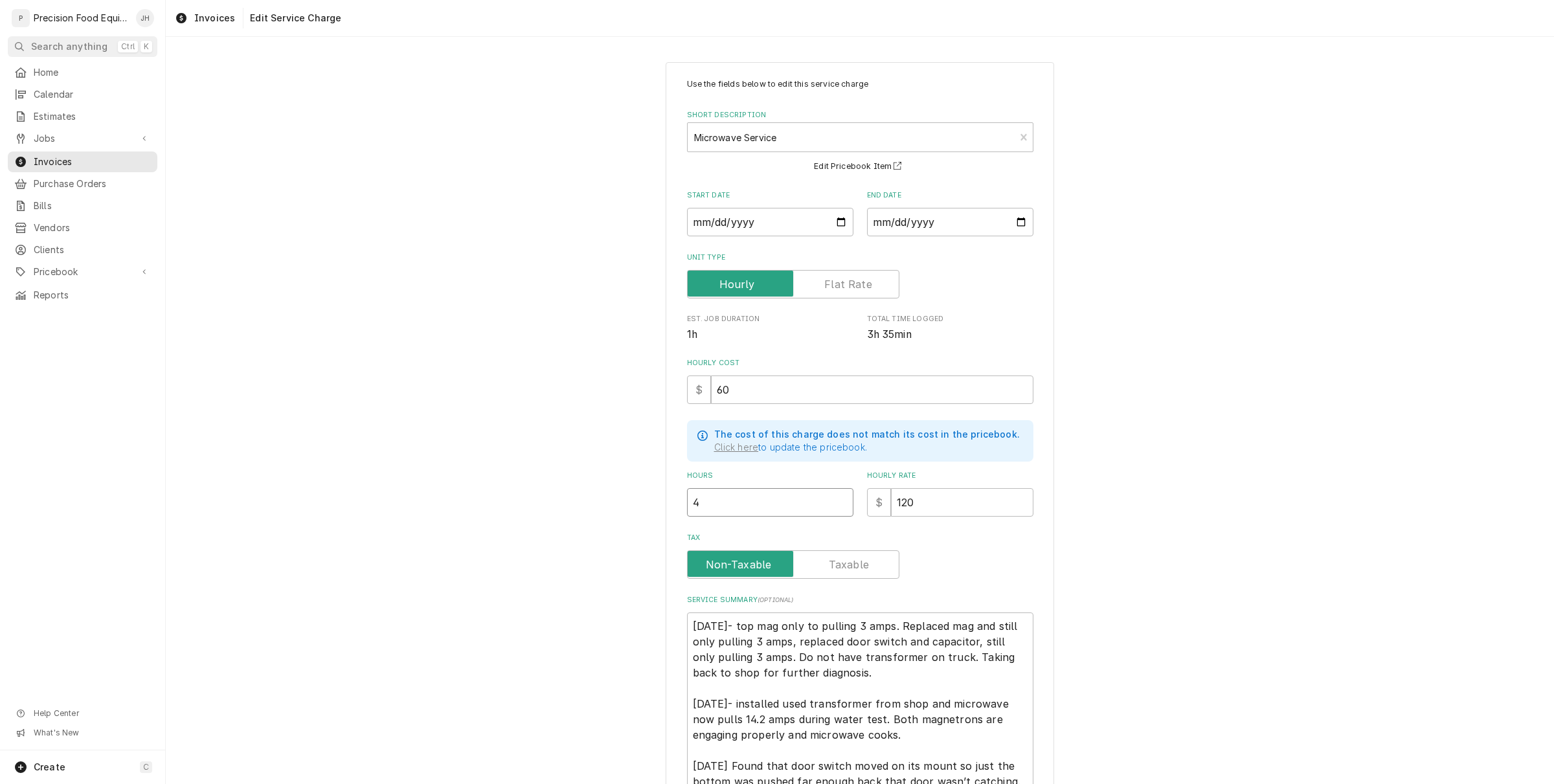
click at [782, 500] on input "4" at bounding box center [770, 502] width 166 height 28
type textarea "x"
type input "4.2"
type textarea "x"
type input "4.25"
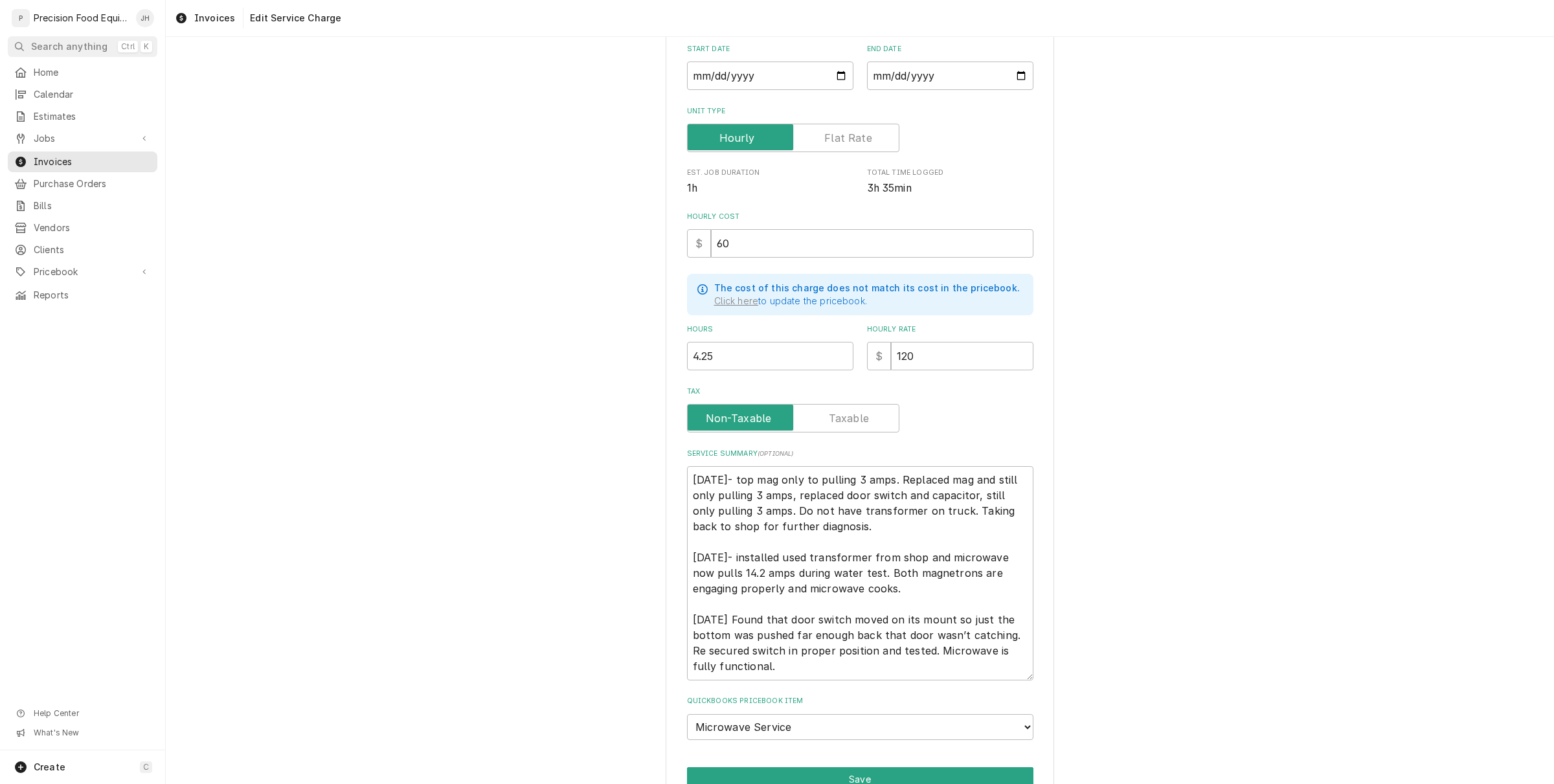
scroll to position [213, 0]
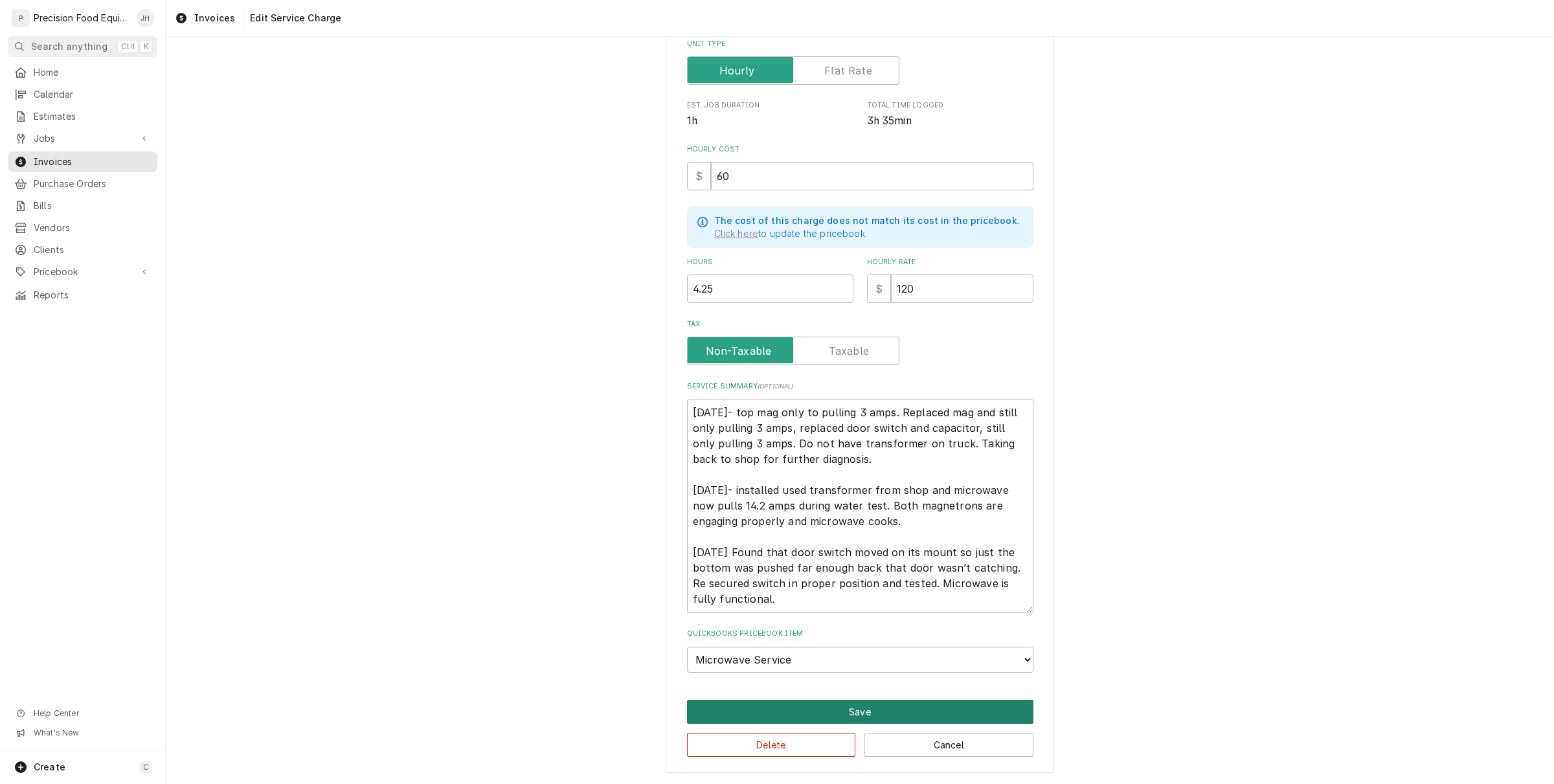
click at [872, 716] on button "Save" at bounding box center [860, 712] width 347 height 24
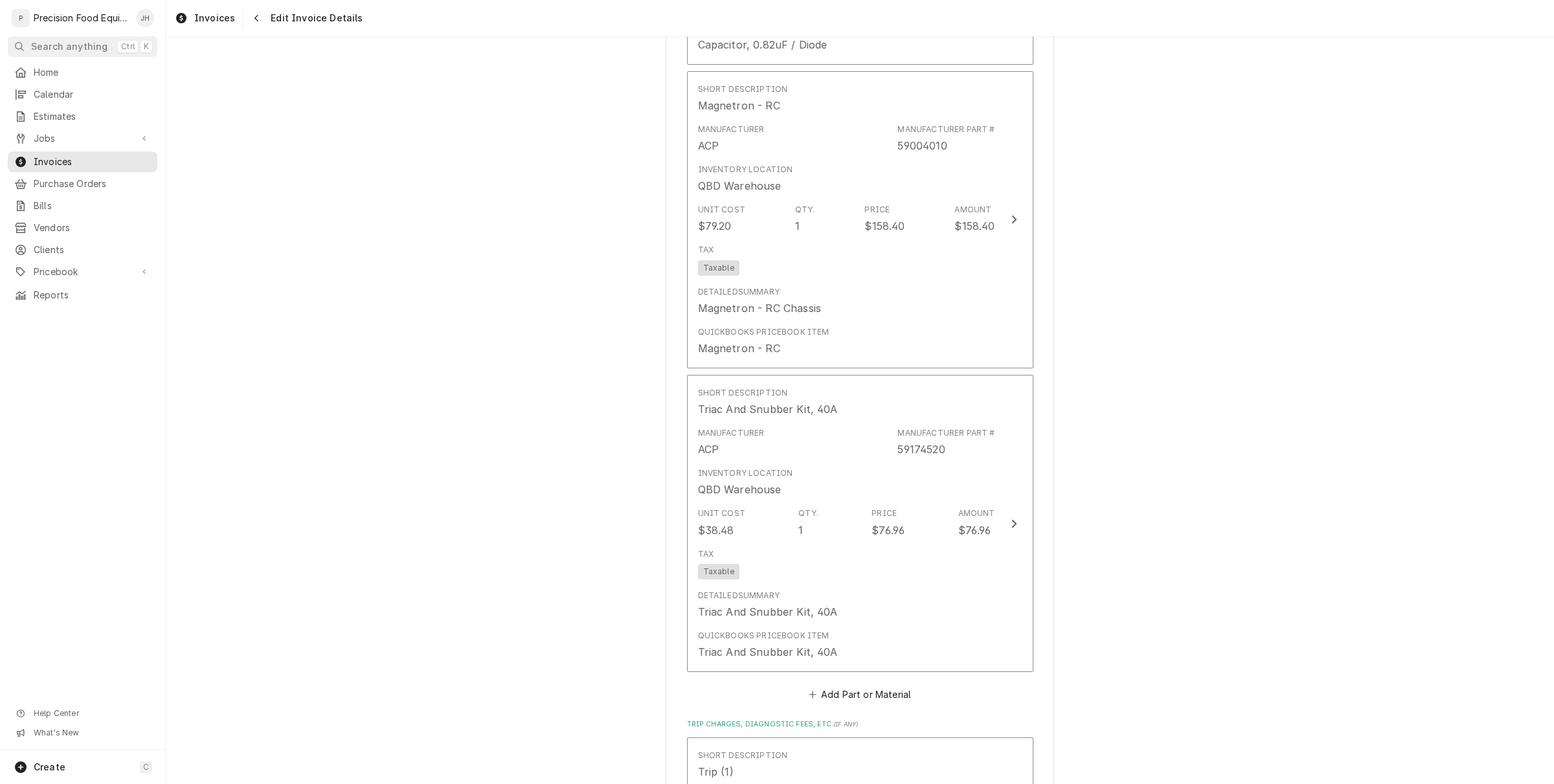
scroll to position [2720, 0]
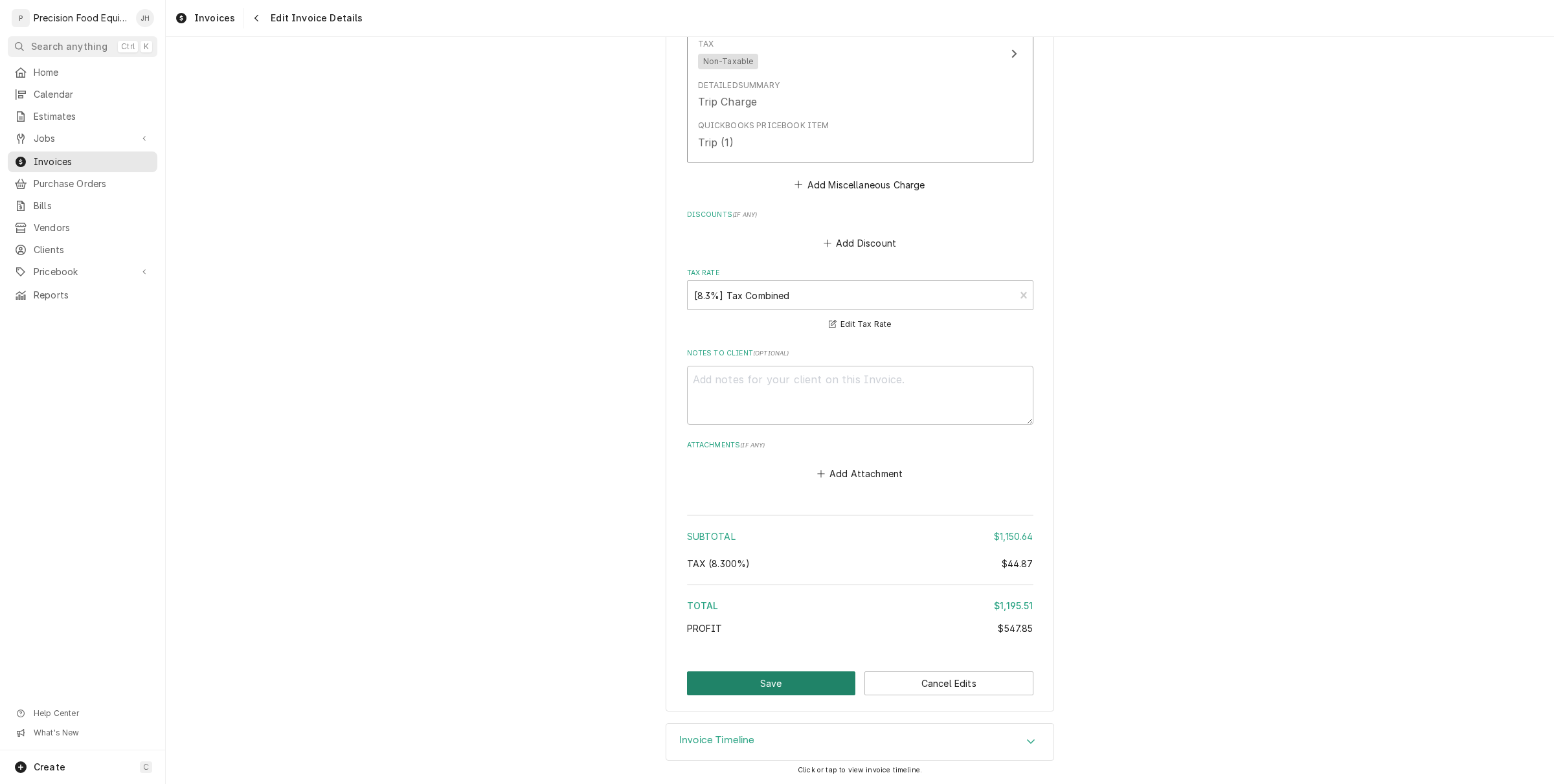
click at [798, 690] on button "Save" at bounding box center [771, 684] width 169 height 24
type textarea "x"
